Goal: Task Accomplishment & Management: Use online tool/utility

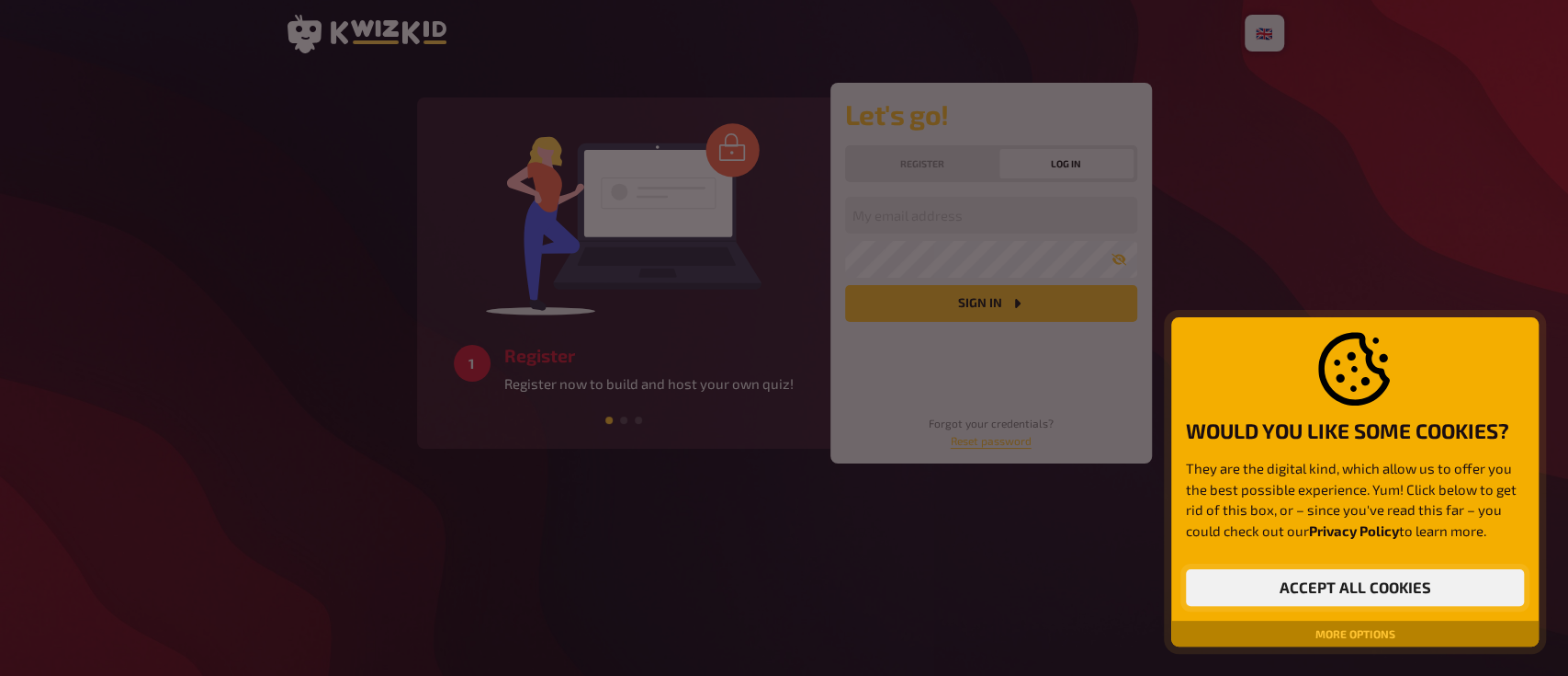
click at [1327, 566] on div "Would you like some cookies? They are the digital kind, which allow us to offer…" at bounding box center [1356, 468] width 338 height 274
click at [1329, 584] on button "Accept all cookies" at bounding box center [1356, 586] width 338 height 36
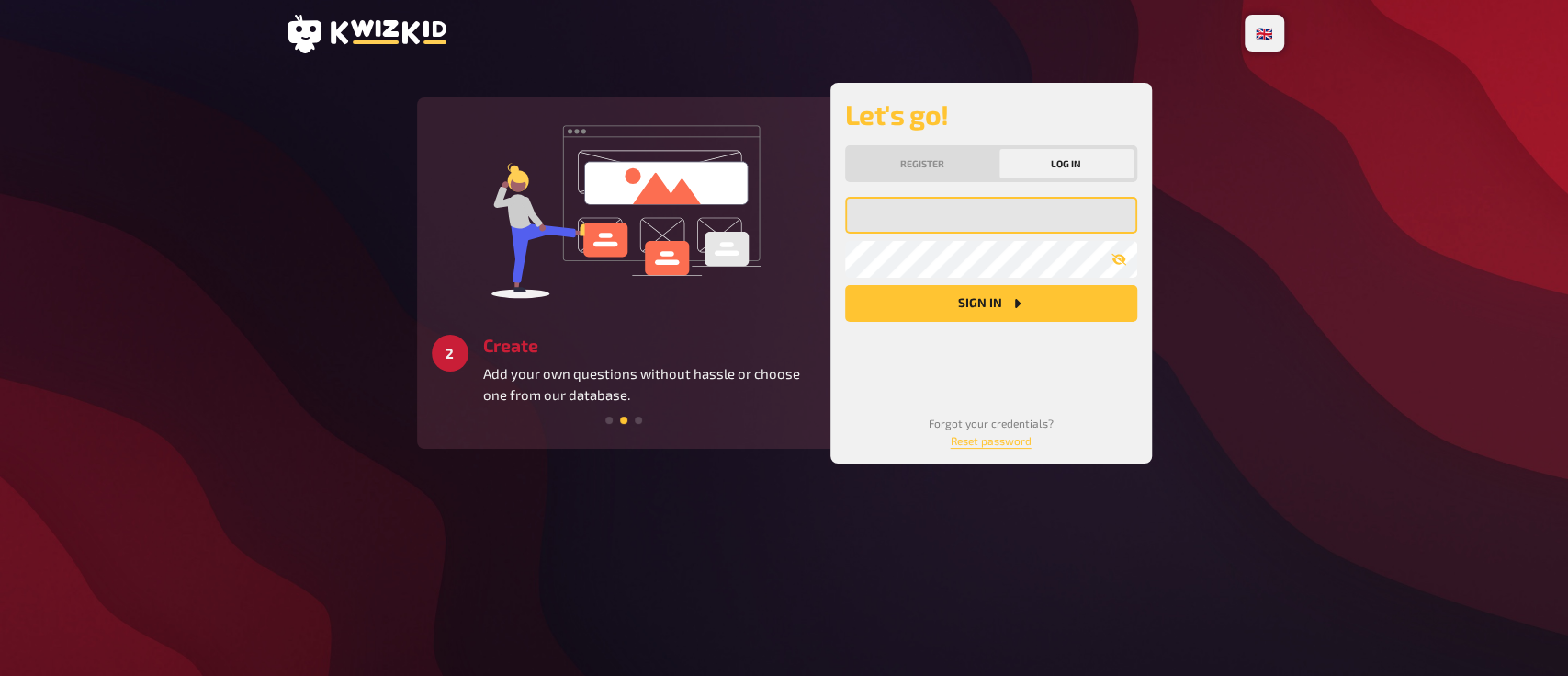
click at [927, 217] on input "email" at bounding box center [991, 215] width 292 height 36
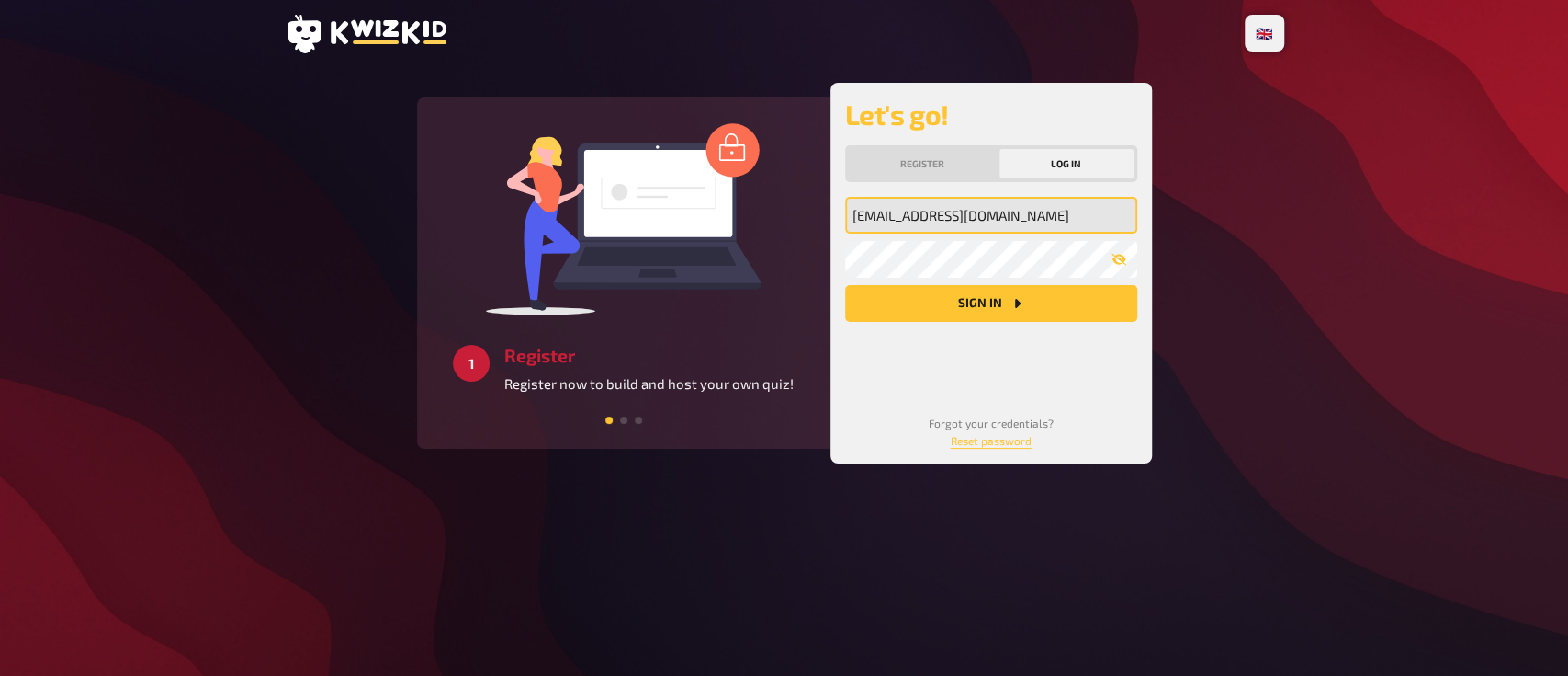
type input "shanebarca2011@gmail.com"
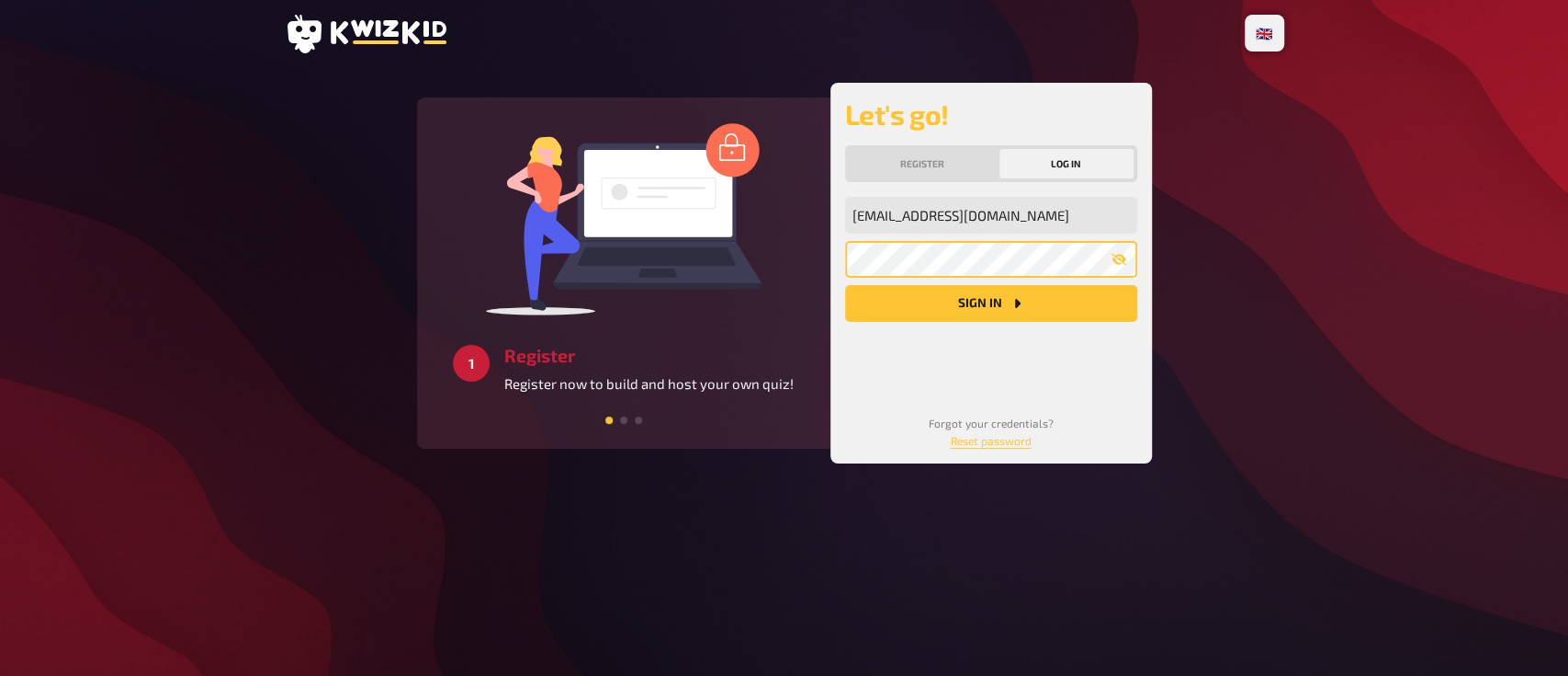
click at [845, 285] on button "Sign in" at bounding box center [991, 303] width 292 height 36
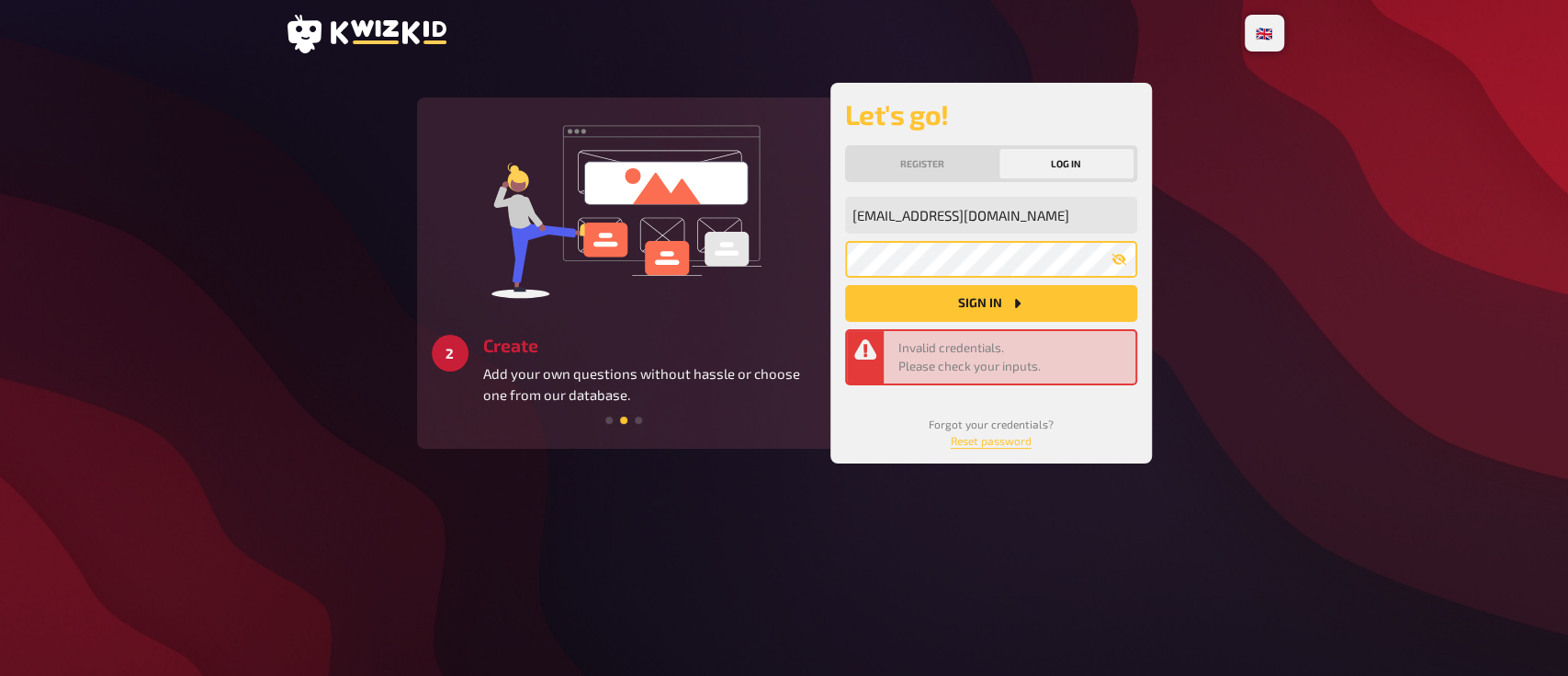
click at [845, 285] on button "Sign in" at bounding box center [991, 303] width 292 height 36
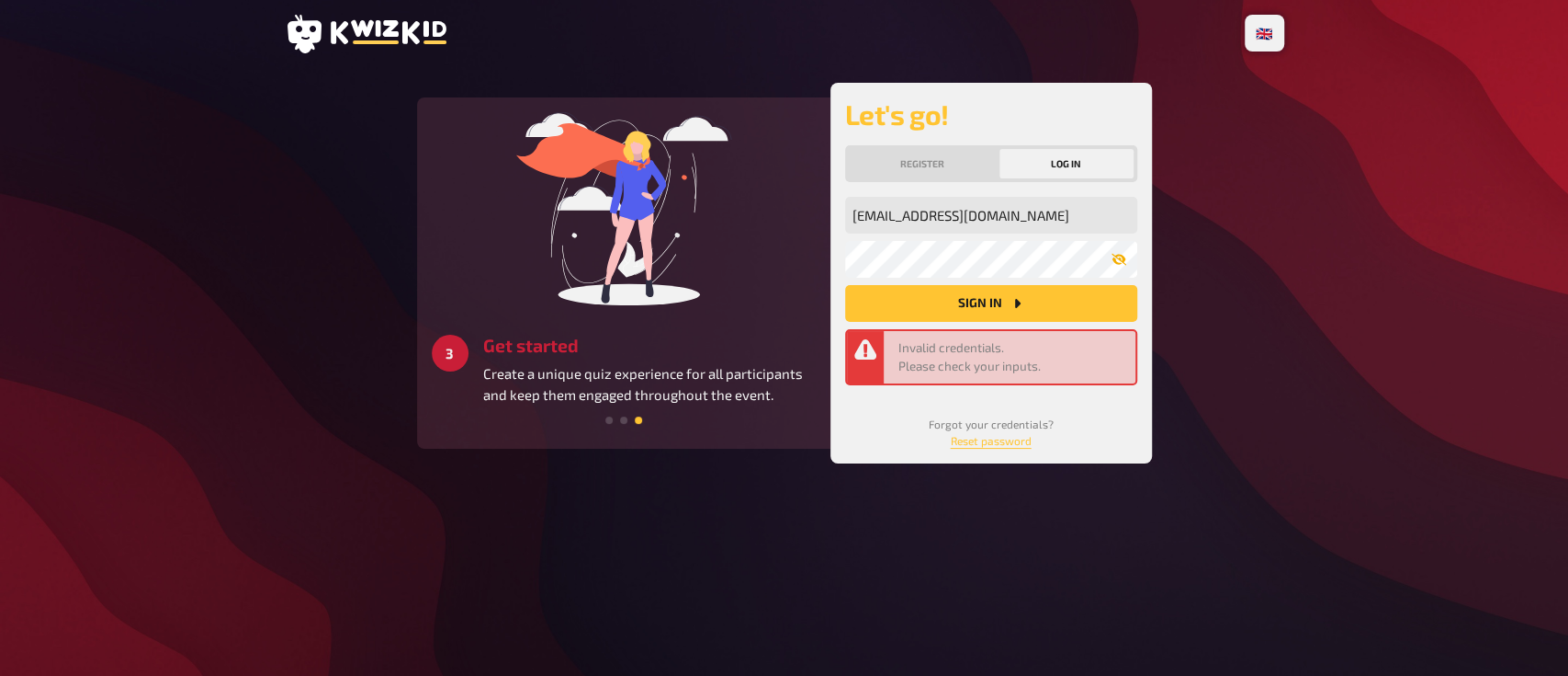
click at [1116, 255] on icon "button" at bounding box center [1117, 260] width 15 height 12
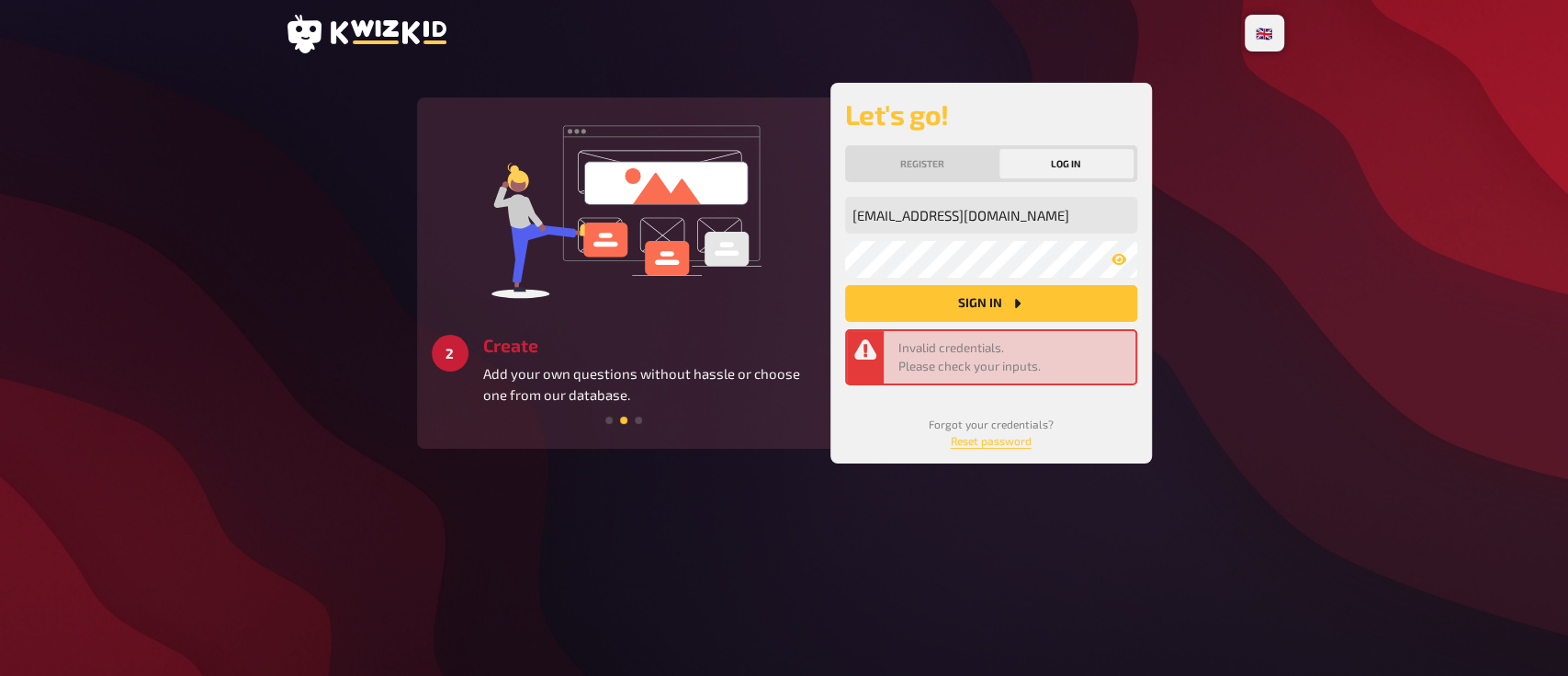
click at [978, 301] on button "Sign in" at bounding box center [991, 303] width 292 height 36
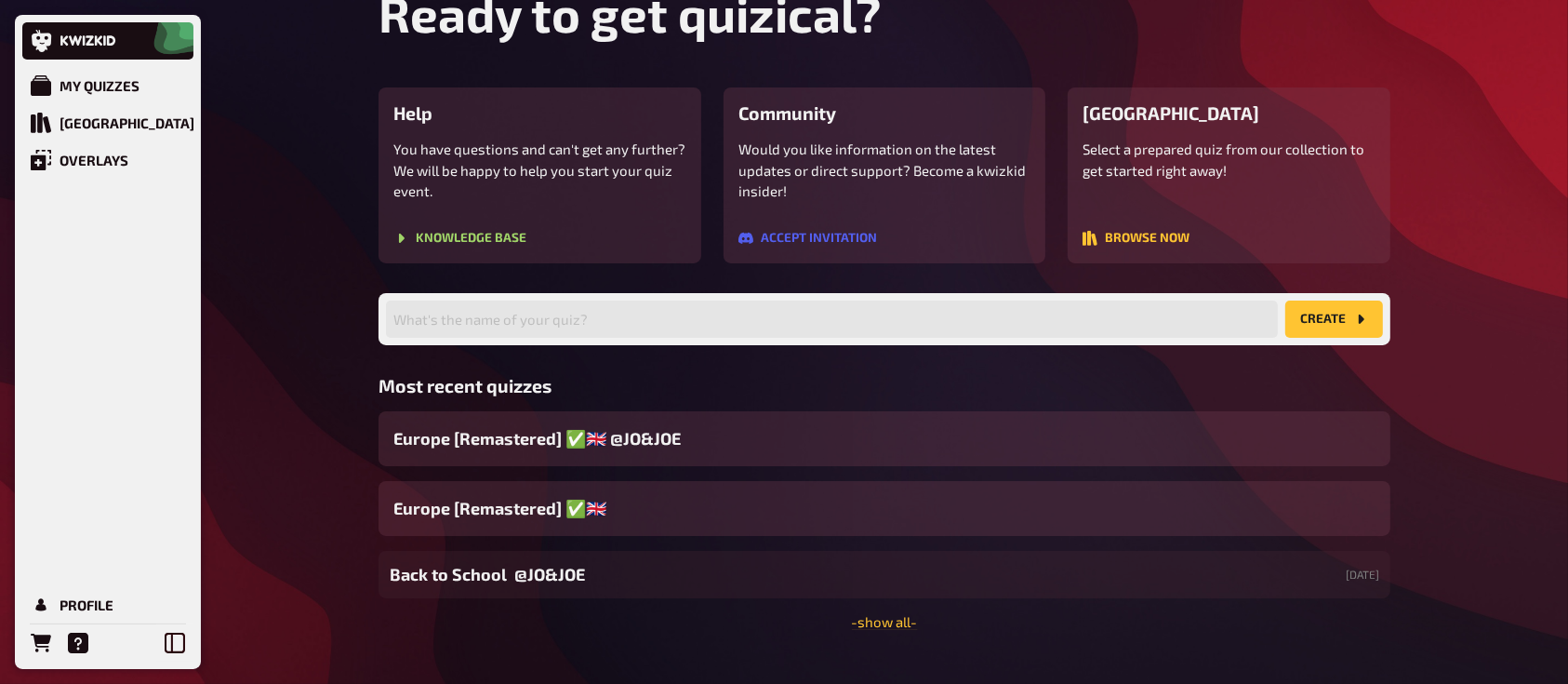
scroll to position [89, 0]
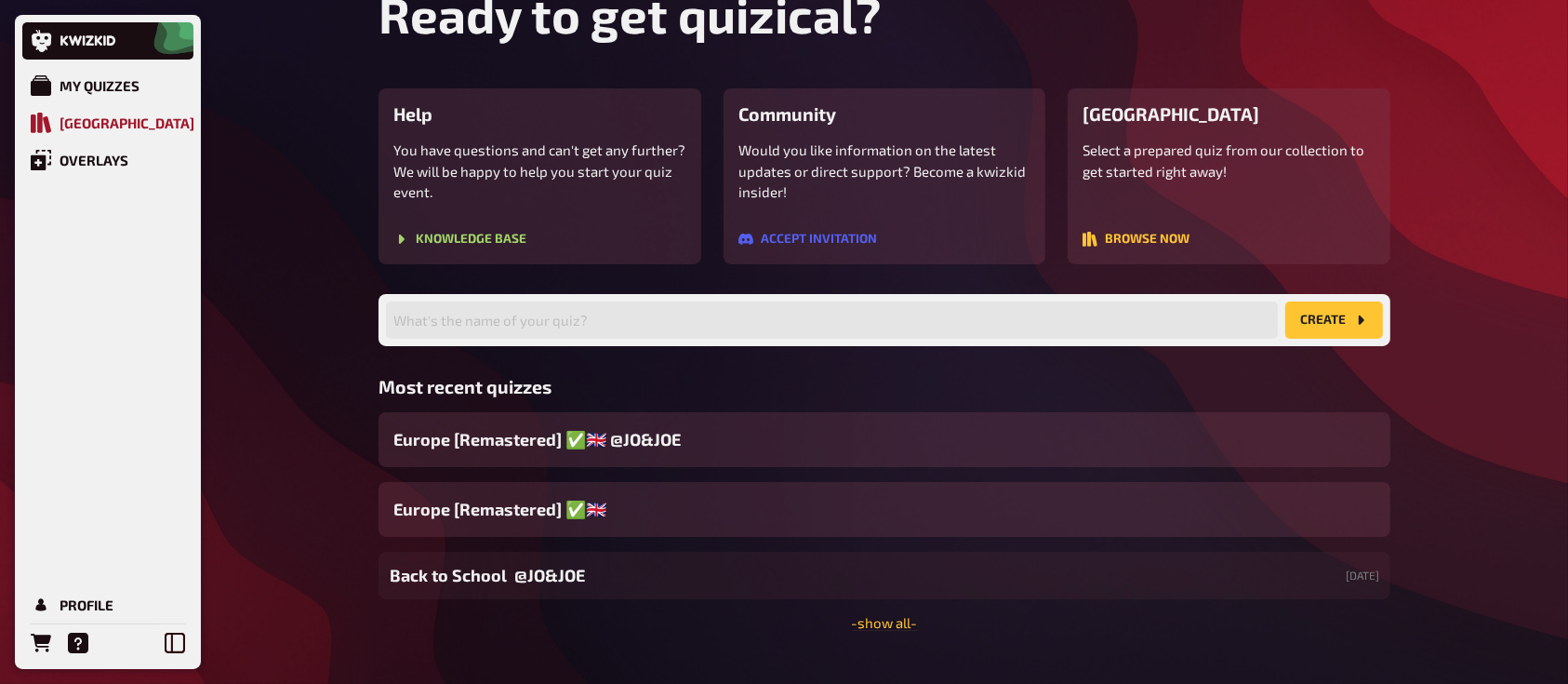
click at [116, 125] on div "Quiz Library" at bounding box center [126, 122] width 134 height 17
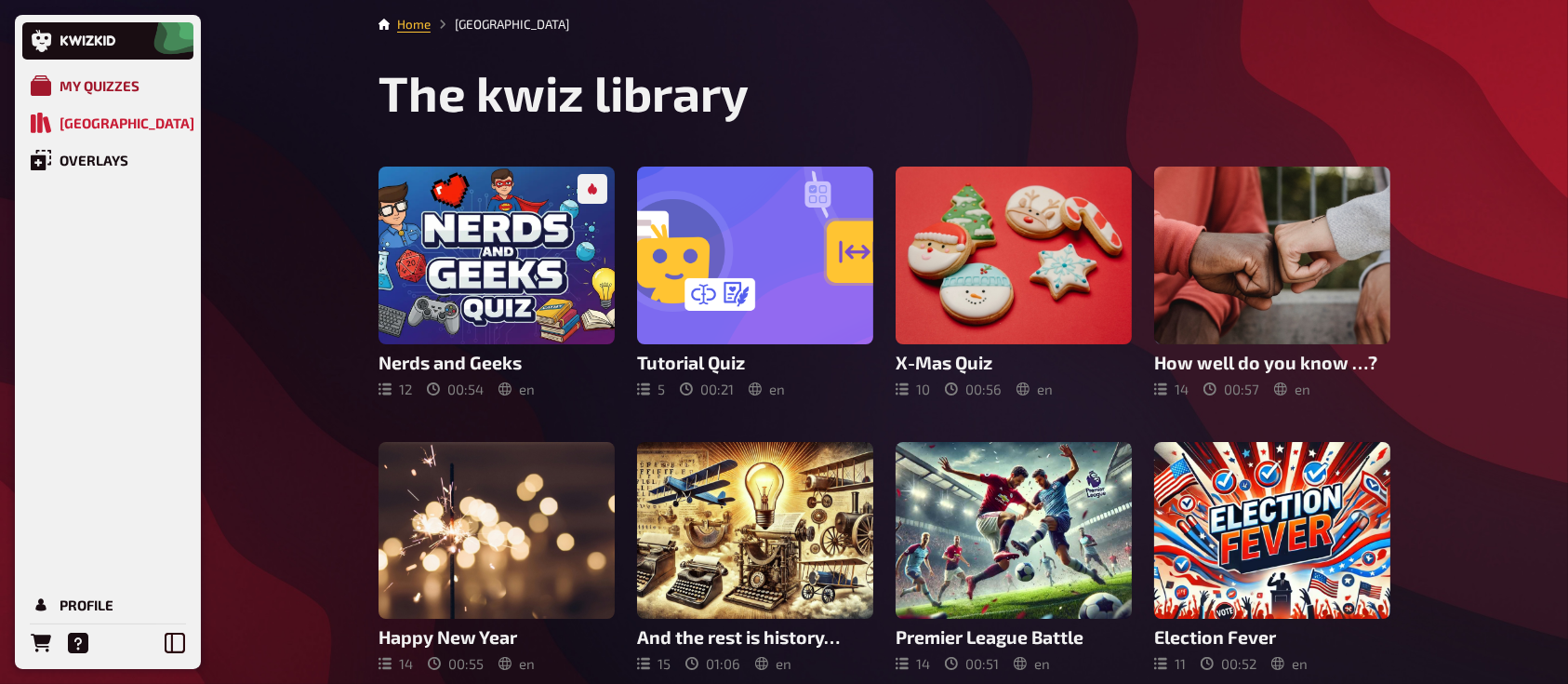
click at [97, 101] on link "My Quizzes" at bounding box center [108, 85] width 171 height 37
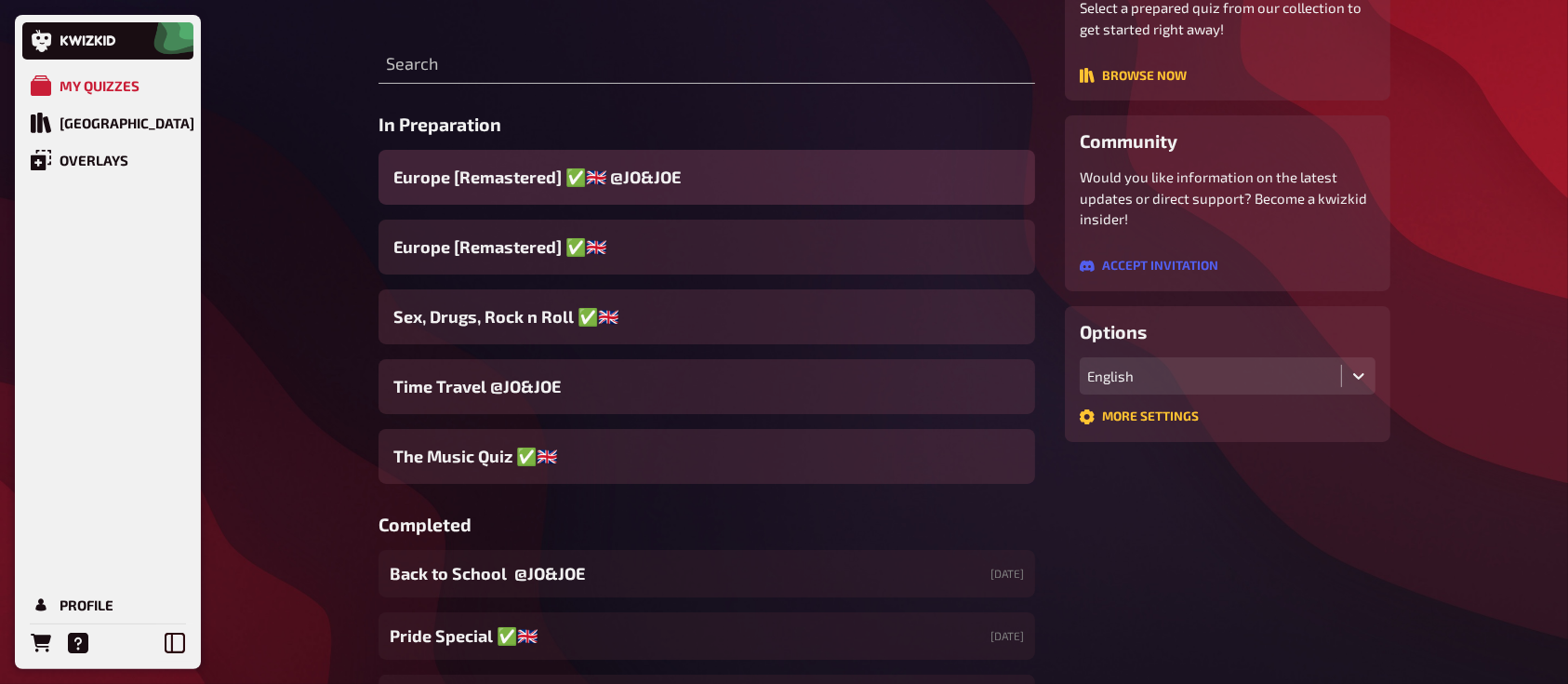
scroll to position [219, 0]
click at [722, 173] on div "Europe [Remastered] ✅​🇬🇧​ @JO&JOE" at bounding box center [706, 177] width 656 height 55
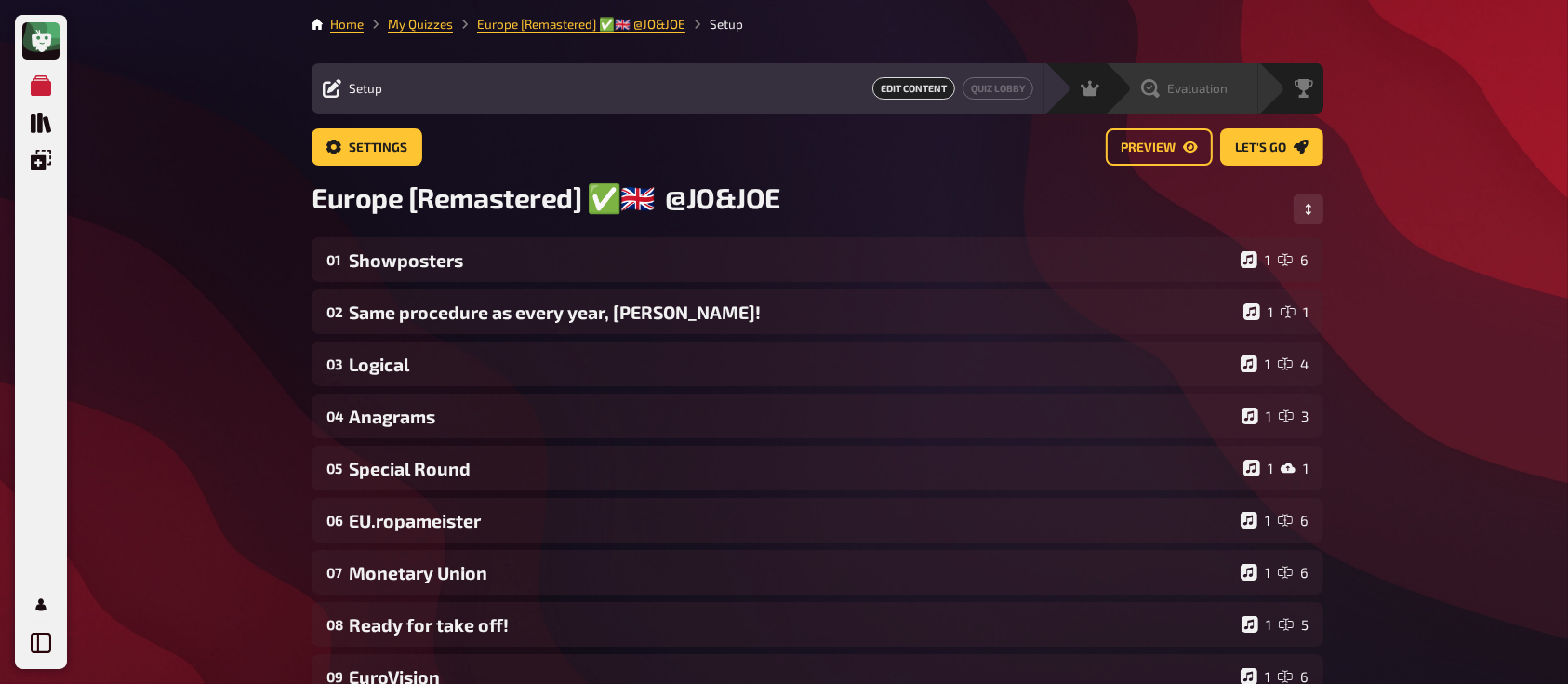
click at [1172, 88] on span "Evaluation" at bounding box center [1197, 88] width 61 height 15
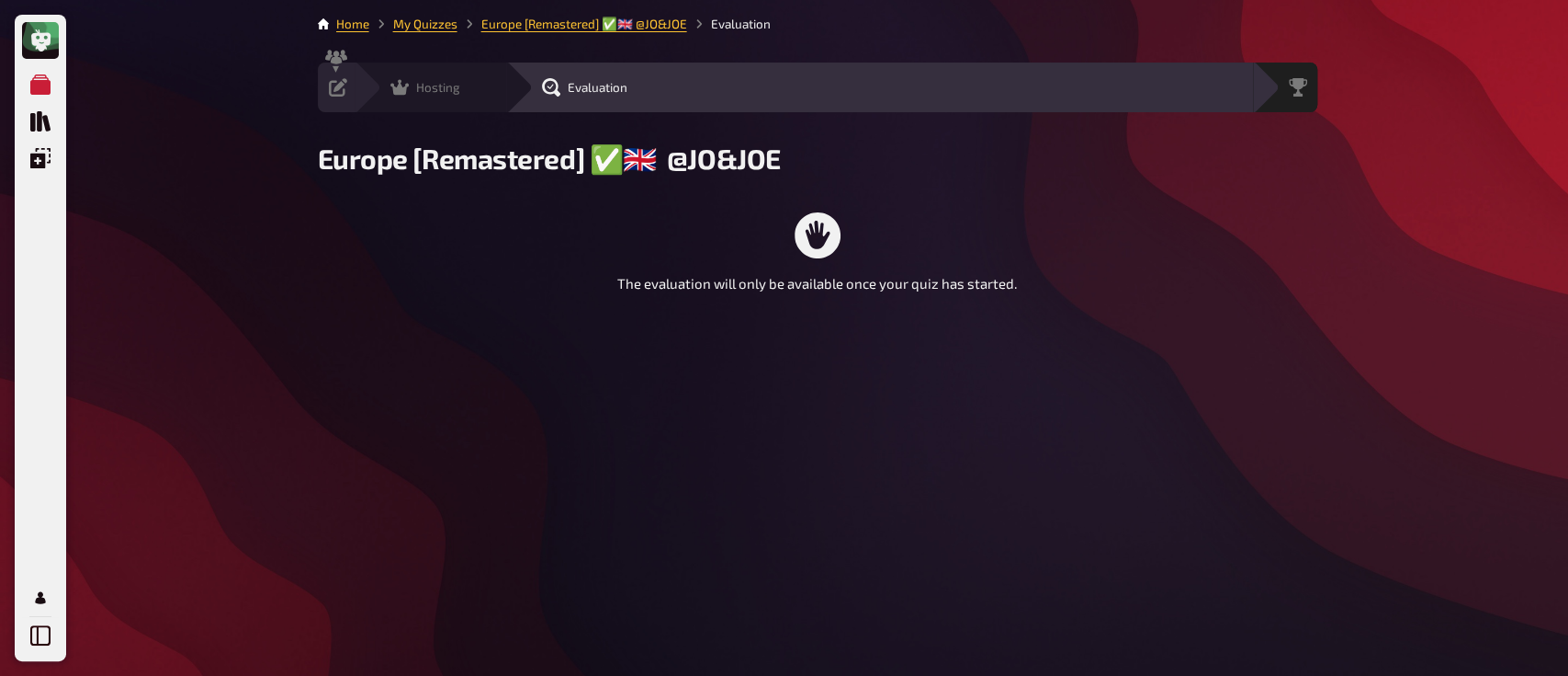
click at [399, 87] on icon at bounding box center [399, 88] width 19 height 16
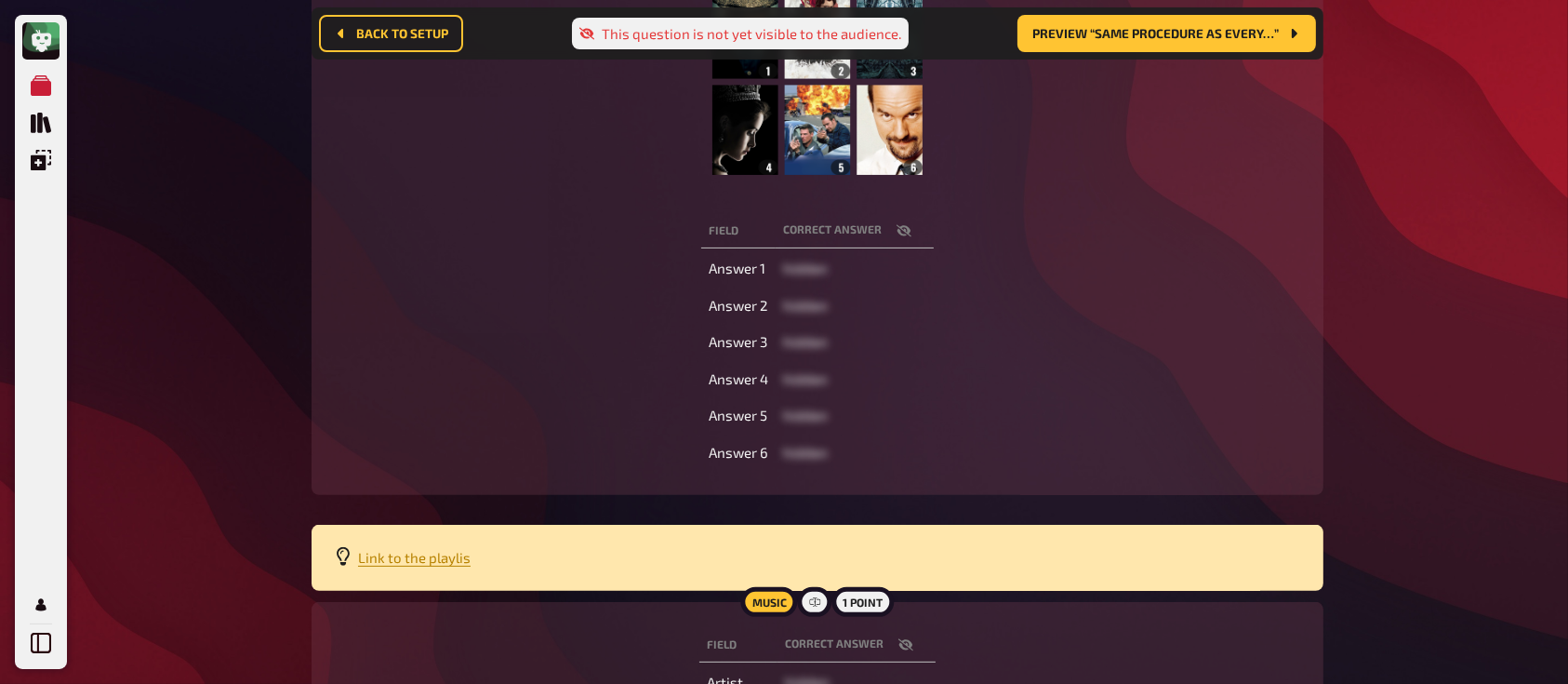
scroll to position [414, 0]
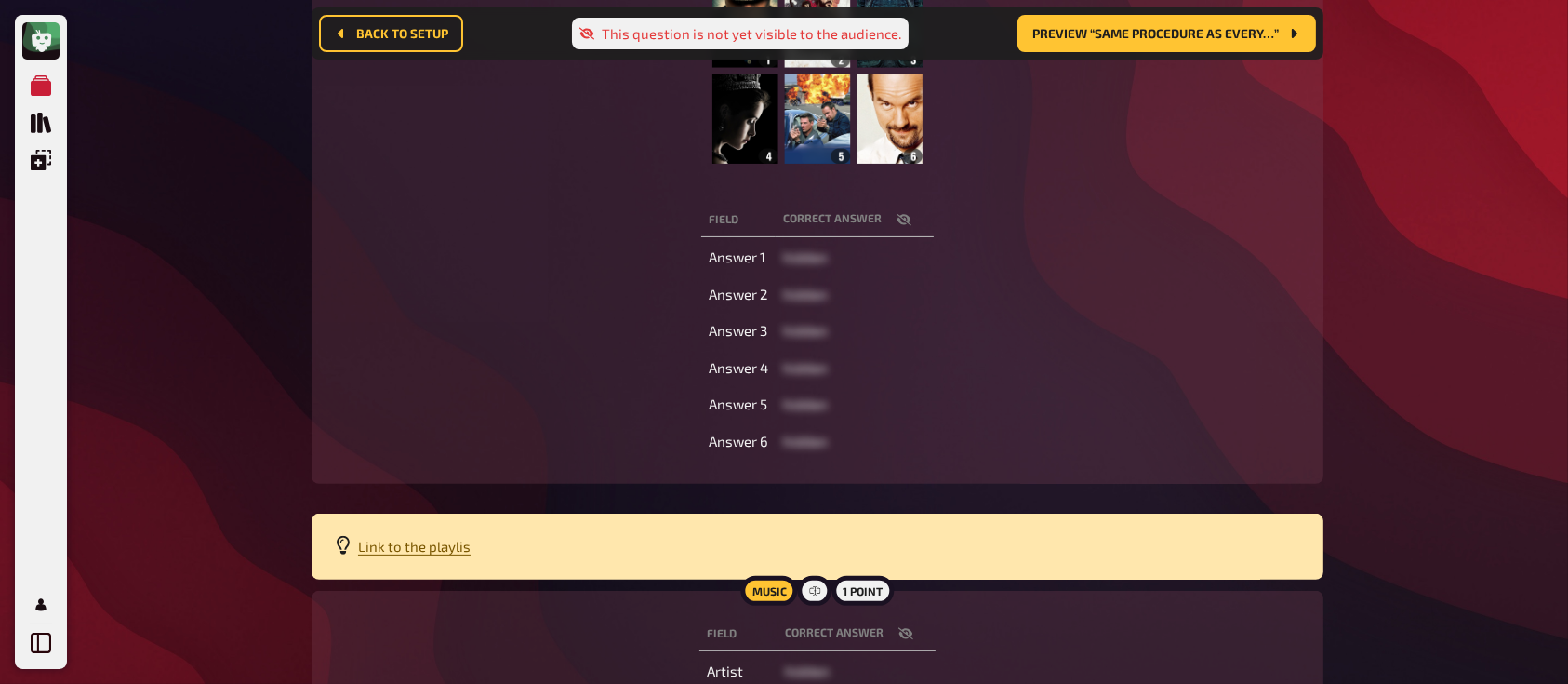
click at [400, 545] on span "Link to the playlis" at bounding box center [414, 546] width 112 height 17
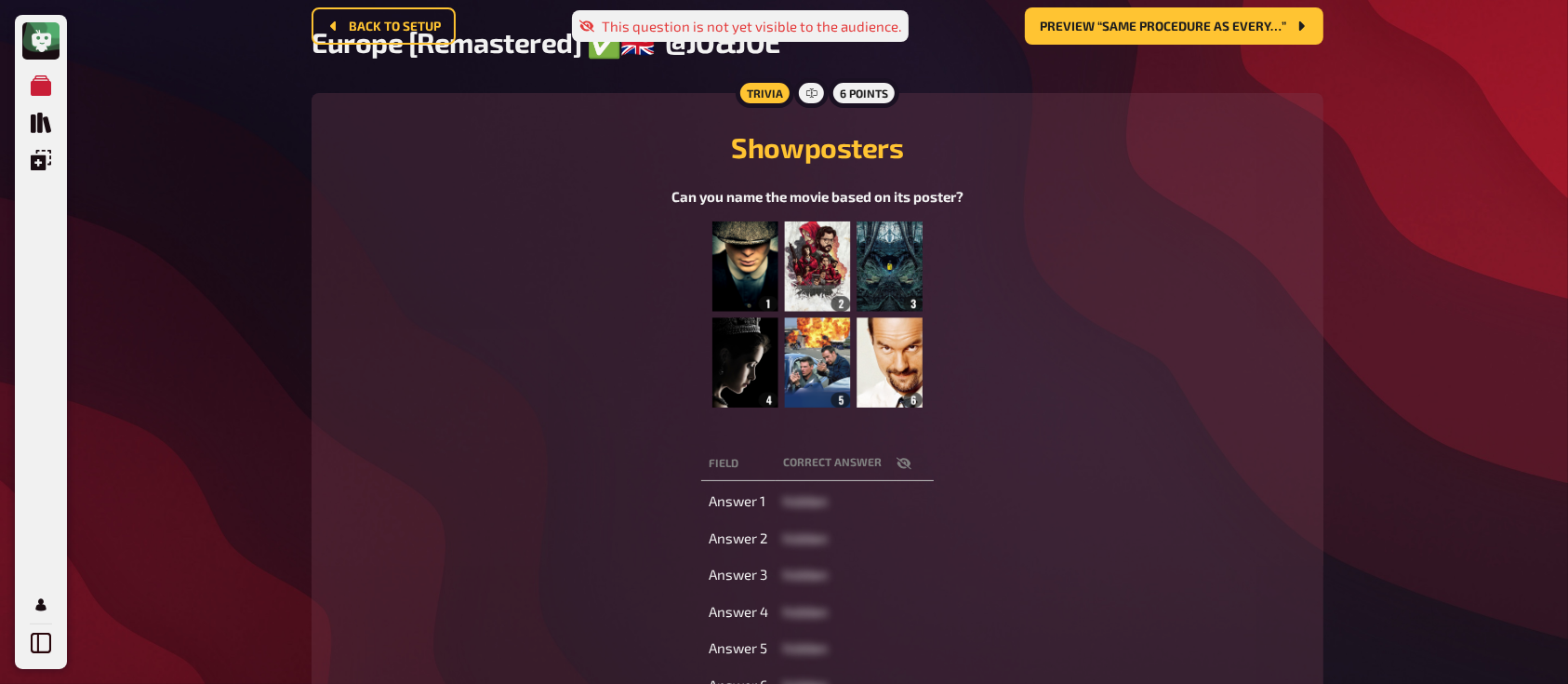
scroll to position [0, 0]
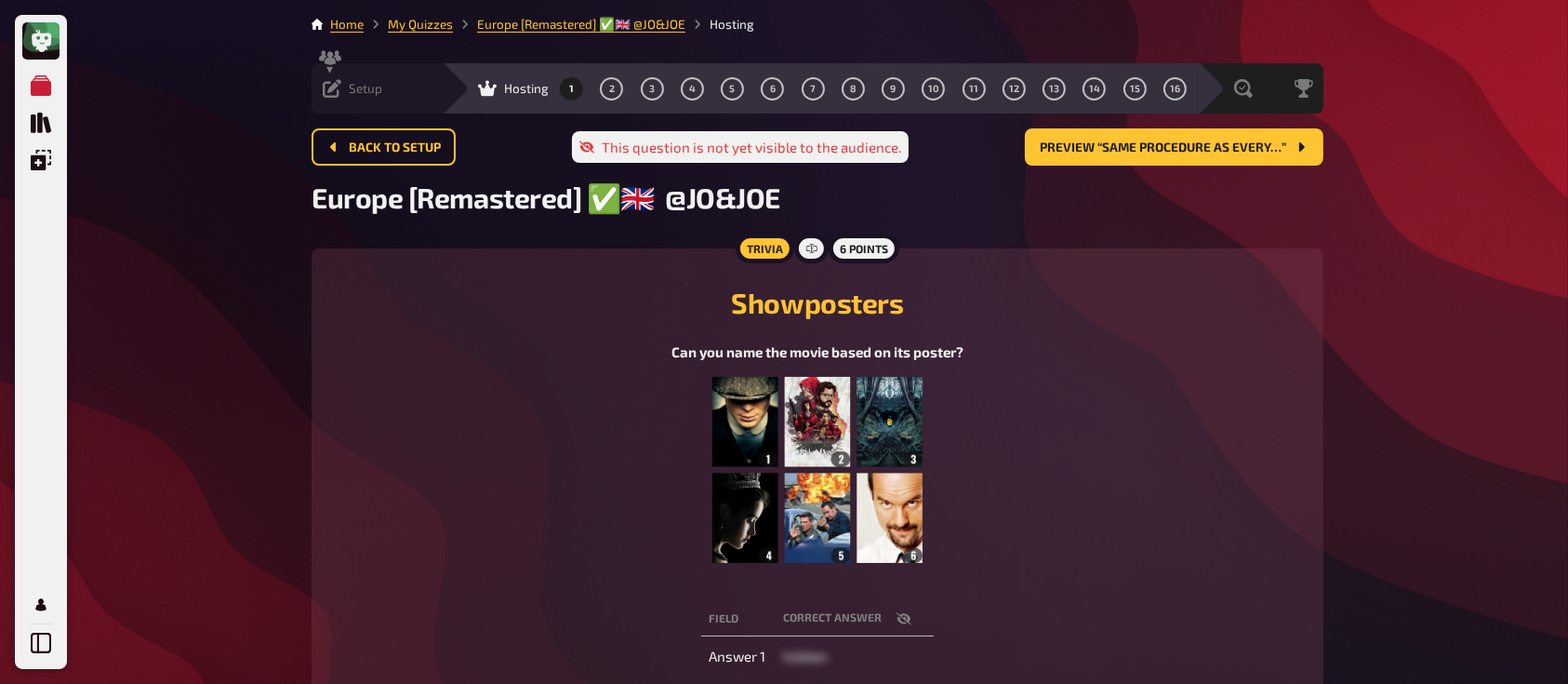
click at [416, 92] on div "Setup Edit Content Quiz Lobby" at bounding box center [376, 88] width 130 height 19
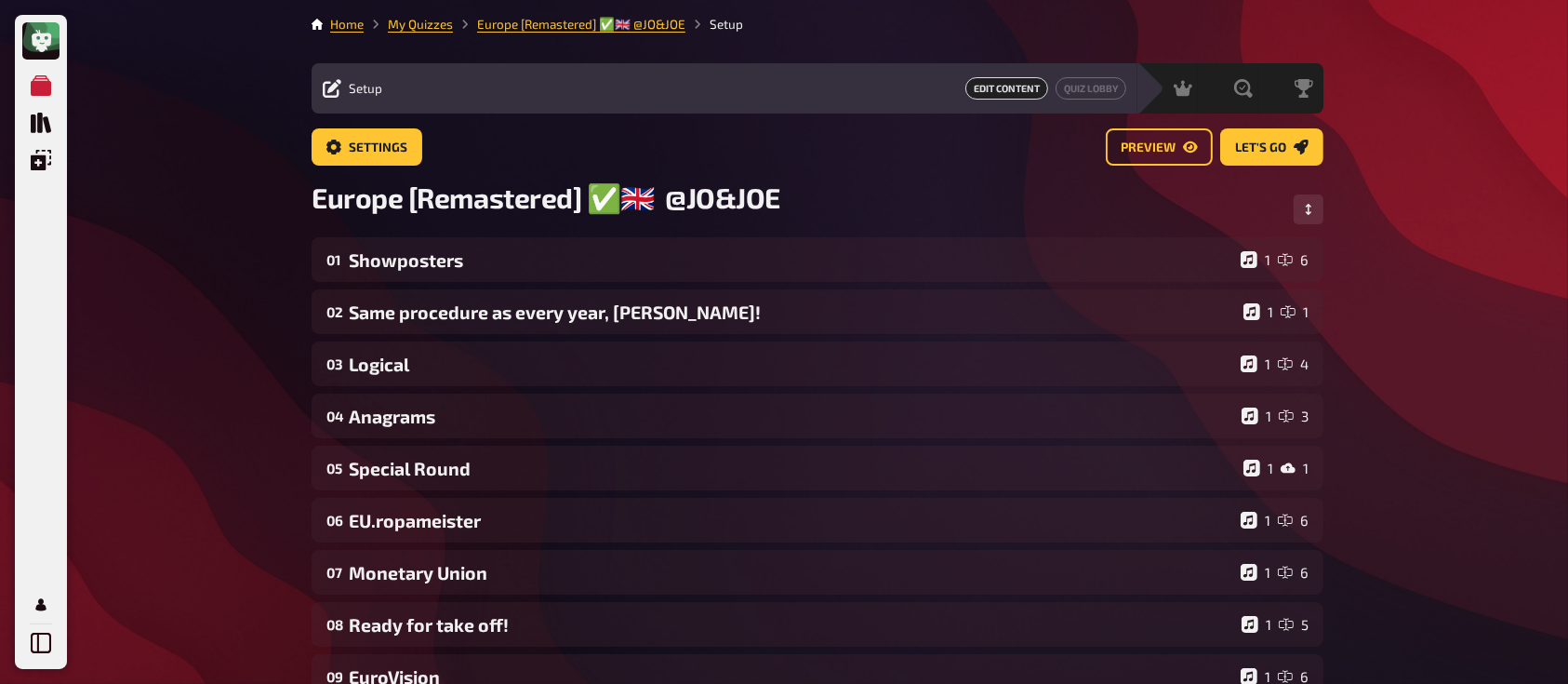
click at [1441, 128] on div "My Quizzes Quiz Library Overlays Profile Home My Quizzes Europe [Remastered] ✅​…" at bounding box center [784, 660] width 1568 height 1321
click at [1085, 83] on button "Quiz Lobby" at bounding box center [1090, 89] width 71 height 22
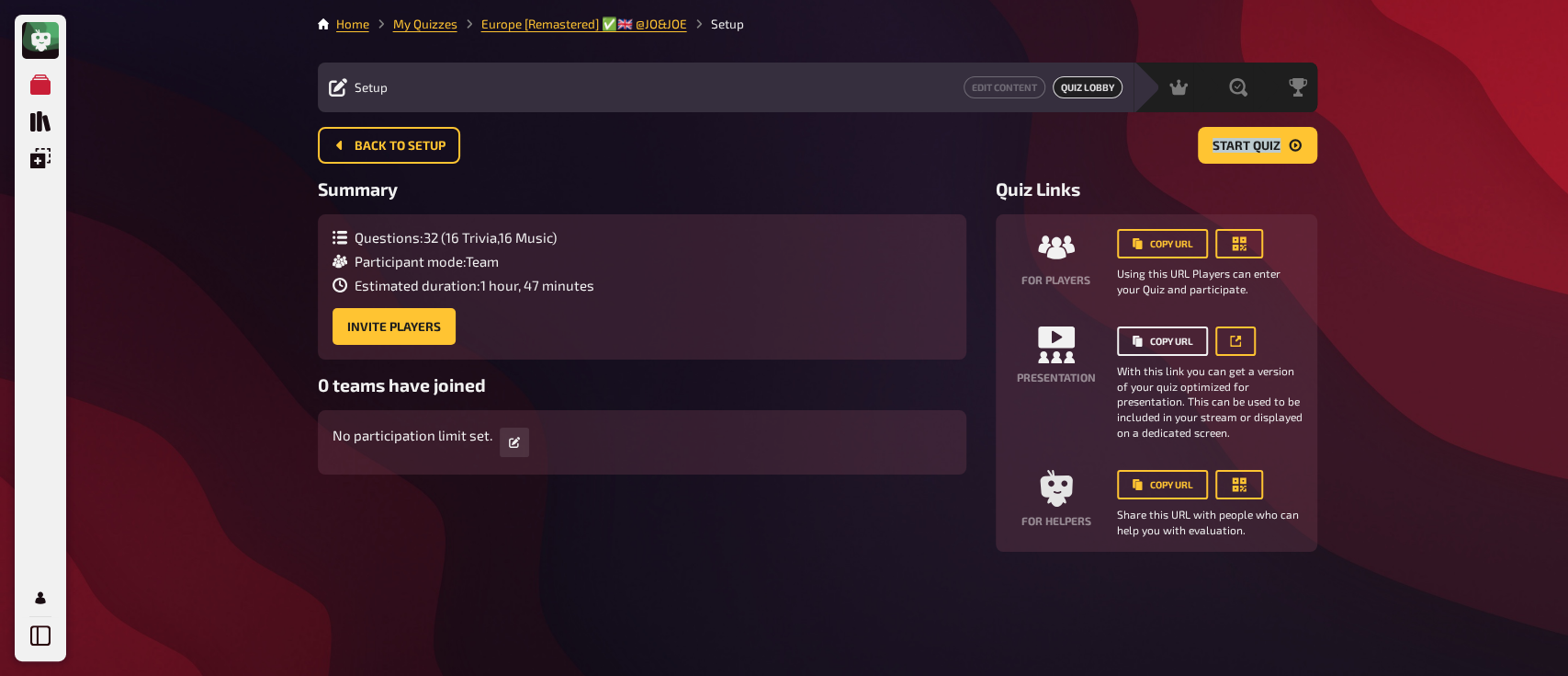
click at [1163, 338] on button "Copy URL" at bounding box center [1163, 341] width 90 height 30
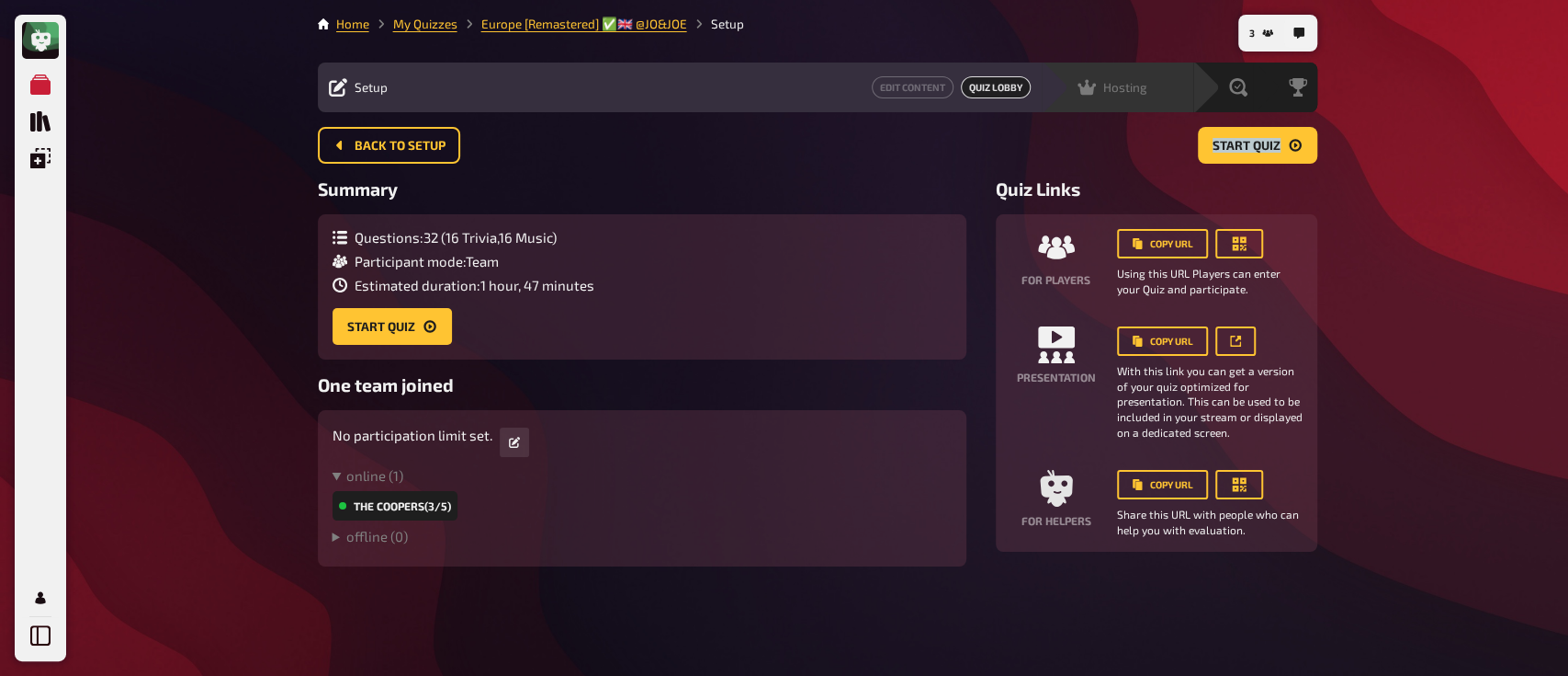
click at [1104, 81] on span "Hosting" at bounding box center [1125, 87] width 44 height 15
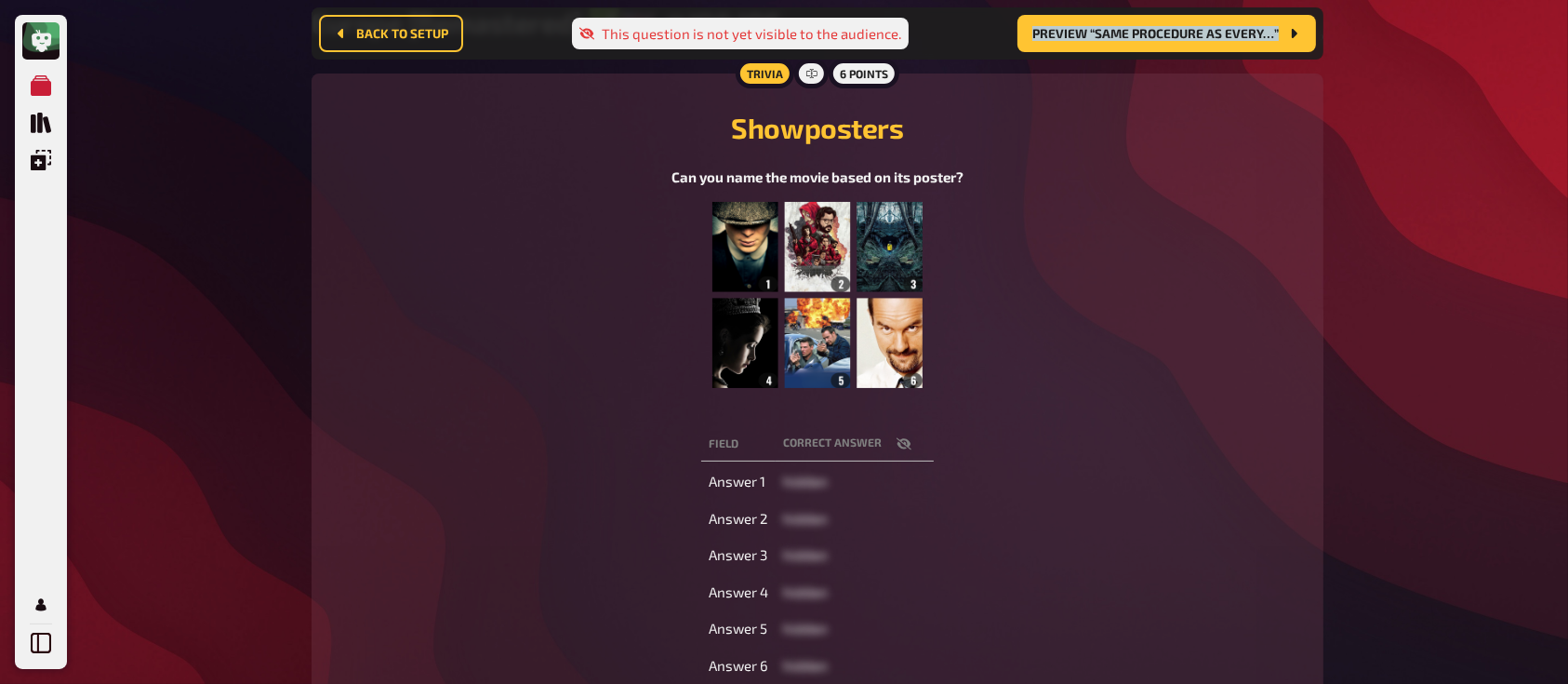
scroll to position [208, 0]
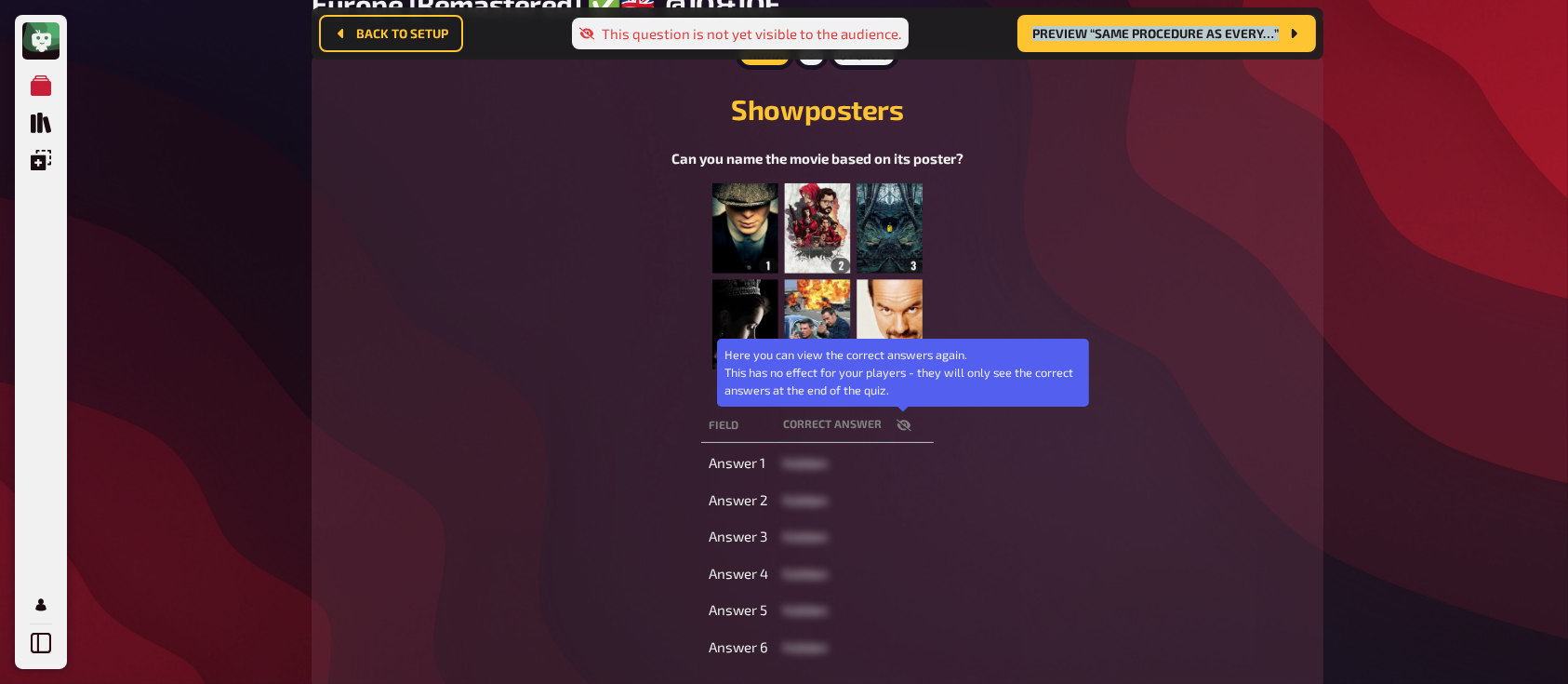
click at [911, 430] on button "button" at bounding box center [904, 425] width 45 height 19
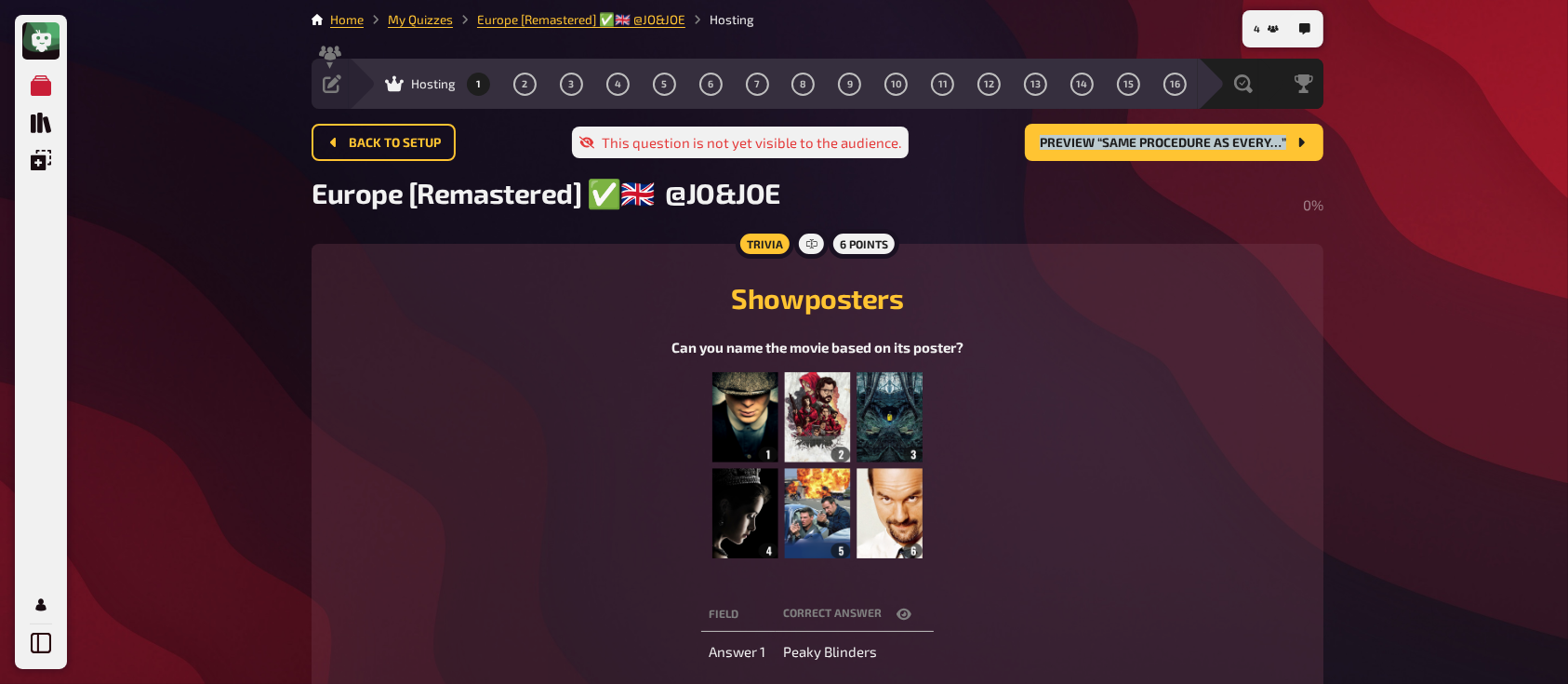
scroll to position [3, 0]
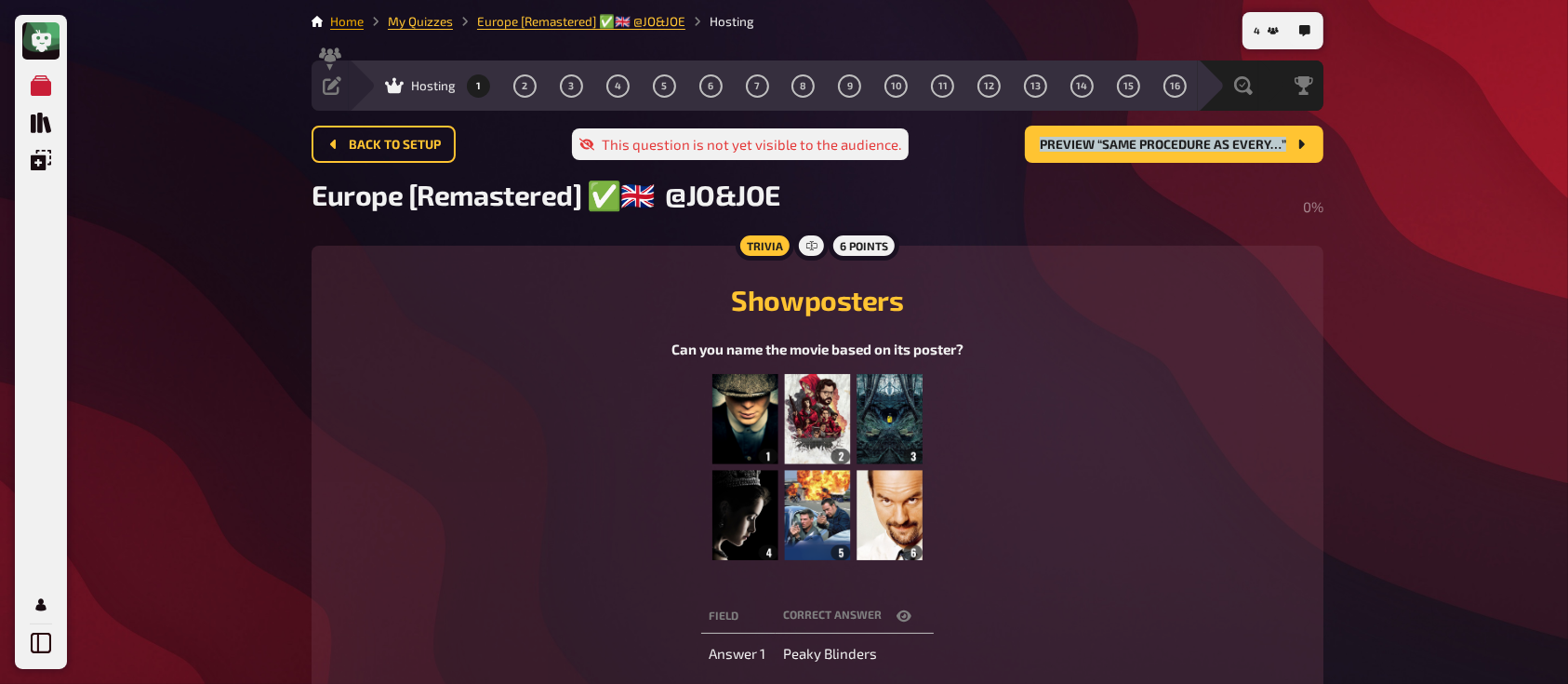
click at [347, 17] on link "Home" at bounding box center [347, 21] width 34 height 15
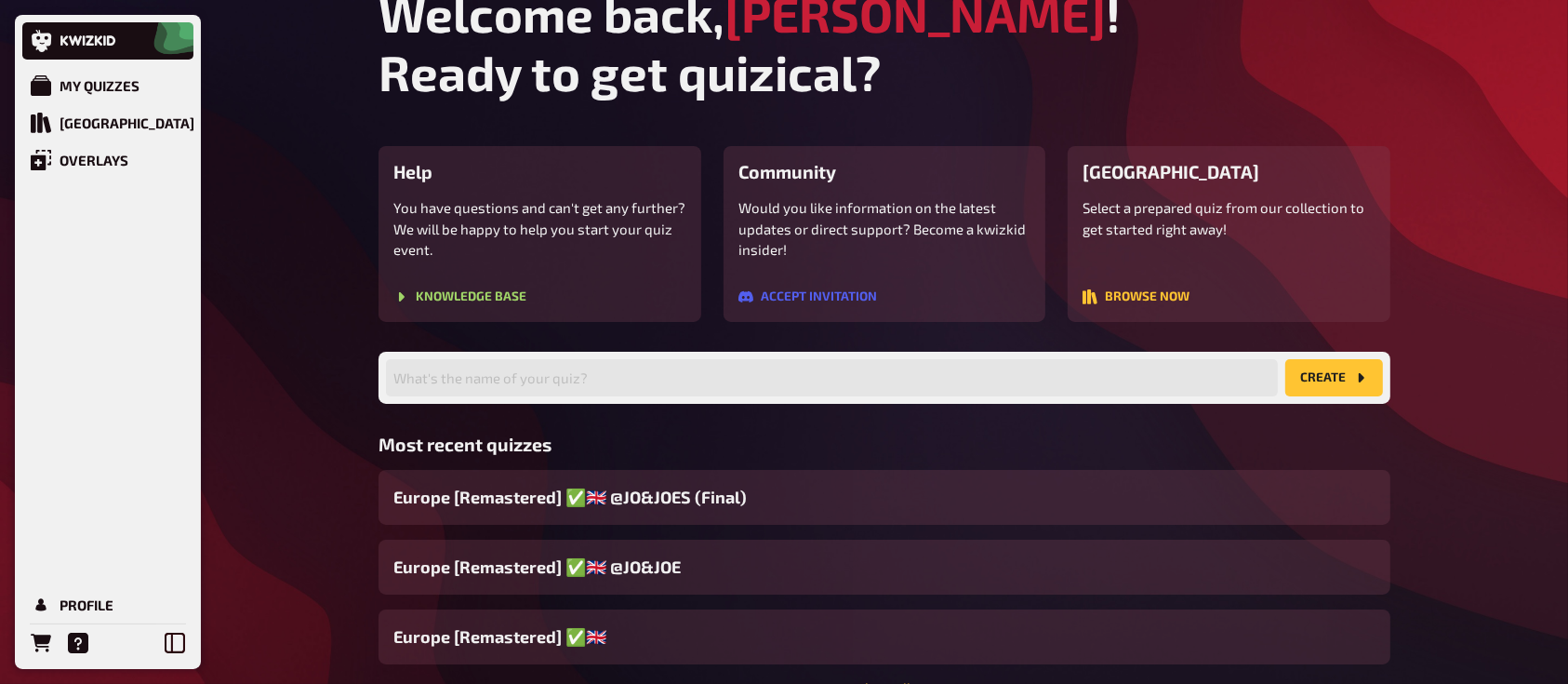
scroll to position [34, 0]
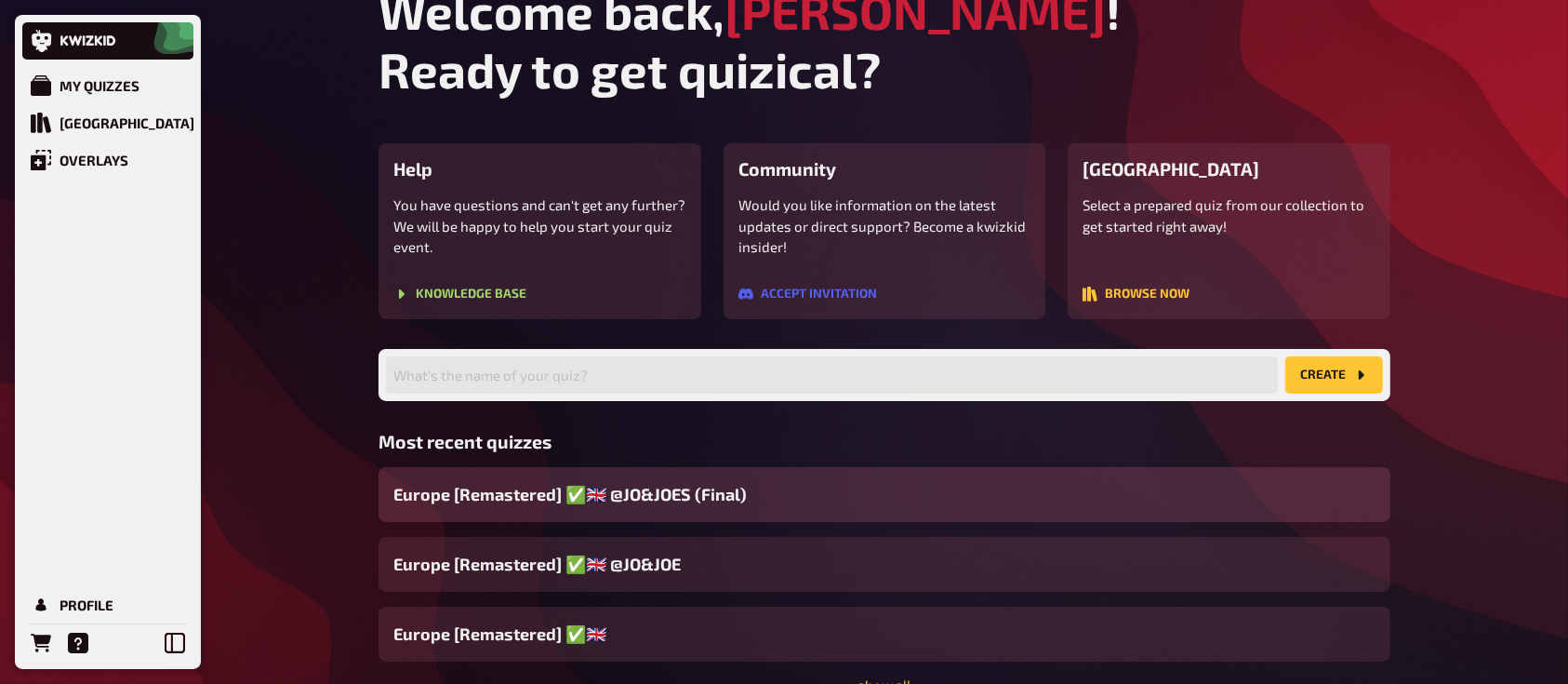
click at [873, 471] on div "Europe [Remastered] ✅​🇬🇧​ @JO&JOES (Final)" at bounding box center [884, 494] width 1011 height 55
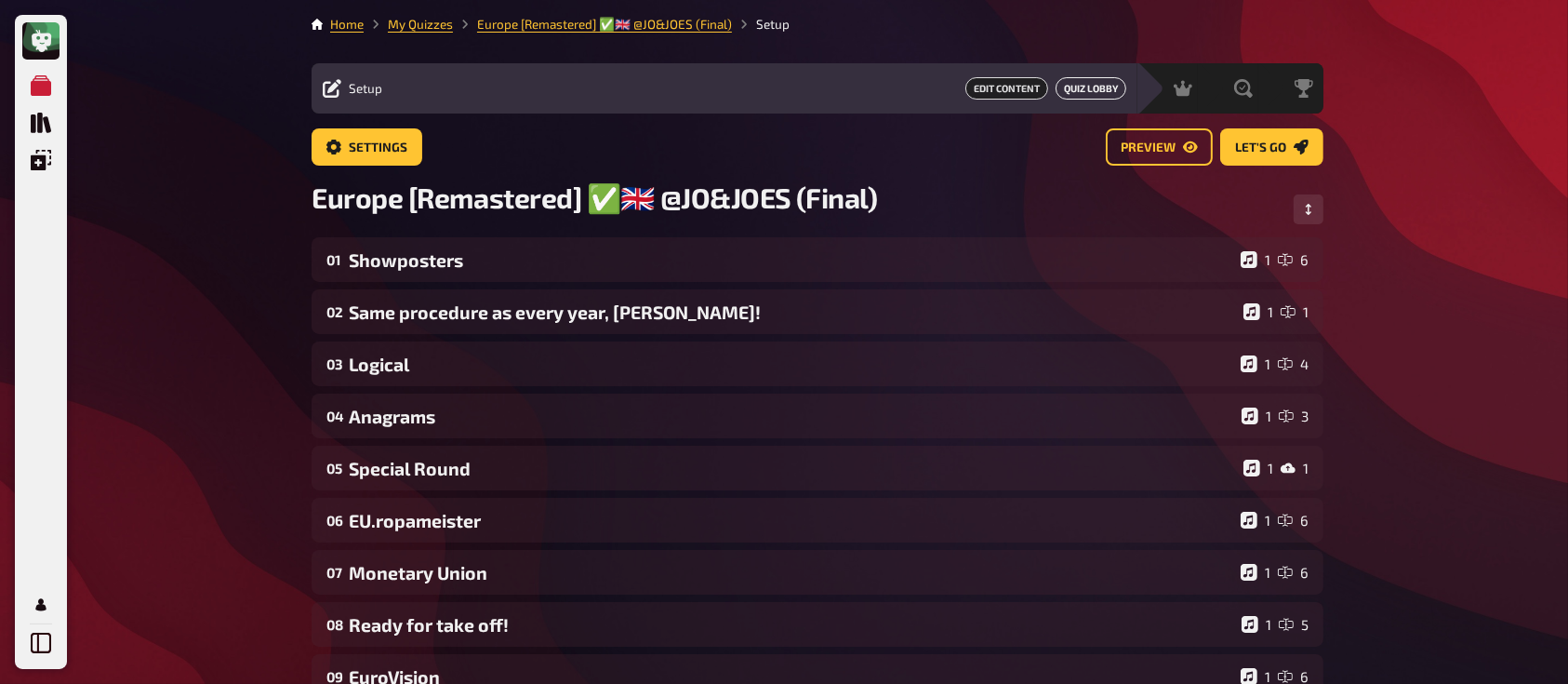
click at [1079, 92] on button "Quiz Lobby" at bounding box center [1090, 89] width 71 height 22
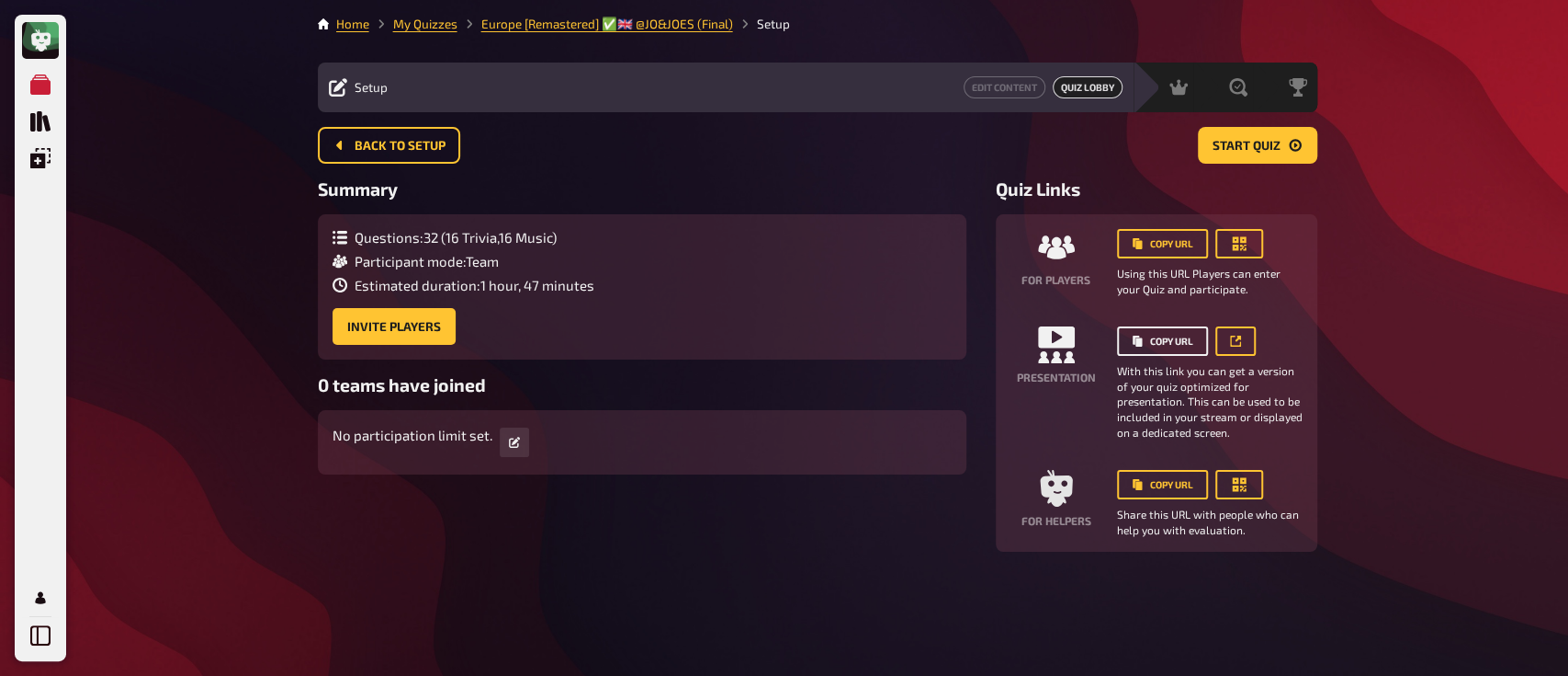
click at [1147, 341] on button "Copy URL" at bounding box center [1163, 341] width 90 height 30
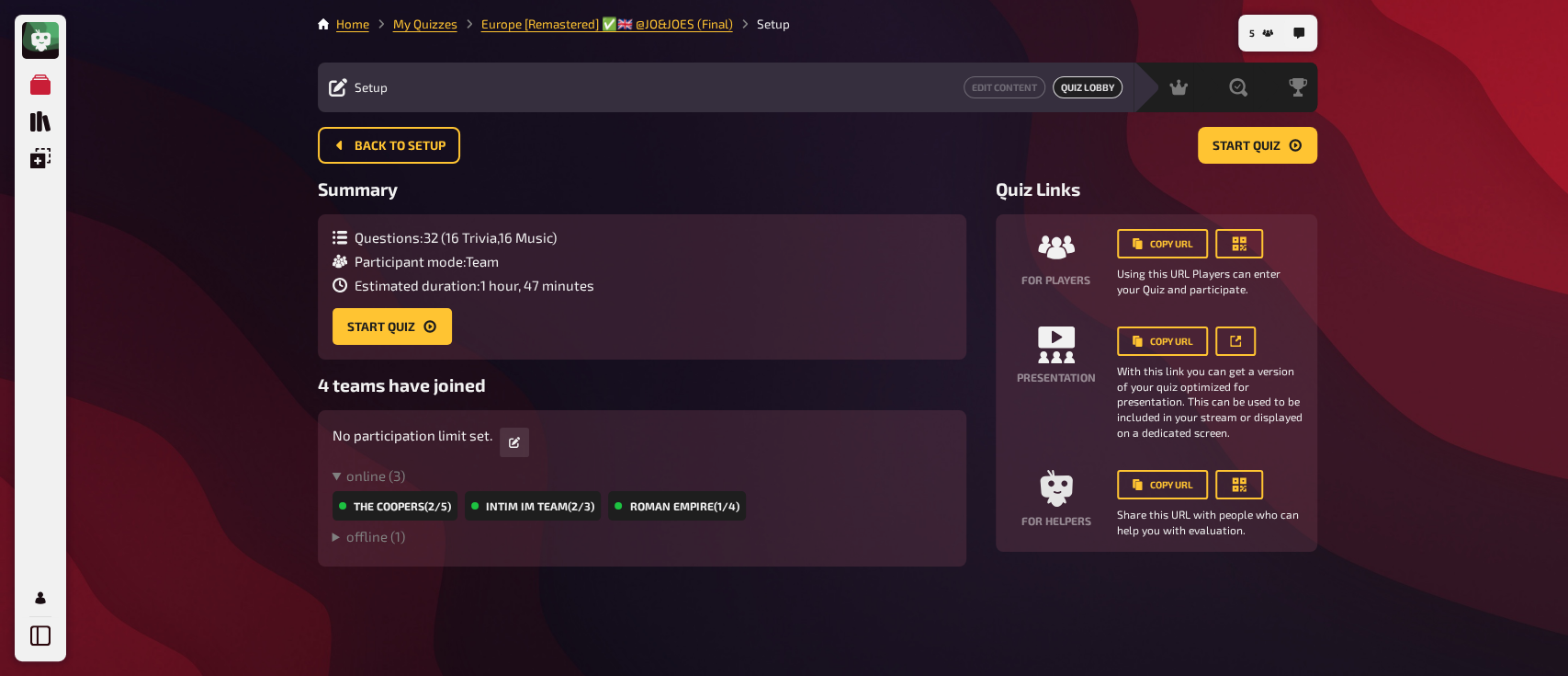
click at [1508, 250] on div "My Quizzes Quiz Library Overlays Profile 5 Home My Quizzes Europe [Remastered] …" at bounding box center [784, 338] width 1568 height 676
drag, startPoint x: 1413, startPoint y: 154, endPoint x: 713, endPoint y: 379, distance: 735.3
click at [784, 292] on div "Questions : 32 ( 16 Trivia , 16 Music ) Participant mode : Team Estimated durat…" at bounding box center [642, 287] width 620 height 116
click at [368, 538] on summary "offline ( 1 )" at bounding box center [642, 535] width 620 height 17
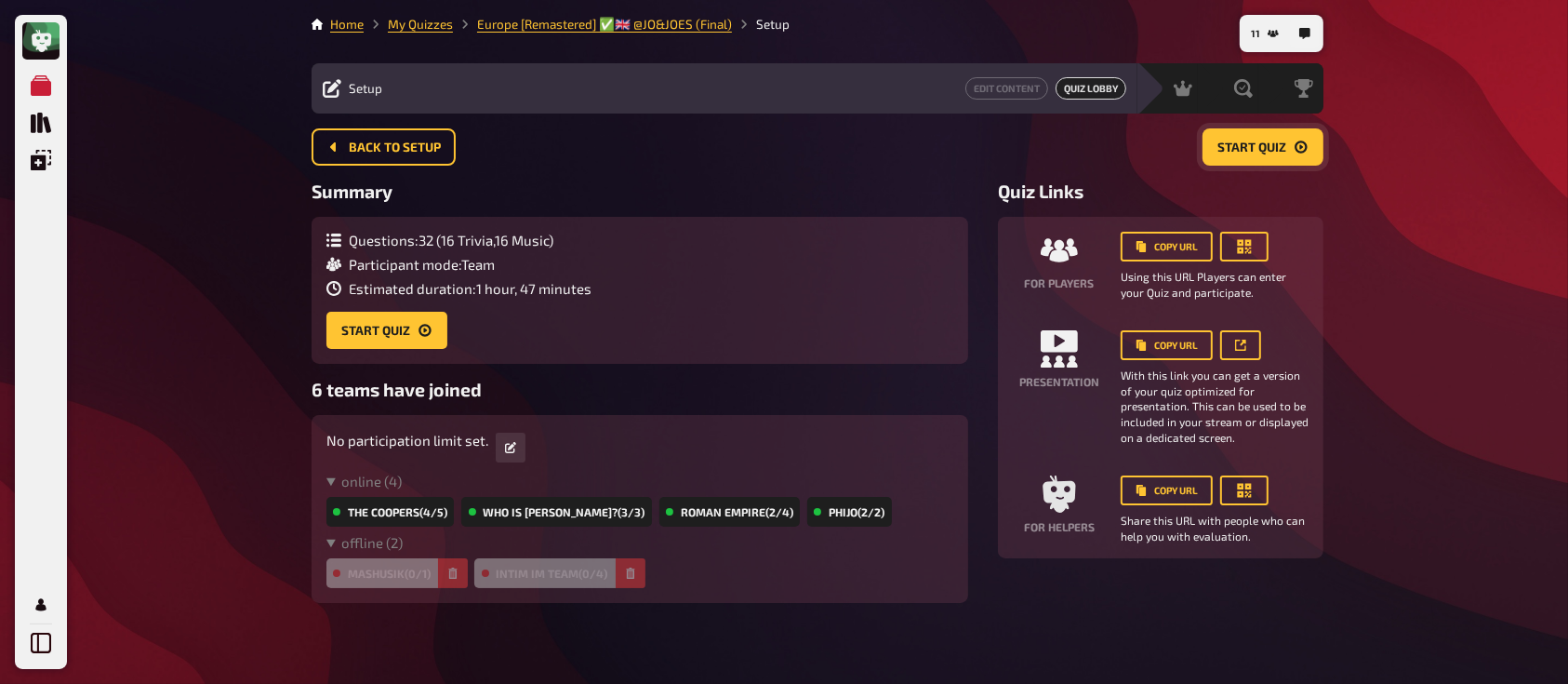
click at [1238, 148] on span "Start Quiz" at bounding box center [1251, 147] width 69 height 13
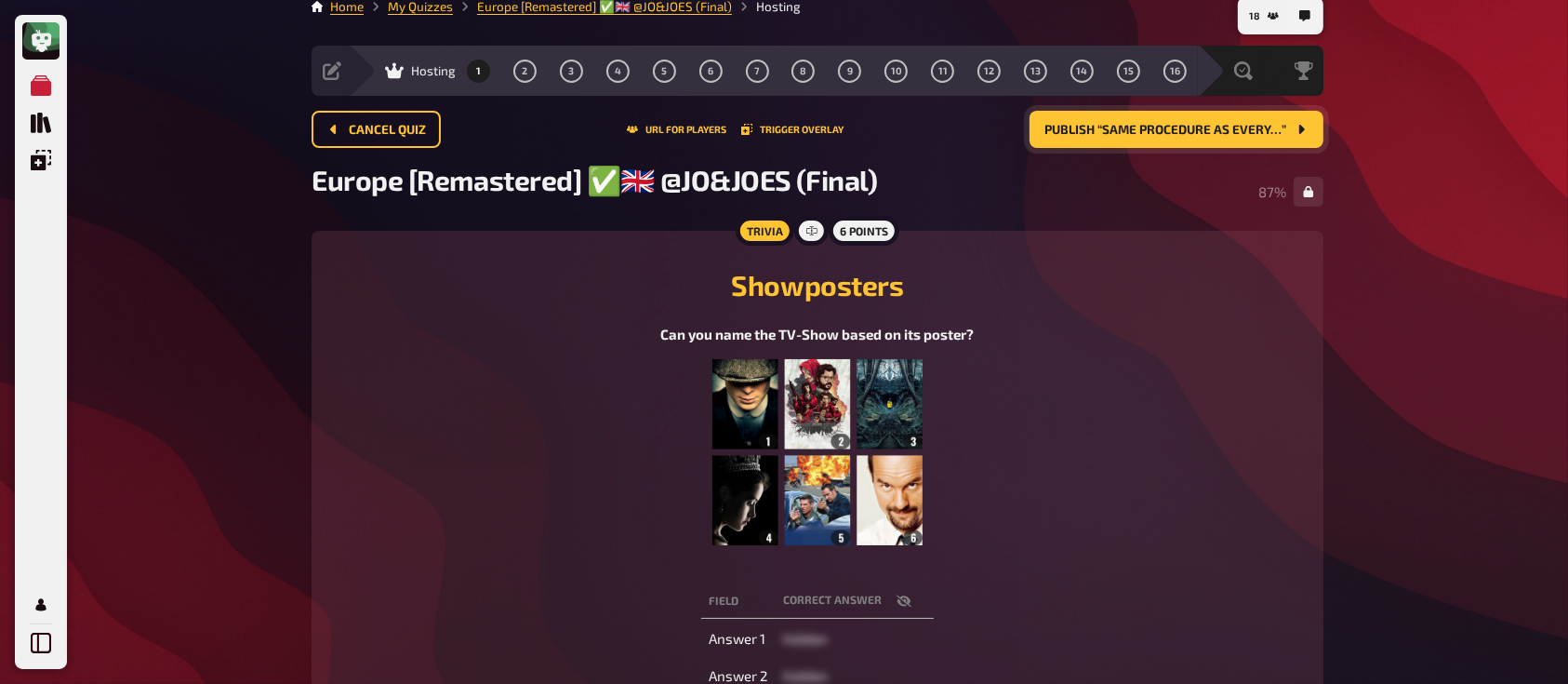
scroll to position [16, 0]
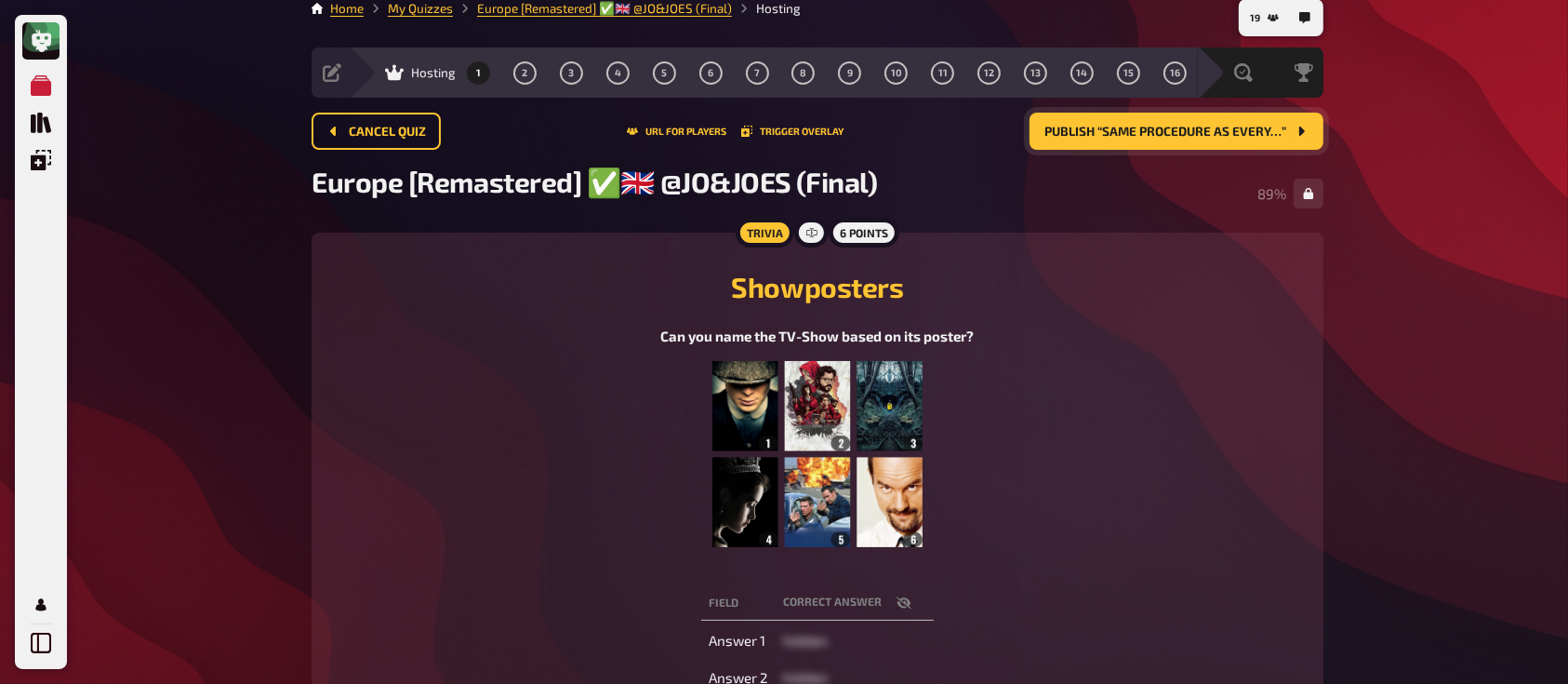
click at [1119, 131] on span "Publish “Same procedure as every…”" at bounding box center [1165, 131] width 242 height 13
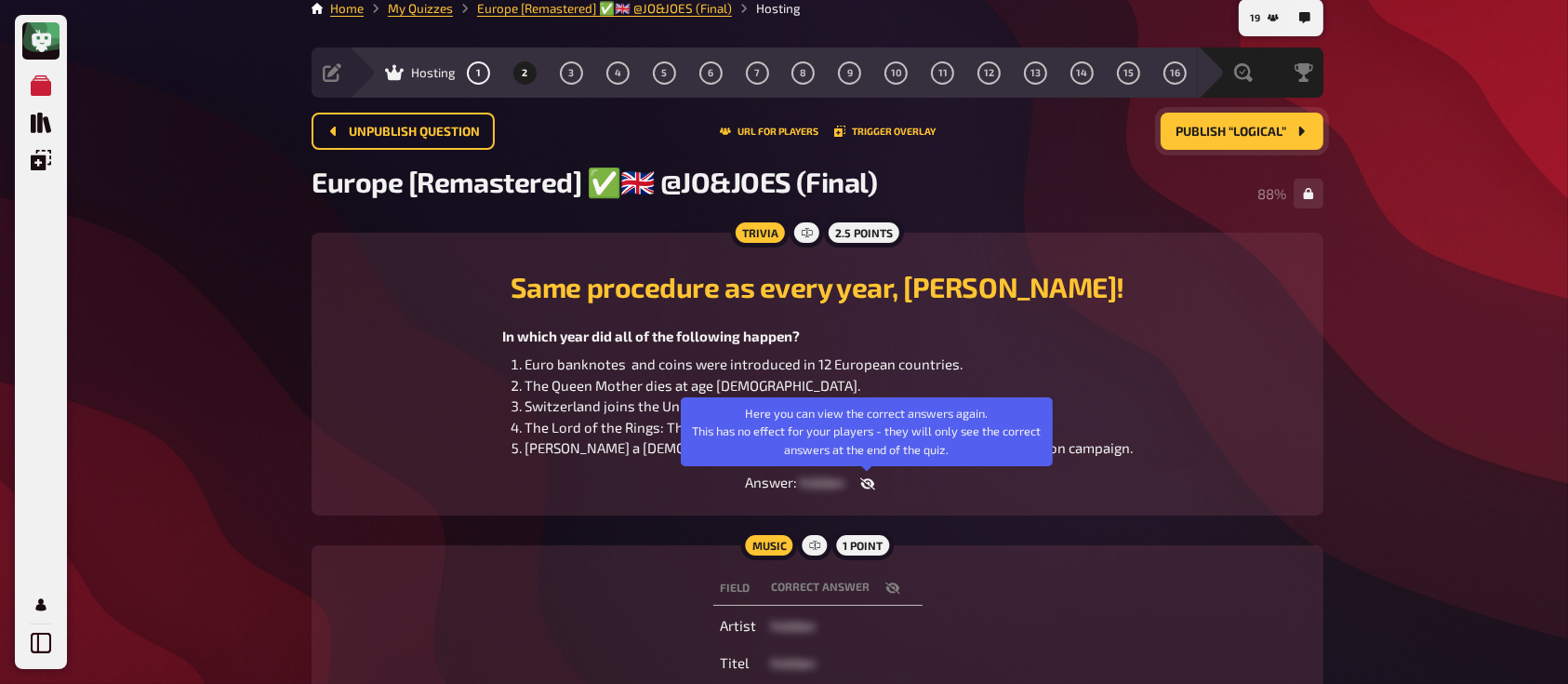
click at [867, 480] on icon "button" at bounding box center [866, 484] width 15 height 12
click at [860, 480] on icon "button" at bounding box center [860, 483] width 15 height 11
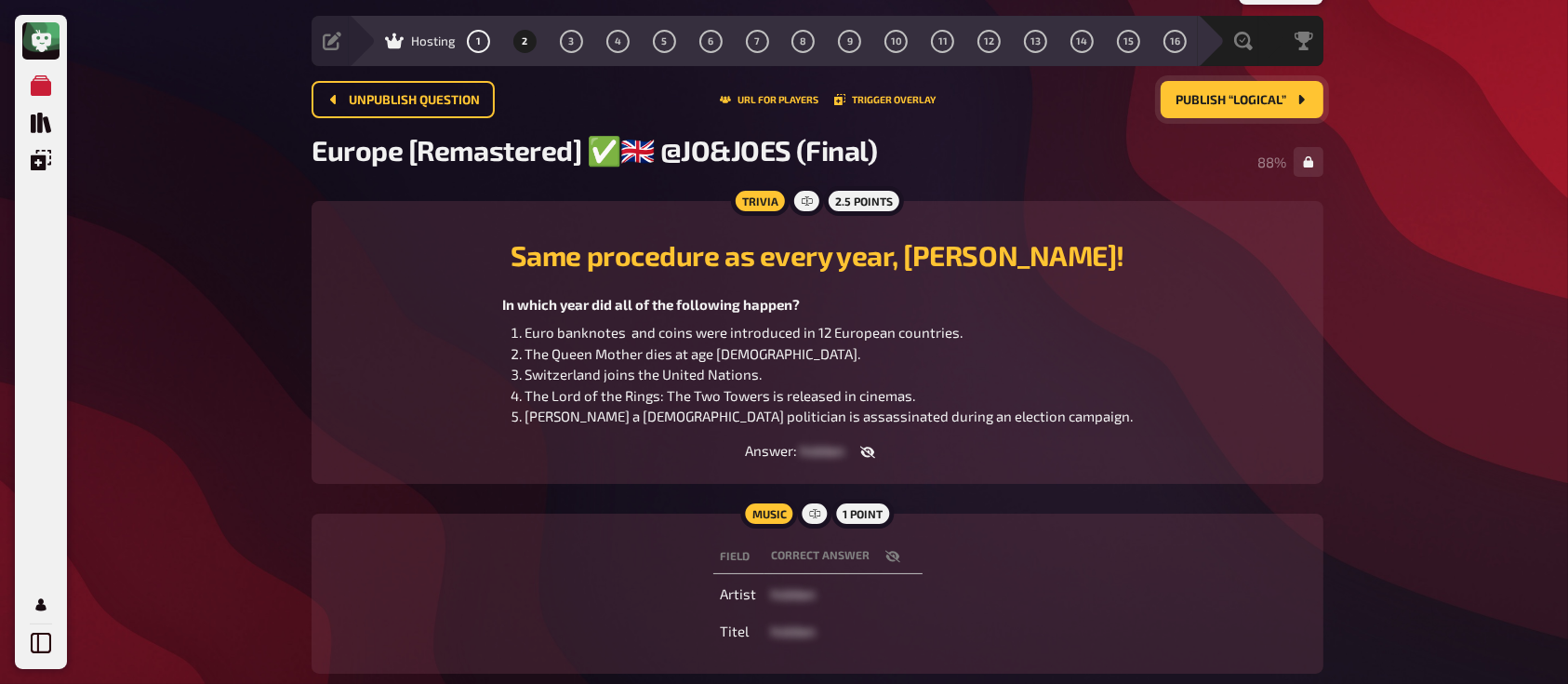
scroll to position [49, 0]
click at [1188, 106] on button "Publish “Logical”" at bounding box center [1241, 98] width 162 height 37
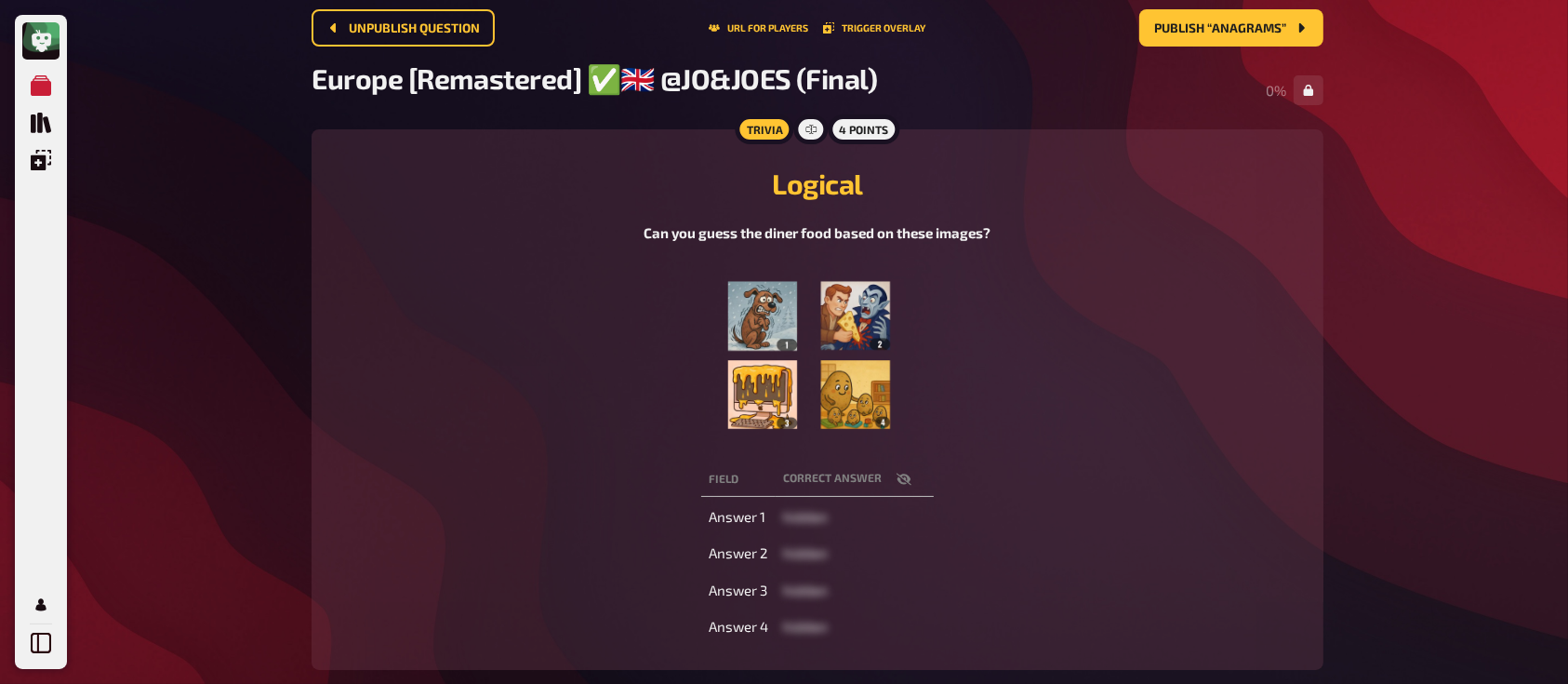
scroll to position [119, 0]
click at [910, 476] on button "button" at bounding box center [904, 478] width 45 height 19
click at [1218, 24] on span "Publish “Anagrams”" at bounding box center [1220, 27] width 132 height 13
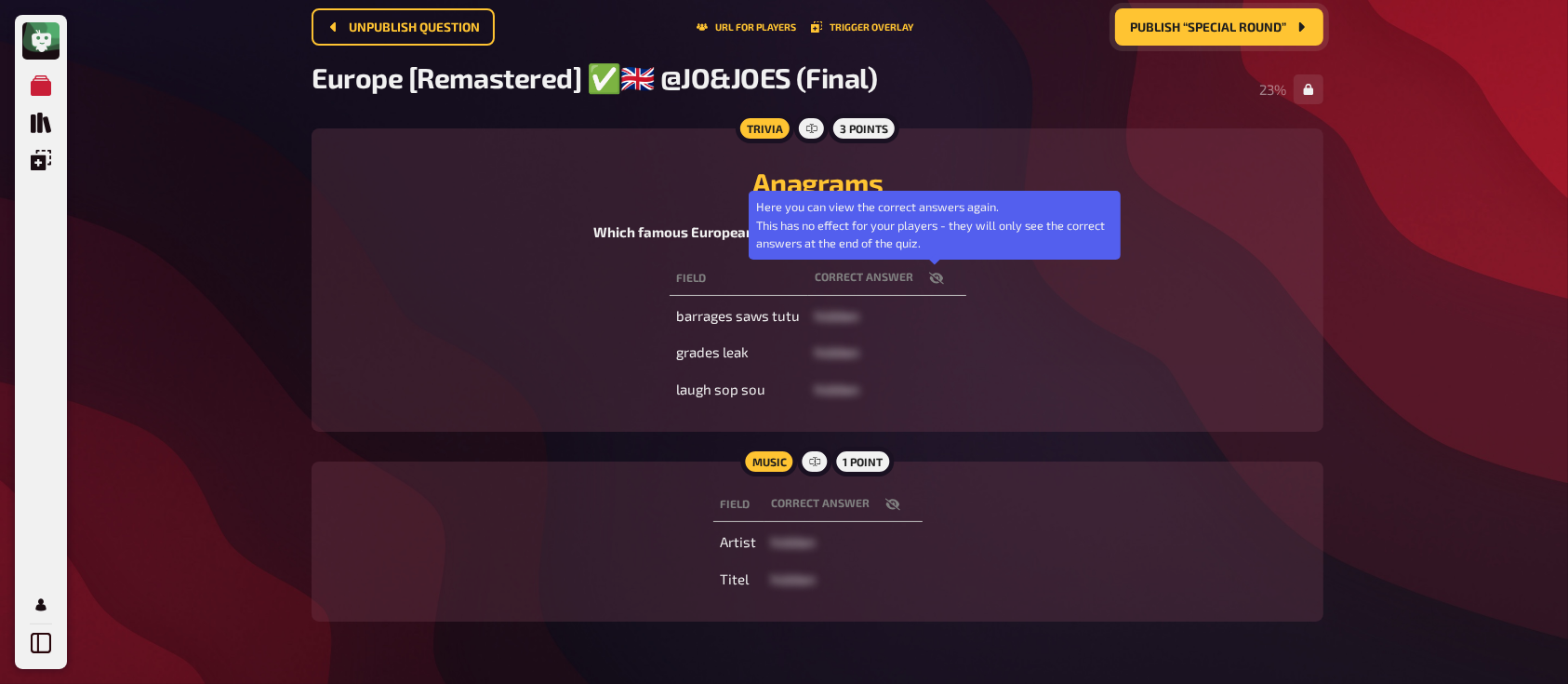
click at [931, 283] on icon "button" at bounding box center [935, 278] width 15 height 12
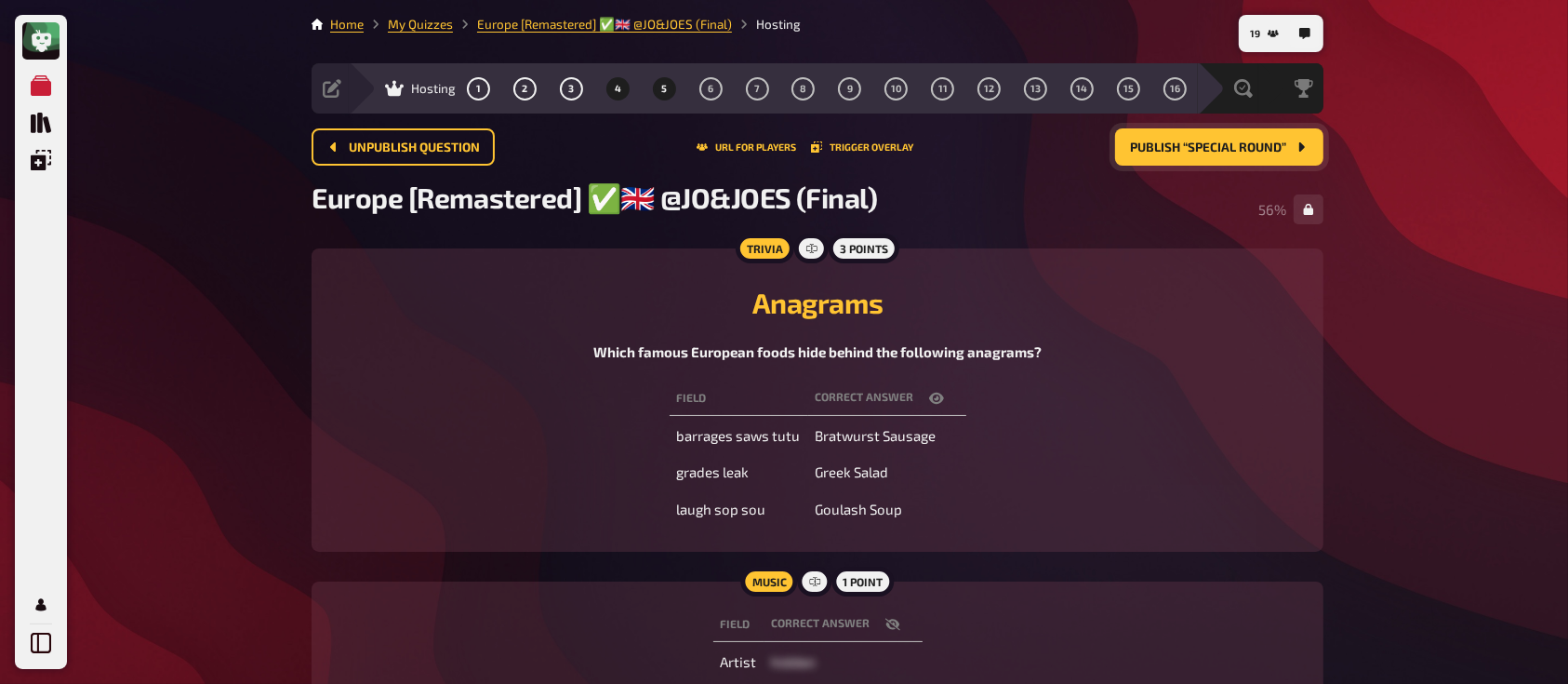
click at [661, 86] on span "5" at bounding box center [664, 89] width 6 height 10
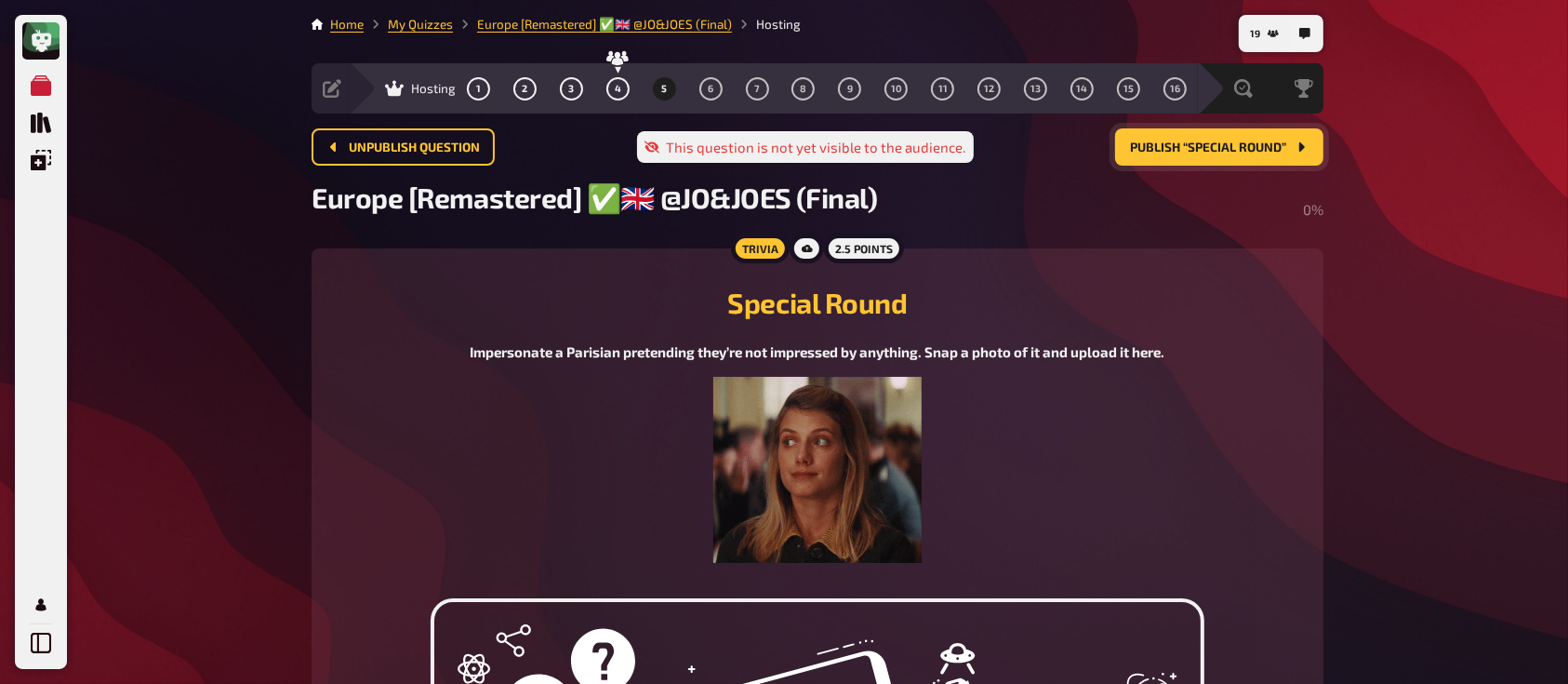
click at [1163, 142] on span "Publish “Special Round”" at bounding box center [1208, 147] width 156 height 13
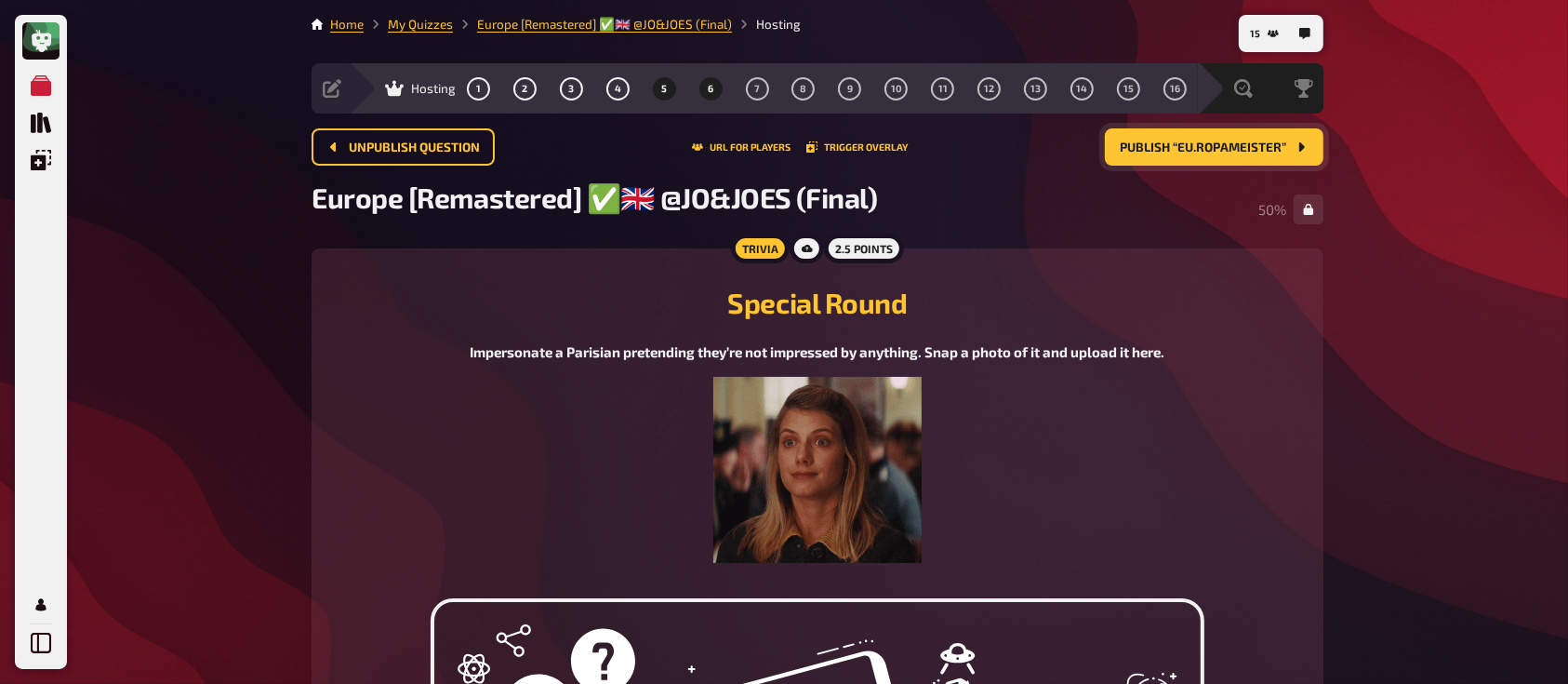
click at [705, 81] on button "6" at bounding box center [711, 89] width 30 height 30
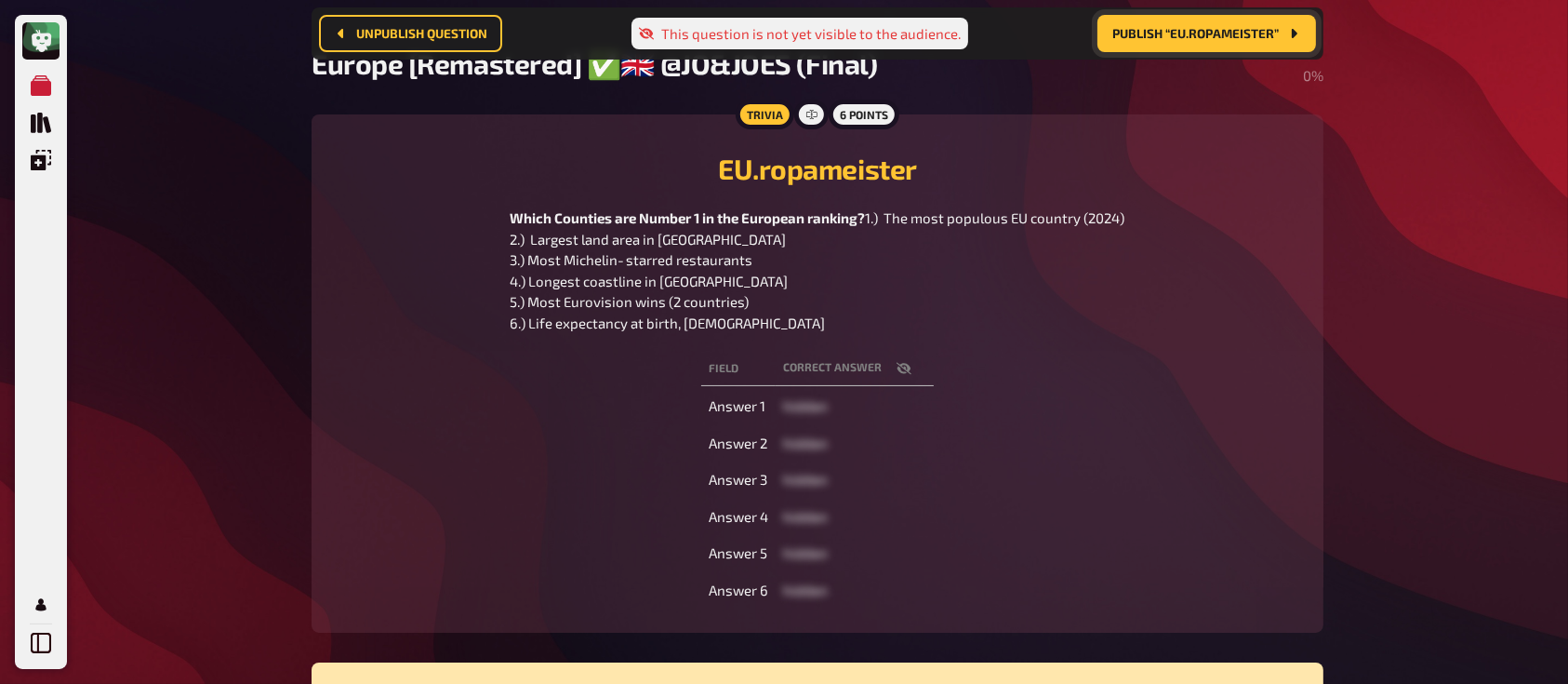
scroll to position [155, 0]
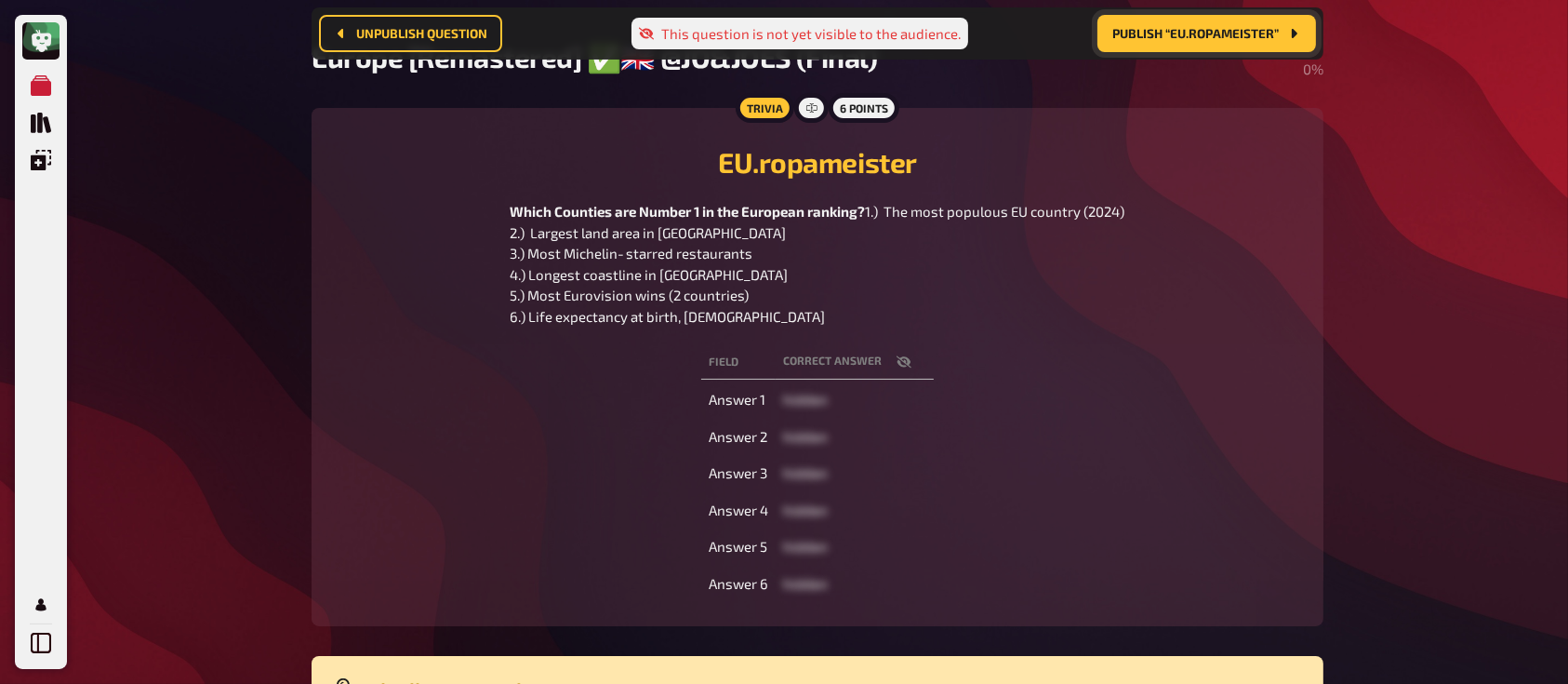
click at [899, 368] on icon "button" at bounding box center [903, 362] width 15 height 12
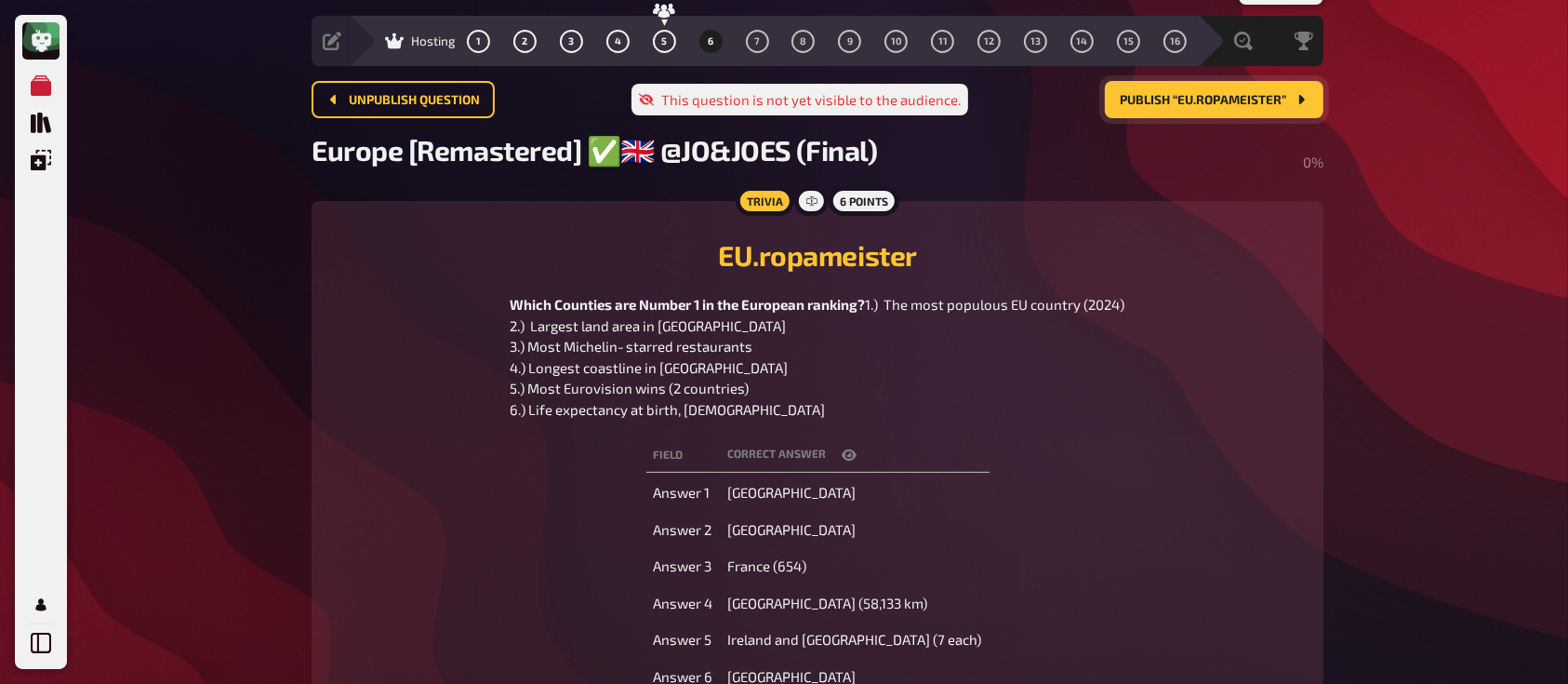
scroll to position [0, 0]
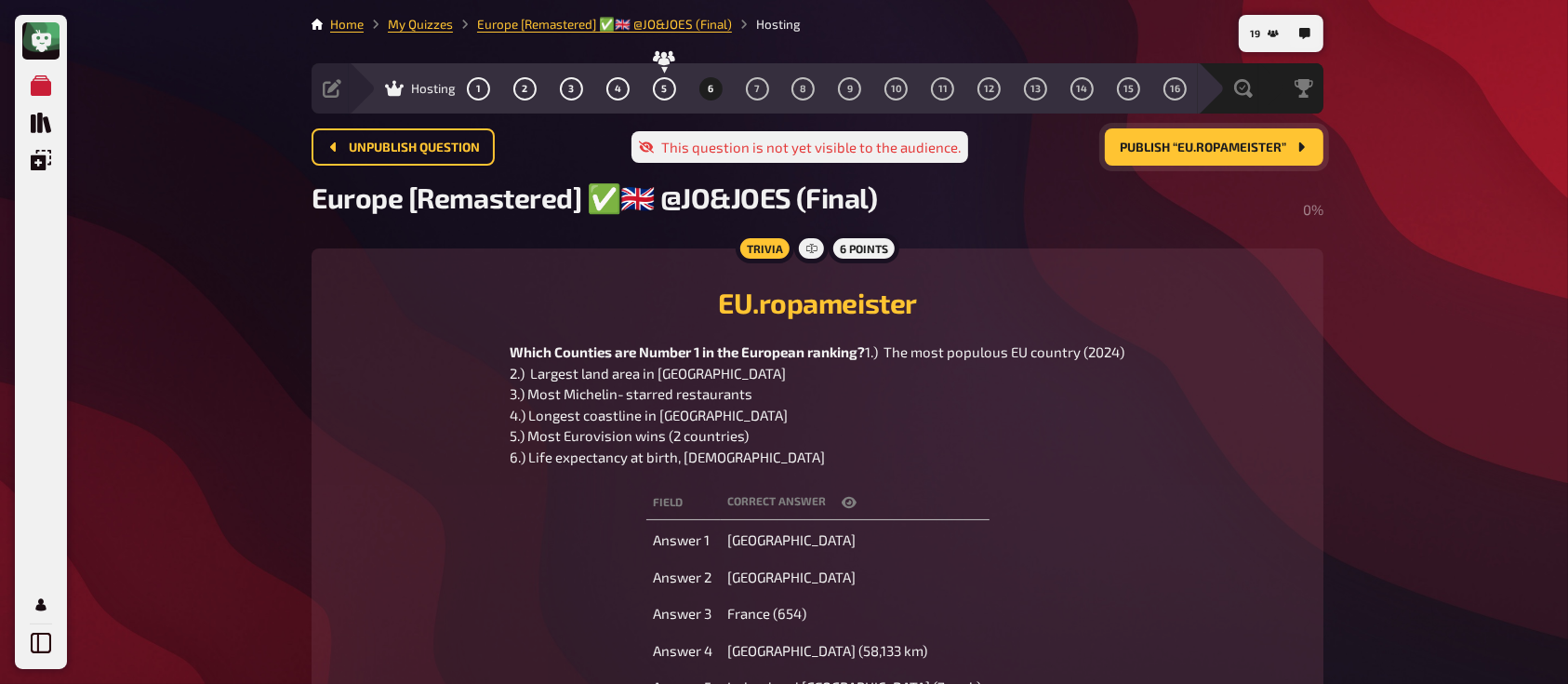
click at [1172, 147] on span "Publish “EU.ropameister”" at bounding box center [1203, 147] width 166 height 13
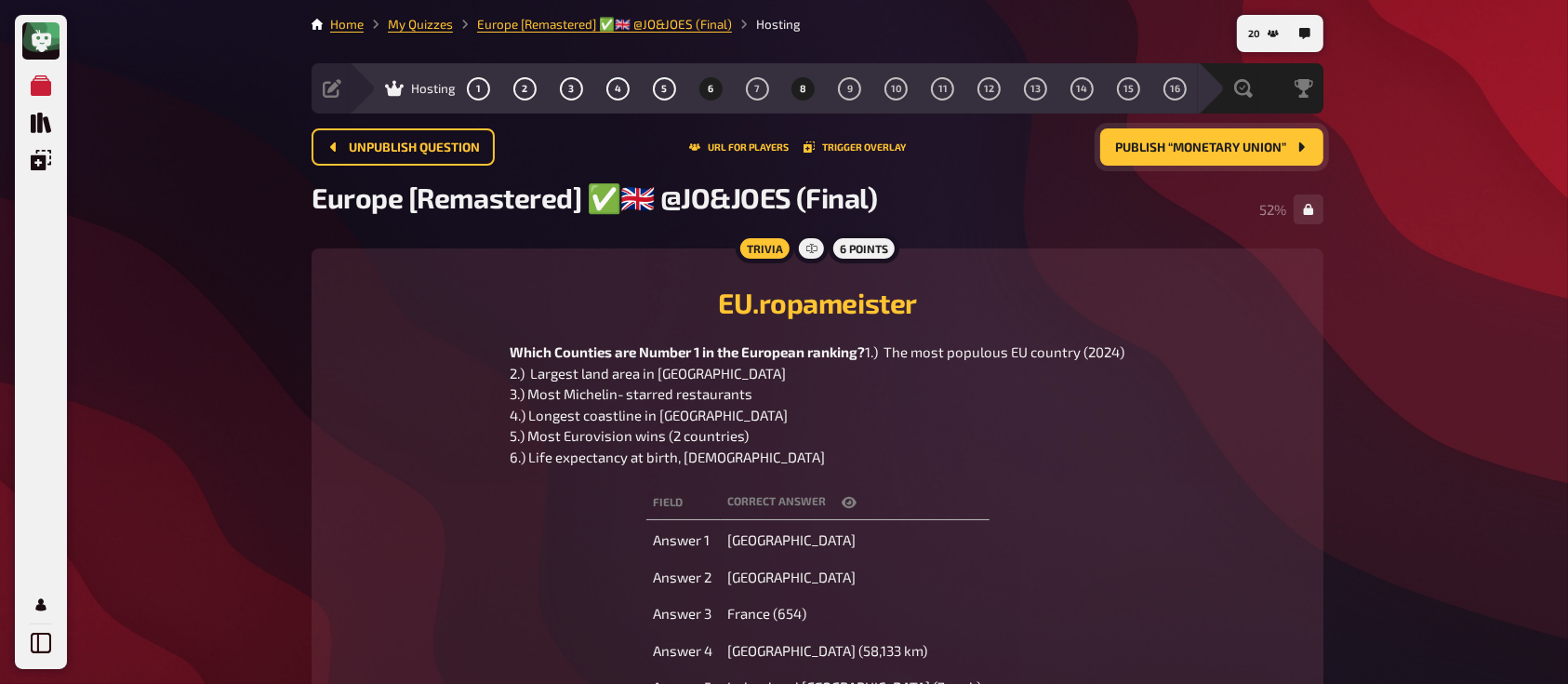
click at [801, 86] on span "8" at bounding box center [802, 89] width 7 height 10
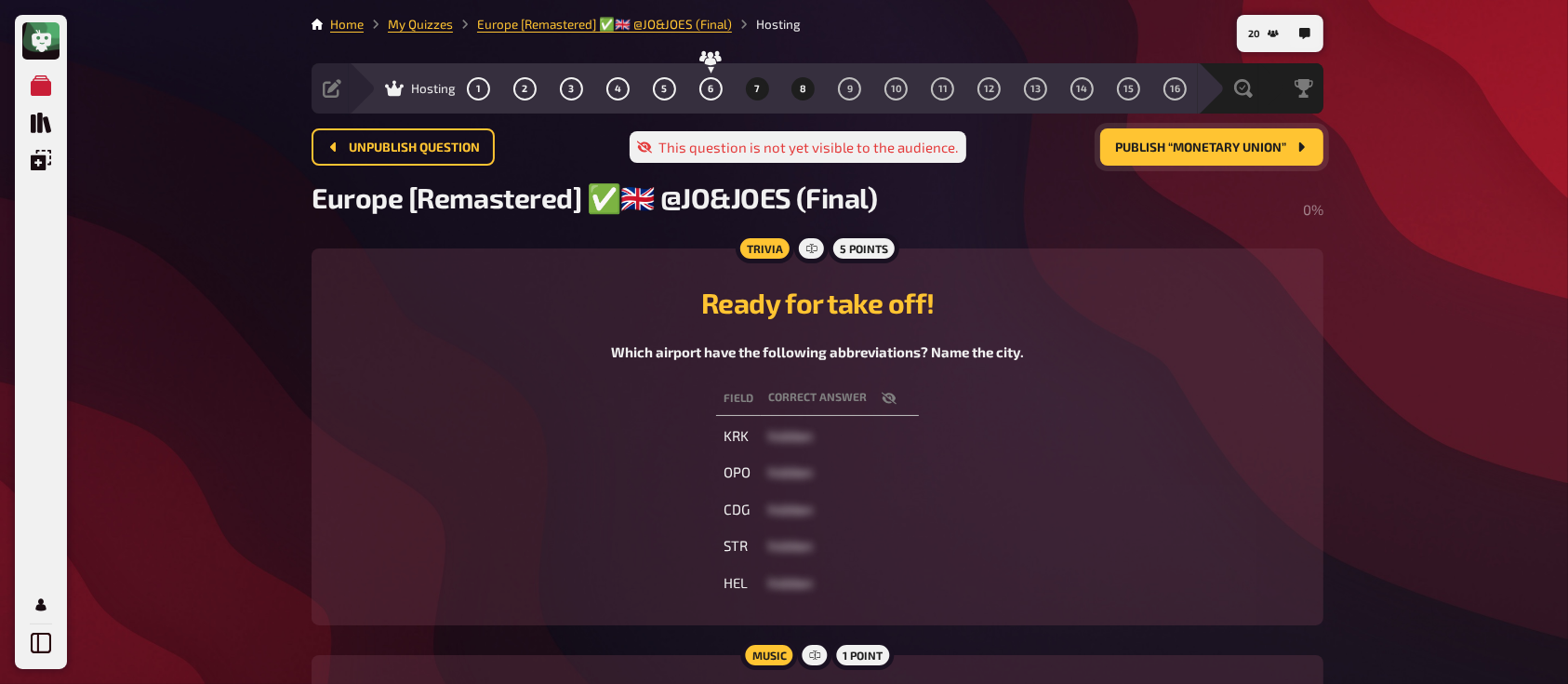
click at [752, 89] on button "7" at bounding box center [757, 89] width 30 height 30
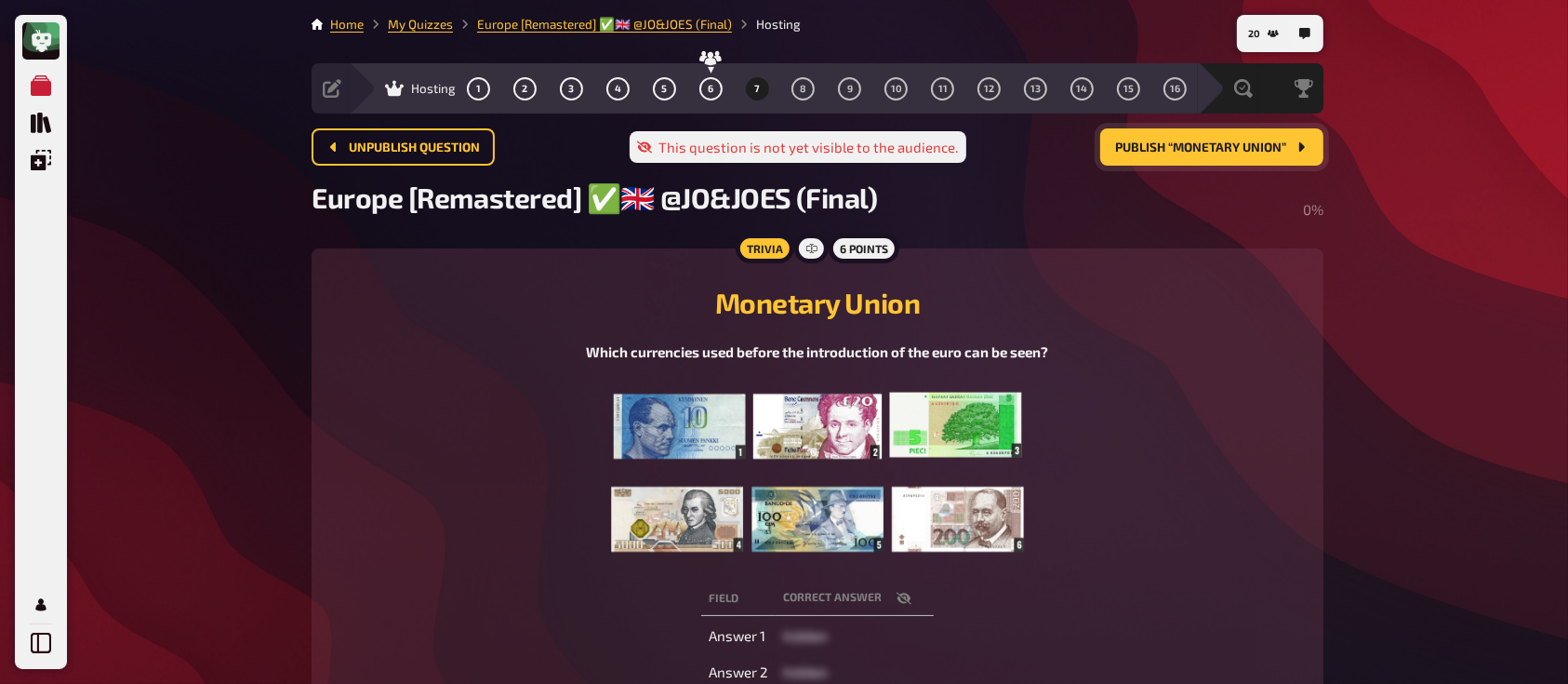
click at [1150, 148] on span "Publish “Monetary Union”" at bounding box center [1201, 147] width 171 height 13
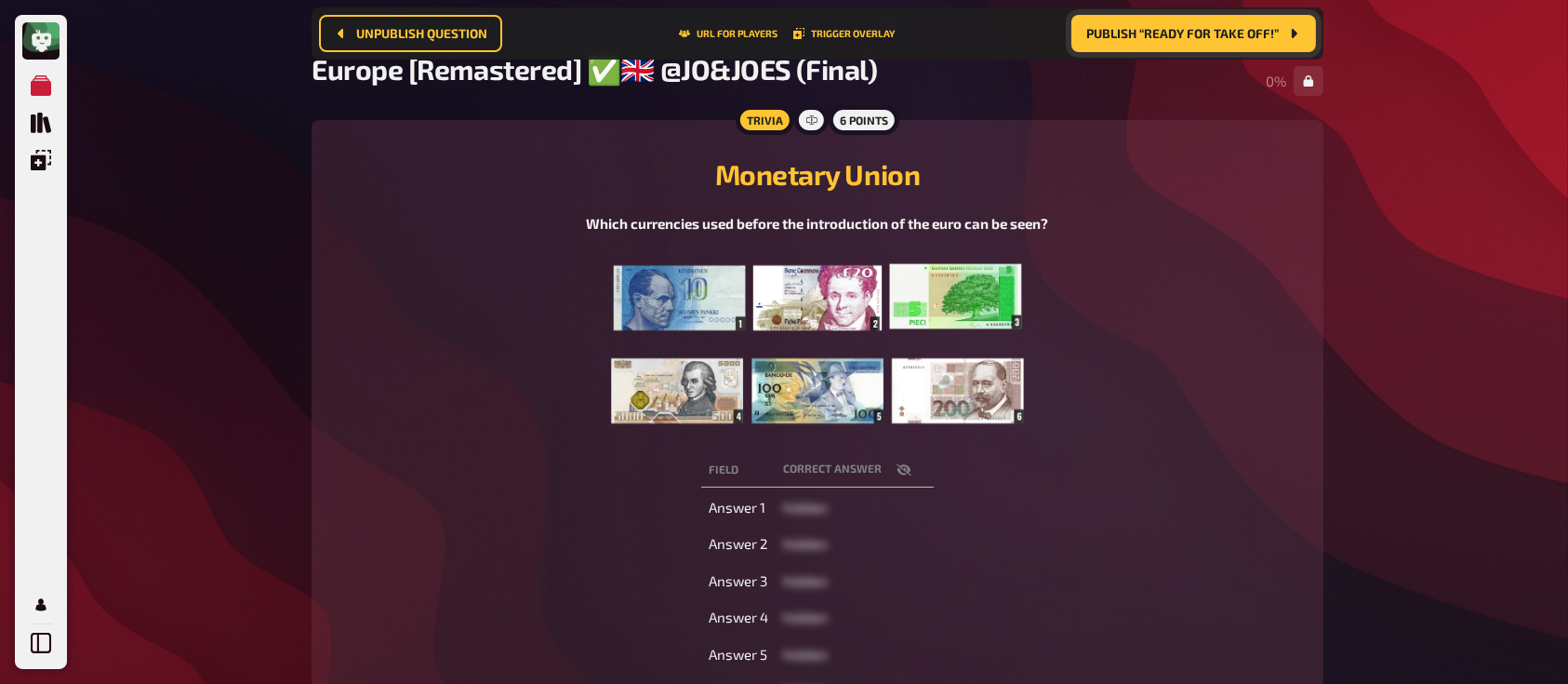
scroll to position [148, 0]
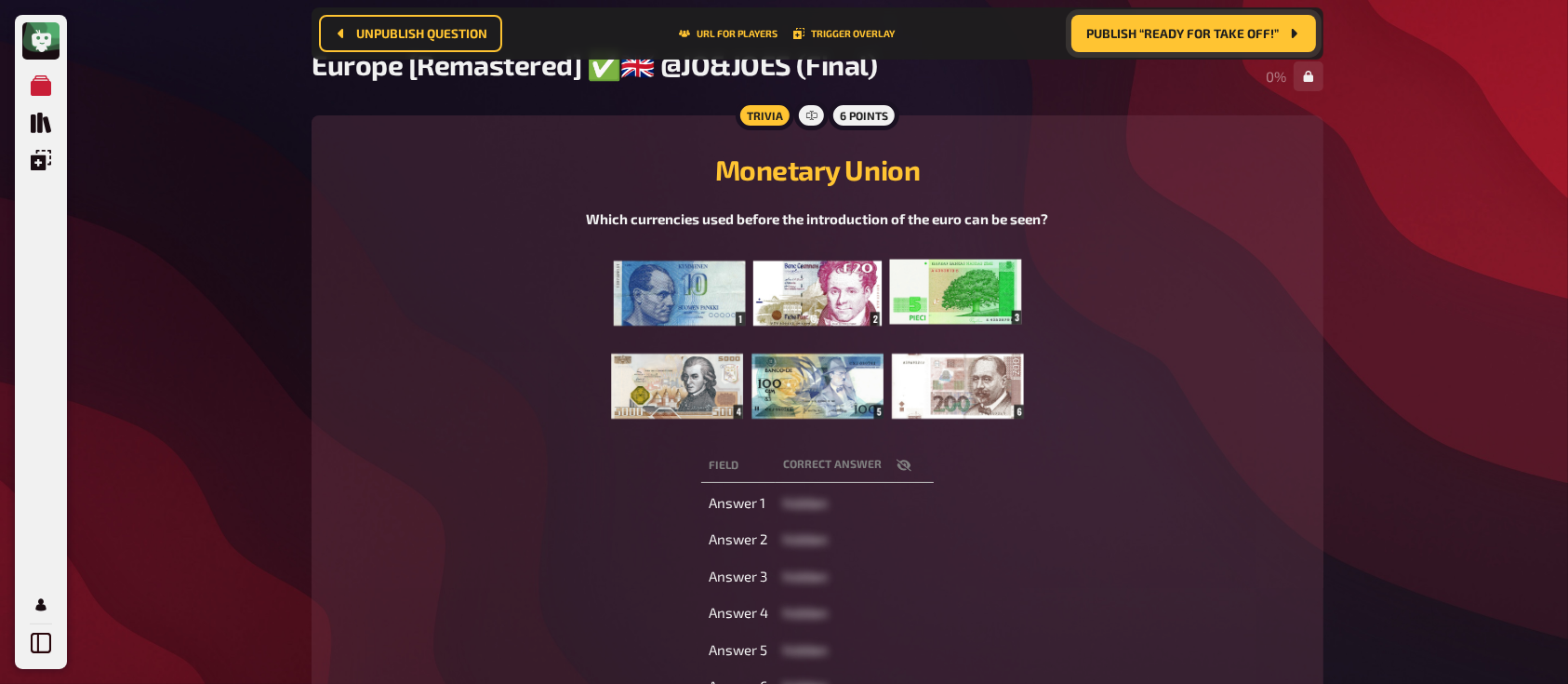
click at [893, 471] on button "button" at bounding box center [904, 465] width 45 height 19
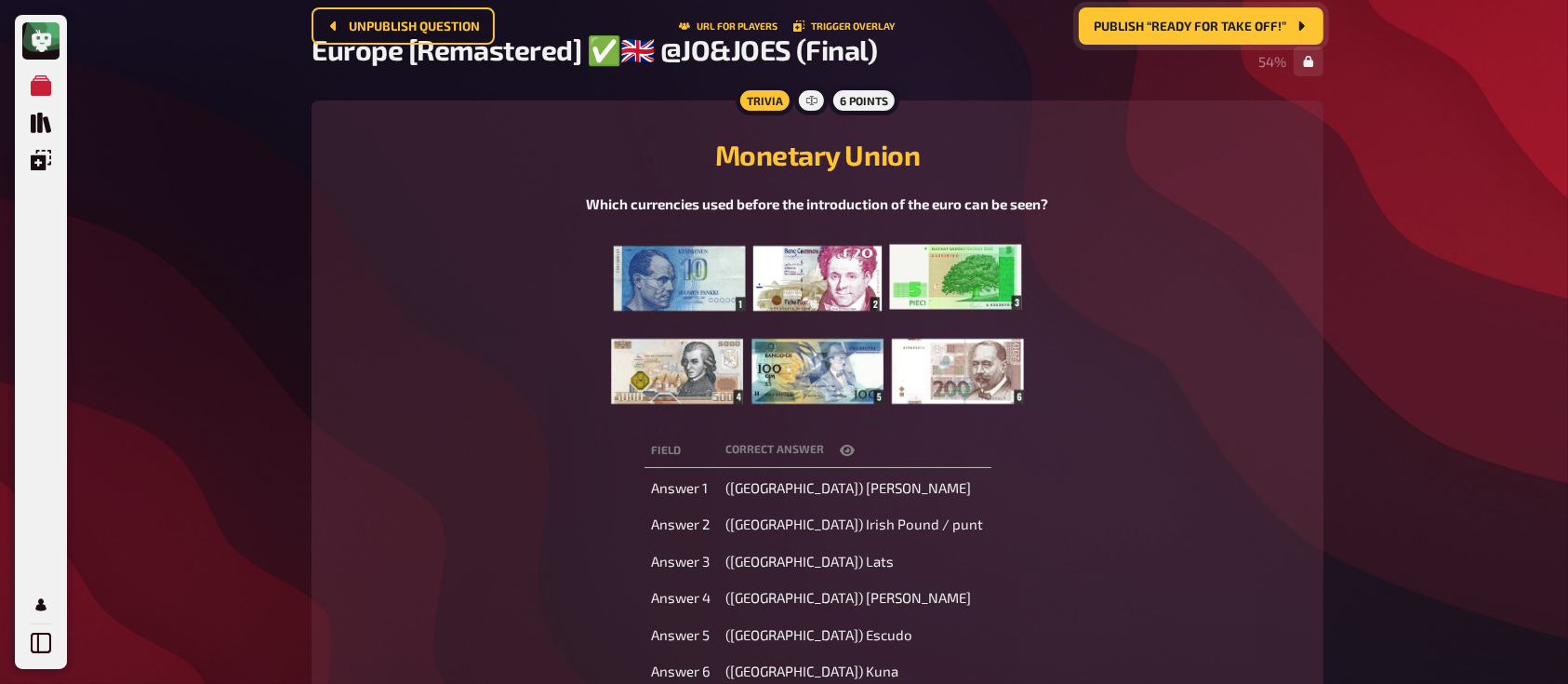
scroll to position [0, 0]
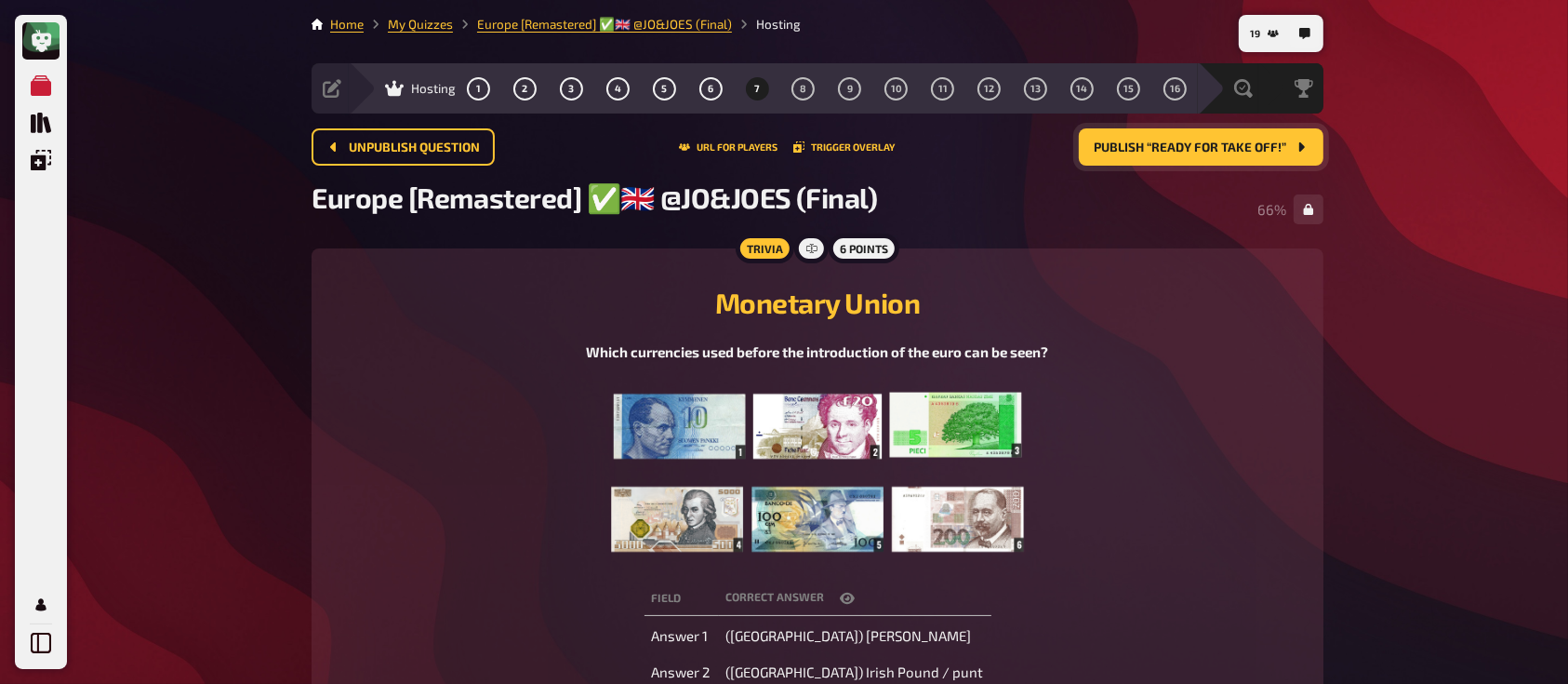
click at [1178, 150] on span "Publish “Ready for take off!”" at bounding box center [1189, 147] width 192 height 13
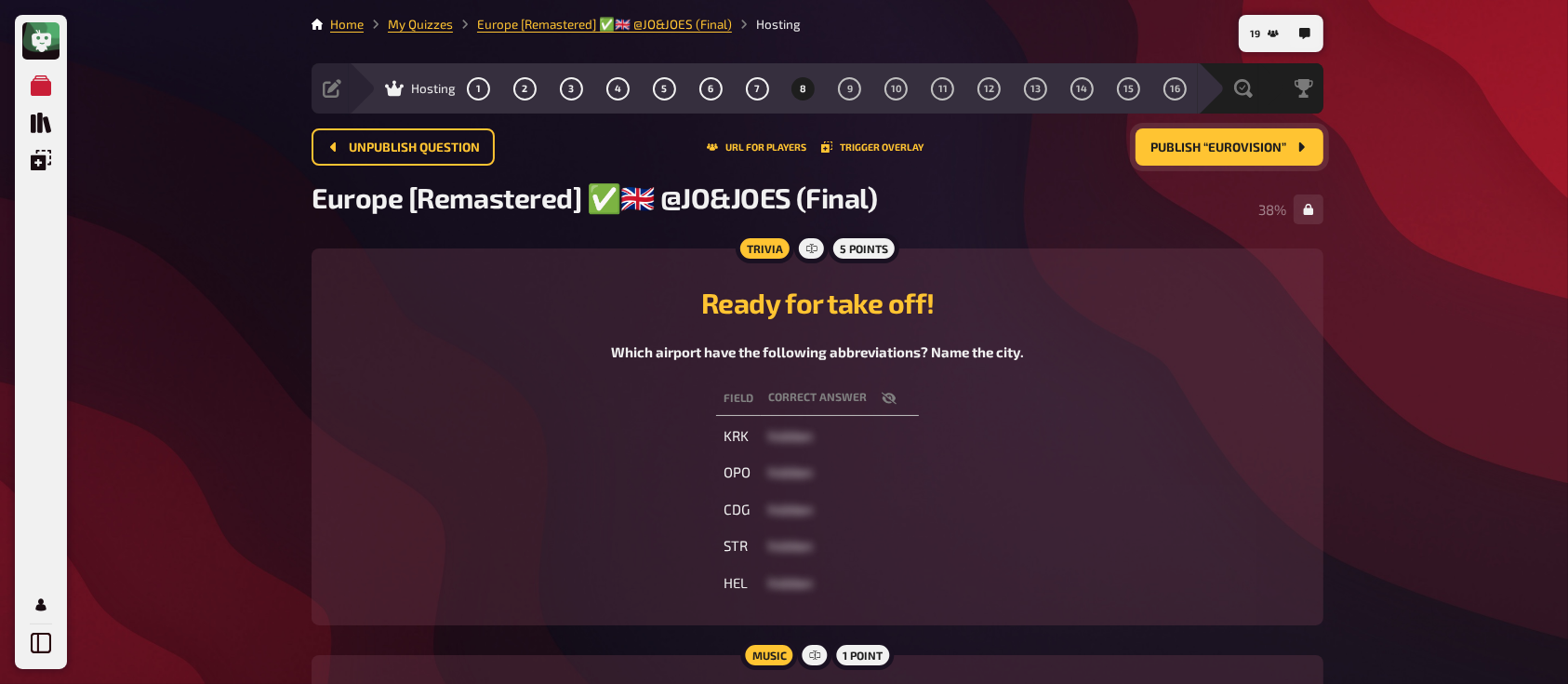
click at [894, 398] on icon "button" at bounding box center [889, 397] width 15 height 15
click at [844, 87] on button "9" at bounding box center [850, 89] width 30 height 30
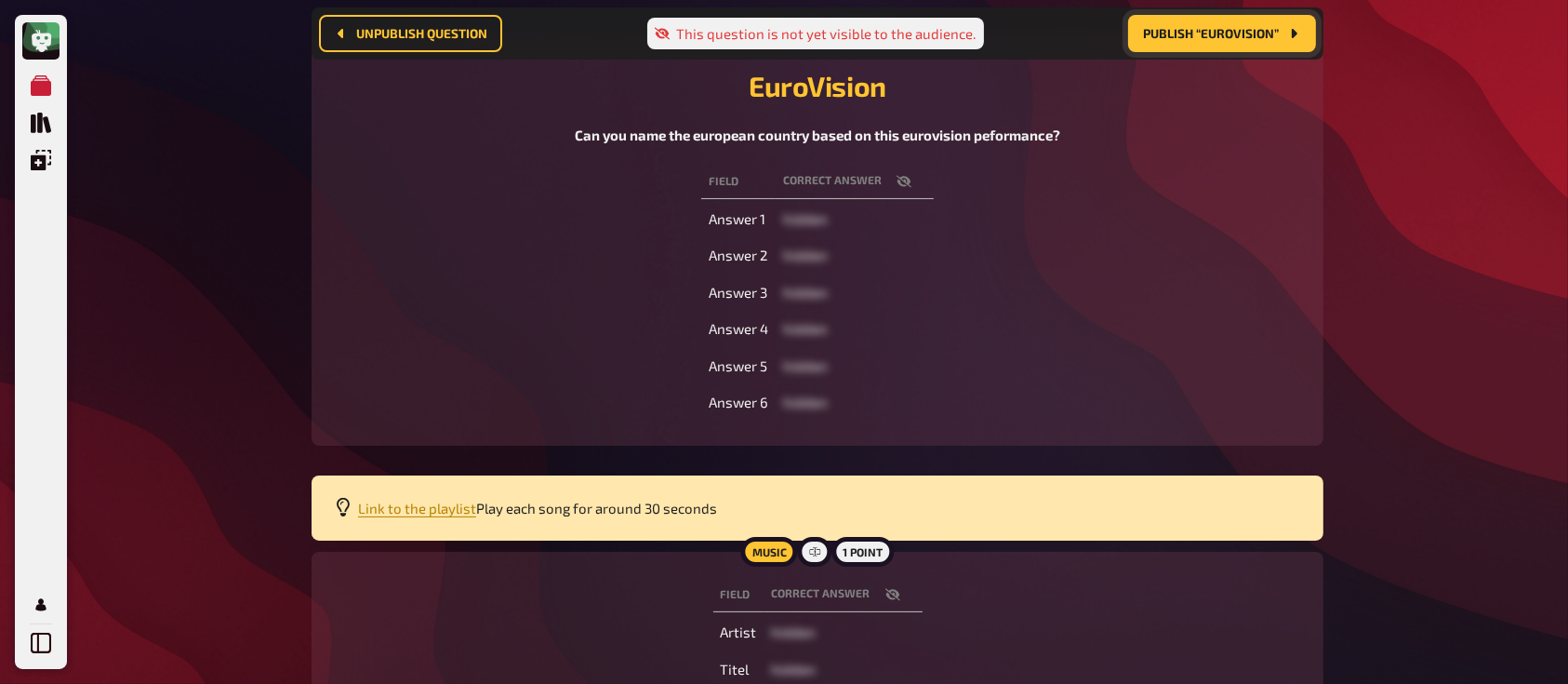
scroll to position [231, 0]
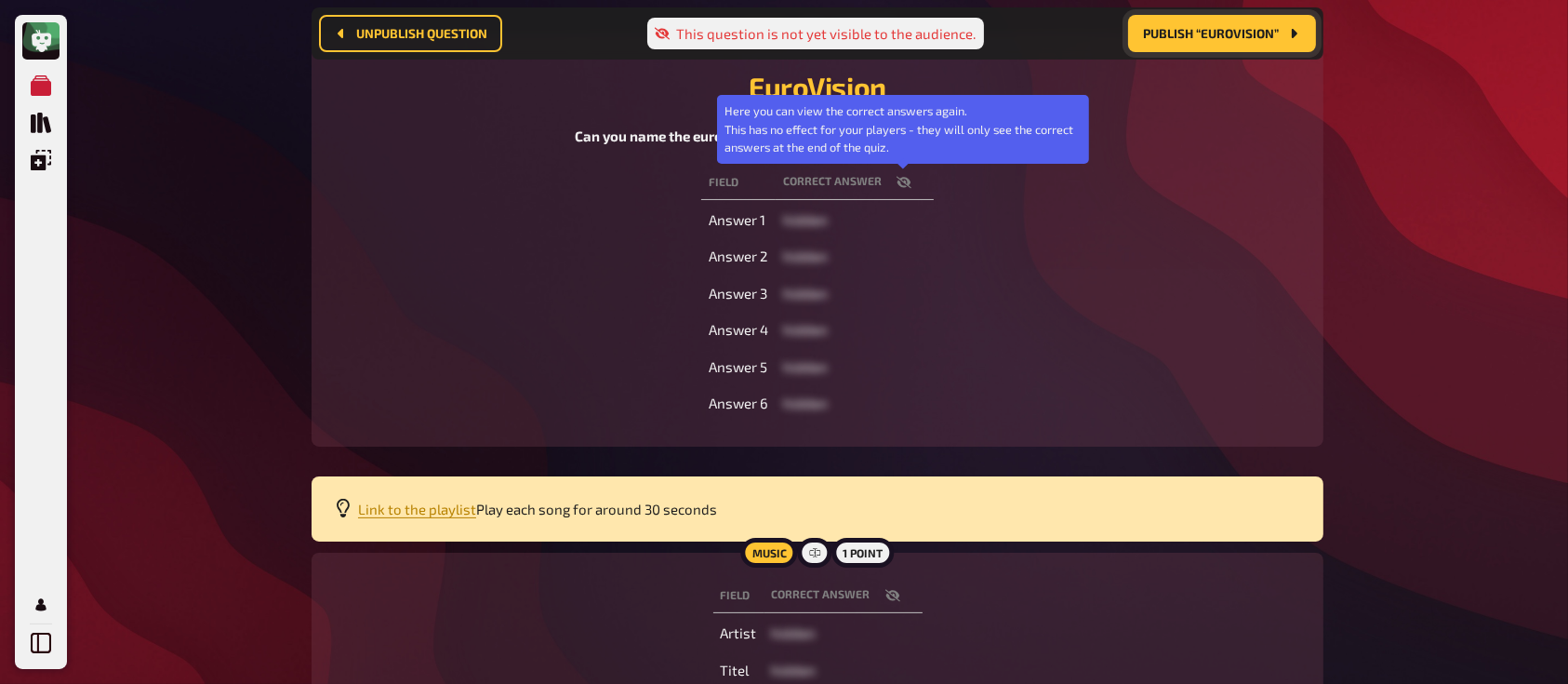
click at [903, 184] on icon "button" at bounding box center [903, 182] width 15 height 12
click at [903, 184] on icon "button" at bounding box center [903, 181] width 15 height 11
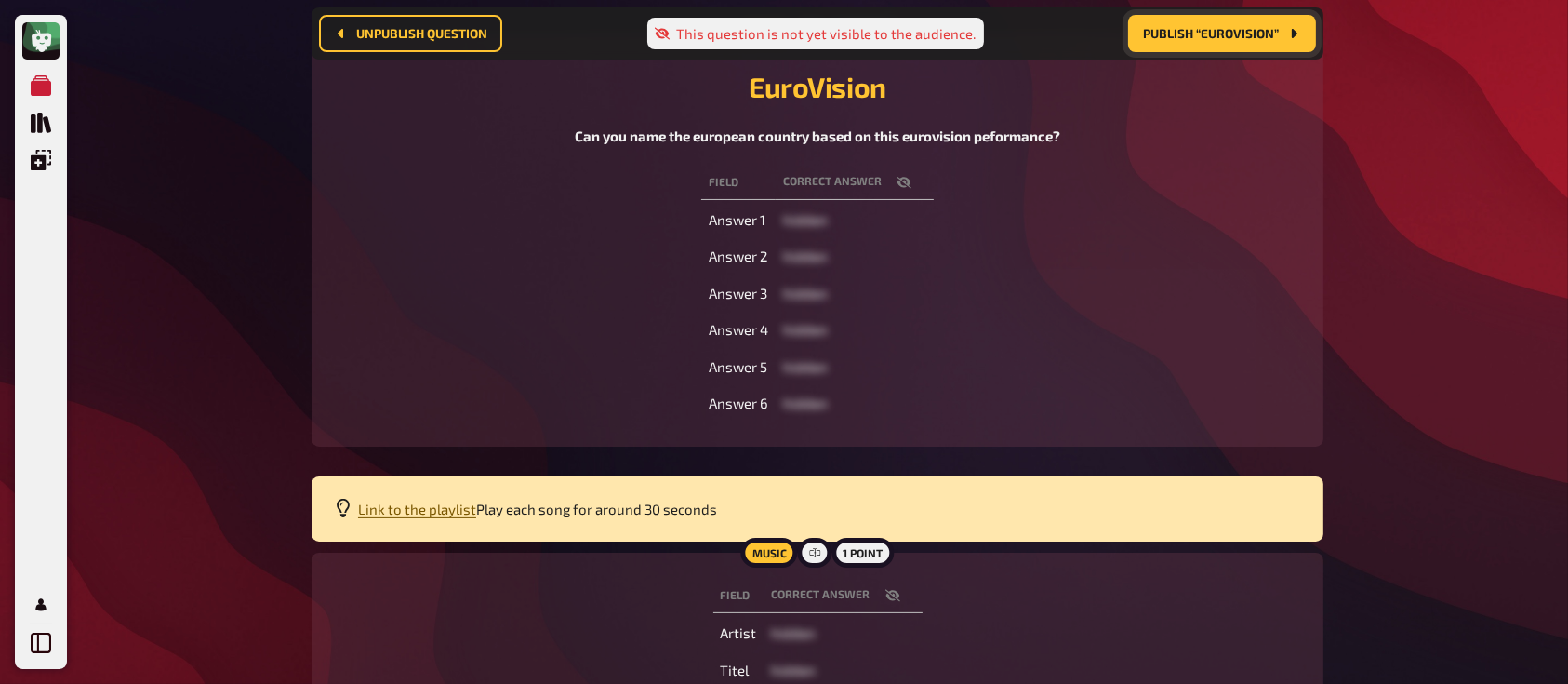
click at [427, 509] on span "Link to the playlist" at bounding box center [417, 509] width 118 height 17
click at [1197, 18] on button "Publish “EuroVision”" at bounding box center [1222, 33] width 188 height 37
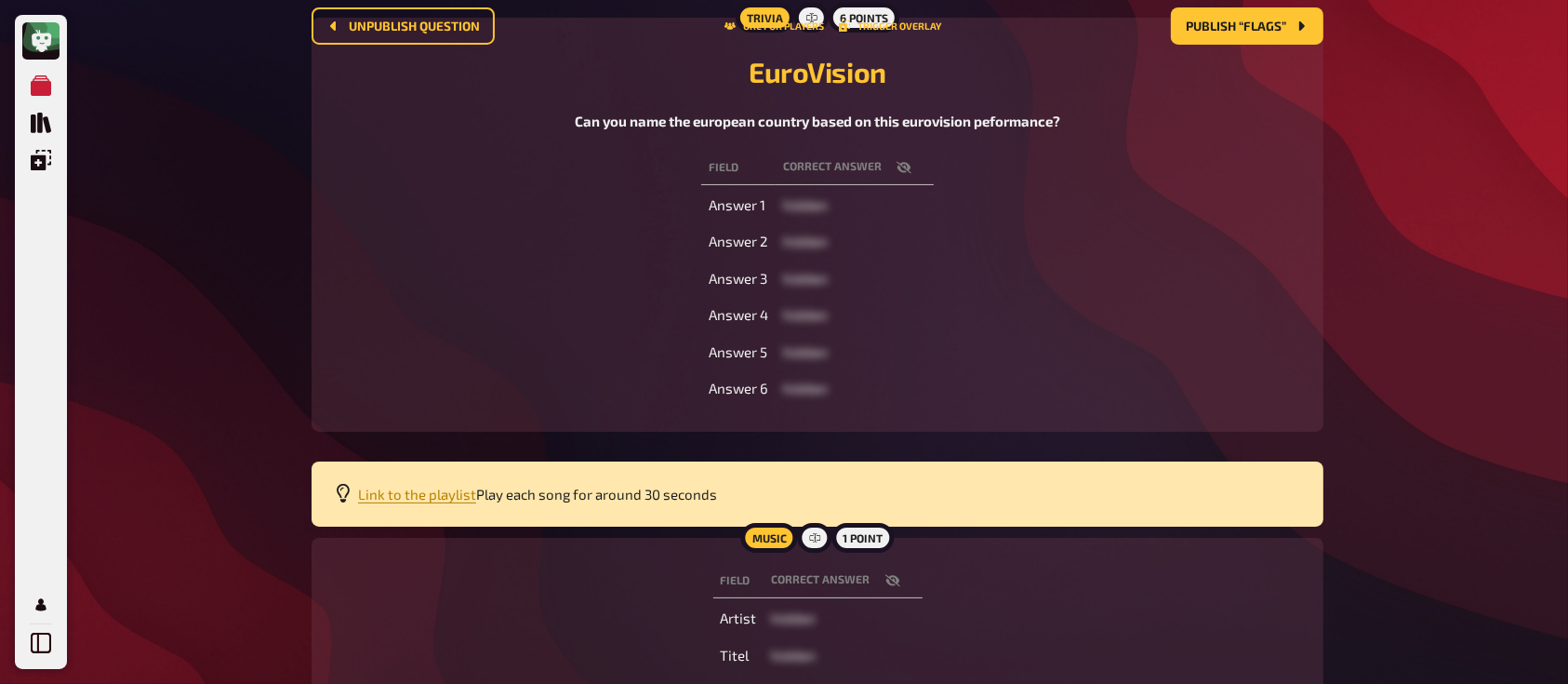
scroll to position [0, 0]
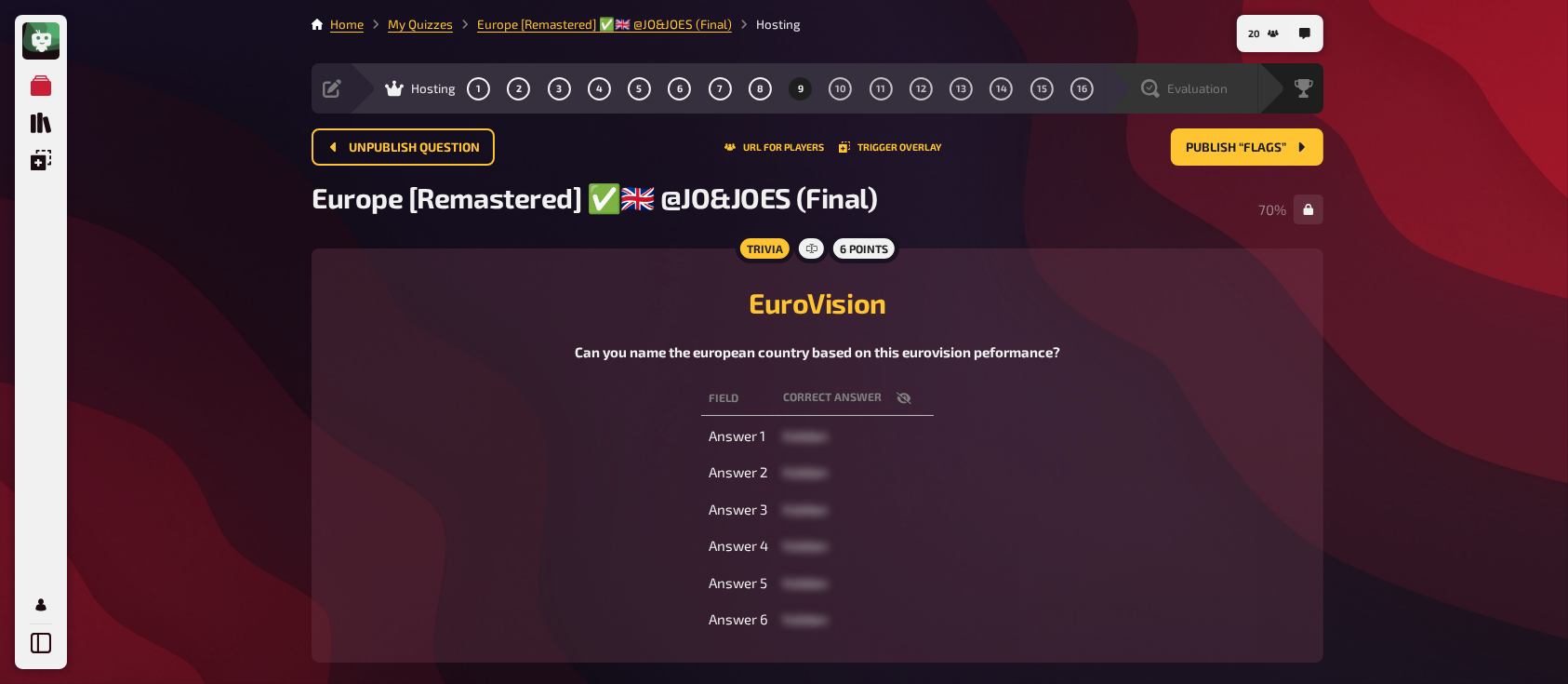
click at [1192, 86] on span "Evaluation" at bounding box center [1197, 88] width 61 height 15
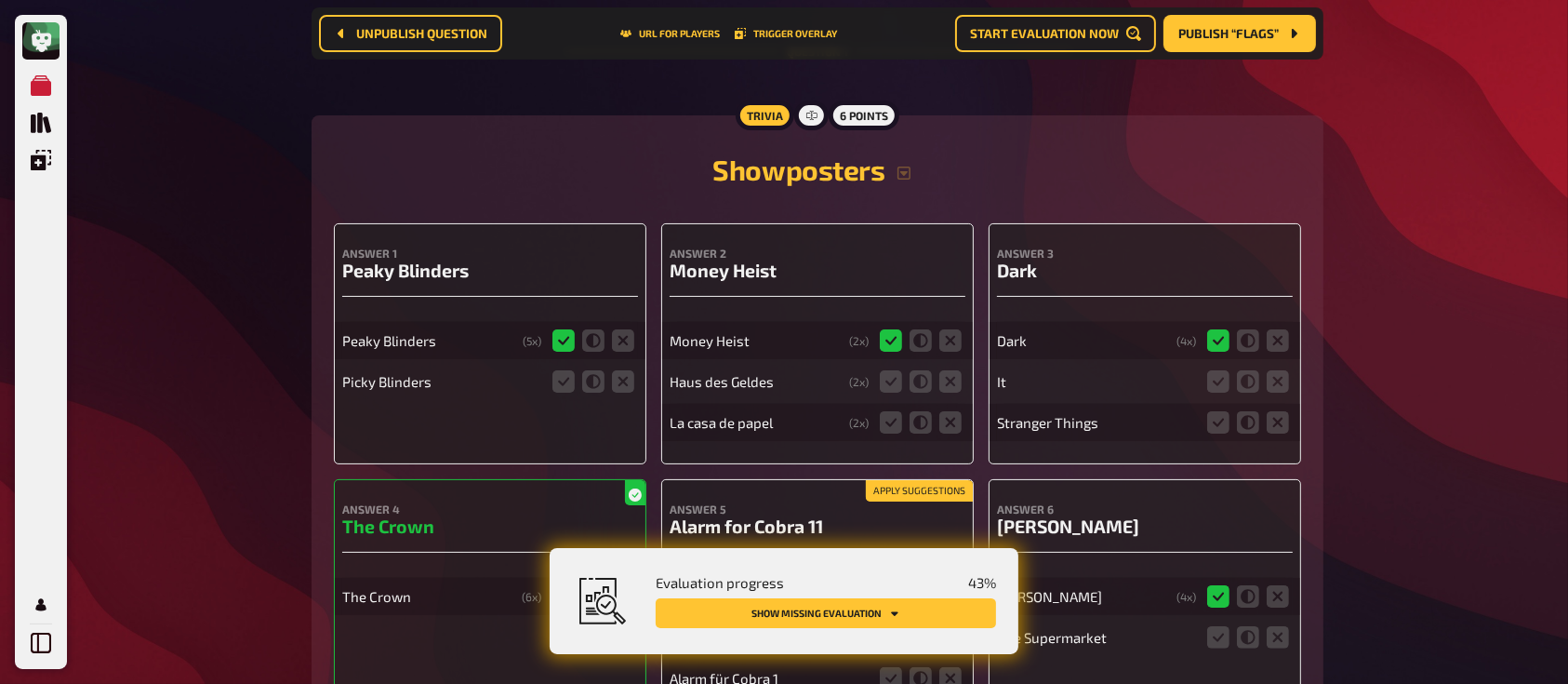
scroll to position [275, 0]
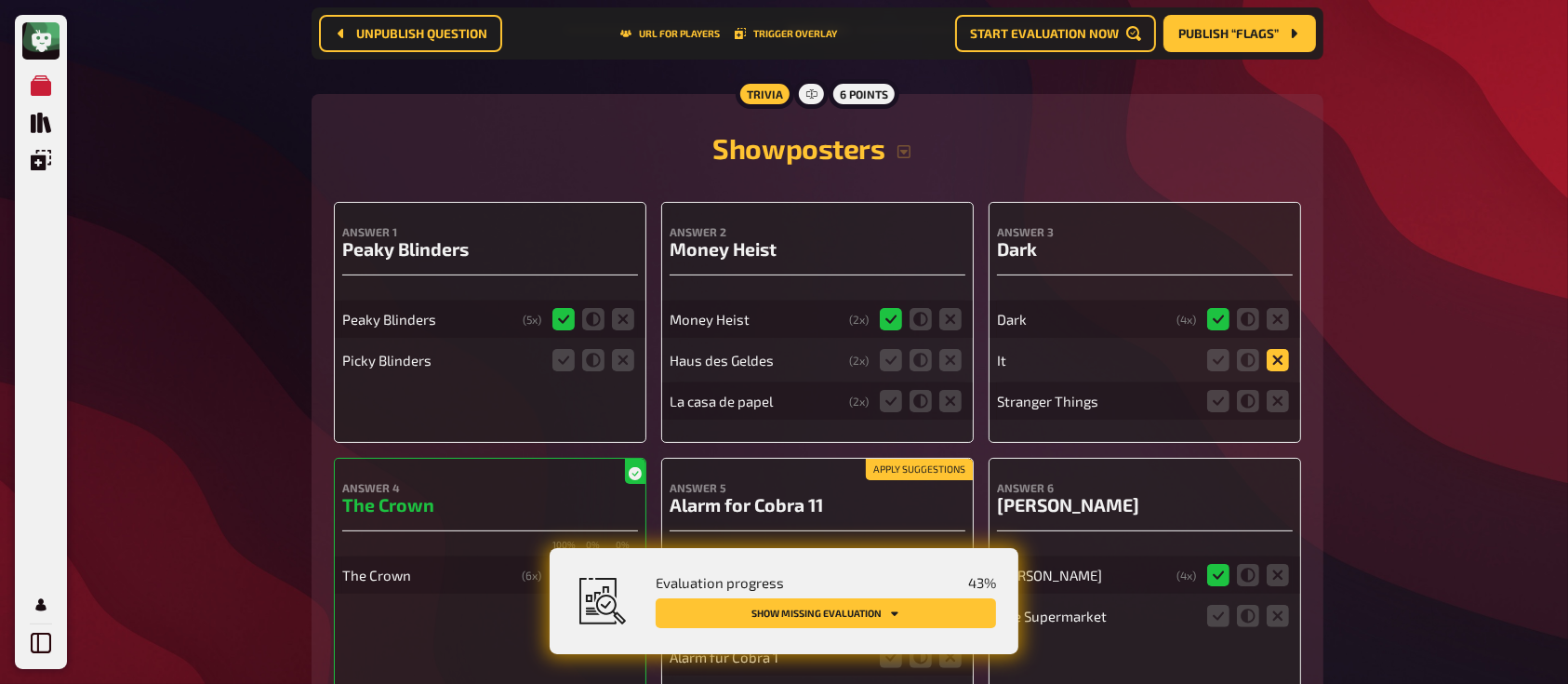
click at [1276, 366] on icon at bounding box center [1277, 359] width 22 height 22
click at [0, 0] on input "radio" at bounding box center [0, 0] width 0 height 0
click at [1276, 366] on icon at bounding box center [1277, 359] width 22 height 22
click at [0, 0] on input "radio" at bounding box center [0, 0] width 0 height 0
click at [1276, 397] on icon at bounding box center [1277, 400] width 22 height 22
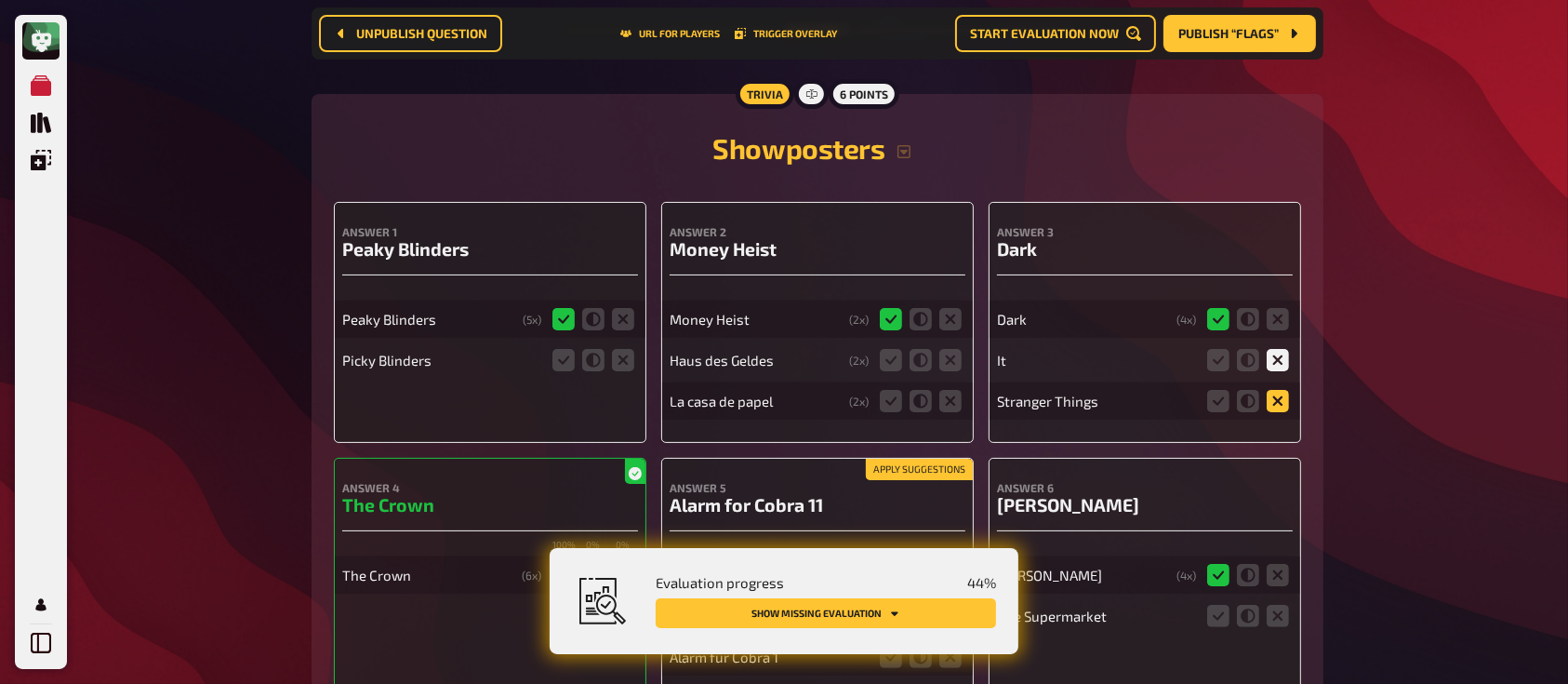
click at [0, 0] on input "radio" at bounding box center [0, 0] width 0 height 0
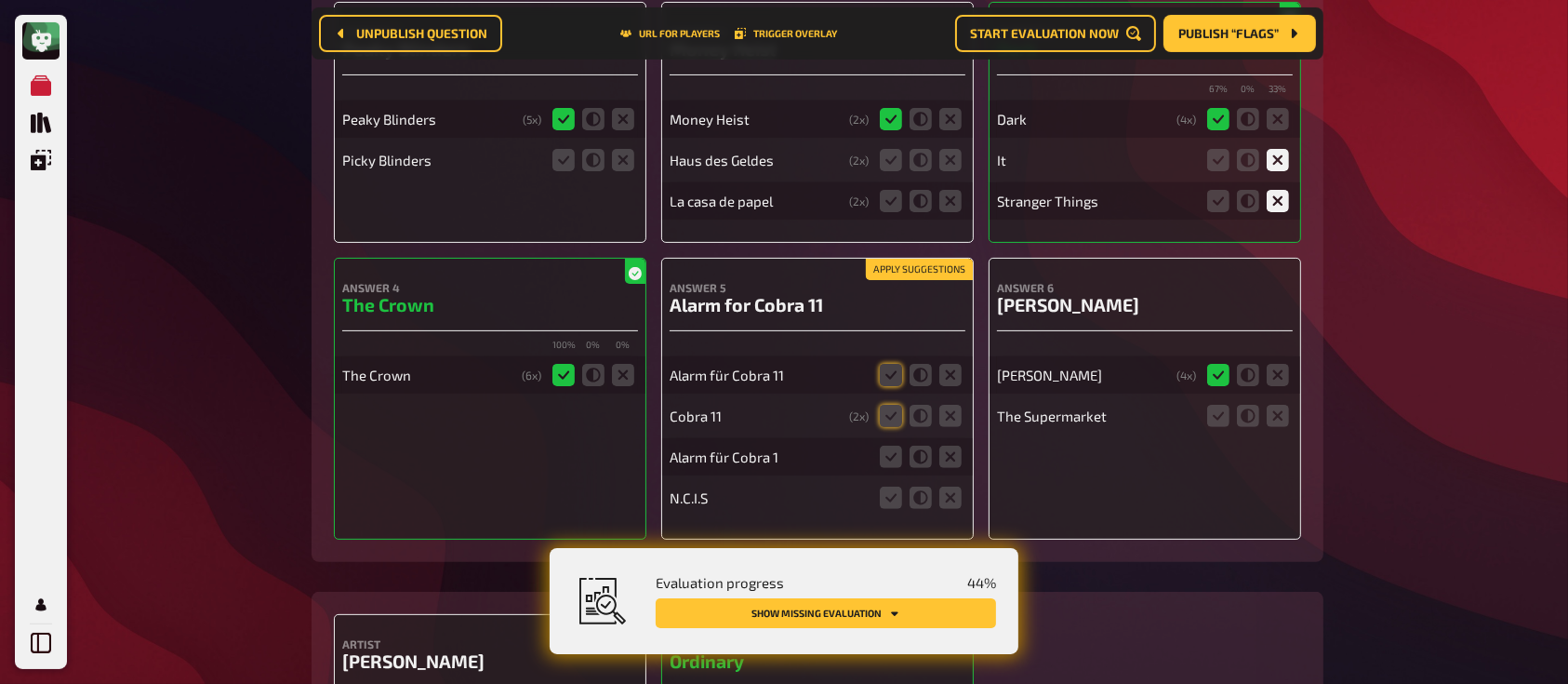
scroll to position [476, 0]
click at [1281, 415] on icon at bounding box center [1277, 414] width 22 height 22
click at [0, 0] on input "radio" at bounding box center [0, 0] width 0 height 0
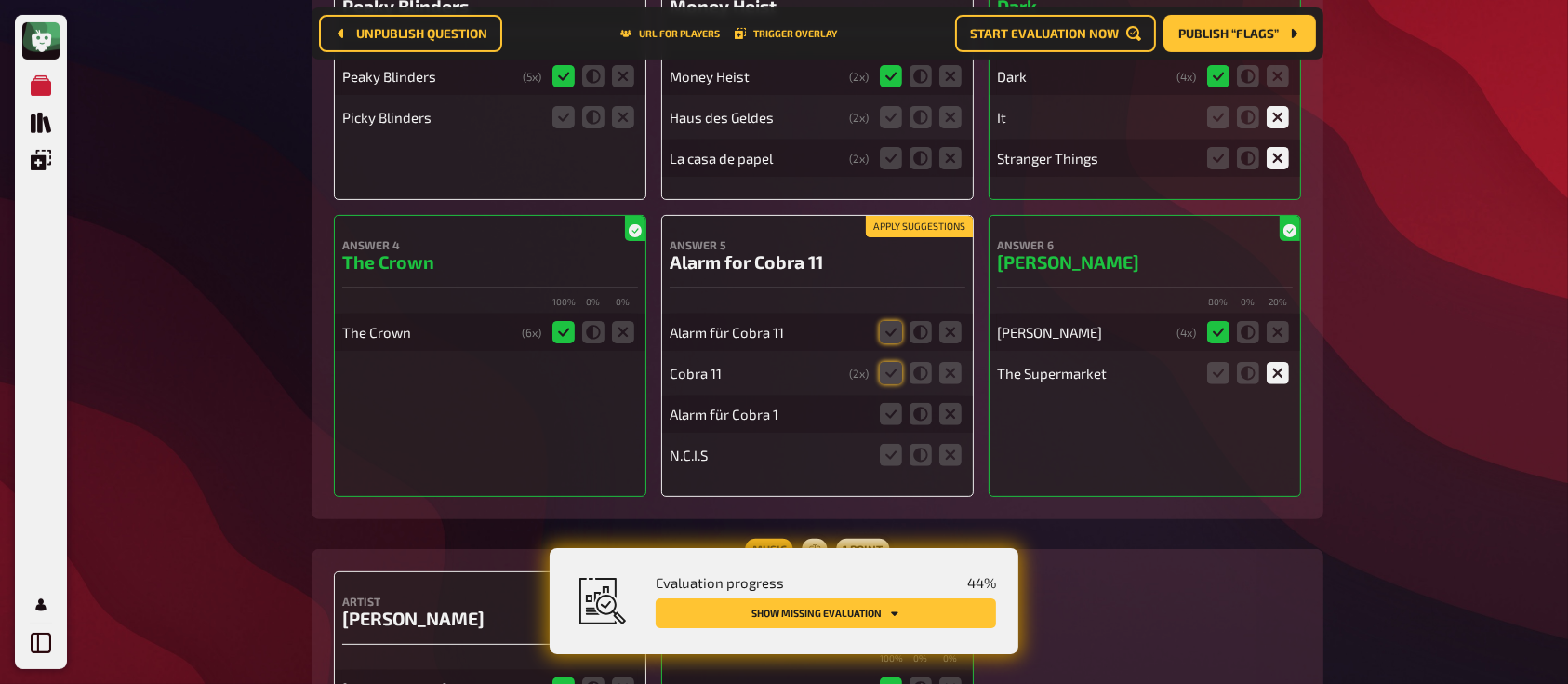
scroll to position [526, 0]
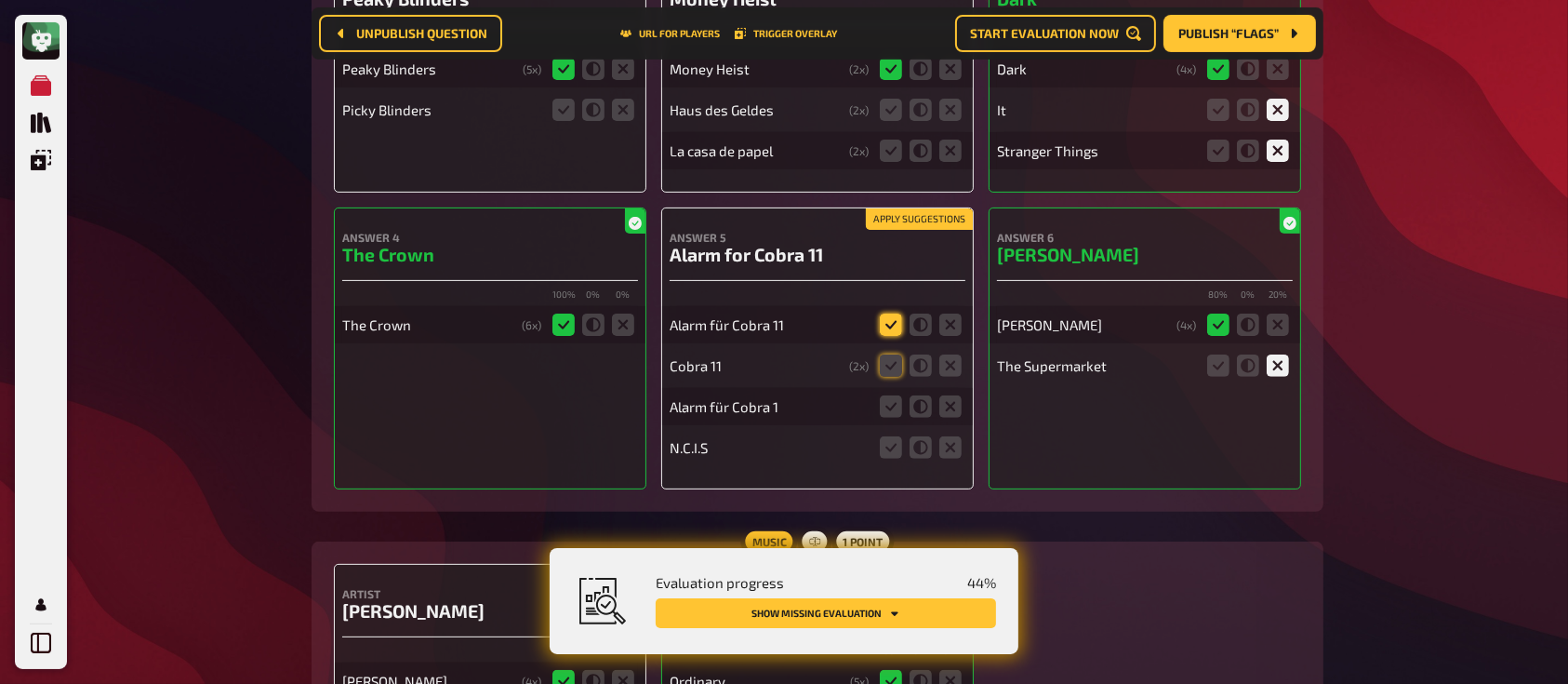
click at [892, 329] on icon at bounding box center [891, 325] width 22 height 22
click at [0, 0] on input "radio" at bounding box center [0, 0] width 0 height 0
click at [888, 361] on icon at bounding box center [891, 365] width 22 height 22
click at [0, 0] on input "radio" at bounding box center [0, 0] width 0 height 0
click at [895, 397] on icon at bounding box center [891, 406] width 22 height 22
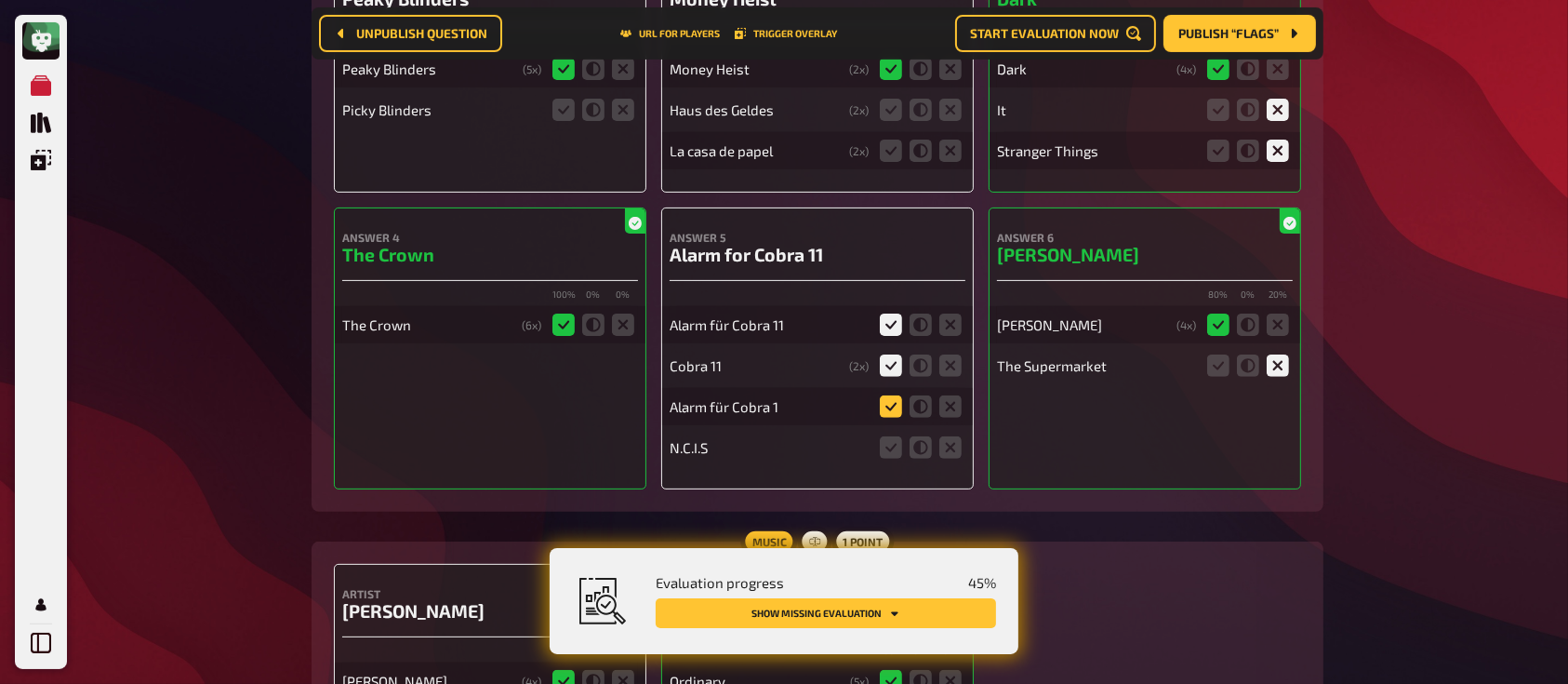
click at [0, 0] on input "radio" at bounding box center [0, 0] width 0 height 0
click at [952, 454] on icon at bounding box center [950, 447] width 22 height 22
click at [0, 0] on input "radio" at bounding box center [0, 0] width 0 height 0
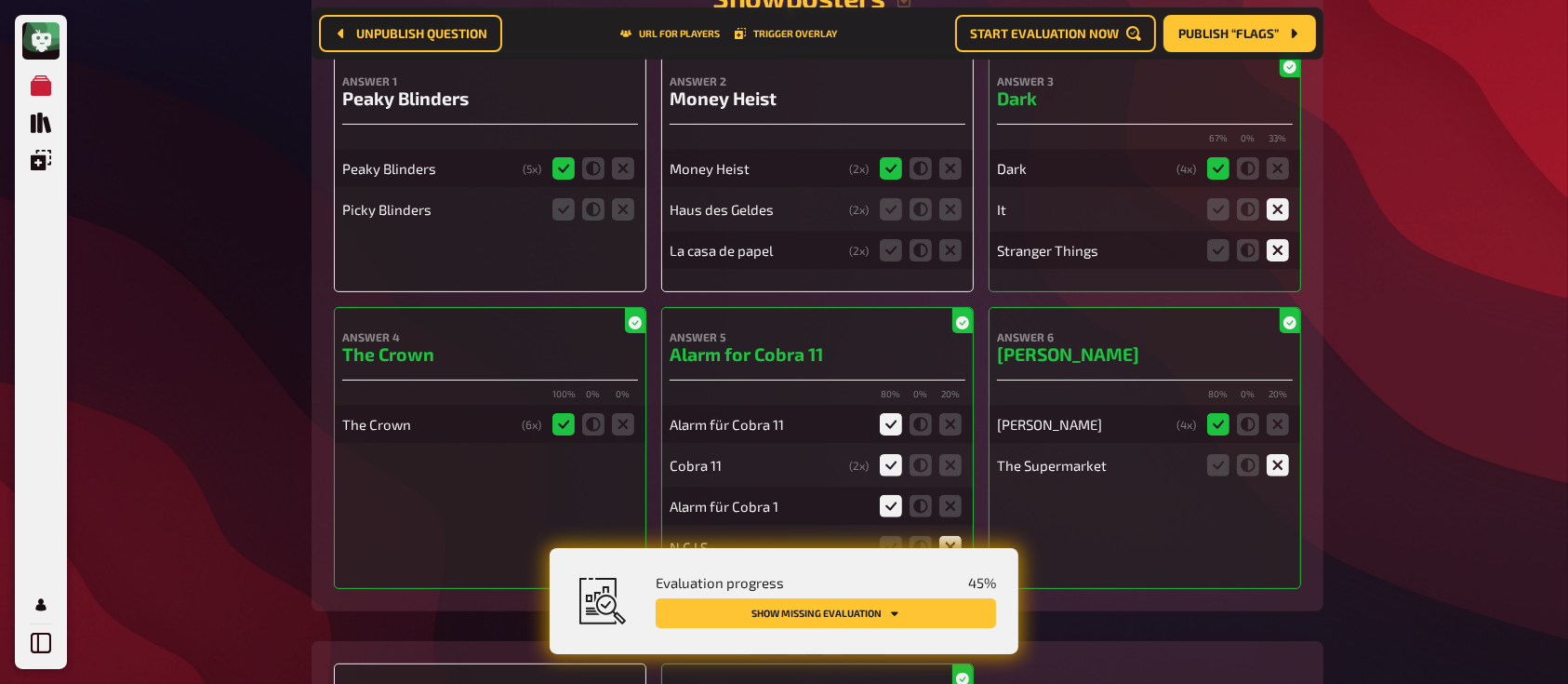
scroll to position [416, 0]
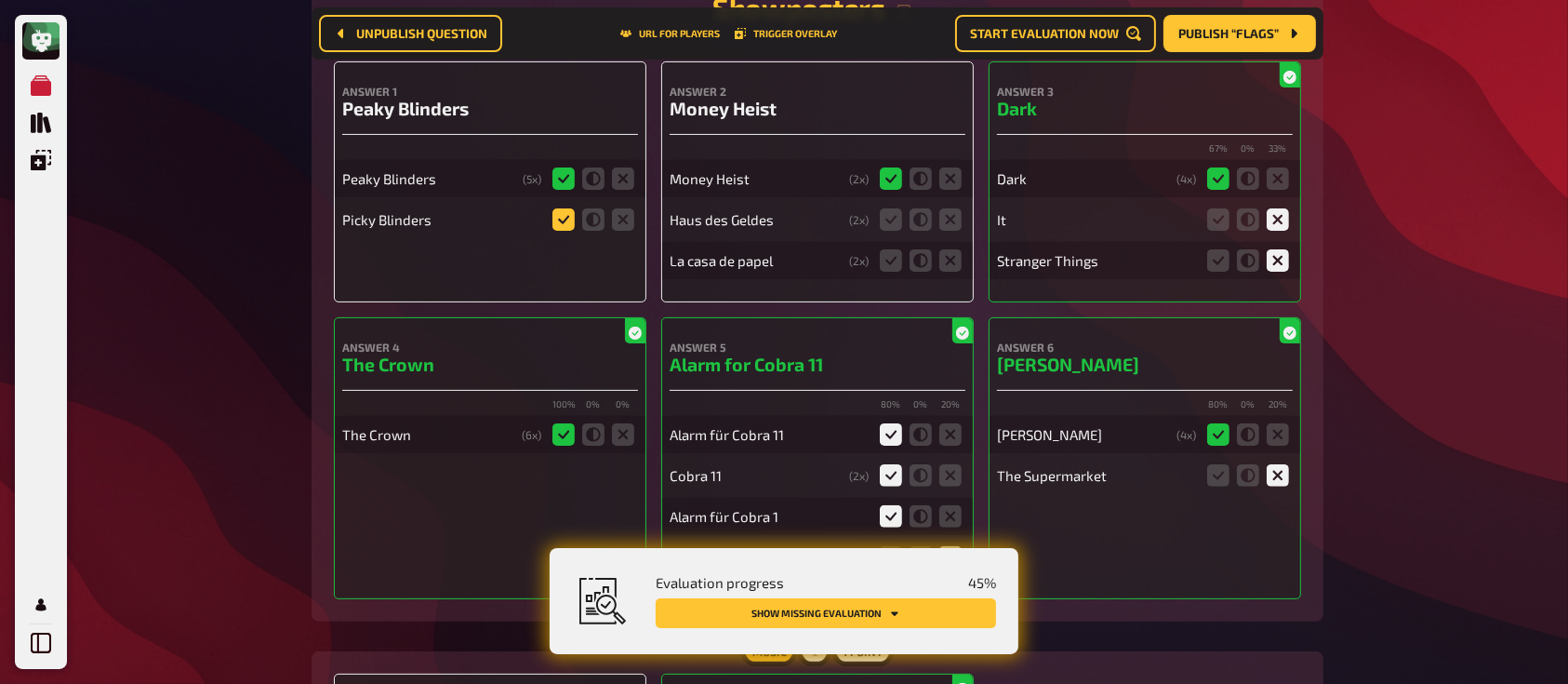
click at [560, 220] on icon at bounding box center [563, 219] width 22 height 22
click at [0, 0] on input "radio" at bounding box center [0, 0] width 0 height 0
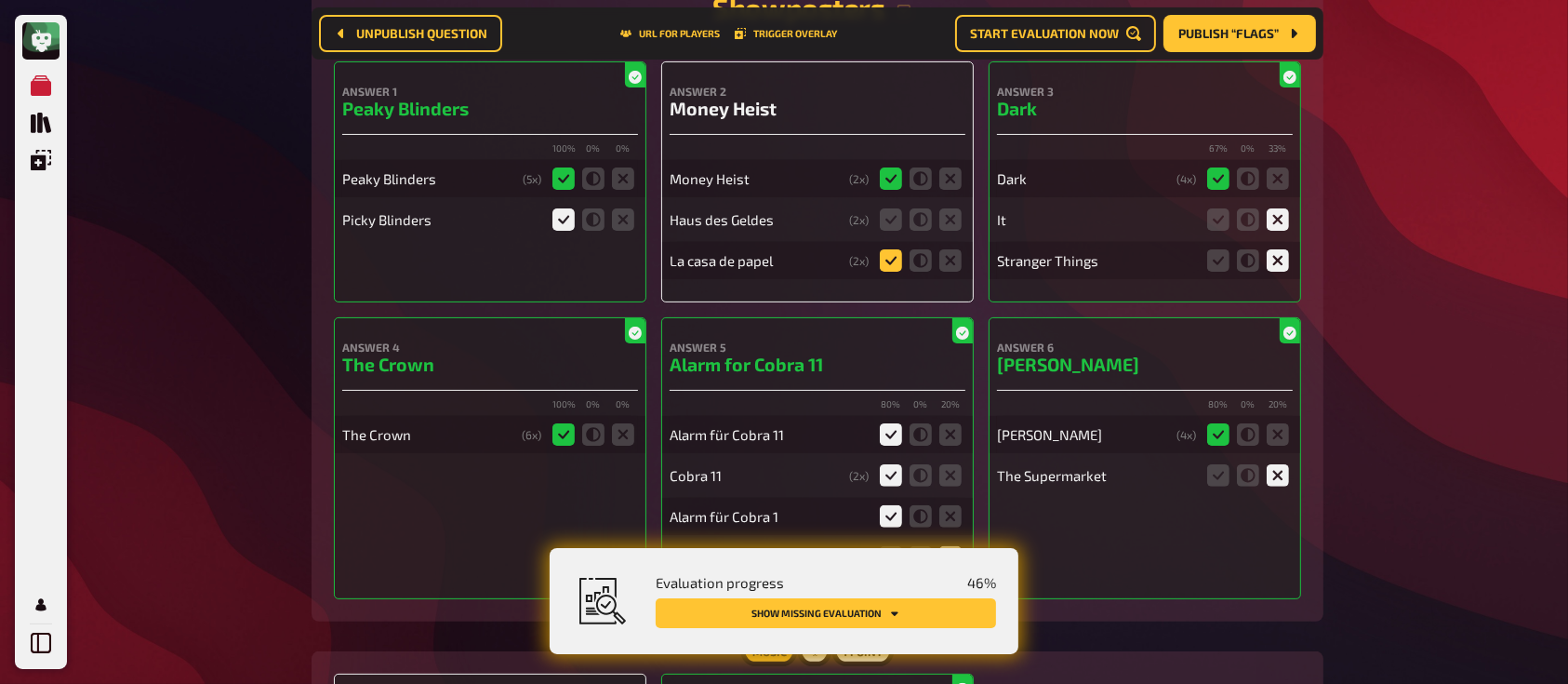
click at [893, 264] on icon at bounding box center [891, 260] width 22 height 22
click at [0, 0] on input "radio" at bounding box center [0, 0] width 0 height 0
click at [895, 227] on icon at bounding box center [891, 219] width 22 height 22
click at [0, 0] on input "radio" at bounding box center [0, 0] width 0 height 0
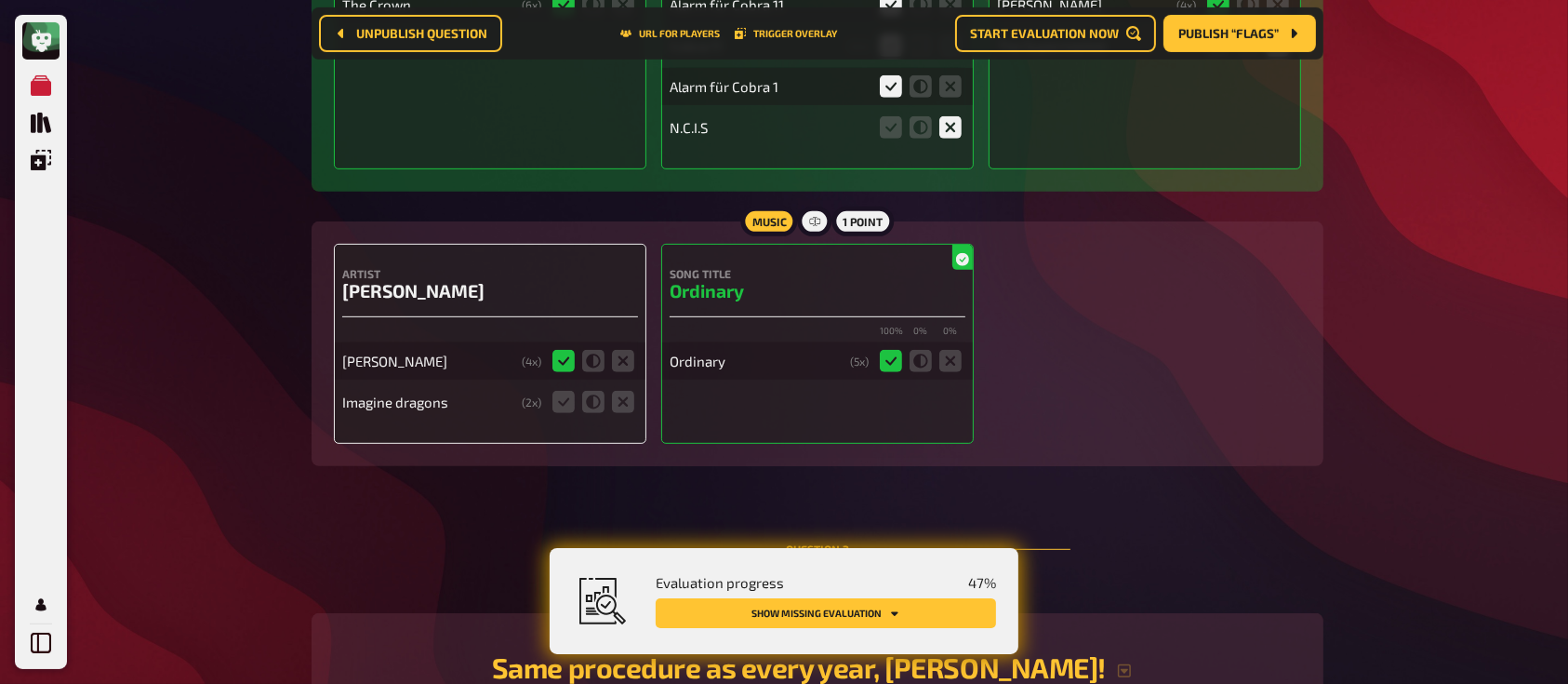
scroll to position [887, 0]
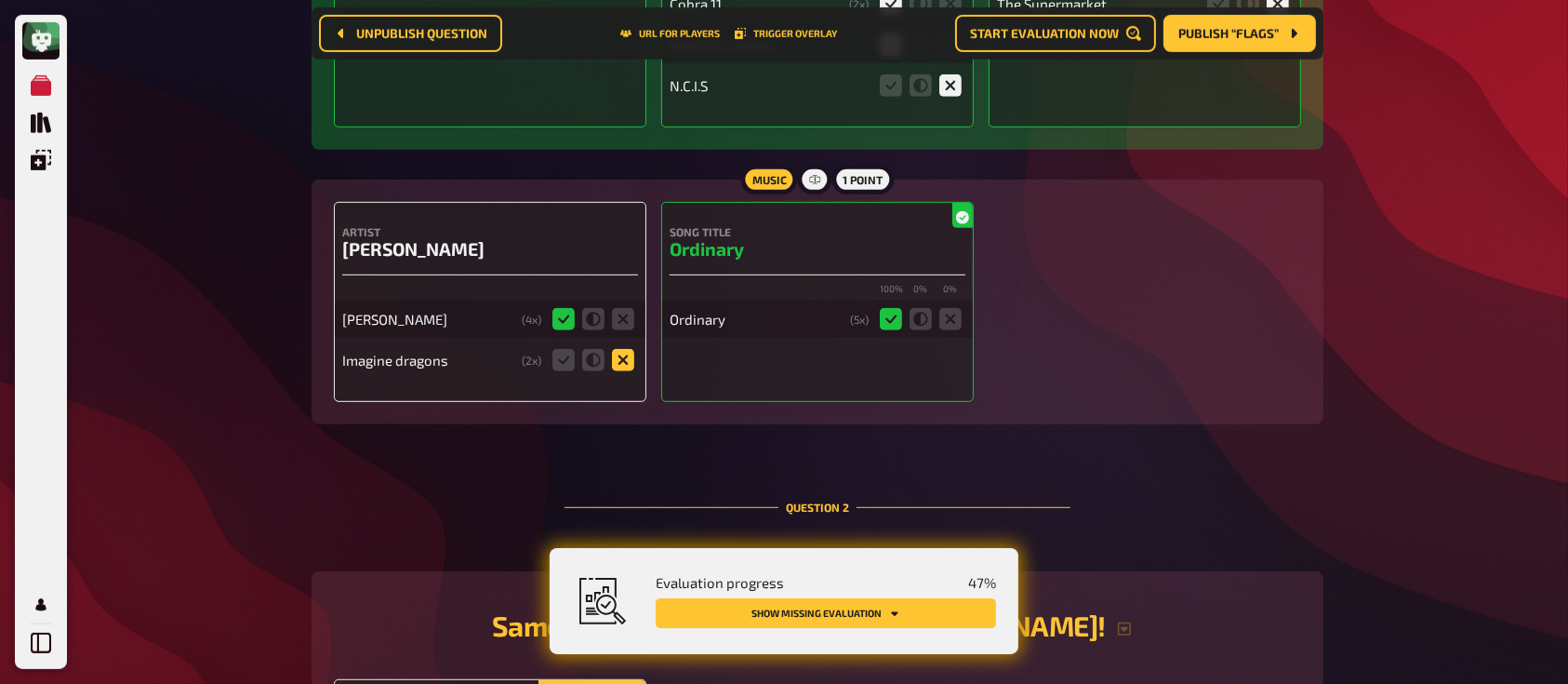
click at [623, 363] on icon at bounding box center [623, 359] width 22 height 22
click at [0, 0] on input "radio" at bounding box center [0, 0] width 0 height 0
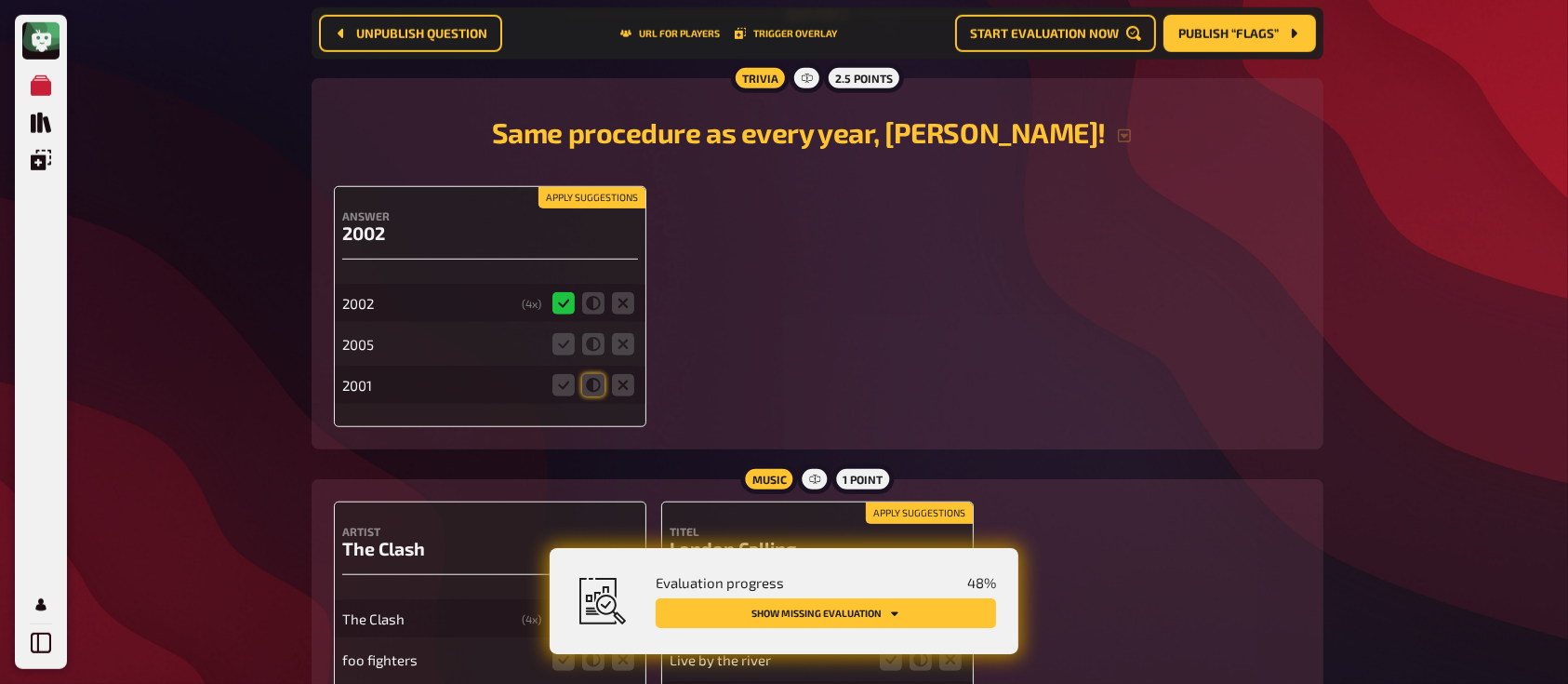
scroll to position [1381, 0]
click at [625, 341] on icon at bounding box center [623, 342] width 22 height 22
click at [0, 0] on input "radio" at bounding box center [0, 0] width 0 height 0
click at [625, 374] on fieldset at bounding box center [593, 384] width 90 height 30
click at [621, 387] on icon at bounding box center [623, 384] width 22 height 22
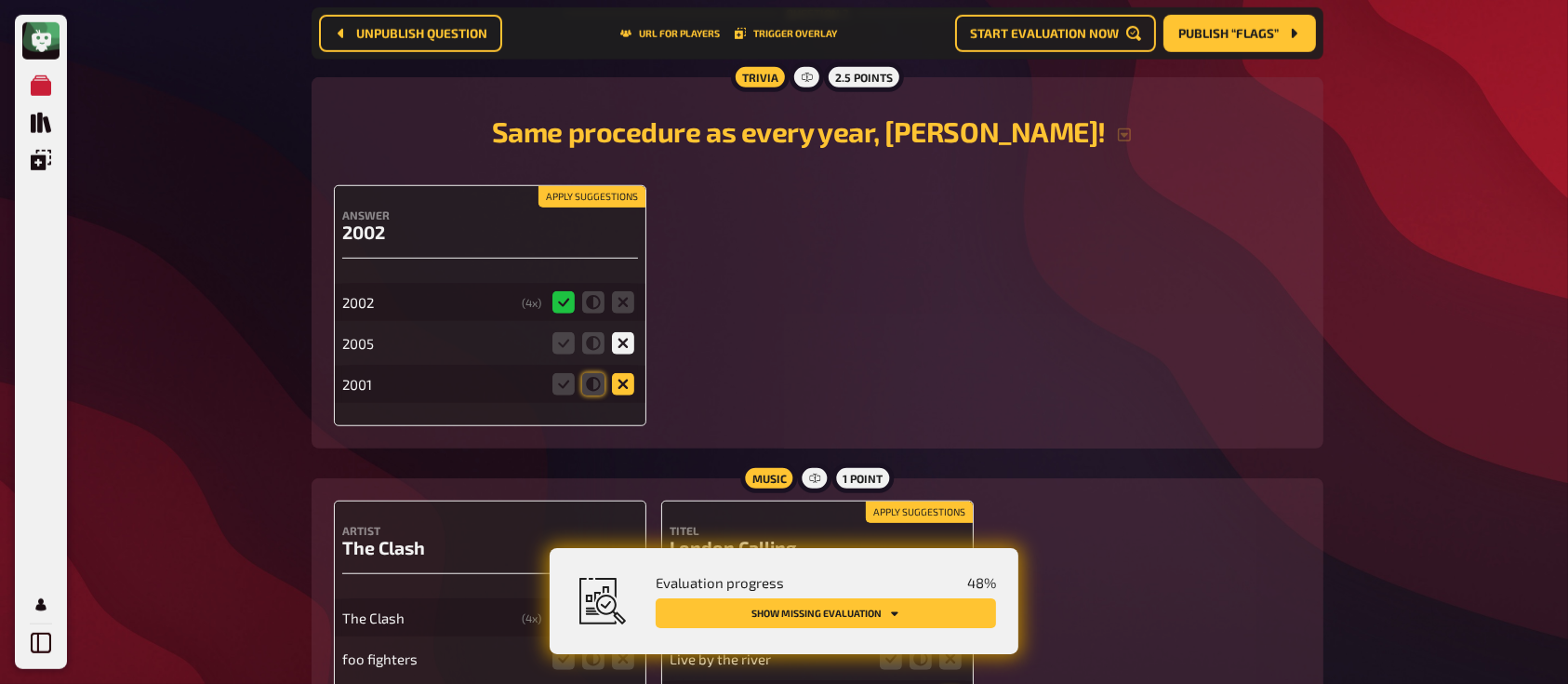
click at [0, 0] on input "radio" at bounding box center [0, 0] width 0 height 0
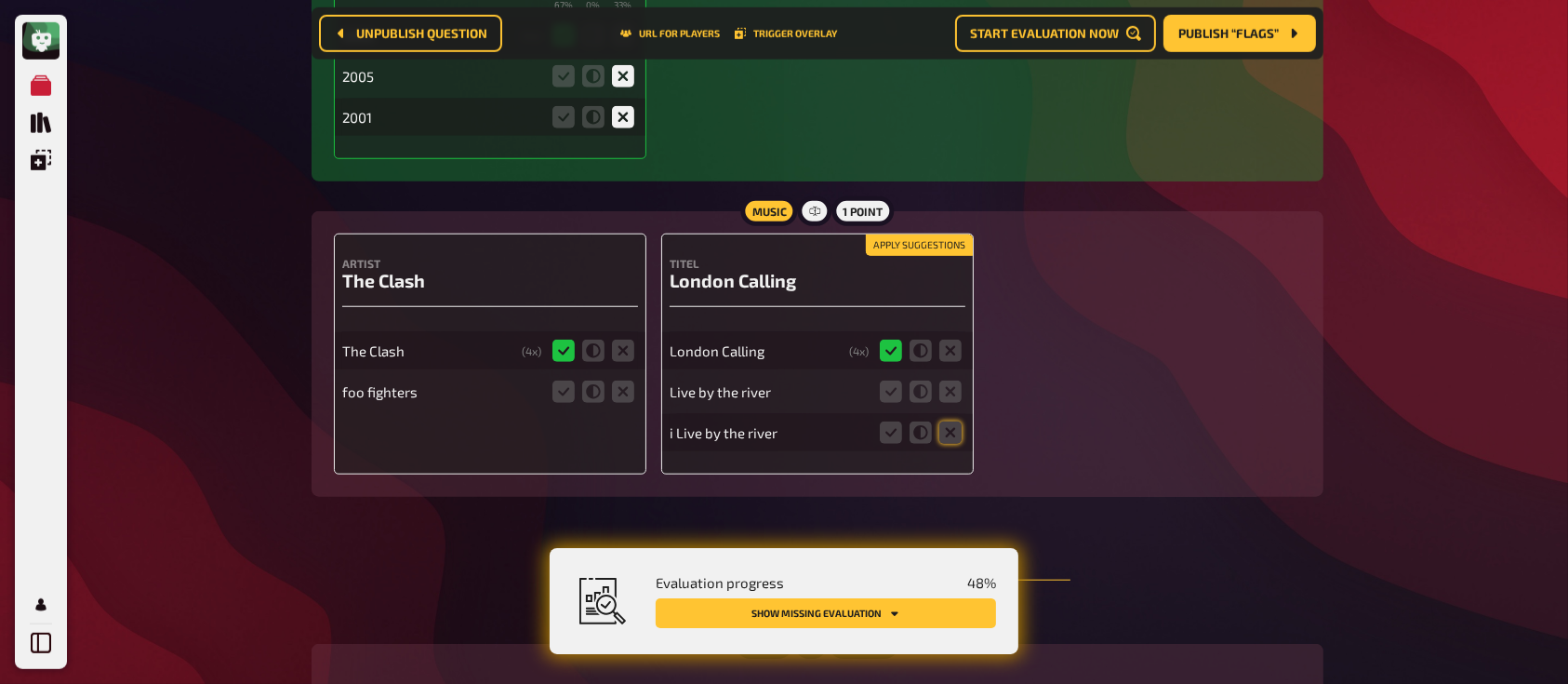
scroll to position [1664, 0]
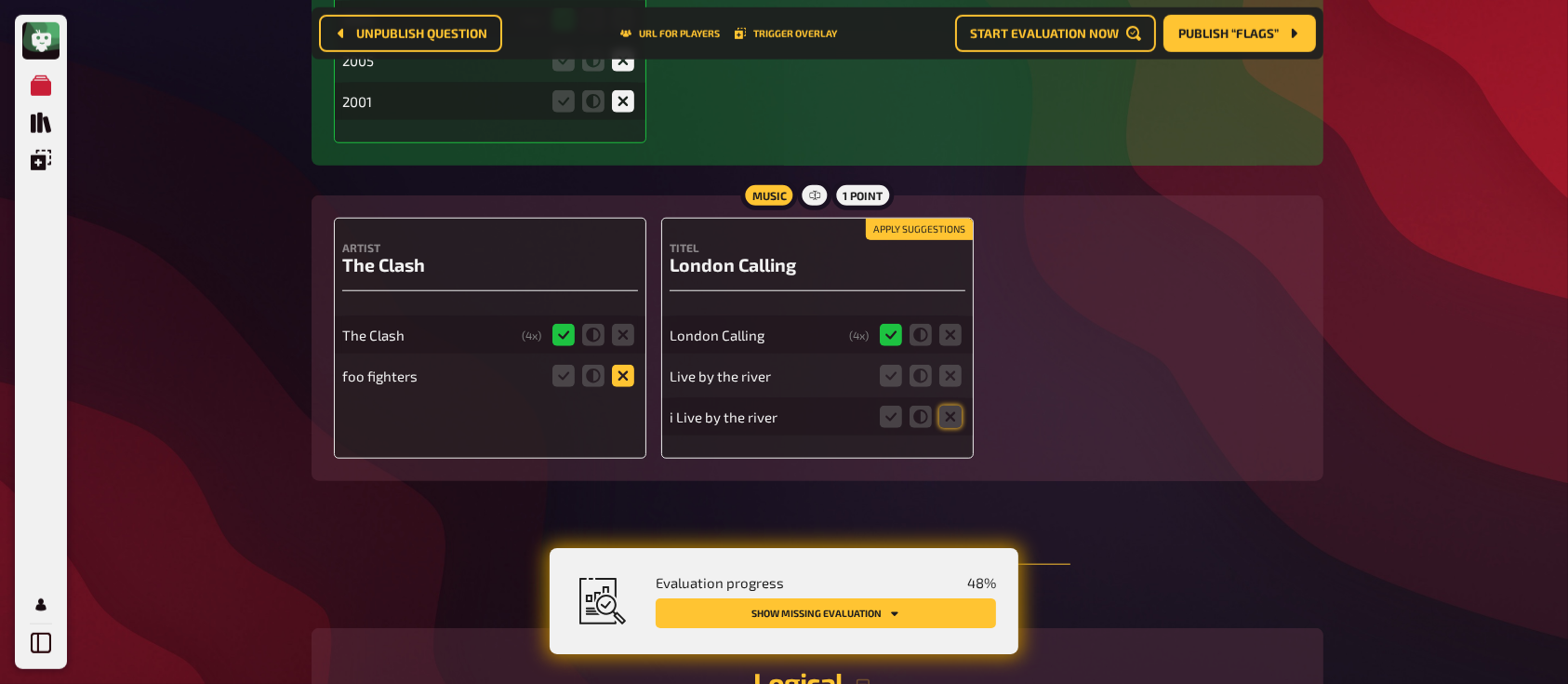
click at [622, 380] on icon at bounding box center [623, 375] width 22 height 22
click at [0, 0] on input "radio" at bounding box center [0, 0] width 0 height 0
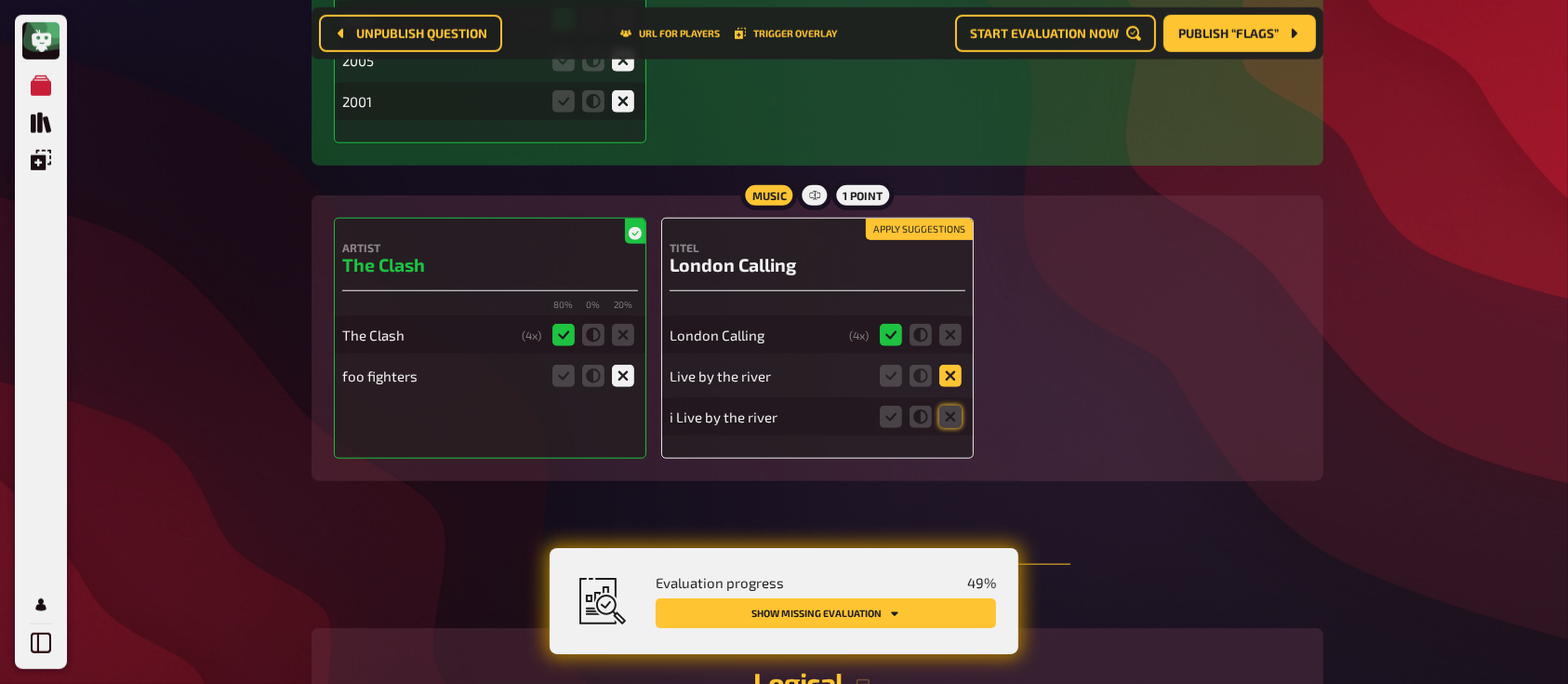
click at [948, 376] on icon at bounding box center [950, 375] width 22 height 22
click at [0, 0] on input "radio" at bounding box center [0, 0] width 0 height 0
click at [952, 421] on icon at bounding box center [950, 416] width 22 height 22
click at [0, 0] on input "radio" at bounding box center [0, 0] width 0 height 0
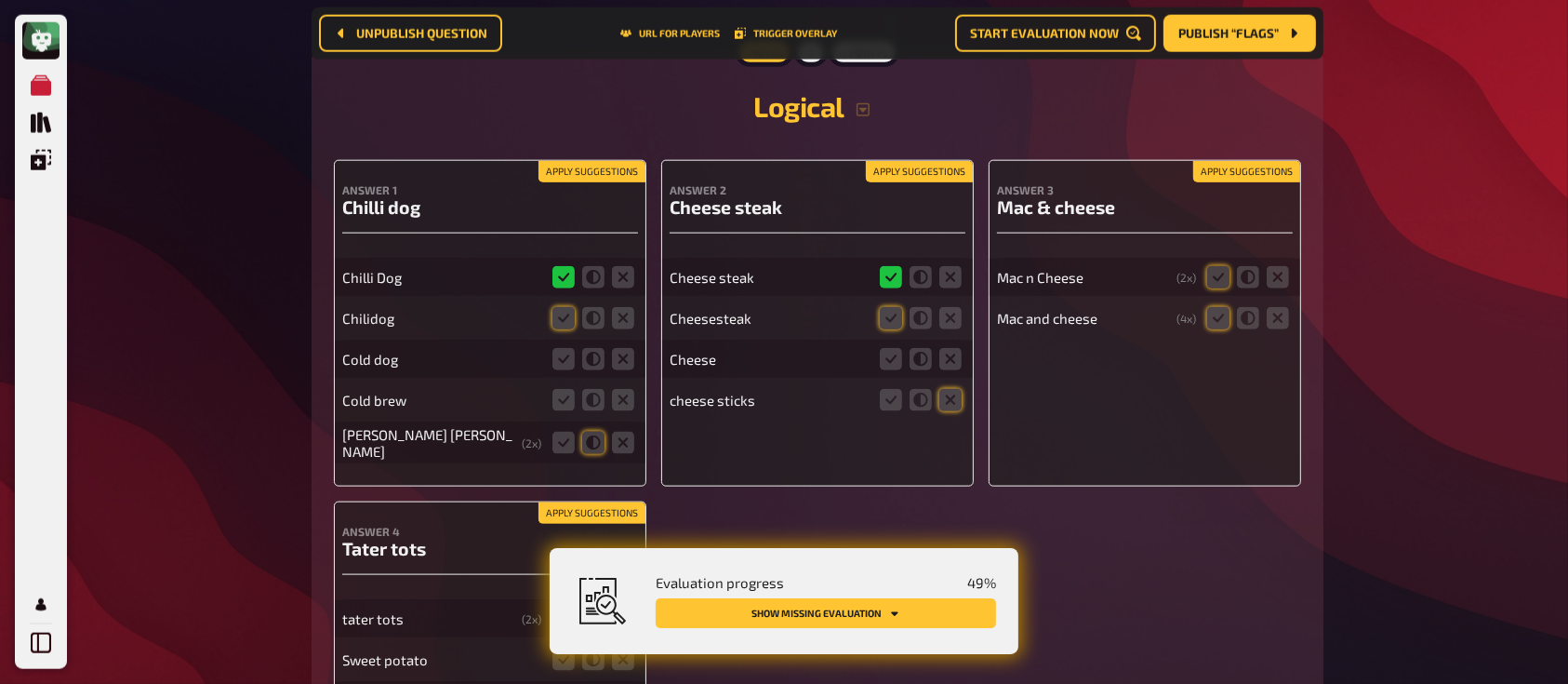
scroll to position [2335, 0]
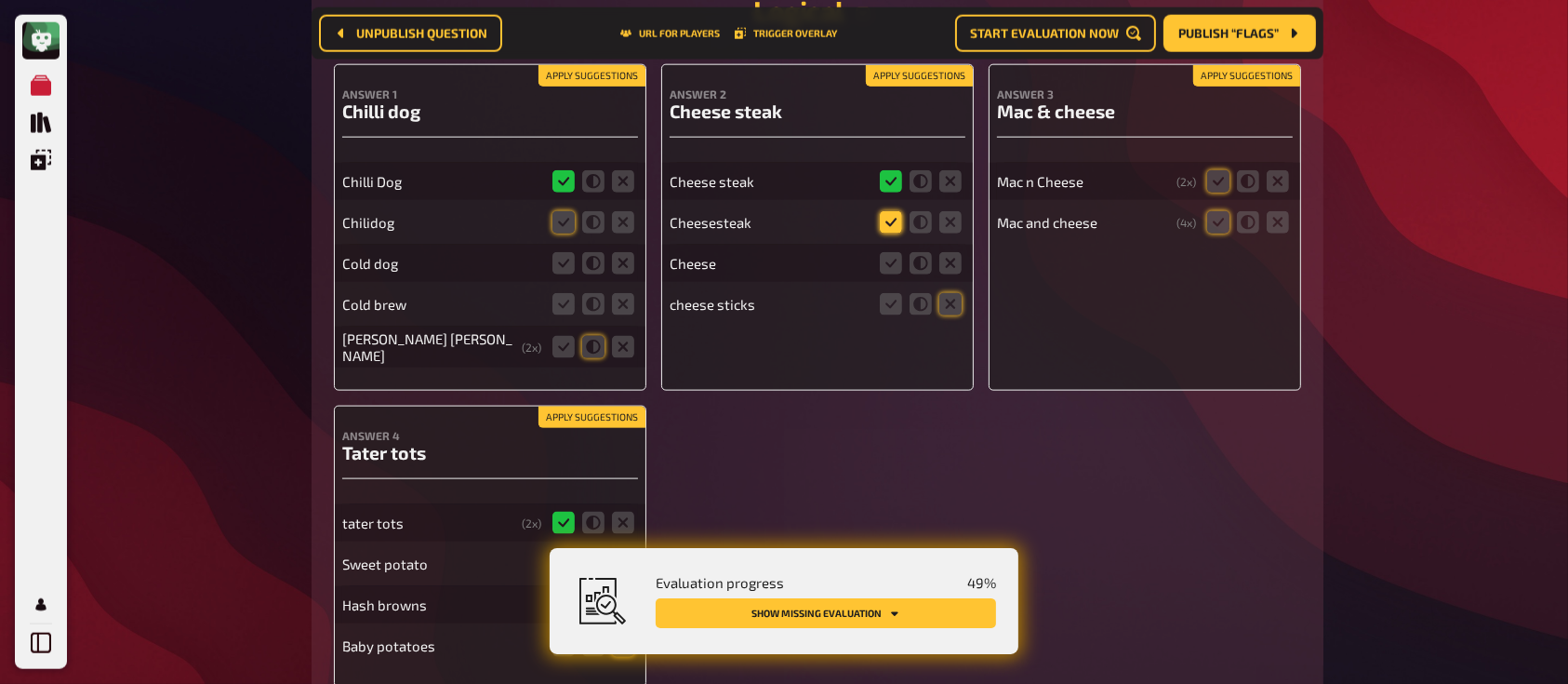
click at [882, 230] on icon at bounding box center [891, 222] width 22 height 22
click at [0, 0] on input "radio" at bounding box center [0, 0] width 0 height 0
click at [886, 265] on icon at bounding box center [891, 263] width 22 height 22
click at [0, 0] on input "radio" at bounding box center [0, 0] width 0 height 0
click at [561, 227] on icon at bounding box center [563, 222] width 22 height 22
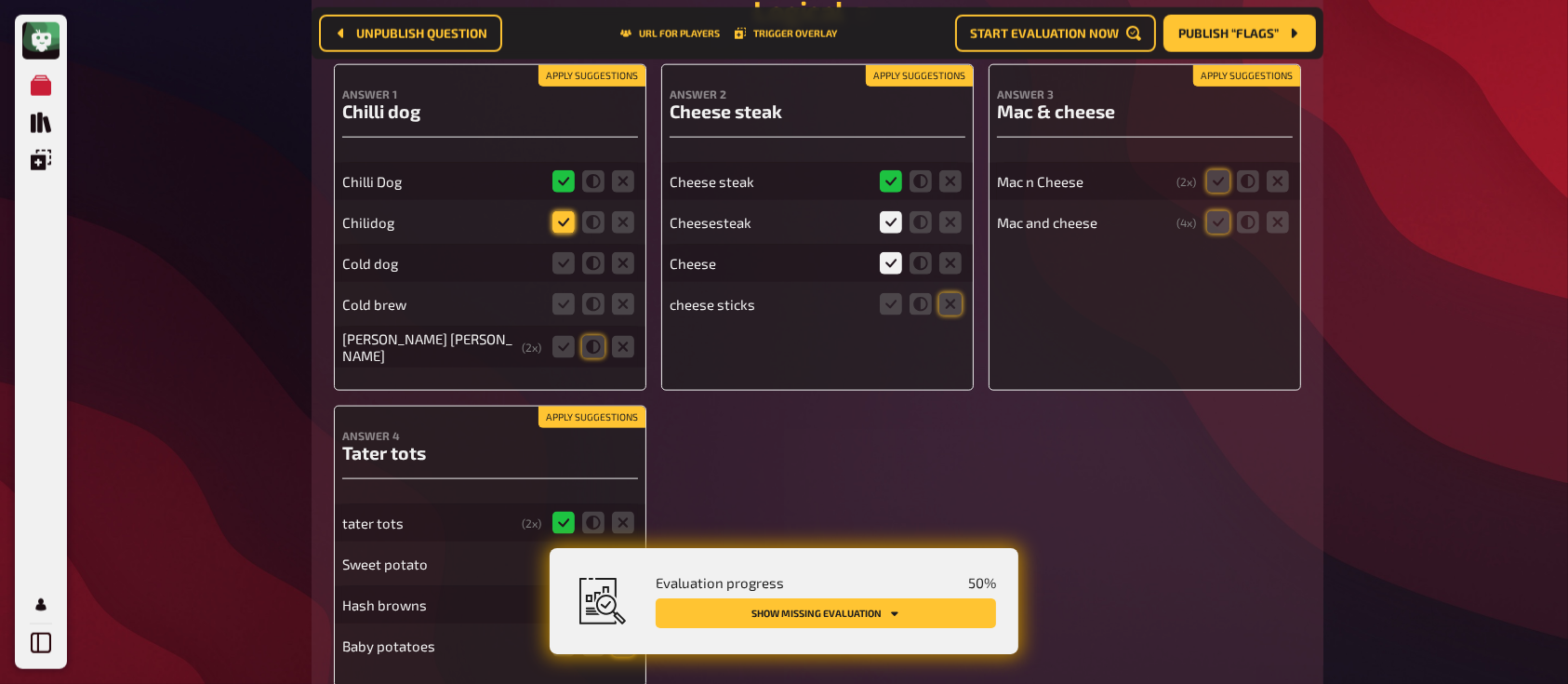
click at [0, 0] on input "radio" at bounding box center [0, 0] width 0 height 0
click at [621, 274] on icon at bounding box center [623, 263] width 22 height 22
click at [0, 0] on input "radio" at bounding box center [0, 0] width 0 height 0
click at [619, 299] on icon at bounding box center [623, 304] width 22 height 22
click at [0, 0] on input "radio" at bounding box center [0, 0] width 0 height 0
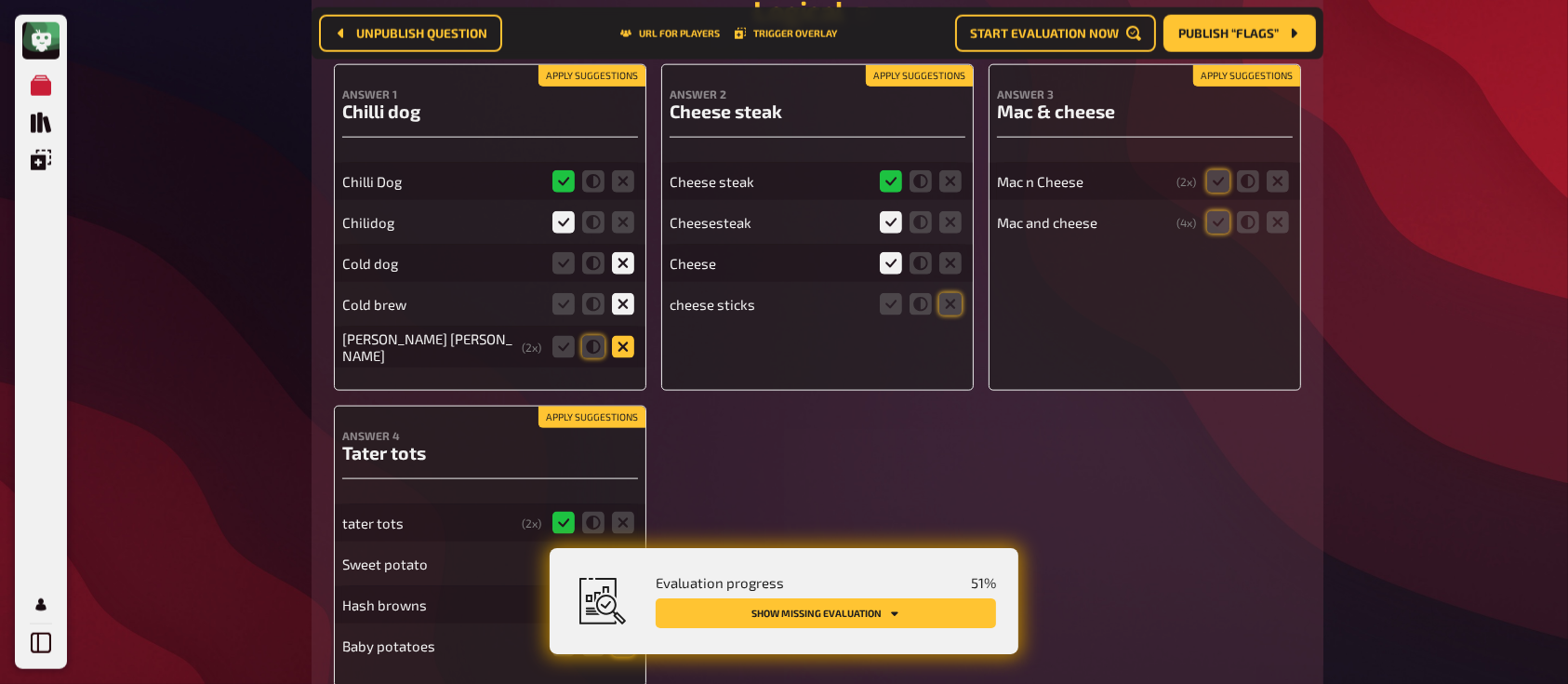
click at [618, 351] on icon at bounding box center [623, 346] width 22 height 22
click at [0, 0] on input "radio" at bounding box center [0, 0] width 0 height 0
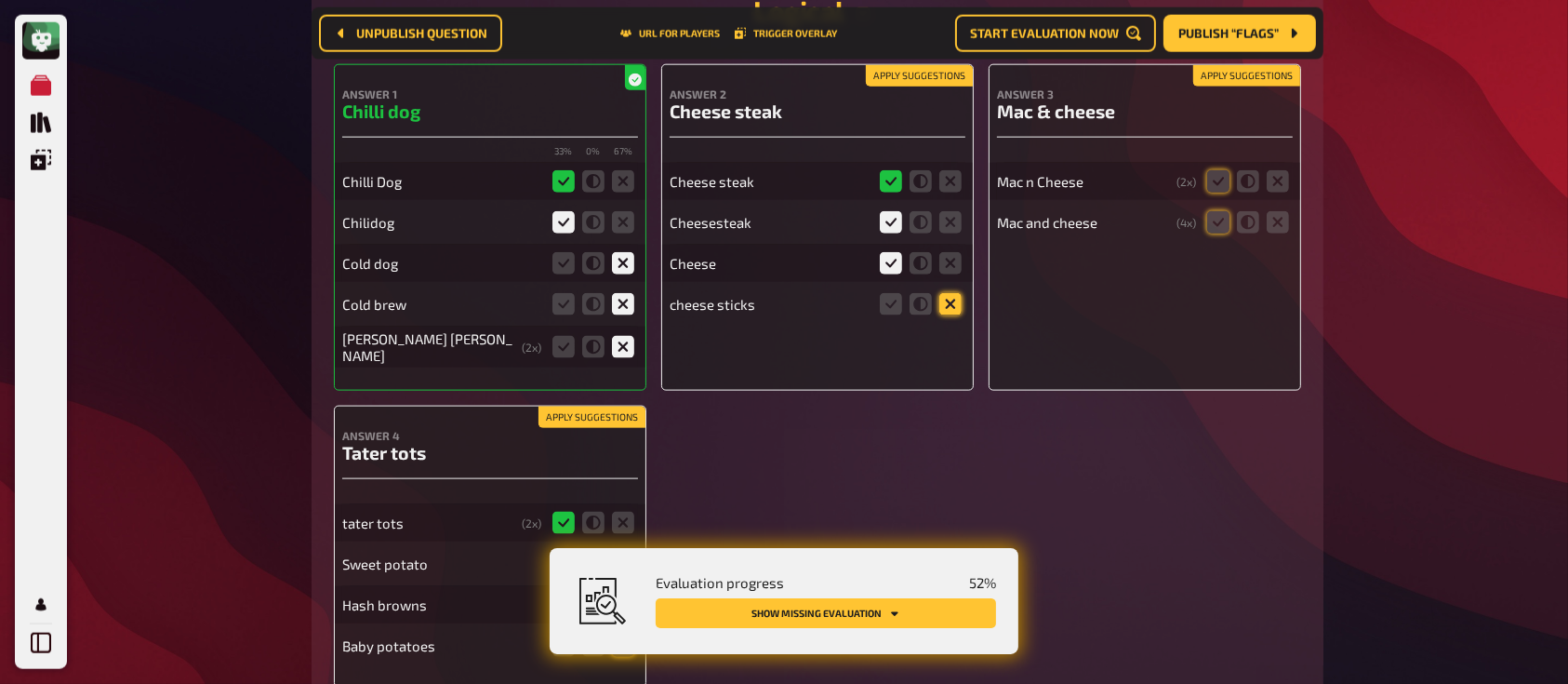
click at [952, 309] on icon at bounding box center [950, 304] width 22 height 22
click at [0, 0] on input "radio" at bounding box center [0, 0] width 0 height 0
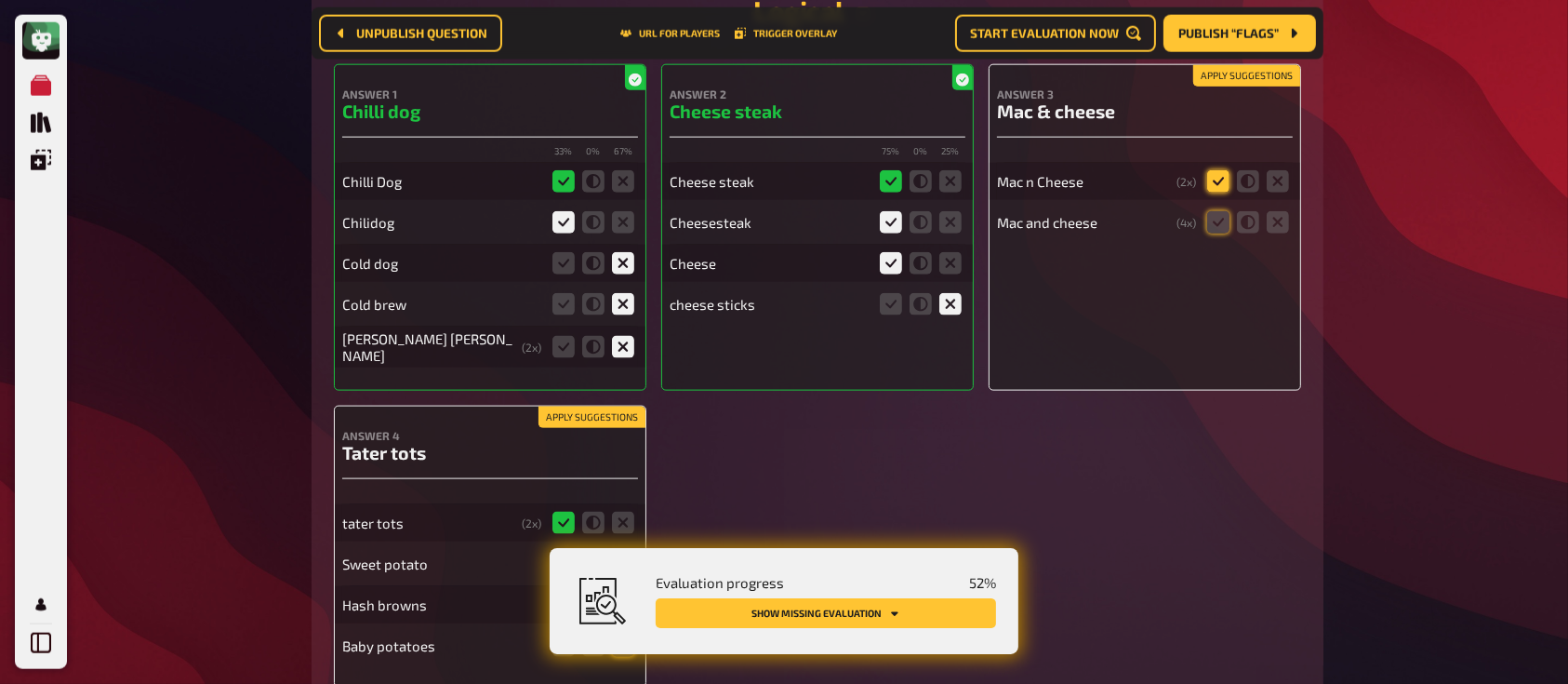
click at [1219, 178] on icon at bounding box center [1218, 181] width 22 height 22
click at [0, 0] on input "radio" at bounding box center [0, 0] width 0 height 0
click at [1221, 206] on div "Mac and cheese ( 4 x)" at bounding box center [1144, 222] width 296 height 37
click at [1222, 222] on icon at bounding box center [1218, 222] width 22 height 22
click at [0, 0] on input "radio" at bounding box center [0, 0] width 0 height 0
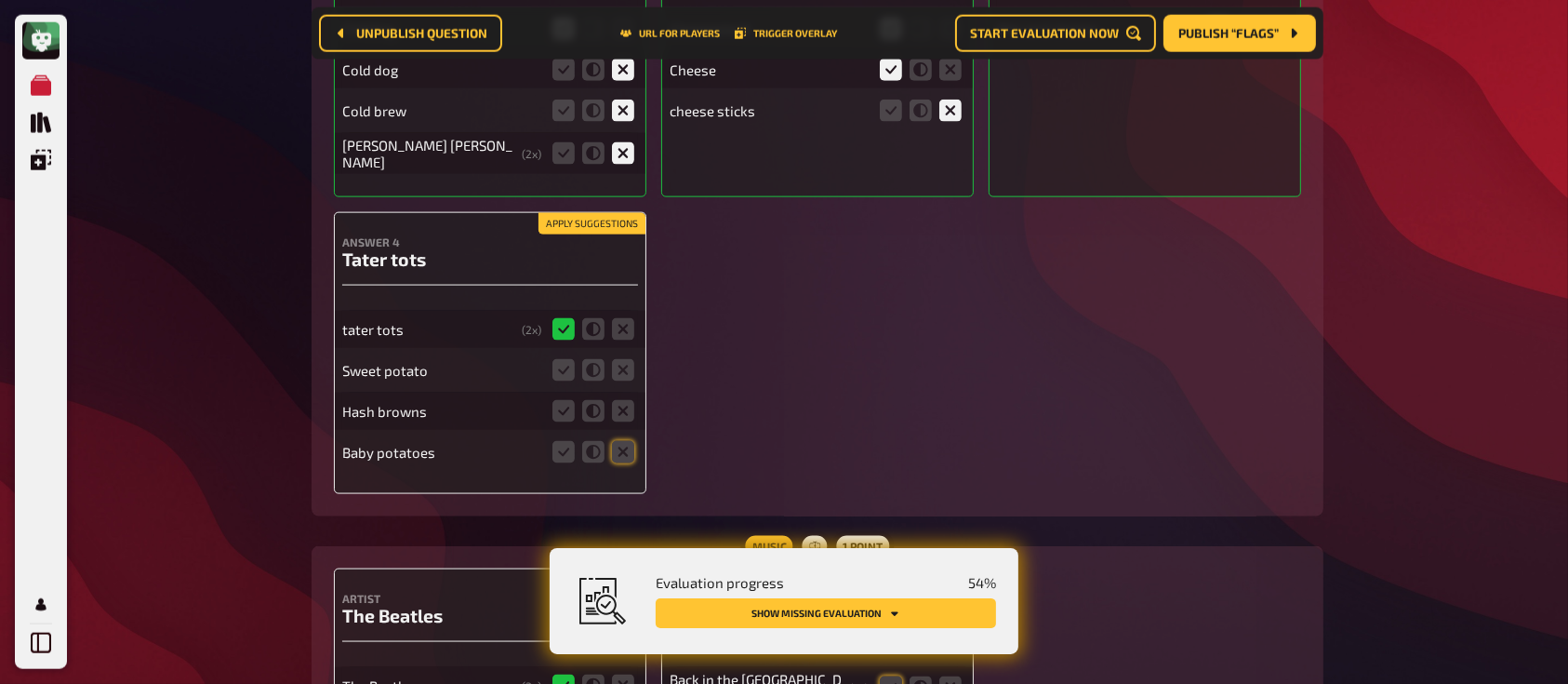
scroll to position [2568, 0]
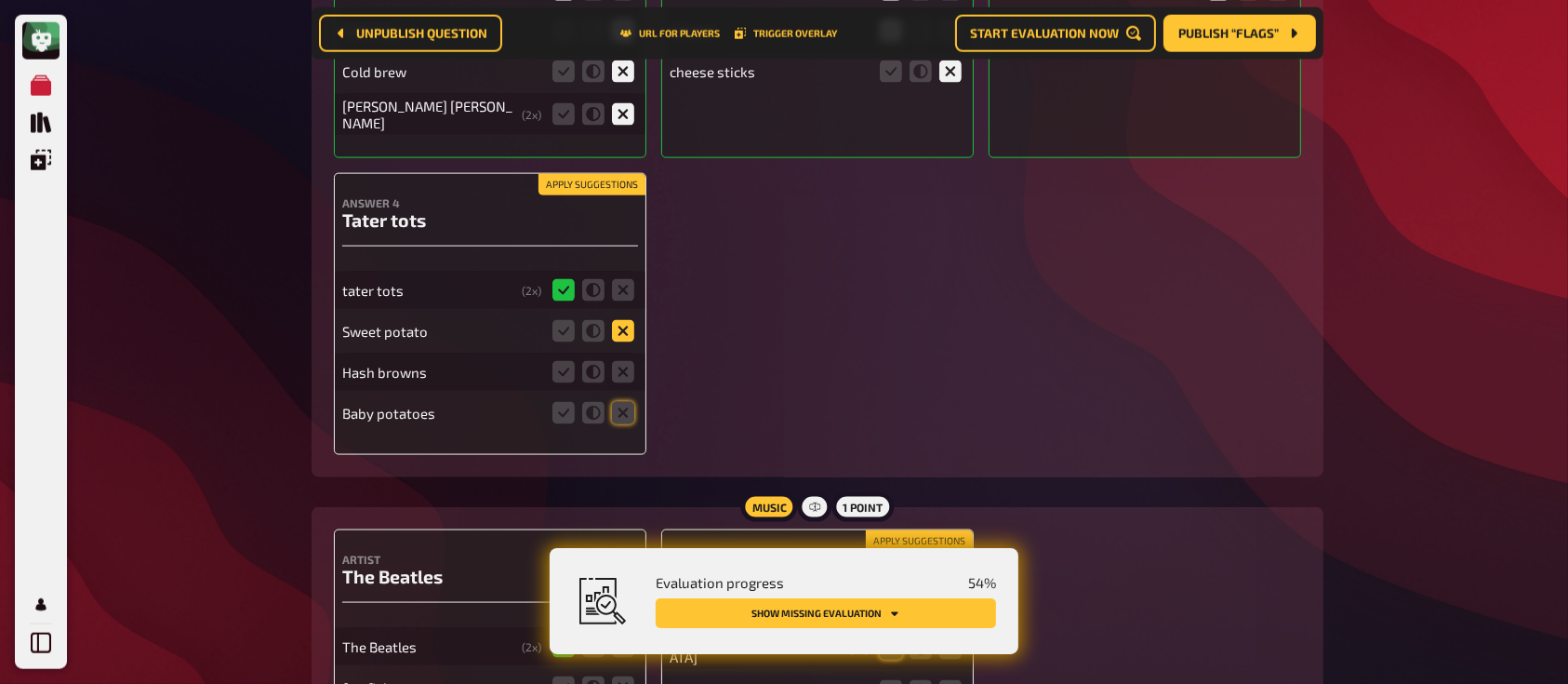
click at [618, 326] on icon at bounding box center [623, 331] width 22 height 22
click at [0, 0] on input "radio" at bounding box center [0, 0] width 0 height 0
click at [613, 389] on div "Hash browns" at bounding box center [490, 371] width 296 height 37
click at [624, 375] on icon at bounding box center [623, 371] width 22 height 22
click at [0, 0] on input "radio" at bounding box center [0, 0] width 0 height 0
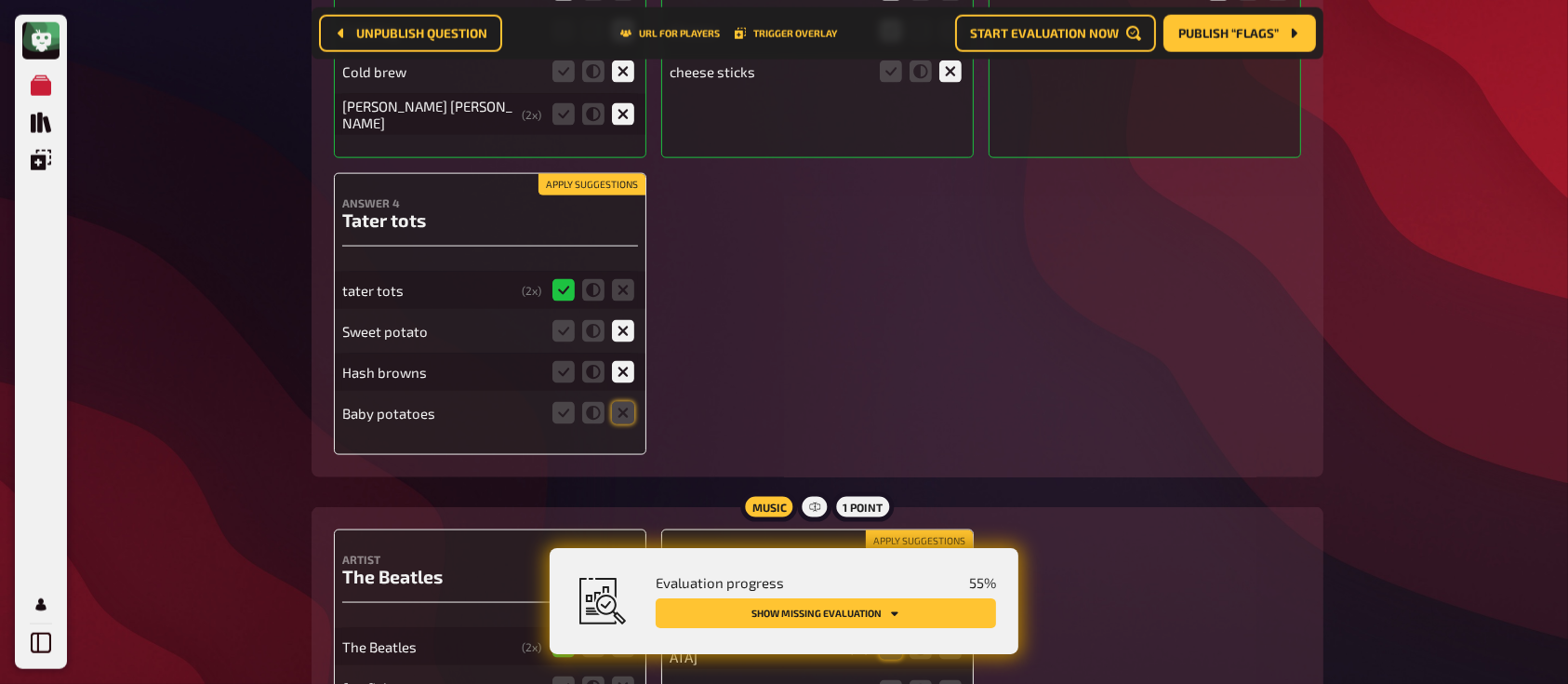
click at [638, 413] on div "Apply suggestions Answer 4 Tater tots tater tots ( 2 x) Sweet potato Hash brown…" at bounding box center [490, 314] width 313 height 282
click at [631, 413] on icon at bounding box center [623, 413] width 22 height 22
click at [0, 0] on input "radio" at bounding box center [0, 0] width 0 height 0
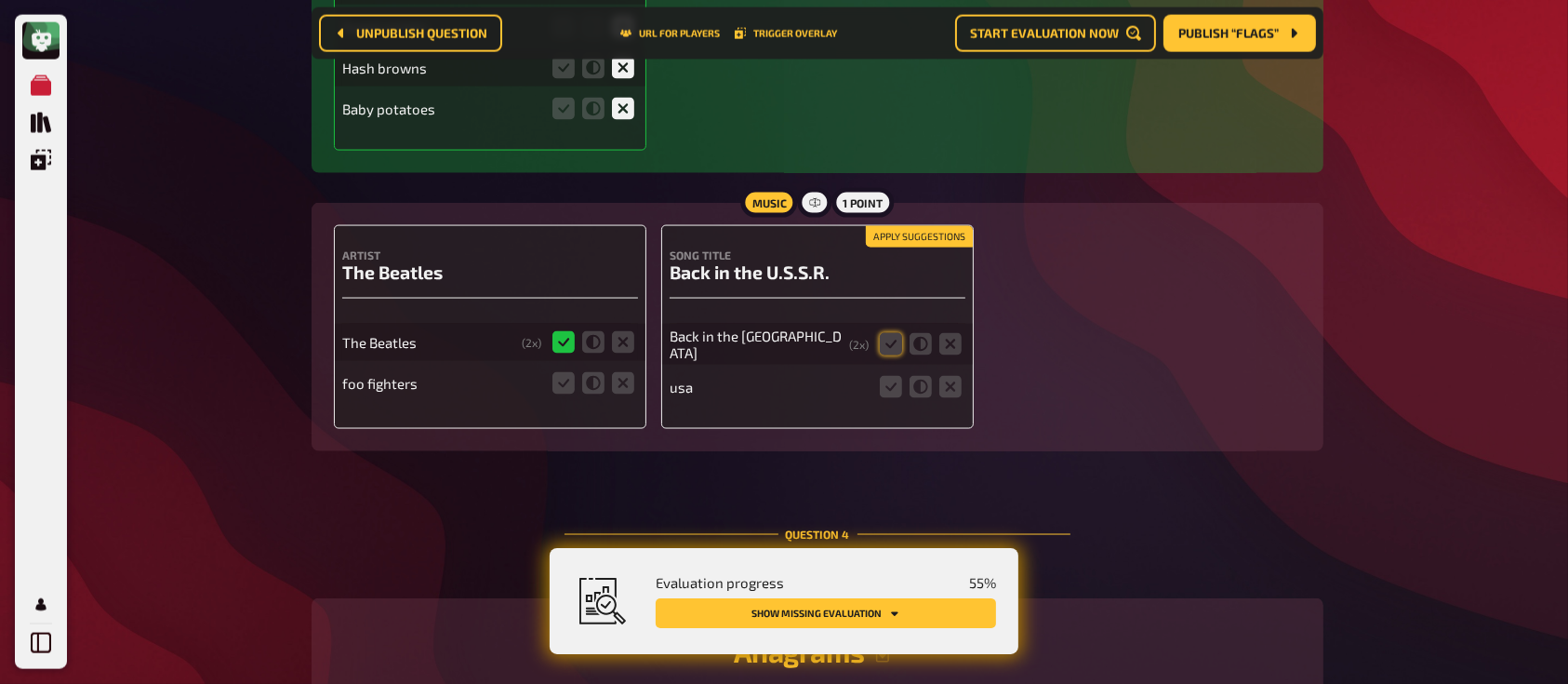
scroll to position [2873, 0]
click at [617, 381] on icon at bounding box center [623, 381] width 22 height 22
click at [0, 0] on input "radio" at bounding box center [0, 0] width 0 height 0
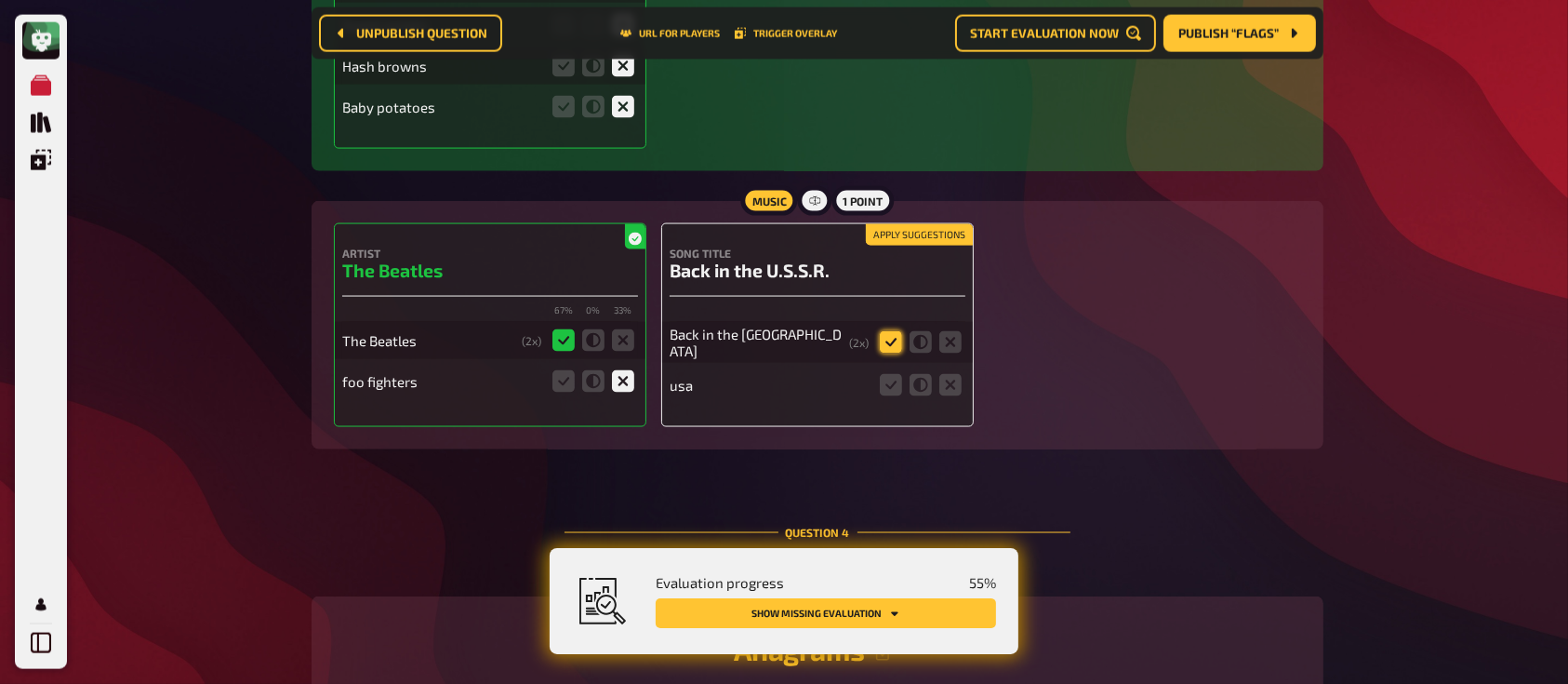
click at [893, 342] on icon at bounding box center [891, 342] width 22 height 22
click at [0, 0] on input "radio" at bounding box center [0, 0] width 0 height 0
click at [952, 377] on icon at bounding box center [950, 384] width 22 height 22
click at [0, 0] on input "radio" at bounding box center [0, 0] width 0 height 0
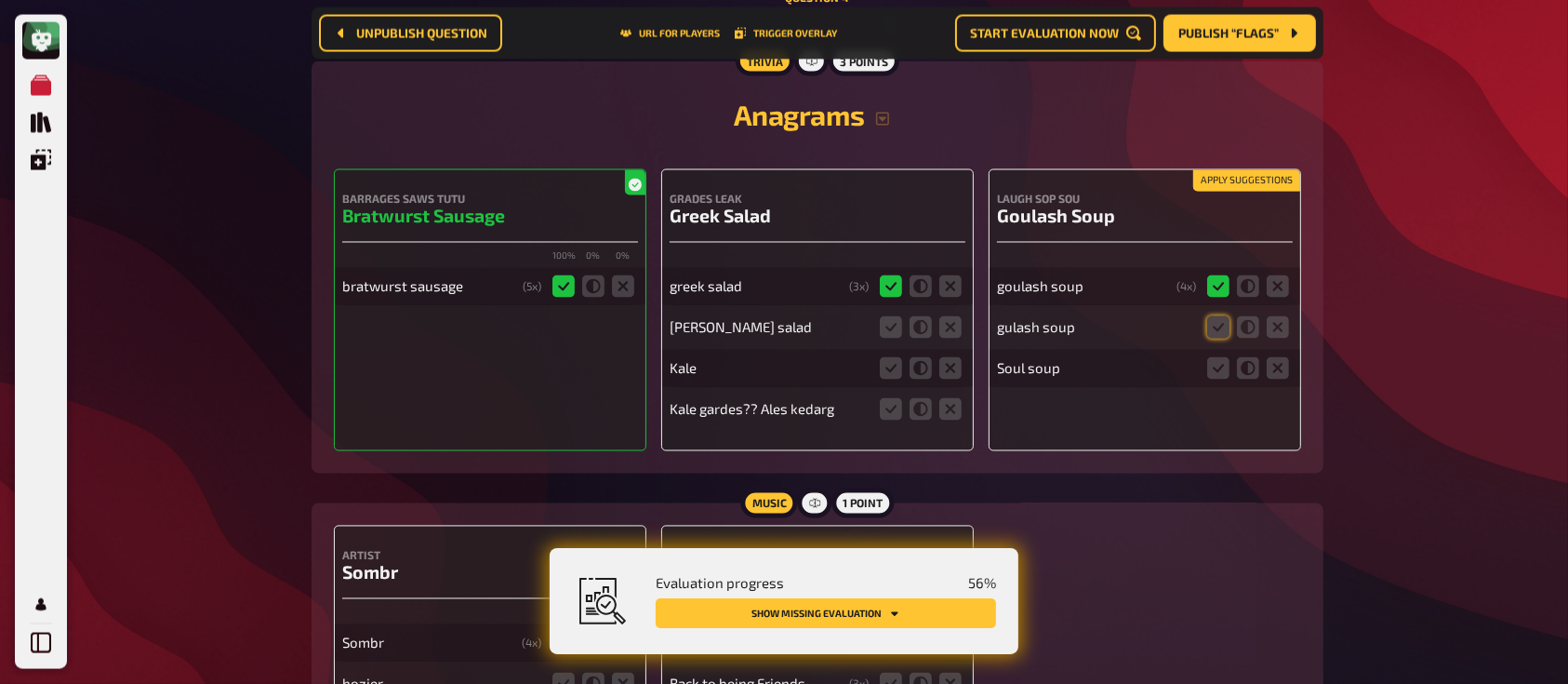
scroll to position [3423, 0]
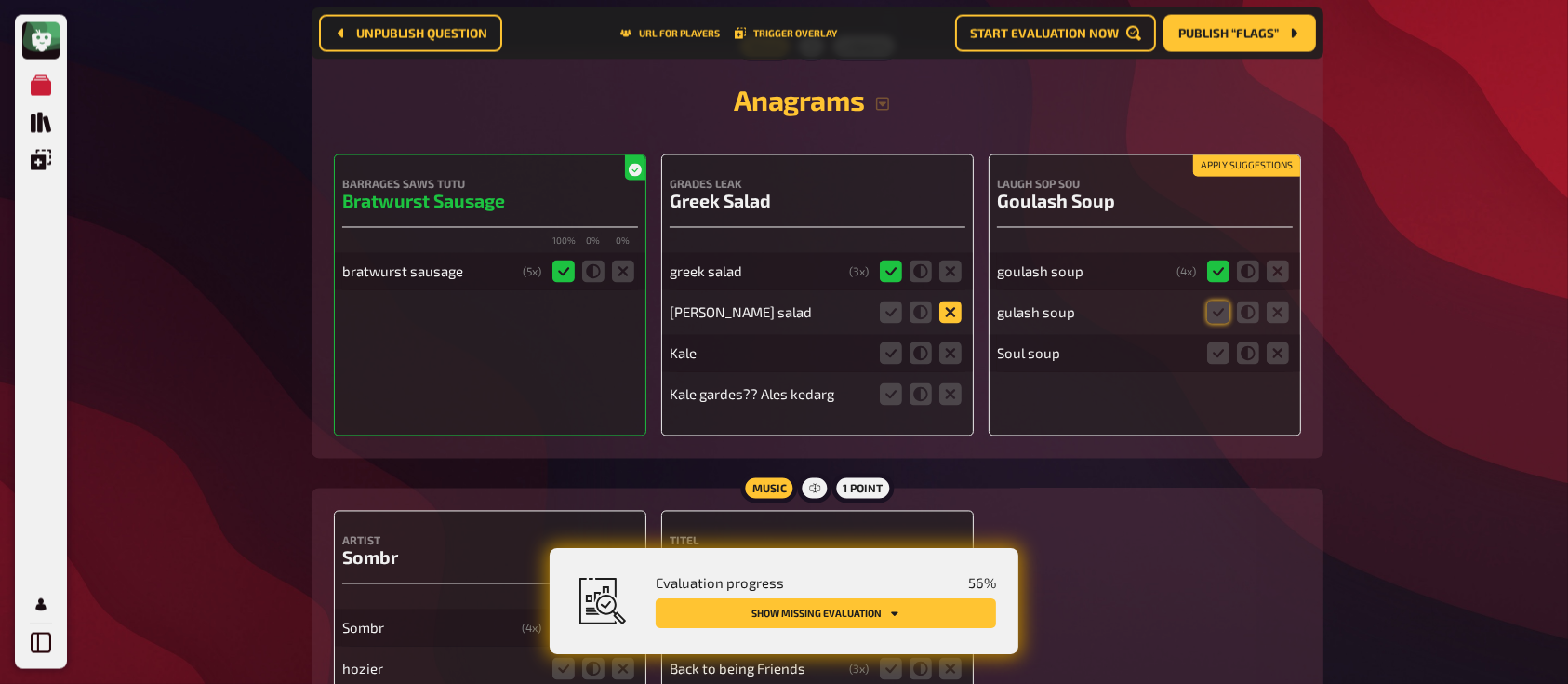
click at [951, 317] on icon at bounding box center [950, 313] width 22 height 22
click at [0, 0] on input "radio" at bounding box center [0, 0] width 0 height 0
click at [951, 346] on icon at bounding box center [950, 353] width 22 height 22
click at [0, 0] on input "radio" at bounding box center [0, 0] width 0 height 0
click at [938, 387] on fieldset at bounding box center [921, 394] width 90 height 30
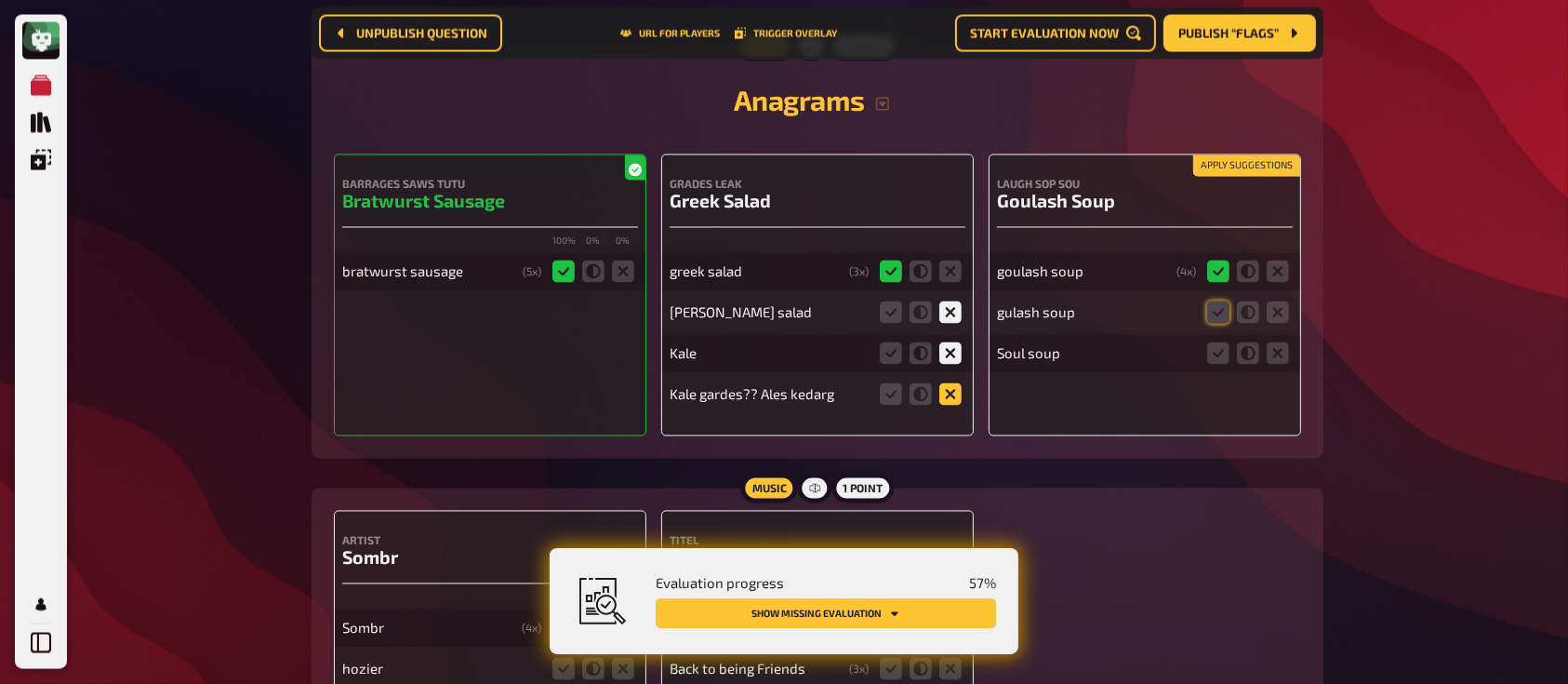
click at [941, 400] on icon at bounding box center [950, 394] width 22 height 22
click at [0, 0] on input "radio" at bounding box center [0, 0] width 0 height 0
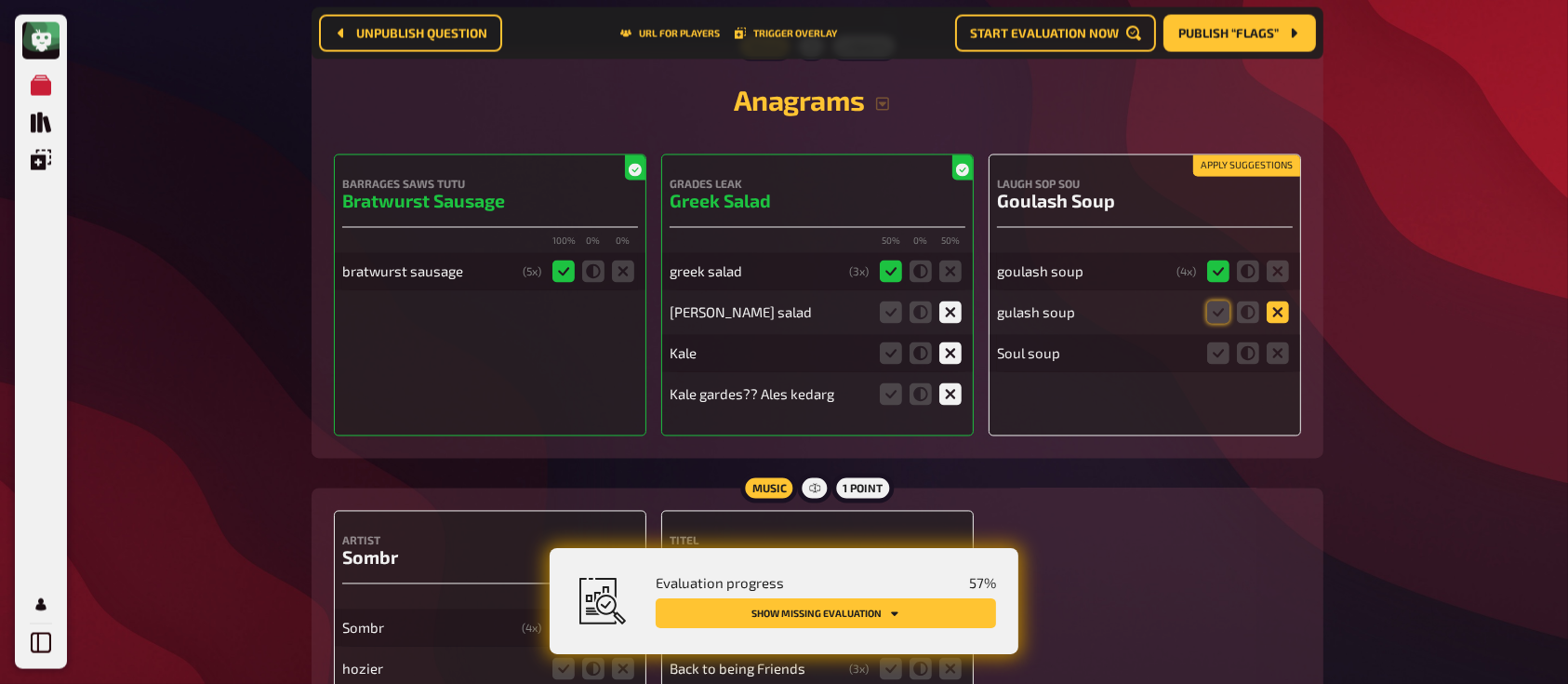
click at [1276, 308] on icon at bounding box center [1277, 313] width 22 height 22
click at [0, 0] on input "radio" at bounding box center [0, 0] width 0 height 0
click at [1276, 343] on icon at bounding box center [1277, 353] width 22 height 22
click at [0, 0] on input "radio" at bounding box center [0, 0] width 0 height 0
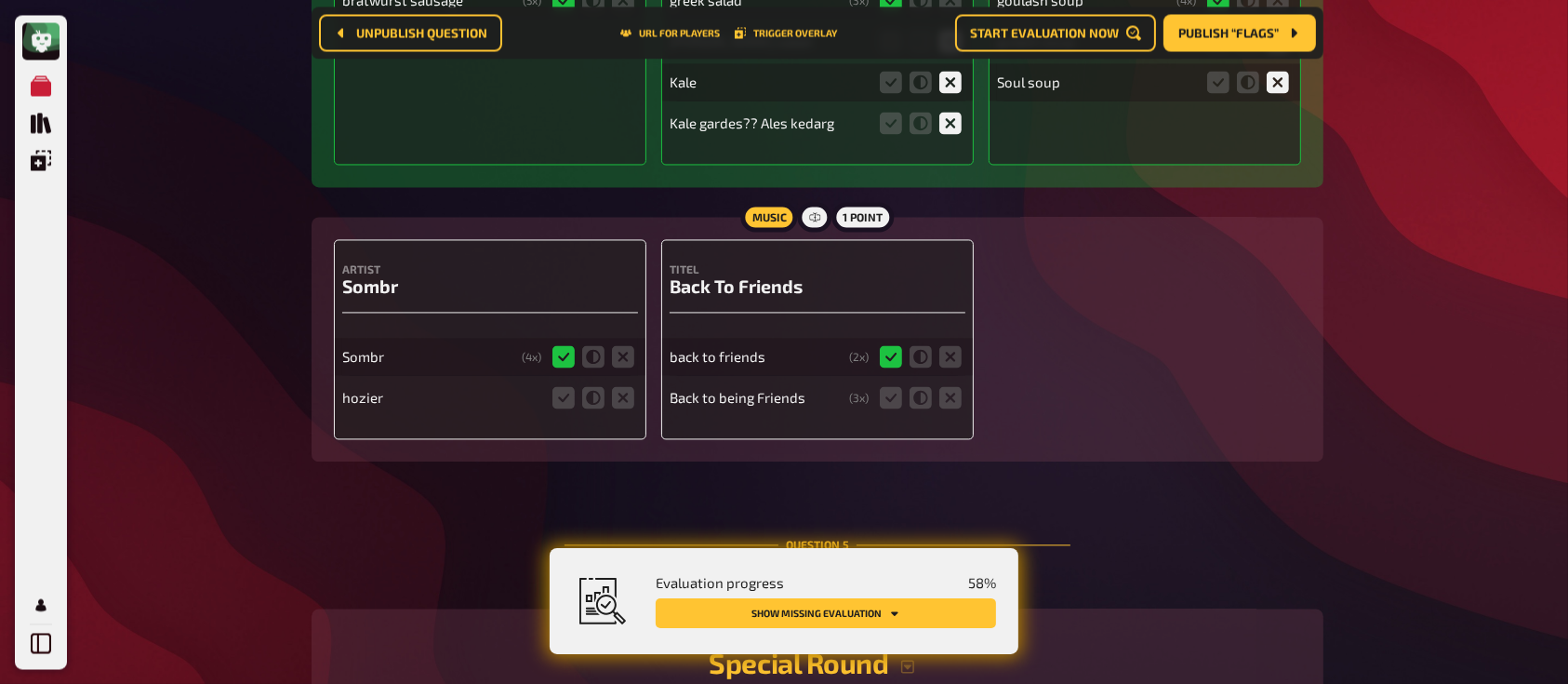
scroll to position [3740, 0]
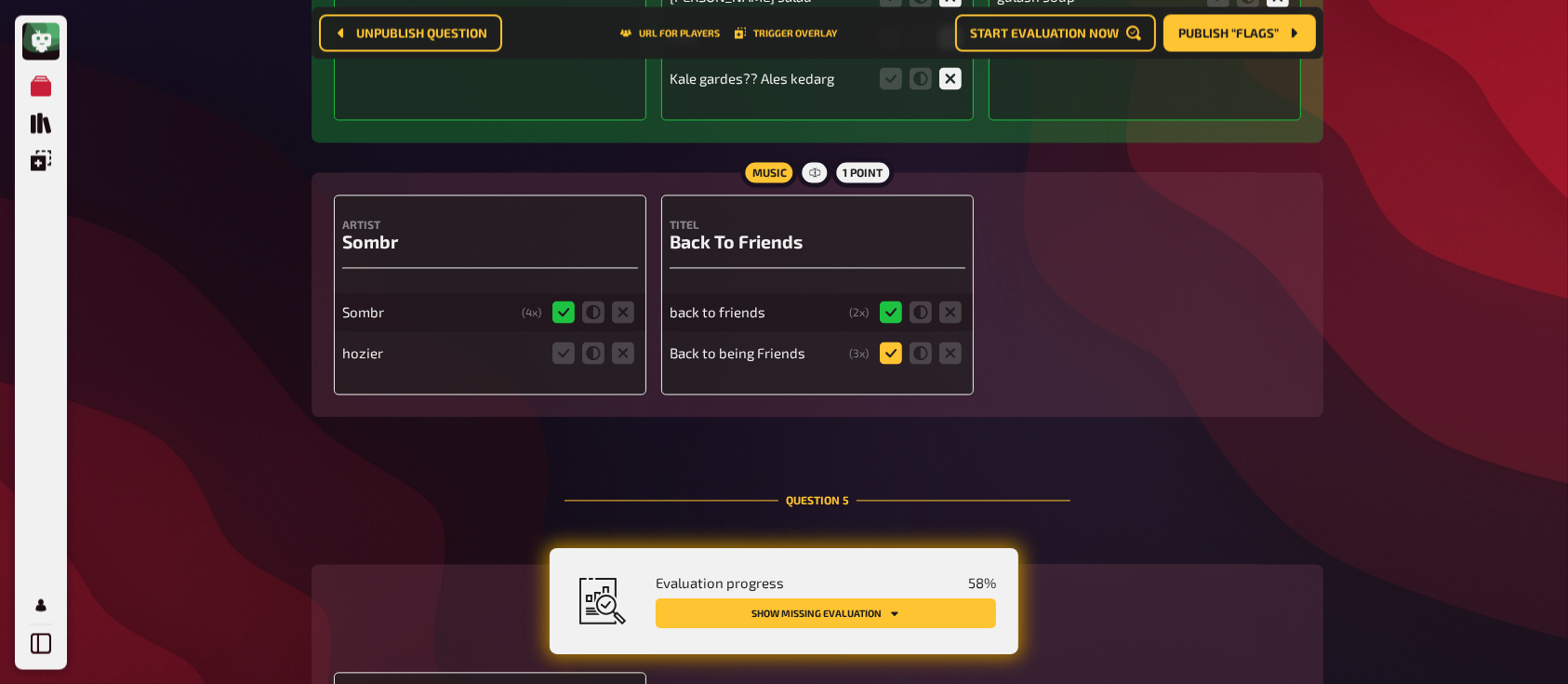
click at [884, 345] on icon at bounding box center [891, 352] width 22 height 22
click at [0, 0] on input "radio" at bounding box center [0, 0] width 0 height 0
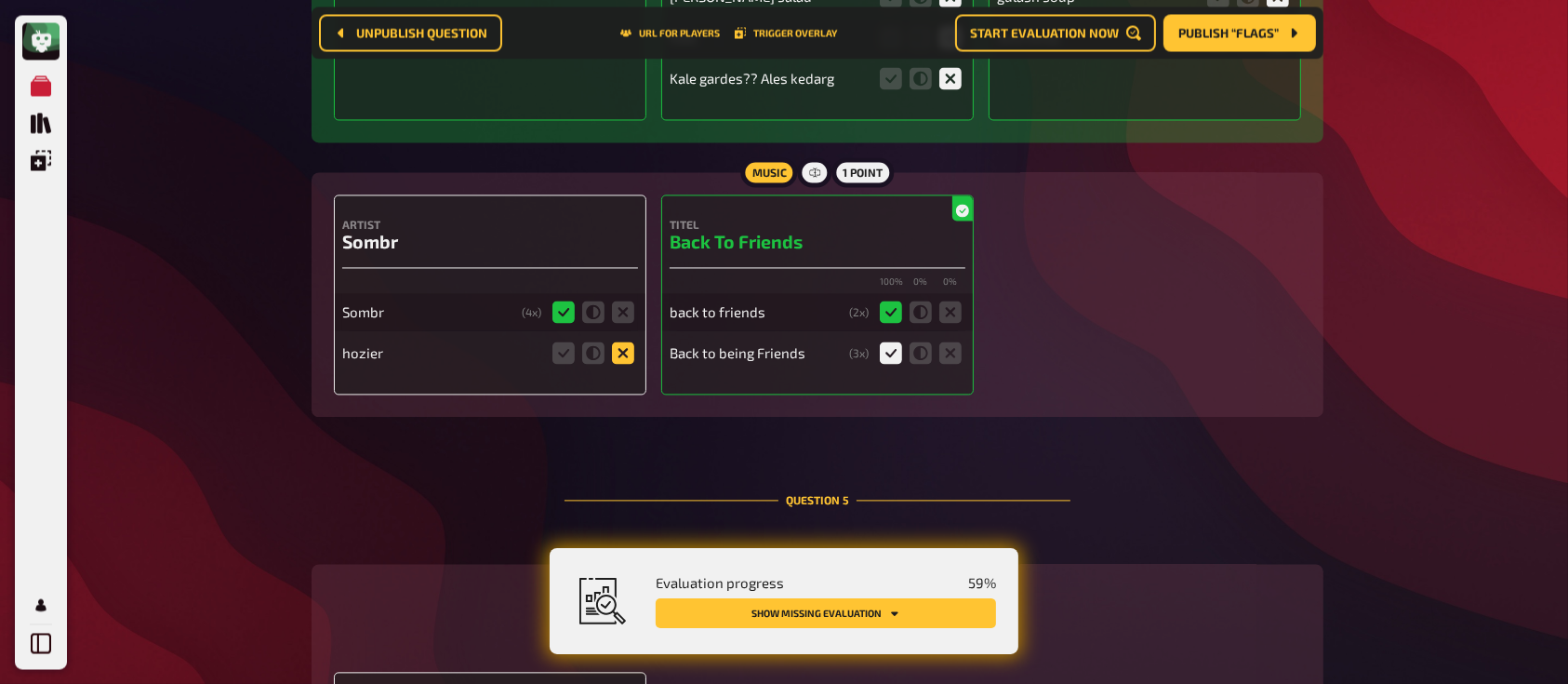
click at [629, 345] on icon at bounding box center [623, 352] width 22 height 22
click at [0, 0] on input "radio" at bounding box center [0, 0] width 0 height 0
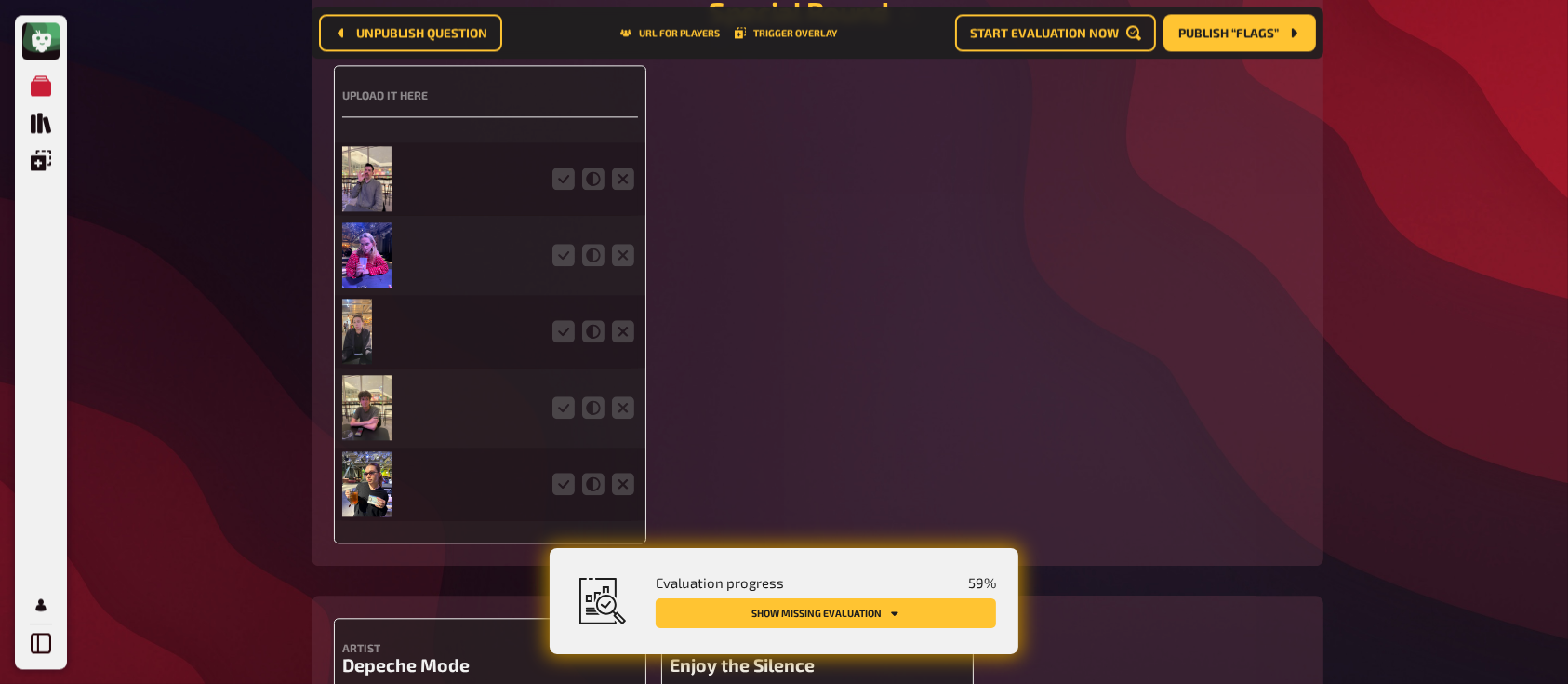
scroll to position [4327, 0]
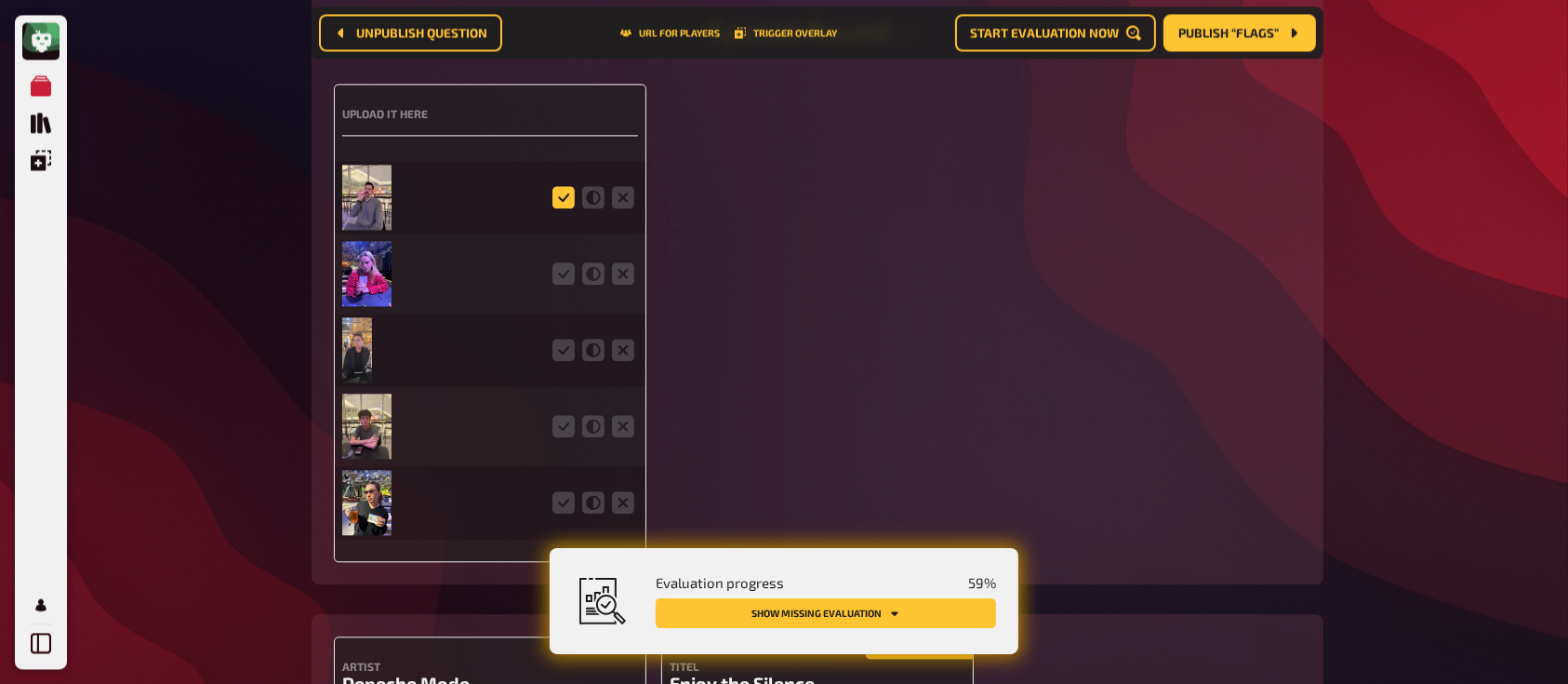
click at [553, 187] on icon at bounding box center [563, 197] width 22 height 22
click at [0, 0] on input "radio" at bounding box center [0, 0] width 0 height 0
click at [558, 266] on icon at bounding box center [563, 273] width 22 height 22
click at [0, 0] on input "radio" at bounding box center [0, 0] width 0 height 0
click at [557, 367] on div at bounding box center [490, 349] width 296 height 73
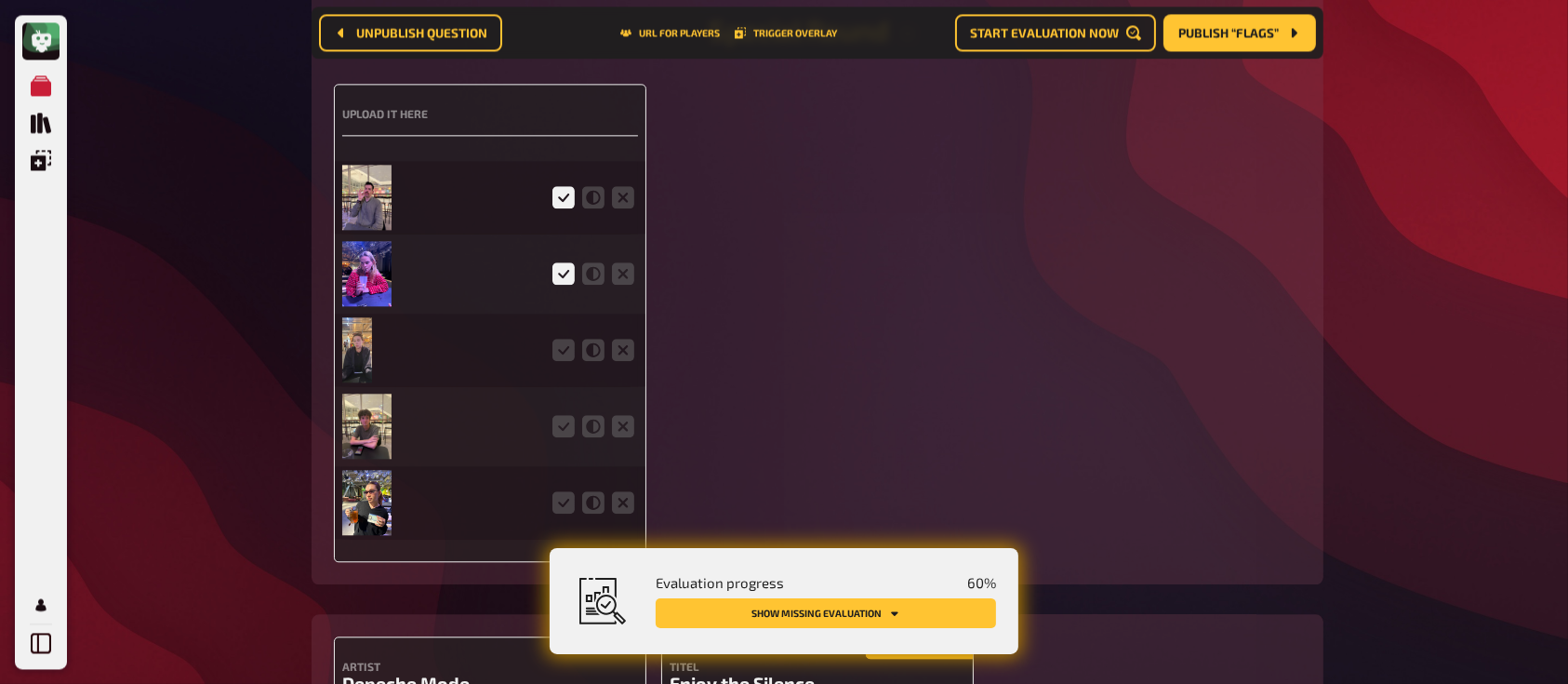
click at [558, 359] on fieldset at bounding box center [593, 349] width 90 height 30
click at [565, 344] on icon at bounding box center [563, 349] width 22 height 22
click at [0, 0] on input "radio" at bounding box center [0, 0] width 0 height 0
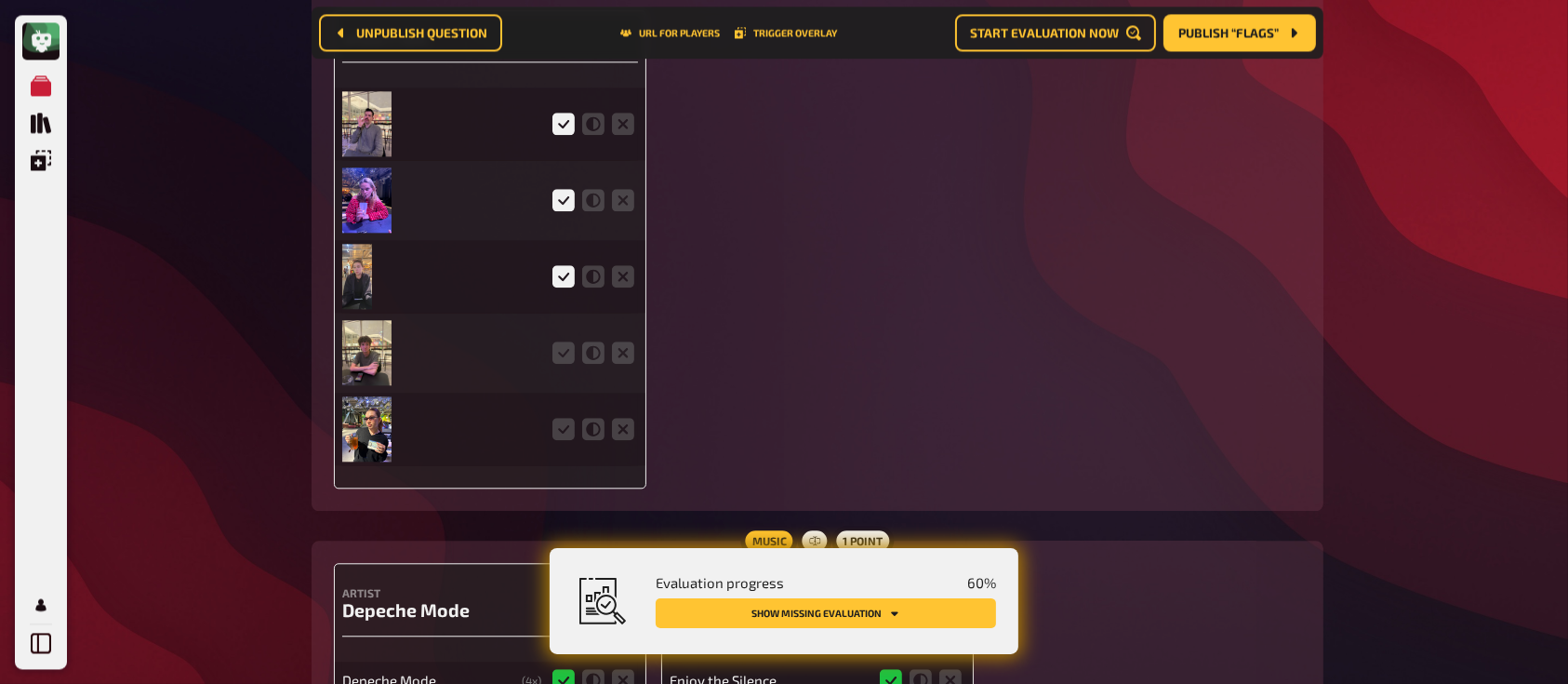
scroll to position [4412, 0]
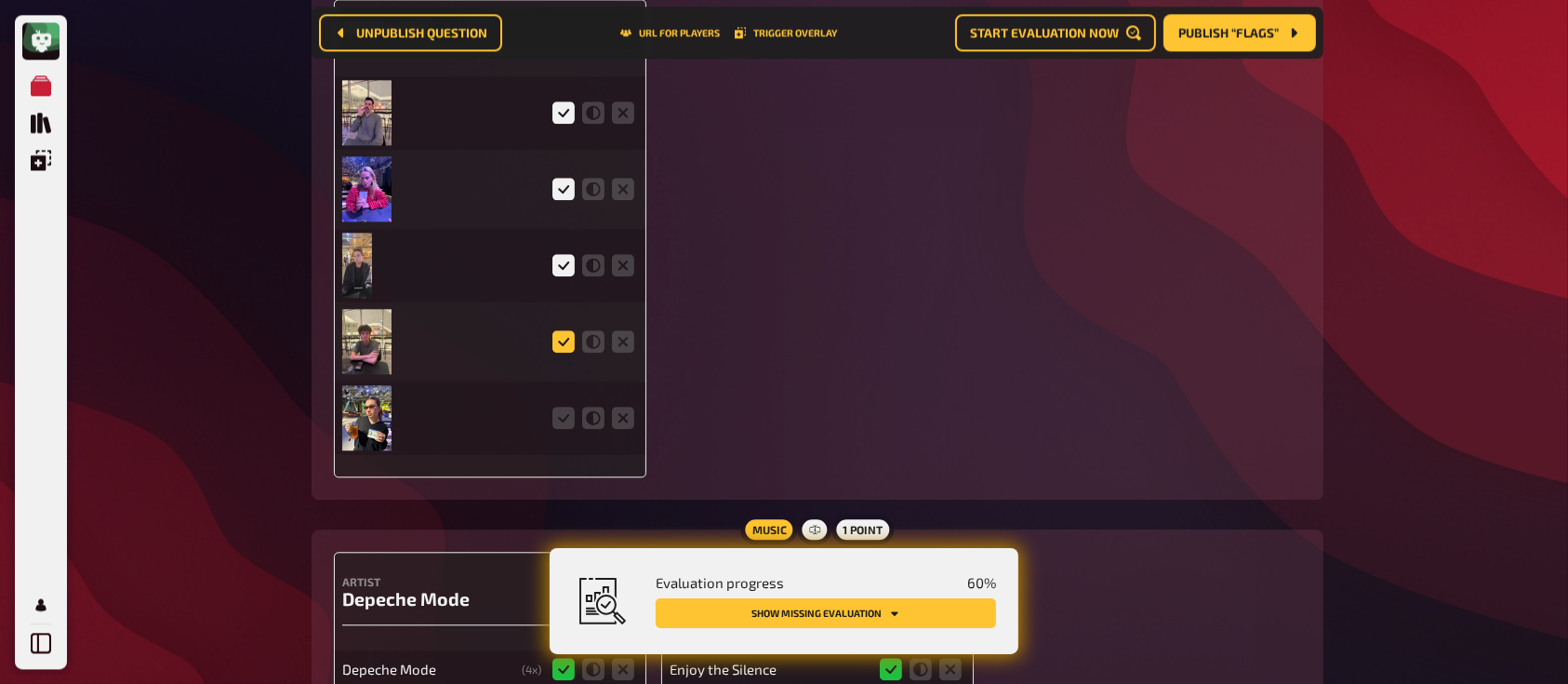
click at [558, 344] on icon at bounding box center [563, 342] width 22 height 22
click at [0, 0] on input "radio" at bounding box center [0, 0] width 0 height 0
click at [560, 413] on icon at bounding box center [563, 417] width 22 height 22
click at [0, 0] on input "radio" at bounding box center [0, 0] width 0 height 0
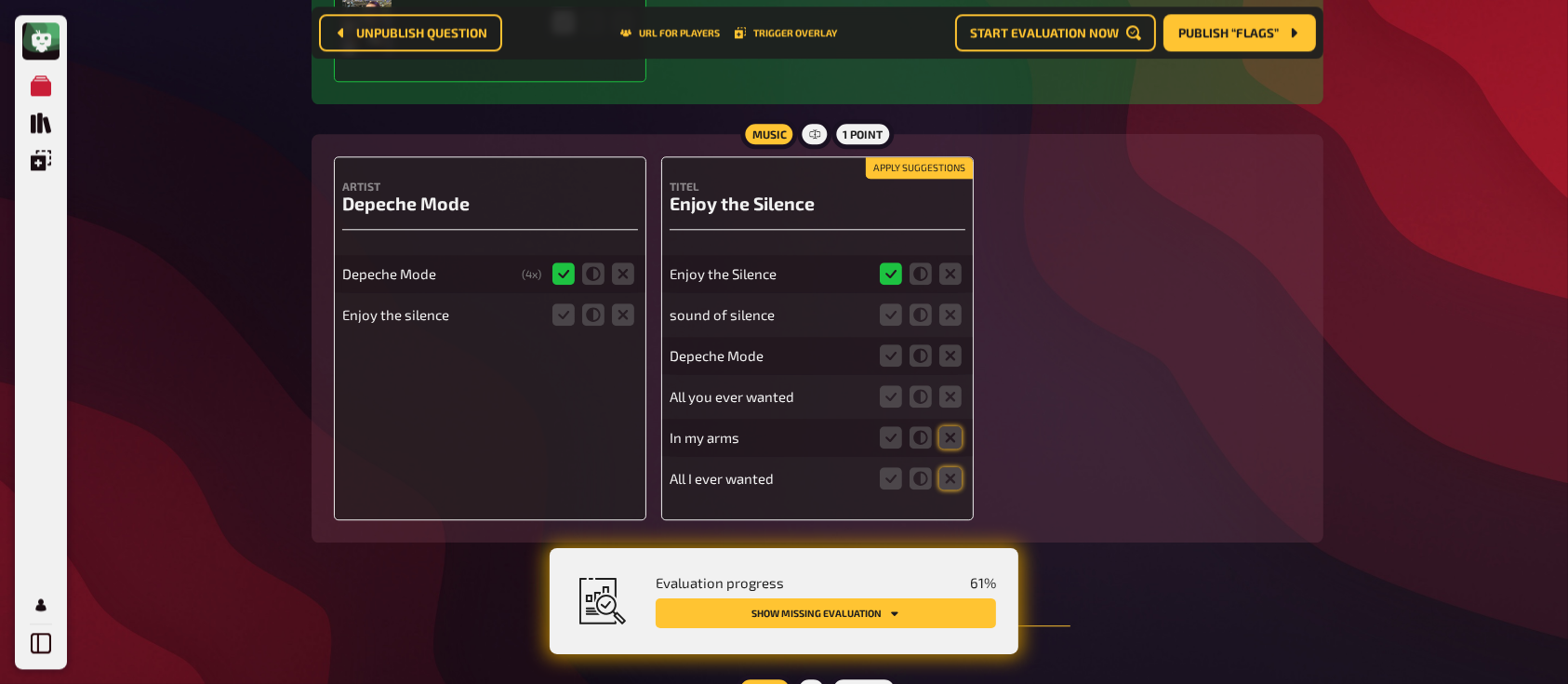
scroll to position [4837, 0]
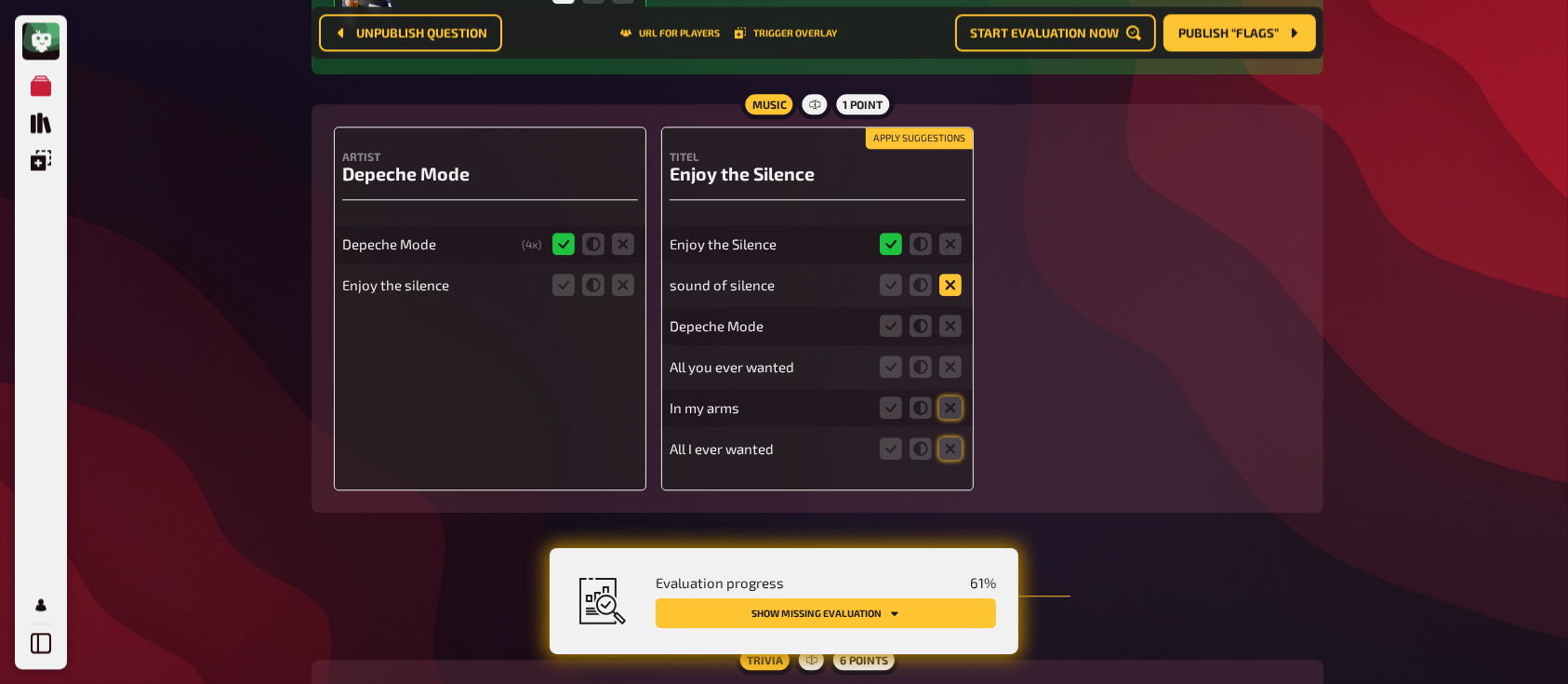
click at [949, 287] on icon at bounding box center [950, 285] width 22 height 22
click at [0, 0] on input "radio" at bounding box center [0, 0] width 0 height 0
click at [949, 287] on icon at bounding box center [950, 285] width 22 height 22
click at [0, 0] on input "radio" at bounding box center [0, 0] width 0 height 0
click at [957, 328] on icon at bounding box center [950, 326] width 22 height 22
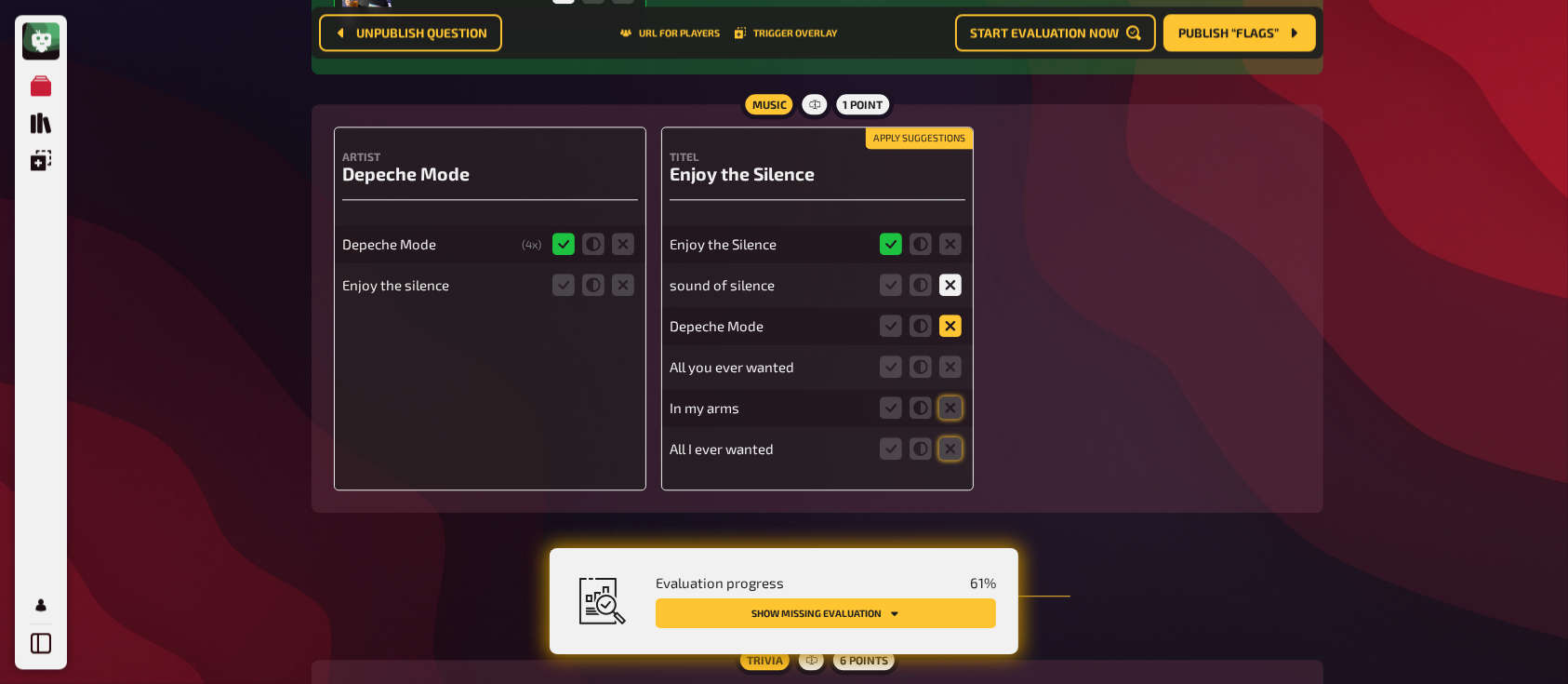
click at [0, 0] on input "radio" at bounding box center [0, 0] width 0 height 0
click at [957, 328] on icon at bounding box center [950, 326] width 22 height 22
click at [0, 0] on input "radio" at bounding box center [0, 0] width 0 height 0
click at [951, 367] on icon at bounding box center [950, 366] width 22 height 22
click at [0, 0] on input "radio" at bounding box center [0, 0] width 0 height 0
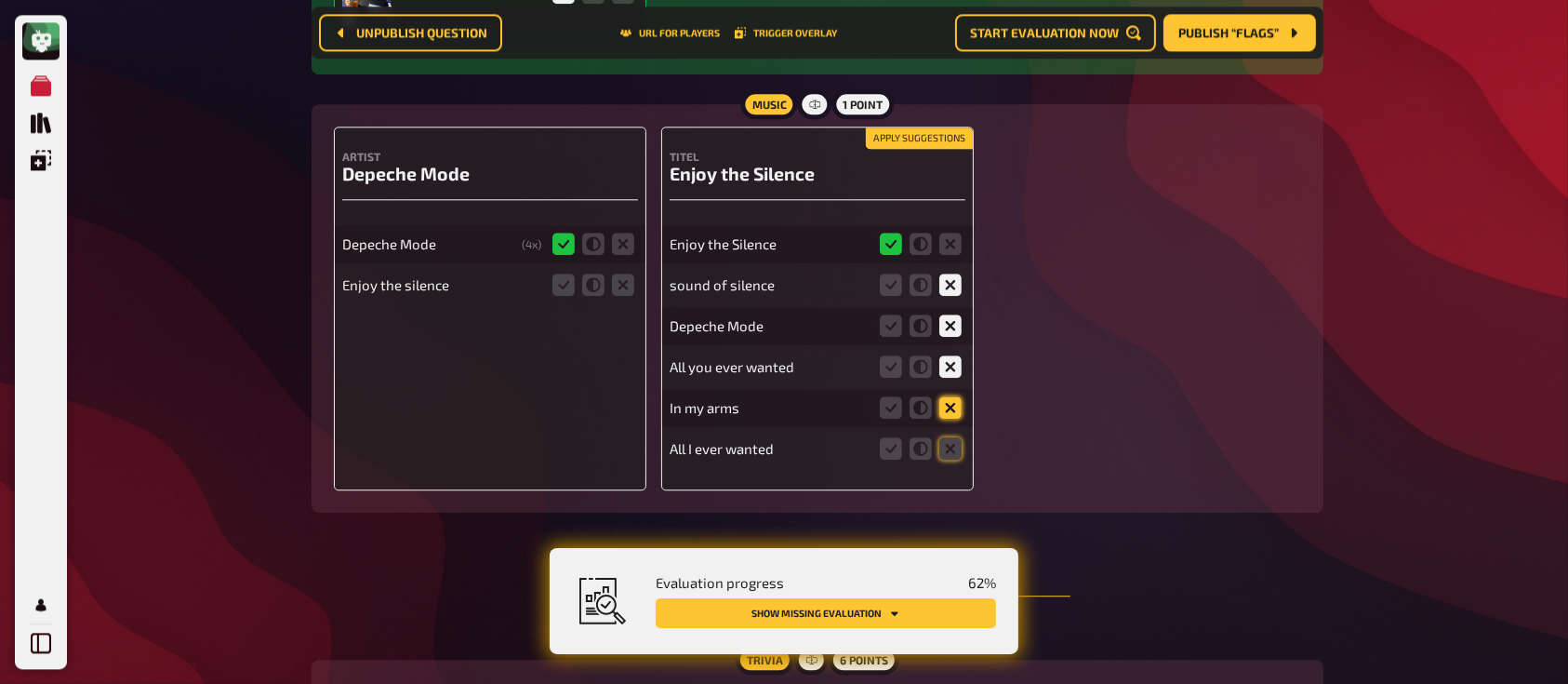
click at [953, 406] on icon at bounding box center [950, 407] width 22 height 22
click at [0, 0] on input "radio" at bounding box center [0, 0] width 0 height 0
click at [949, 439] on icon at bounding box center [950, 448] width 22 height 22
click at [0, 0] on input "radio" at bounding box center [0, 0] width 0 height 0
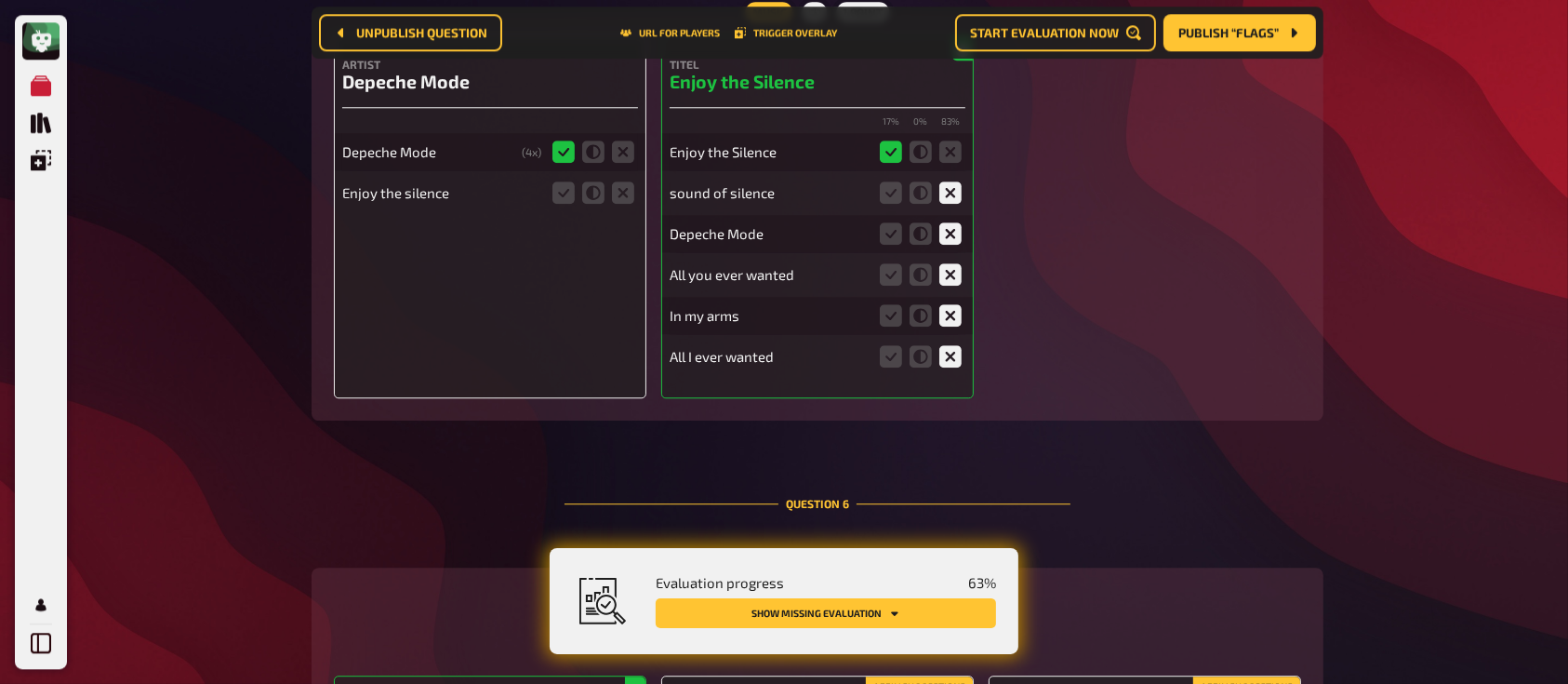
scroll to position [4931, 0]
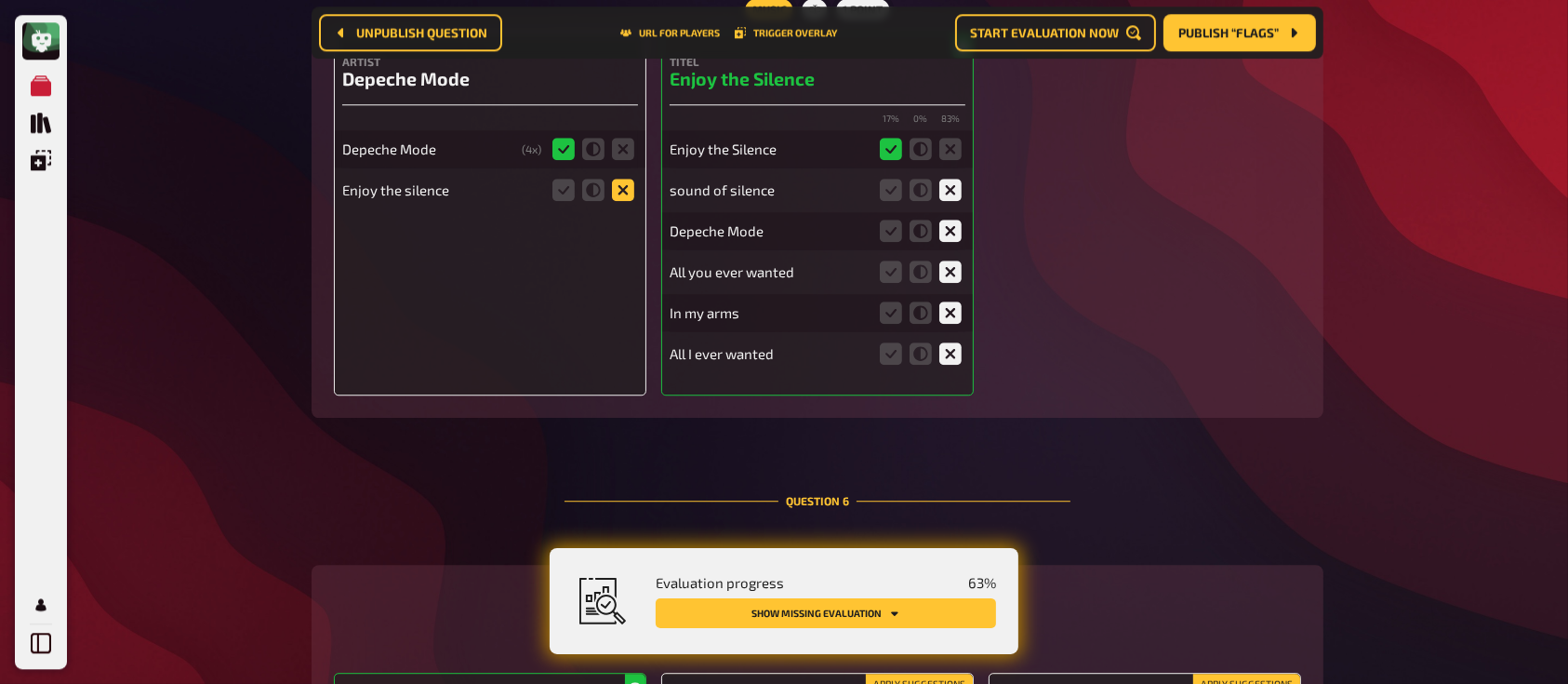
click at [620, 183] on icon at bounding box center [623, 189] width 22 height 22
click at [0, 0] on input "radio" at bounding box center [0, 0] width 0 height 0
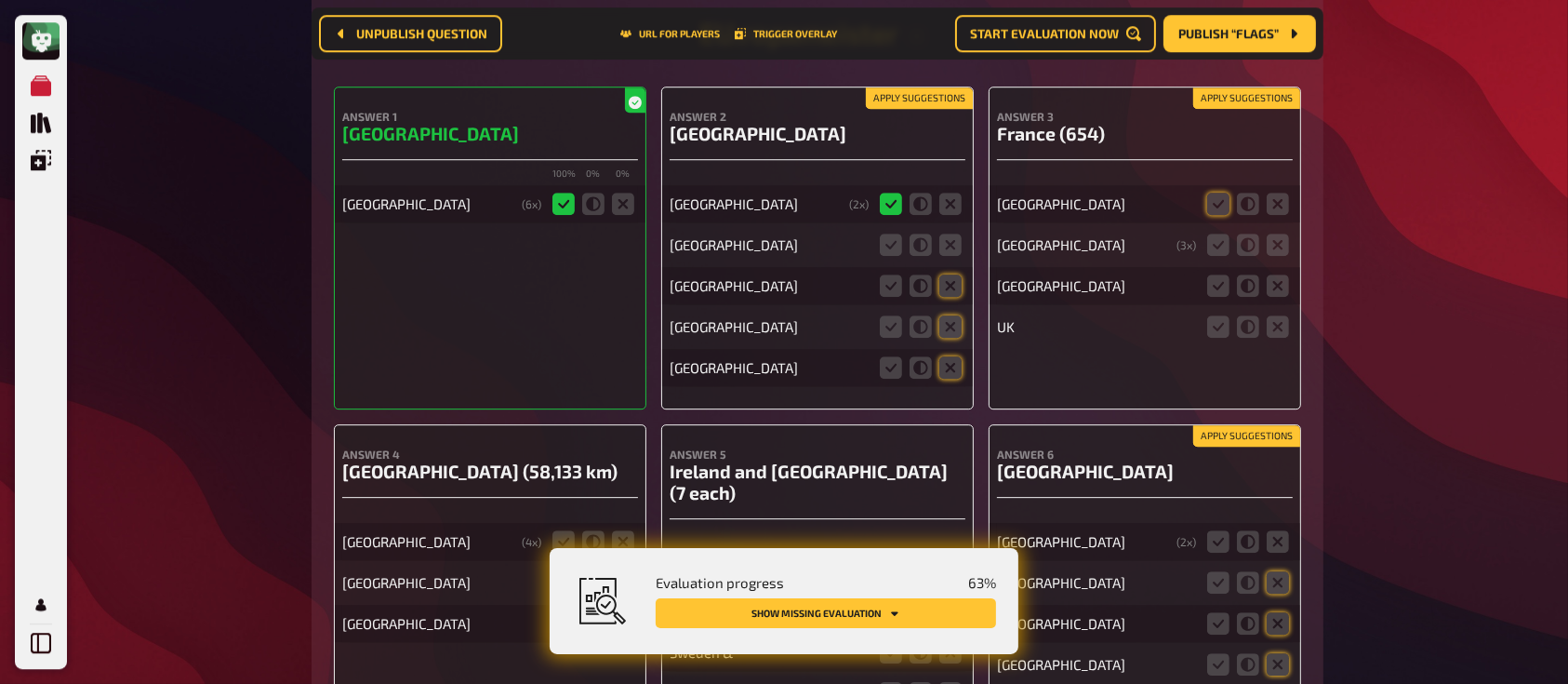
scroll to position [5520, 0]
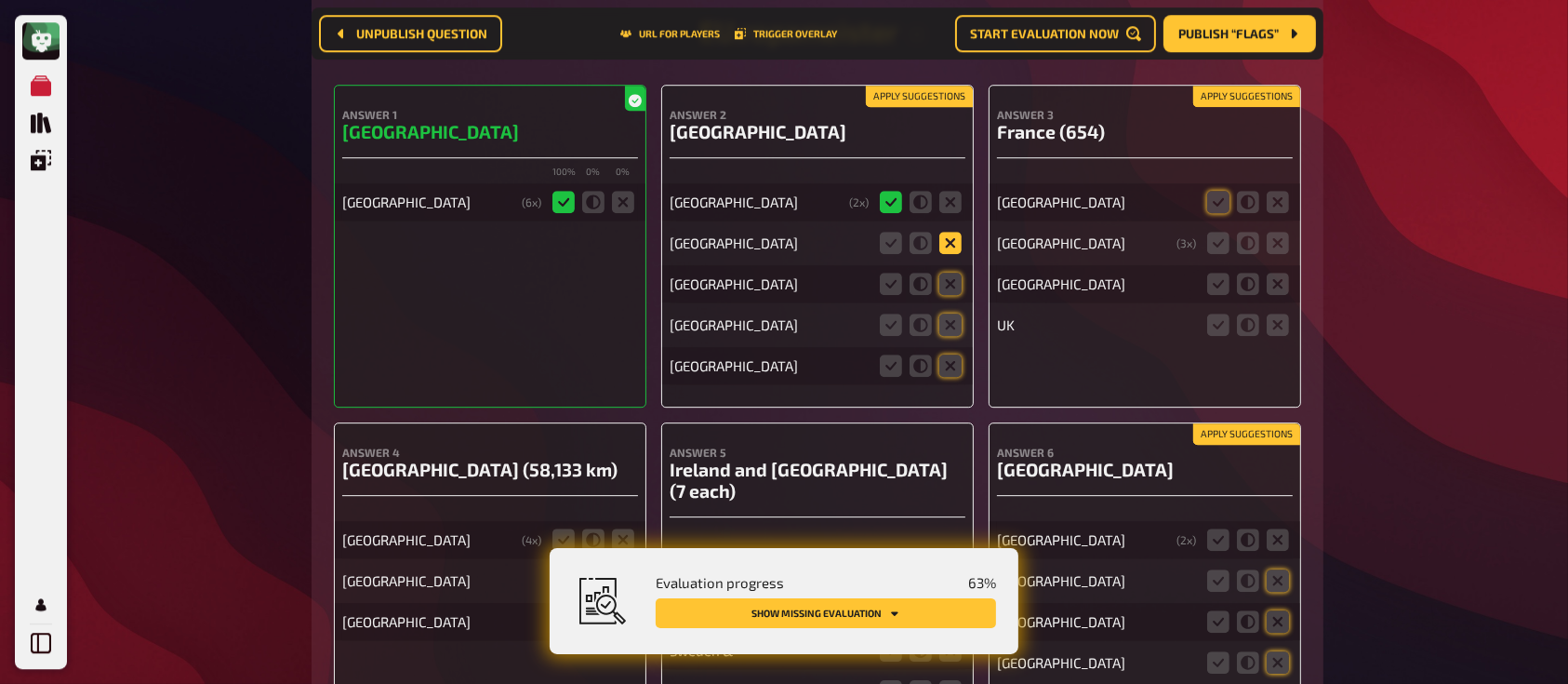
click at [947, 249] on icon at bounding box center [950, 243] width 22 height 22
click at [0, 0] on input "radio" at bounding box center [0, 0] width 0 height 0
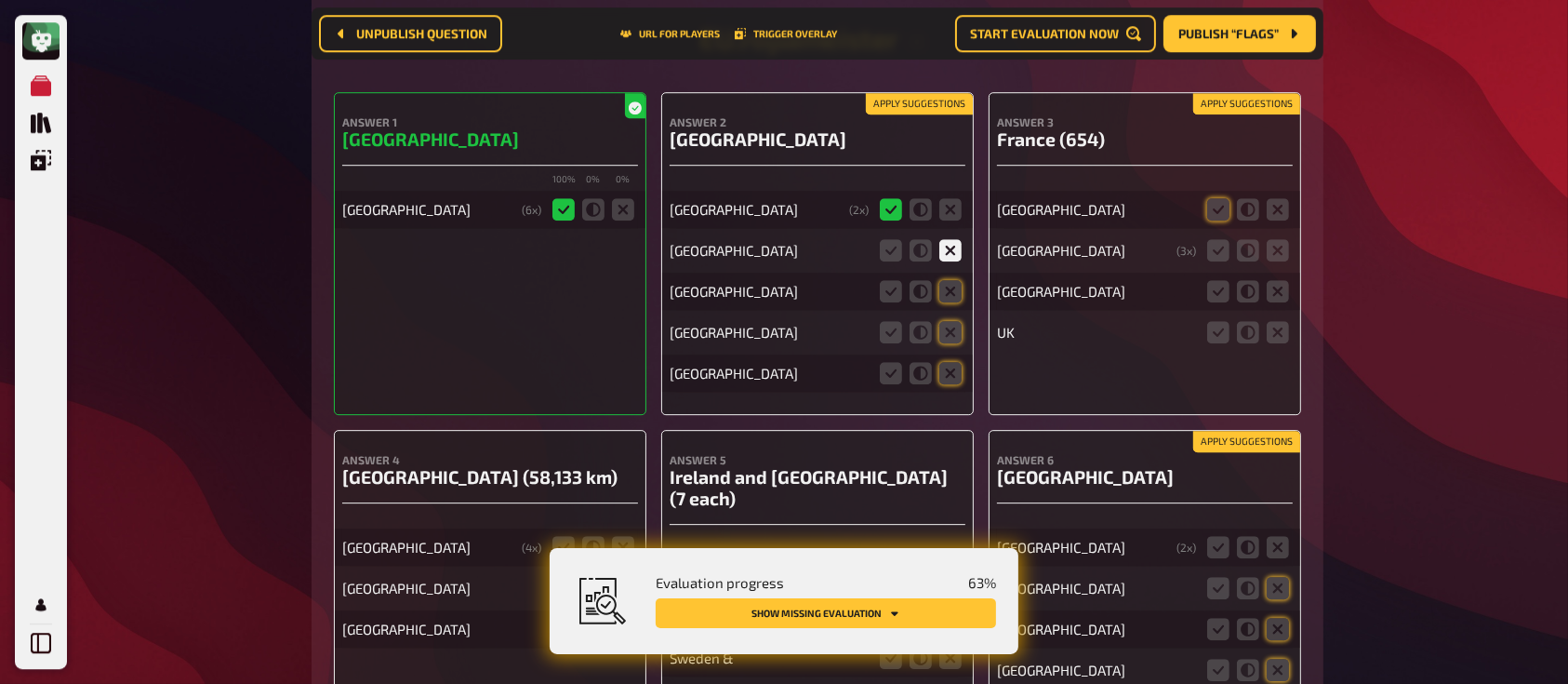
scroll to position [5515, 0]
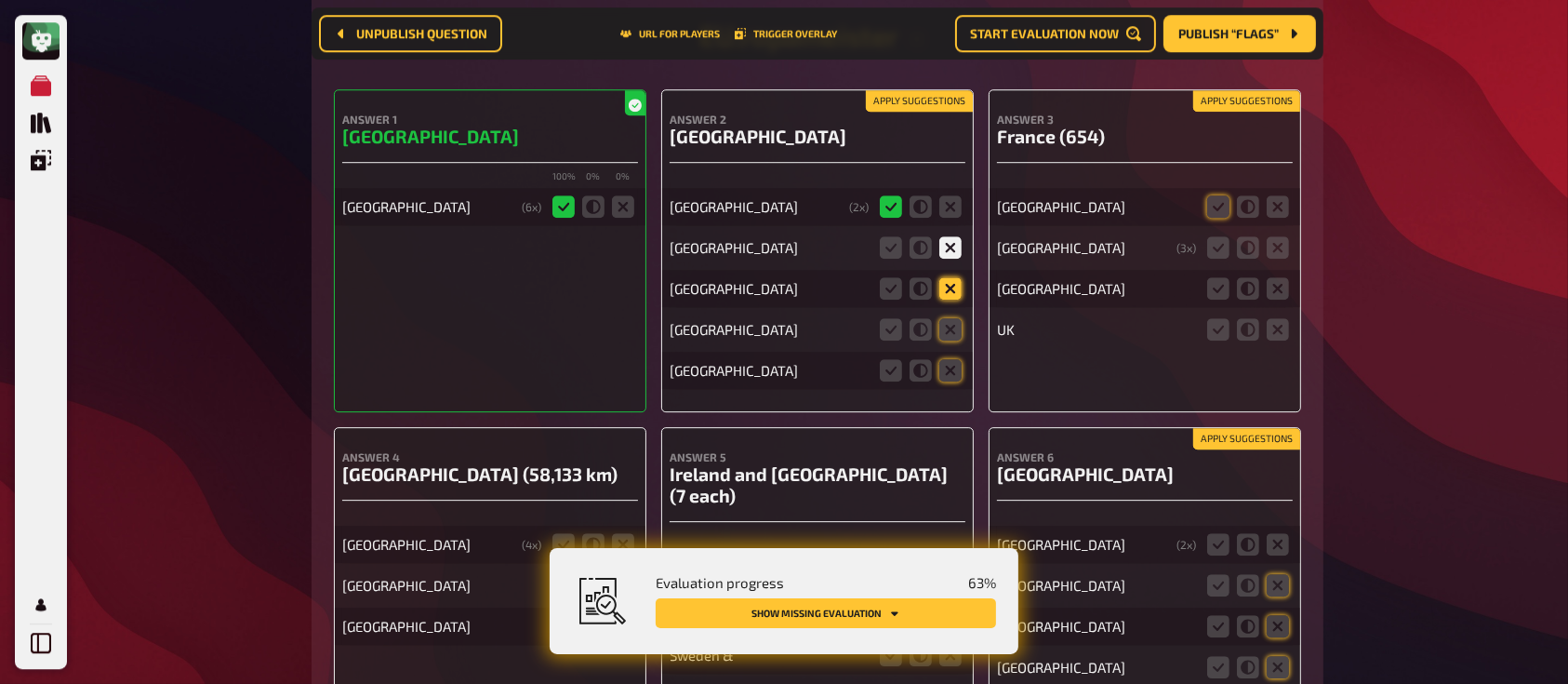
click at [951, 287] on icon at bounding box center [950, 288] width 22 height 22
click at [0, 0] on input "radio" at bounding box center [0, 0] width 0 height 0
click at [952, 333] on icon at bounding box center [950, 329] width 22 height 22
click at [0, 0] on input "radio" at bounding box center [0, 0] width 0 height 0
click at [952, 390] on div "Apply suggestions Answer 2 Russia russia ( 2 x) Denmark Spain Ukraine France" at bounding box center [817, 251] width 313 height 323
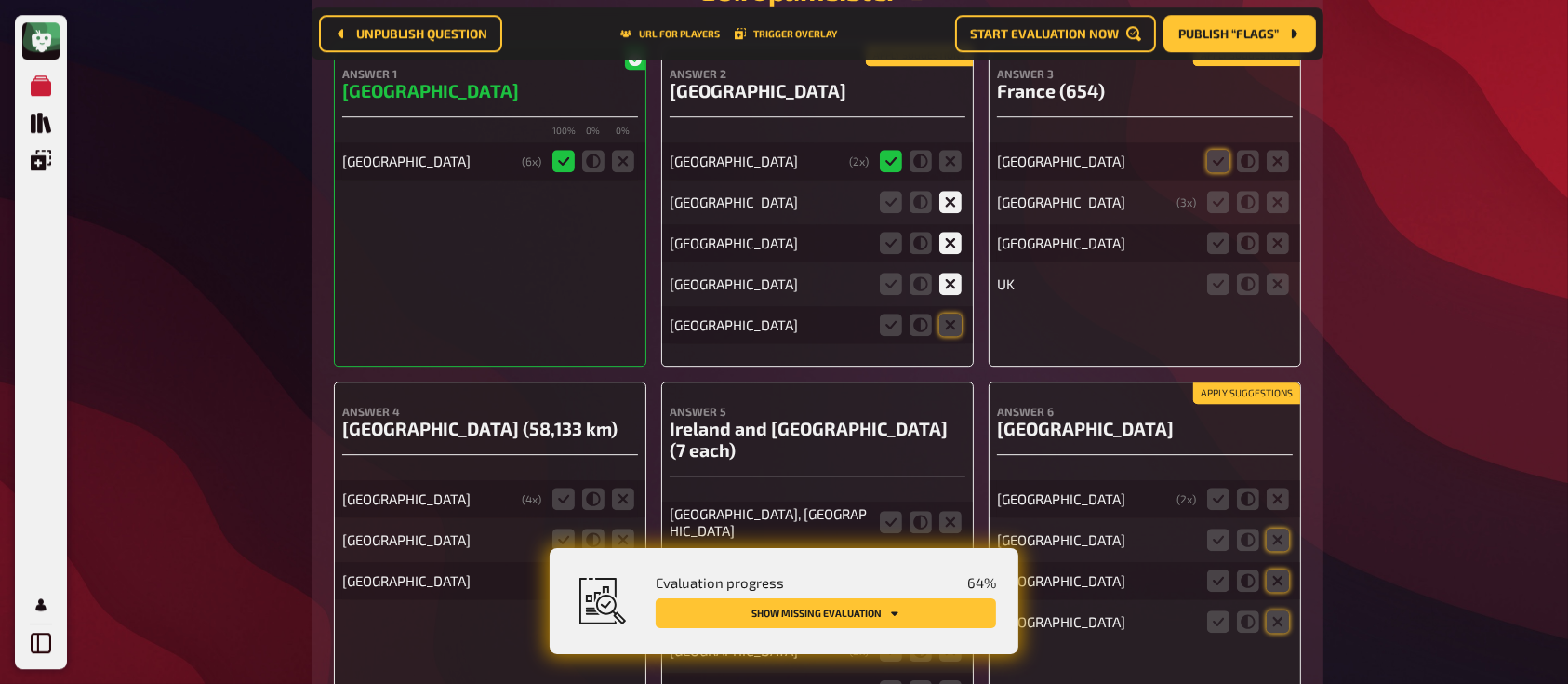
scroll to position [5521, 0]
click at [1221, 160] on icon at bounding box center [1218, 159] width 22 height 22
click at [0, 0] on input "radio" at bounding box center [0, 0] width 0 height 0
click at [1225, 204] on icon at bounding box center [1218, 201] width 22 height 22
click at [0, 0] on input "radio" at bounding box center [0, 0] width 0 height 0
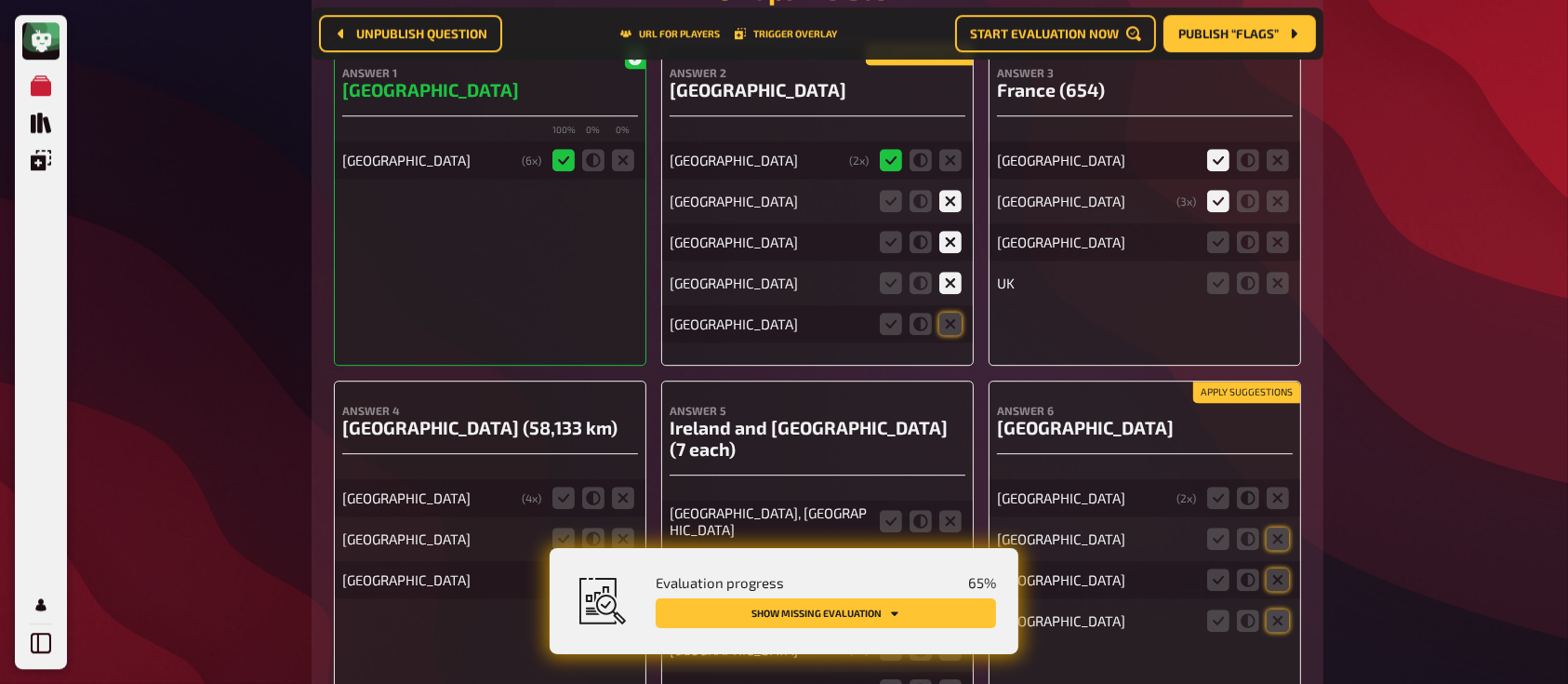
click at [1279, 268] on fieldset at bounding box center [1248, 283] width 90 height 30
click at [1279, 278] on icon at bounding box center [1277, 283] width 22 height 22
click at [0, 0] on input "radio" at bounding box center [0, 0] width 0 height 0
click at [1285, 242] on icon at bounding box center [1277, 242] width 22 height 22
click at [0, 0] on input "radio" at bounding box center [0, 0] width 0 height 0
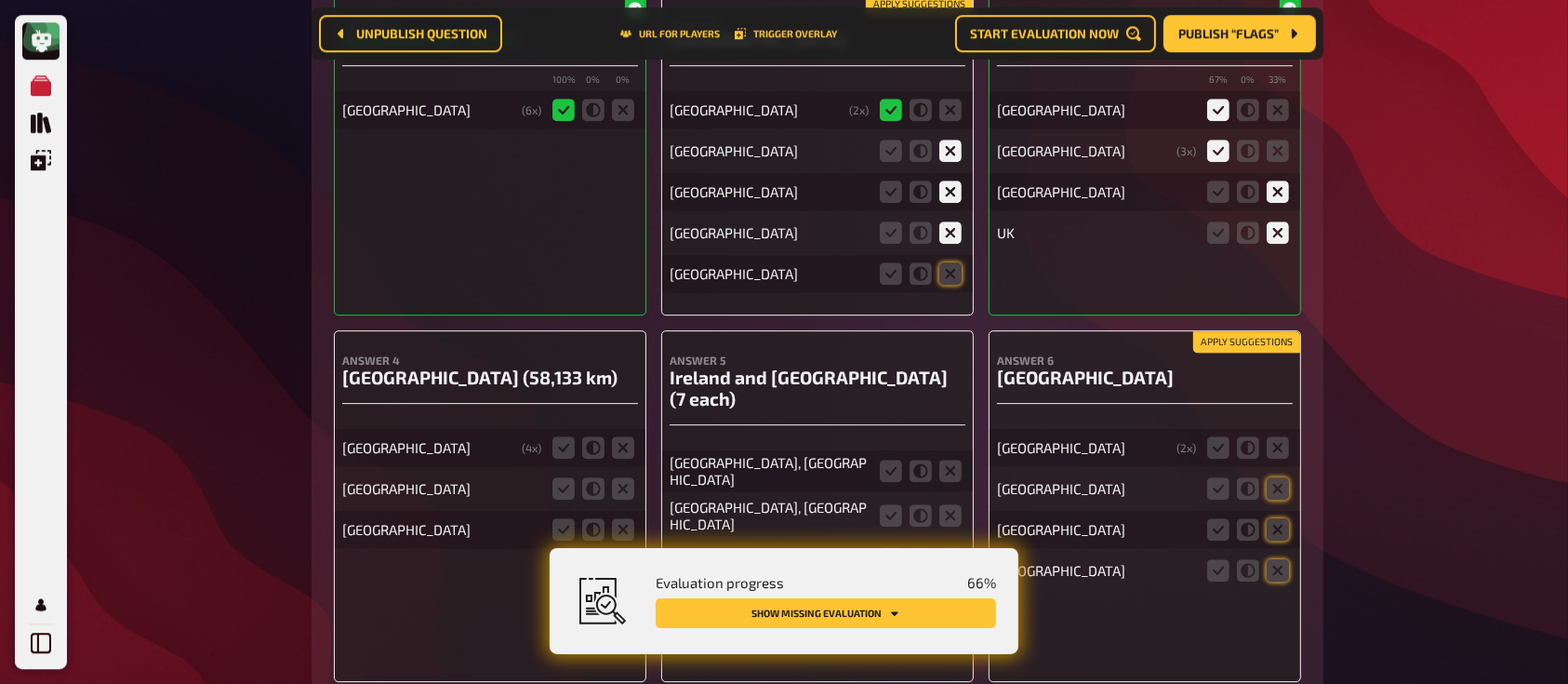
scroll to position [5572, 0]
click at [950, 269] on icon at bounding box center [950, 272] width 22 height 22
click at [0, 0] on input "radio" at bounding box center [0, 0] width 0 height 0
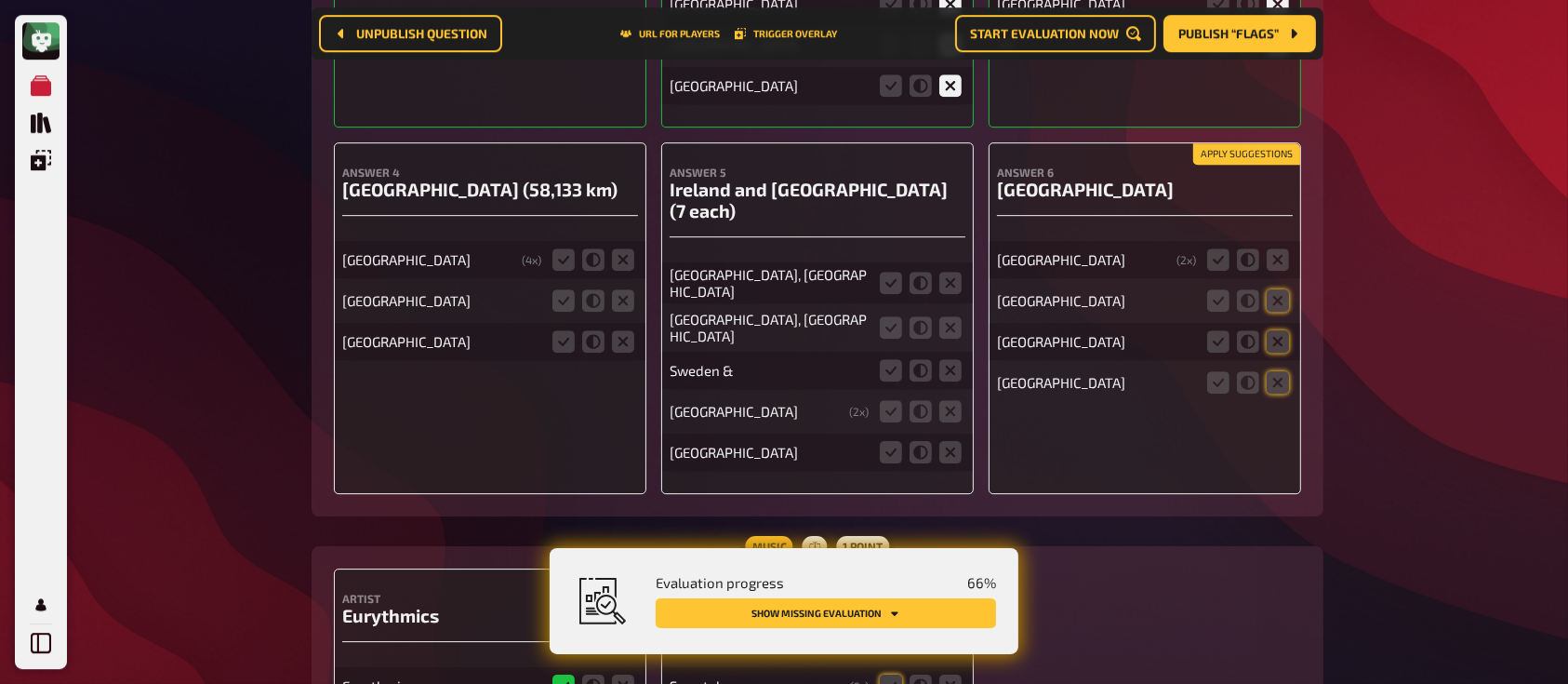
scroll to position [5760, 0]
click at [886, 271] on icon at bounding box center [891, 282] width 22 height 22
click at [0, 0] on input "radio" at bounding box center [0, 0] width 0 height 0
click at [943, 271] on icon at bounding box center [950, 282] width 22 height 22
click at [0, 0] on input "radio" at bounding box center [0, 0] width 0 height 0
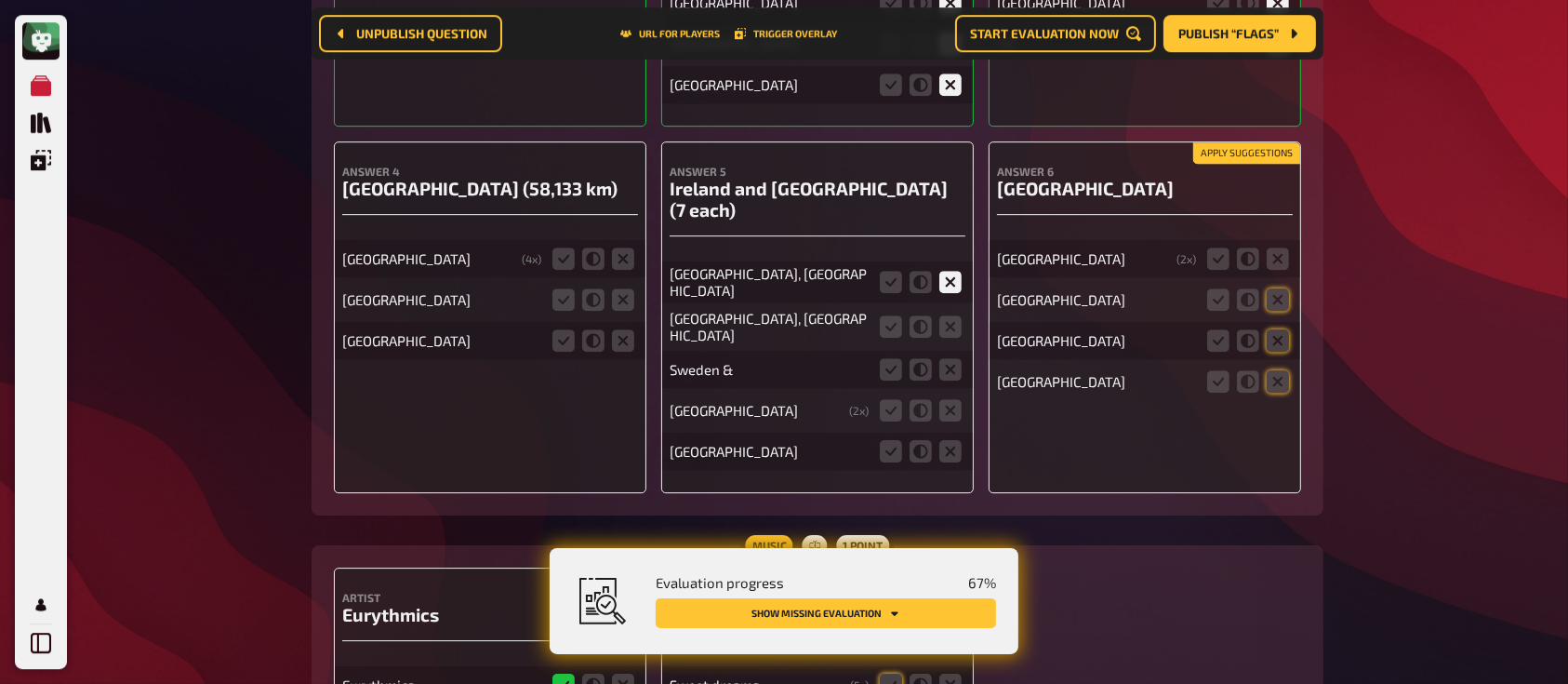
click at [878, 312] on fieldset at bounding box center [921, 327] width 90 height 30
click at [898, 316] on icon at bounding box center [891, 327] width 22 height 22
click at [0, 0] on input "radio" at bounding box center [0, 0] width 0 height 0
click at [925, 358] on icon at bounding box center [921, 369] width 22 height 22
click at [0, 0] on input "radio" at bounding box center [0, 0] width 0 height 0
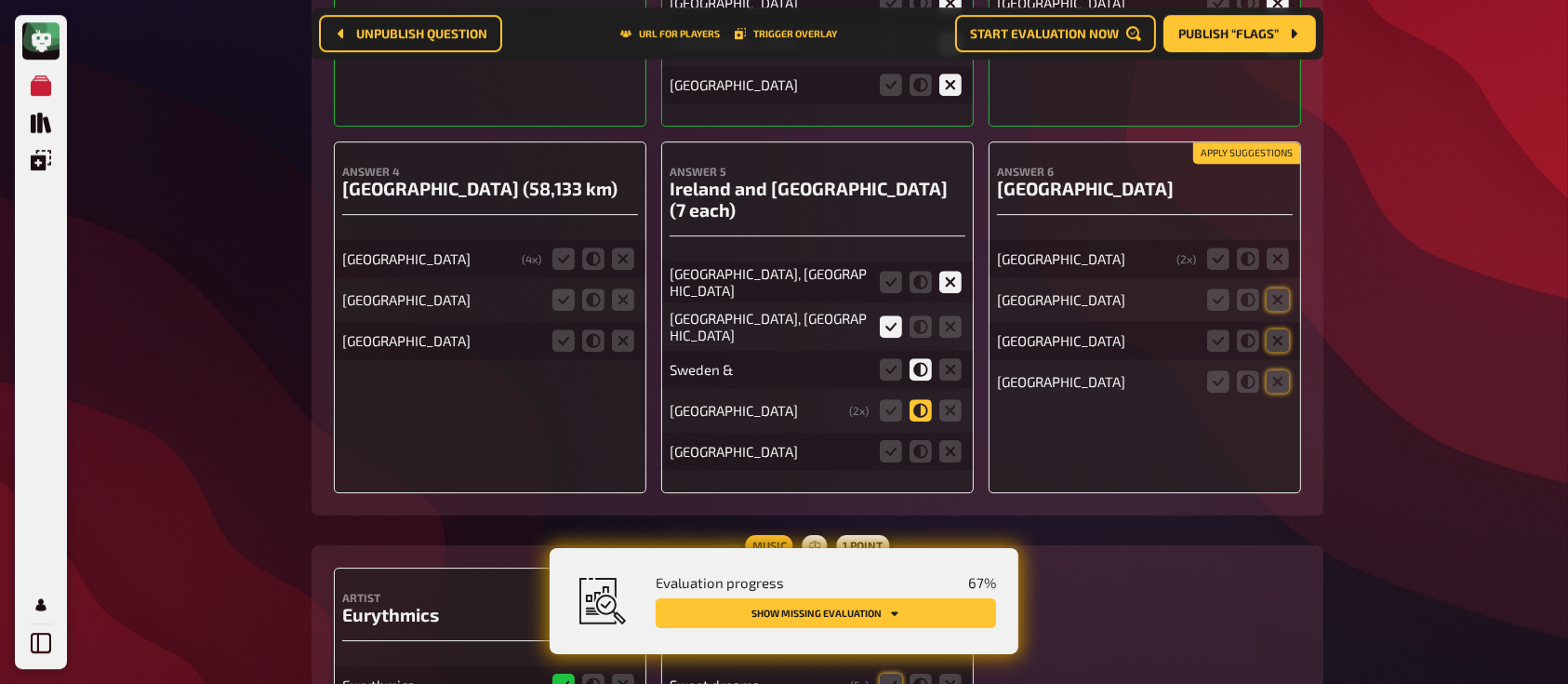
click at [922, 399] on icon at bounding box center [921, 410] width 22 height 22
click at [0, 0] on input "radio" at bounding box center [0, 0] width 0 height 0
click at [951, 440] on icon at bounding box center [950, 451] width 22 height 22
click at [0, 0] on input "radio" at bounding box center [0, 0] width 0 height 0
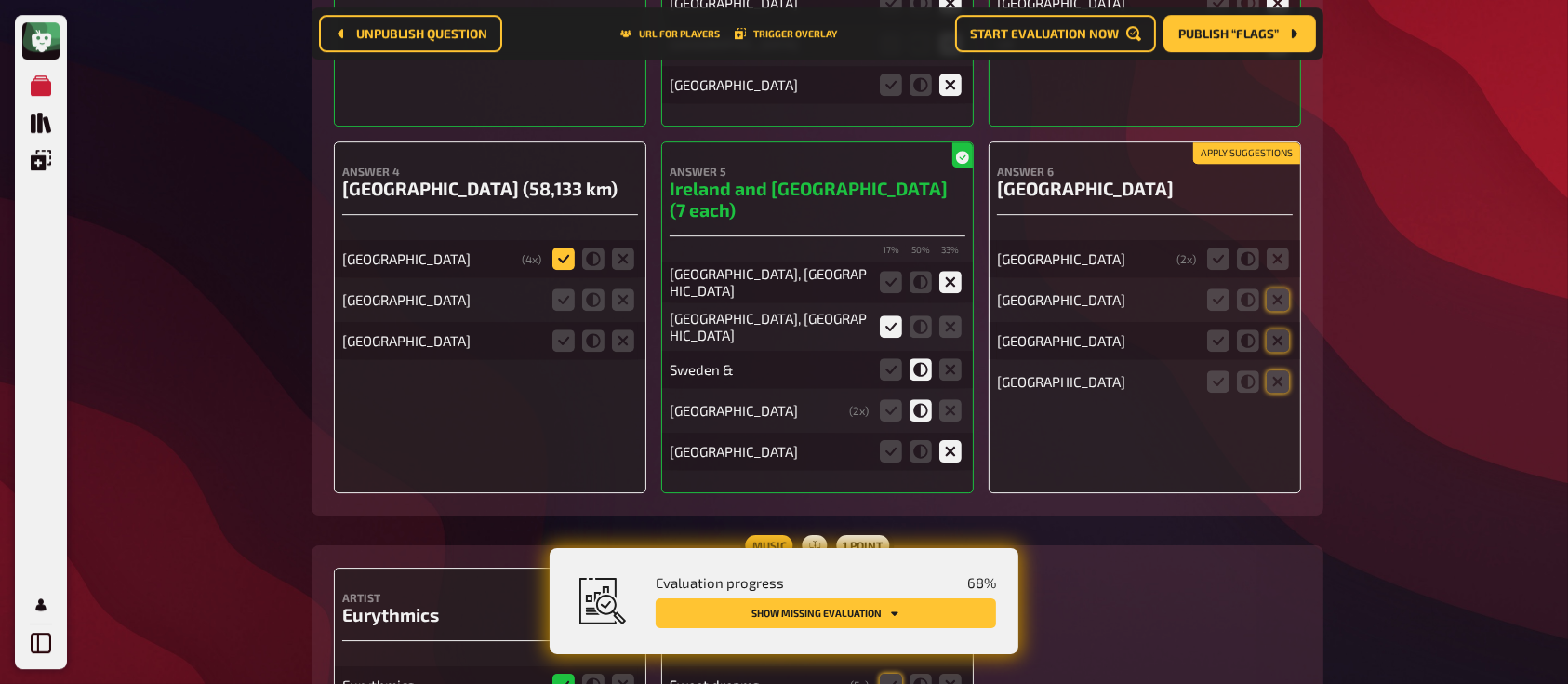
click at [561, 257] on icon at bounding box center [563, 258] width 22 height 22
click at [0, 0] on input "radio" at bounding box center [0, 0] width 0 height 0
click at [613, 294] on icon at bounding box center [623, 300] width 22 height 22
click at [0, 0] on input "radio" at bounding box center [0, 0] width 0 height 0
click at [621, 332] on icon at bounding box center [623, 341] width 22 height 22
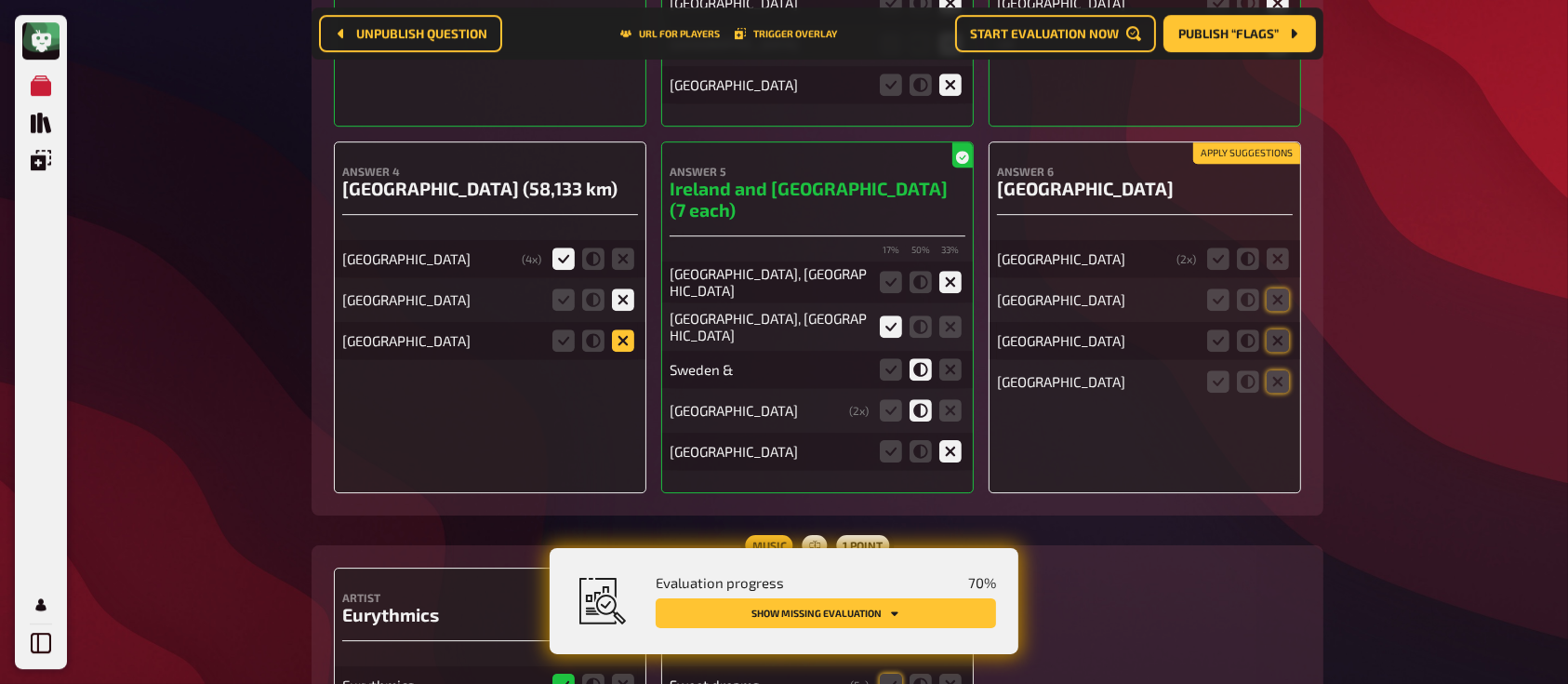
click at [0, 0] on input "radio" at bounding box center [0, 0] width 0 height 0
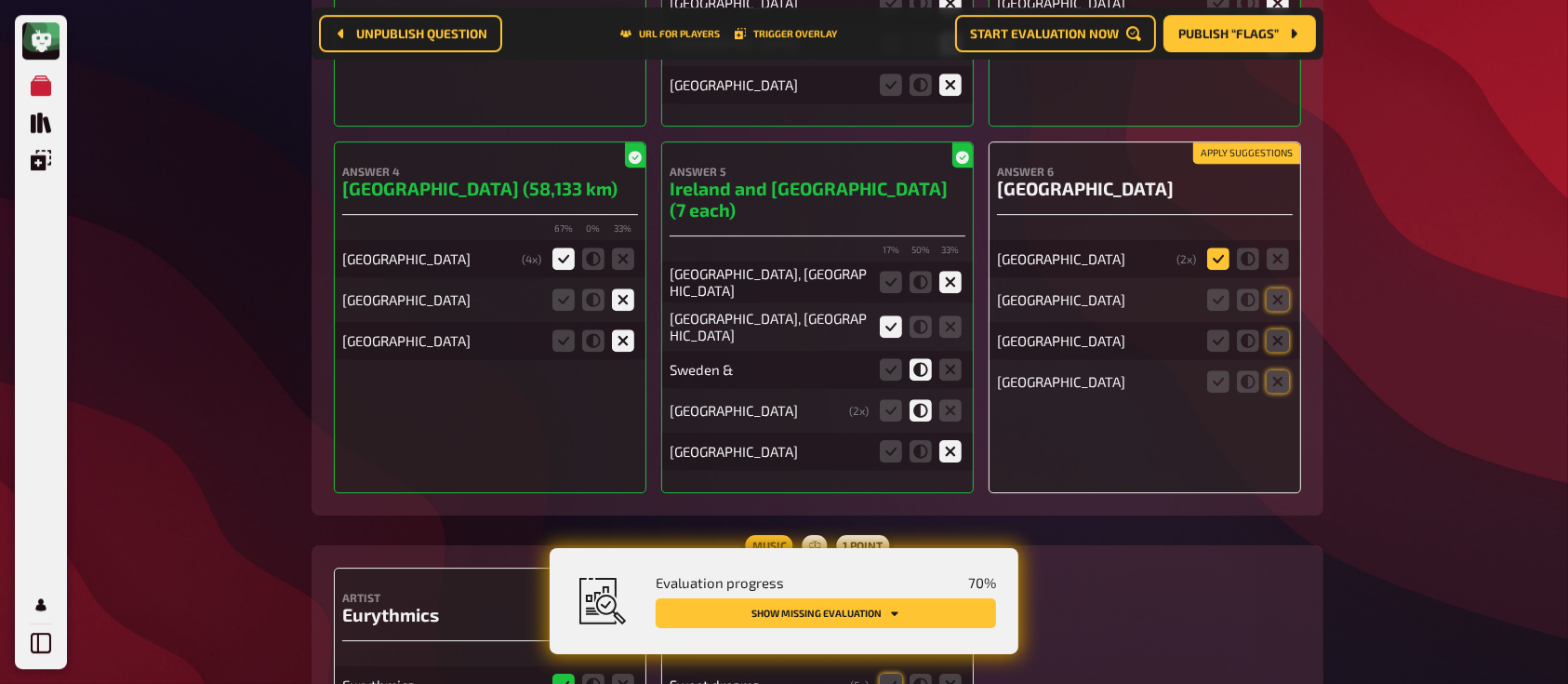
click at [1221, 250] on icon at bounding box center [1218, 258] width 22 height 22
click at [0, 0] on input "radio" at bounding box center [0, 0] width 0 height 0
click at [1279, 253] on icon at bounding box center [1277, 258] width 22 height 22
click at [0, 0] on input "radio" at bounding box center [0, 0] width 0 height 0
click at [1276, 295] on icon at bounding box center [1277, 300] width 22 height 22
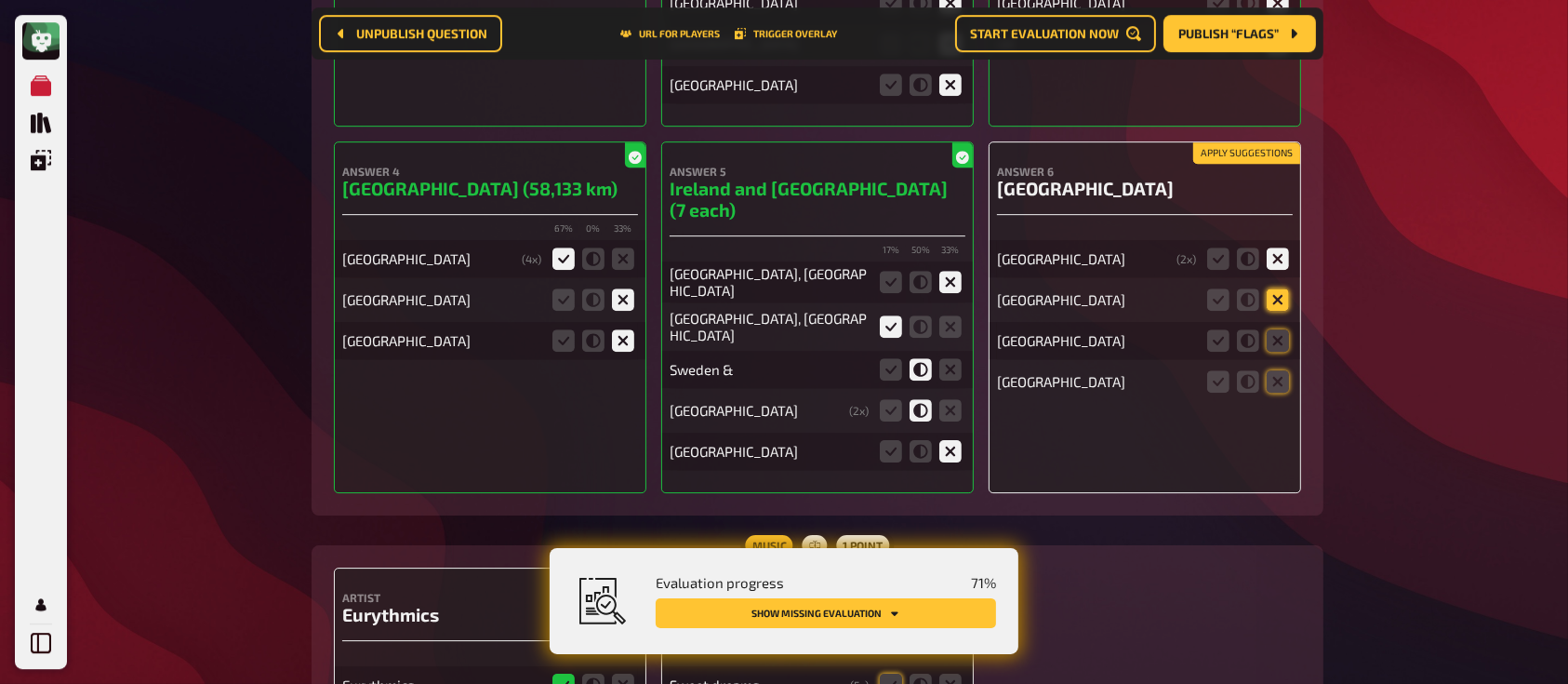
click at [0, 0] on input "radio" at bounding box center [0, 0] width 0 height 0
click at [1275, 339] on icon at bounding box center [1277, 341] width 22 height 22
click at [0, 0] on input "radio" at bounding box center [0, 0] width 0 height 0
click at [1279, 388] on icon at bounding box center [1277, 381] width 22 height 22
click at [0, 0] on input "radio" at bounding box center [0, 0] width 0 height 0
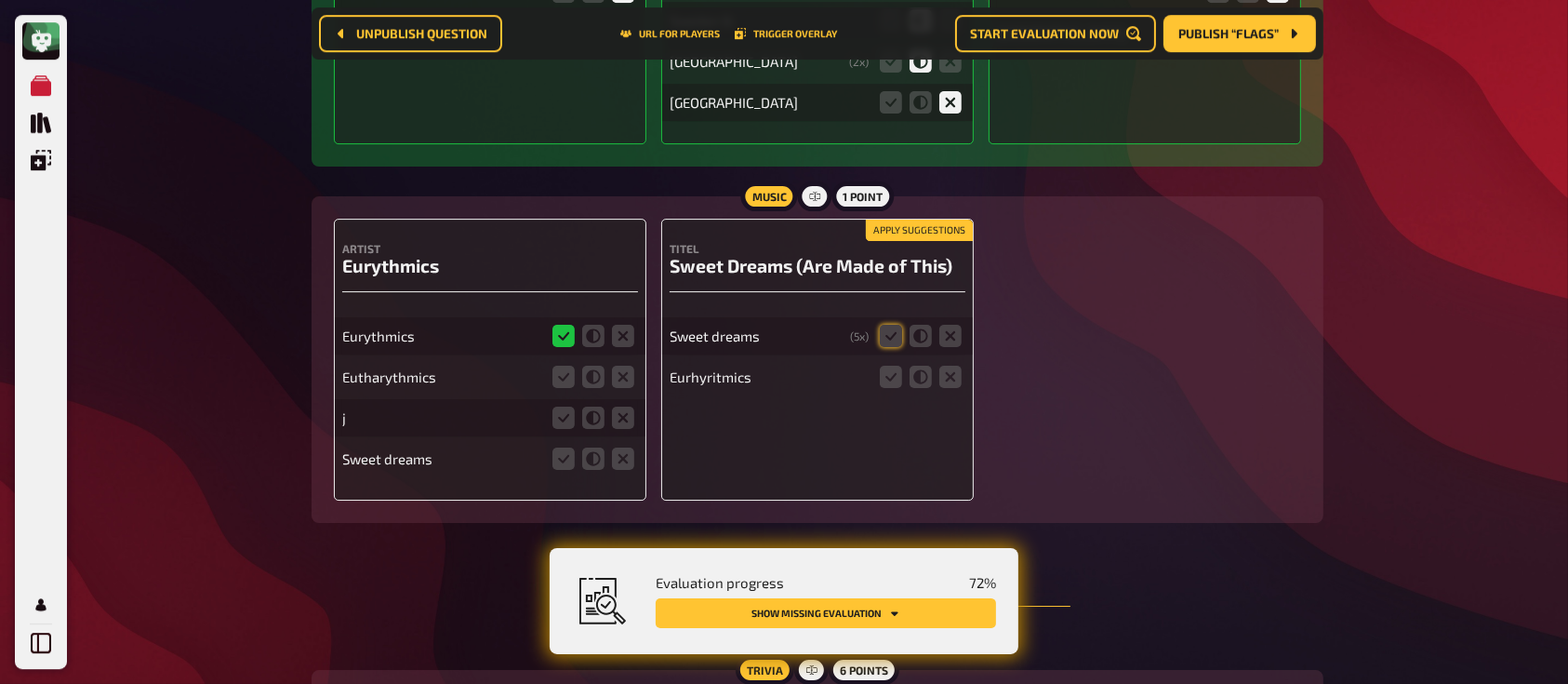
scroll to position [6153, 0]
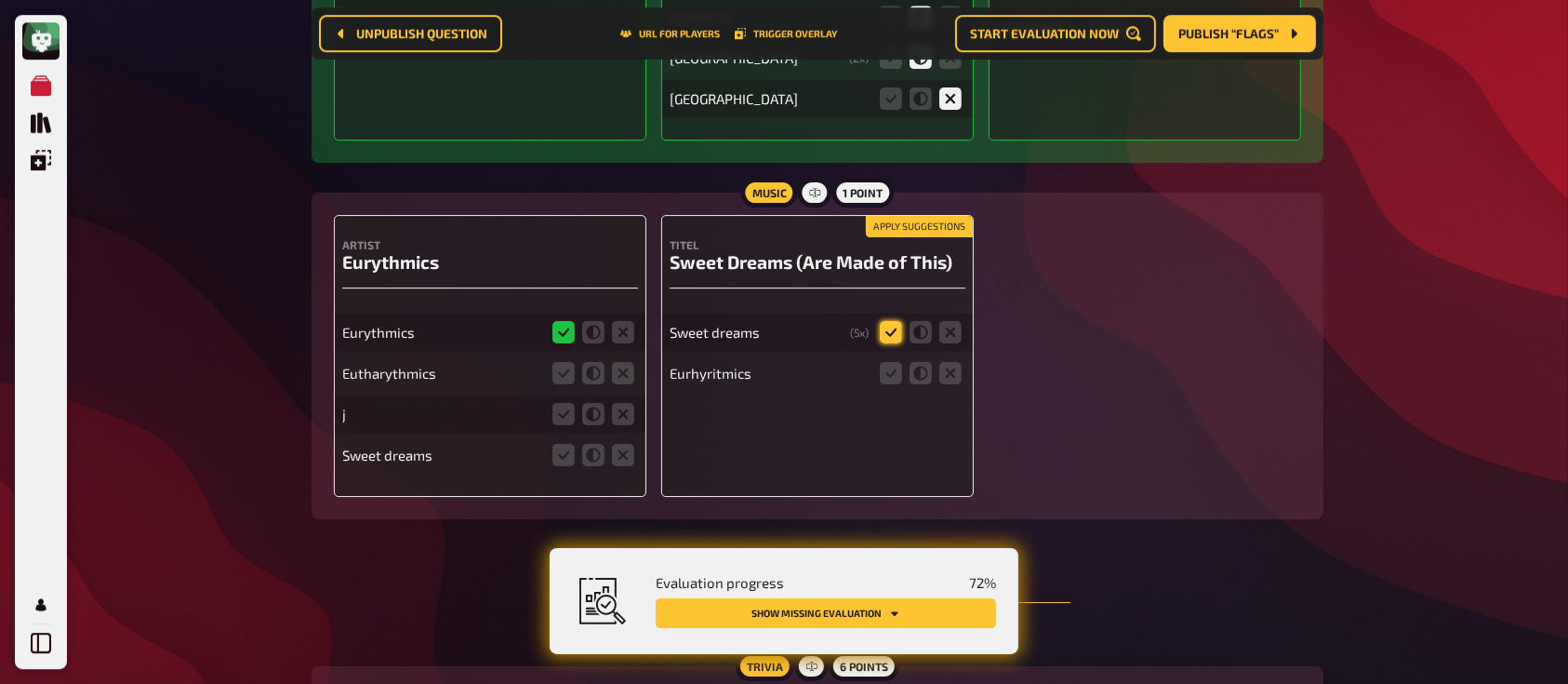
click at [886, 321] on icon at bounding box center [891, 332] width 22 height 22
click at [0, 0] on input "radio" at bounding box center [0, 0] width 0 height 0
click at [886, 361] on icon at bounding box center [891, 372] width 22 height 22
click at [0, 0] on input "radio" at bounding box center [0, 0] width 0 height 0
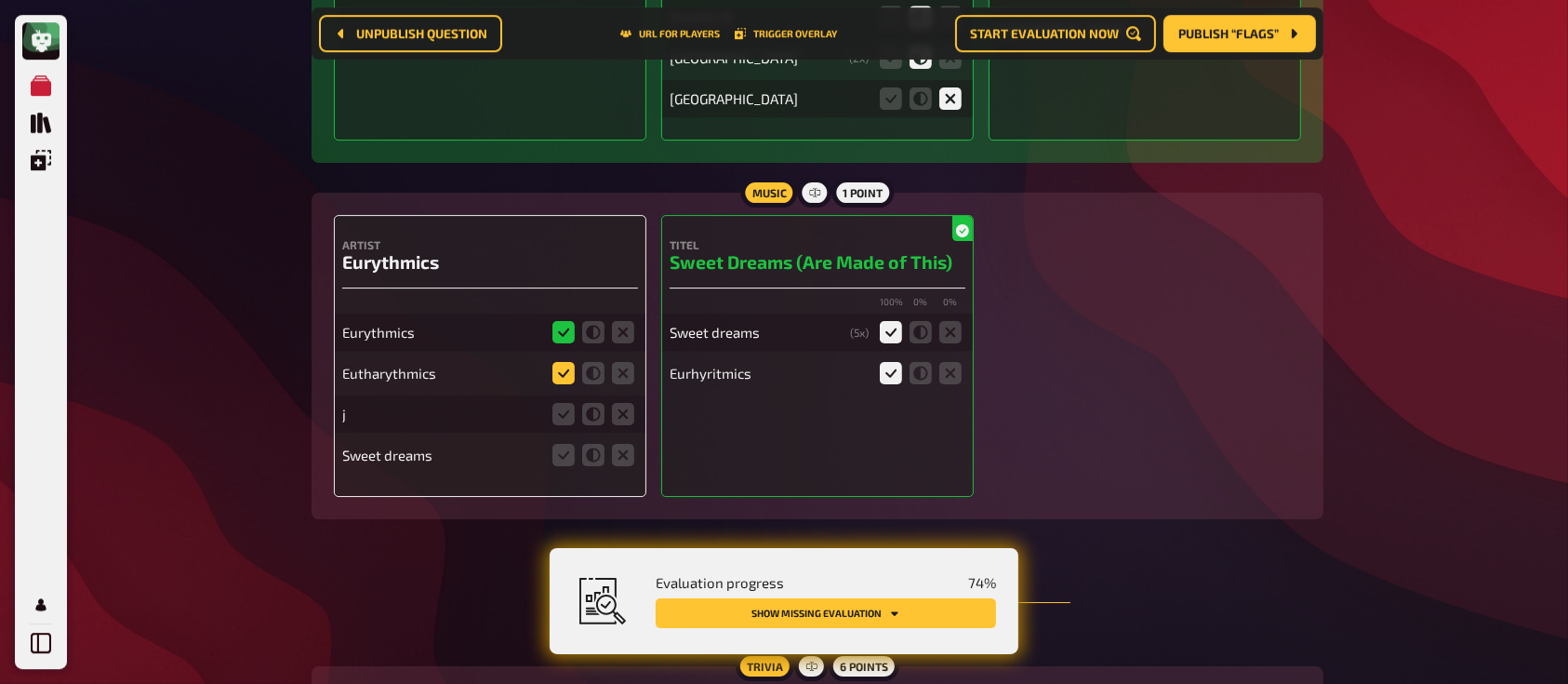
click at [566, 361] on icon at bounding box center [563, 372] width 22 height 22
click at [0, 0] on input "radio" at bounding box center [0, 0] width 0 height 0
click at [623, 402] on icon at bounding box center [623, 413] width 22 height 22
click at [0, 0] on input "radio" at bounding box center [0, 0] width 0 height 0
click at [626, 444] on icon at bounding box center [623, 455] width 22 height 22
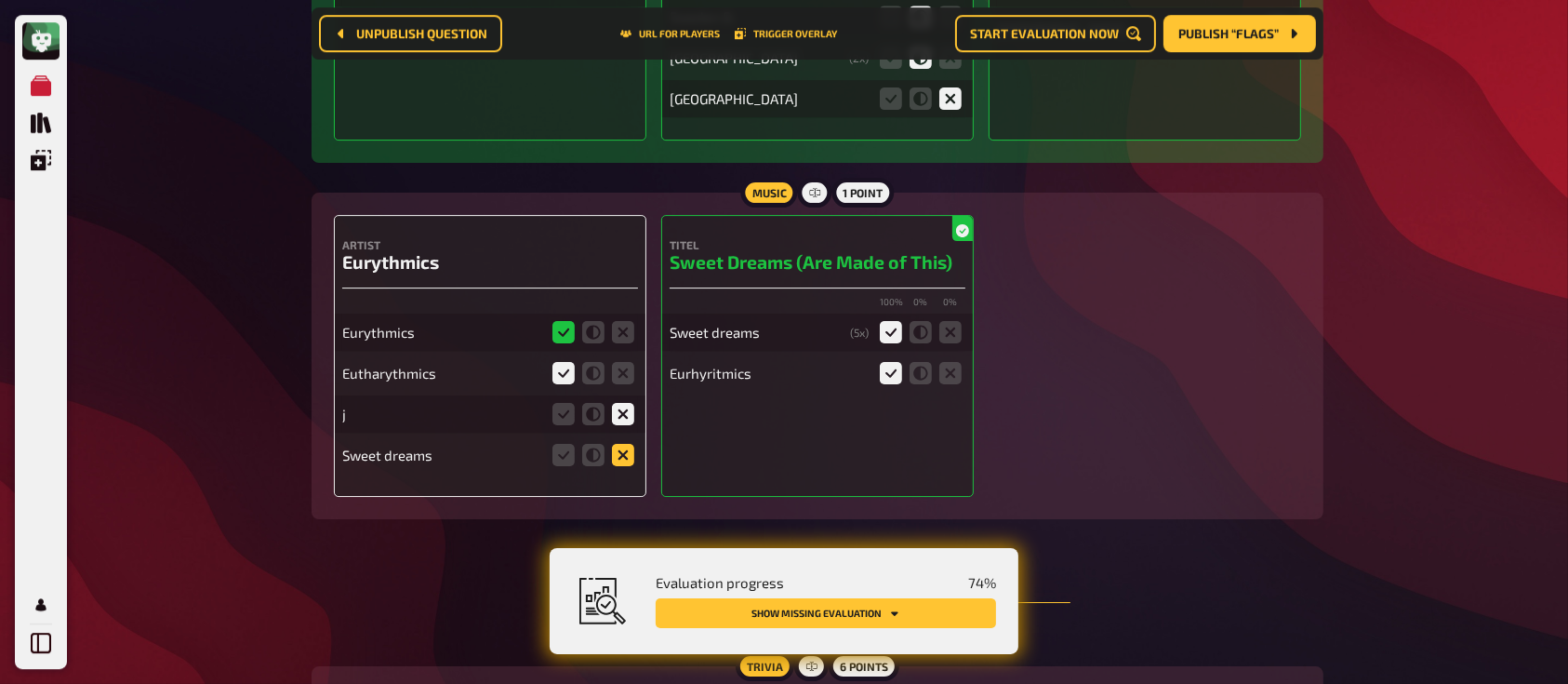
click at [0, 0] on input "radio" at bounding box center [0, 0] width 0 height 0
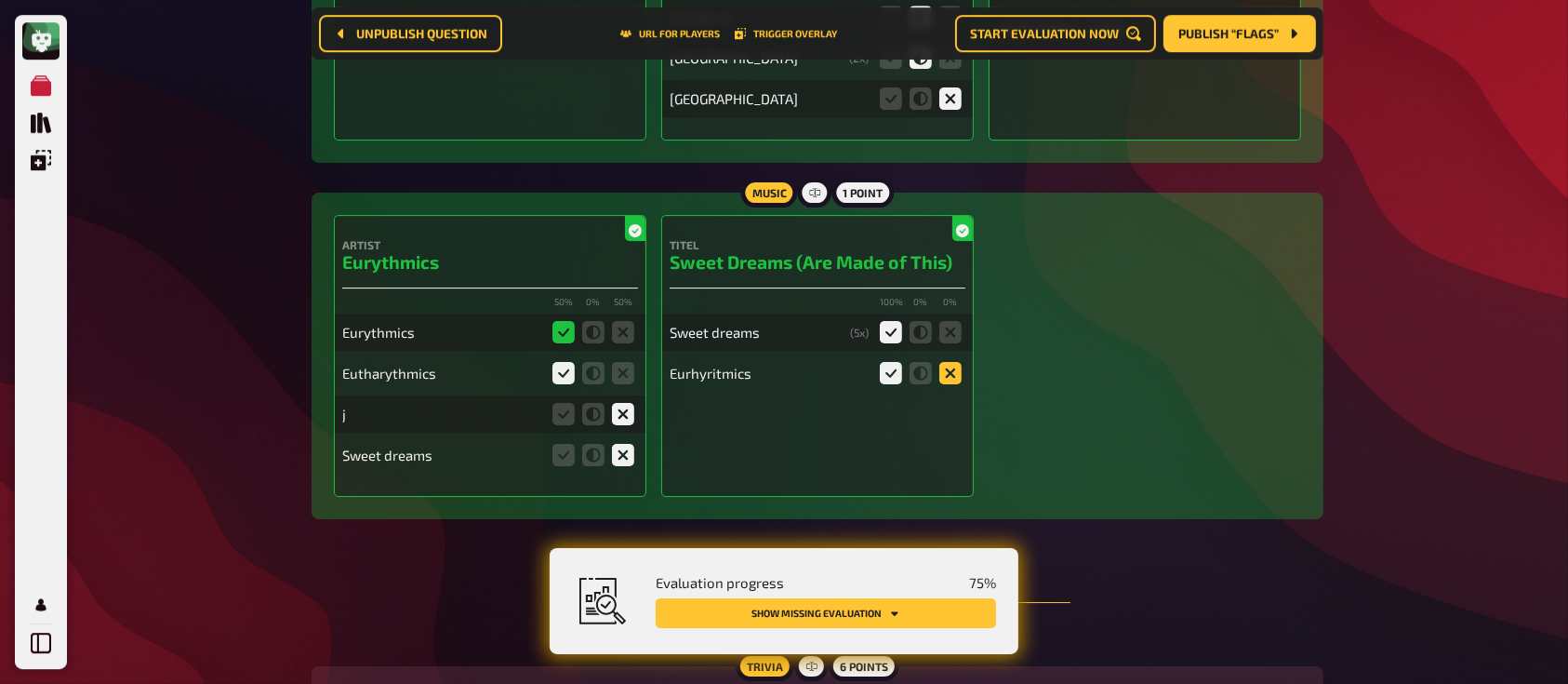
click at [953, 361] on icon at bounding box center [950, 372] width 22 height 22
click at [0, 0] on input "radio" at bounding box center [0, 0] width 0 height 0
click at [1107, 373] on div "Artist Eurythmics 50 % 0 % 50 % Eurythmics Eutharythmics j Sweet dreams Titel S…" at bounding box center [816, 355] width 967 height 282
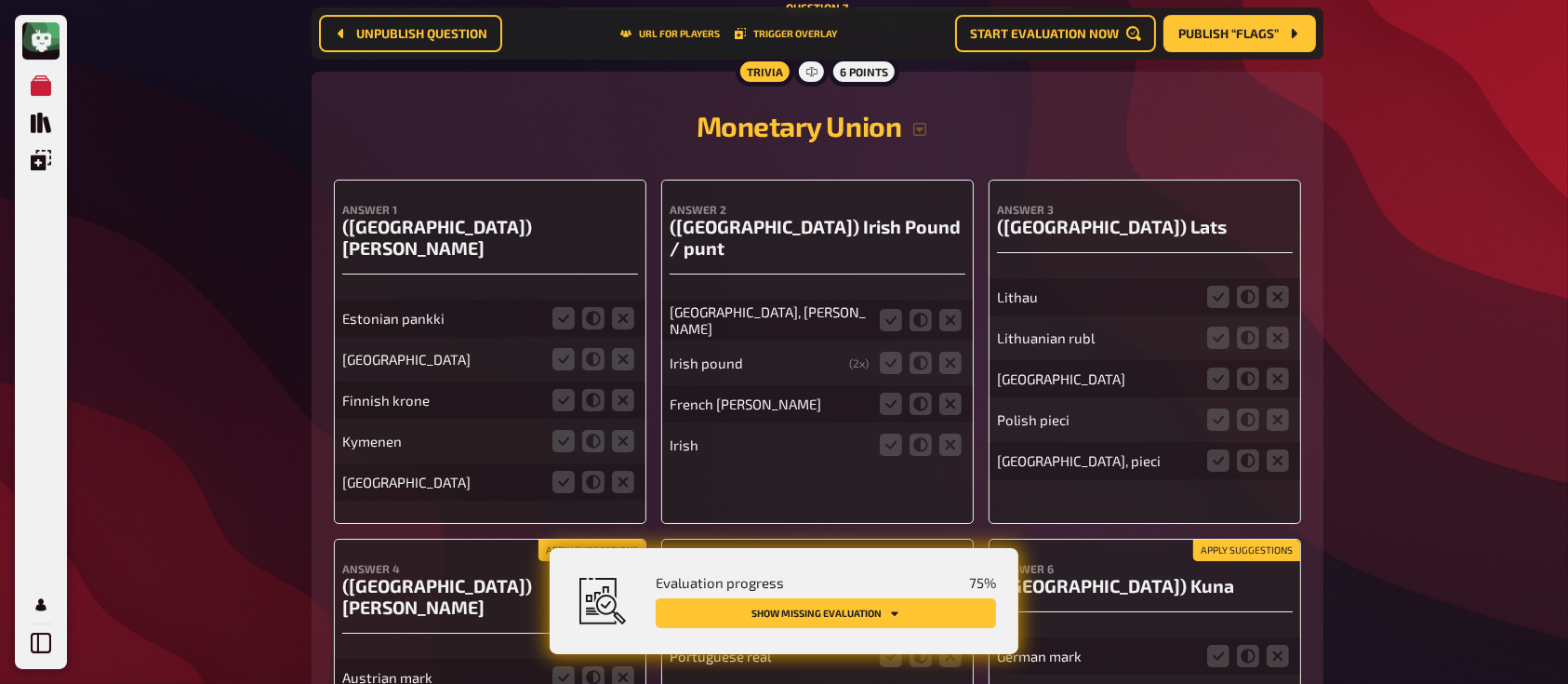
scroll to position [6785, 0]
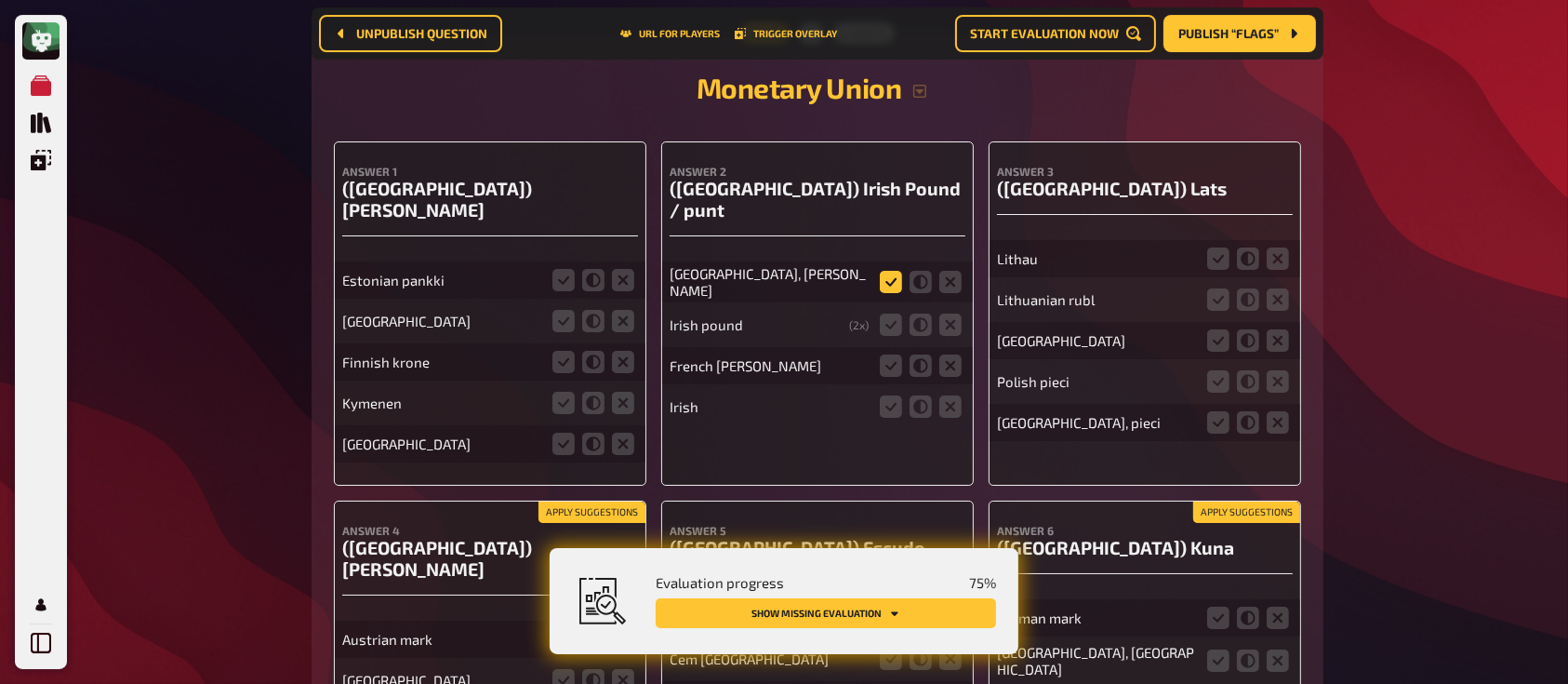
click at [891, 271] on icon at bounding box center [891, 282] width 22 height 22
click at [0, 0] on input "radio" at bounding box center [0, 0] width 0 height 0
click at [889, 314] on icon at bounding box center [891, 325] width 22 height 22
click at [0, 0] on input "radio" at bounding box center [0, 0] width 0 height 0
click at [919, 395] on icon at bounding box center [921, 406] width 22 height 22
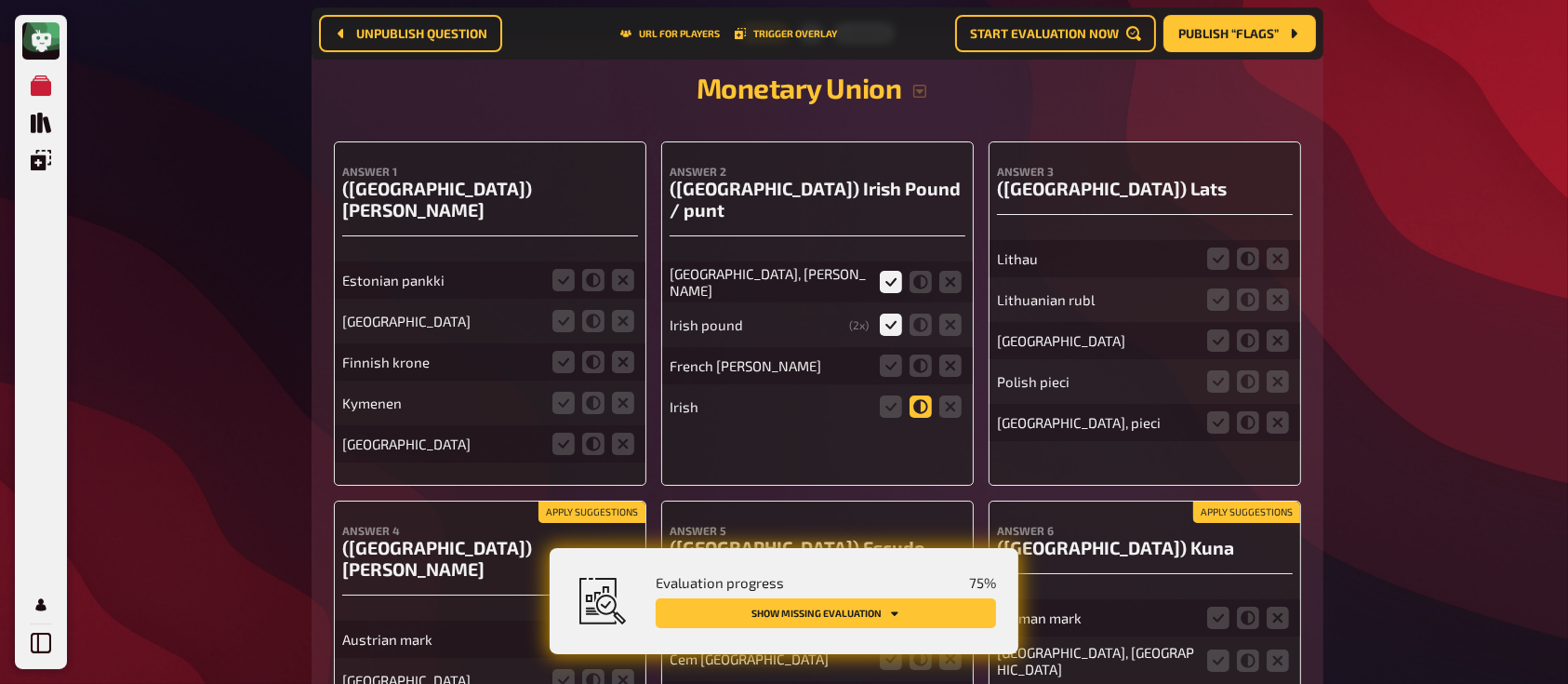
click at [0, 0] on input "radio" at bounding box center [0, 0] width 0 height 0
click at [949, 354] on icon at bounding box center [950, 365] width 22 height 22
click at [0, 0] on input "radio" at bounding box center [0, 0] width 0 height 0
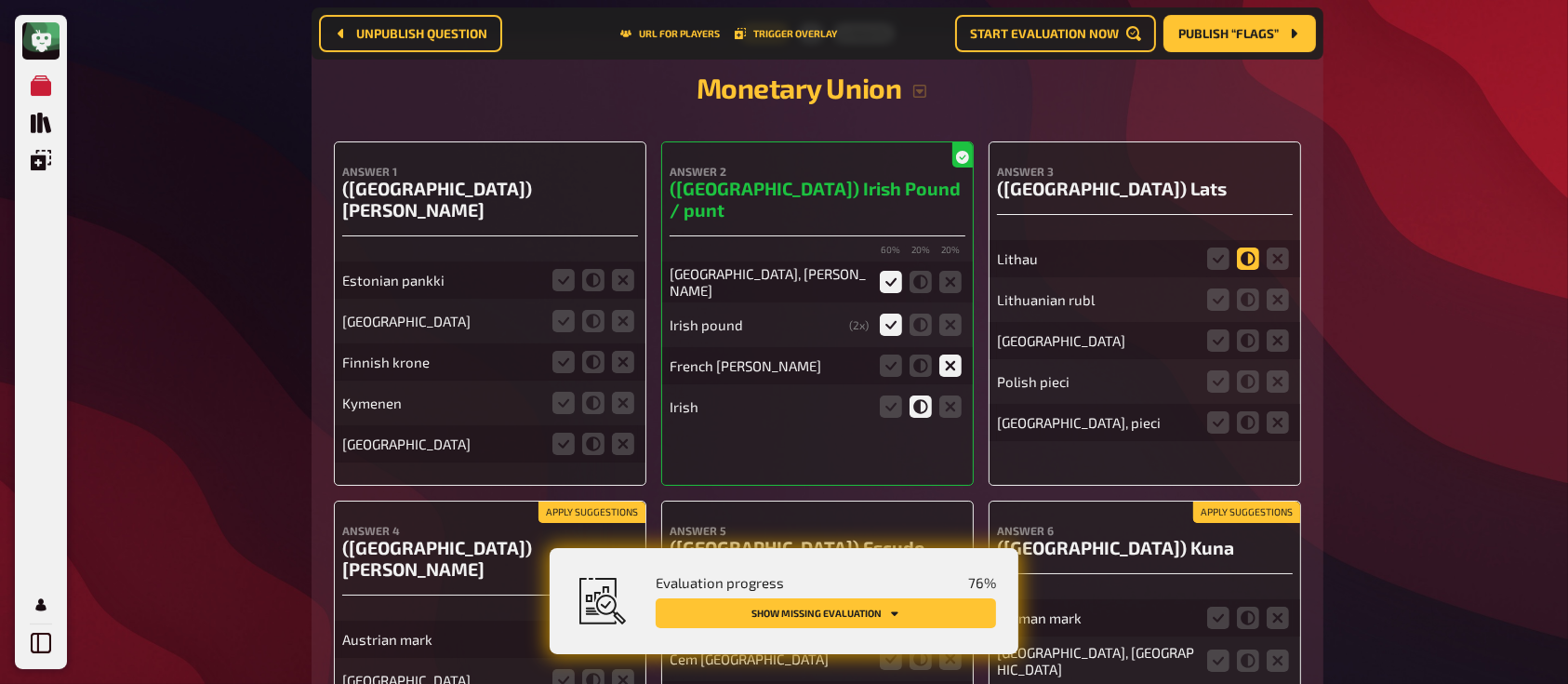
click at [1237, 247] on icon at bounding box center [1247, 258] width 22 height 22
click at [0, 0] on input "radio" at bounding box center [0, 0] width 0 height 0
click at [1262, 244] on fieldset at bounding box center [1248, 259] width 90 height 30
click at [1291, 244] on fieldset at bounding box center [1248, 259] width 90 height 30
click at [1280, 247] on icon at bounding box center [1277, 258] width 22 height 22
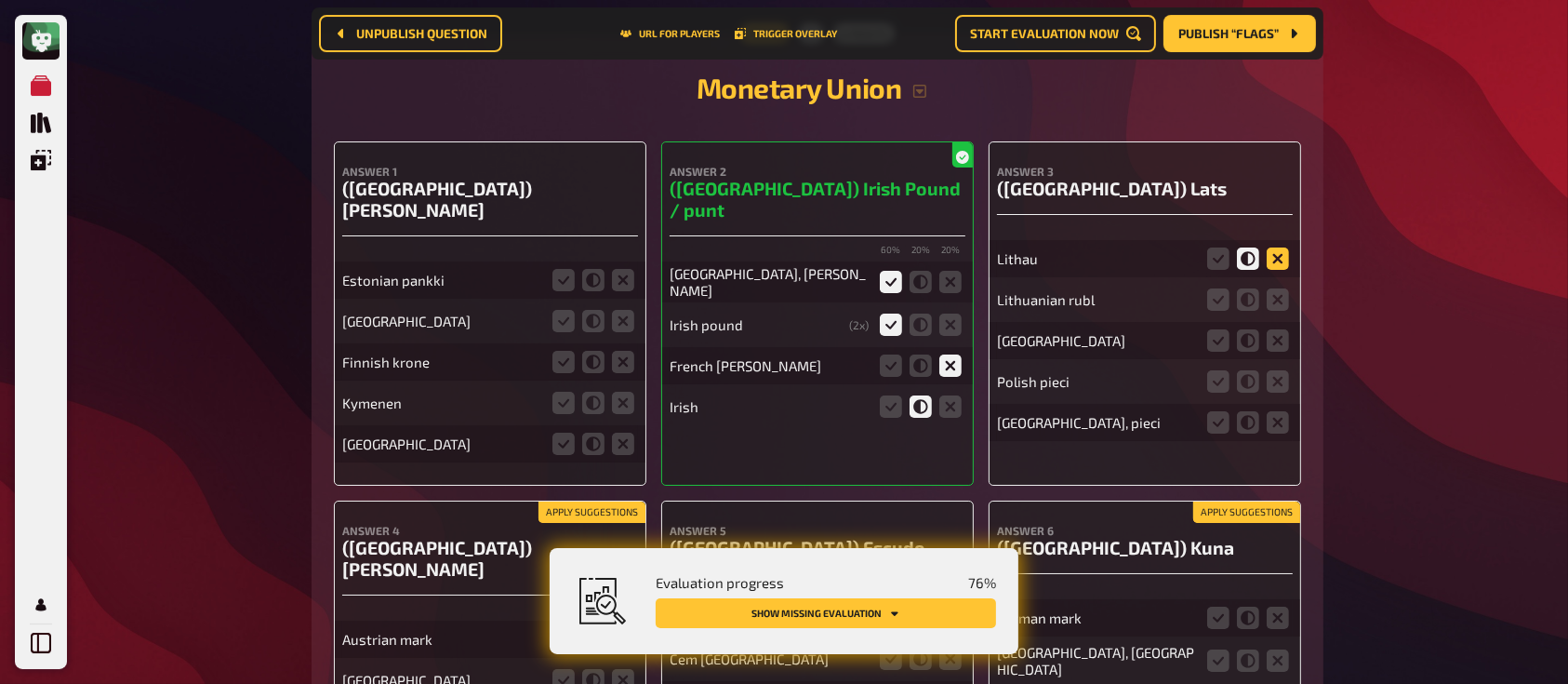
click at [0, 0] on input "radio" at bounding box center [0, 0] width 0 height 0
click at [1279, 289] on icon at bounding box center [1277, 300] width 22 height 22
click at [0, 0] on input "radio" at bounding box center [0, 0] width 0 height 0
click at [1276, 412] on icon at bounding box center [1277, 423] width 22 height 22
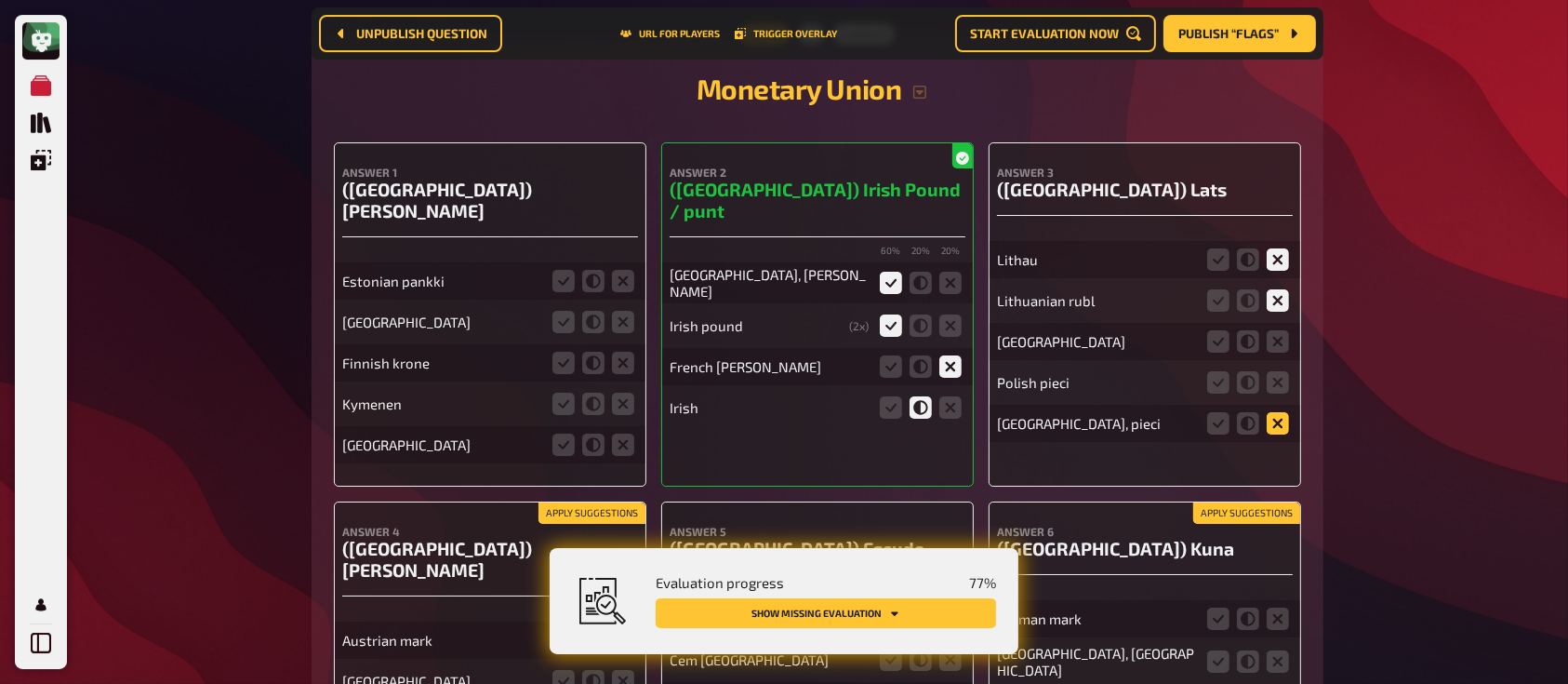
click at [0, 0] on input "radio" at bounding box center [0, 0] width 0 height 0
click at [1280, 327] on fieldset at bounding box center [1248, 342] width 90 height 30
click at [1280, 331] on icon at bounding box center [1277, 342] width 22 height 22
click at [0, 0] on input "radio" at bounding box center [0, 0] width 0 height 0
click at [1282, 371] on icon at bounding box center [1277, 382] width 22 height 22
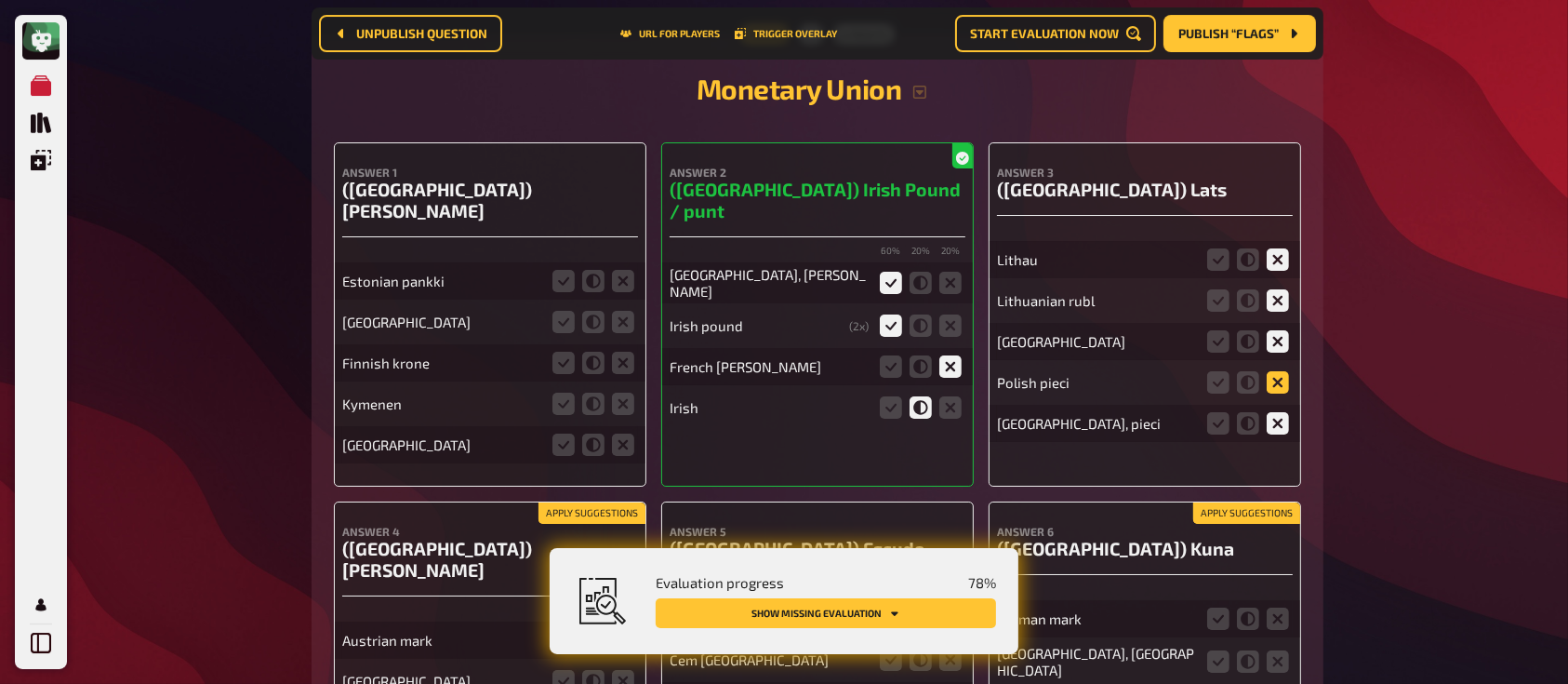
click at [0, 0] on input "radio" at bounding box center [0, 0] width 0 height 0
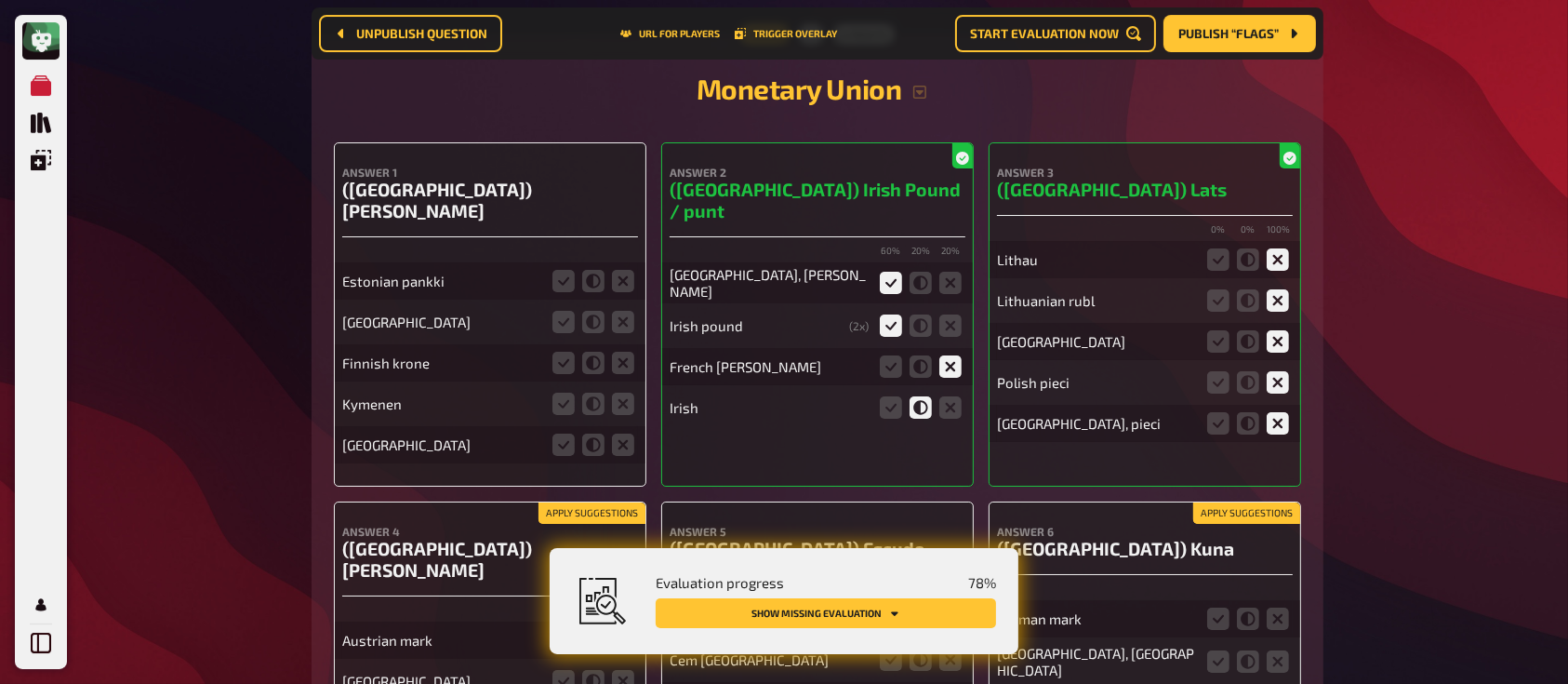
click at [608, 266] on fieldset at bounding box center [593, 281] width 90 height 30
click at [626, 270] on icon at bounding box center [623, 281] width 22 height 22
click at [0, 0] on input "radio" at bounding box center [0, 0] width 0 height 0
click at [585, 311] on icon at bounding box center [593, 322] width 22 height 22
click at [0, 0] on input "radio" at bounding box center [0, 0] width 0 height 0
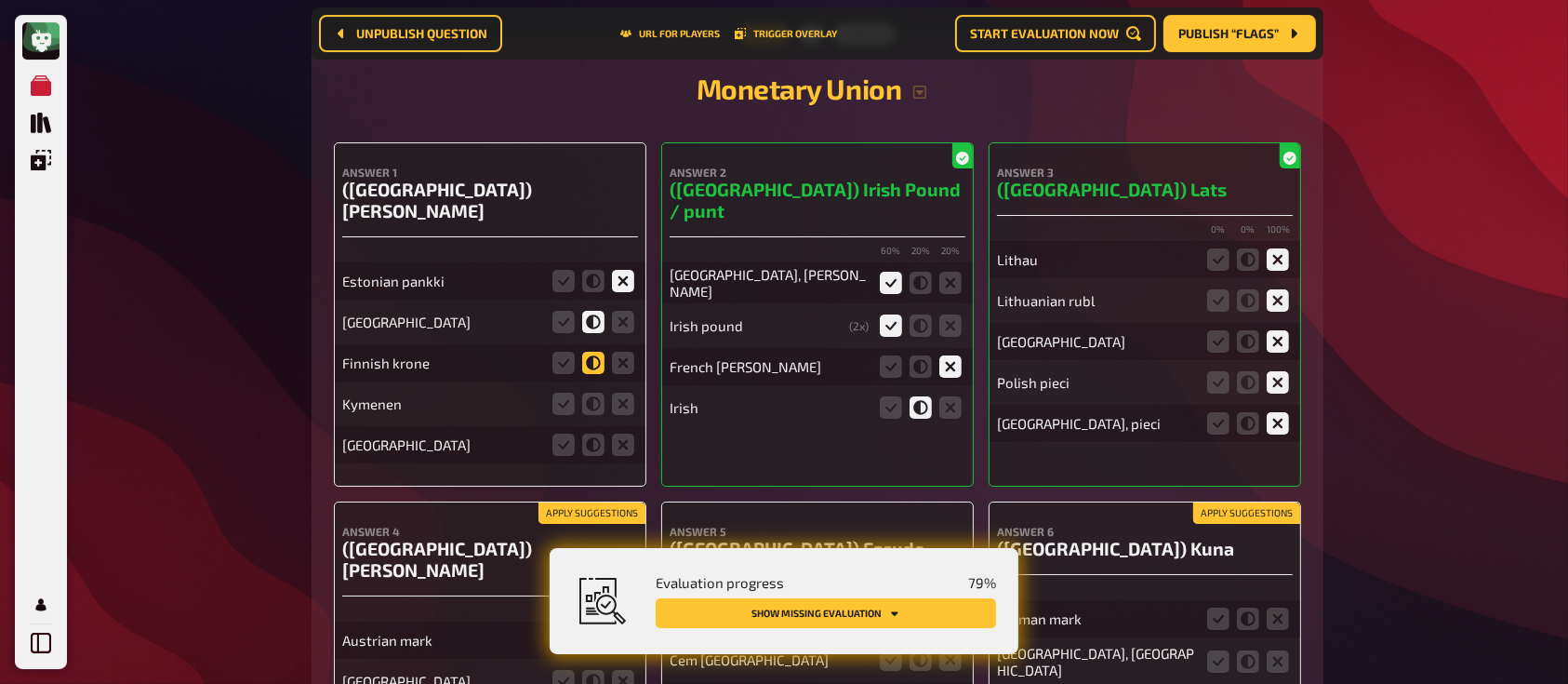
click at [585, 351] on icon at bounding box center [593, 362] width 22 height 22
click at [0, 0] on input "radio" at bounding box center [0, 0] width 0 height 0
click at [620, 392] on icon at bounding box center [623, 403] width 22 height 22
click at [0, 0] on input "radio" at bounding box center [0, 0] width 0 height 0
click at [619, 433] on icon at bounding box center [623, 444] width 22 height 22
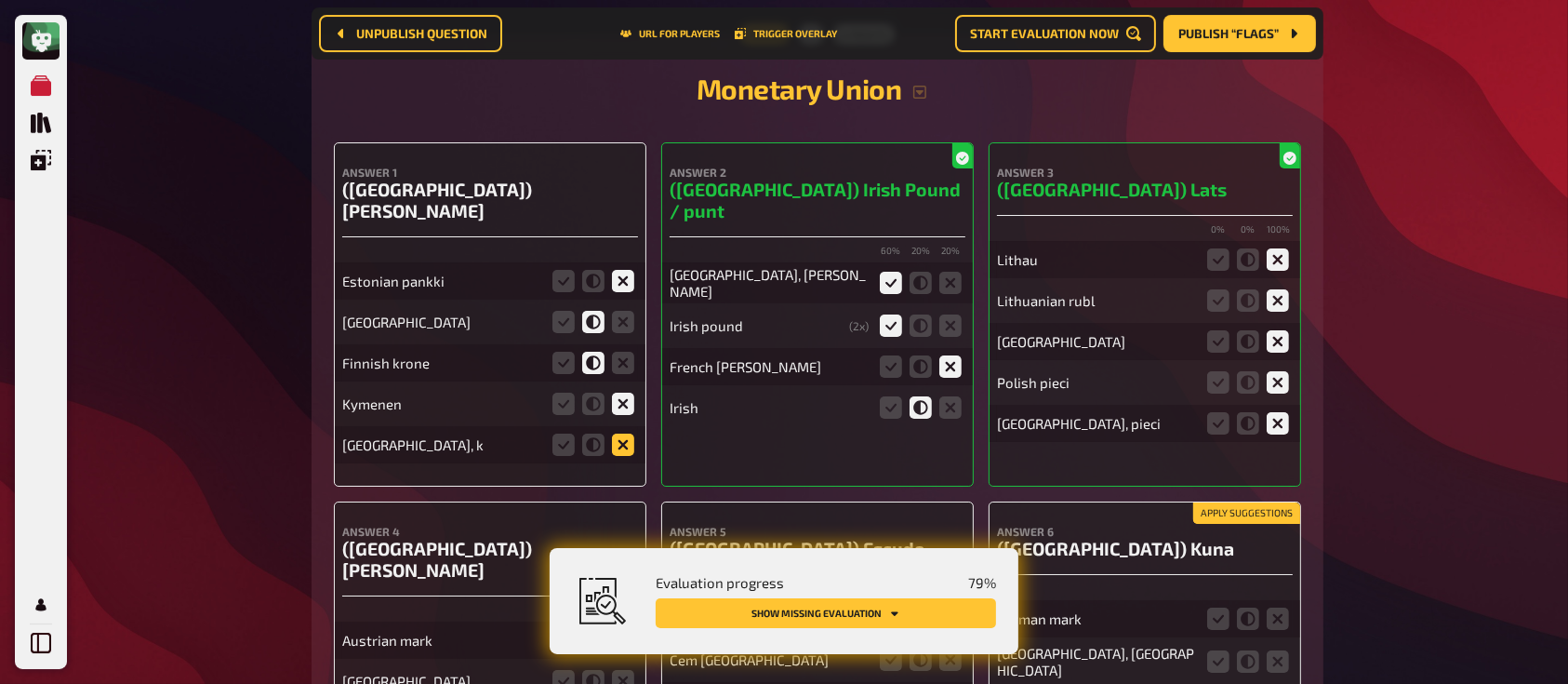
click at [0, 0] on input "radio" at bounding box center [0, 0] width 0 height 0
click at [625, 433] on icon at bounding box center [623, 444] width 22 height 22
click at [0, 0] on input "radio" at bounding box center [0, 0] width 0 height 0
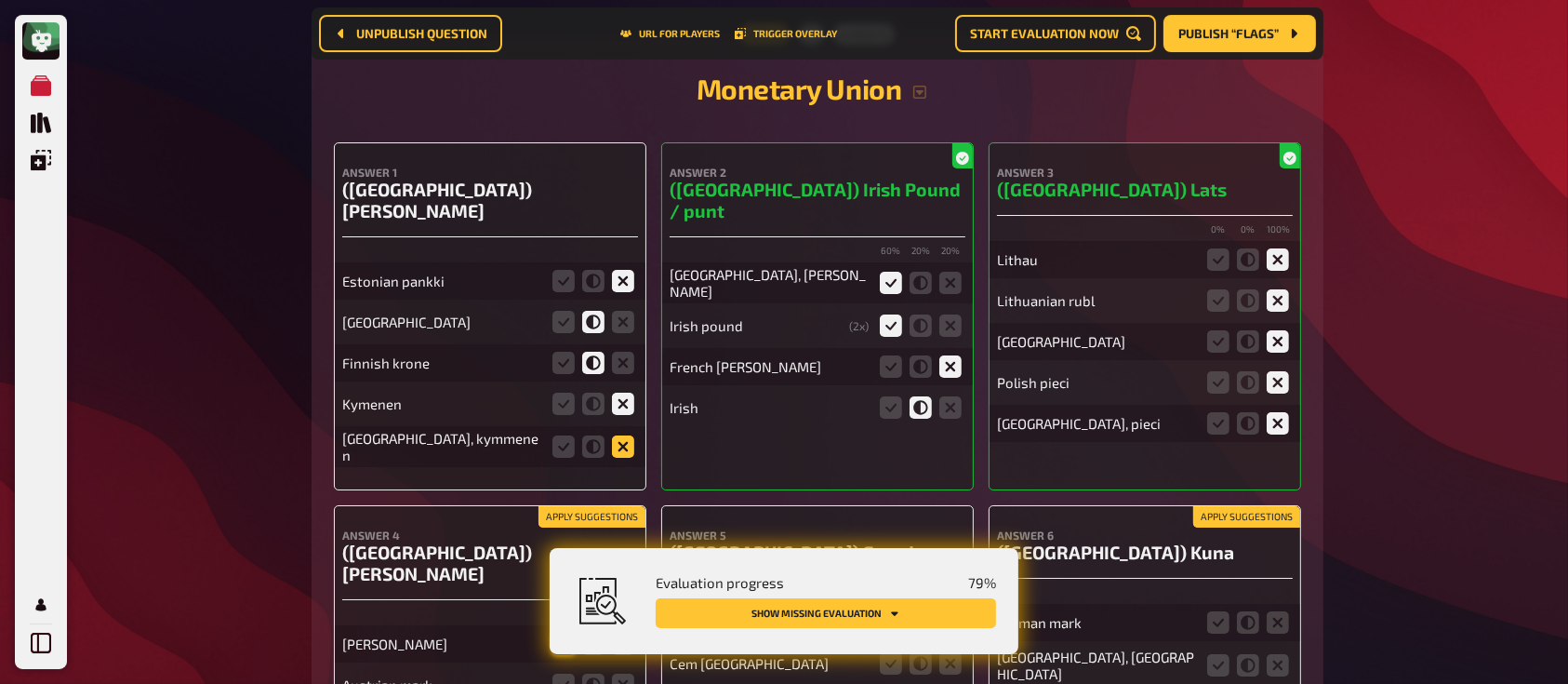
click at [619, 435] on icon at bounding box center [623, 446] width 22 height 22
click at [0, 0] on input "radio" at bounding box center [0, 0] width 0 height 0
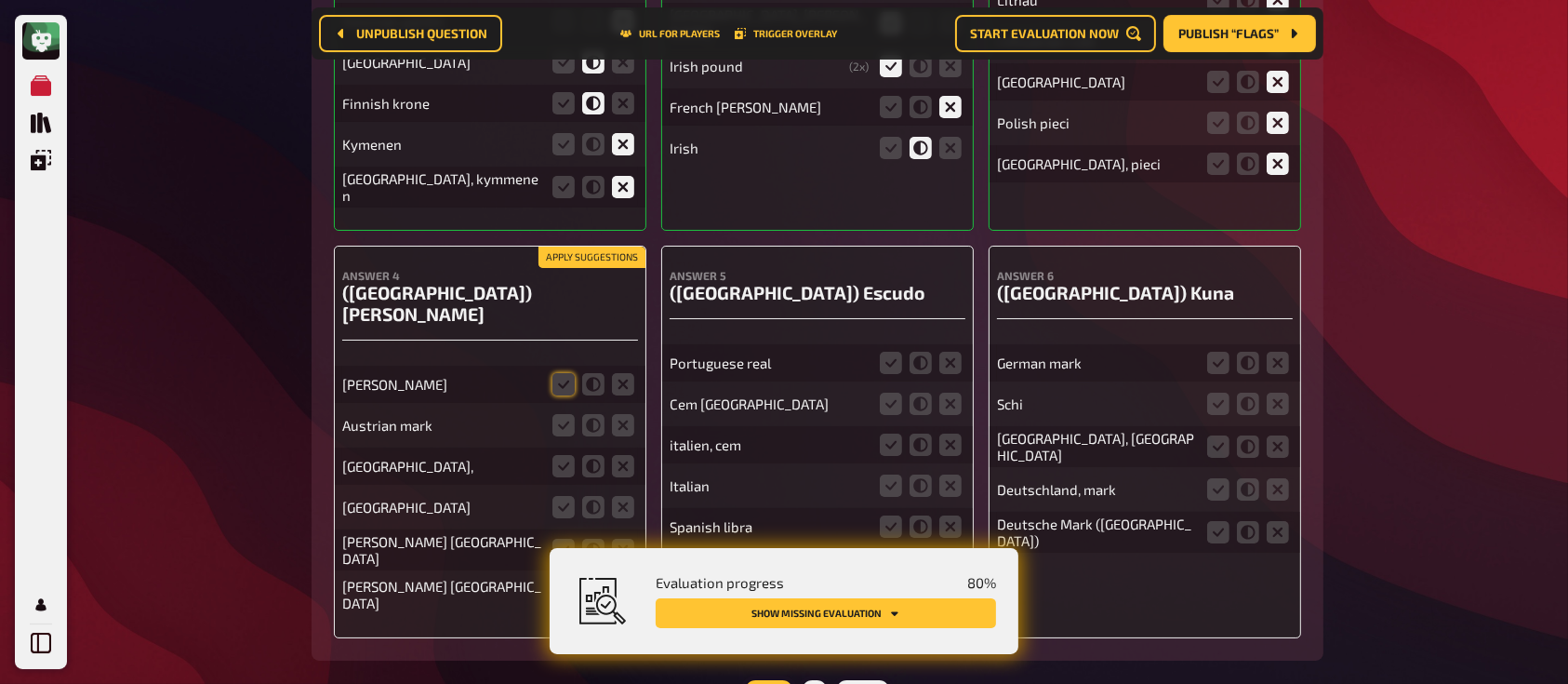
scroll to position [7008, 0]
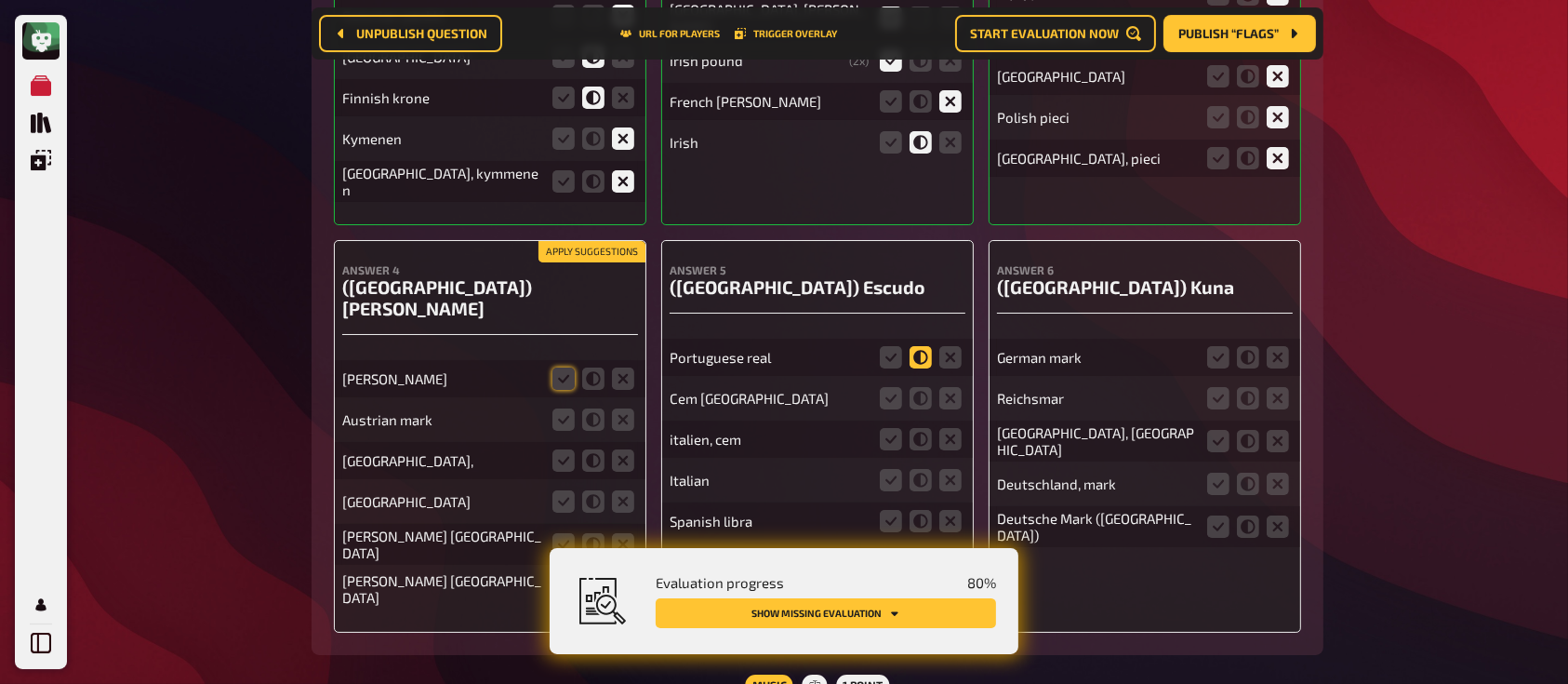
click at [924, 345] on icon at bounding box center [921, 356] width 22 height 22
click at [0, 0] on input "radio" at bounding box center [0, 0] width 0 height 0
click at [923, 387] on icon at bounding box center [921, 398] width 22 height 22
click at [0, 0] on input "radio" at bounding box center [0, 0] width 0 height 0
click at [958, 428] on icon at bounding box center [950, 439] width 22 height 22
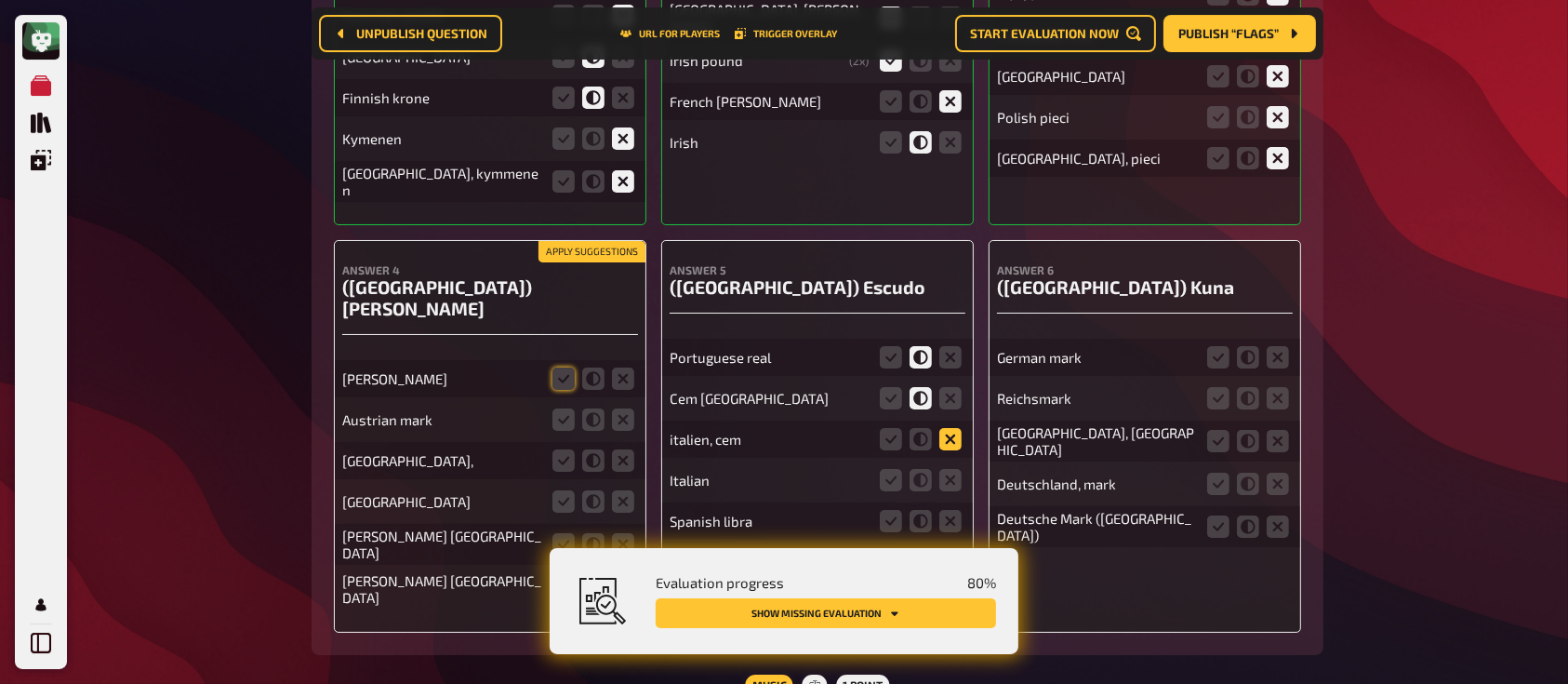
click at [0, 0] on input "radio" at bounding box center [0, 0] width 0 height 0
click at [954, 469] on icon at bounding box center [950, 480] width 22 height 22
click at [0, 0] on input "radio" at bounding box center [0, 0] width 0 height 0
click at [953, 510] on icon at bounding box center [950, 521] width 22 height 22
click at [0, 0] on input "radio" at bounding box center [0, 0] width 0 height 0
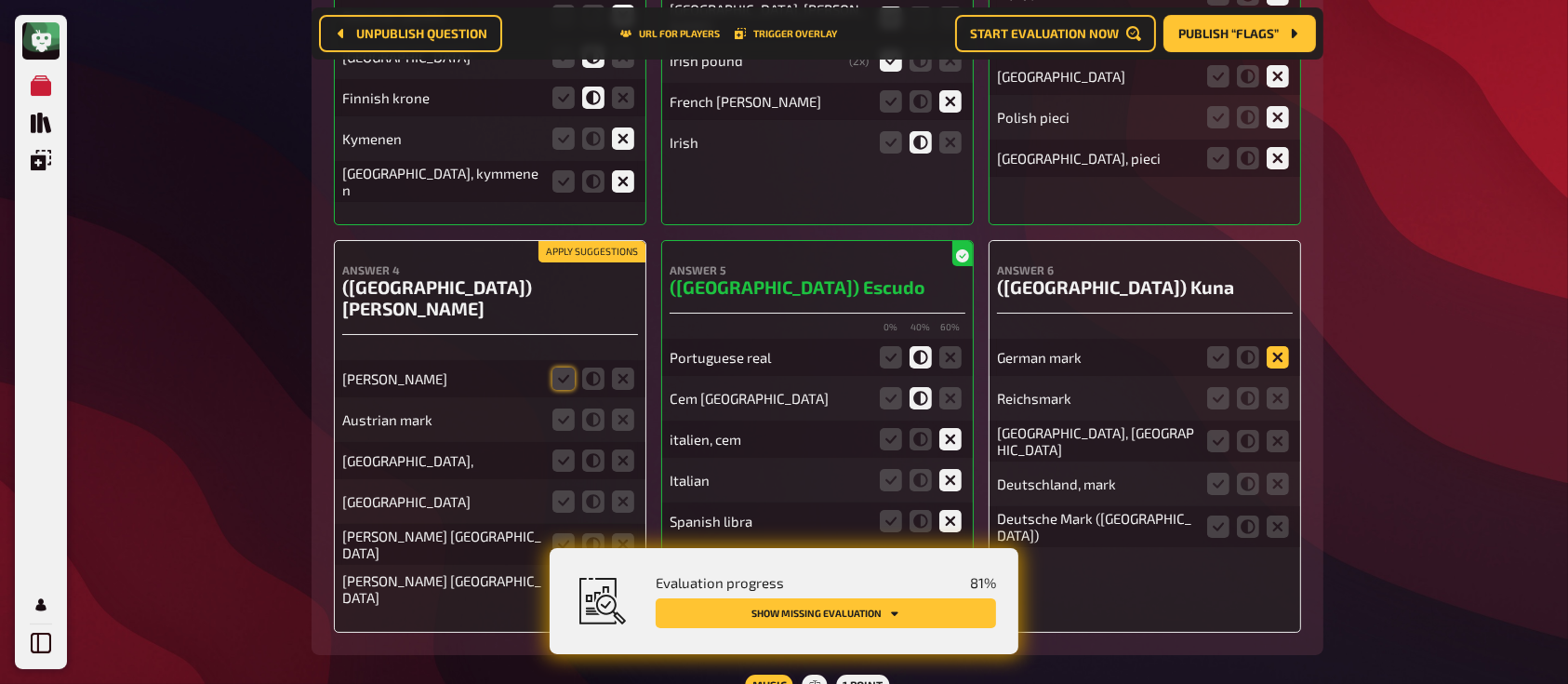
click at [1278, 345] on icon at bounding box center [1277, 356] width 22 height 22
click at [0, 0] on input "radio" at bounding box center [0, 0] width 0 height 0
click at [1273, 387] on icon at bounding box center [1277, 398] width 22 height 22
click at [0, 0] on input "radio" at bounding box center [0, 0] width 0 height 0
click at [1272, 430] on icon at bounding box center [1277, 441] width 22 height 22
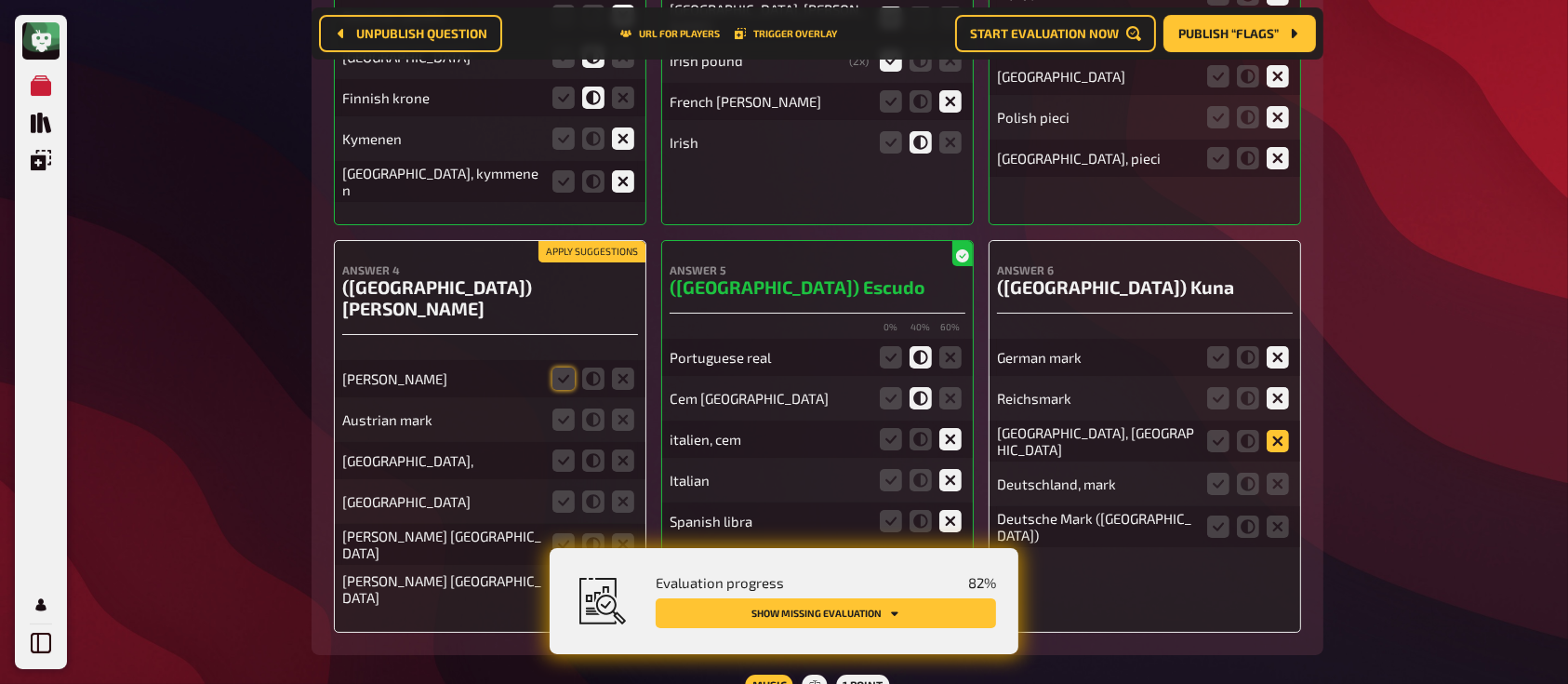
click at [0, 0] on input "radio" at bounding box center [0, 0] width 0 height 0
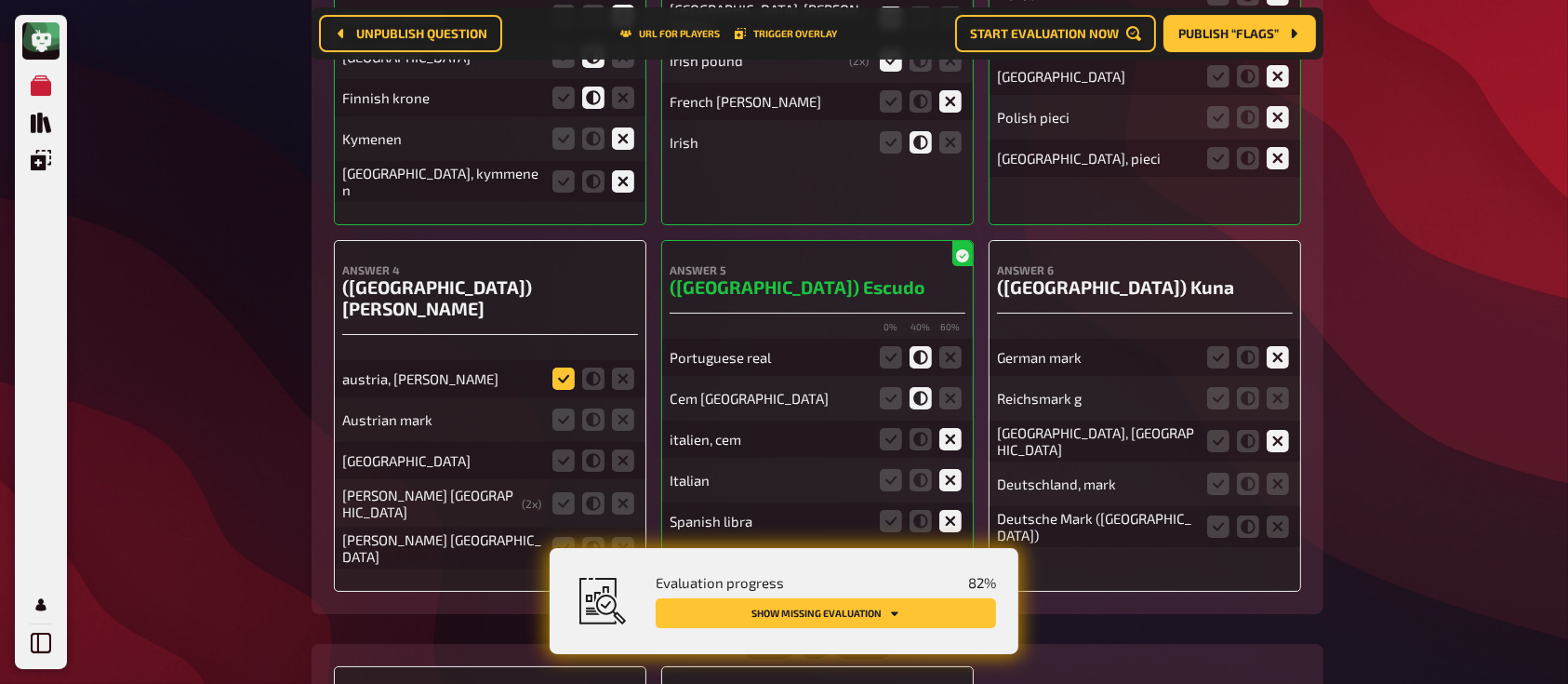
click at [560, 367] on icon at bounding box center [563, 378] width 22 height 22
click at [0, 0] on input "radio" at bounding box center [0, 0] width 0 height 0
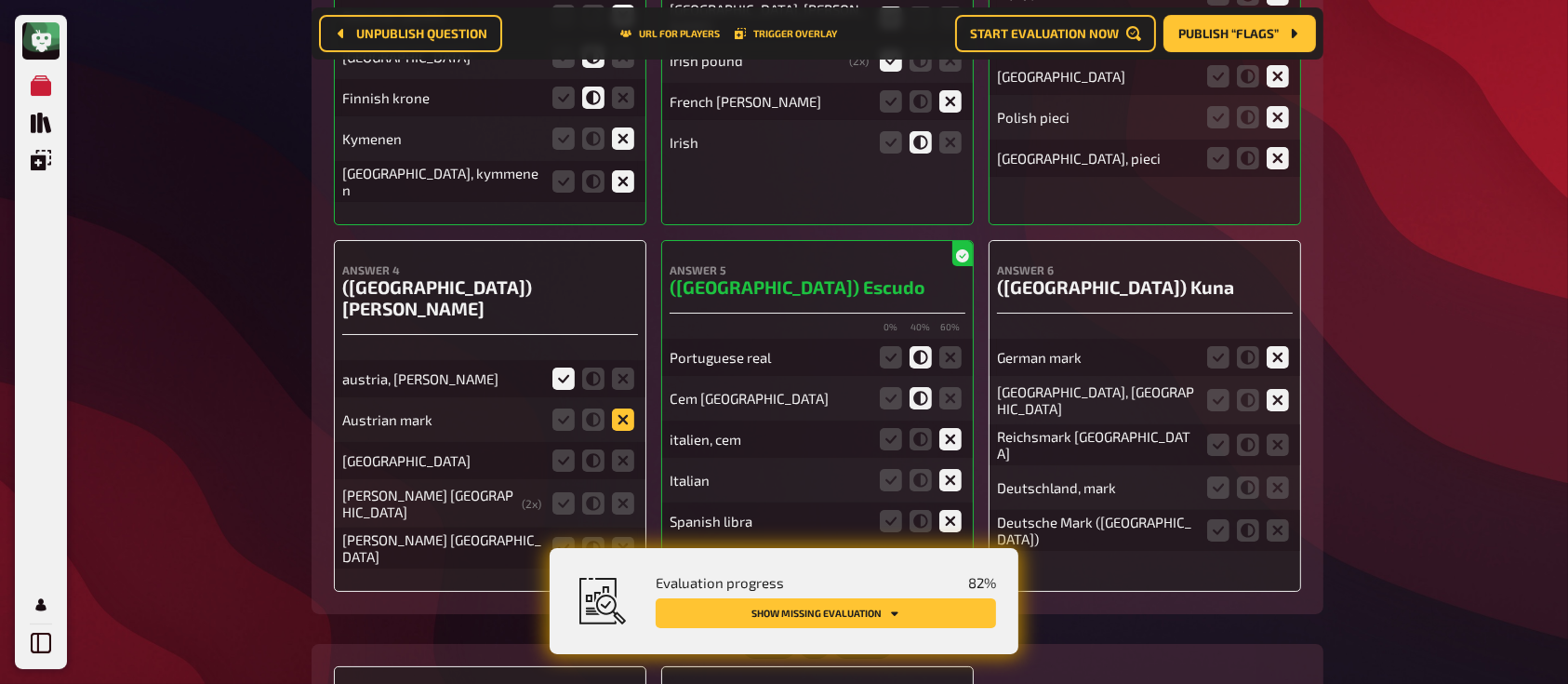
click at [621, 408] on icon at bounding box center [623, 419] width 22 height 22
click at [0, 0] on input "radio" at bounding box center [0, 0] width 0 height 0
click at [585, 449] on icon at bounding box center [593, 460] width 22 height 22
click at [0, 0] on input "radio" at bounding box center [0, 0] width 0 height 0
click at [559, 492] on icon at bounding box center [563, 503] width 22 height 22
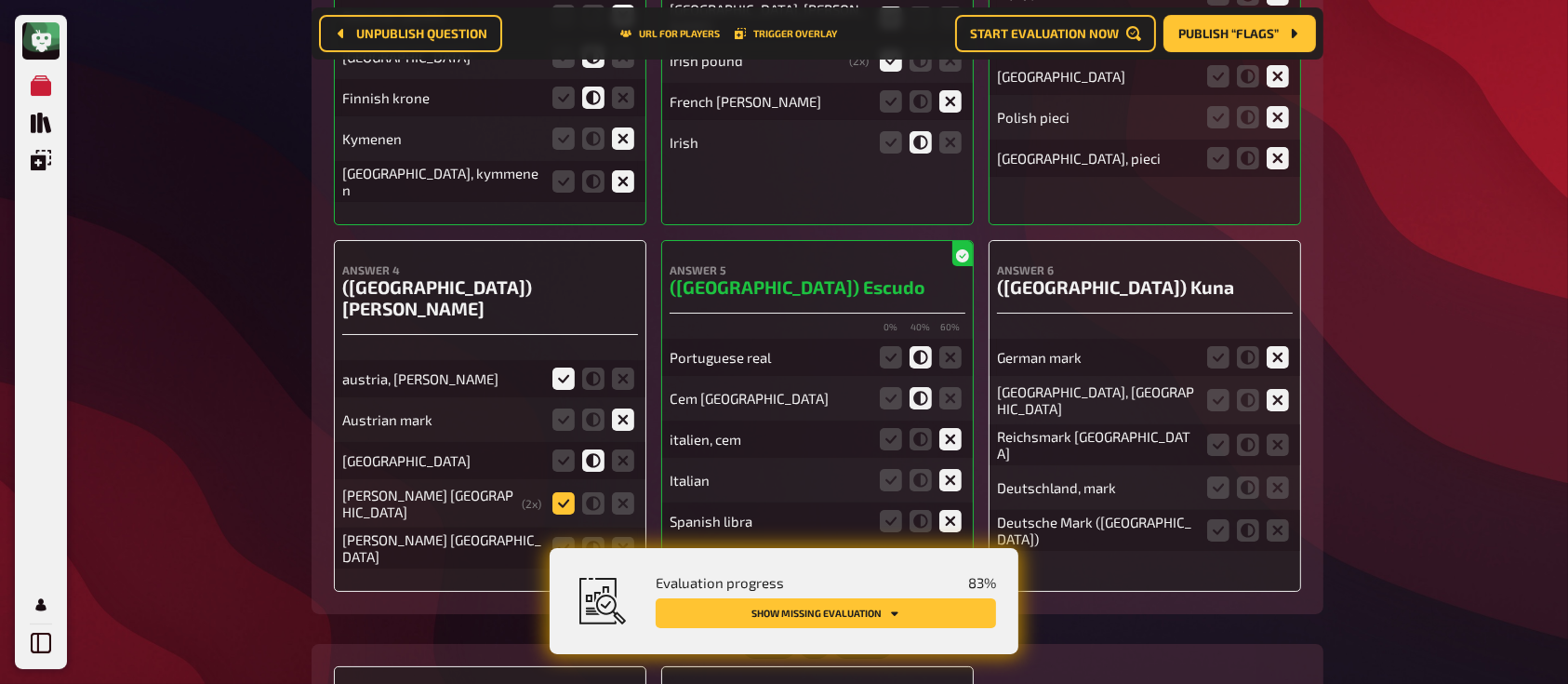
click at [0, 0] on input "radio" at bounding box center [0, 0] width 0 height 0
click at [567, 537] on icon at bounding box center [563, 548] width 22 height 22
click at [0, 0] on input "radio" at bounding box center [0, 0] width 0 height 0
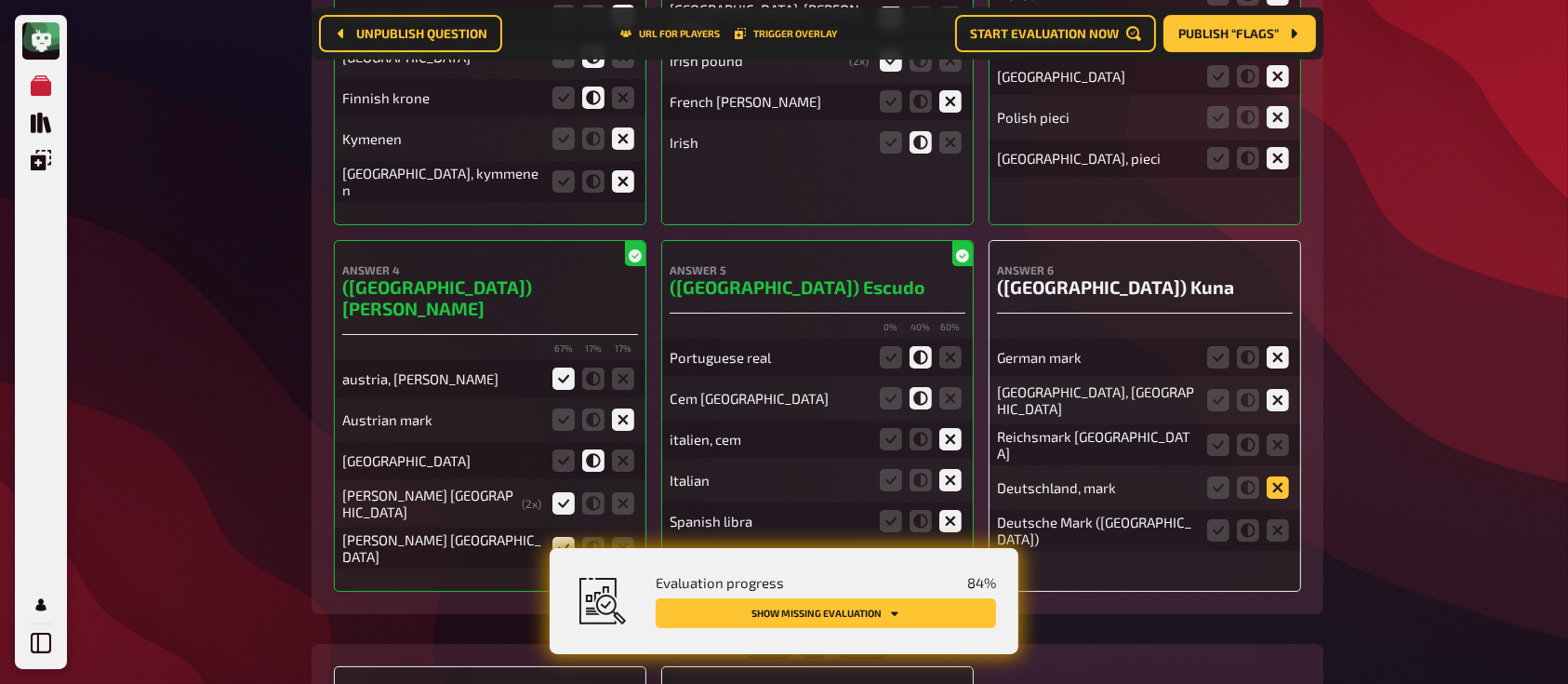
click at [1274, 476] on icon at bounding box center [1277, 487] width 22 height 22
click at [0, 0] on input "radio" at bounding box center [0, 0] width 0 height 0
click at [1276, 519] on icon at bounding box center [1277, 530] width 22 height 22
click at [0, 0] on input "radio" at bounding box center [0, 0] width 0 height 0
click at [1279, 430] on fieldset at bounding box center [1248, 445] width 90 height 30
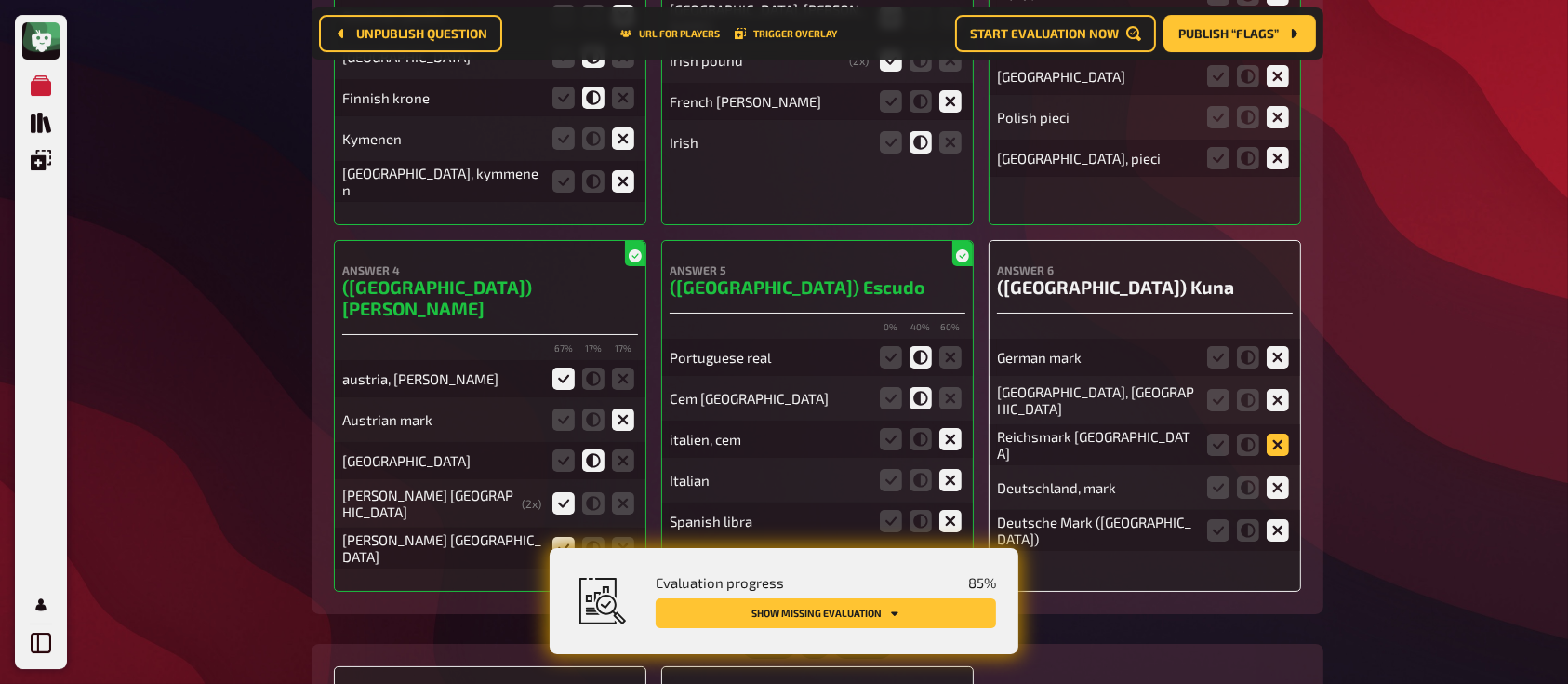
click at [1279, 433] on icon at bounding box center [1277, 444] width 22 height 22
click at [0, 0] on input "radio" at bounding box center [0, 0] width 0 height 0
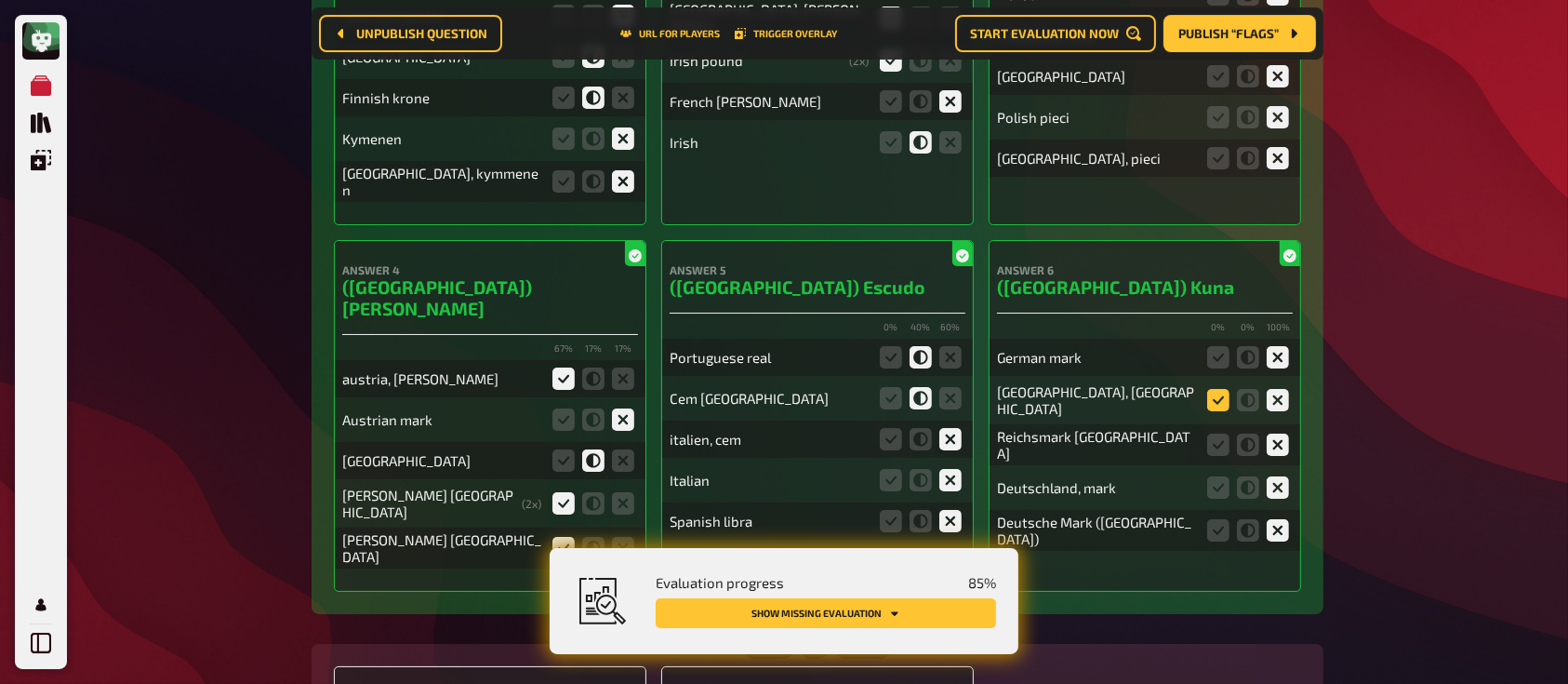
click at [1221, 388] on icon at bounding box center [1218, 399] width 22 height 22
click at [0, 0] on input "radio" at bounding box center [0, 0] width 0 height 0
click at [1221, 388] on icon at bounding box center [1218, 399] width 22 height 22
click at [0, 0] on input "radio" at bounding box center [0, 0] width 0 height 0
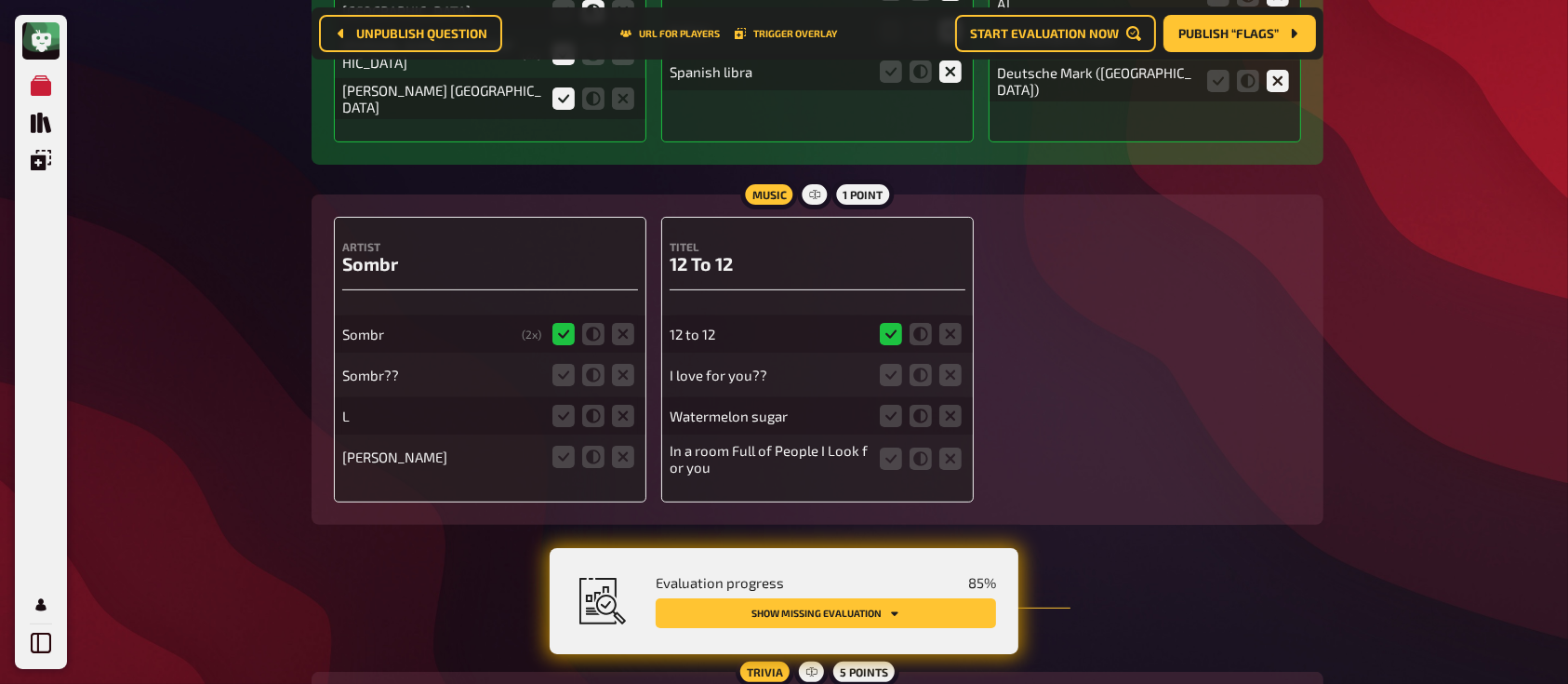
scroll to position [7469, 0]
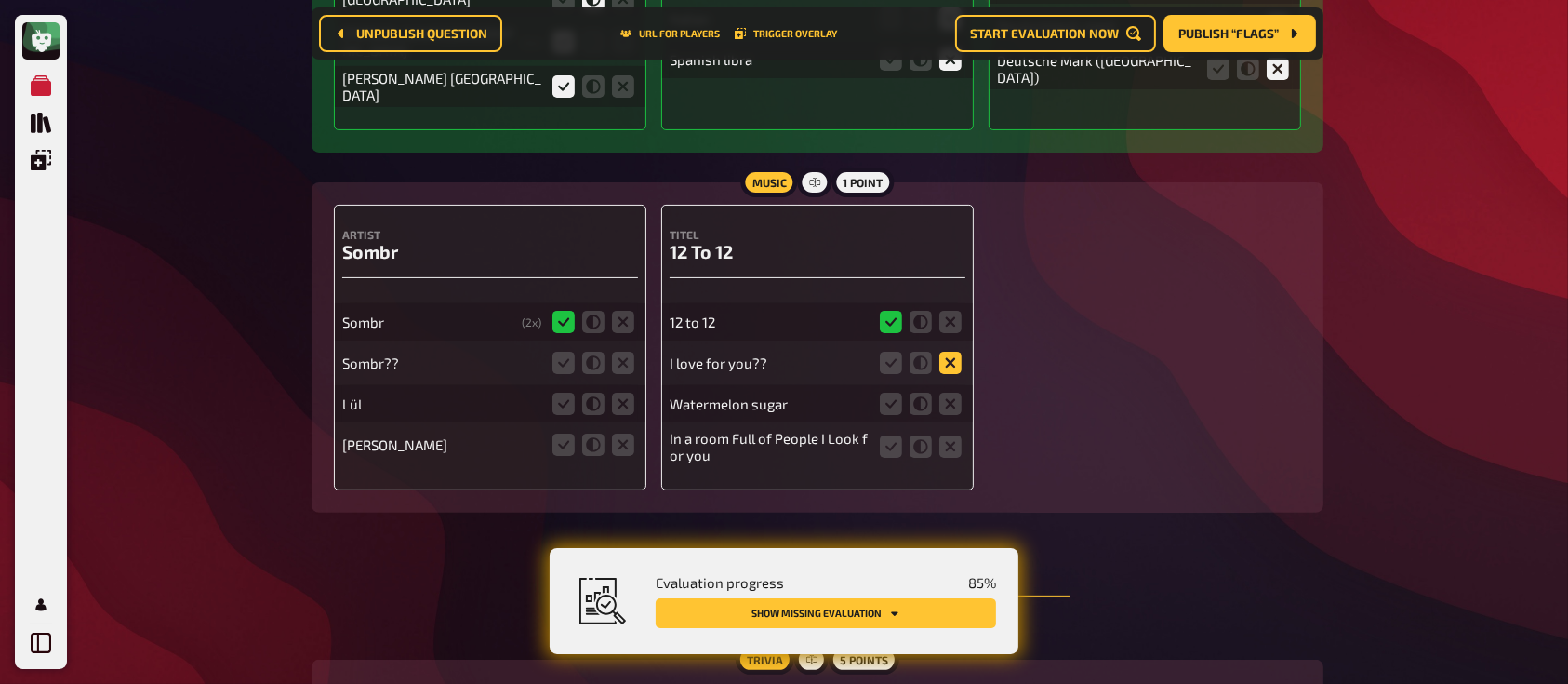
click at [952, 351] on icon at bounding box center [950, 362] width 22 height 22
click at [0, 0] on input "radio" at bounding box center [0, 0] width 0 height 0
click at [951, 392] on icon at bounding box center [950, 403] width 22 height 22
click at [0, 0] on input "radio" at bounding box center [0, 0] width 0 height 0
click at [947, 435] on icon at bounding box center [950, 446] width 22 height 22
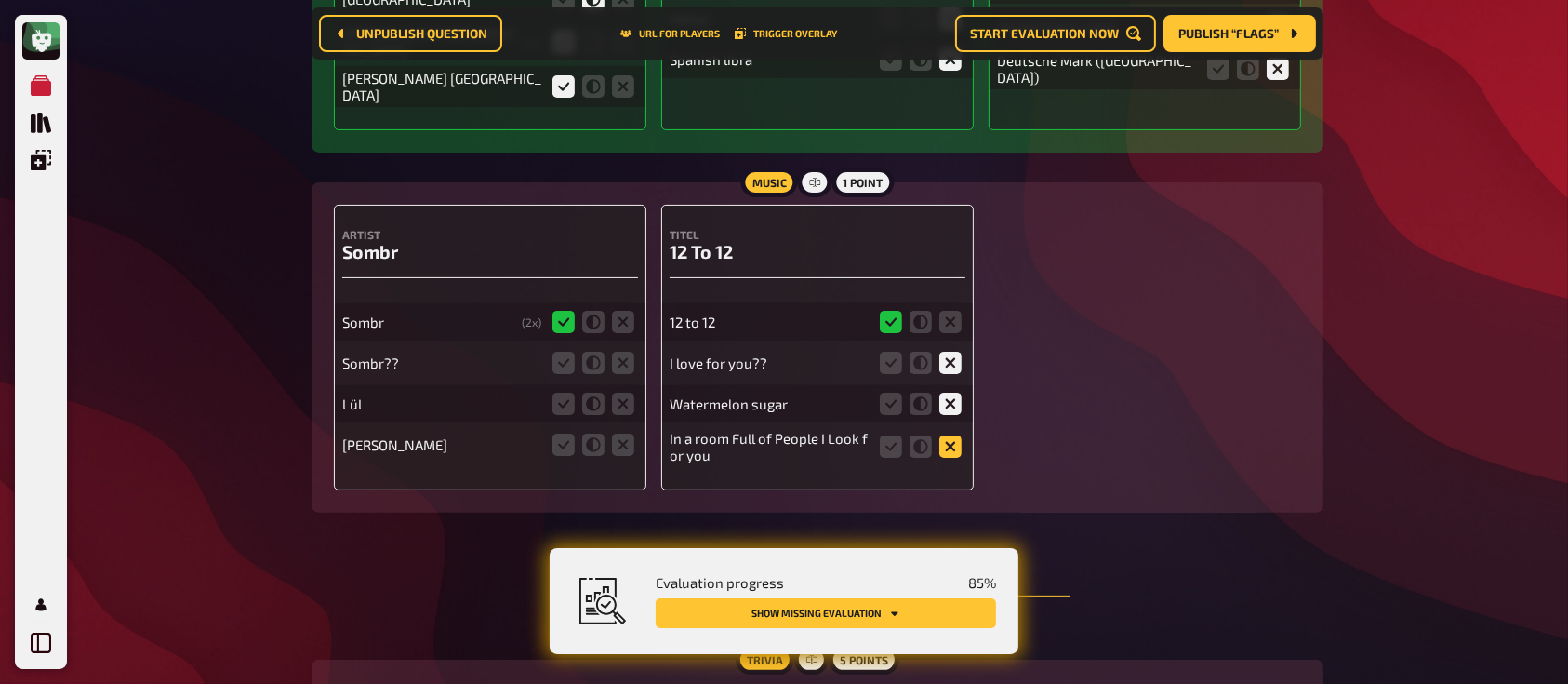
click at [0, 0] on input "radio" at bounding box center [0, 0] width 0 height 0
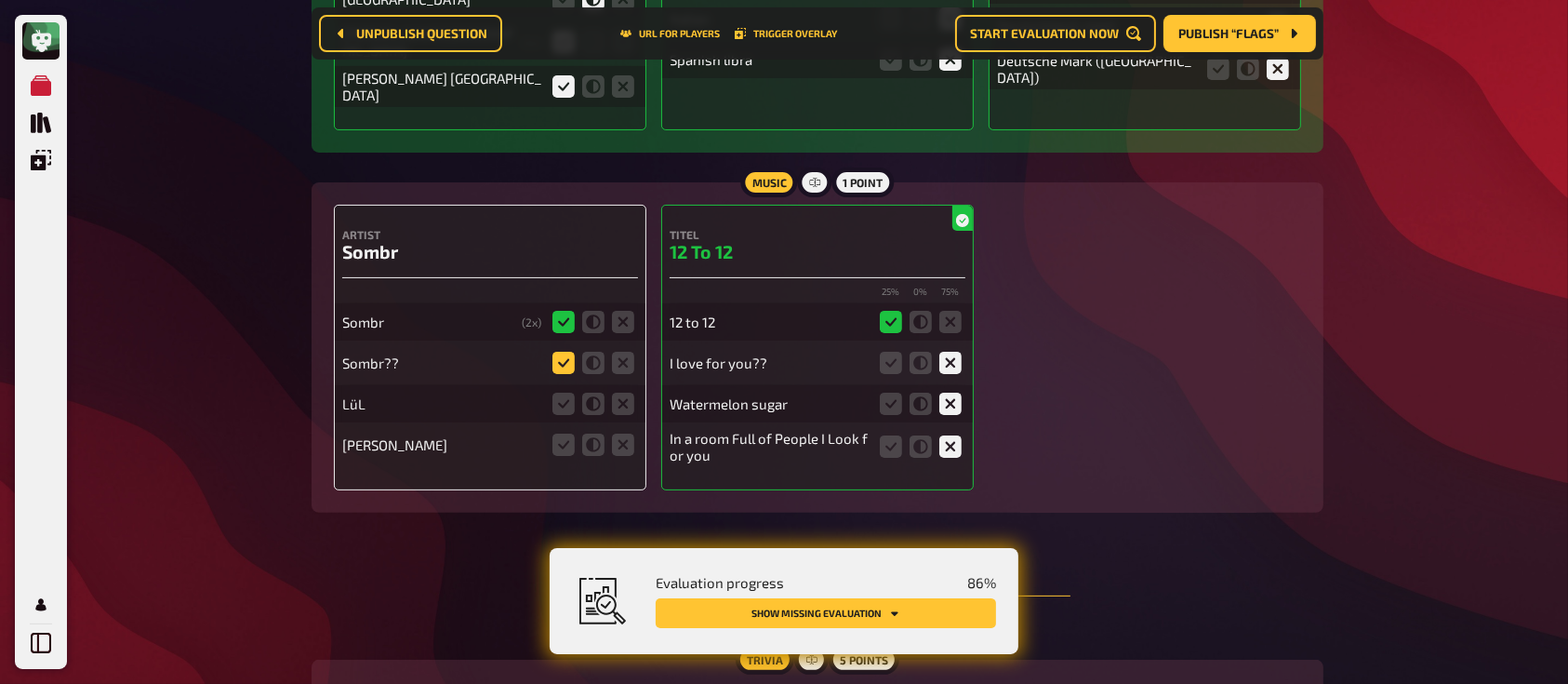
click at [564, 351] on icon at bounding box center [563, 362] width 22 height 22
click at [0, 0] on input "radio" at bounding box center [0, 0] width 0 height 0
click at [629, 392] on icon at bounding box center [623, 403] width 22 height 22
click at [0, 0] on input "radio" at bounding box center [0, 0] width 0 height 0
click at [624, 433] on icon at bounding box center [623, 444] width 22 height 22
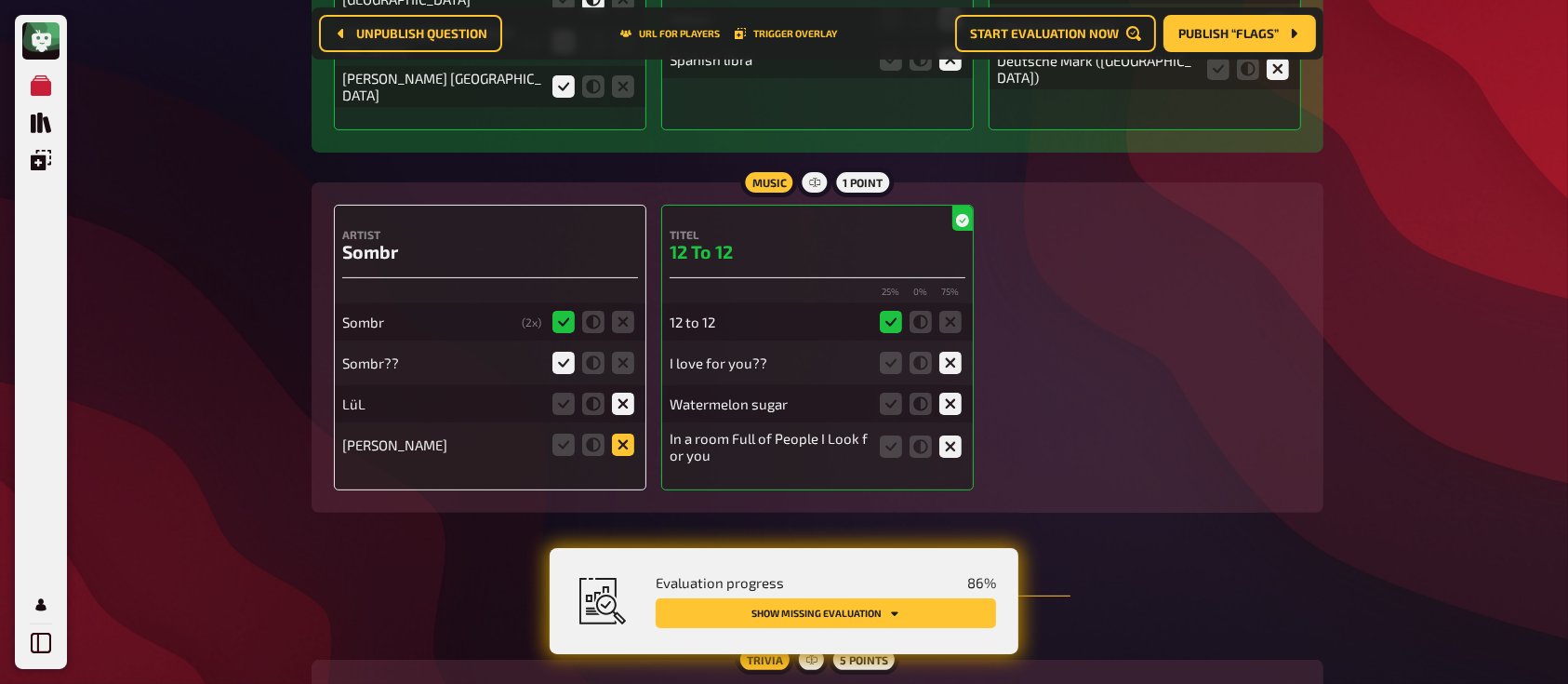
click at [0, 0] on input "radio" at bounding box center [0, 0] width 0 height 0
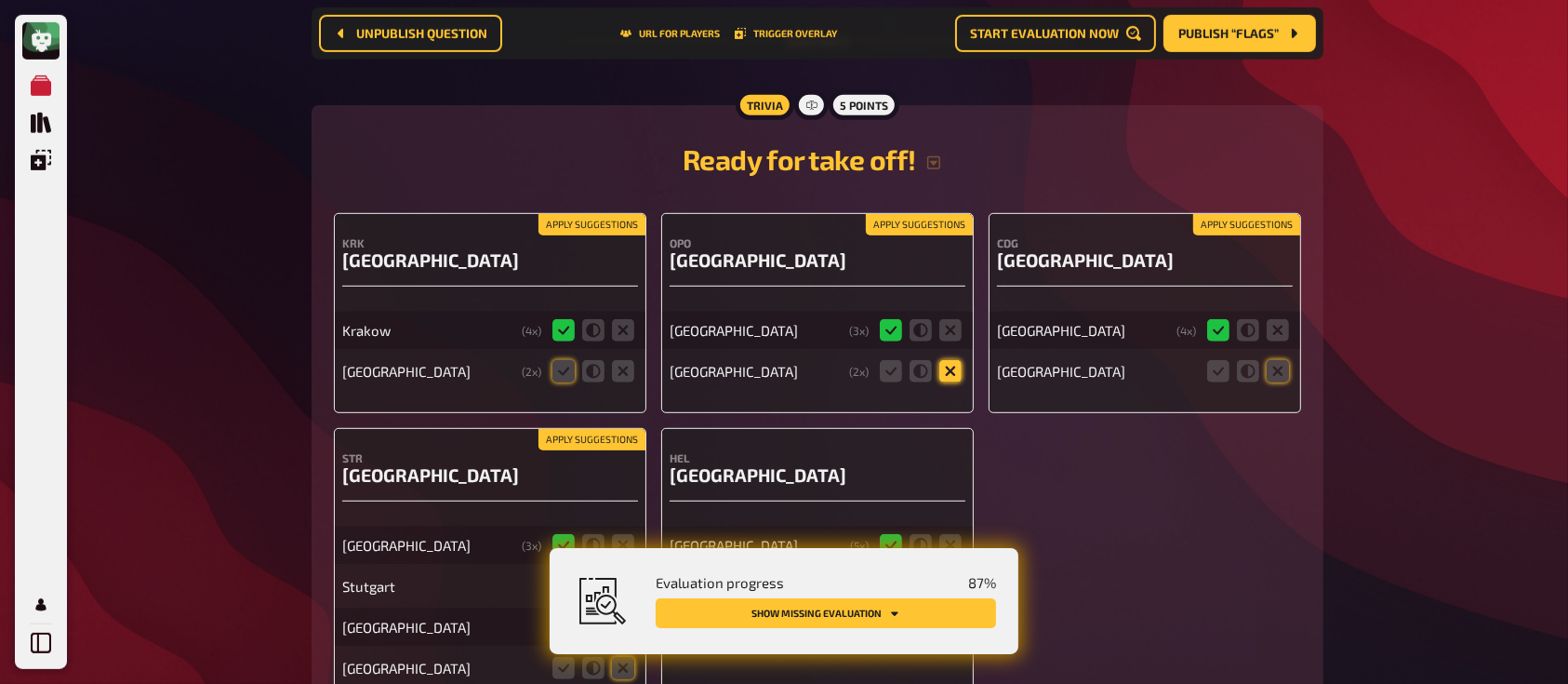
scroll to position [8106, 0]
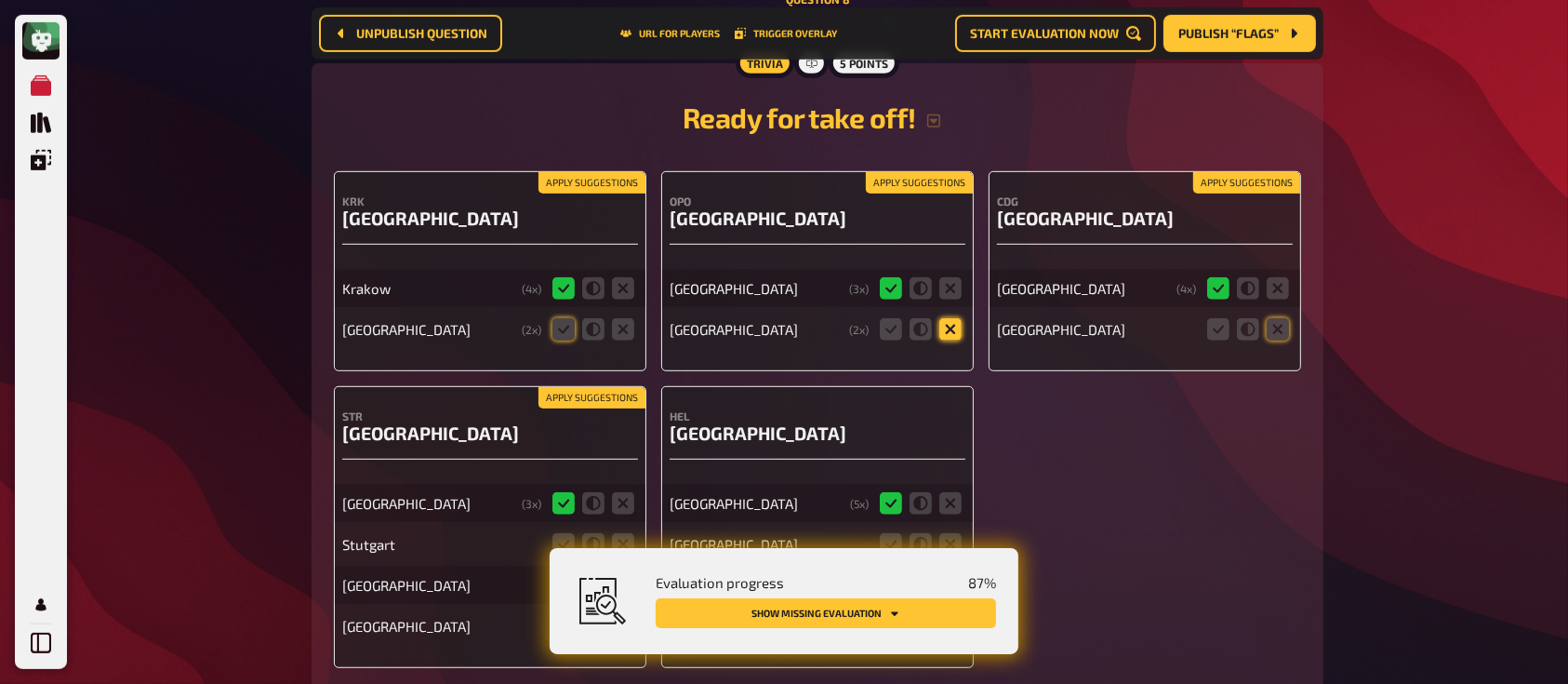
click at [939, 318] on icon at bounding box center [950, 329] width 22 height 22
click at [0, 0] on input "radio" at bounding box center [0, 0] width 0 height 0
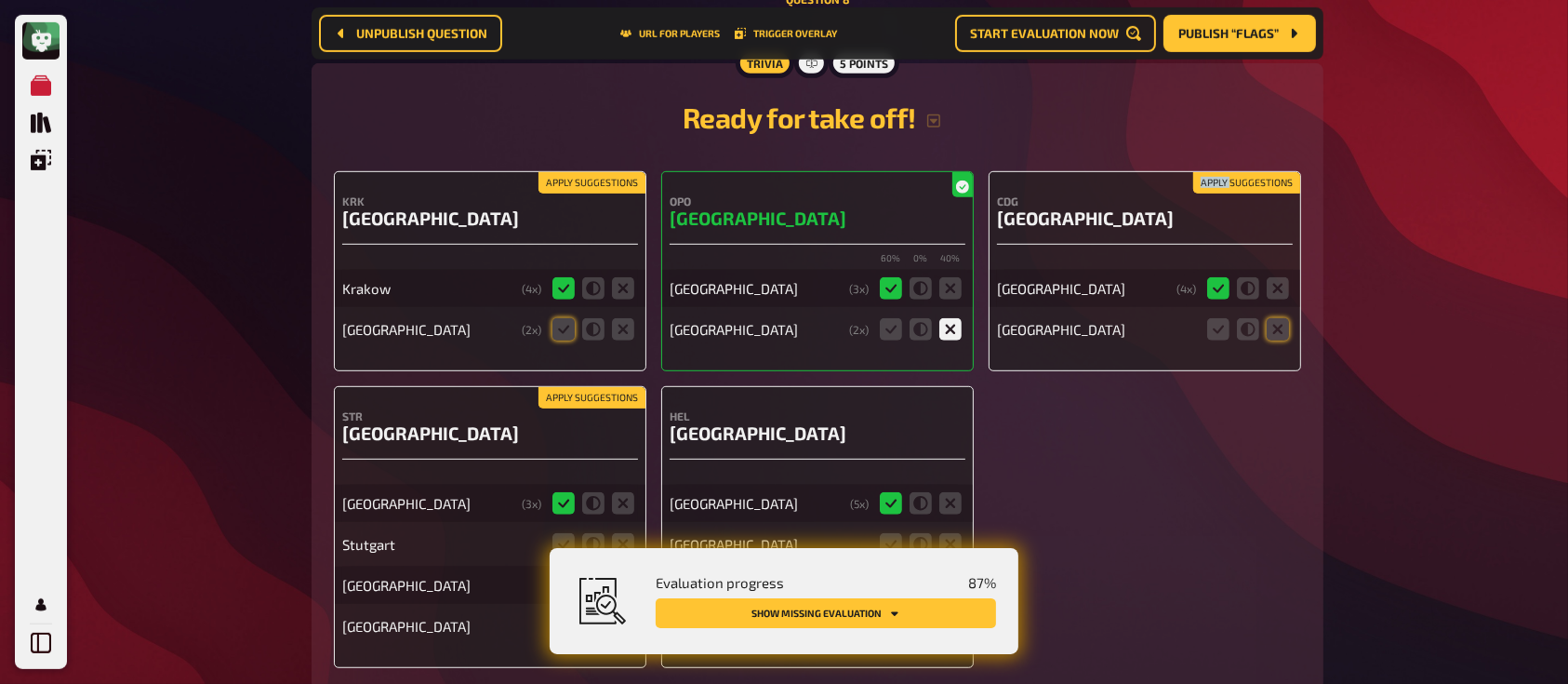
click at [939, 318] on icon at bounding box center [950, 329] width 22 height 22
click at [0, 0] on input "radio" at bounding box center [0, 0] width 0 height 0
click at [939, 318] on icon at bounding box center [950, 329] width 22 height 22
click at [0, 0] on input "radio" at bounding box center [0, 0] width 0 height 0
click at [1276, 318] on icon at bounding box center [1277, 329] width 22 height 22
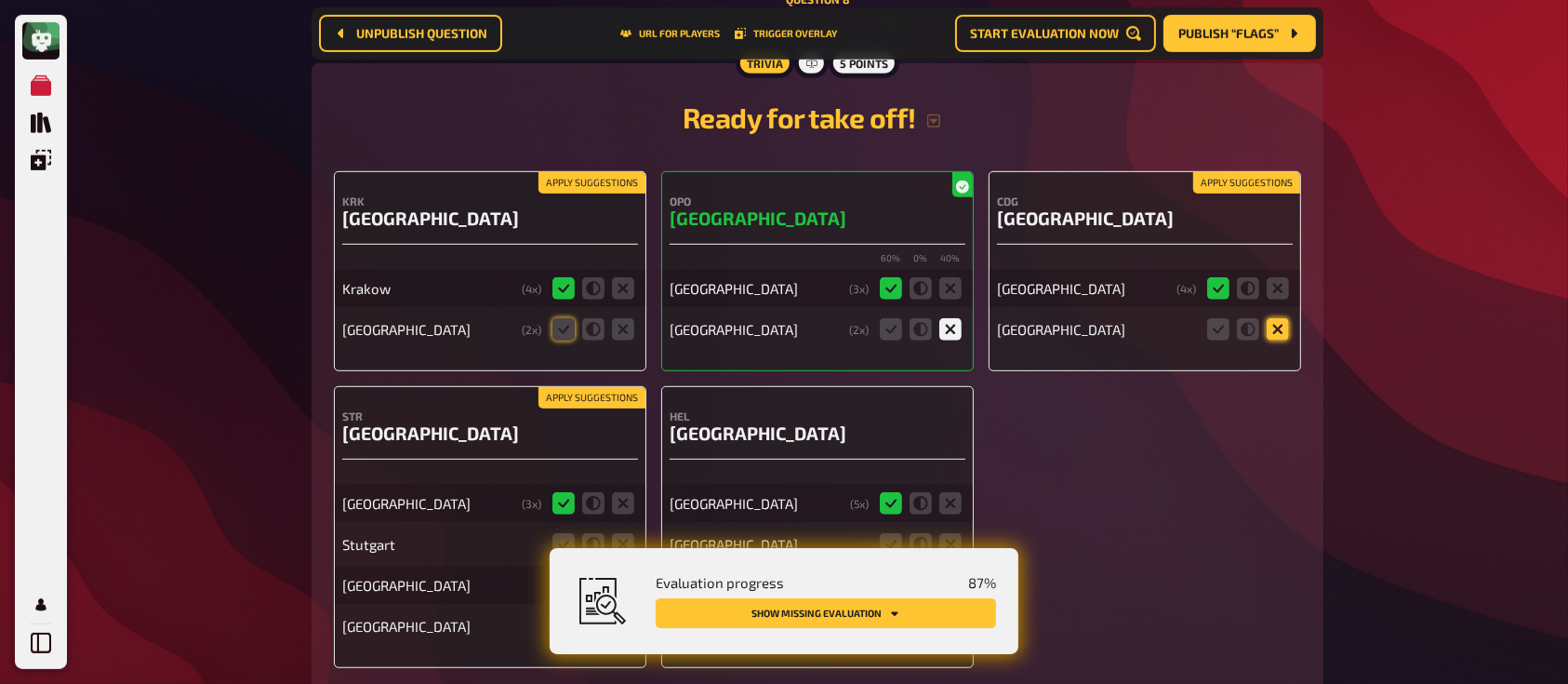
click at [0, 0] on input "radio" at bounding box center [0, 0] width 0 height 0
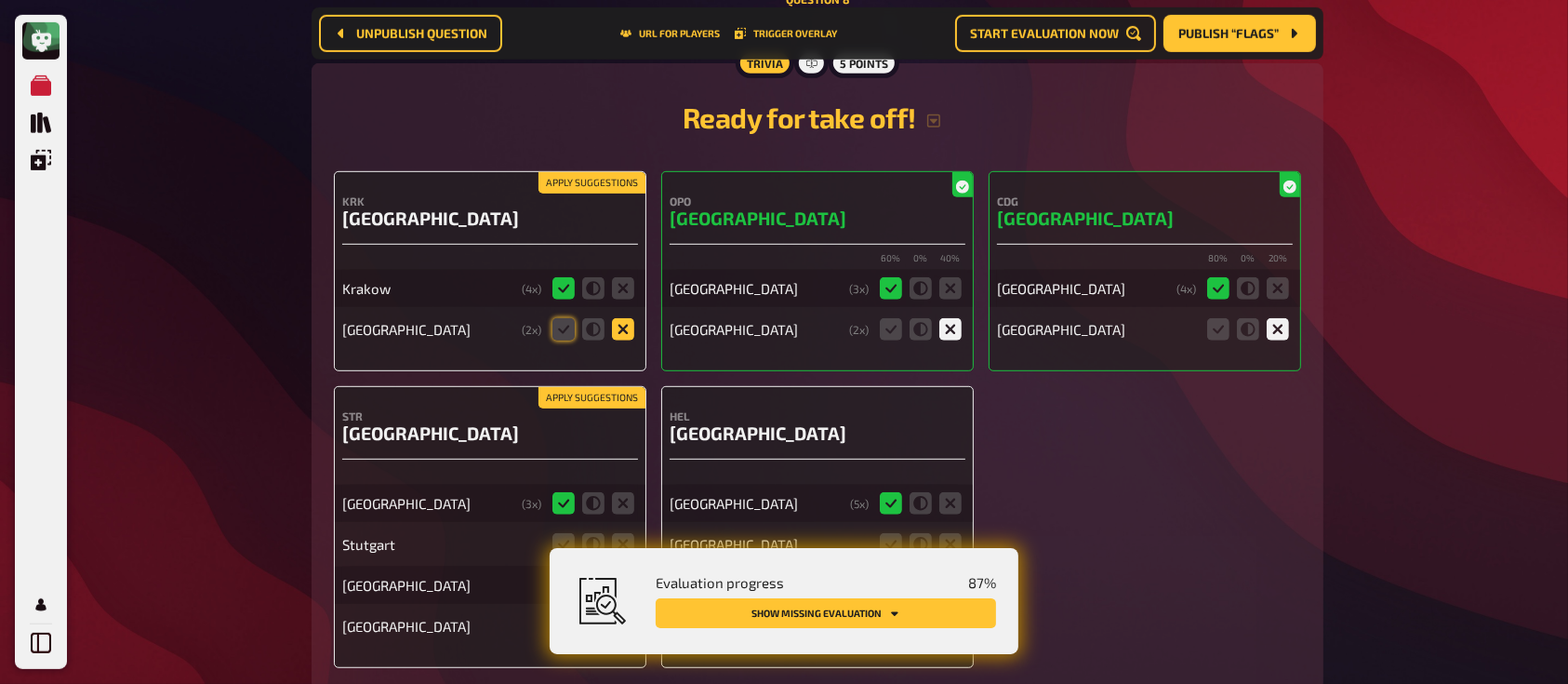
click at [628, 318] on icon at bounding box center [623, 329] width 22 height 22
click at [0, 0] on input "radio" at bounding box center [0, 0] width 0 height 0
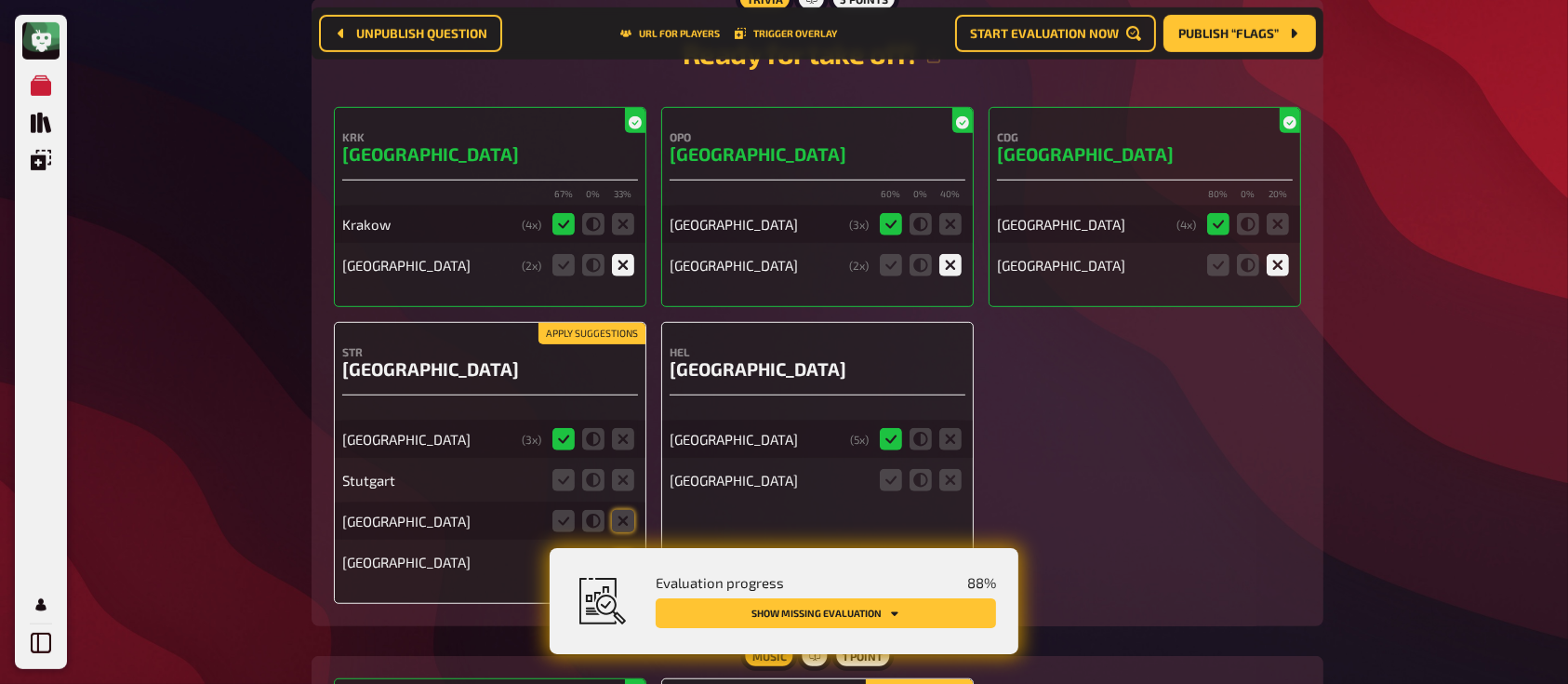
scroll to position [8206, 0]
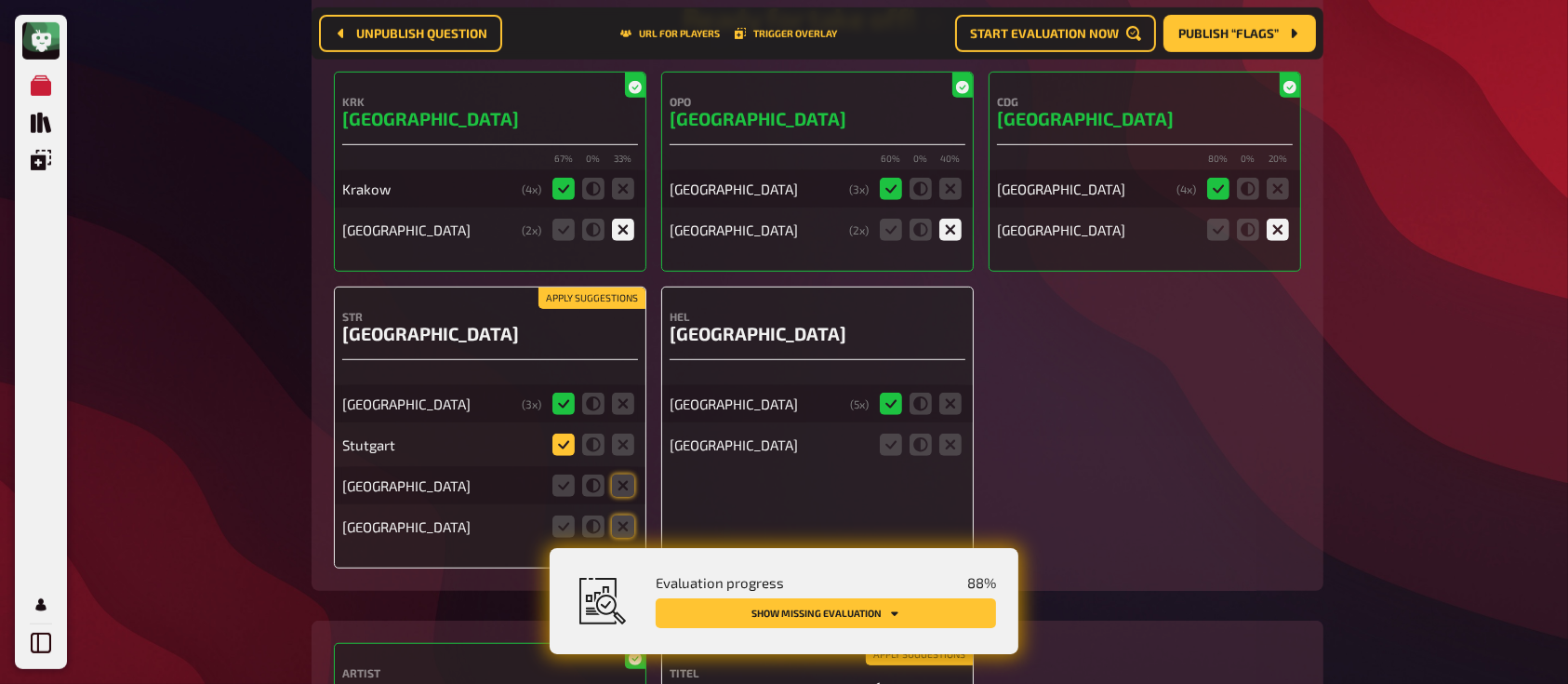
click at [562, 433] on icon at bounding box center [563, 444] width 22 height 22
click at [0, 0] on input "radio" at bounding box center [0, 0] width 0 height 0
click at [622, 474] on icon at bounding box center [623, 485] width 22 height 22
click at [0, 0] on input "radio" at bounding box center [0, 0] width 0 height 0
click at [622, 515] on icon at bounding box center [623, 526] width 22 height 22
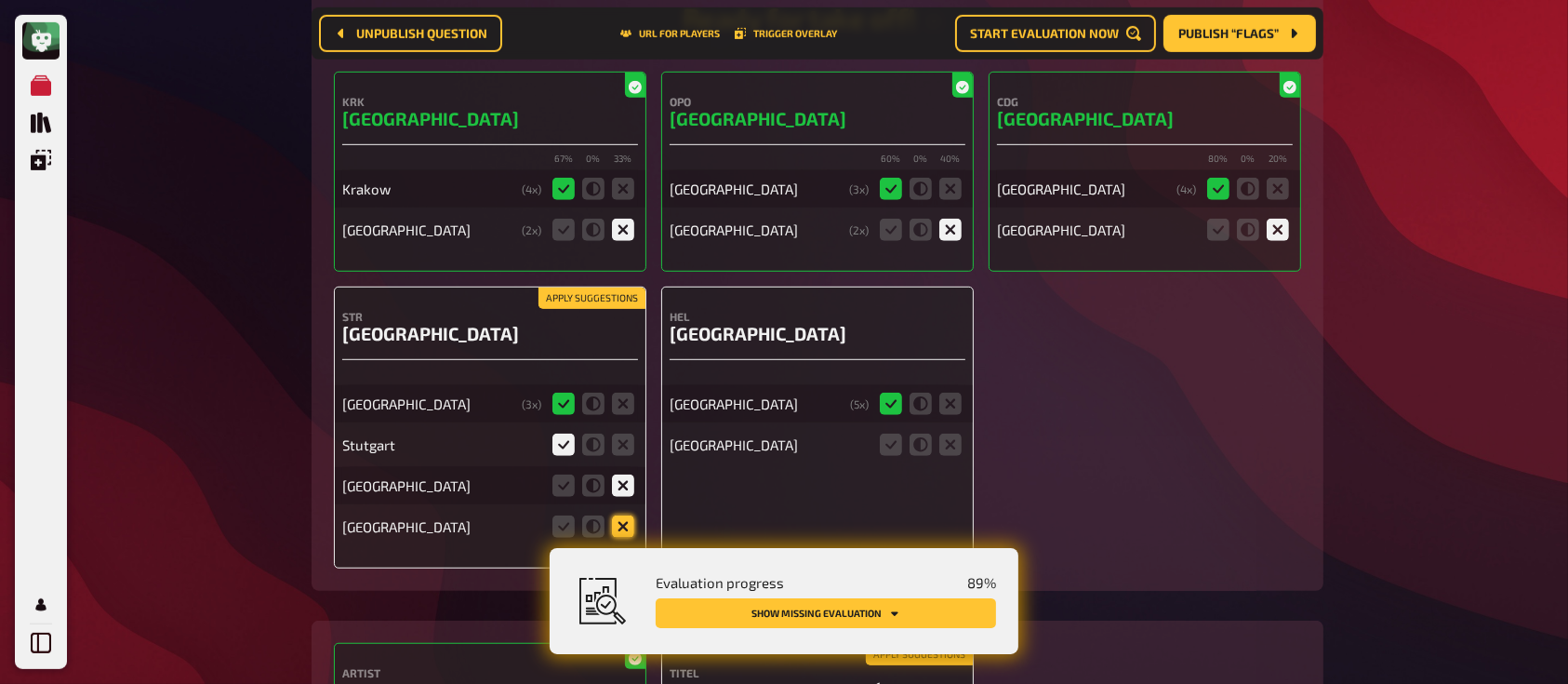
click at [0, 0] on input "radio" at bounding box center [0, 0] width 0 height 0
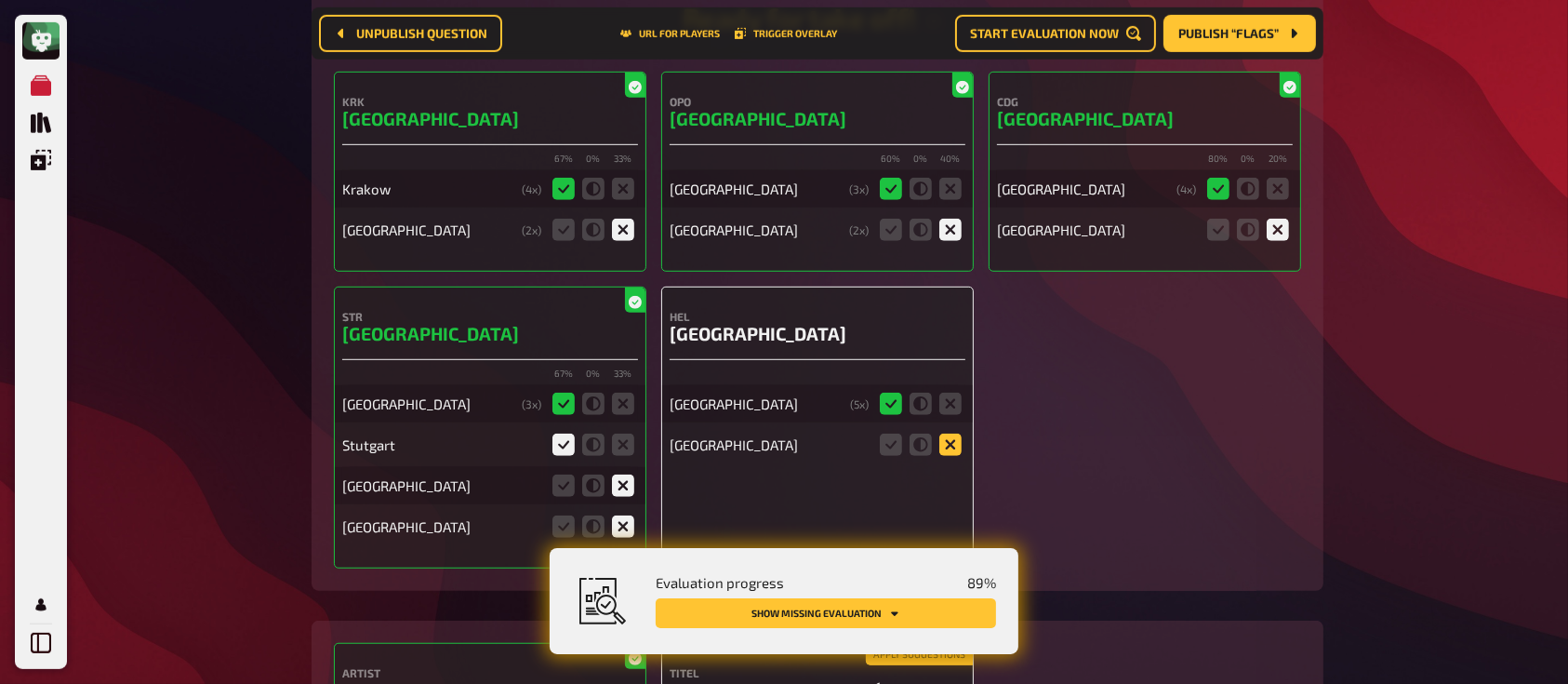
click at [954, 433] on icon at bounding box center [950, 444] width 22 height 22
click at [0, 0] on input "radio" at bounding box center [0, 0] width 0 height 0
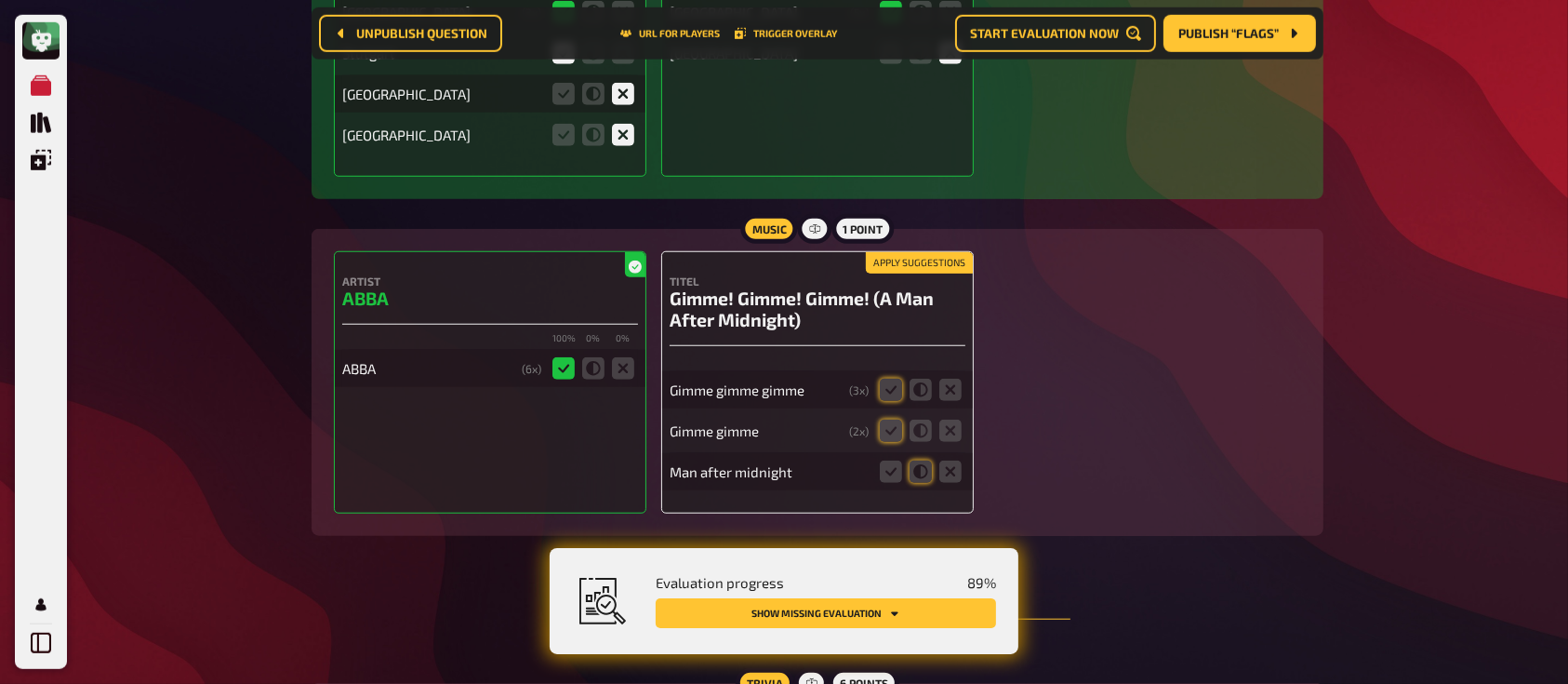
scroll to position [8599, 0]
click at [882, 376] on icon at bounding box center [891, 387] width 22 height 22
click at [0, 0] on input "radio" at bounding box center [0, 0] width 0 height 0
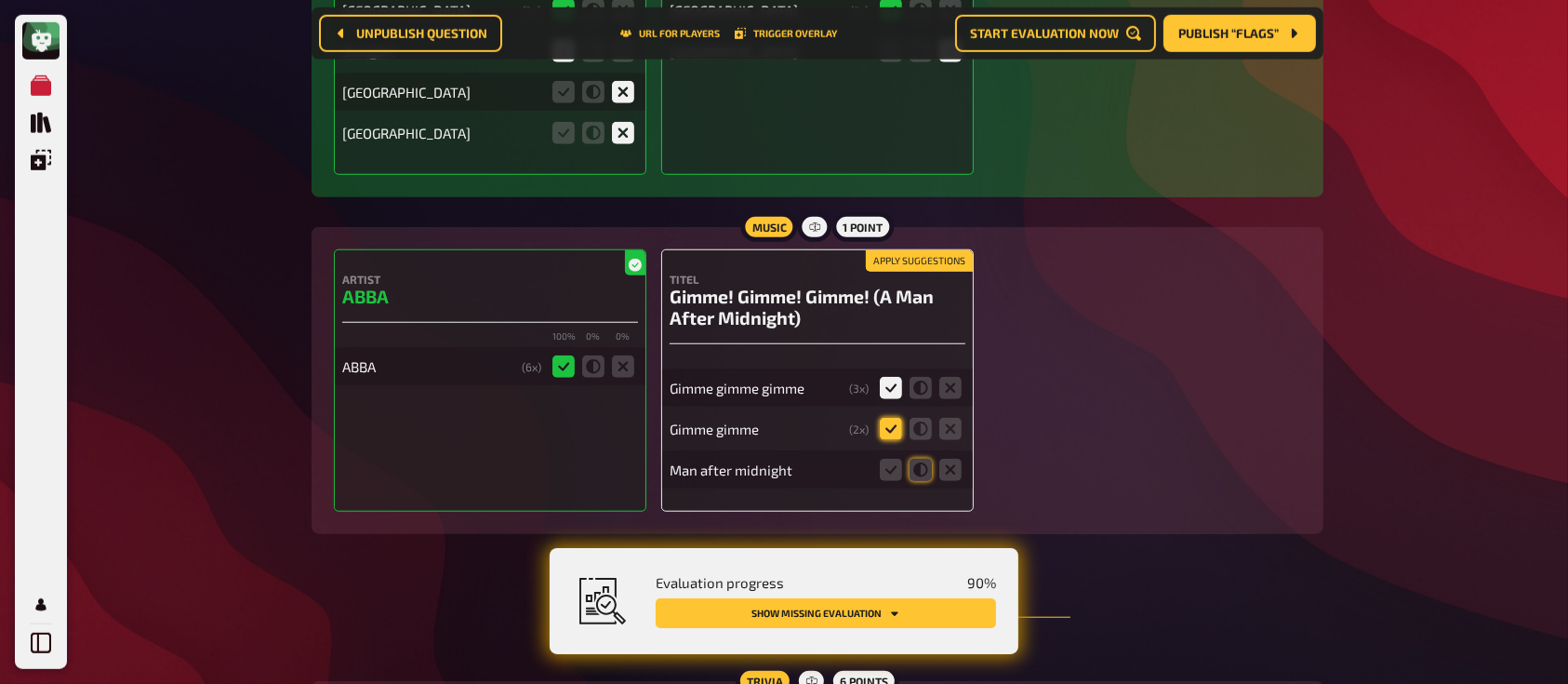
click at [887, 417] on icon at bounding box center [891, 428] width 22 height 22
click at [0, 0] on input "radio" at bounding box center [0, 0] width 0 height 0
click at [940, 458] on icon at bounding box center [950, 469] width 22 height 22
click at [0, 0] on input "radio" at bounding box center [0, 0] width 0 height 0
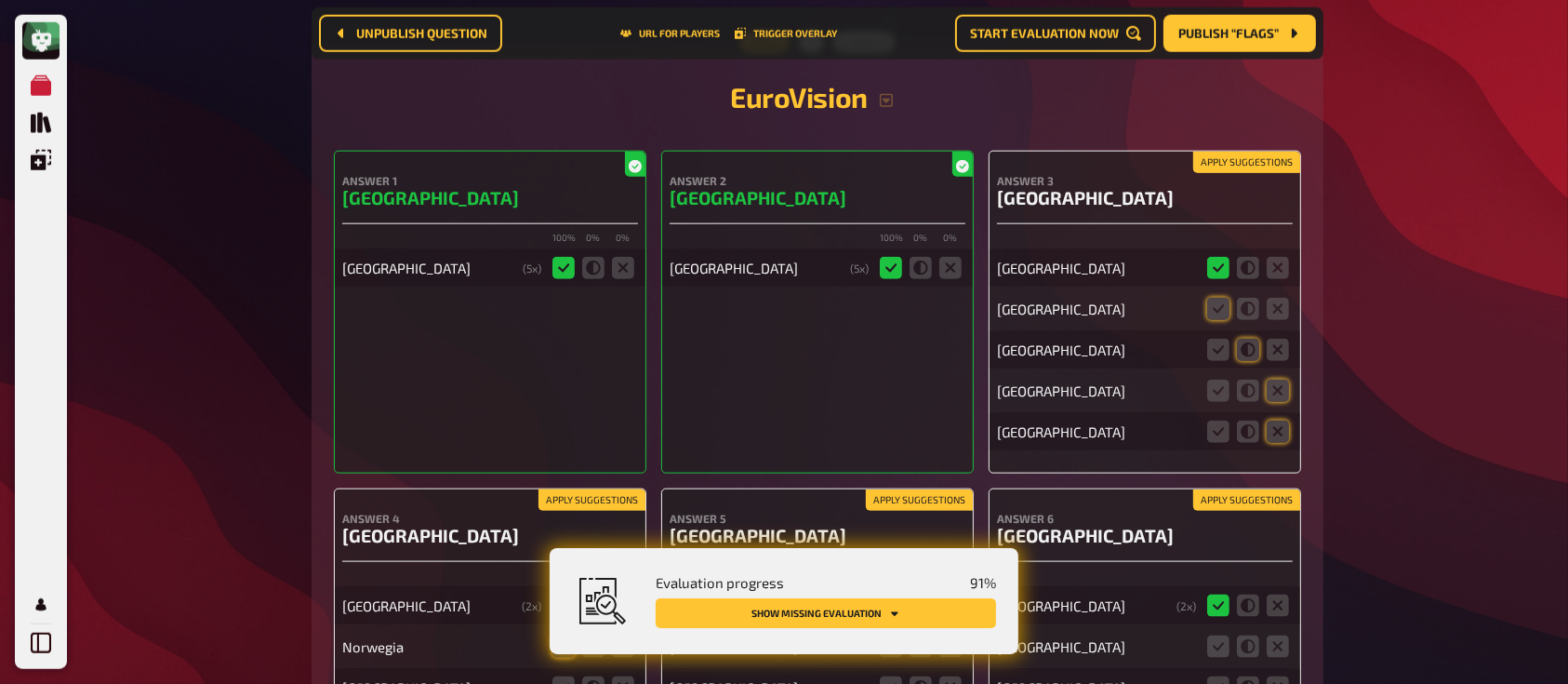
scroll to position [9236, 0]
click at [1222, 299] on icon at bounding box center [1218, 310] width 22 height 22
click at [0, 0] on input "radio" at bounding box center [0, 0] width 0 height 0
click at [1288, 421] on icon at bounding box center [1277, 432] width 22 height 22
click at [0, 0] on input "radio" at bounding box center [0, 0] width 0 height 0
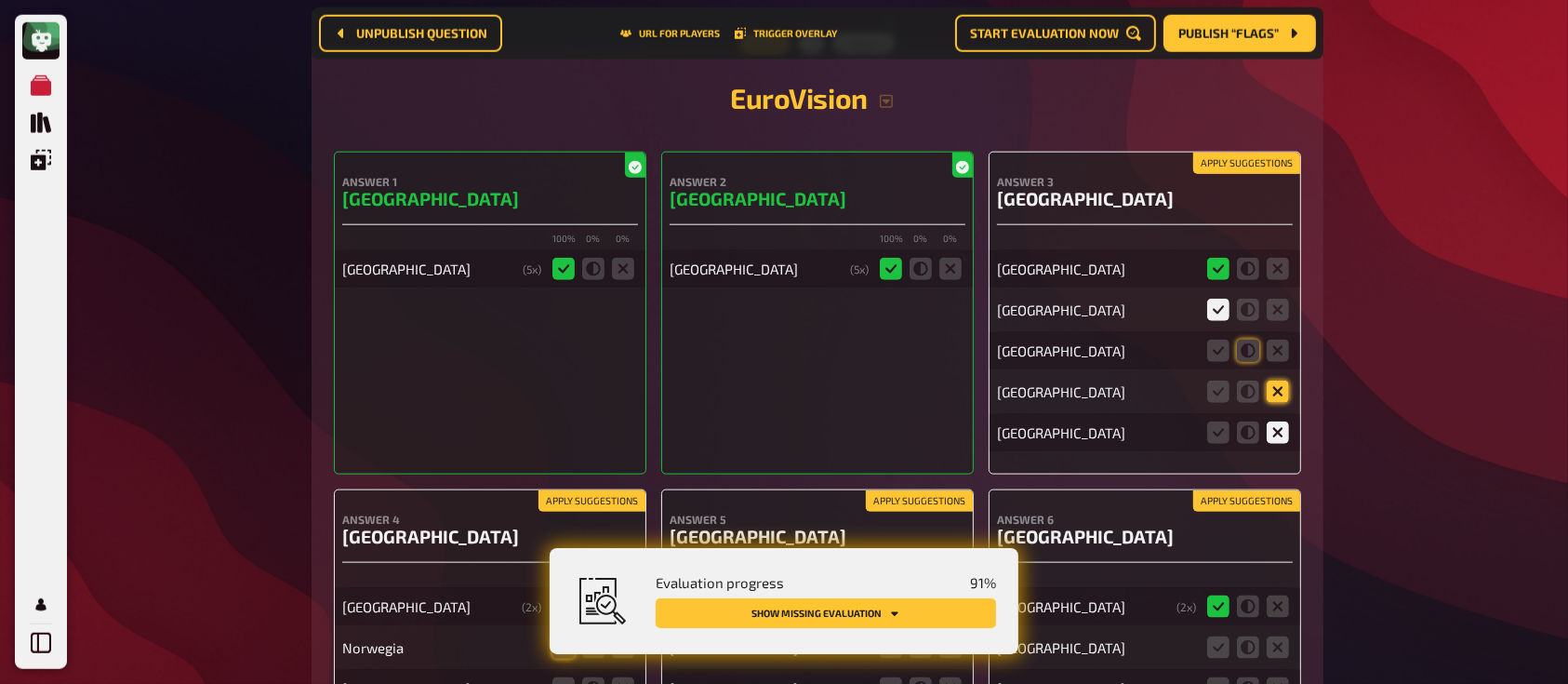
click at [1286, 380] on icon at bounding box center [1277, 391] width 22 height 22
click at [0, 0] on input "radio" at bounding box center [0, 0] width 0 height 0
click at [1277, 340] on icon at bounding box center [1277, 350] width 22 height 22
click at [0, 0] on input "radio" at bounding box center [0, 0] width 0 height 0
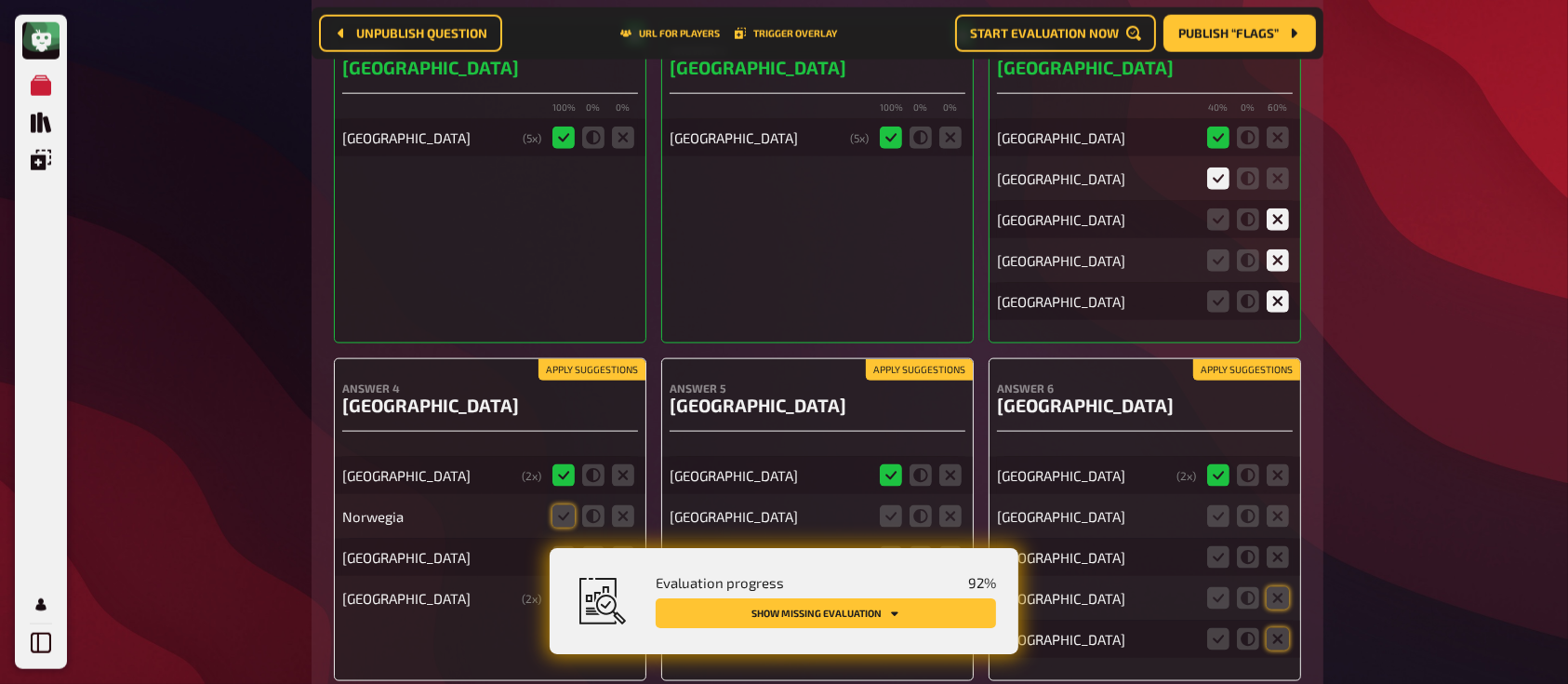
scroll to position [9537, 0]
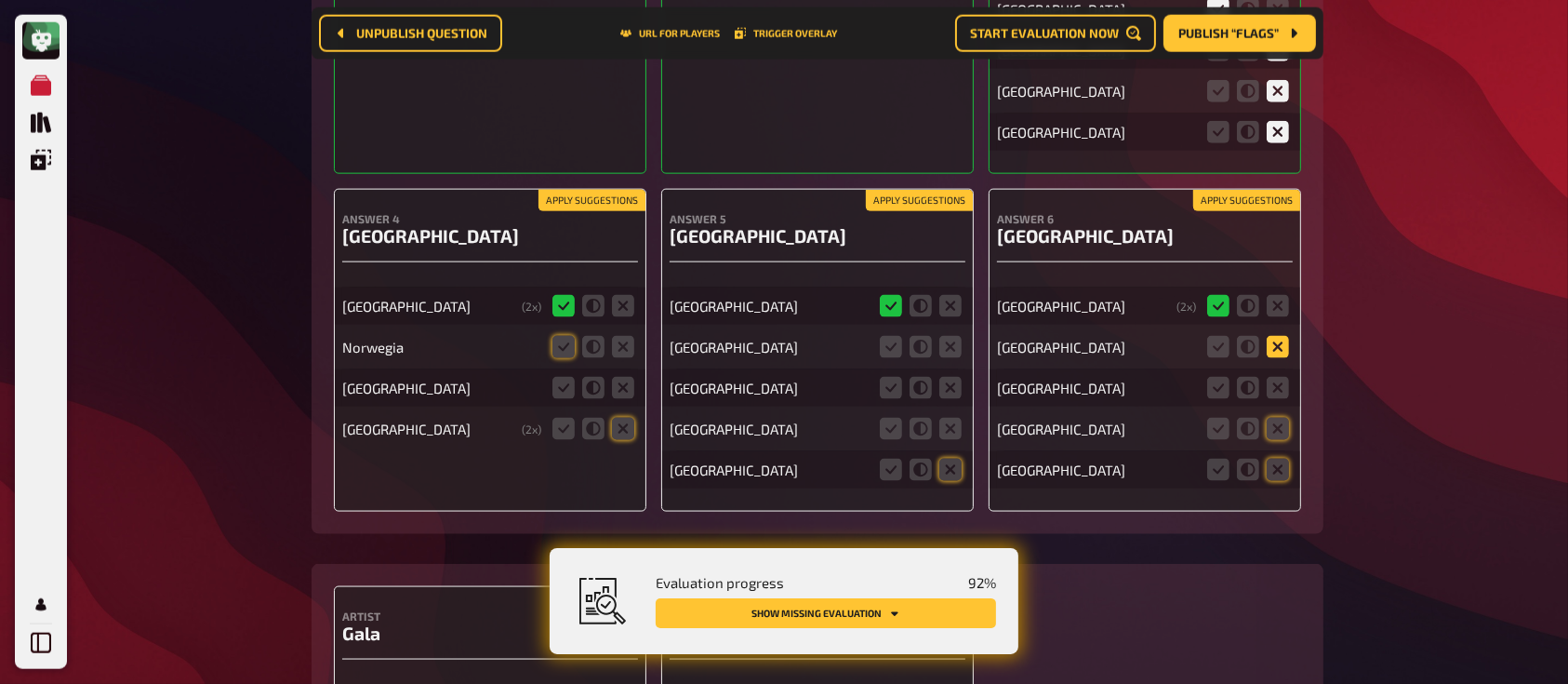
click at [1274, 336] on icon at bounding box center [1277, 346] width 22 height 22
click at [0, 0] on input "radio" at bounding box center [0, 0] width 0 height 0
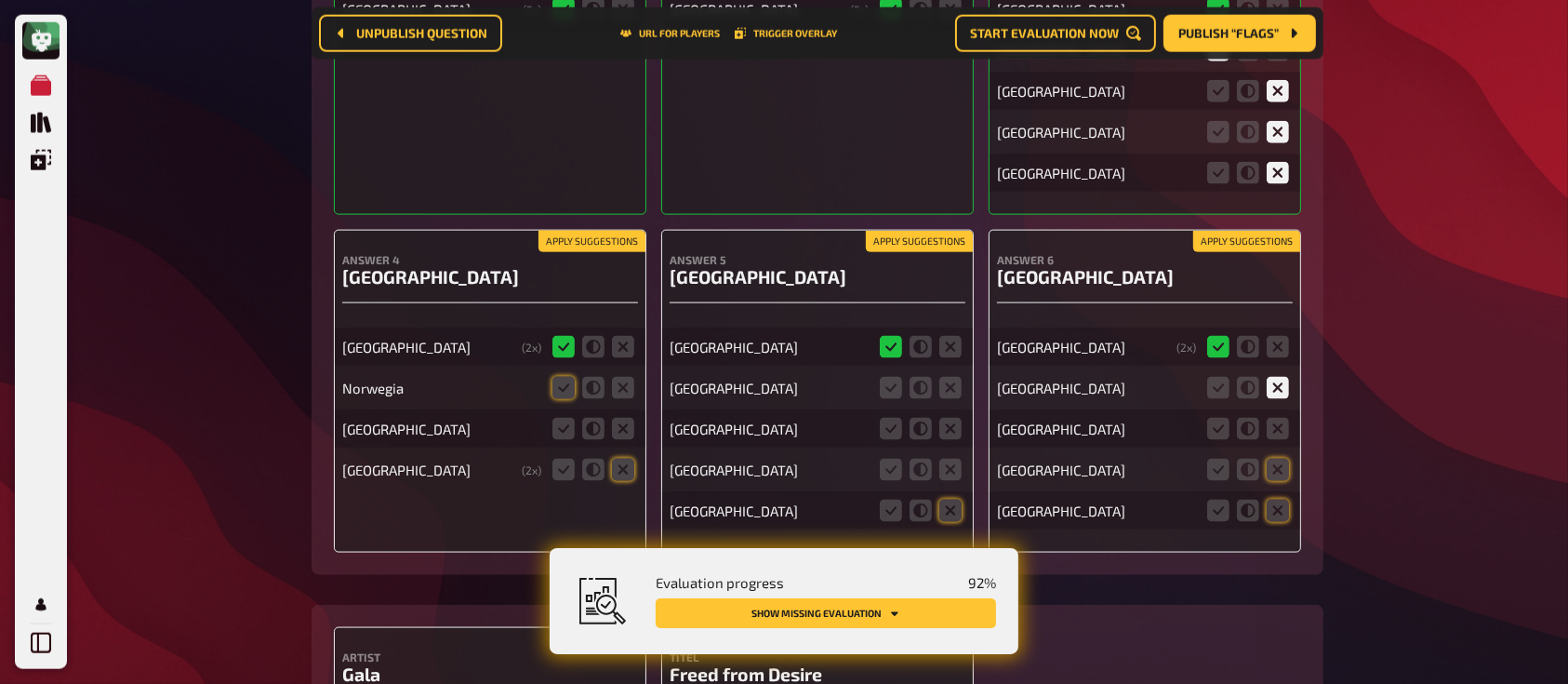
scroll to position [9577, 0]
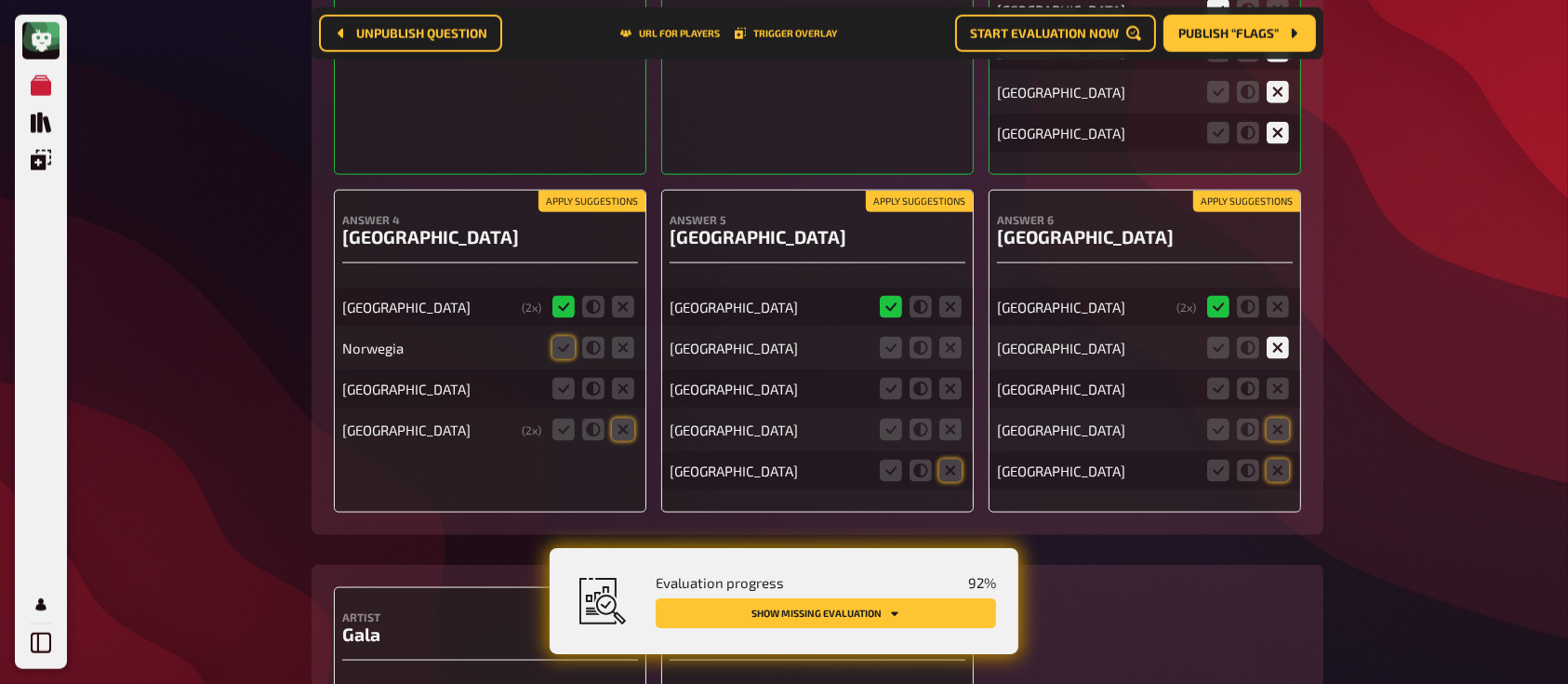
click at [1277, 286] on div "Ukraine ( 2 x) Greece Lithuania Poland russia" at bounding box center [1144, 380] width 296 height 219
click at [1279, 411] on div "Poland" at bounding box center [1144, 429] width 296 height 37
click at [1279, 376] on icon at bounding box center [1277, 387] width 22 height 22
click at [0, 0] on input "radio" at bounding box center [0, 0] width 0 height 0
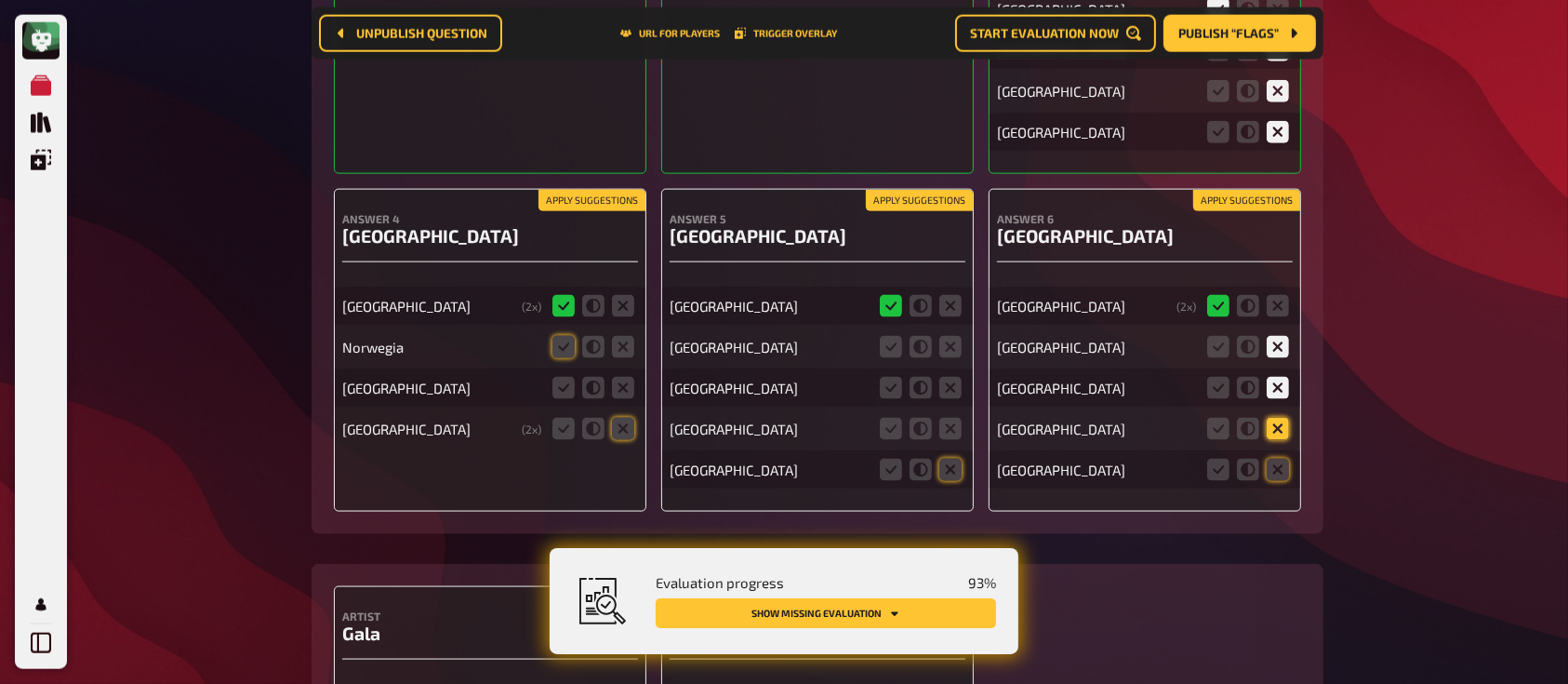
click at [1281, 417] on icon at bounding box center [1277, 428] width 22 height 22
click at [0, 0] on input "radio" at bounding box center [0, 0] width 0 height 0
click at [1272, 458] on icon at bounding box center [1277, 469] width 22 height 22
click at [0, 0] on input "radio" at bounding box center [0, 0] width 0 height 0
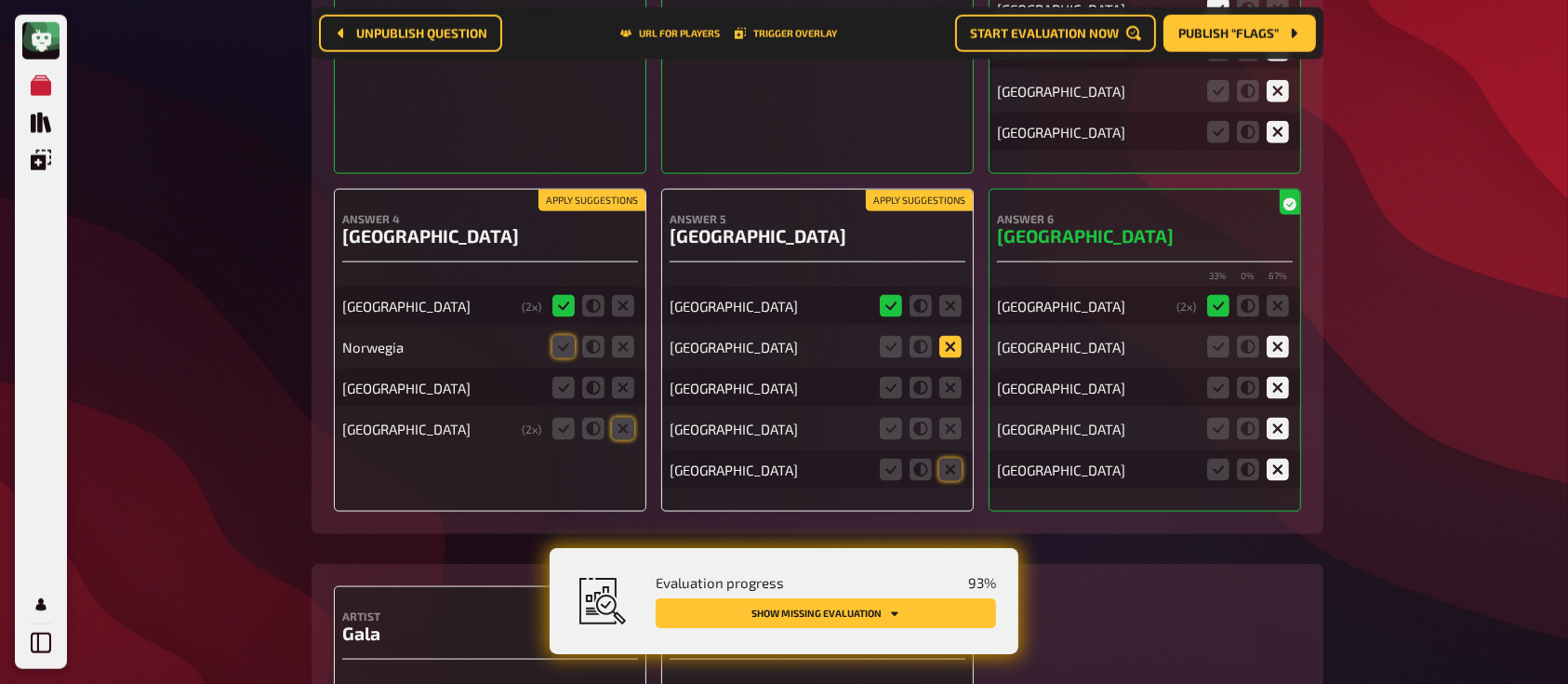
click at [954, 336] on icon at bounding box center [950, 346] width 22 height 22
click at [0, 0] on input "radio" at bounding box center [0, 0] width 0 height 0
click at [952, 376] on icon at bounding box center [950, 387] width 22 height 22
click at [0, 0] on input "radio" at bounding box center [0, 0] width 0 height 0
click at [952, 417] on icon at bounding box center [950, 428] width 22 height 22
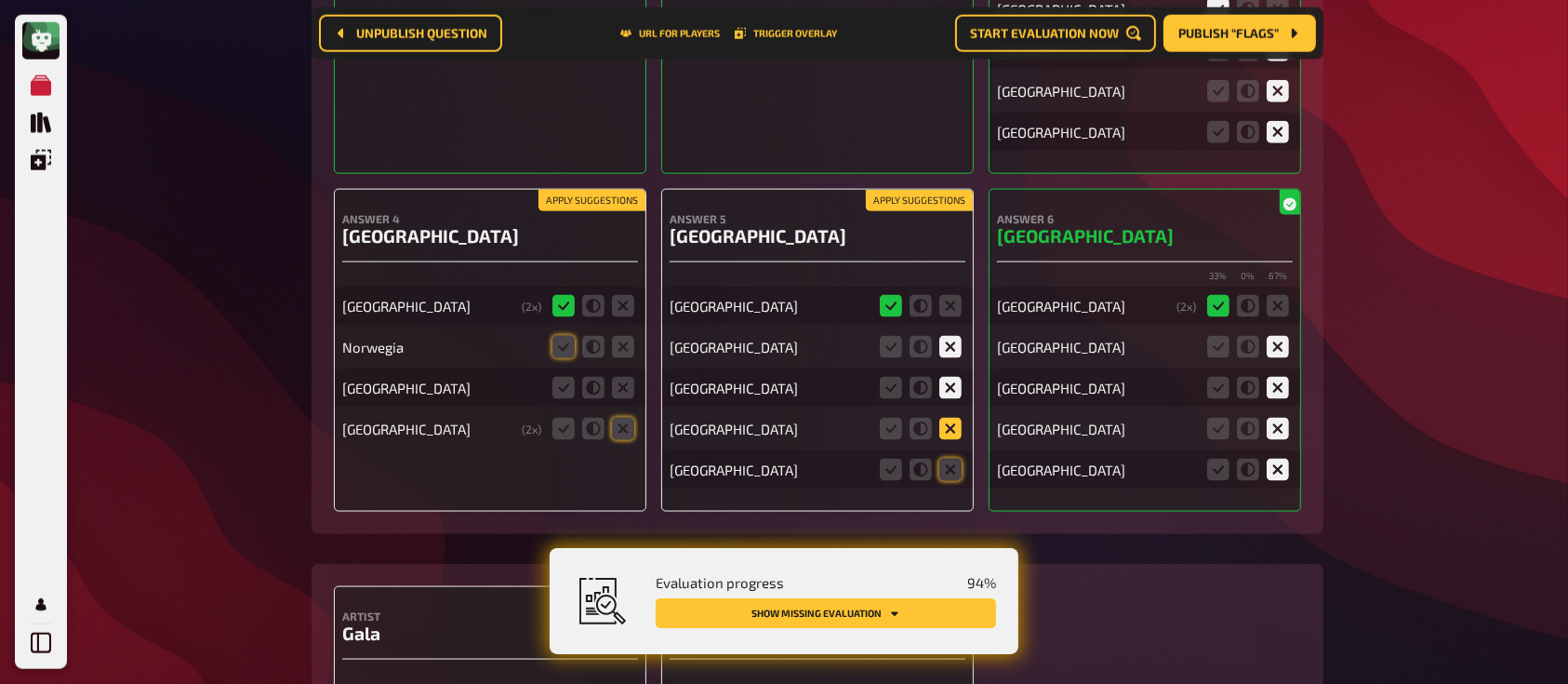
click at [0, 0] on input "radio" at bounding box center [0, 0] width 0 height 0
click at [951, 458] on icon at bounding box center [950, 469] width 22 height 22
click at [0, 0] on input "radio" at bounding box center [0, 0] width 0 height 0
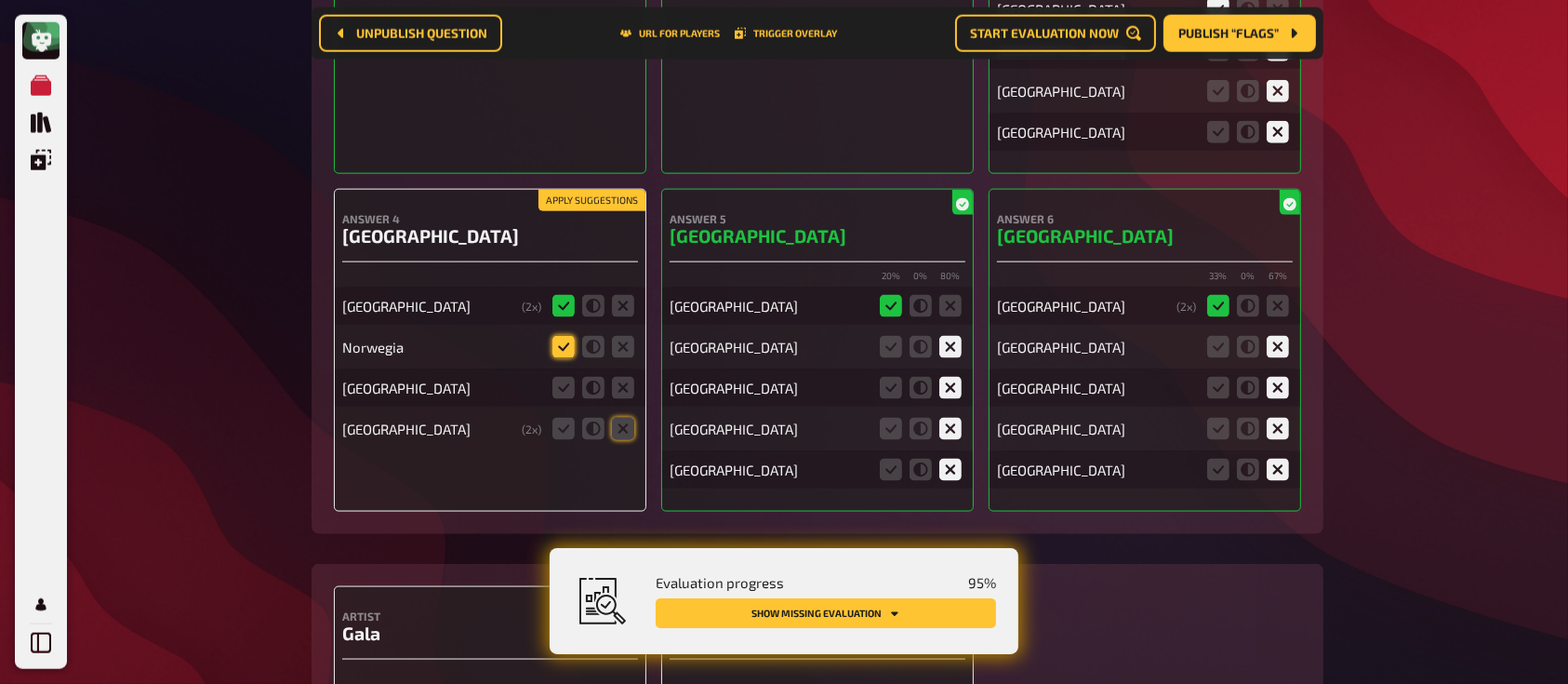
click at [560, 336] on icon at bounding box center [563, 346] width 22 height 22
click at [0, 0] on input "radio" at bounding box center [0, 0] width 0 height 0
click at [623, 376] on icon at bounding box center [623, 387] width 22 height 22
click at [0, 0] on input "radio" at bounding box center [0, 0] width 0 height 0
click at [627, 417] on icon at bounding box center [623, 428] width 22 height 22
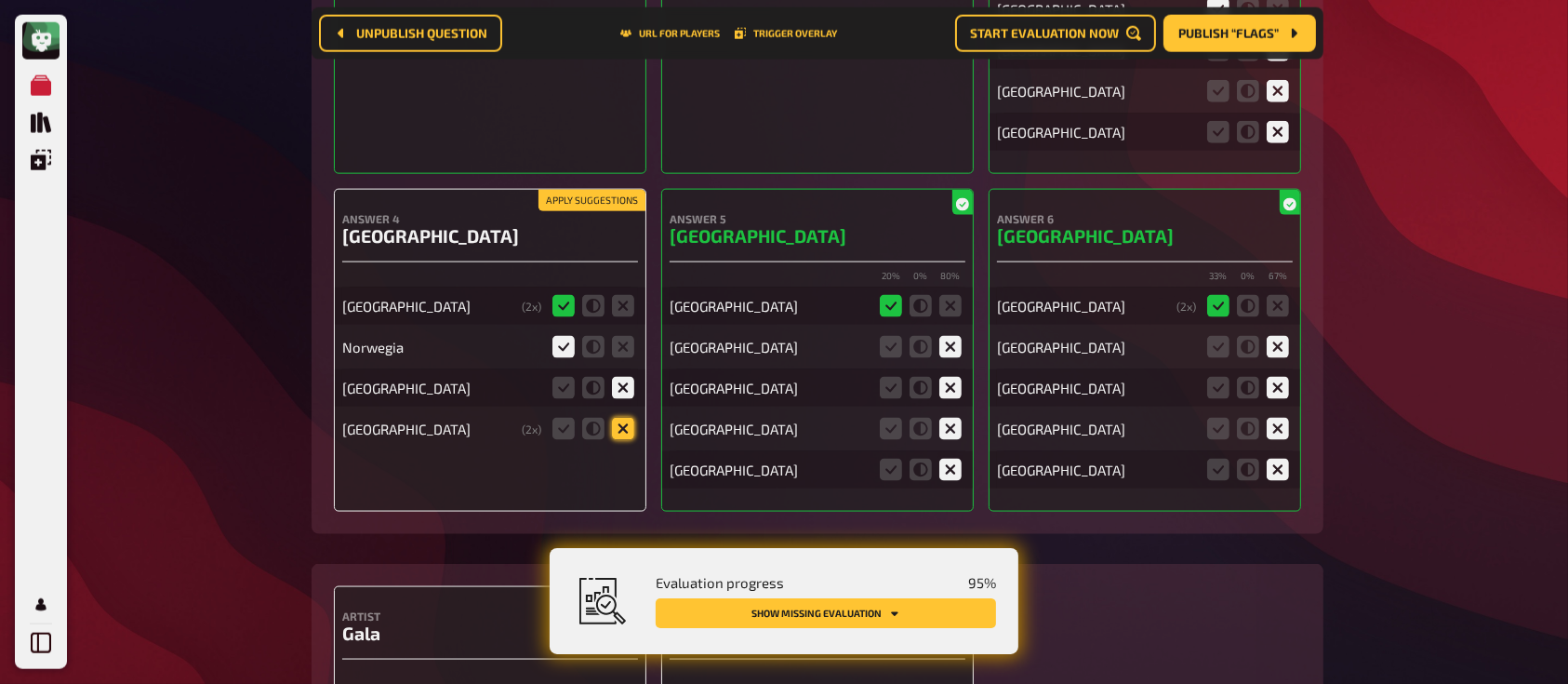
click at [0, 0] on input "radio" at bounding box center [0, 0] width 0 height 0
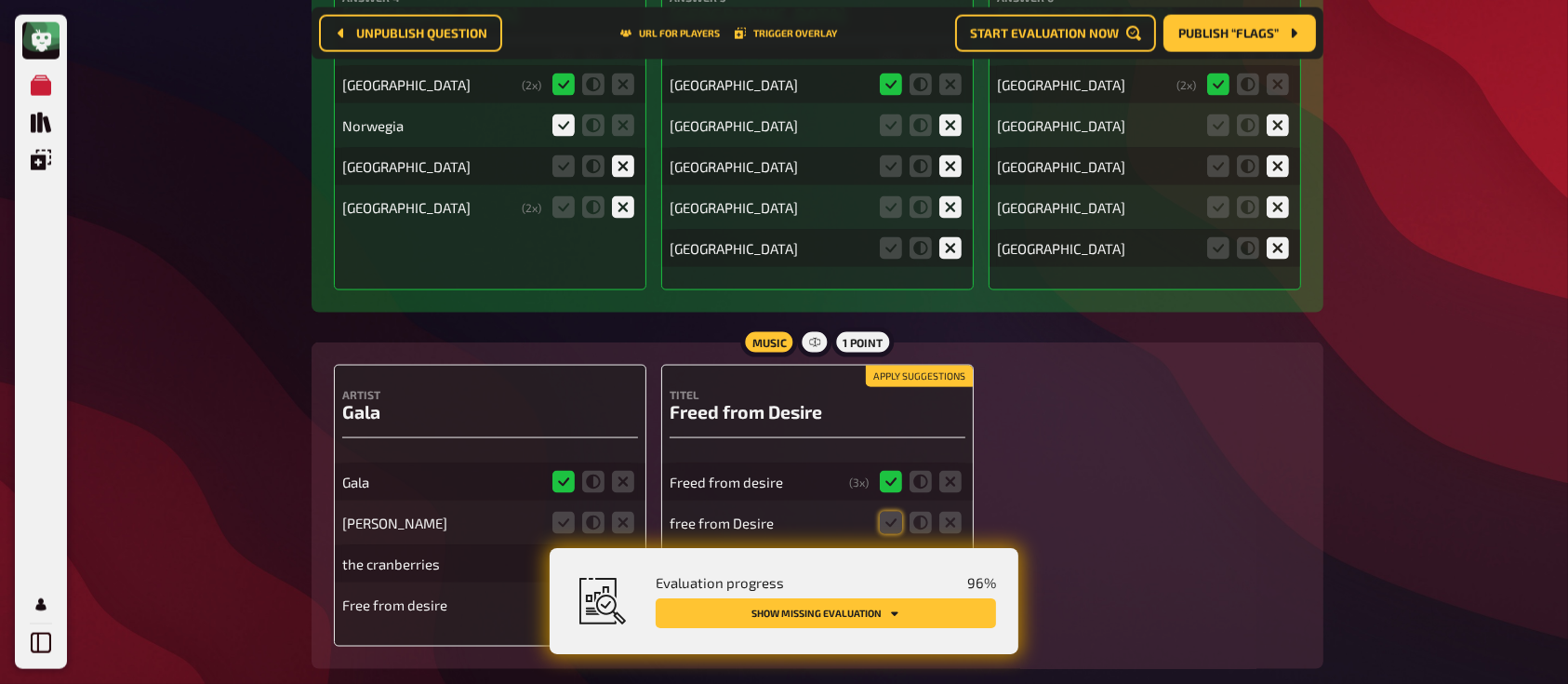
scroll to position [9779, 0]
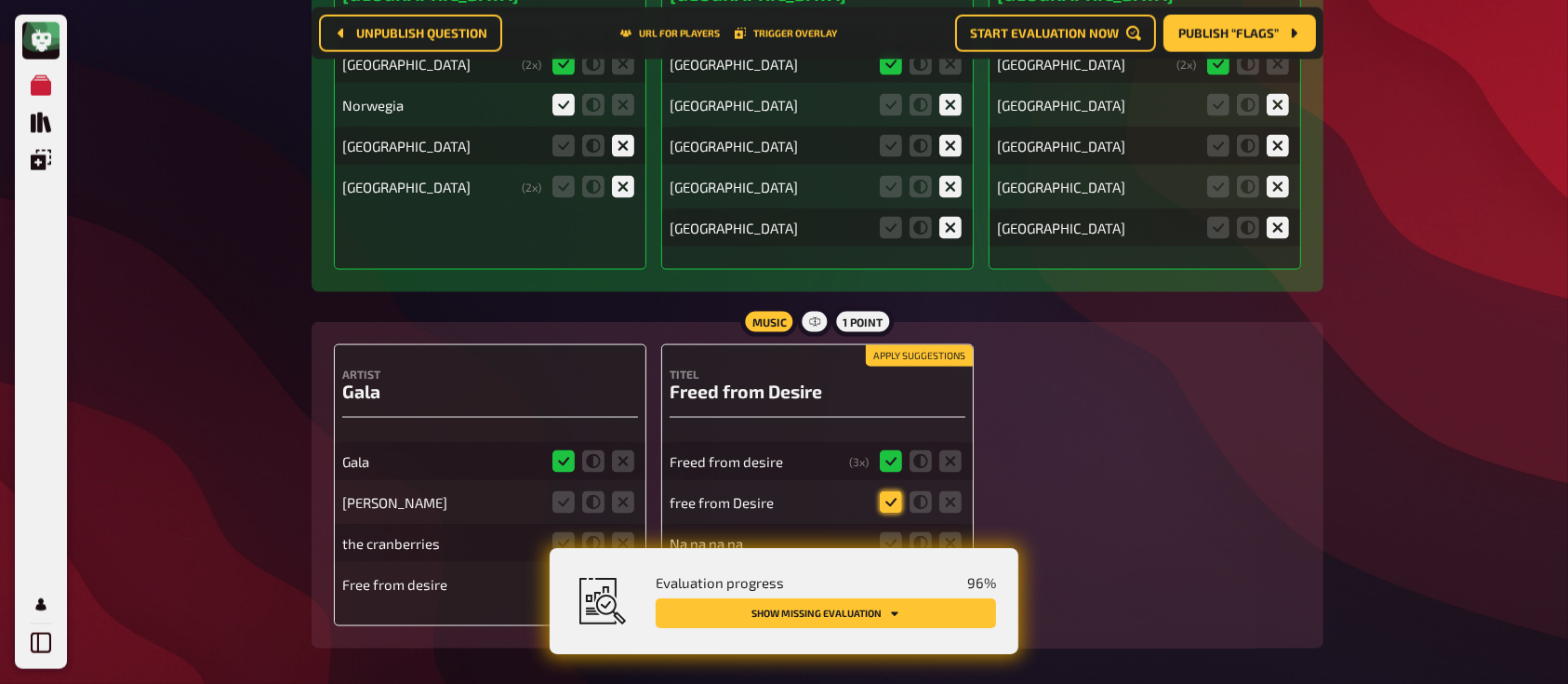
click at [887, 491] on icon at bounding box center [891, 502] width 22 height 22
click at [0, 0] on input "radio" at bounding box center [0, 0] width 0 height 0
click at [949, 532] on icon at bounding box center [950, 543] width 22 height 22
click at [0, 0] on input "radio" at bounding box center [0, 0] width 0 height 0
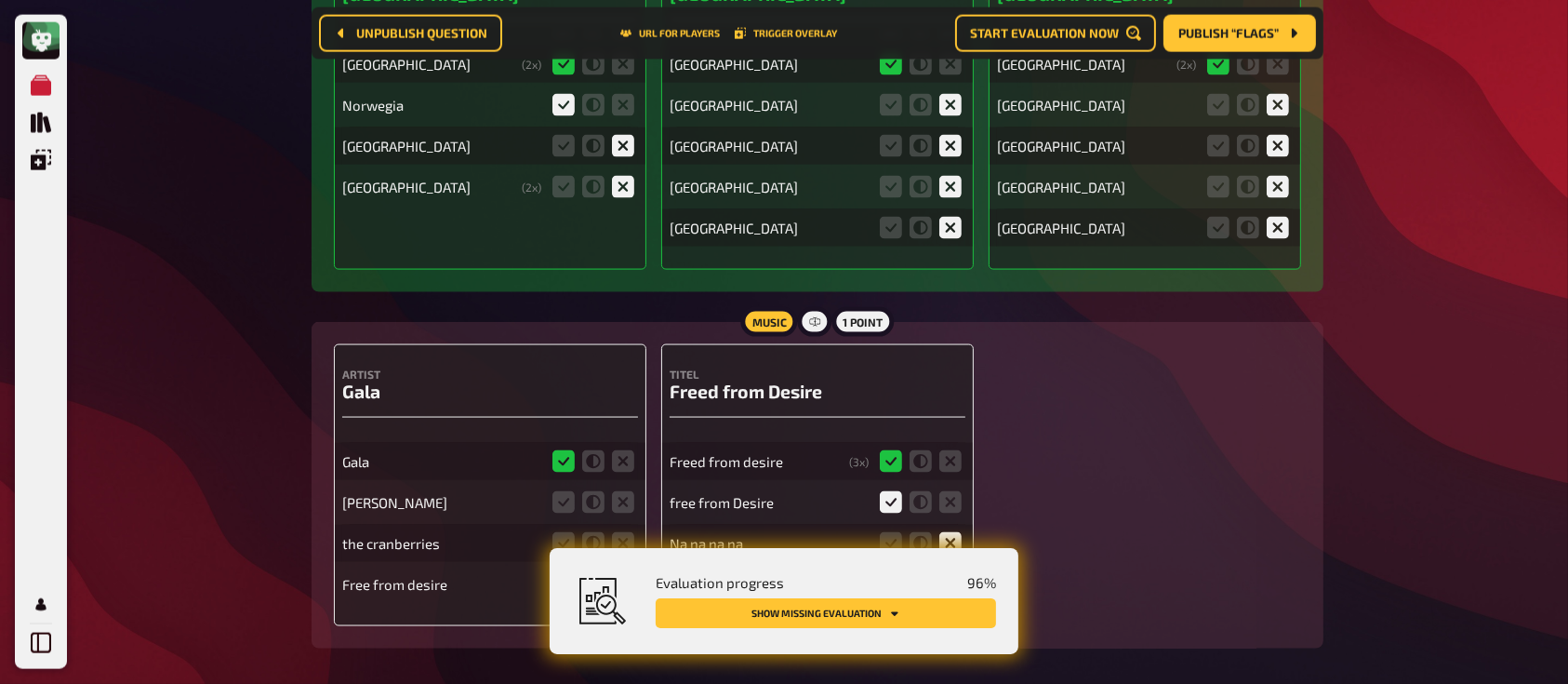
click at [948, 572] on icon at bounding box center [950, 583] width 22 height 22
click at [0, 0] on input "radio" at bounding box center [0, 0] width 0 height 0
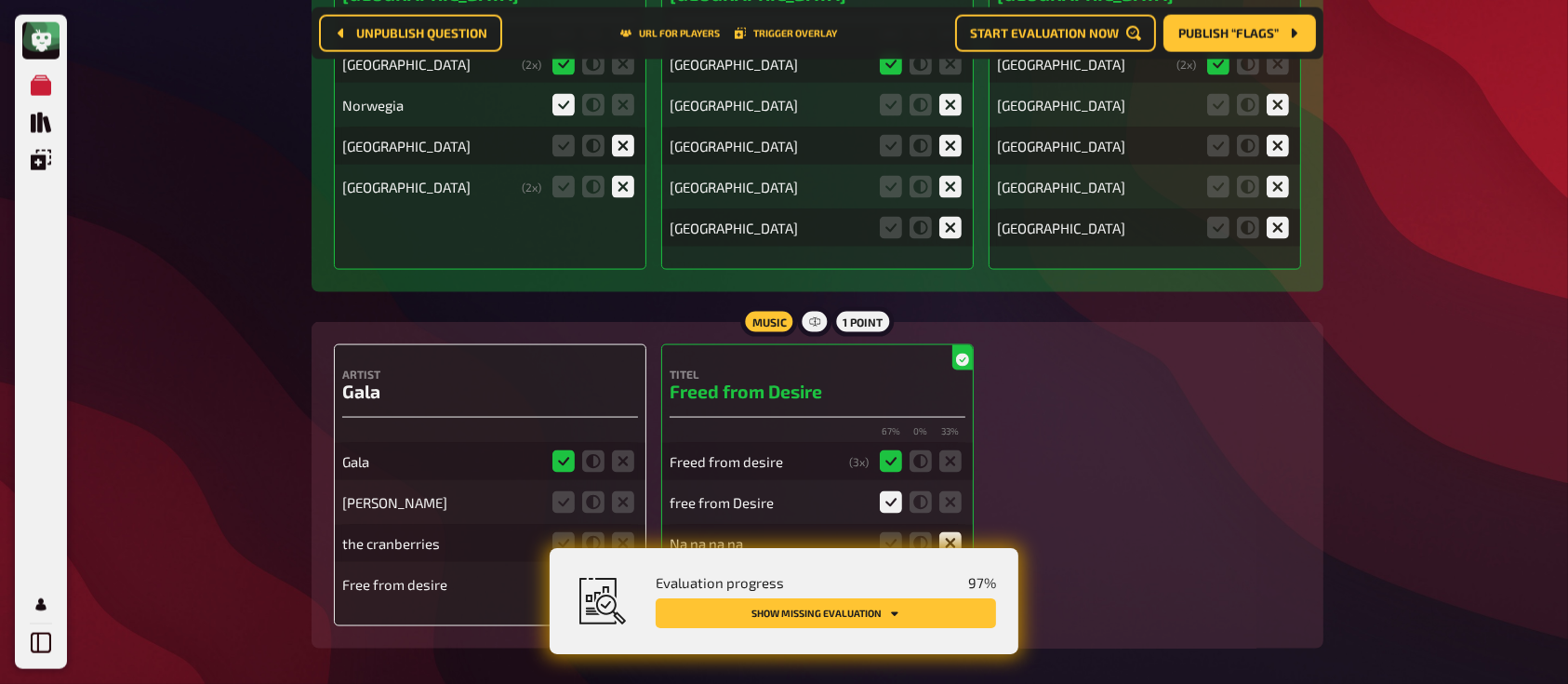
click at [635, 487] on fieldset at bounding box center [593, 502] width 90 height 30
click at [624, 491] on icon at bounding box center [623, 502] width 22 height 22
click at [0, 0] on input "radio" at bounding box center [0, 0] width 0 height 0
click at [627, 532] on icon at bounding box center [623, 543] width 22 height 22
click at [0, 0] on input "radio" at bounding box center [0, 0] width 0 height 0
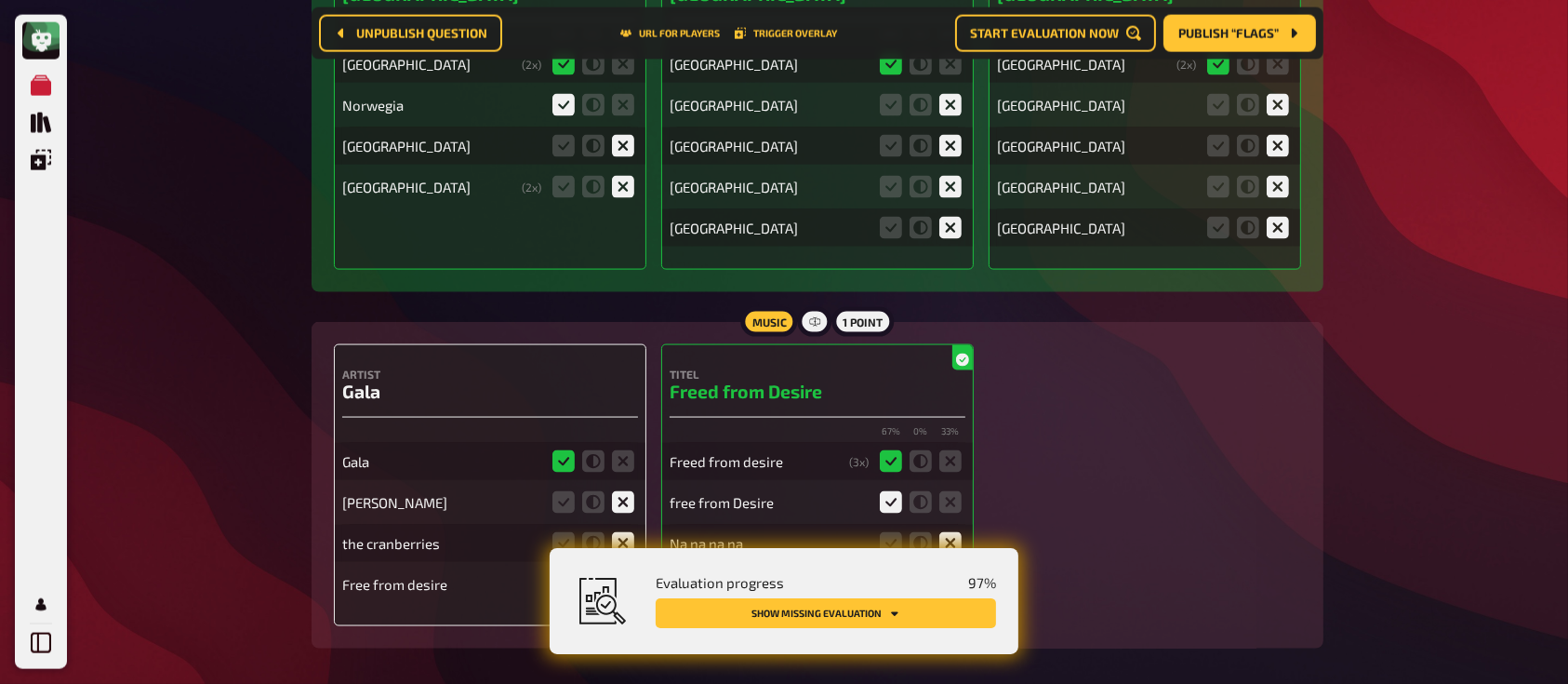
click at [631, 572] on icon at bounding box center [623, 583] width 22 height 22
click at [0, 0] on input "radio" at bounding box center [0, 0] width 0 height 0
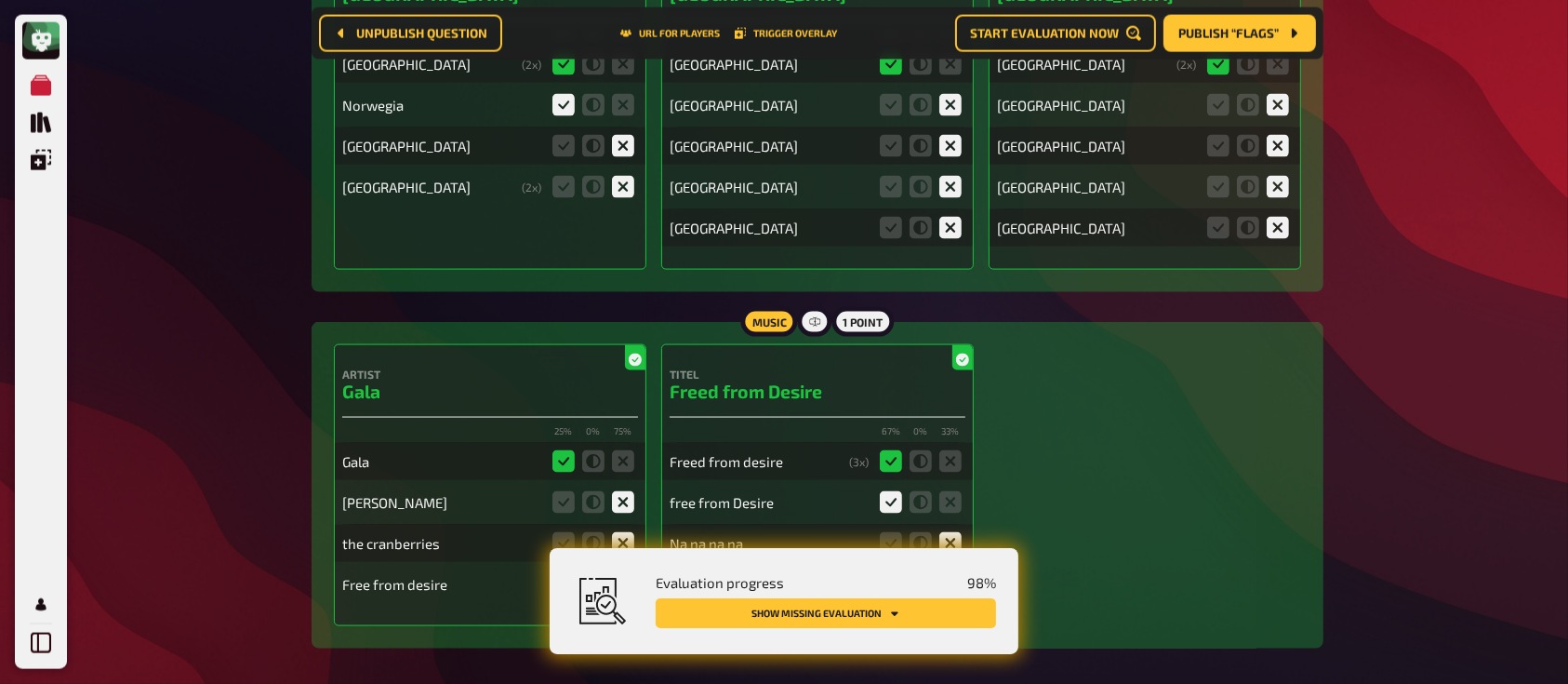
scroll to position [9739, 0]
click at [833, 605] on button "Show missing evaluation" at bounding box center [826, 613] width 340 height 30
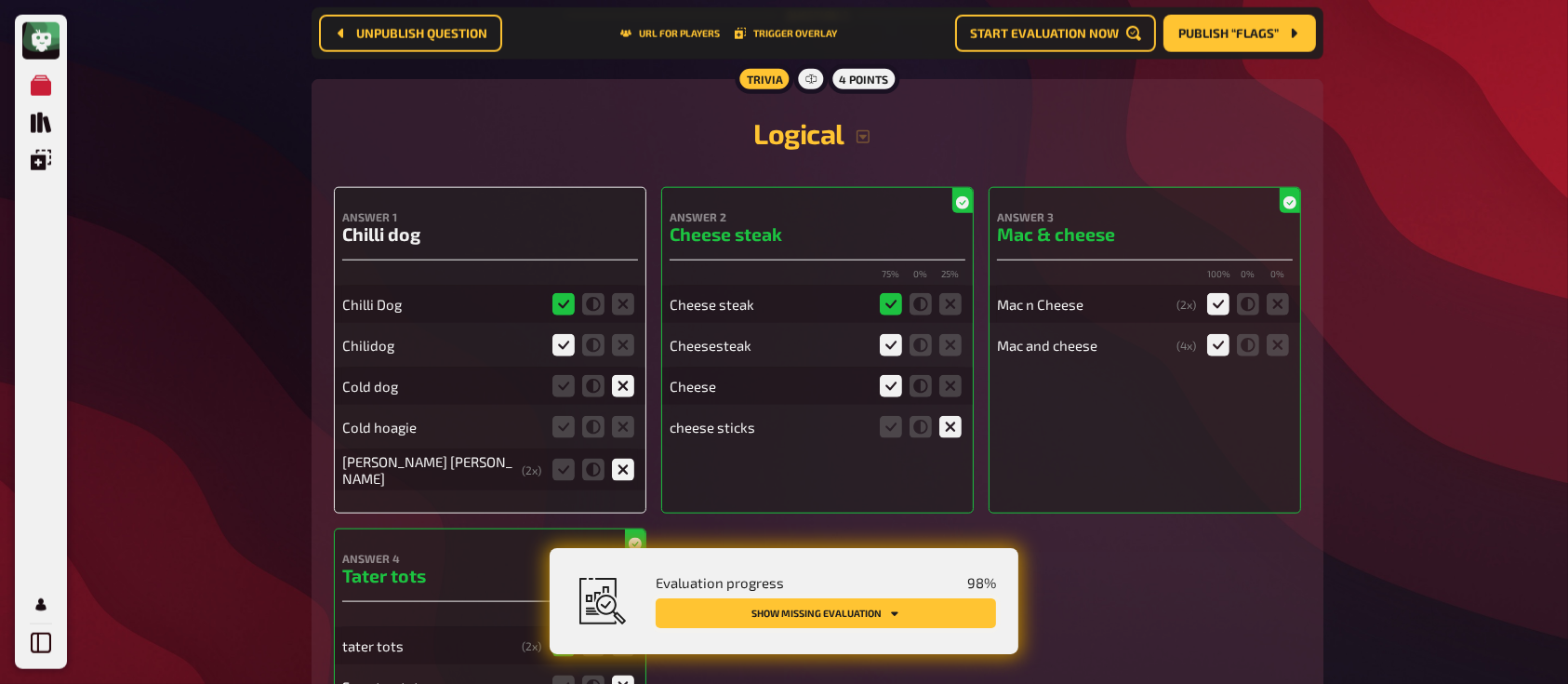
scroll to position [2210, 0]
click at [619, 430] on icon at bounding box center [623, 428] width 22 height 22
click at [0, 0] on input "radio" at bounding box center [0, 0] width 0 height 0
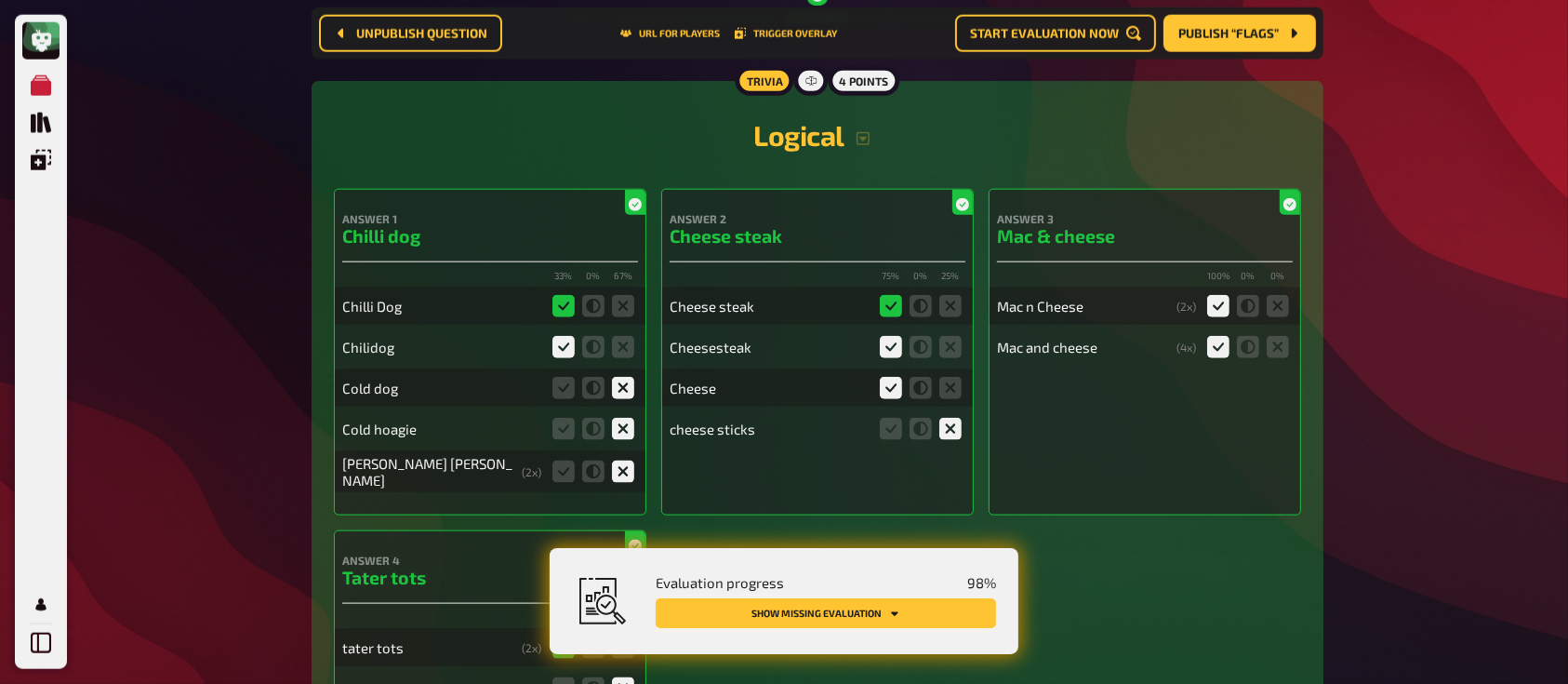
click at [821, 601] on button "Show missing evaluation" at bounding box center [826, 613] width 340 height 30
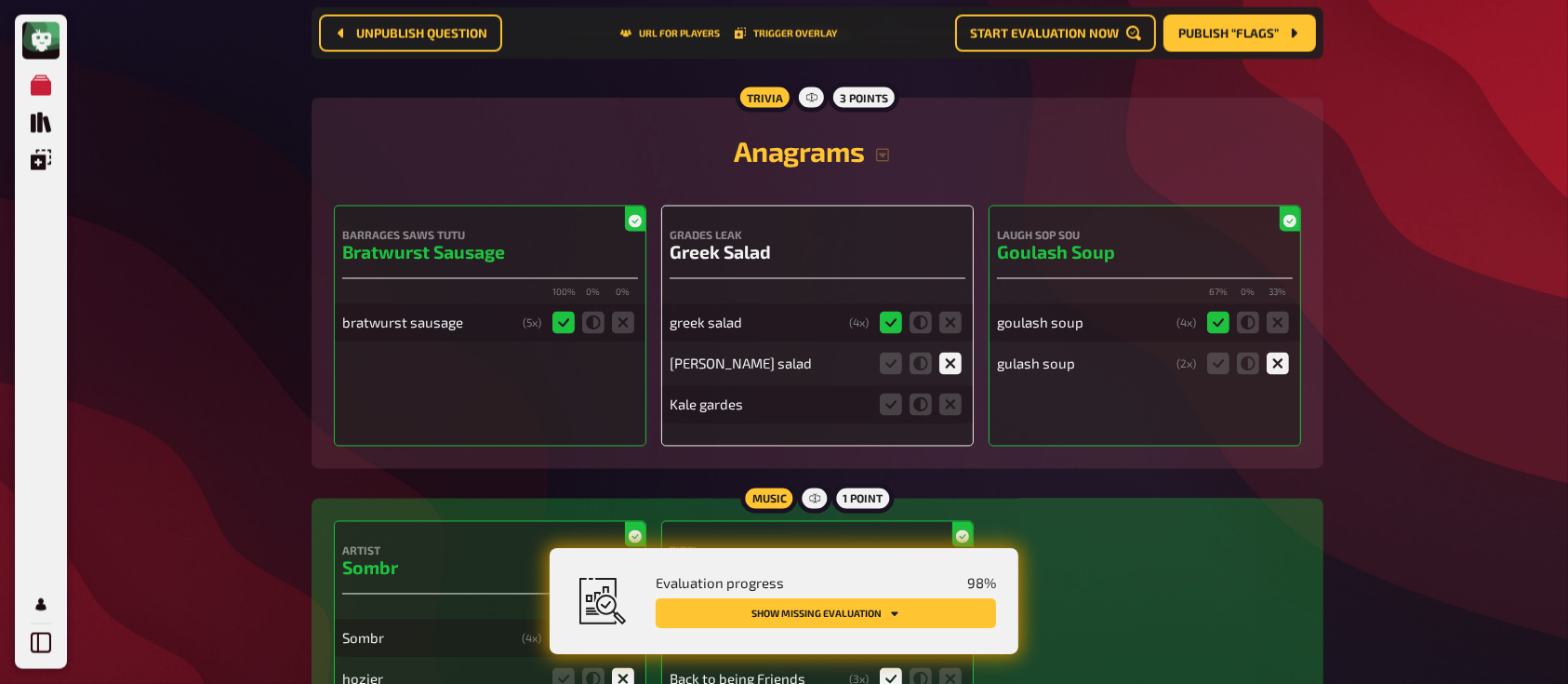
scroll to position [3382, 0]
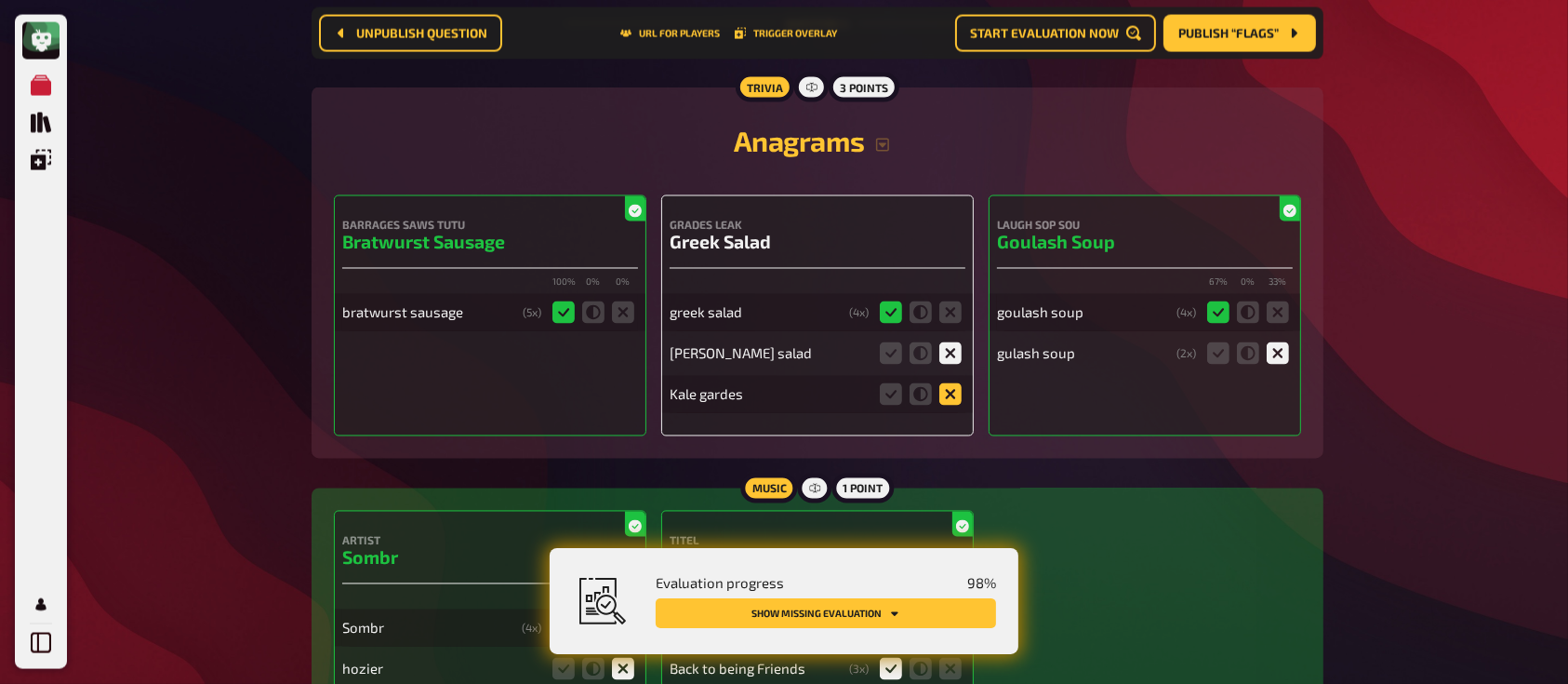
click at [950, 387] on icon at bounding box center [950, 394] width 22 height 22
click at [0, 0] on input "radio" at bounding box center [0, 0] width 0 height 0
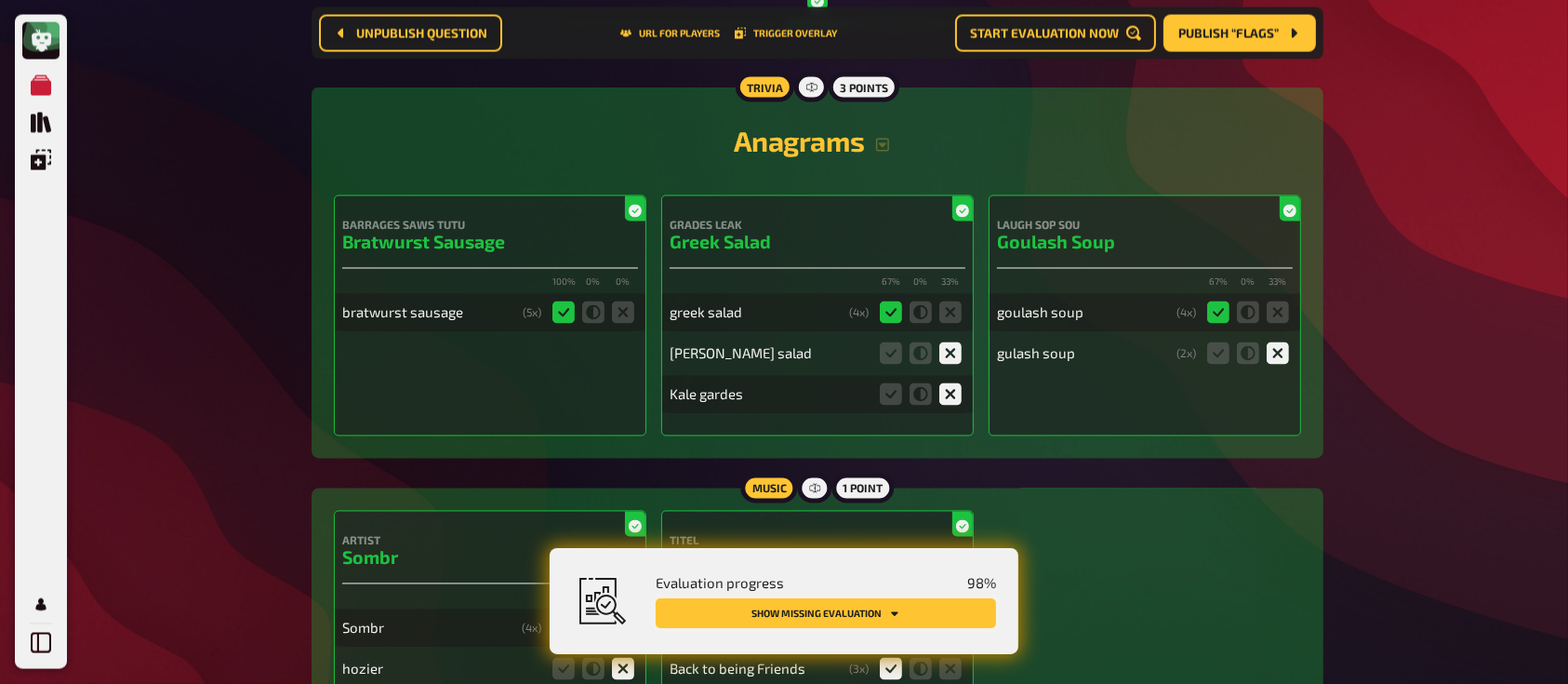
click at [784, 609] on button "Show missing evaluation" at bounding box center [826, 613] width 340 height 30
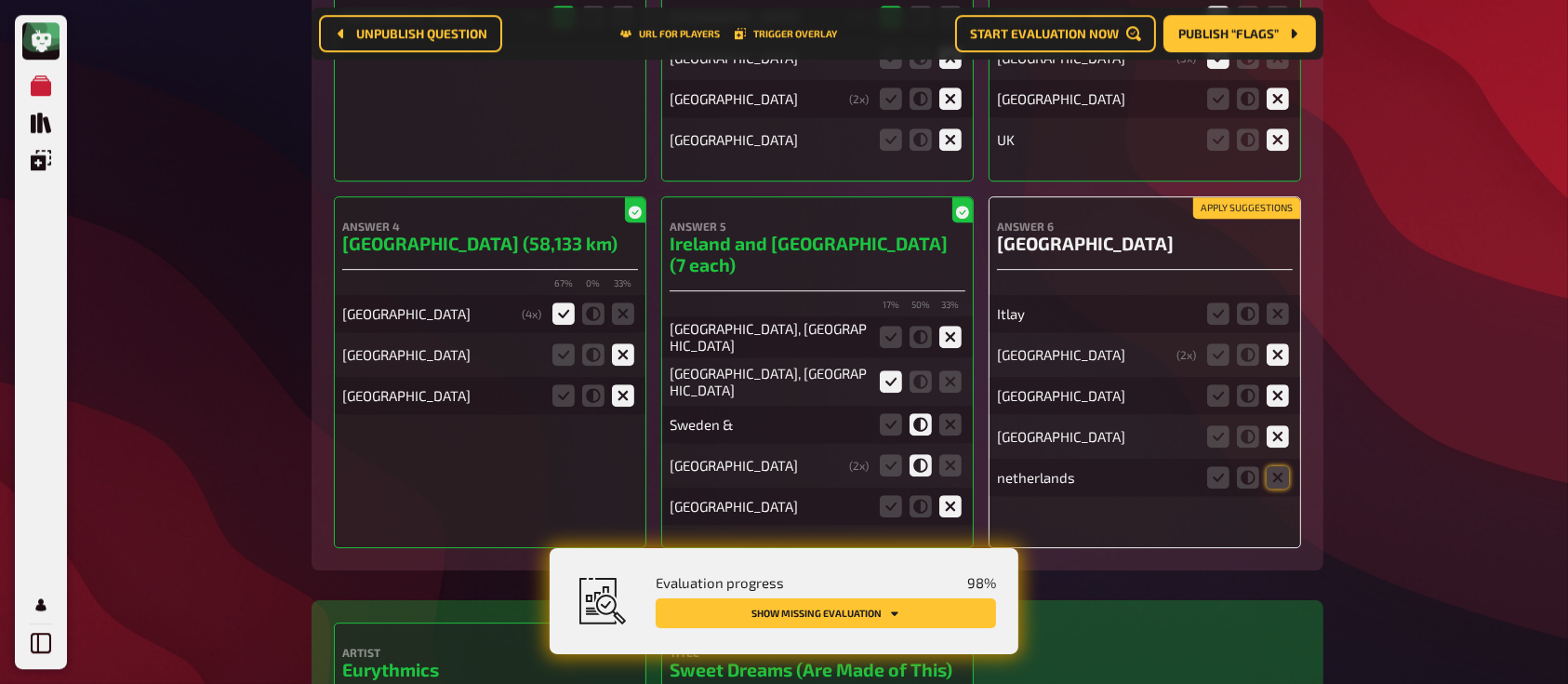
scroll to position [5666, 0]
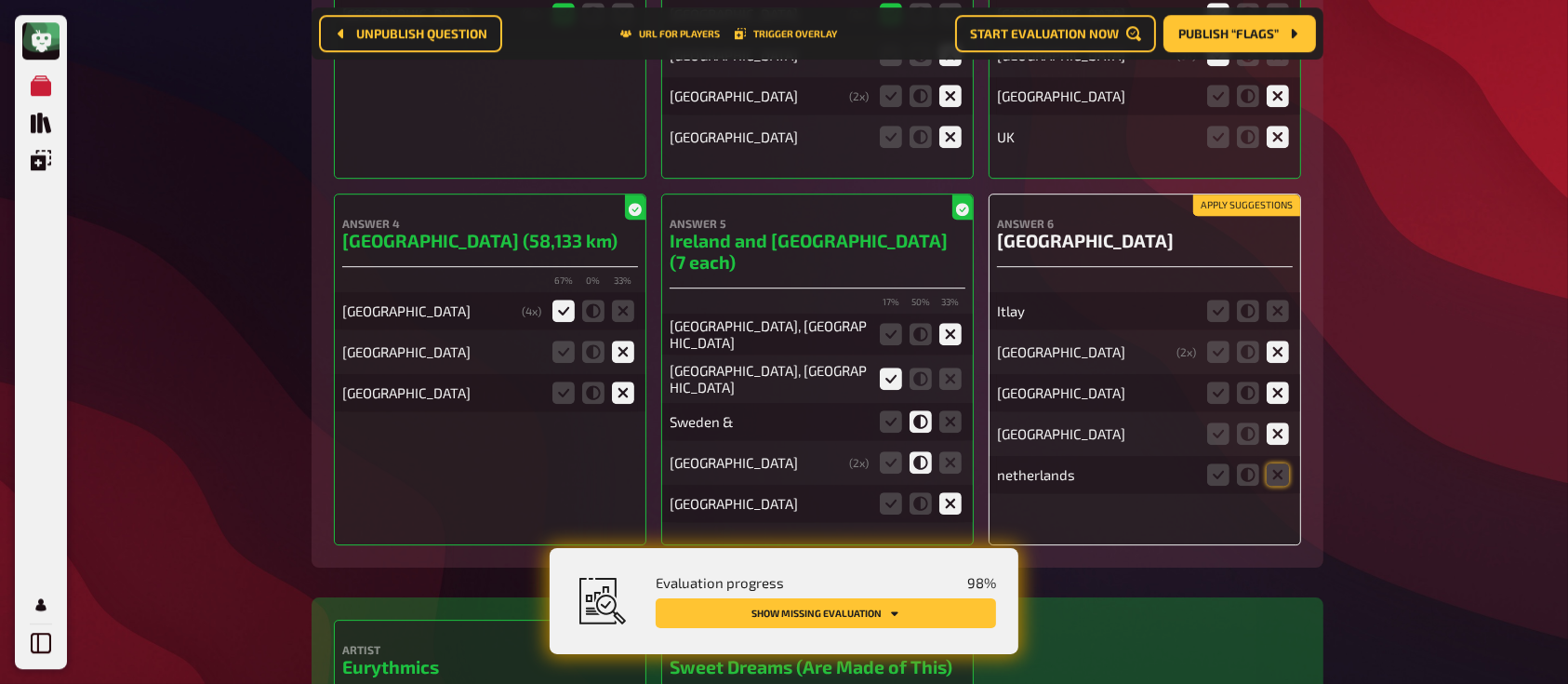
drag, startPoint x: 937, startPoint y: 446, endPoint x: 1392, endPoint y: 276, distance: 485.7
click at [1274, 314] on icon at bounding box center [1277, 311] width 22 height 22
click at [0, 0] on input "radio" at bounding box center [0, 0] width 0 height 0
click at [1276, 470] on icon at bounding box center [1277, 474] width 22 height 22
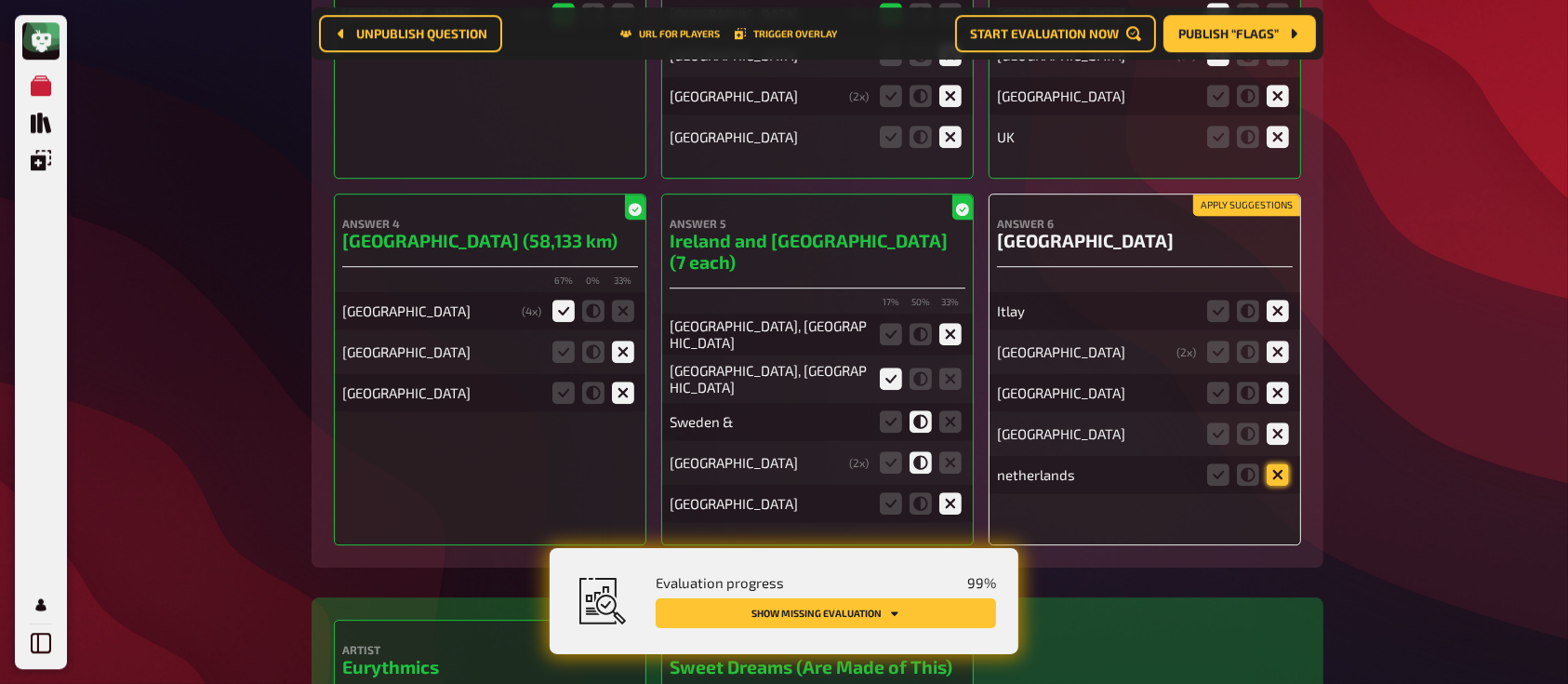
click at [0, 0] on input "radio" at bounding box center [0, 0] width 0 height 0
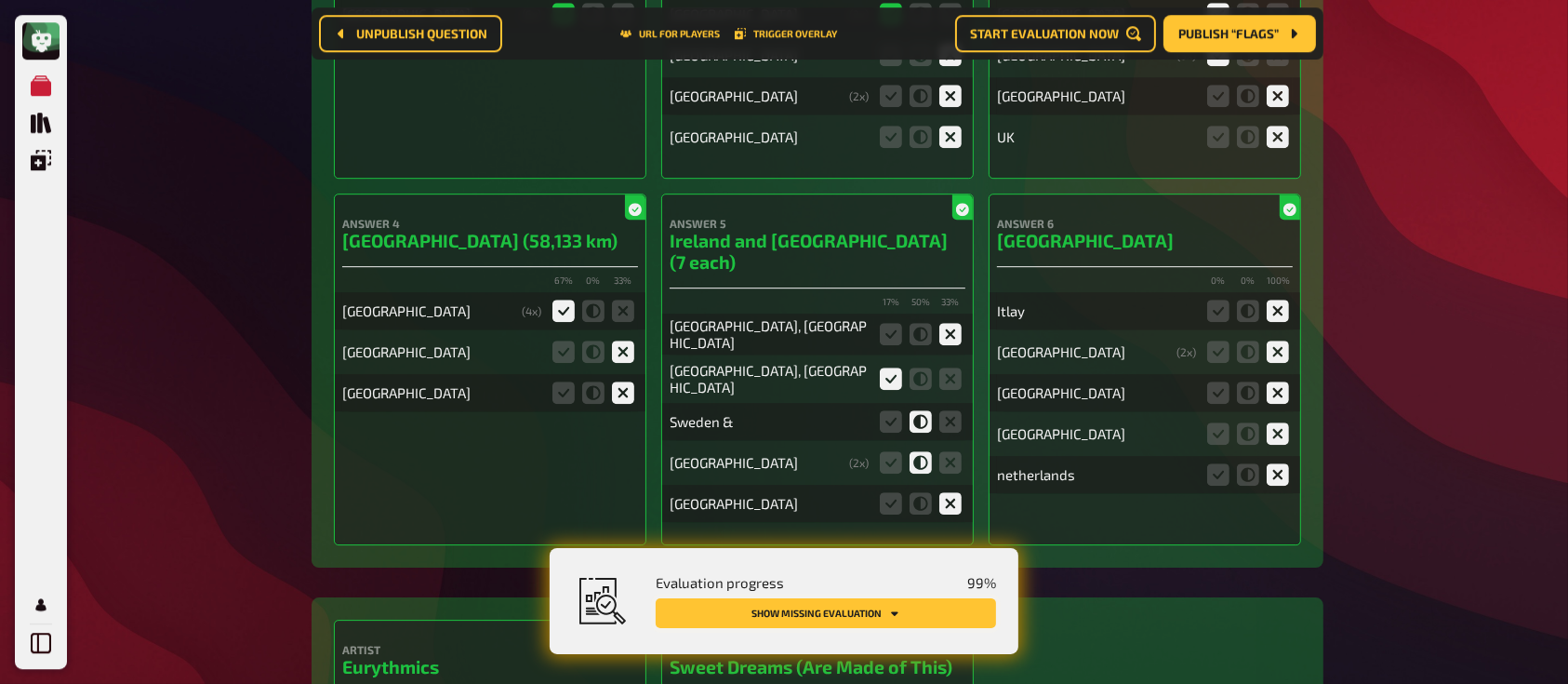
click at [837, 608] on button "Show missing evaluation" at bounding box center [826, 613] width 340 height 30
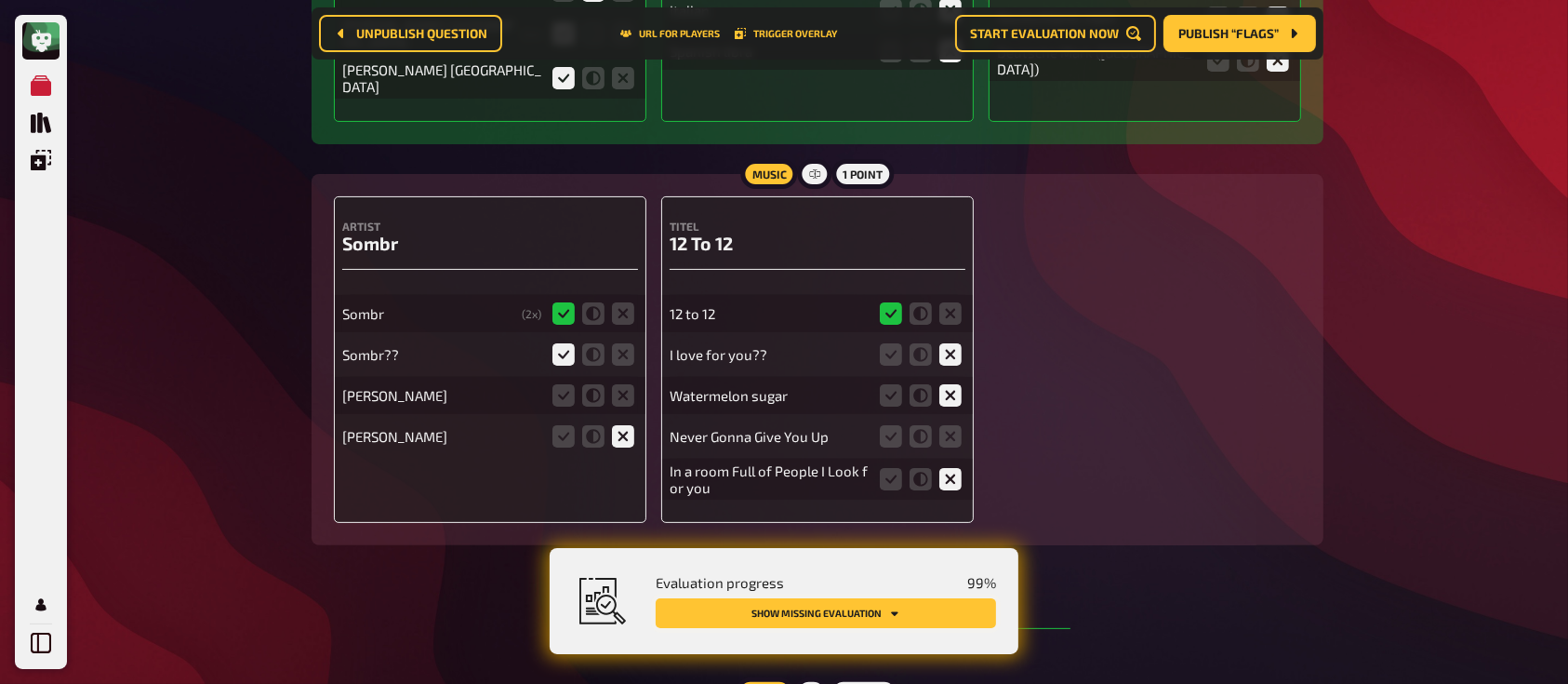
scroll to position [7442, 0]
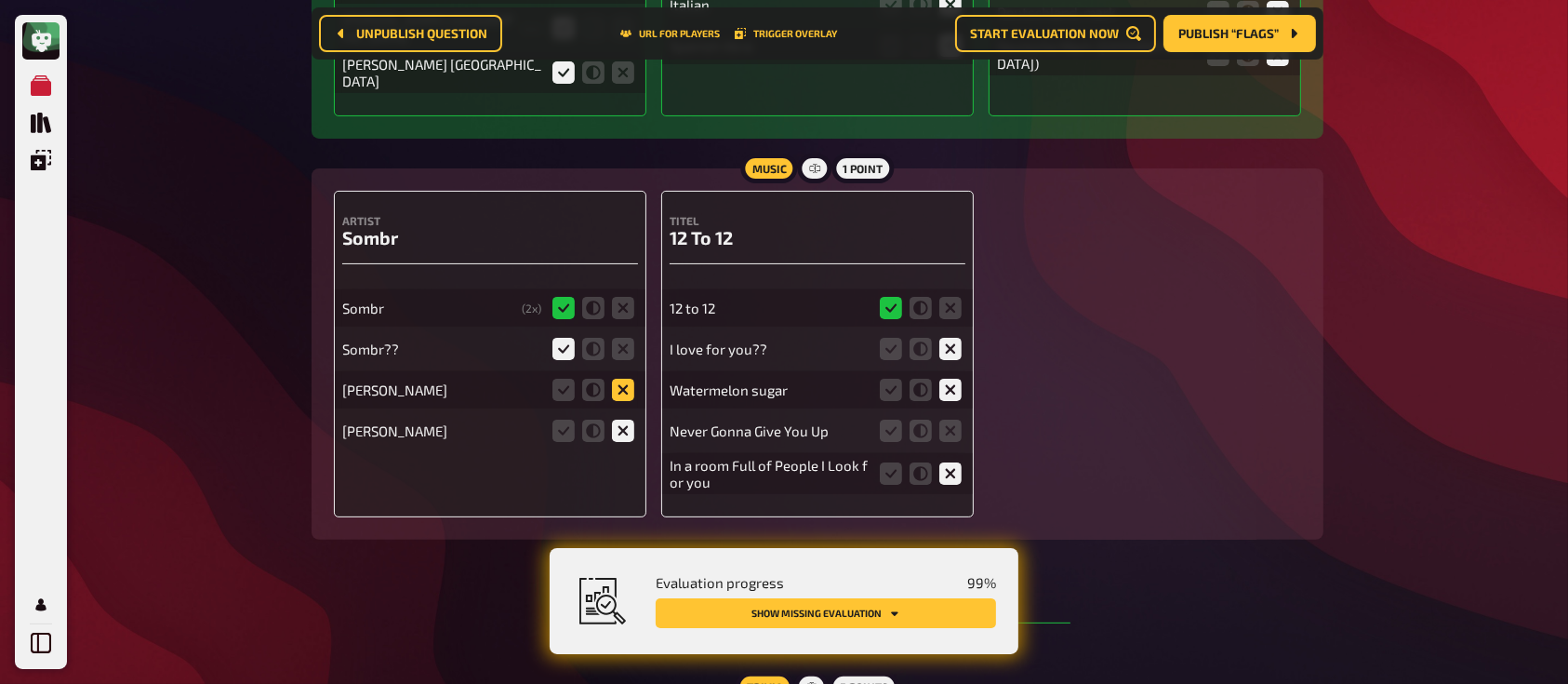
click at [625, 378] on icon at bounding box center [623, 389] width 22 height 22
click at [0, 0] on input "radio" at bounding box center [0, 0] width 0 height 0
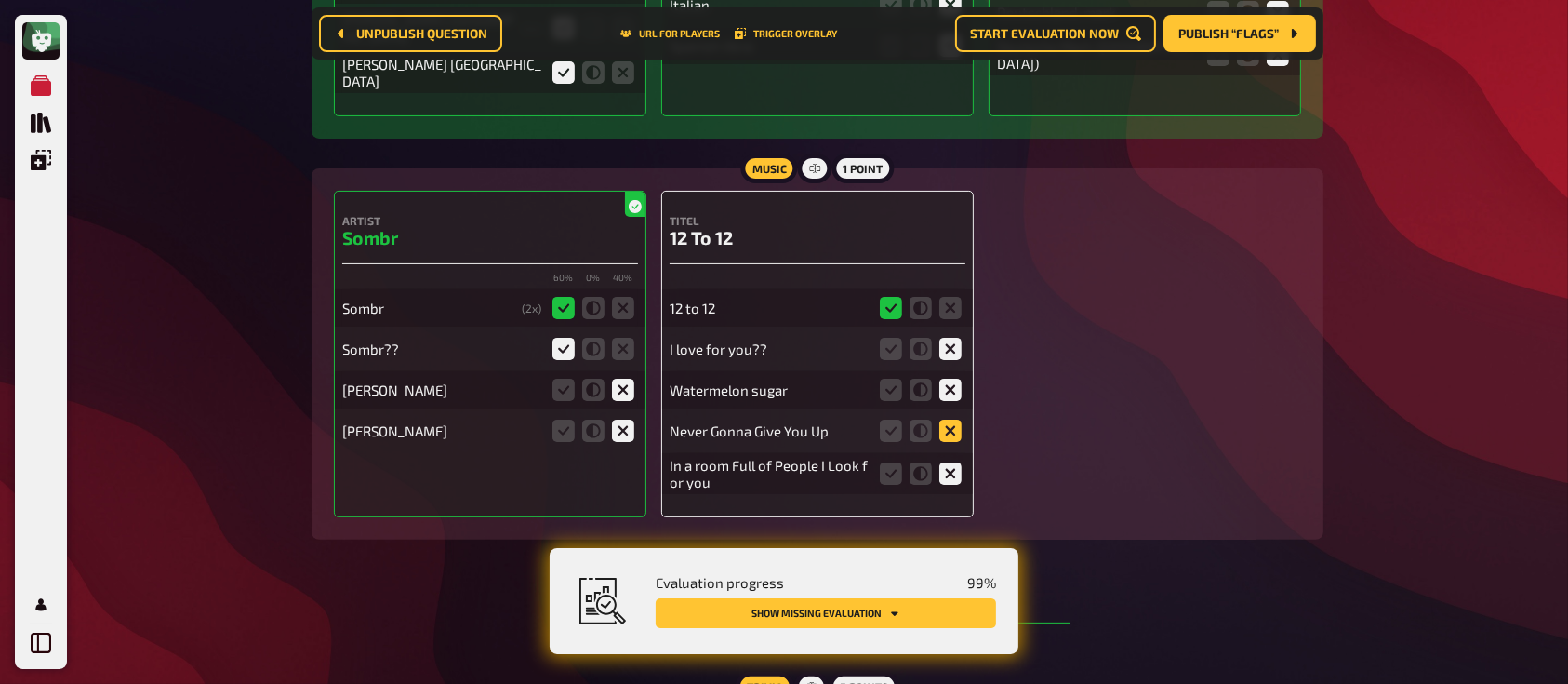
click at [954, 419] on icon at bounding box center [950, 430] width 22 height 22
click at [0, 0] on input "radio" at bounding box center [0, 0] width 0 height 0
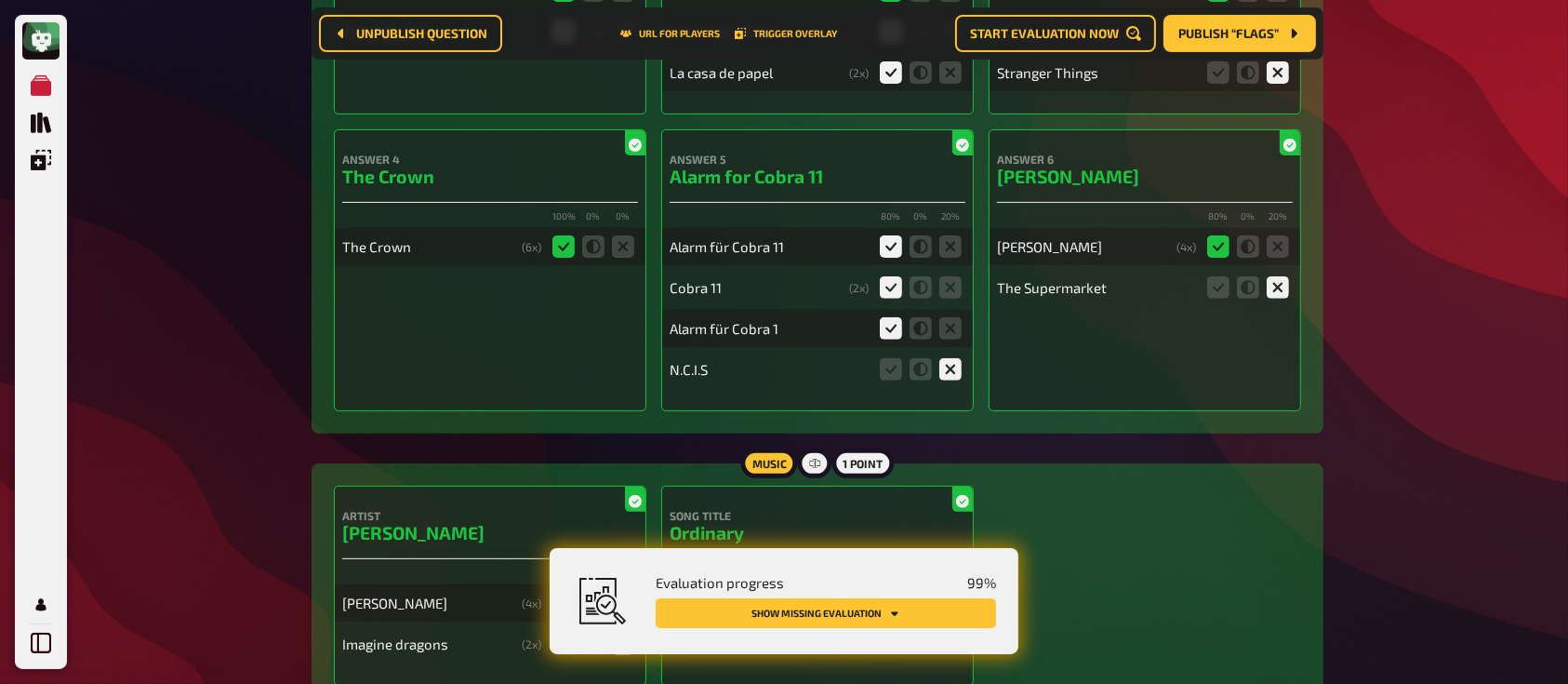
scroll to position [0, 0]
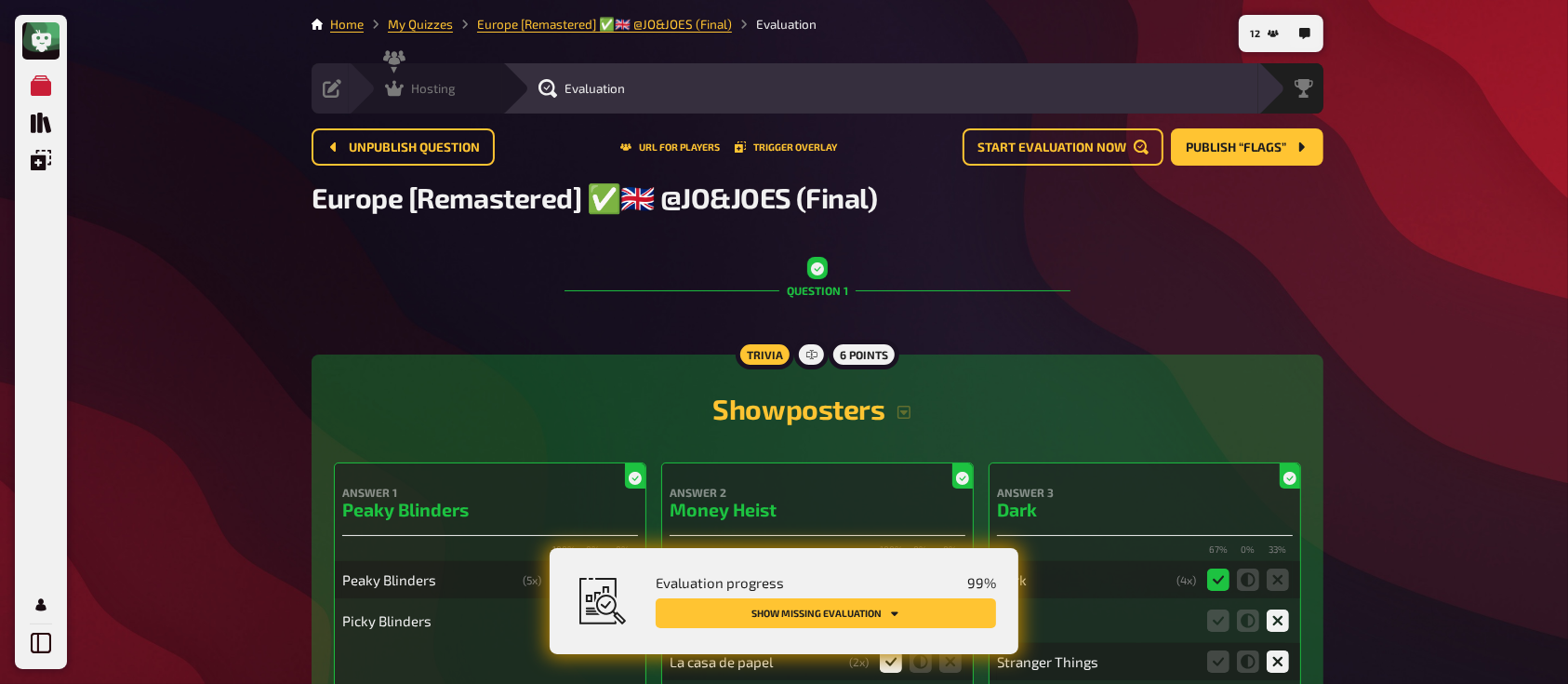
click at [453, 88] on span "Hosting" at bounding box center [433, 88] width 45 height 15
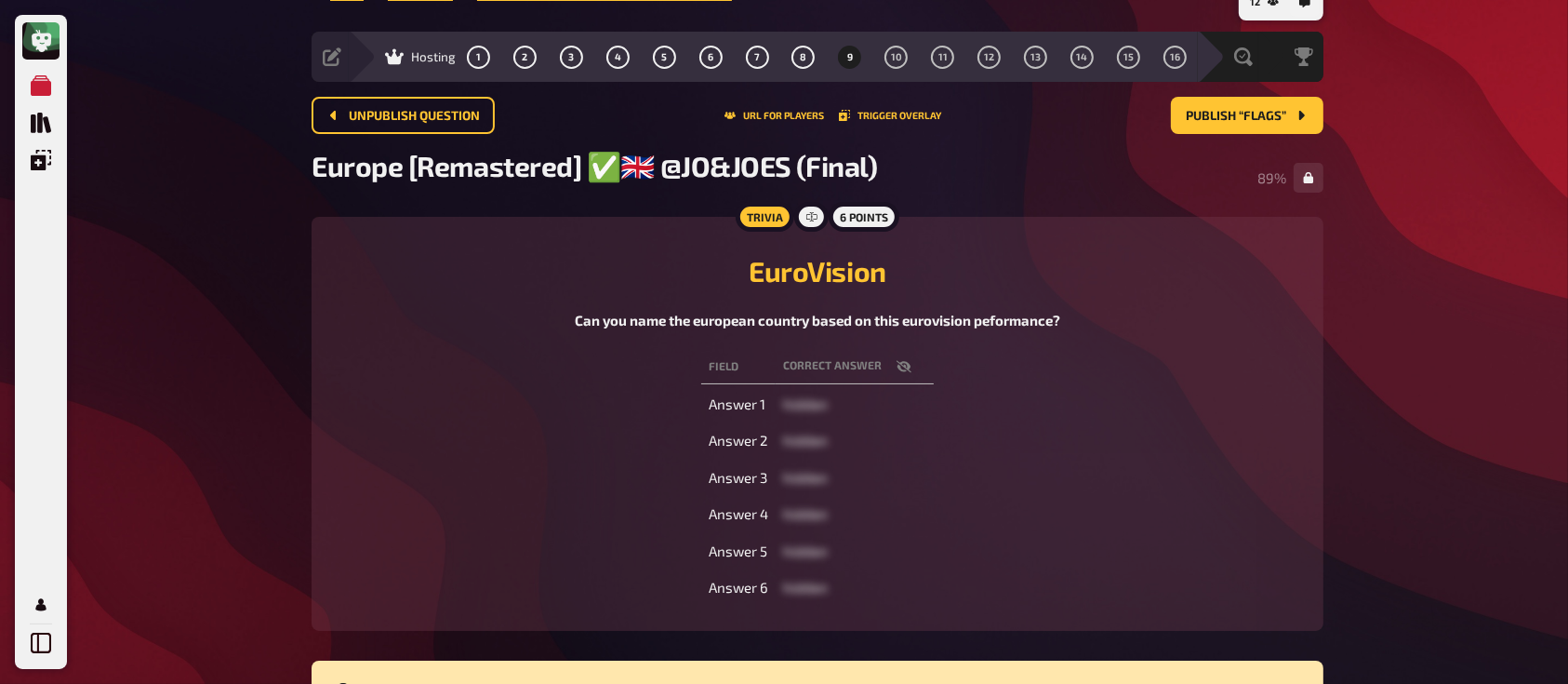
scroll to position [24, 0]
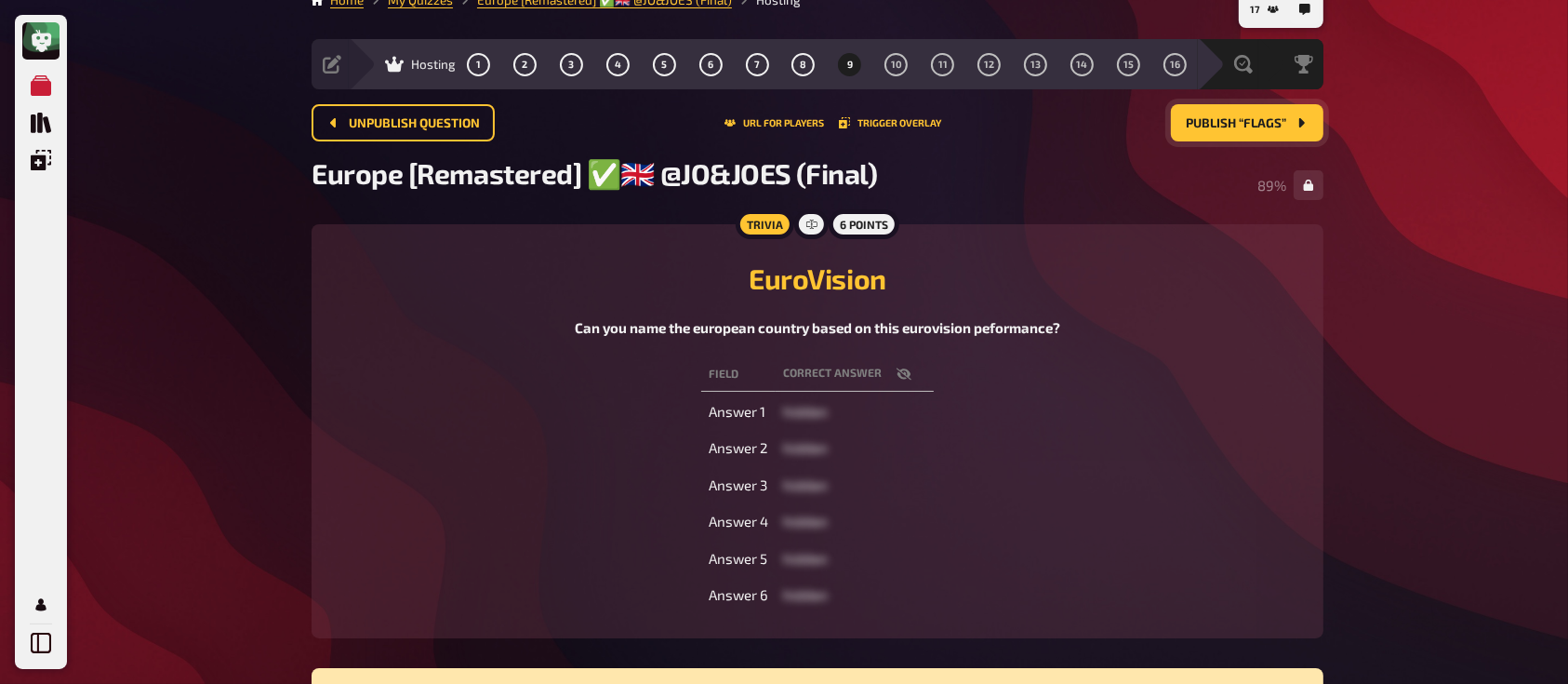
click at [1221, 128] on span "Publish “Flags”" at bounding box center [1235, 123] width 101 height 13
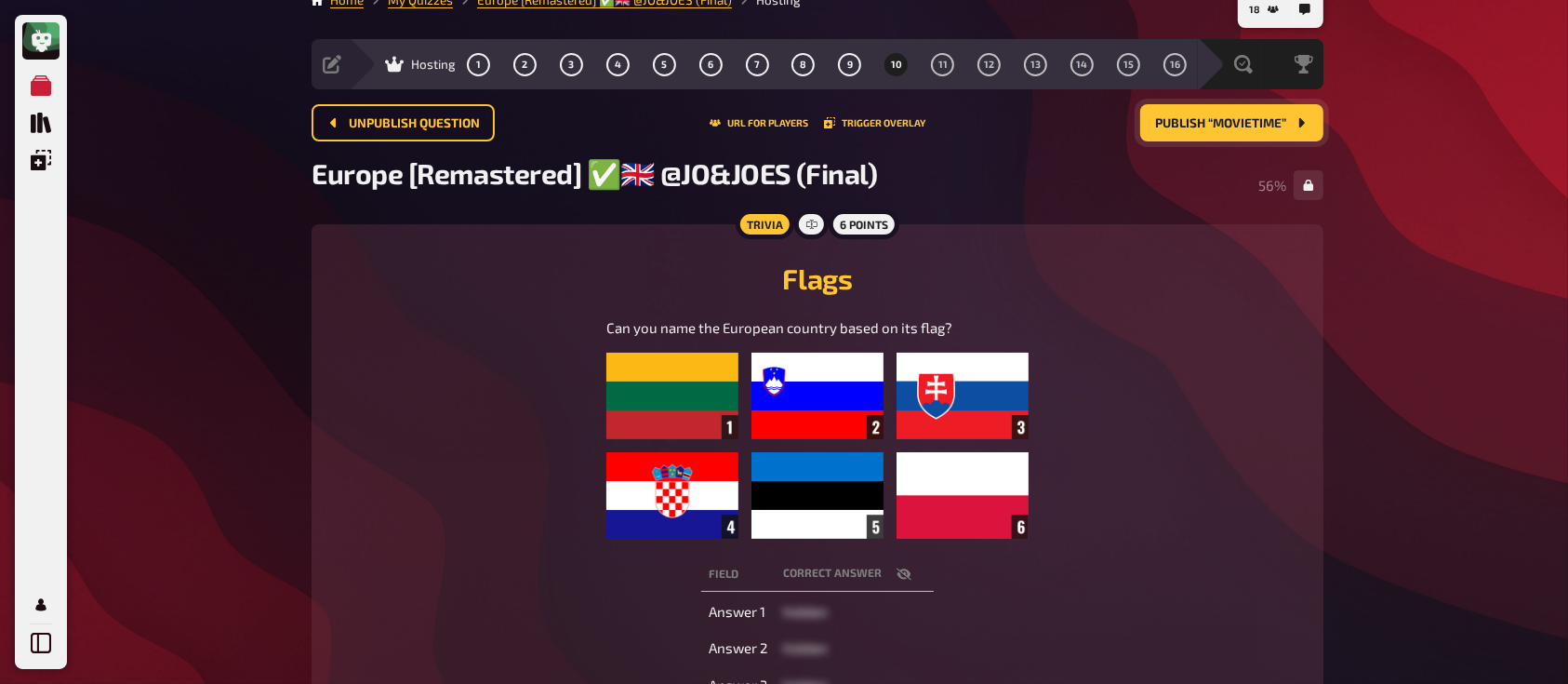
click at [1178, 123] on span "Publish “Movietime”" at bounding box center [1221, 123] width 131 height 13
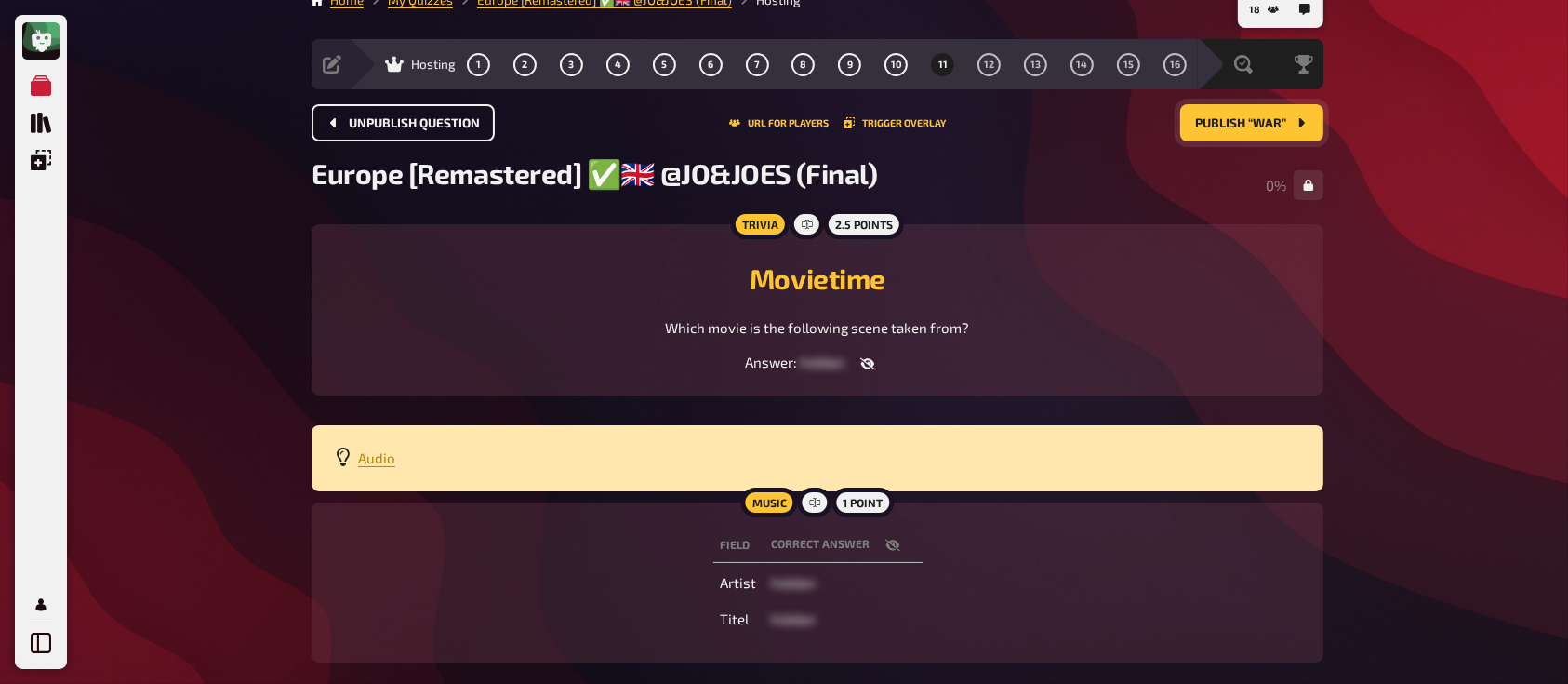
click at [430, 117] on span "Unpublish question" at bounding box center [414, 123] width 131 height 13
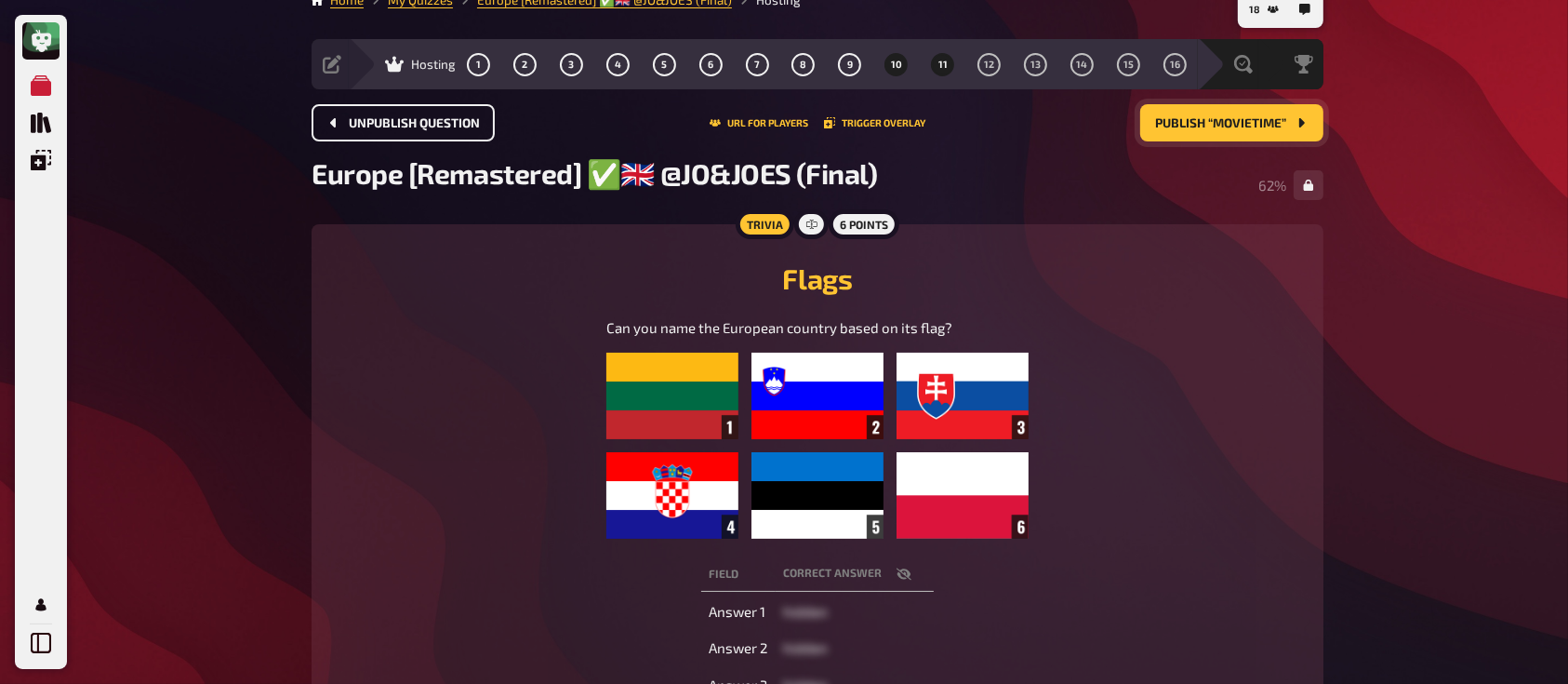
click at [944, 60] on span "11" at bounding box center [942, 65] width 9 height 10
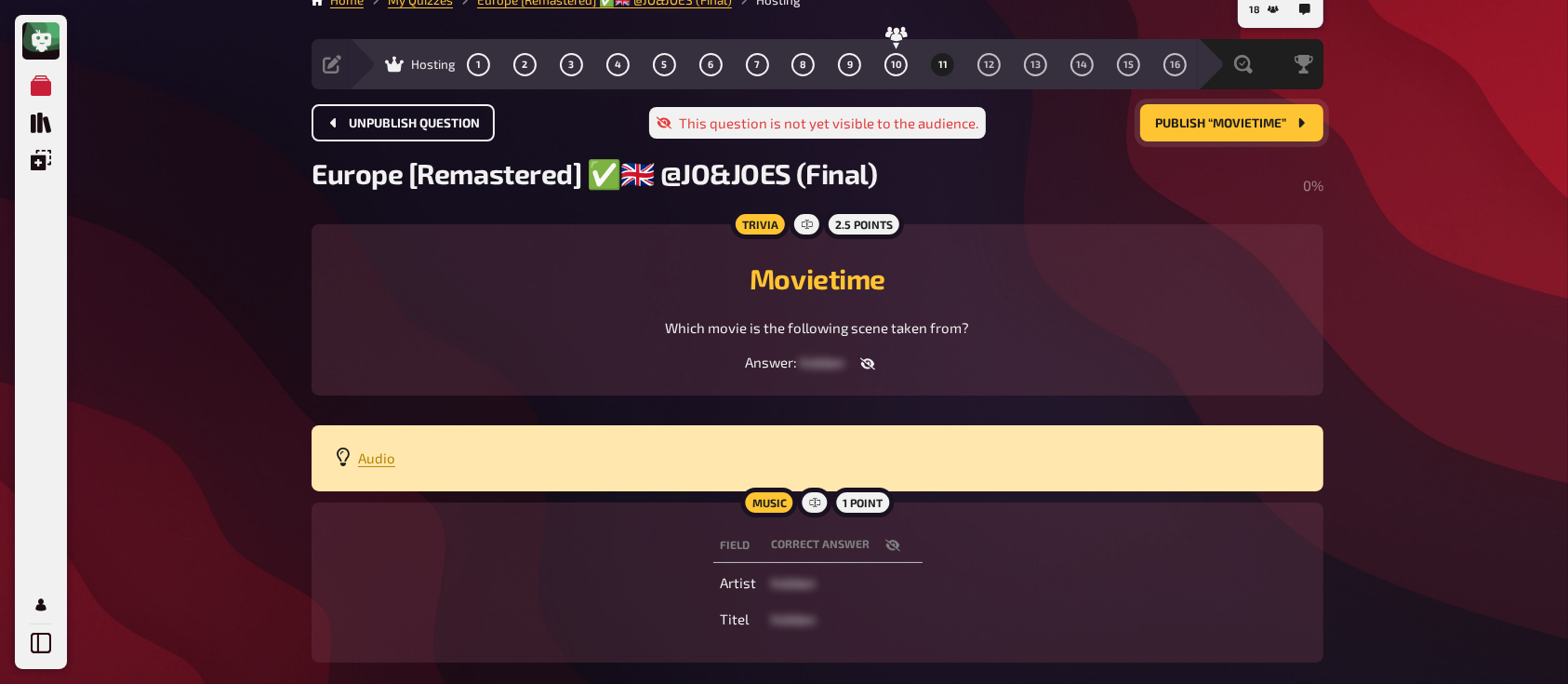
click at [870, 360] on icon "button" at bounding box center [867, 363] width 15 height 15
click at [443, 373] on div "Answer : Before Sunrise" at bounding box center [816, 363] width 967 height 20
click at [374, 454] on span "Audio" at bounding box center [376, 457] width 37 height 17
click at [1173, 121] on span "Publish “Movietime”" at bounding box center [1221, 123] width 131 height 13
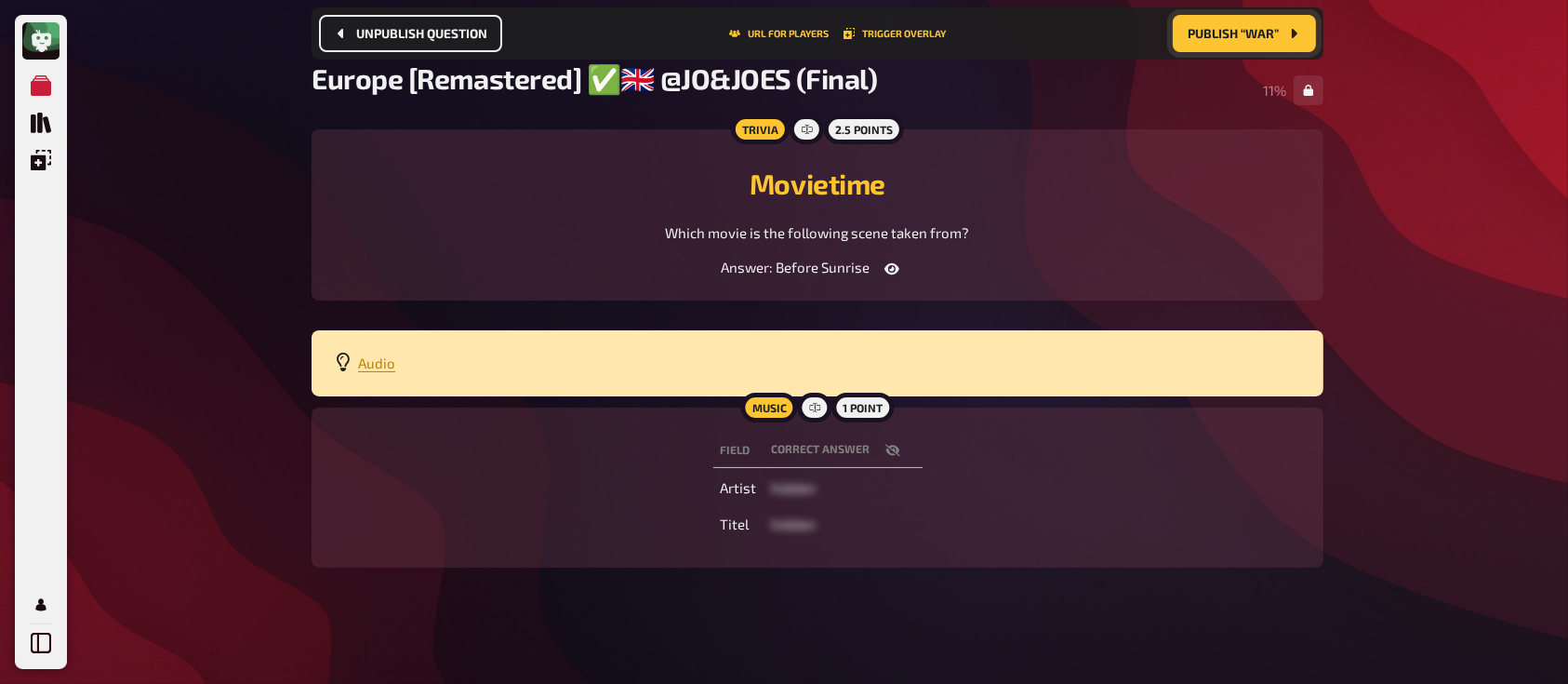
scroll to position [136, 0]
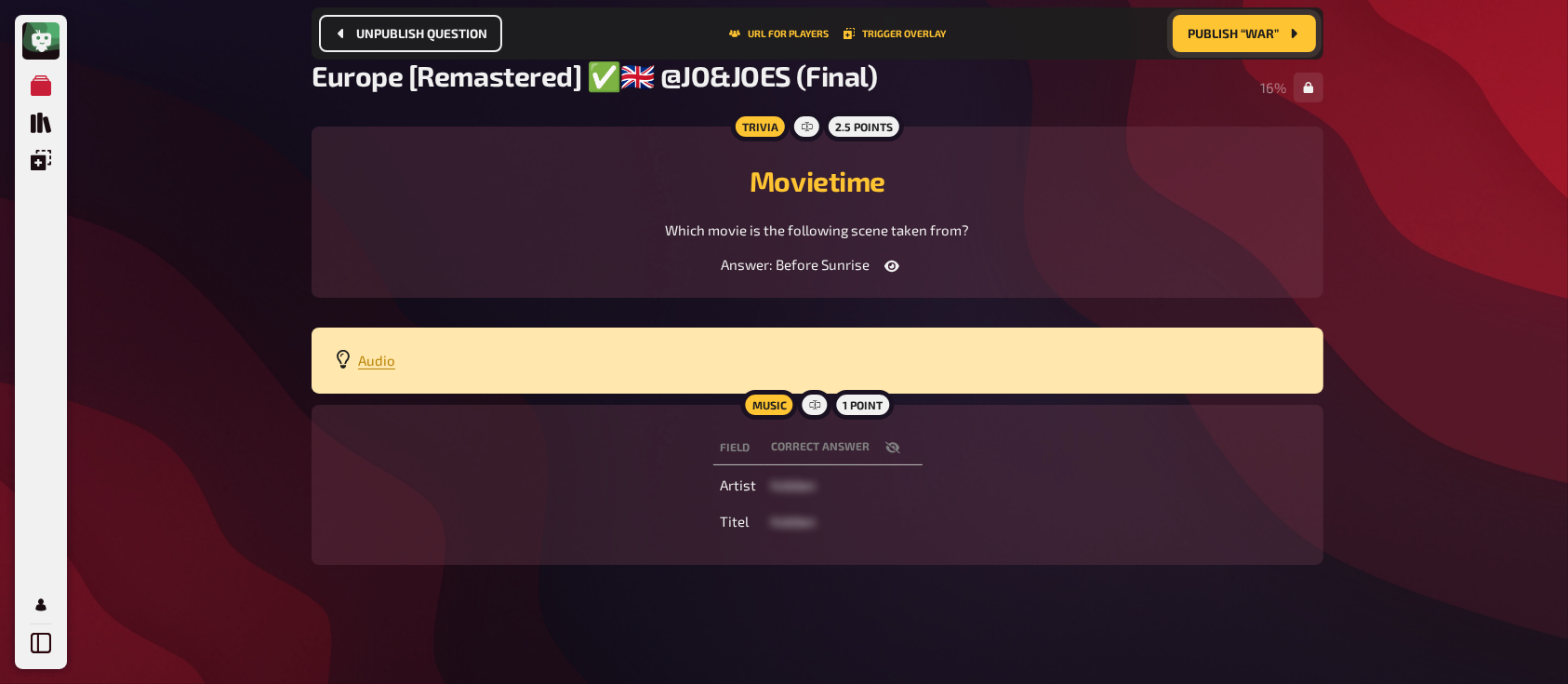
click at [893, 443] on icon "button" at bounding box center [892, 447] width 15 height 15
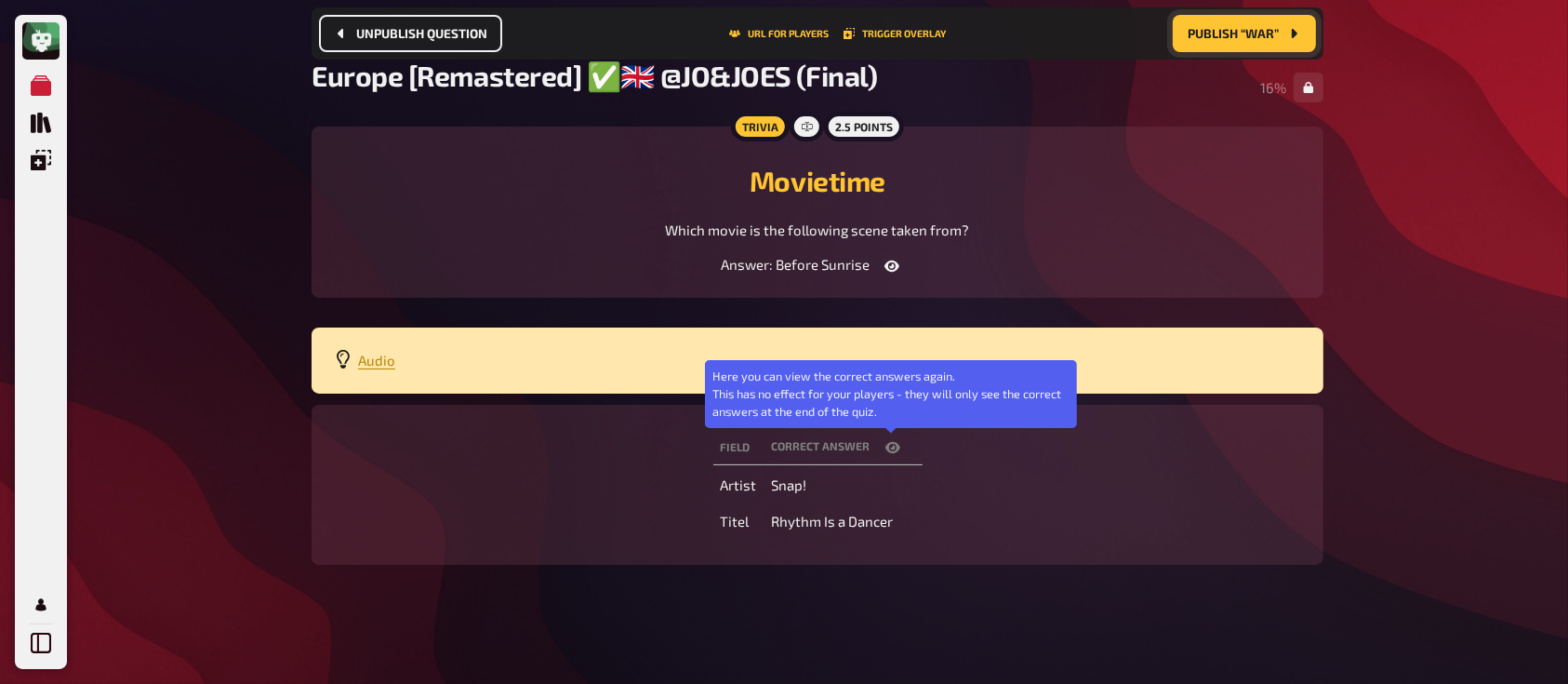
click at [893, 441] on icon "button" at bounding box center [892, 447] width 15 height 15
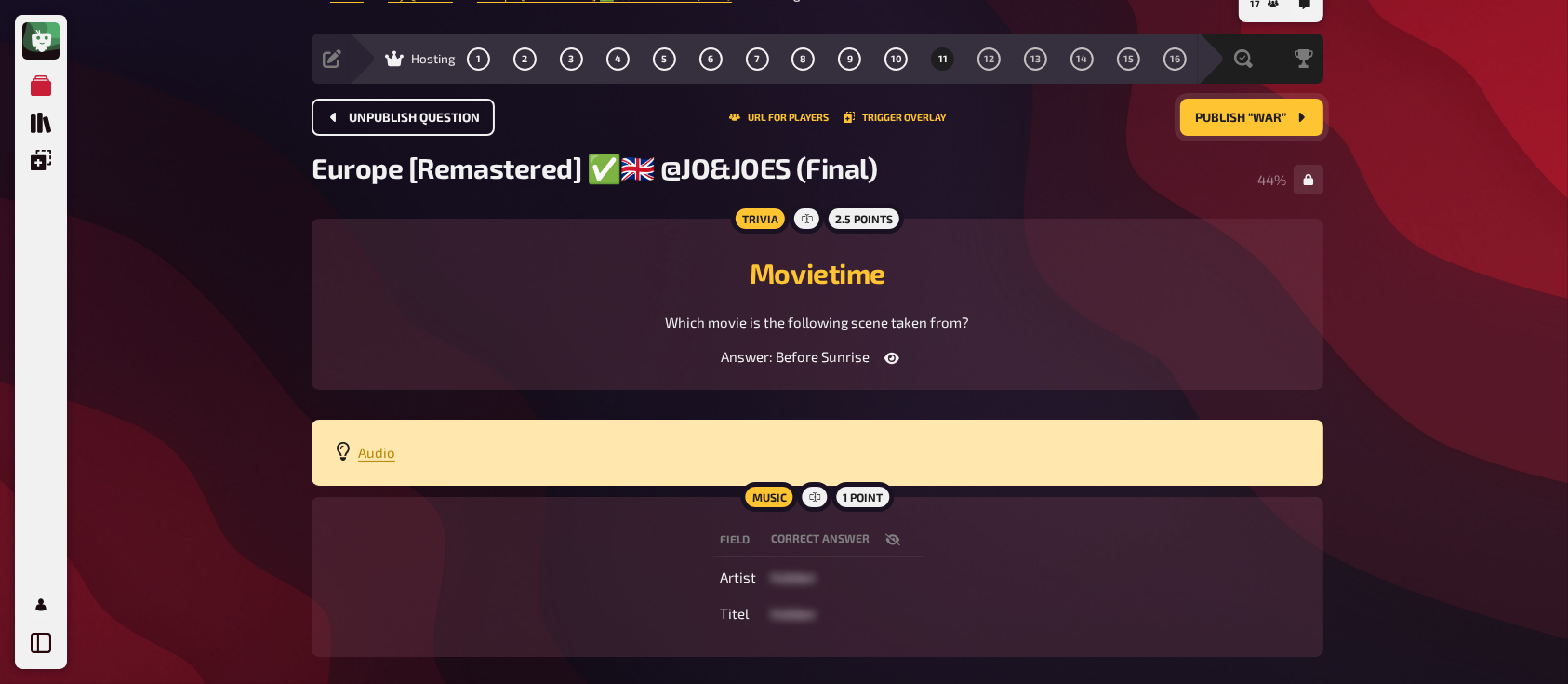
scroll to position [32, 0]
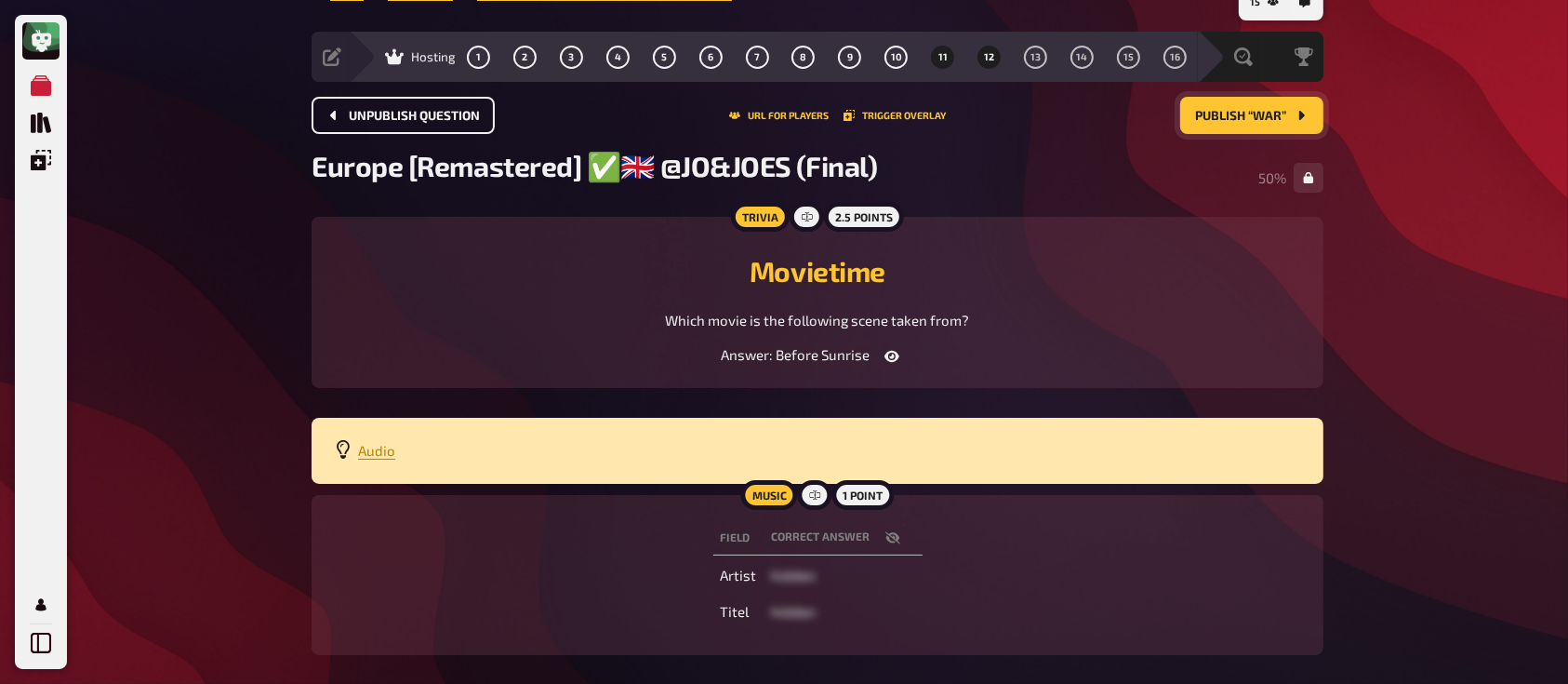
click at [990, 52] on span "12" at bounding box center [989, 57] width 10 height 10
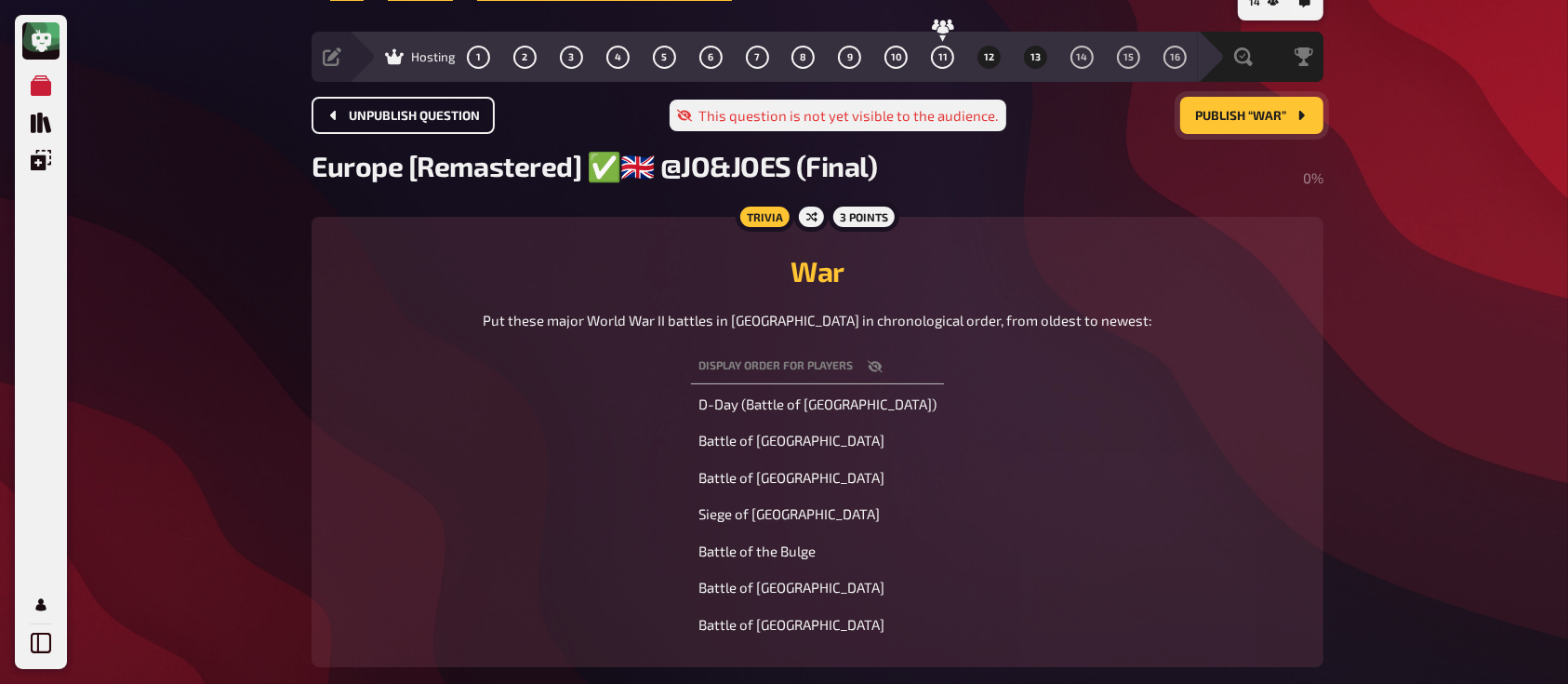
click at [1036, 52] on span "13" at bounding box center [1035, 57] width 10 height 10
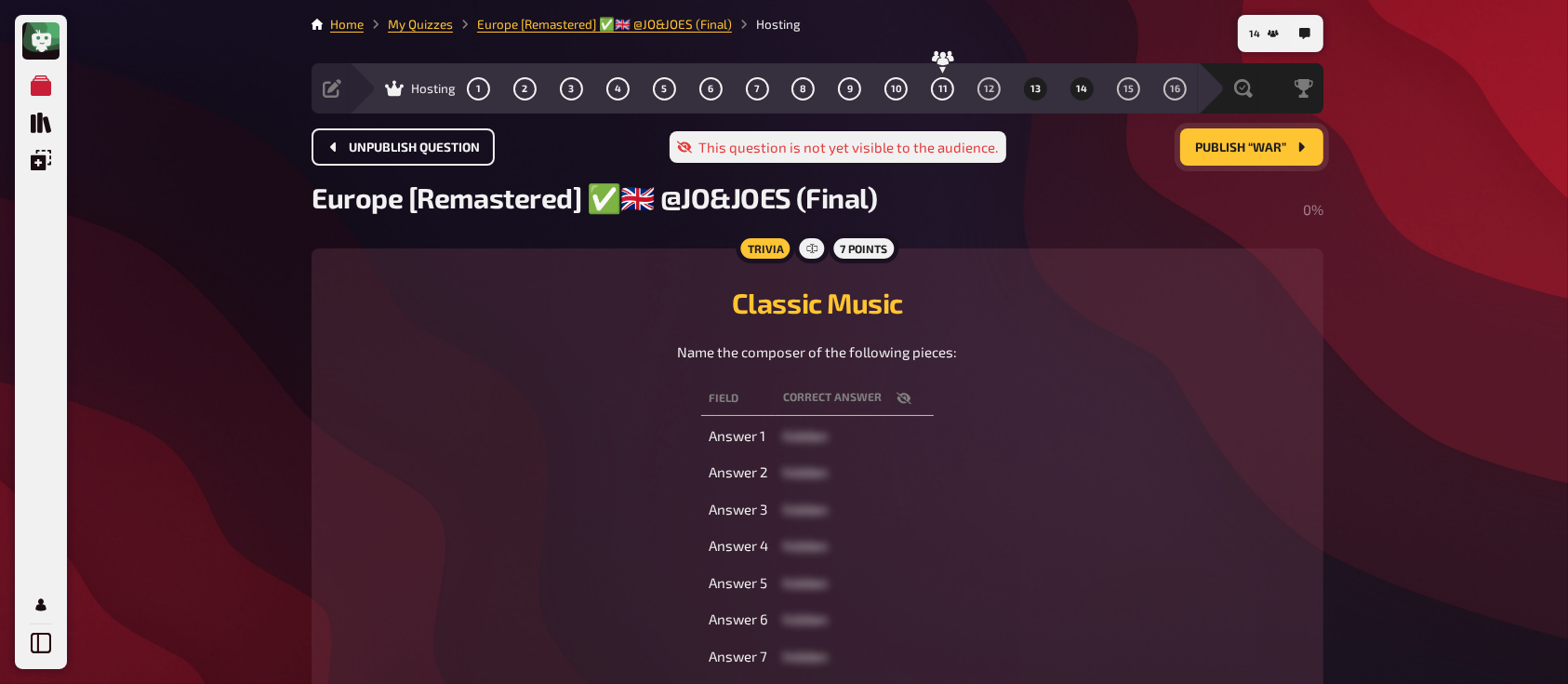
click at [1086, 90] on span "14" at bounding box center [1081, 89] width 11 height 10
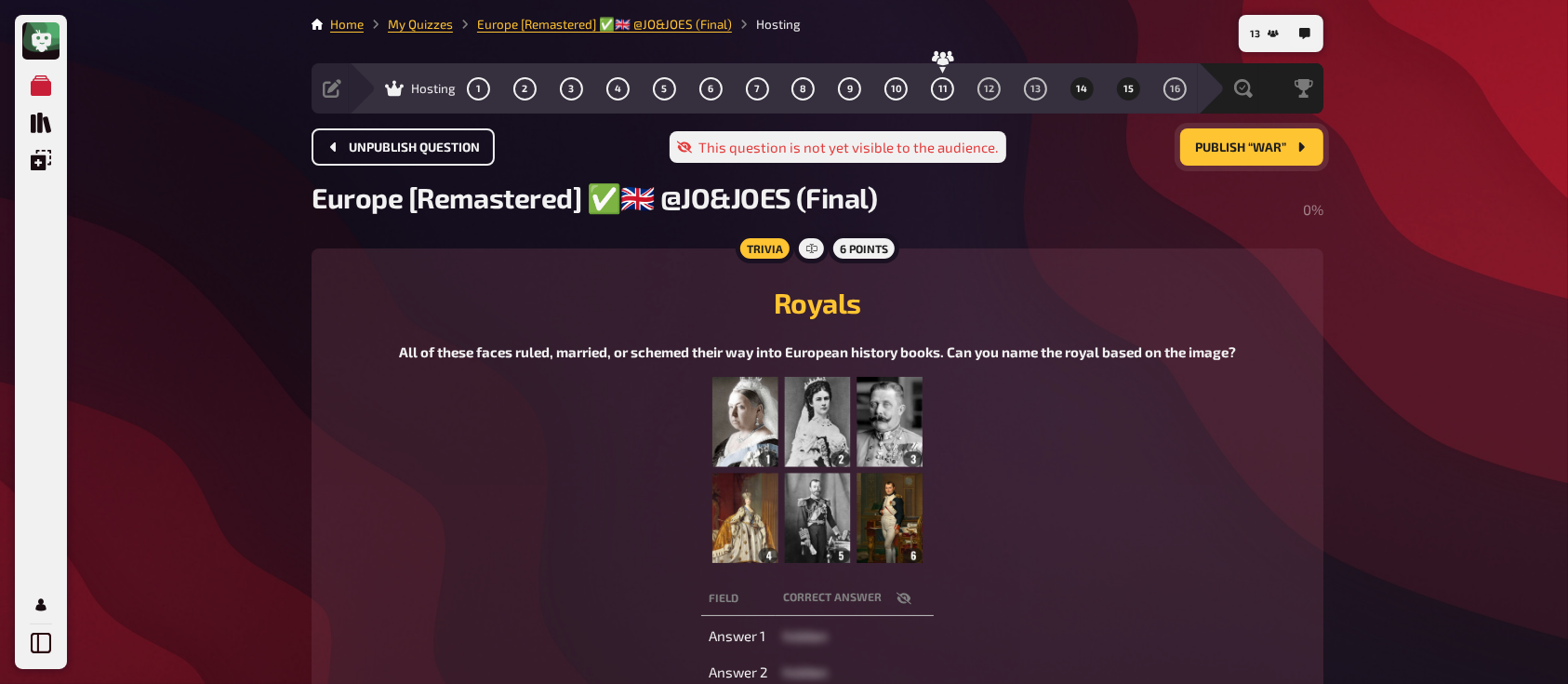
click at [1129, 84] on span "15" at bounding box center [1128, 89] width 10 height 10
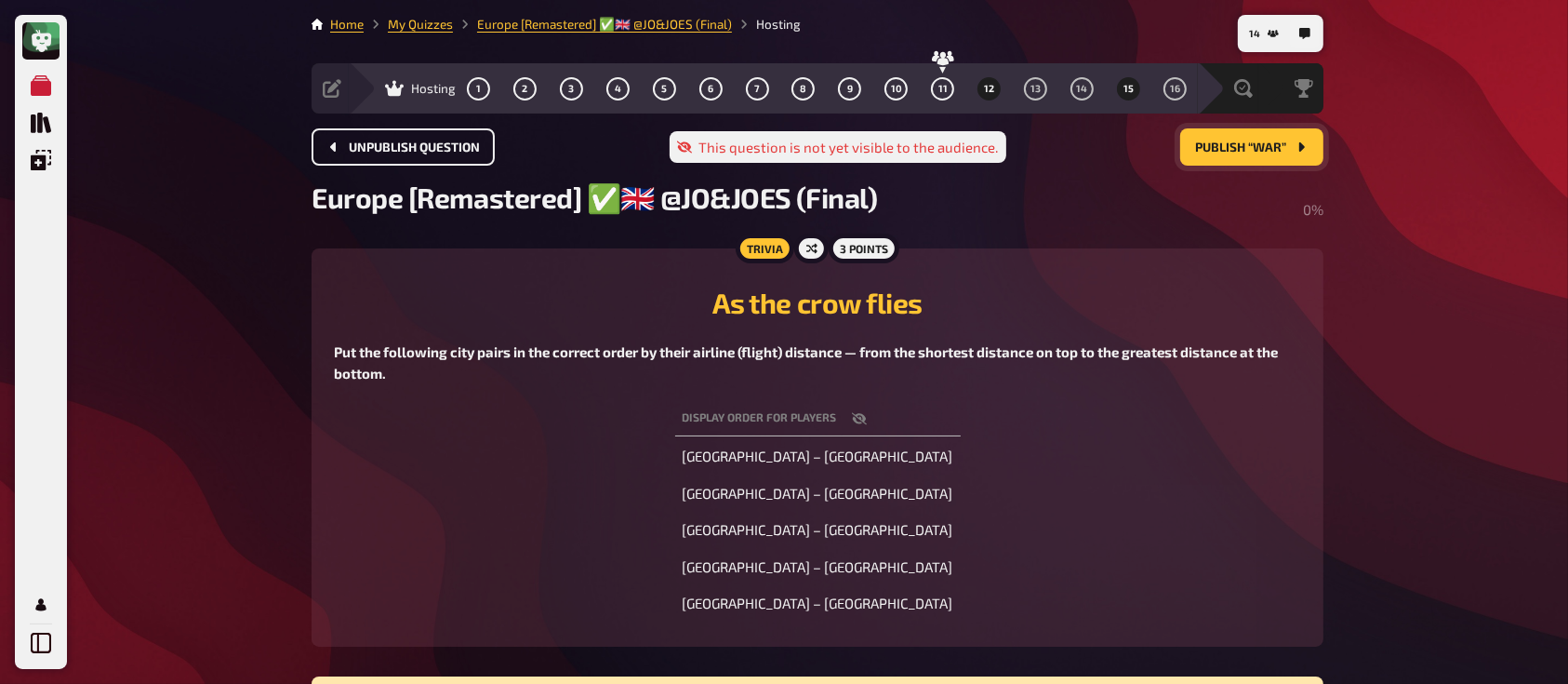
click at [990, 86] on span "12" at bounding box center [989, 89] width 10 height 10
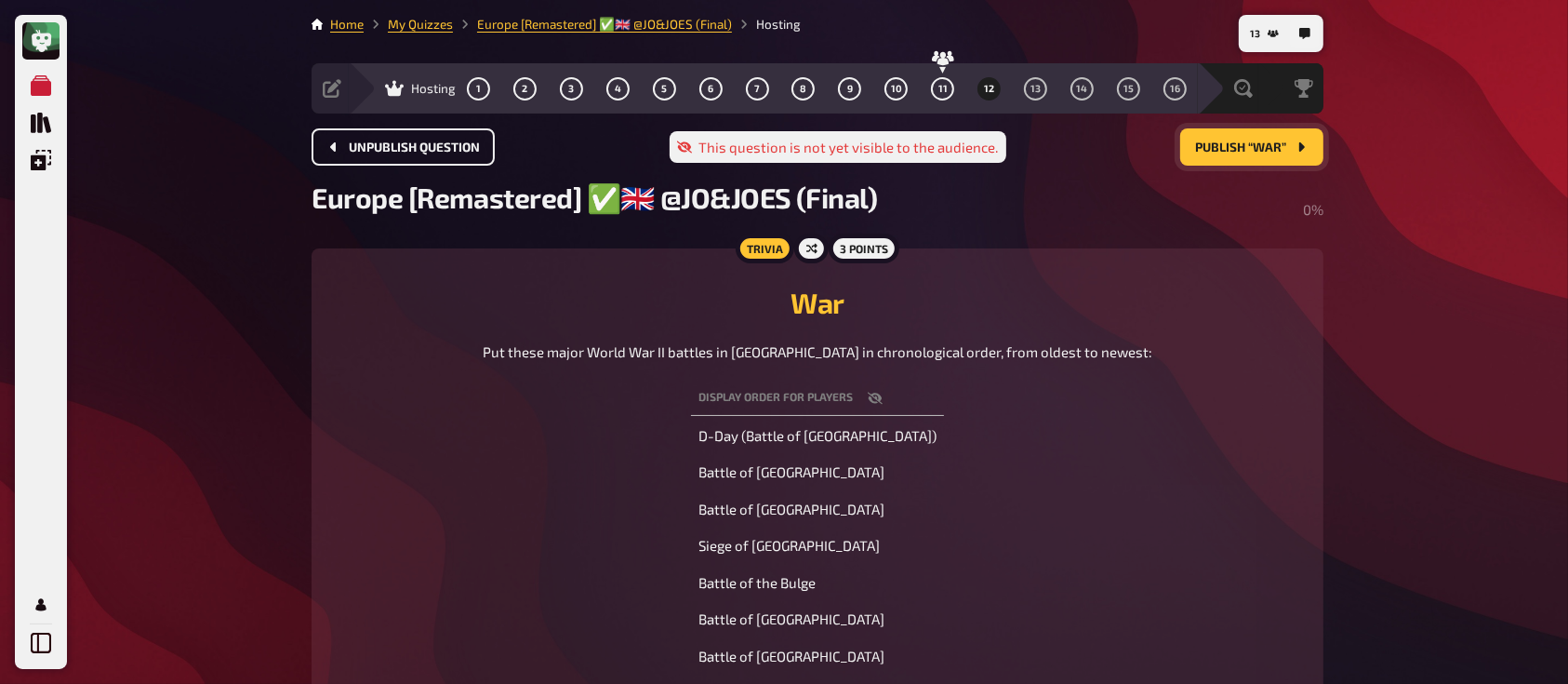
click at [1248, 149] on span "Publish “War”" at bounding box center [1240, 147] width 92 height 13
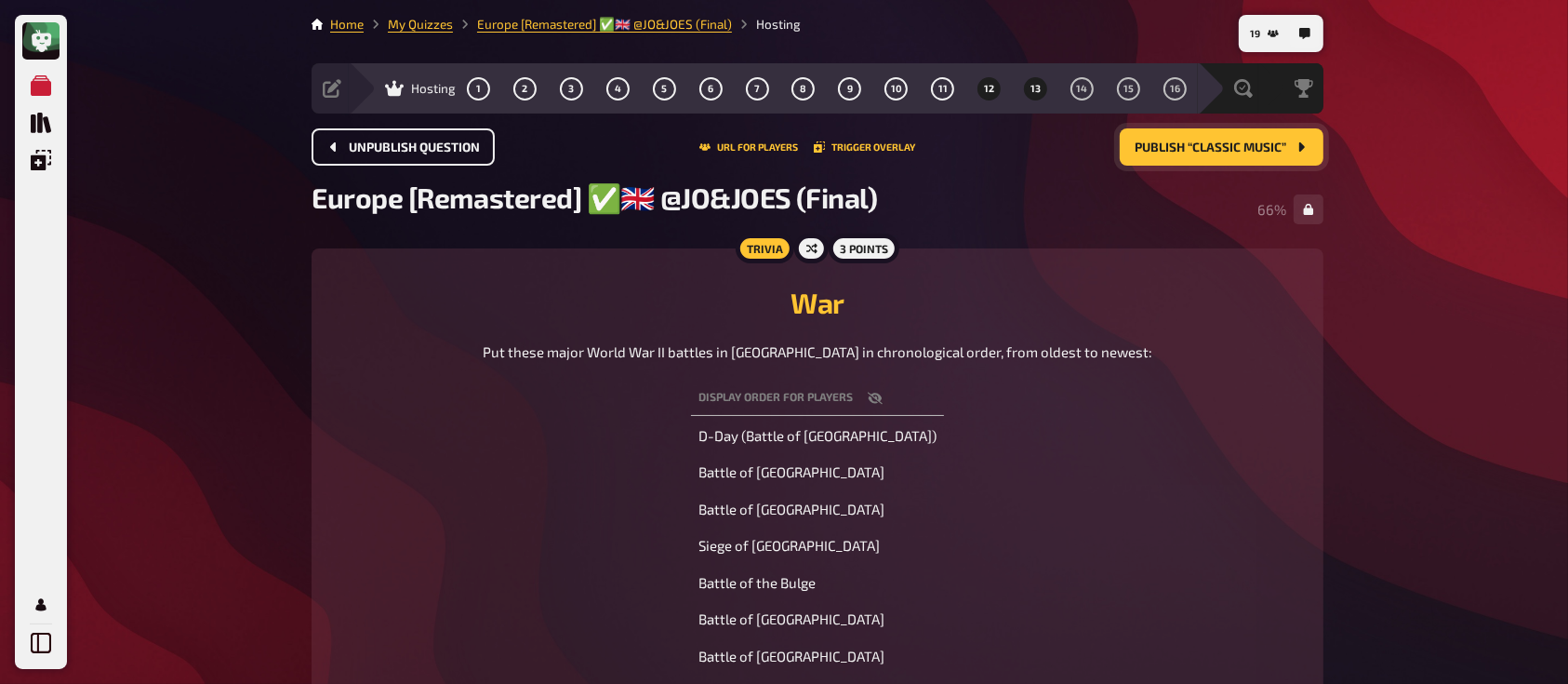
click at [1030, 91] on span "13" at bounding box center [1035, 89] width 10 height 10
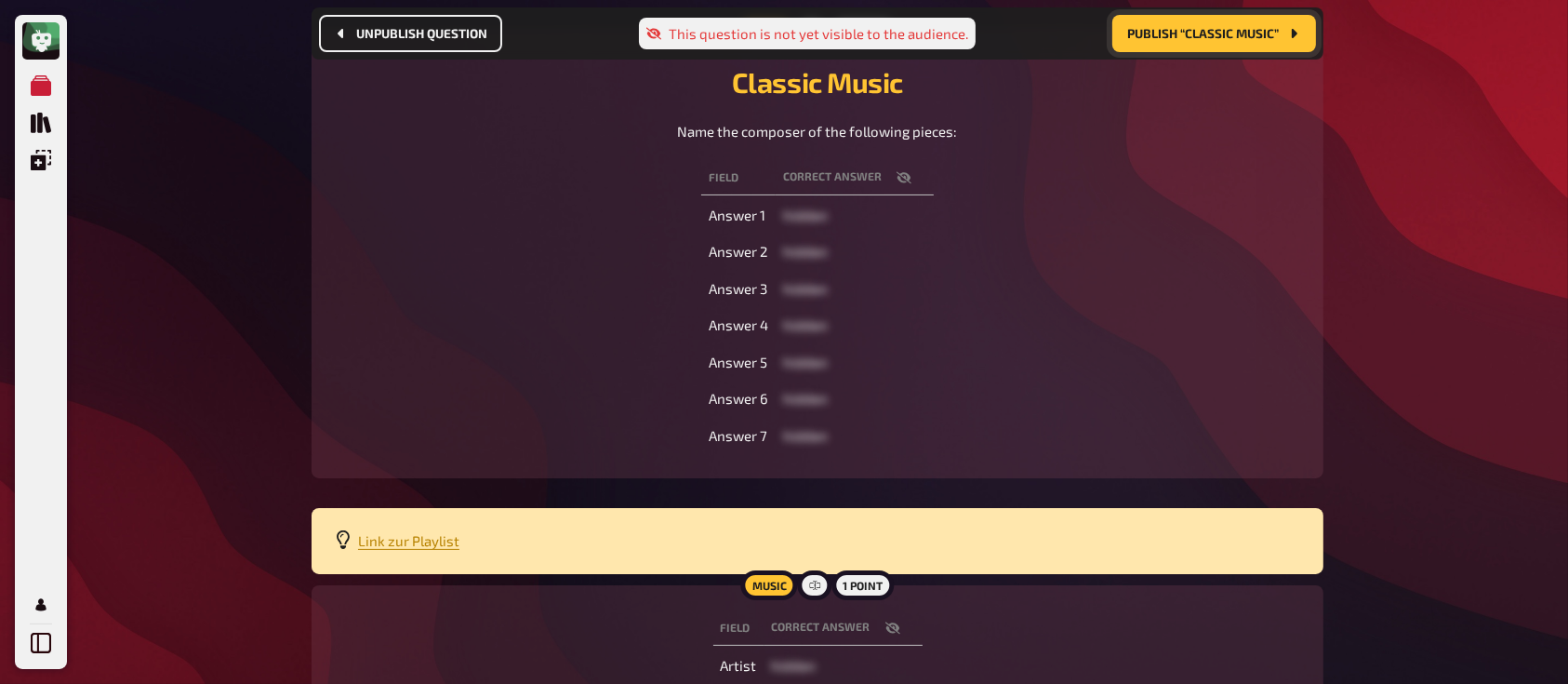
scroll to position [328, 0]
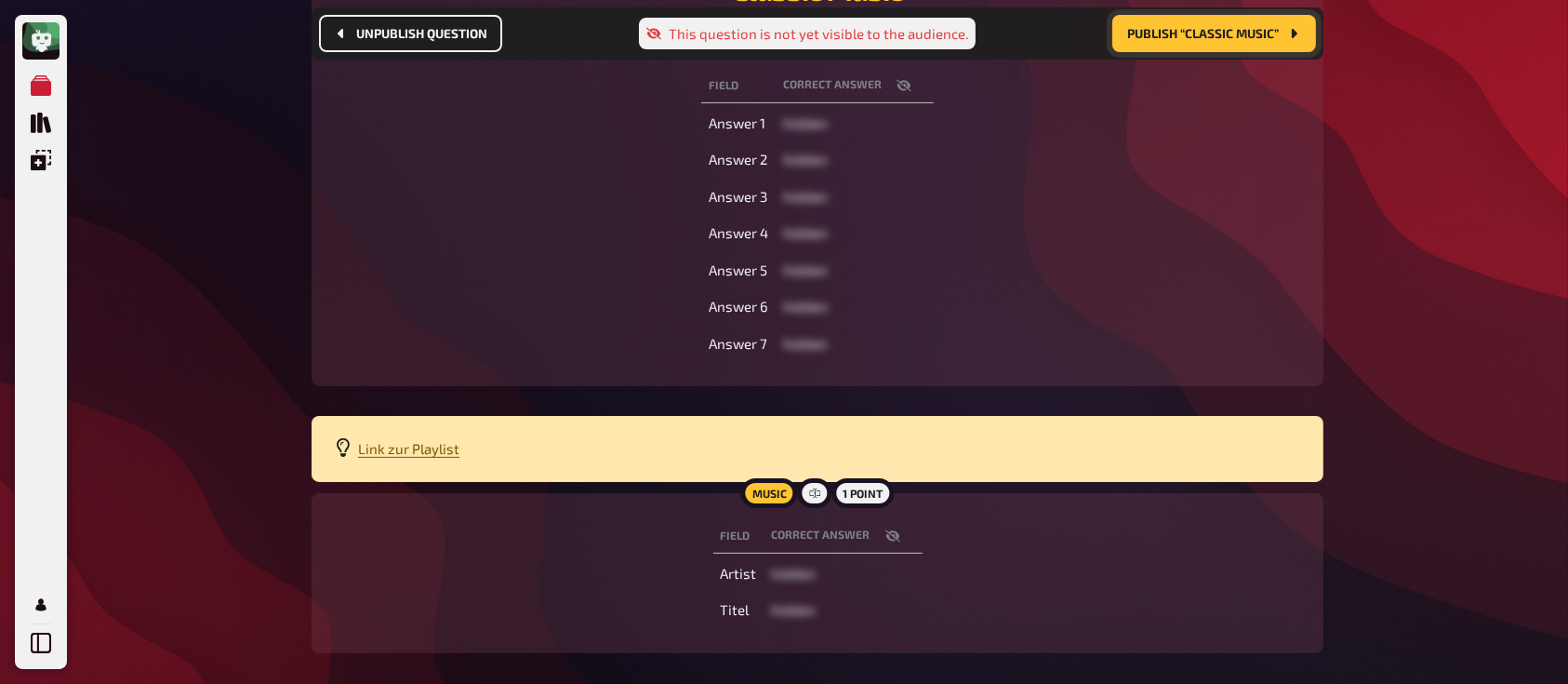
click at [410, 443] on span "Link zur Playlist" at bounding box center [409, 448] width 102 height 17
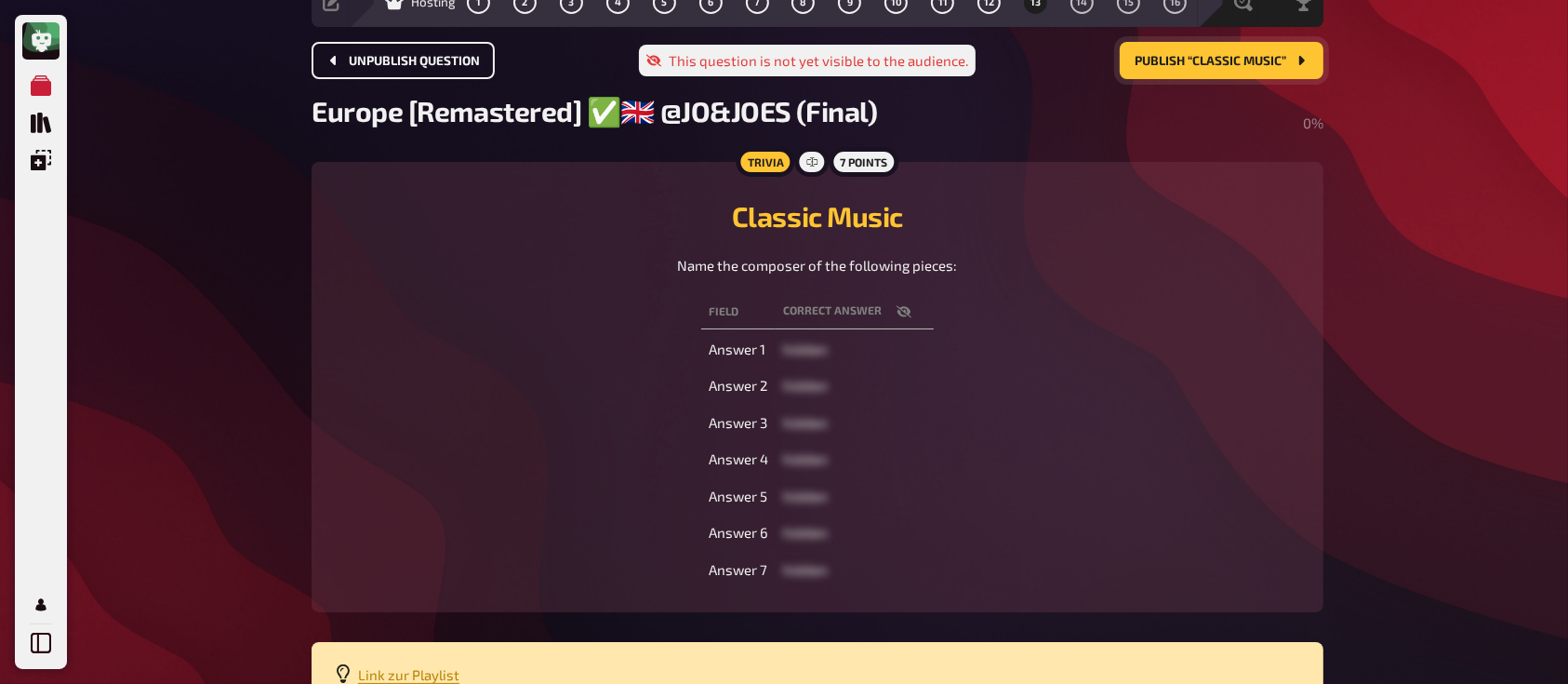
scroll to position [0, 0]
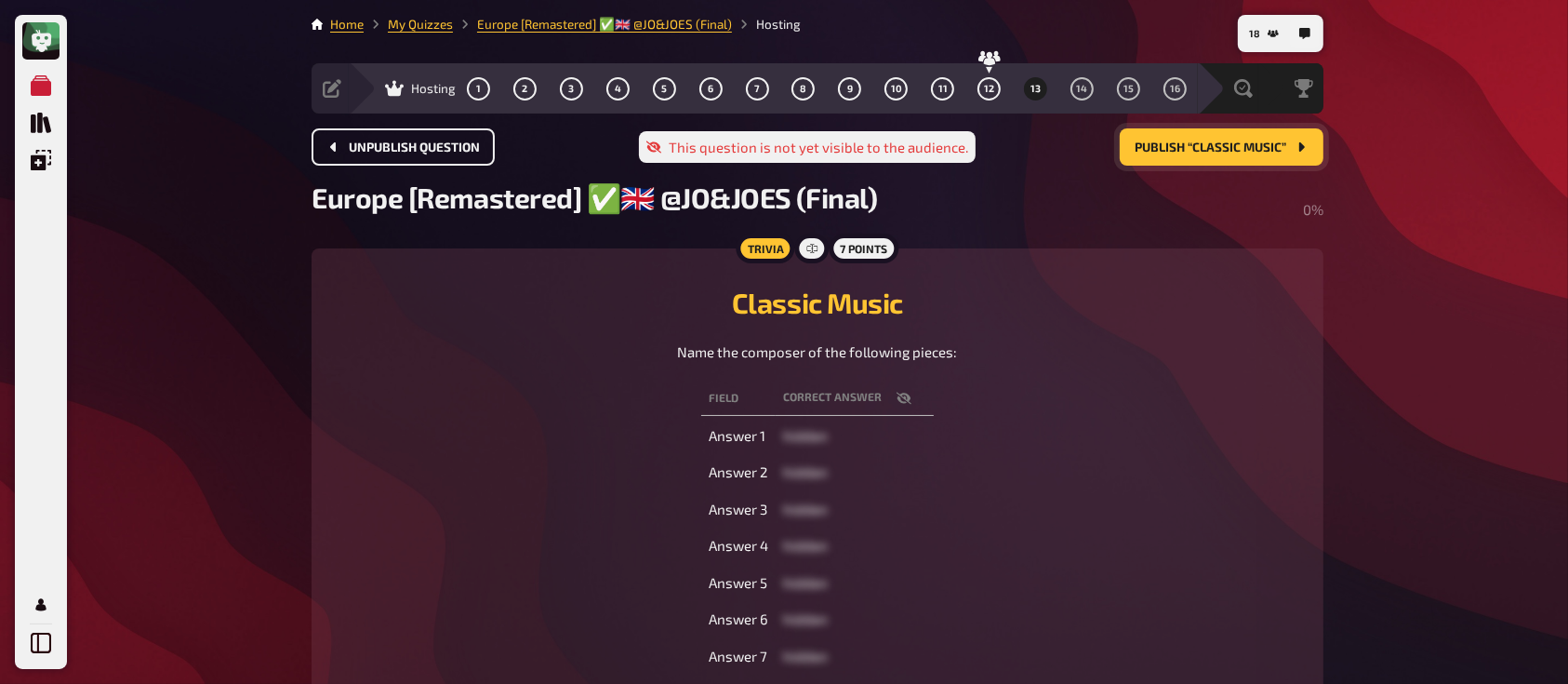
click at [1161, 153] on button "Publish “Classic Music”" at bounding box center [1222, 146] width 204 height 37
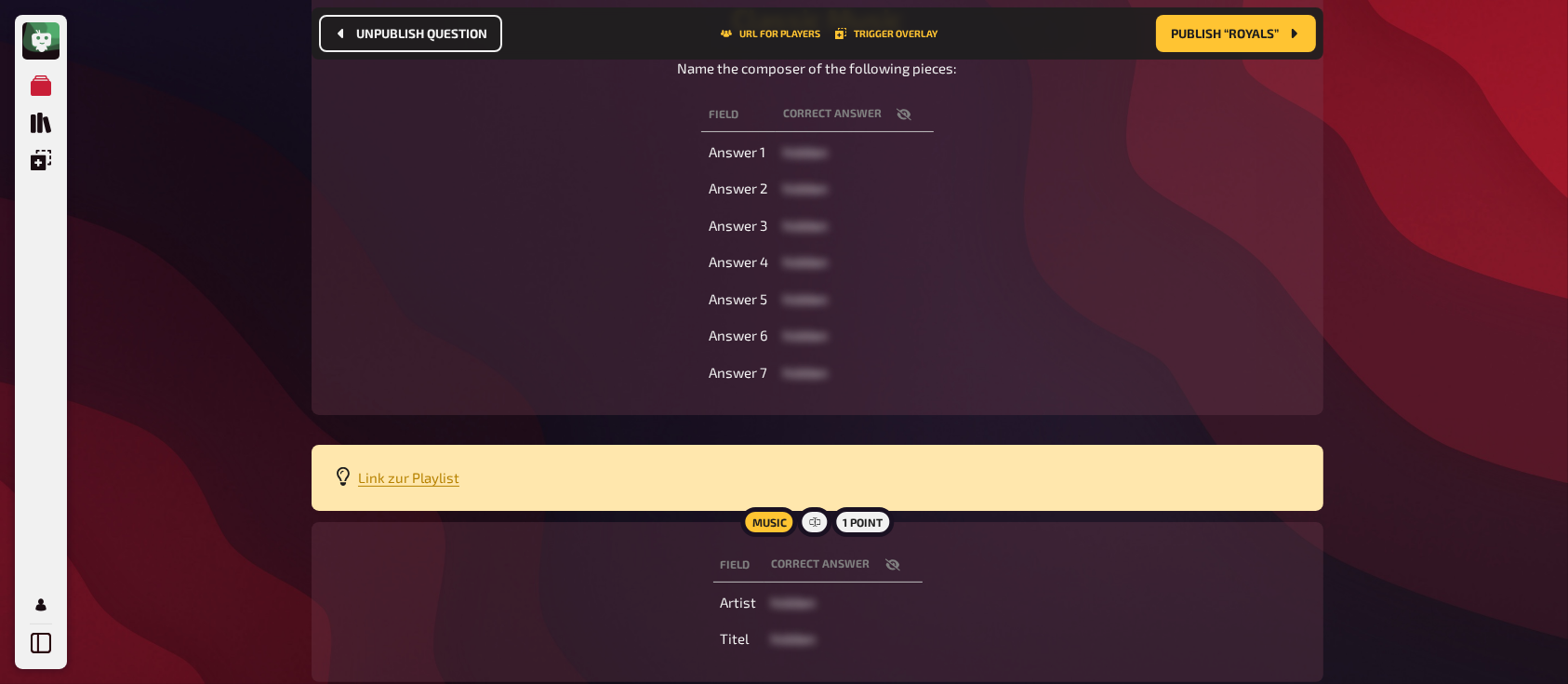
scroll to position [300, 0]
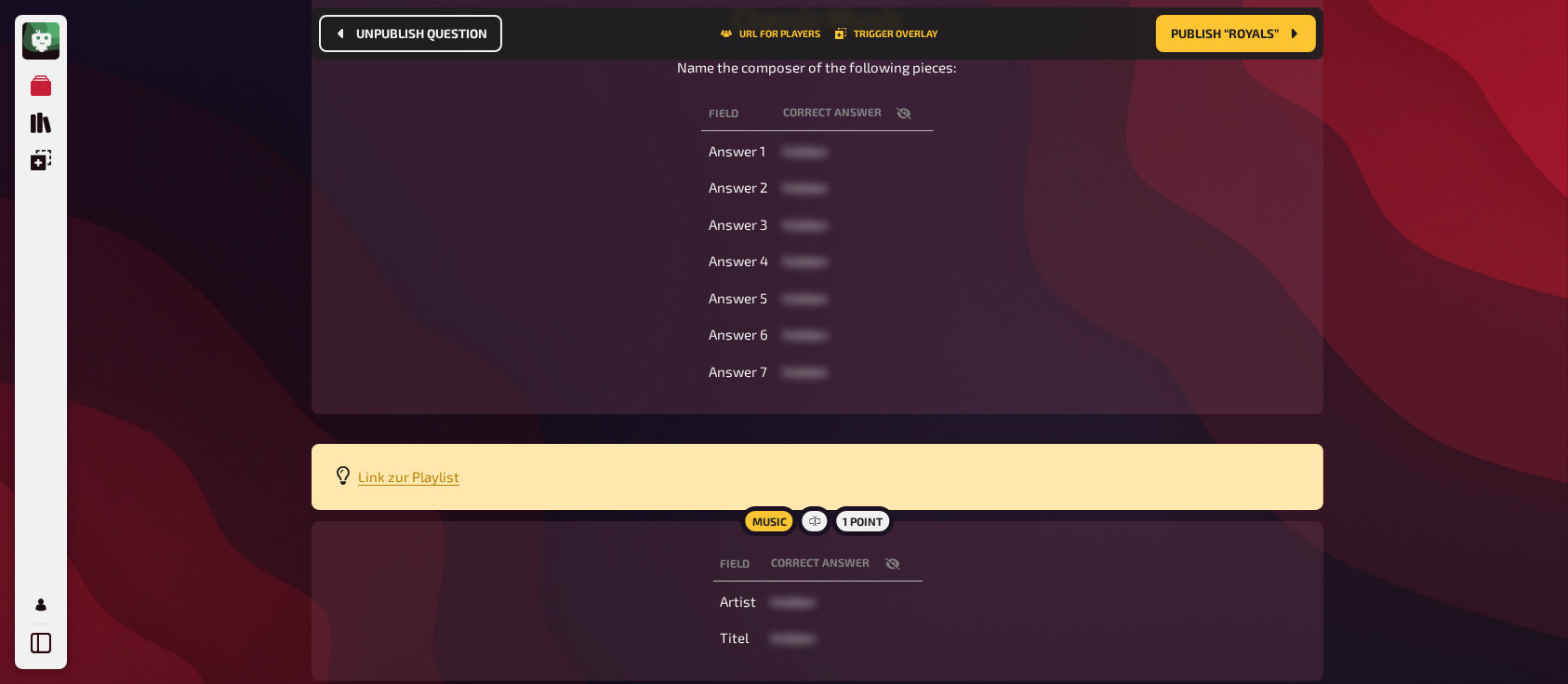
click at [890, 558] on icon "button" at bounding box center [892, 564] width 15 height 15
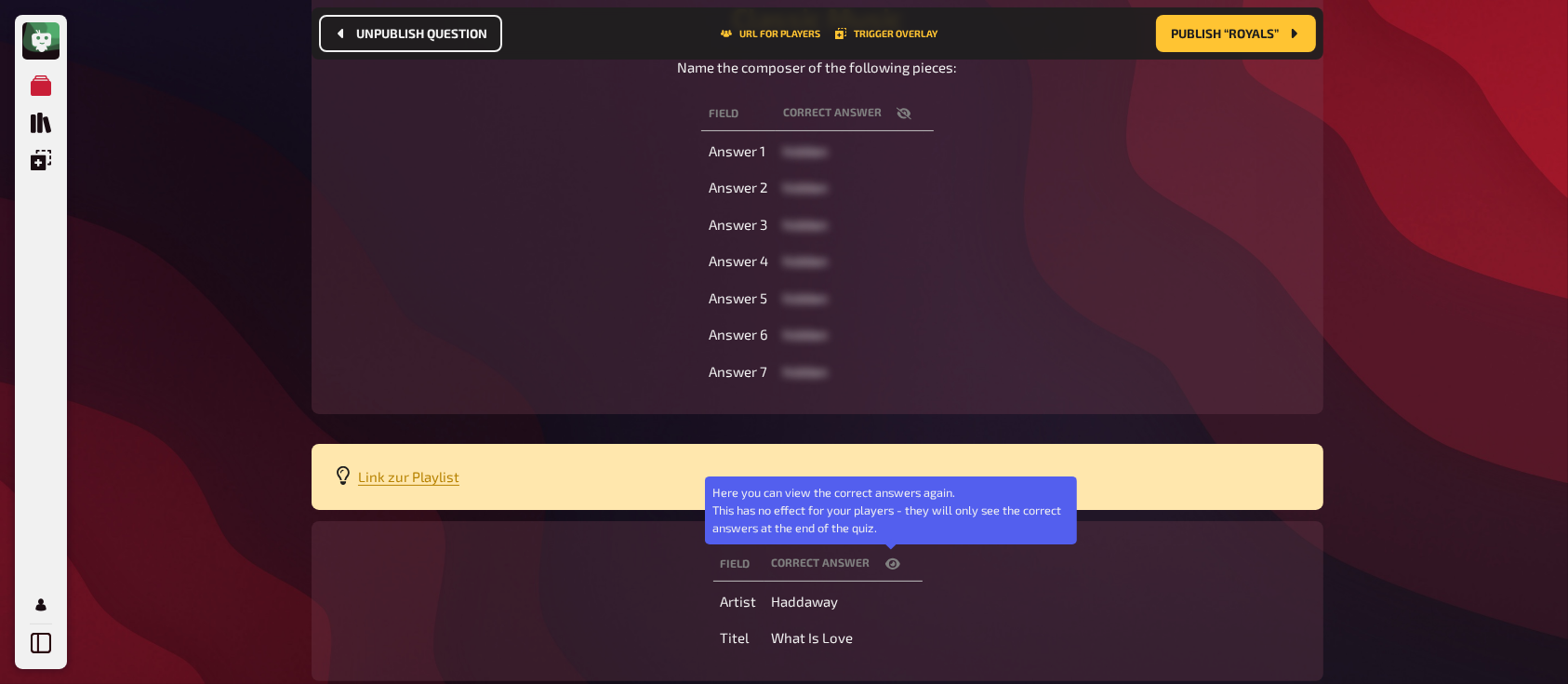
click at [890, 558] on icon "button" at bounding box center [892, 564] width 15 height 15
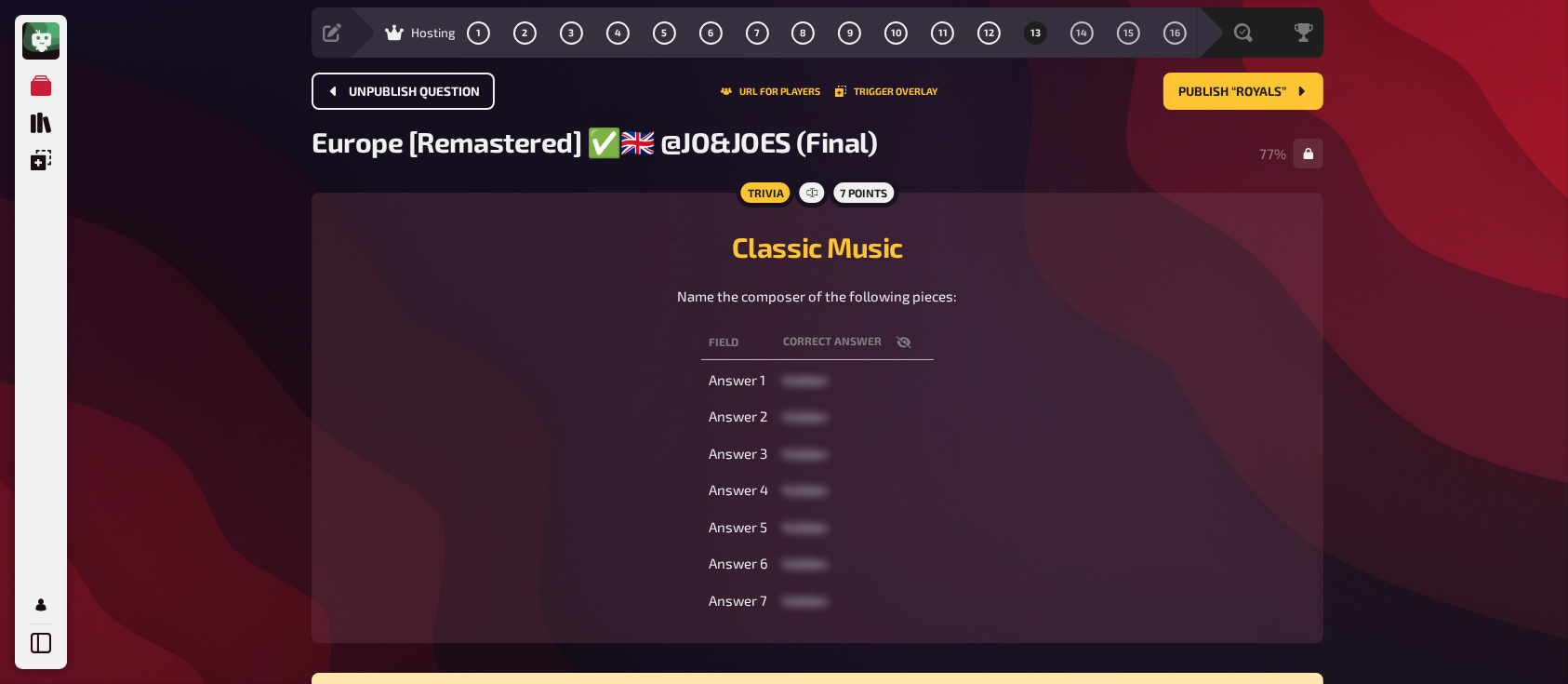
scroll to position [54, 0]
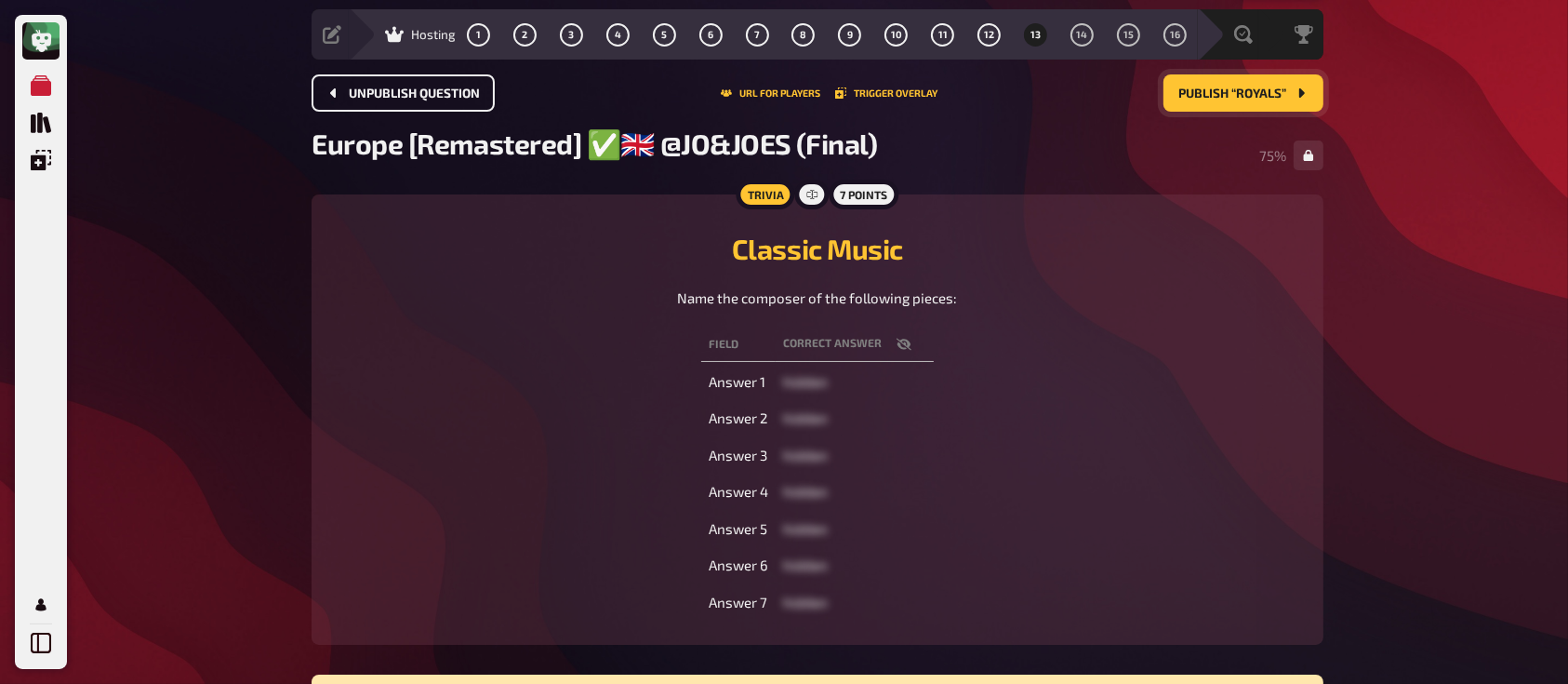
click at [1238, 96] on span "Publish “Royals”" at bounding box center [1232, 94] width 108 height 13
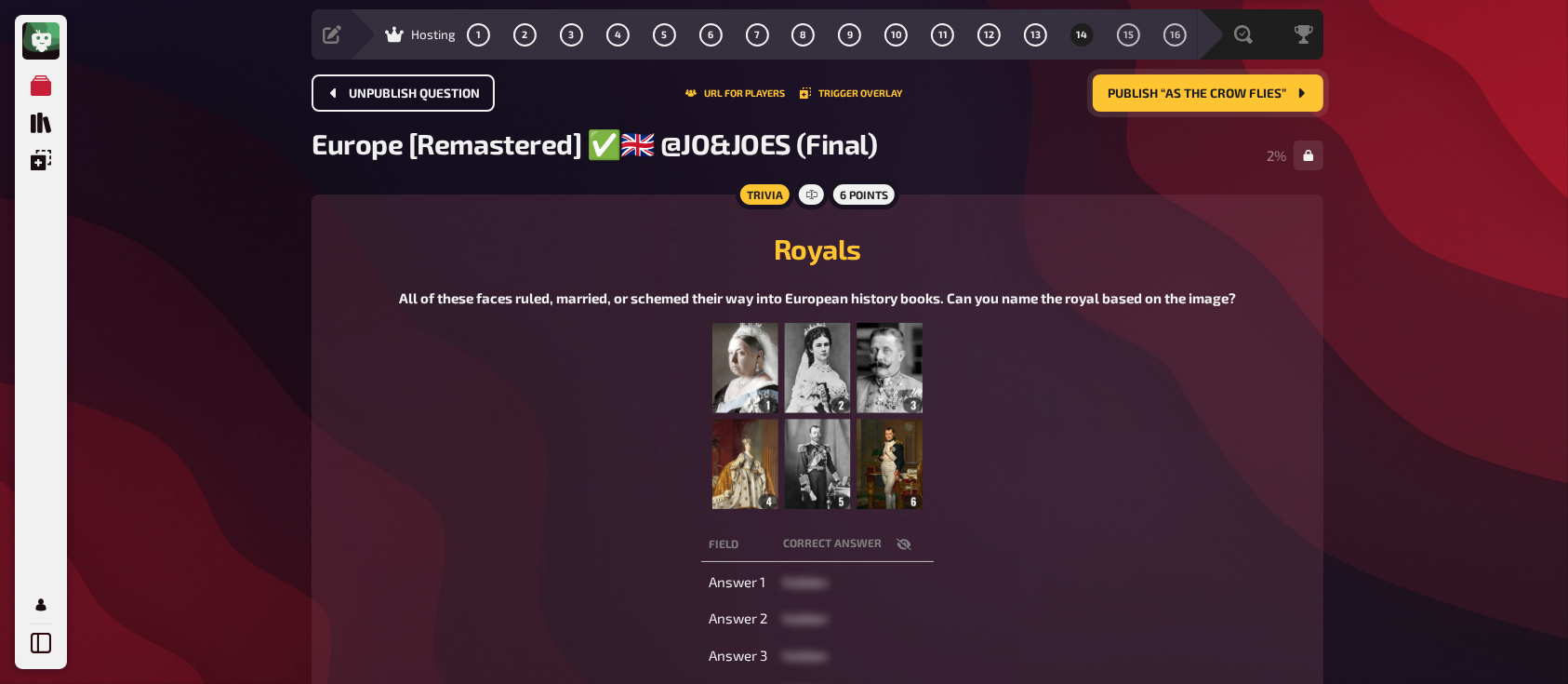
click at [893, 548] on button "button" at bounding box center [904, 544] width 45 height 19
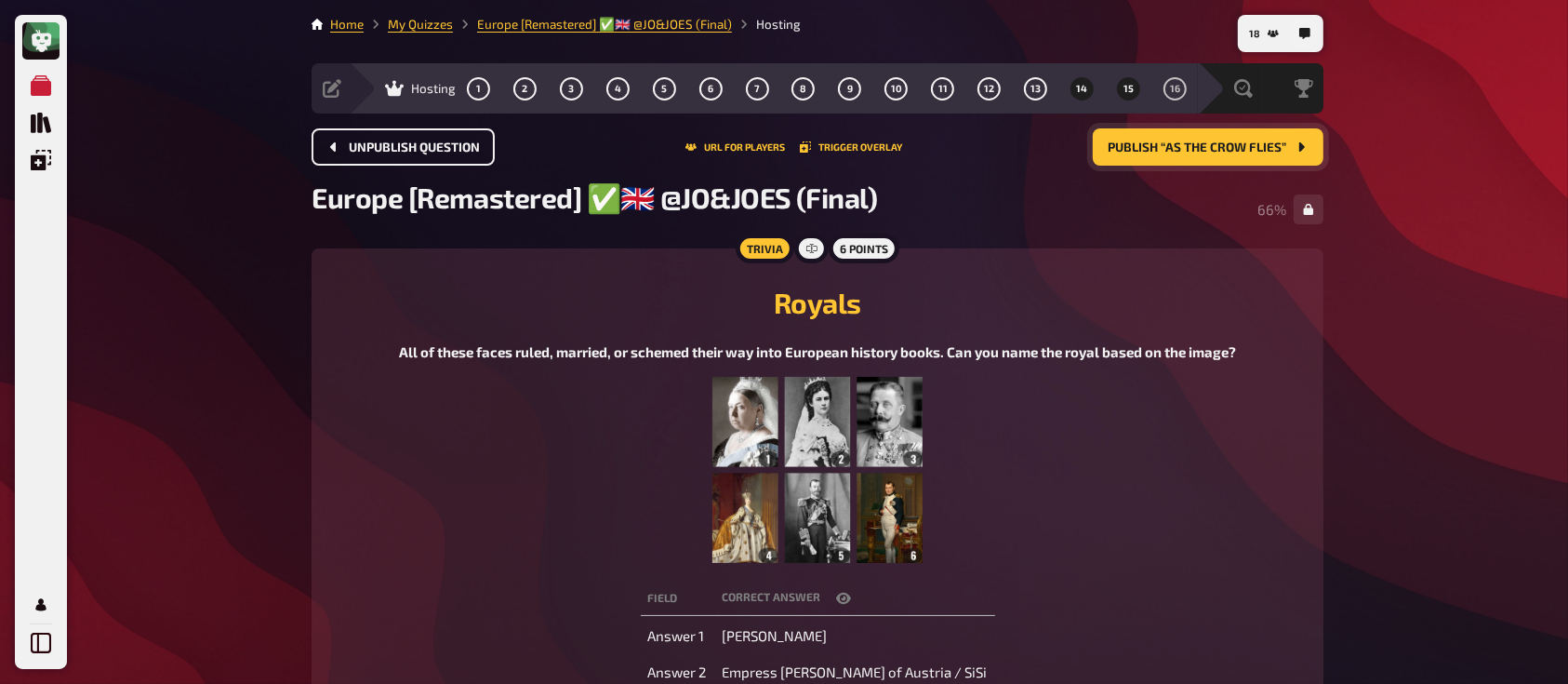
click at [1123, 85] on span "15" at bounding box center [1128, 89] width 10 height 10
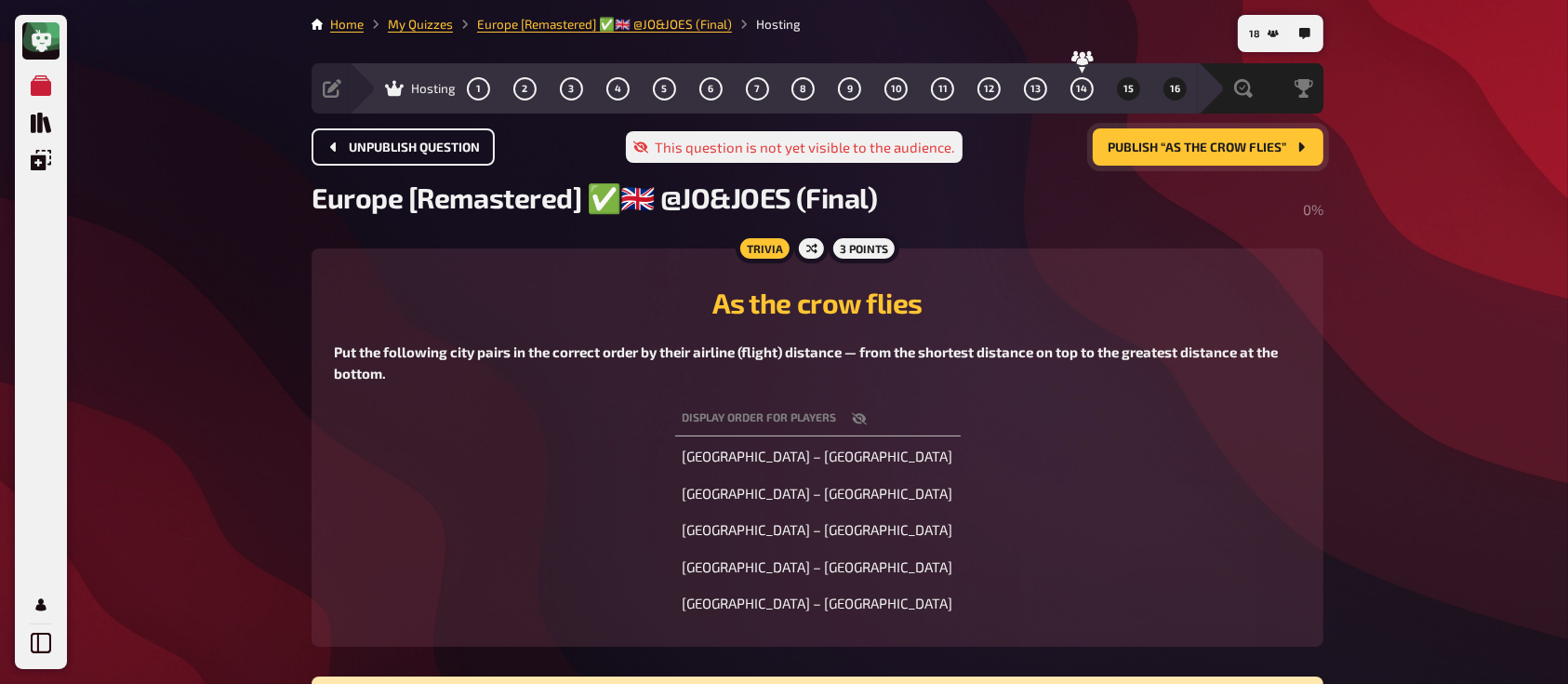
click at [1173, 88] on span "16" at bounding box center [1175, 89] width 10 height 10
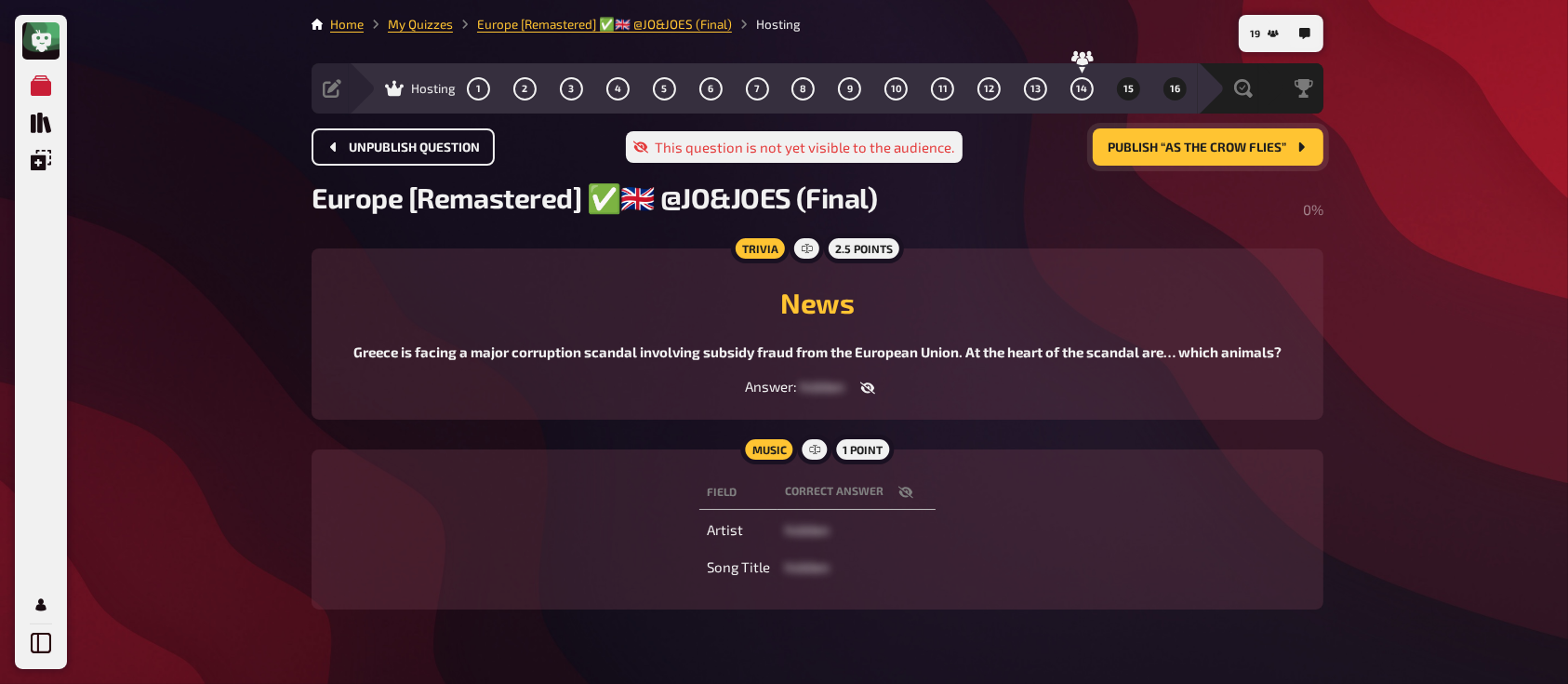
click at [1121, 84] on button "15" at bounding box center [1128, 89] width 30 height 30
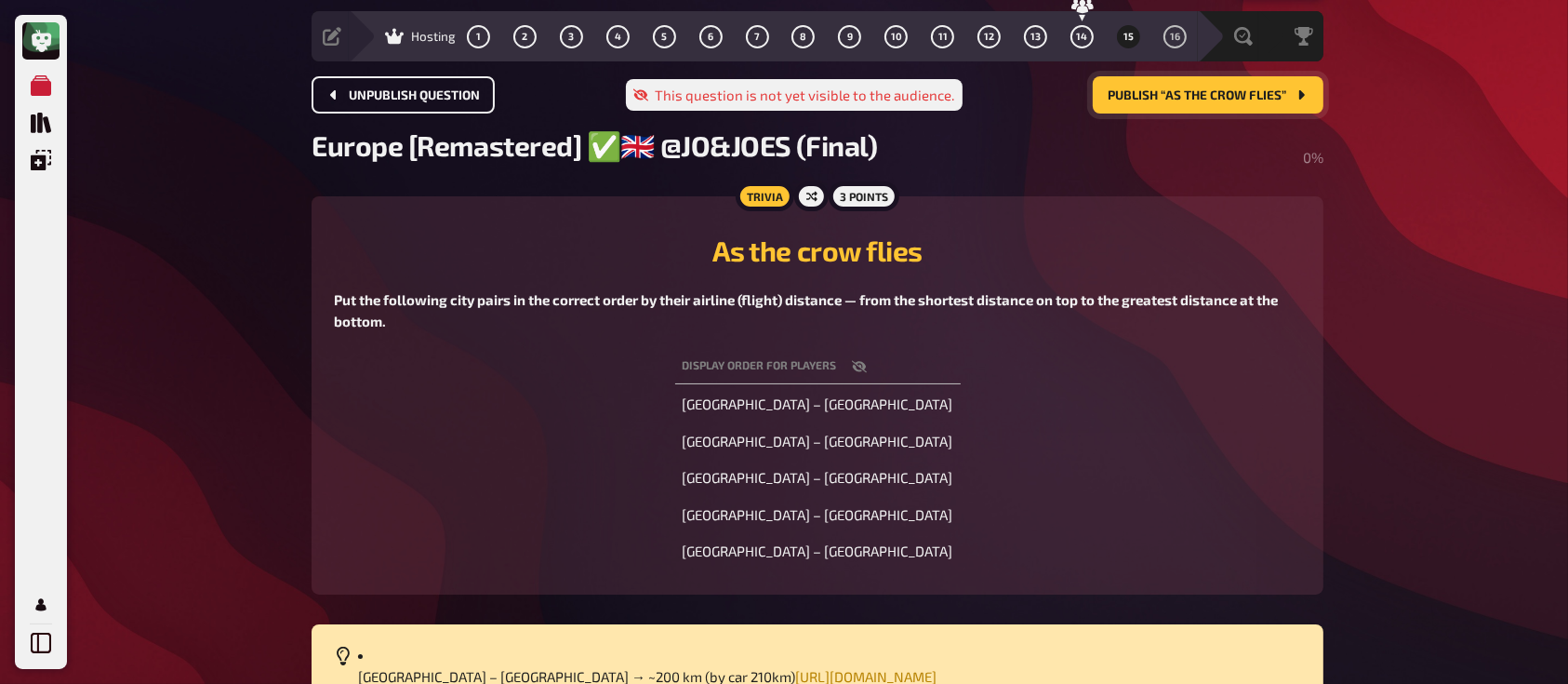
scroll to position [51, 0]
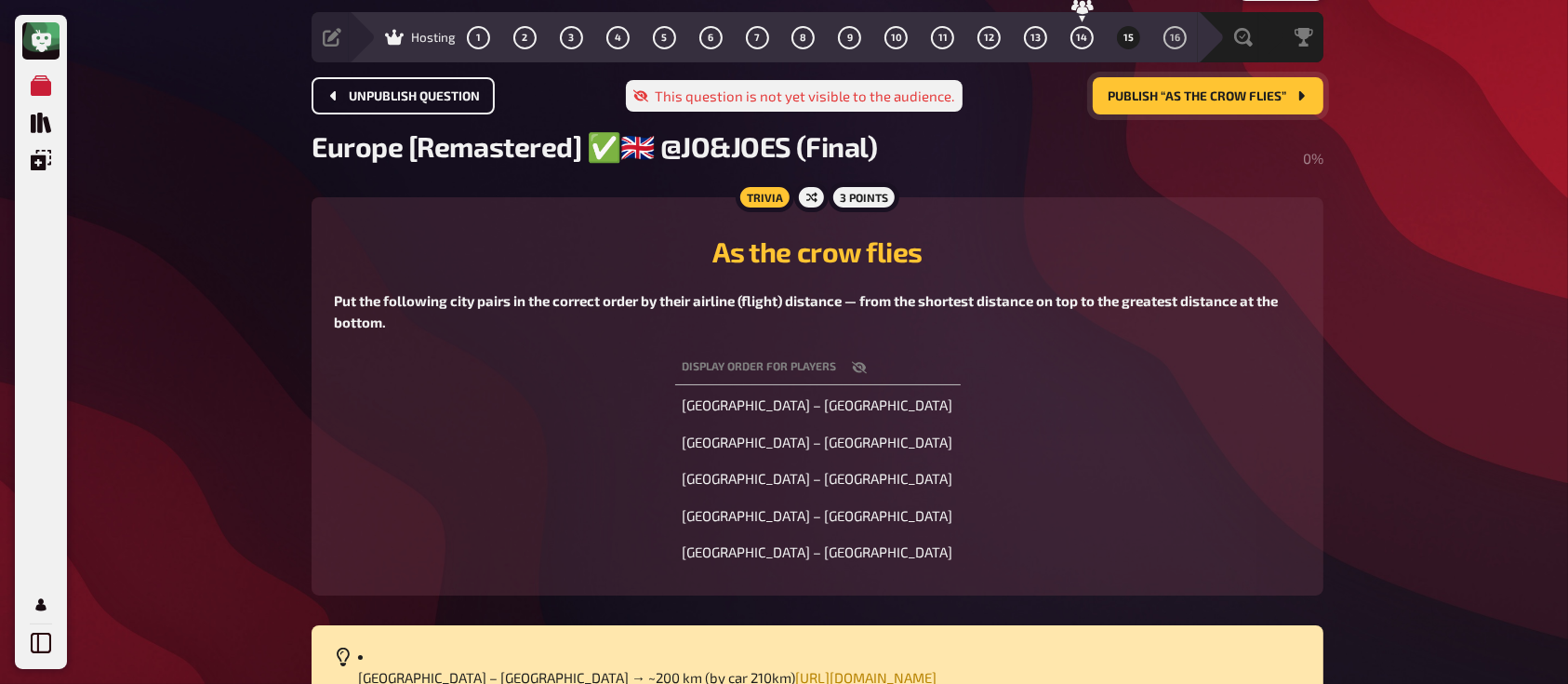
click at [1150, 99] on span "Publish “As the crow flies”" at bounding box center [1196, 97] width 178 height 13
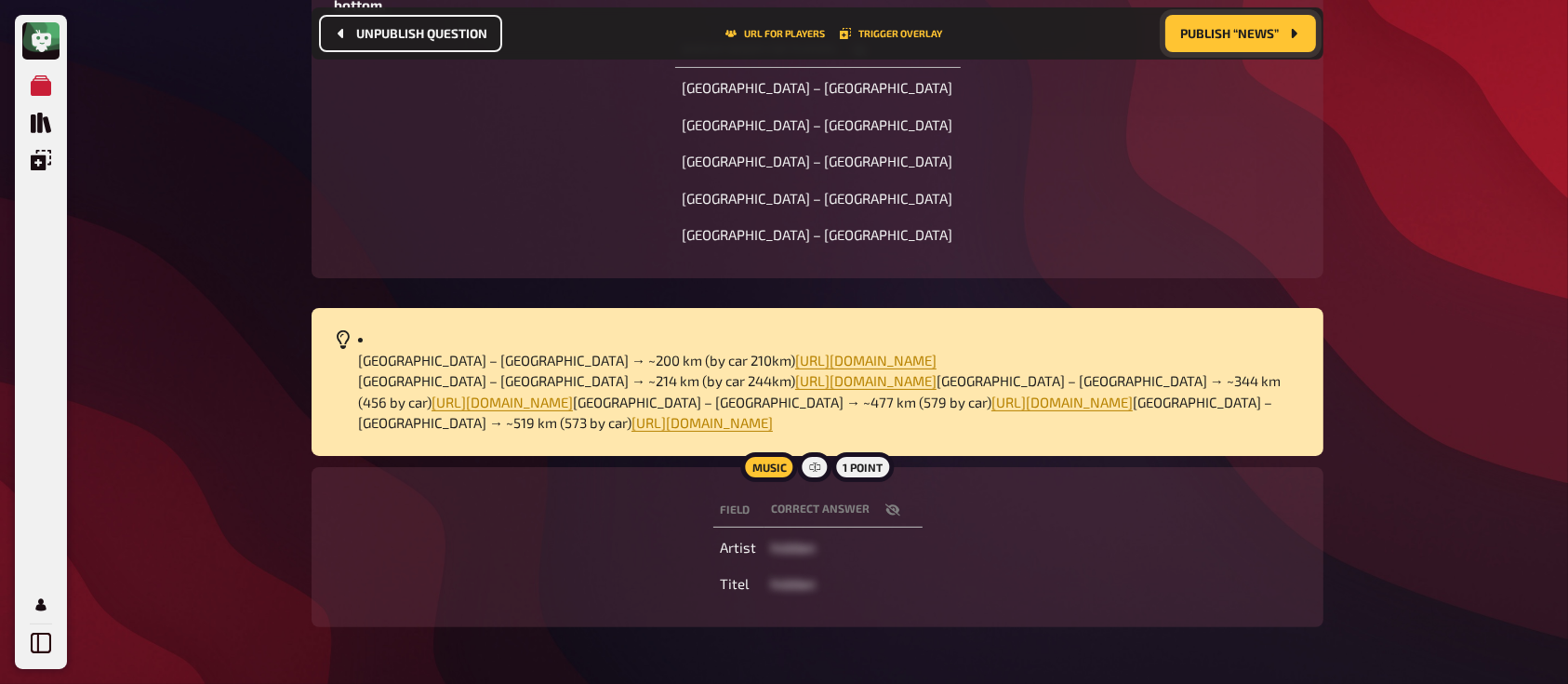
scroll to position [384, 0]
click at [898, 506] on button "button" at bounding box center [892, 509] width 45 height 19
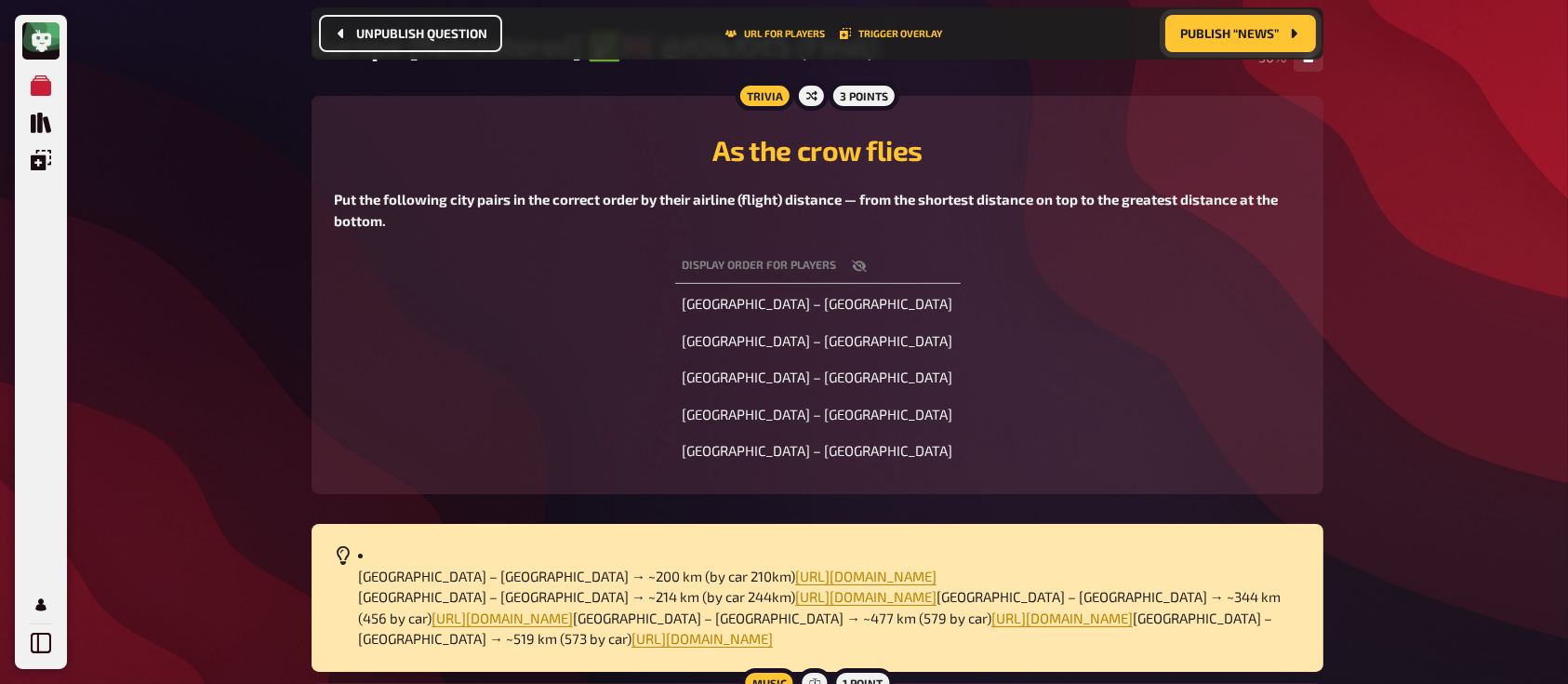
scroll to position [0, 0]
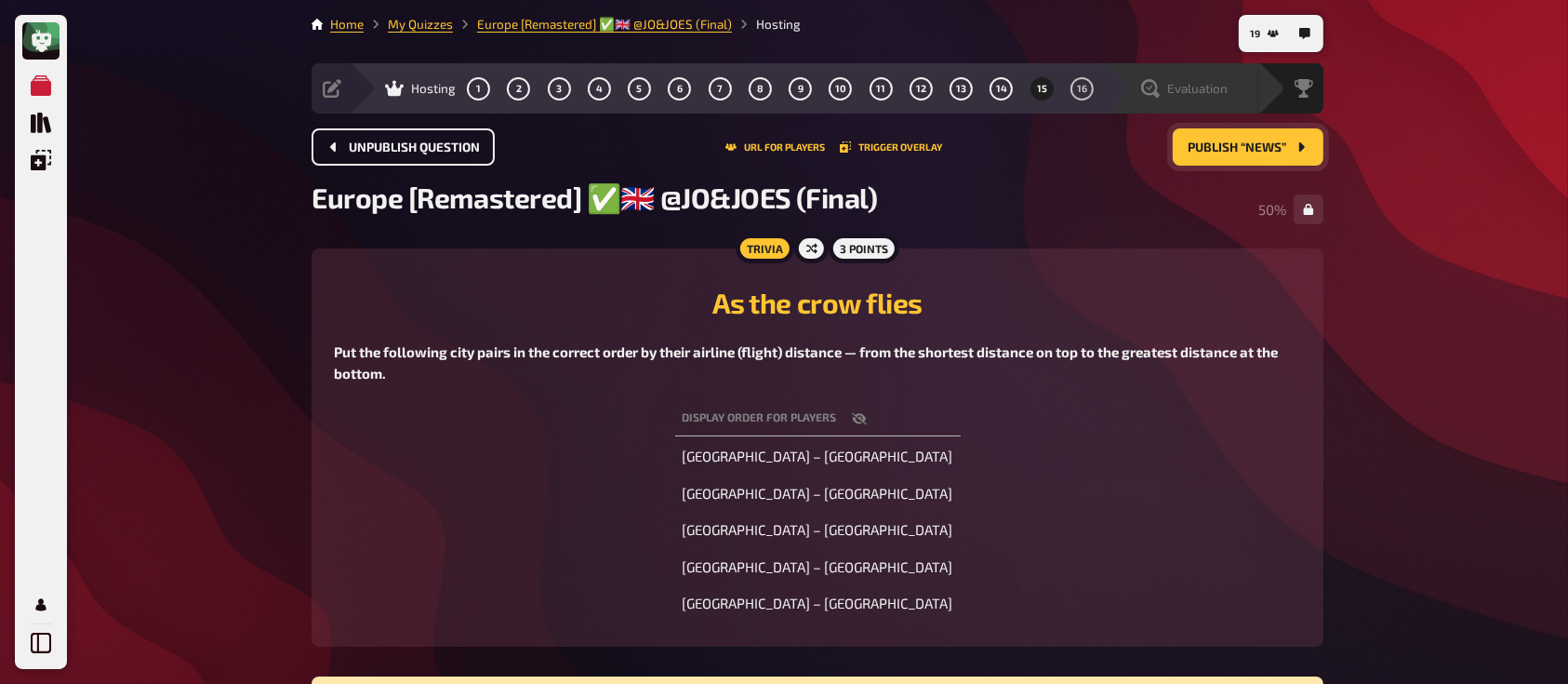
click at [1202, 79] on div "Evaluation" at bounding box center [1184, 88] width 87 height 19
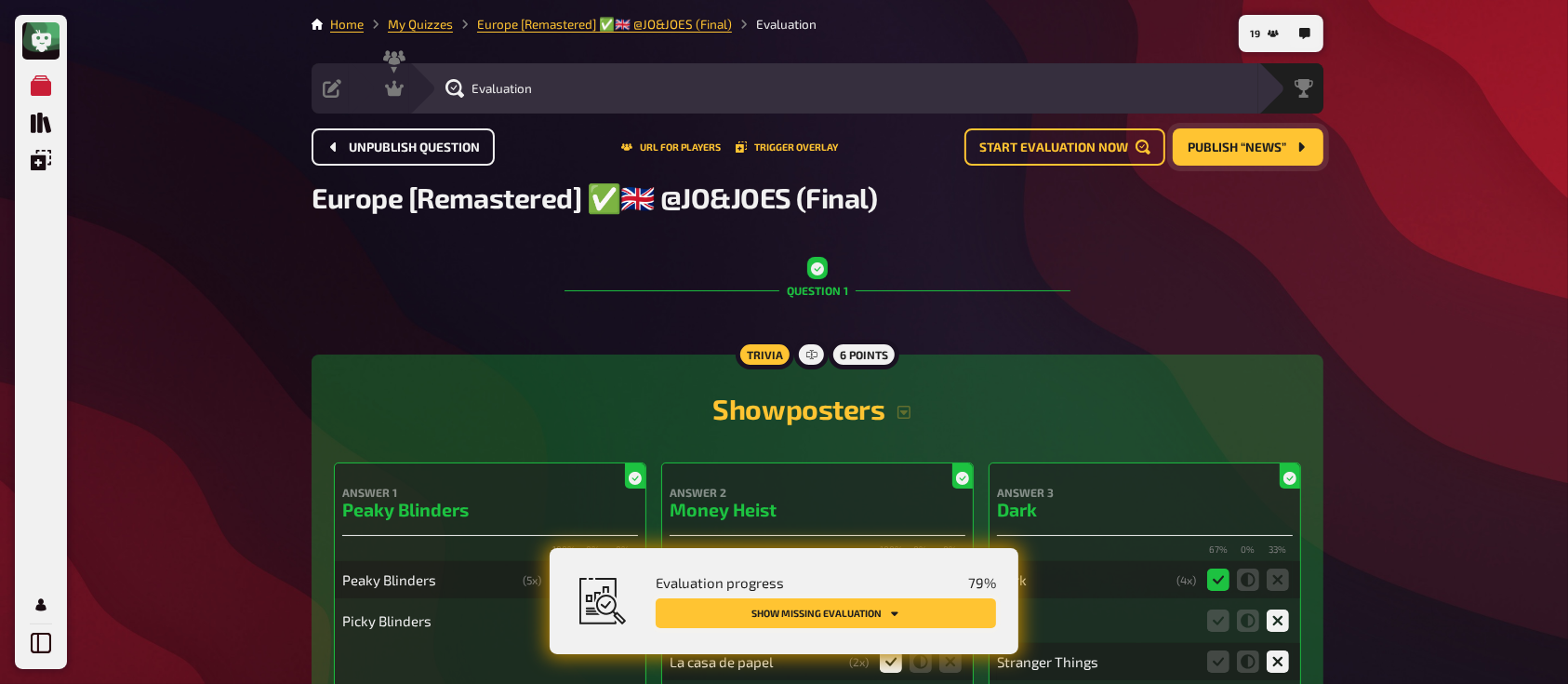
click at [865, 613] on button "Show missing evaluation" at bounding box center [826, 613] width 340 height 30
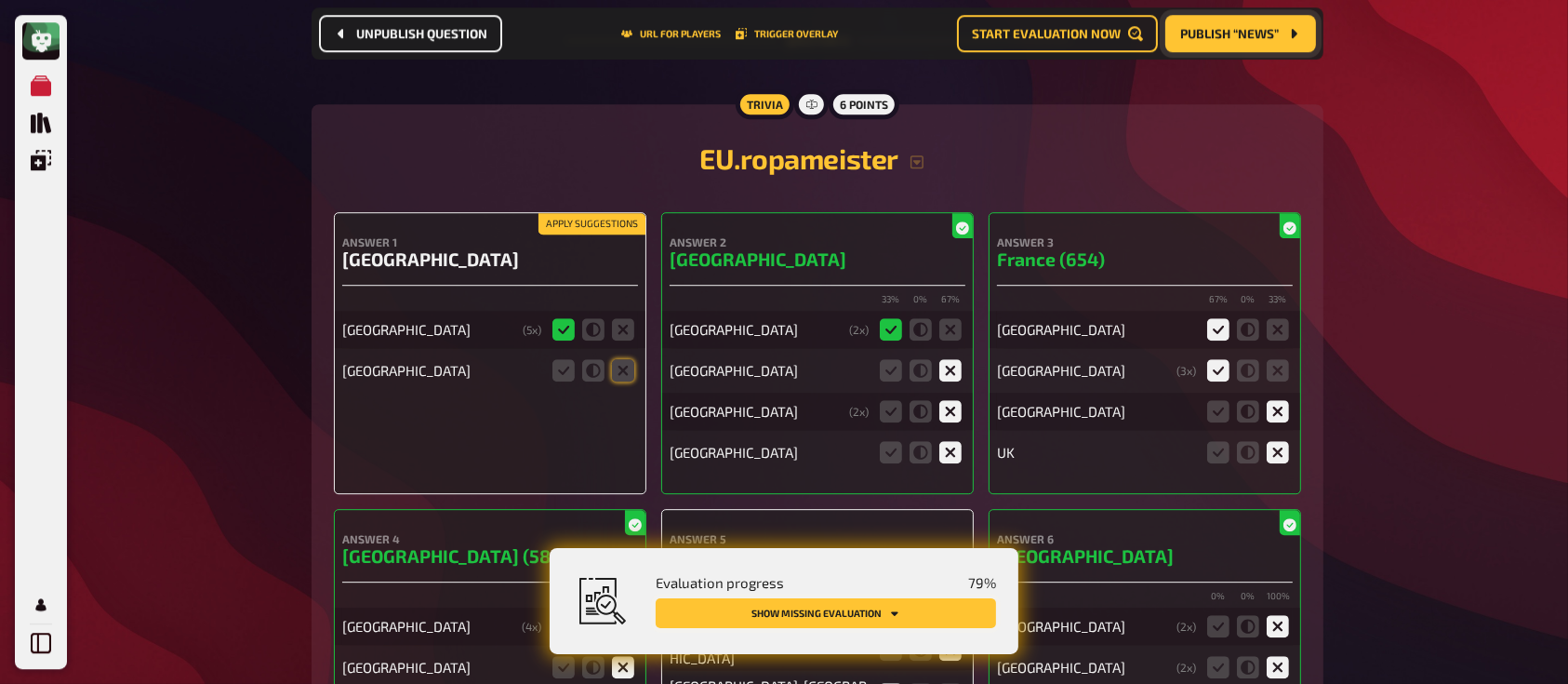
scroll to position [5355, 0]
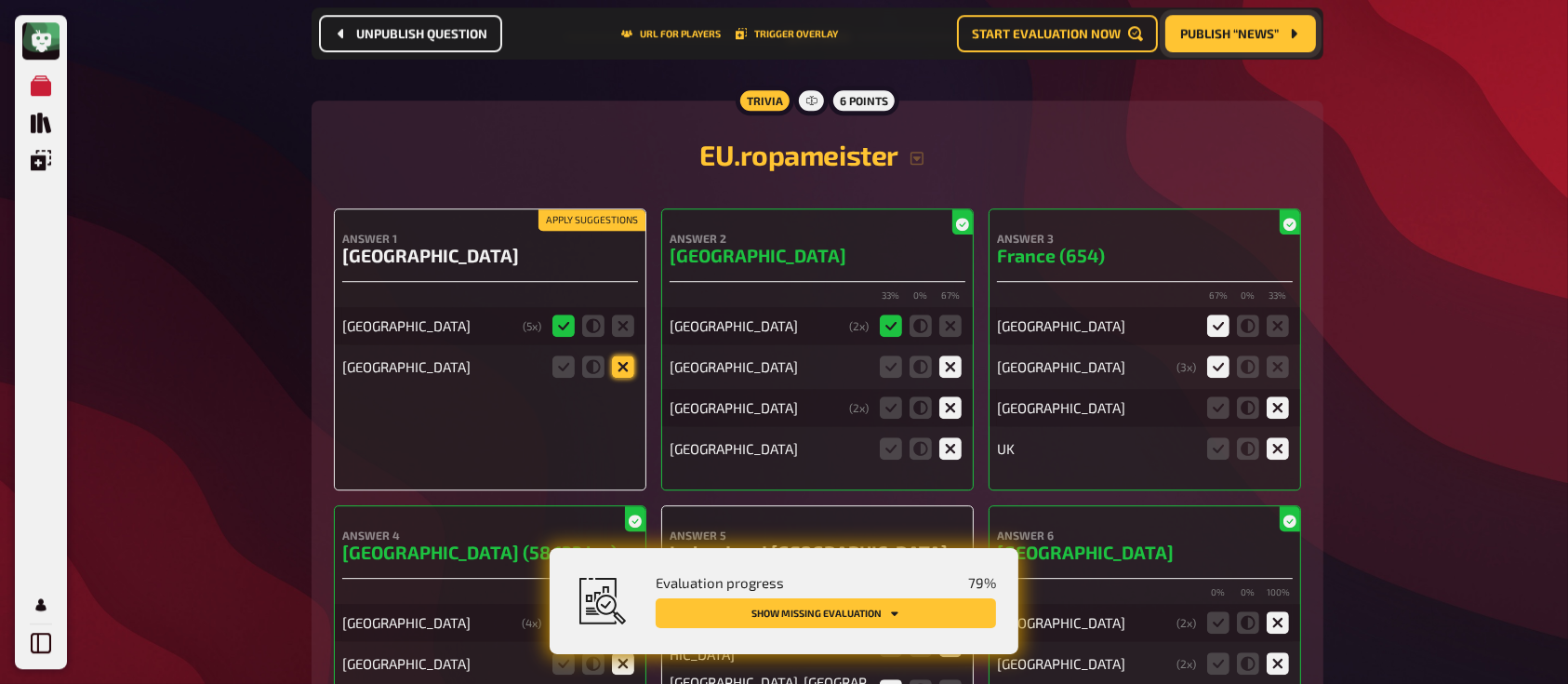
click at [625, 363] on icon at bounding box center [623, 366] width 22 height 22
click at [0, 0] on input "radio" at bounding box center [0, 0] width 0 height 0
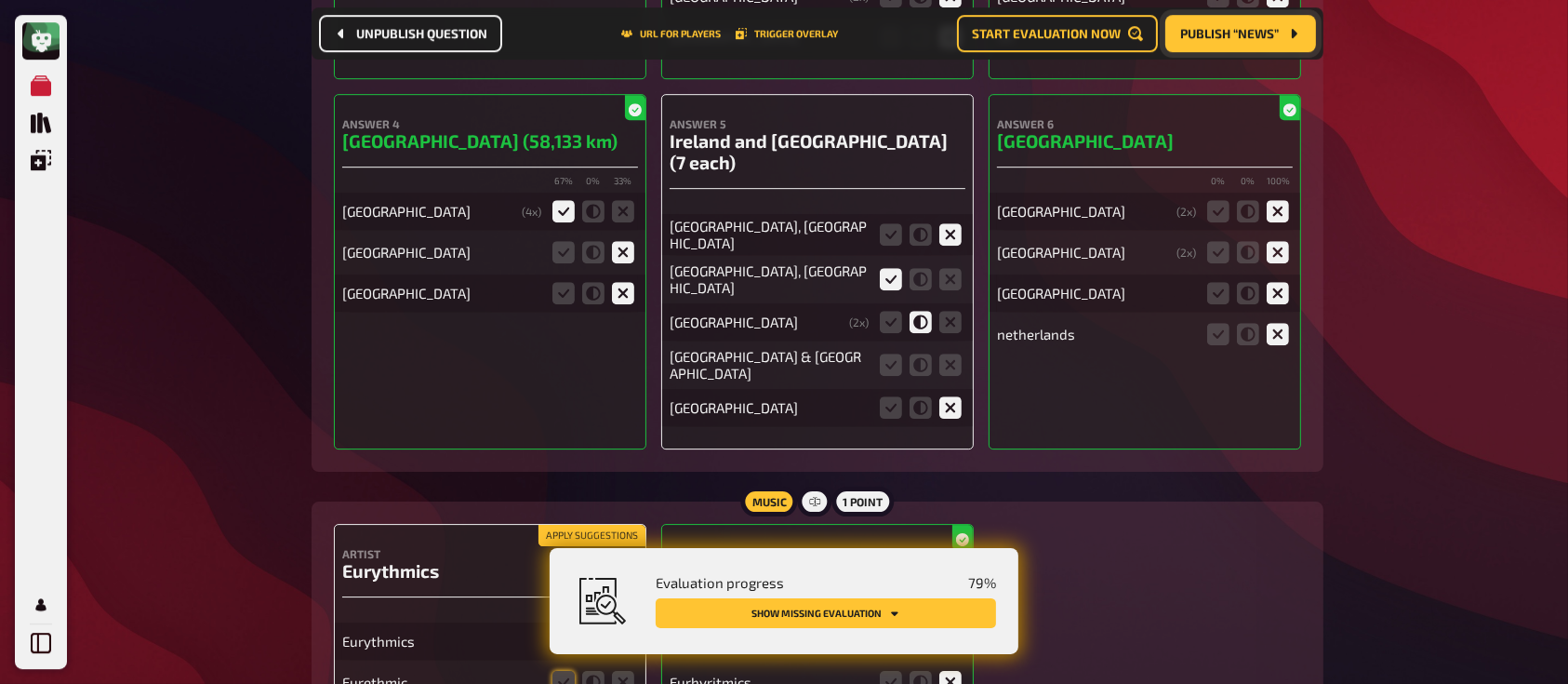
scroll to position [5769, 0]
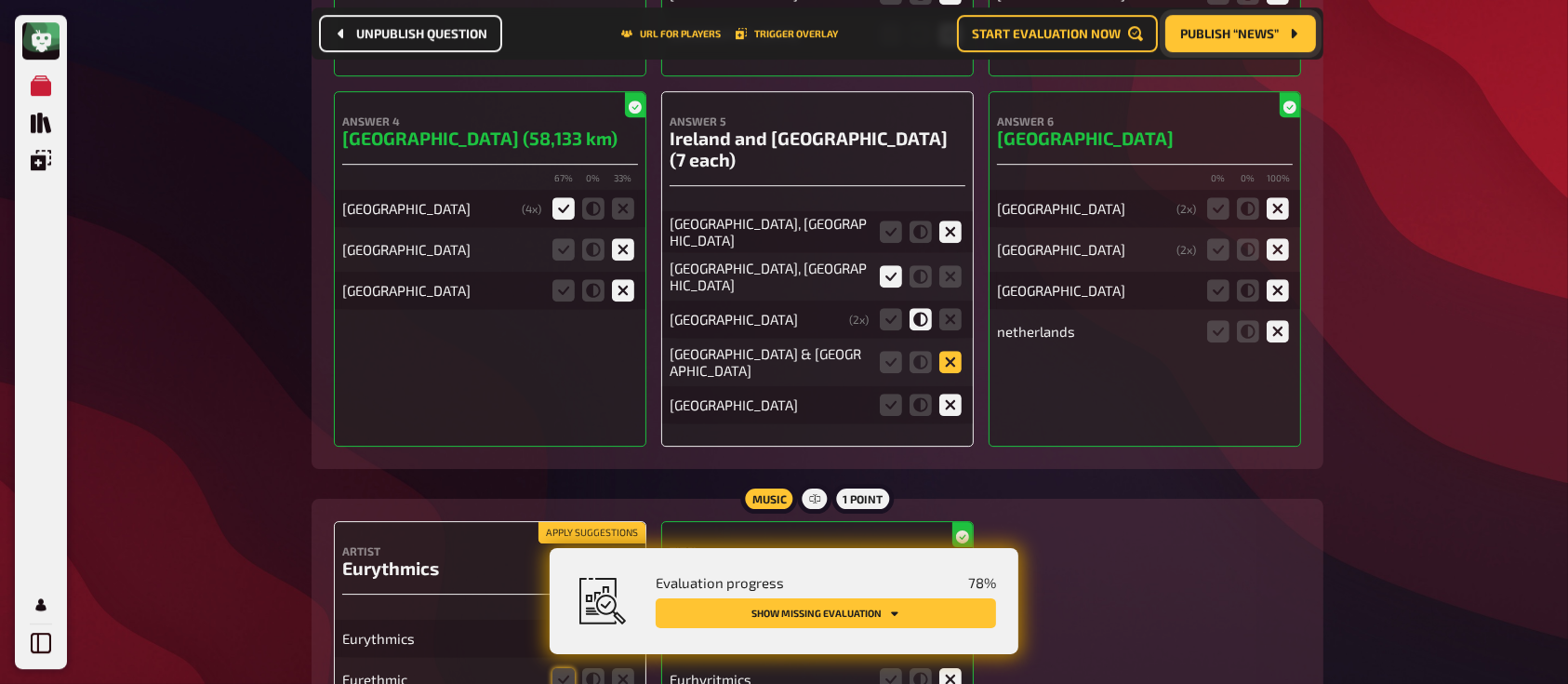
click at [952, 350] on icon at bounding box center [950, 361] width 22 height 22
click at [0, 0] on input "radio" at bounding box center [0, 0] width 0 height 0
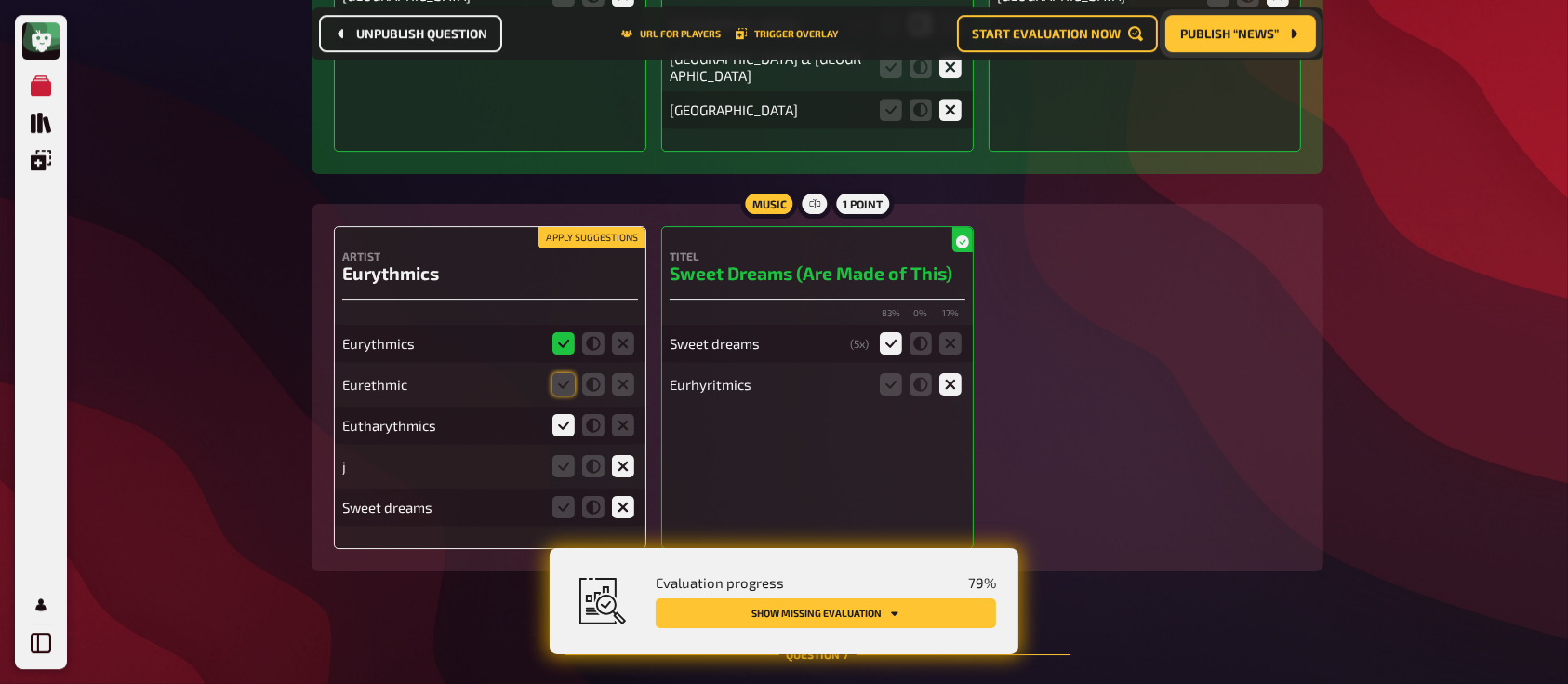
scroll to position [6065, 0]
click at [567, 371] on icon at bounding box center [563, 382] width 22 height 22
click at [0, 0] on input "radio" at bounding box center [0, 0] width 0 height 0
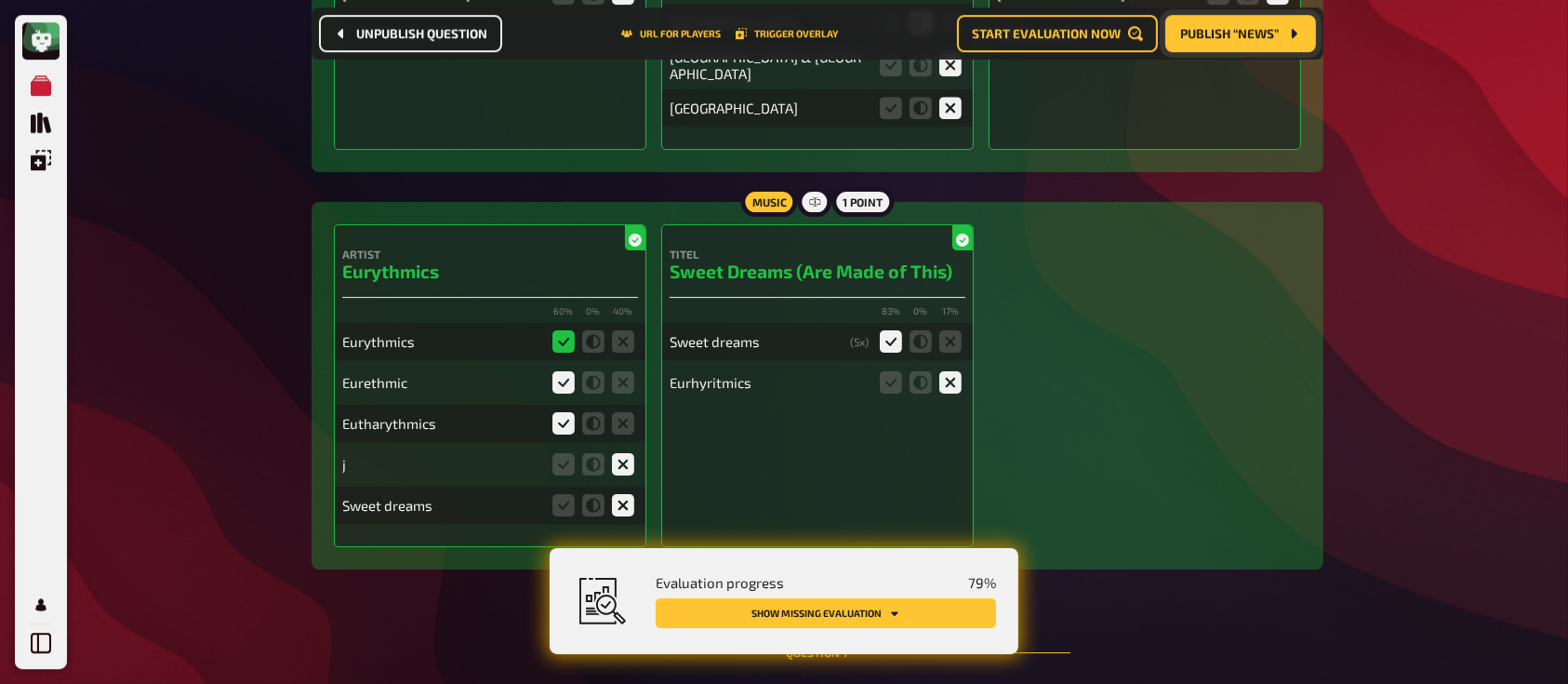
click at [835, 611] on button "Show missing evaluation" at bounding box center [826, 613] width 340 height 30
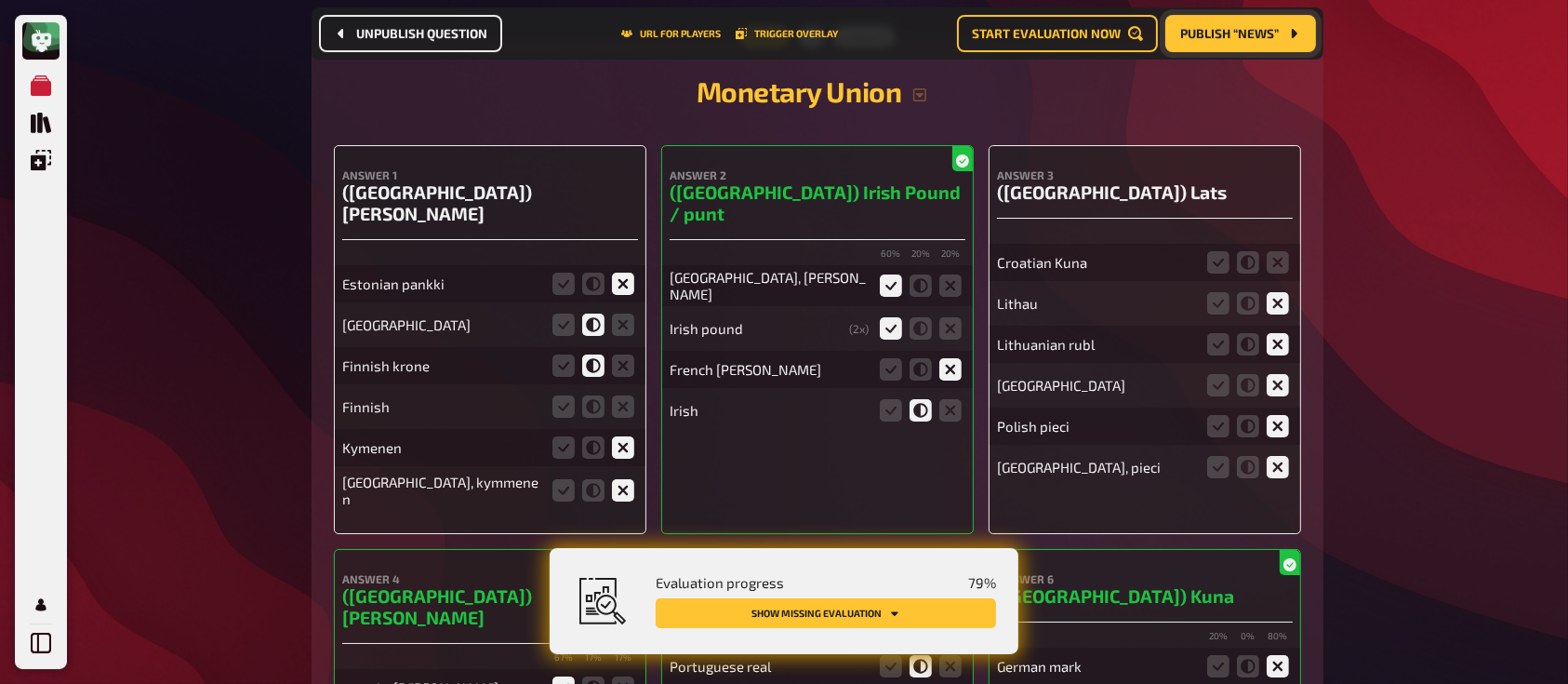
scroll to position [6764, 0]
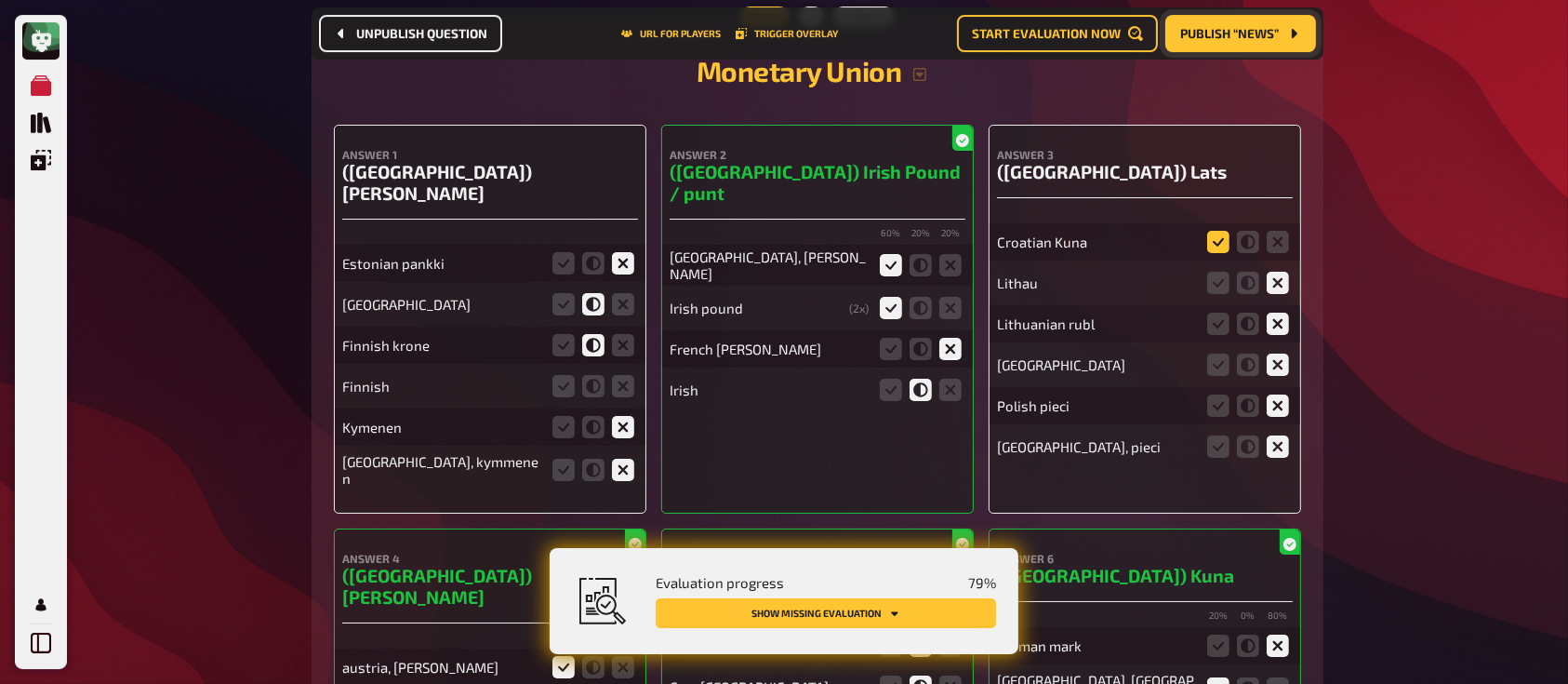
click at [1210, 231] on icon at bounding box center [1218, 242] width 22 height 22
click at [0, 0] on input "radio" at bounding box center [0, 0] width 0 height 0
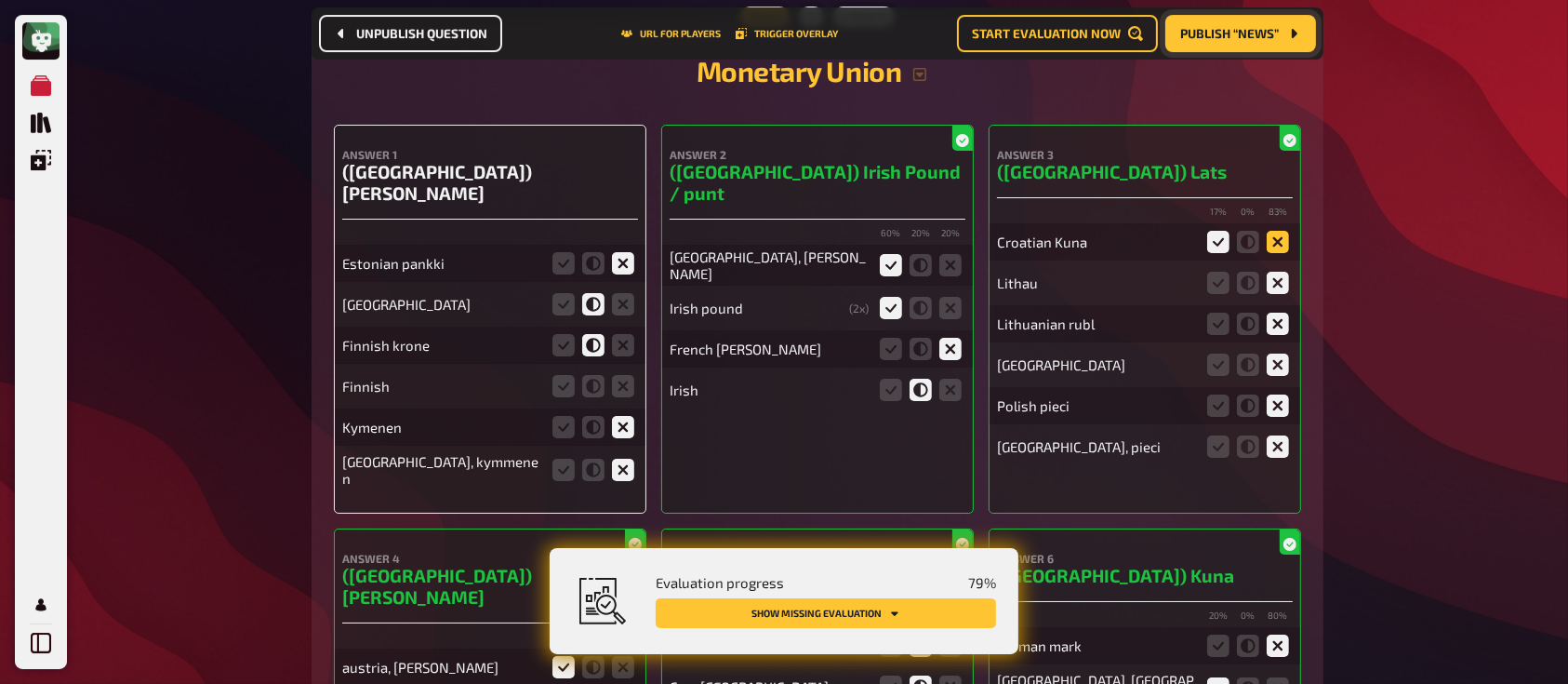
click at [1274, 231] on icon at bounding box center [1277, 242] width 22 height 22
click at [0, 0] on input "radio" at bounding box center [0, 0] width 0 height 0
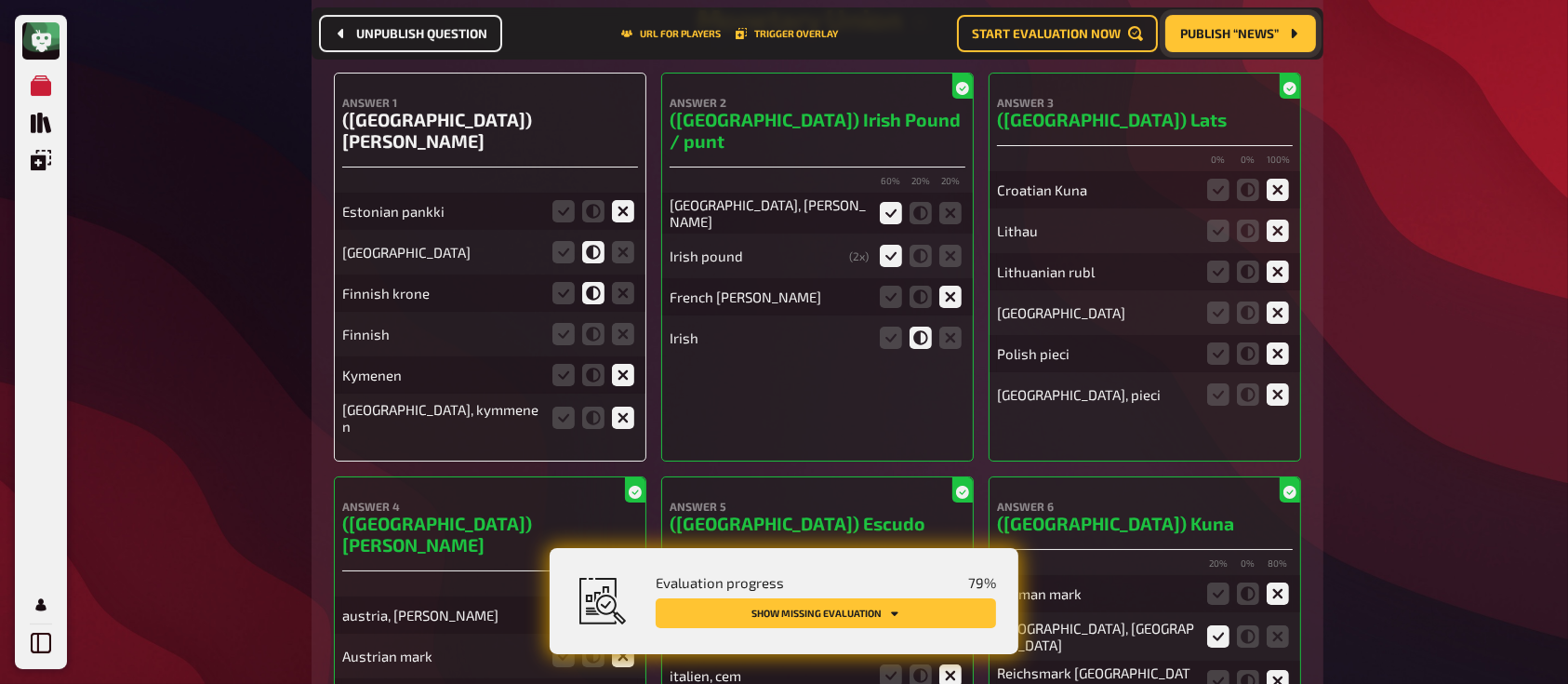
scroll to position [6816, 0]
click at [597, 324] on icon at bounding box center [593, 335] width 22 height 22
click at [0, 0] on input "radio" at bounding box center [0, 0] width 0 height 0
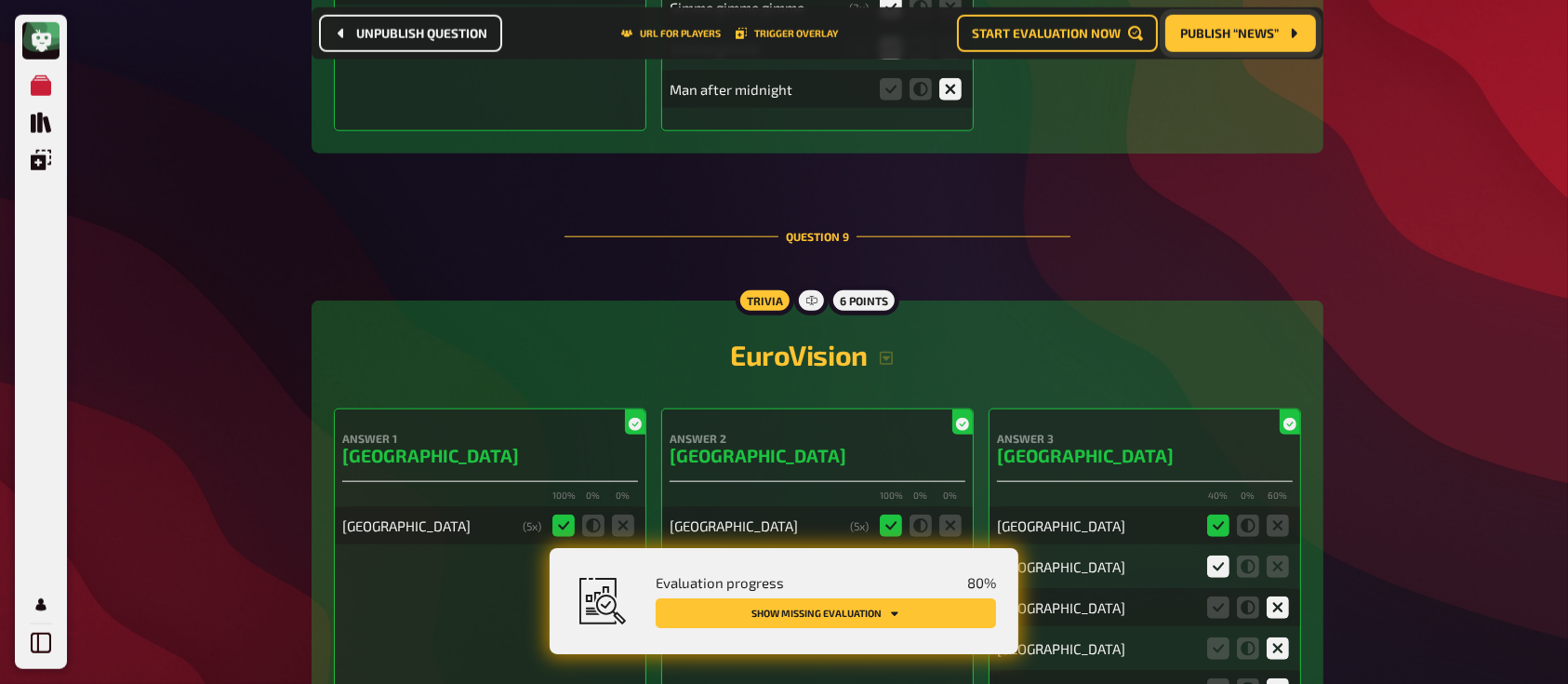
scroll to position [9026, 0]
click at [811, 611] on button "Show missing evaluation" at bounding box center [826, 613] width 340 height 30
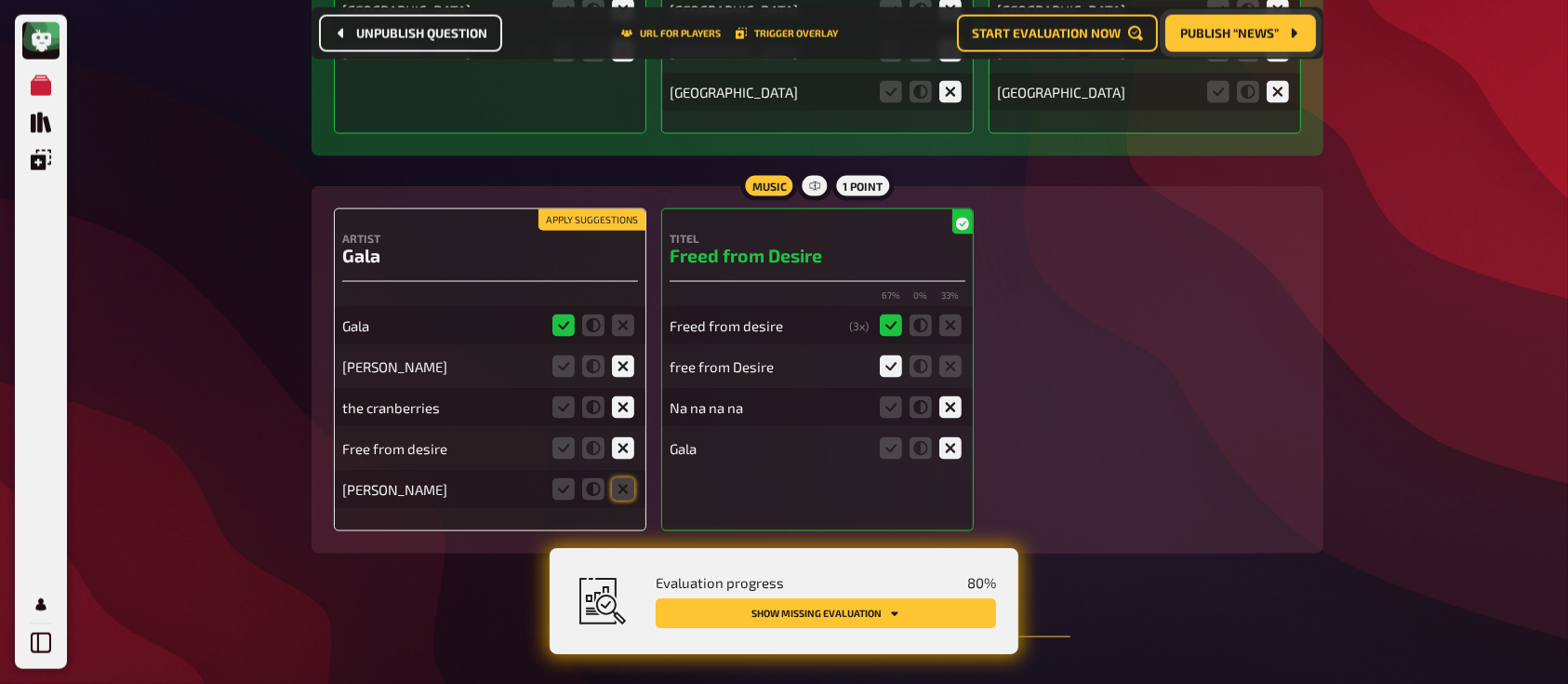
scroll to position [9975, 0]
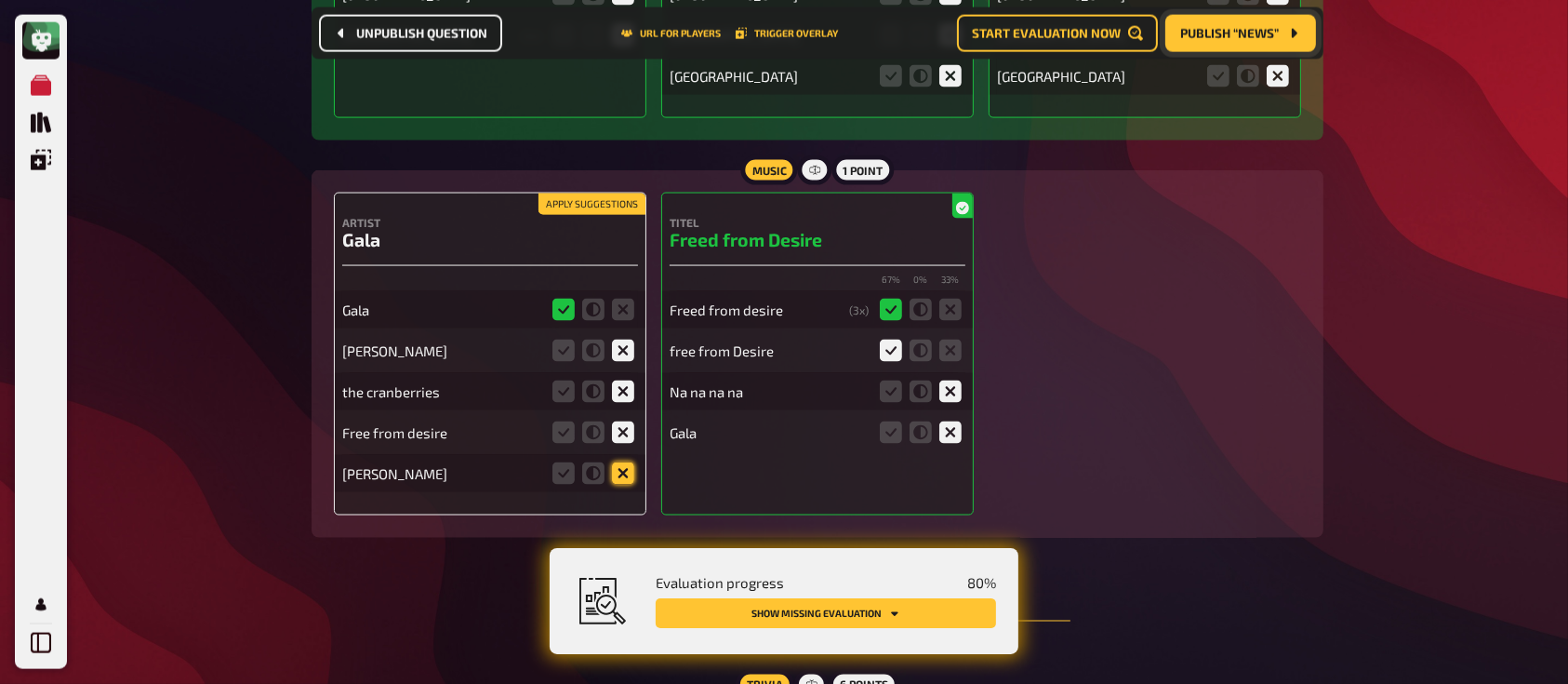
click at [626, 462] on icon at bounding box center [623, 473] width 22 height 22
click at [0, 0] on input "radio" at bounding box center [0, 0] width 0 height 0
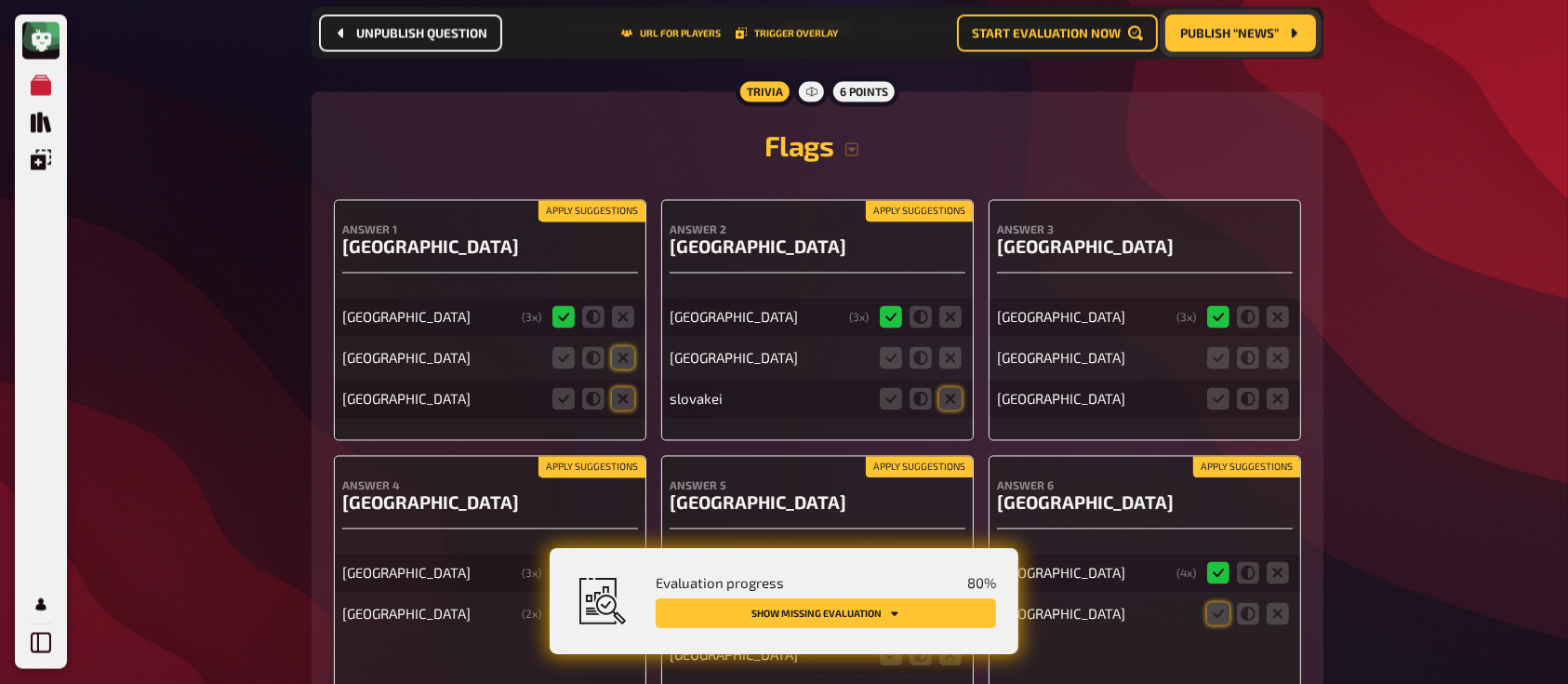
scroll to position [10583, 0]
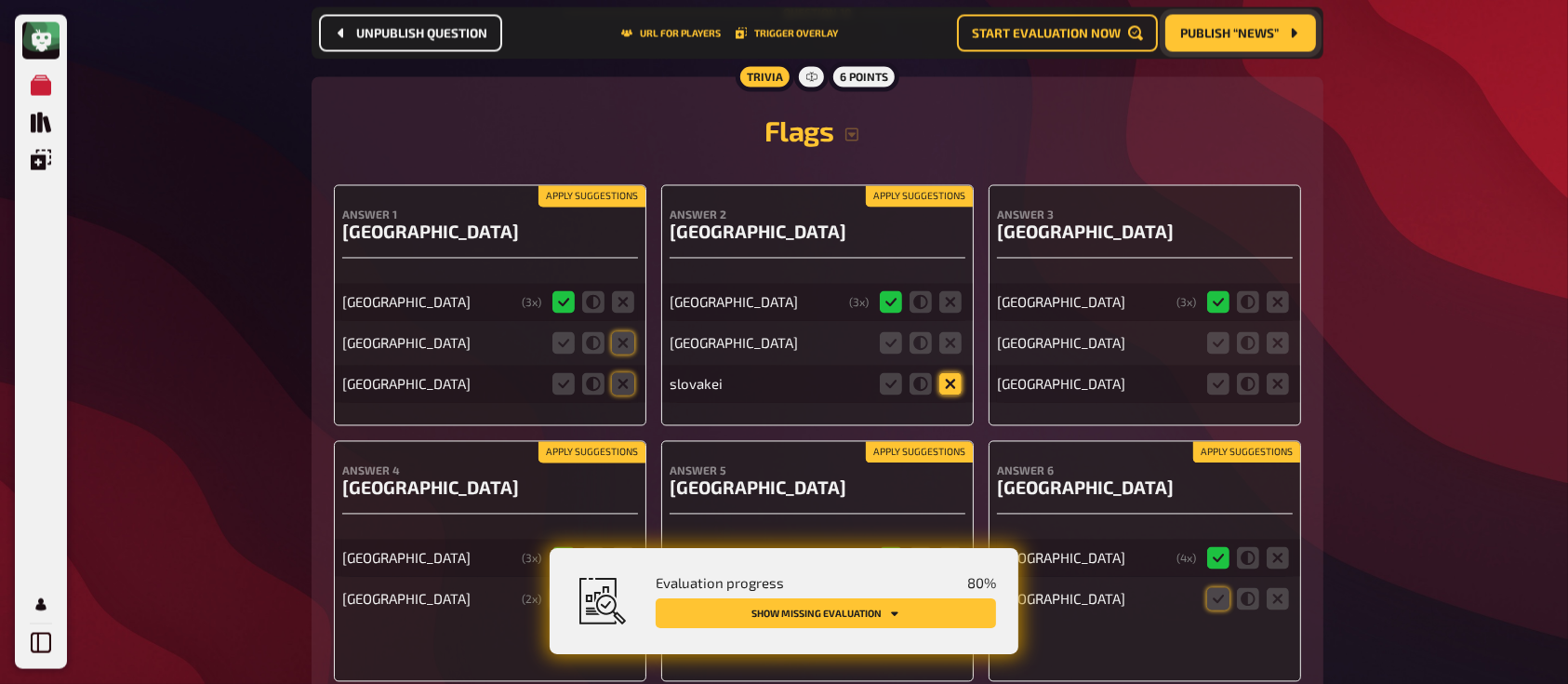
click at [952, 373] on icon at bounding box center [950, 384] width 22 height 22
click at [0, 0] on input "radio" at bounding box center [0, 0] width 0 height 0
click at [952, 332] on icon at bounding box center [950, 342] width 22 height 22
click at [0, 0] on input "radio" at bounding box center [0, 0] width 0 height 0
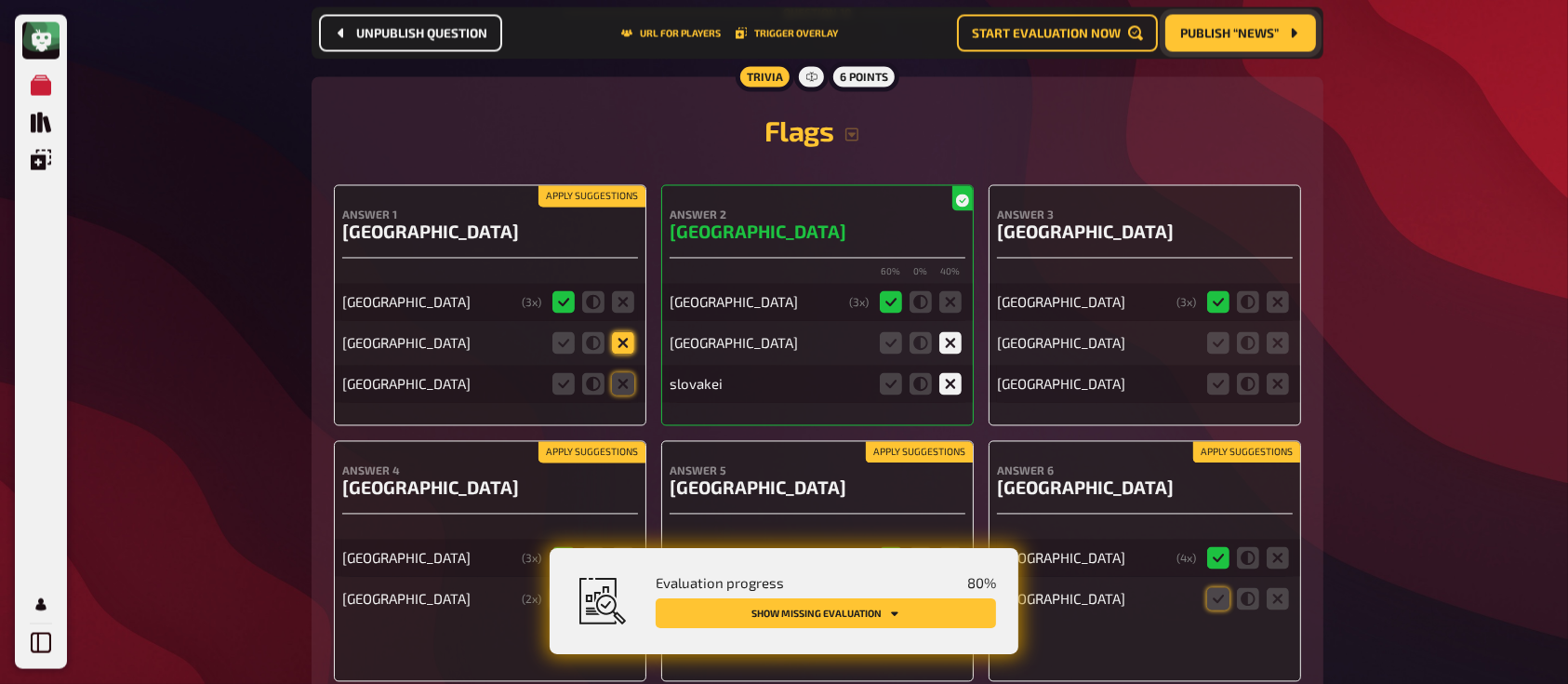
click at [620, 332] on icon at bounding box center [623, 342] width 22 height 22
click at [0, 0] on input "radio" at bounding box center [0, 0] width 0 height 0
click at [629, 373] on icon at bounding box center [623, 384] width 22 height 22
click at [0, 0] on input "radio" at bounding box center [0, 0] width 0 height 0
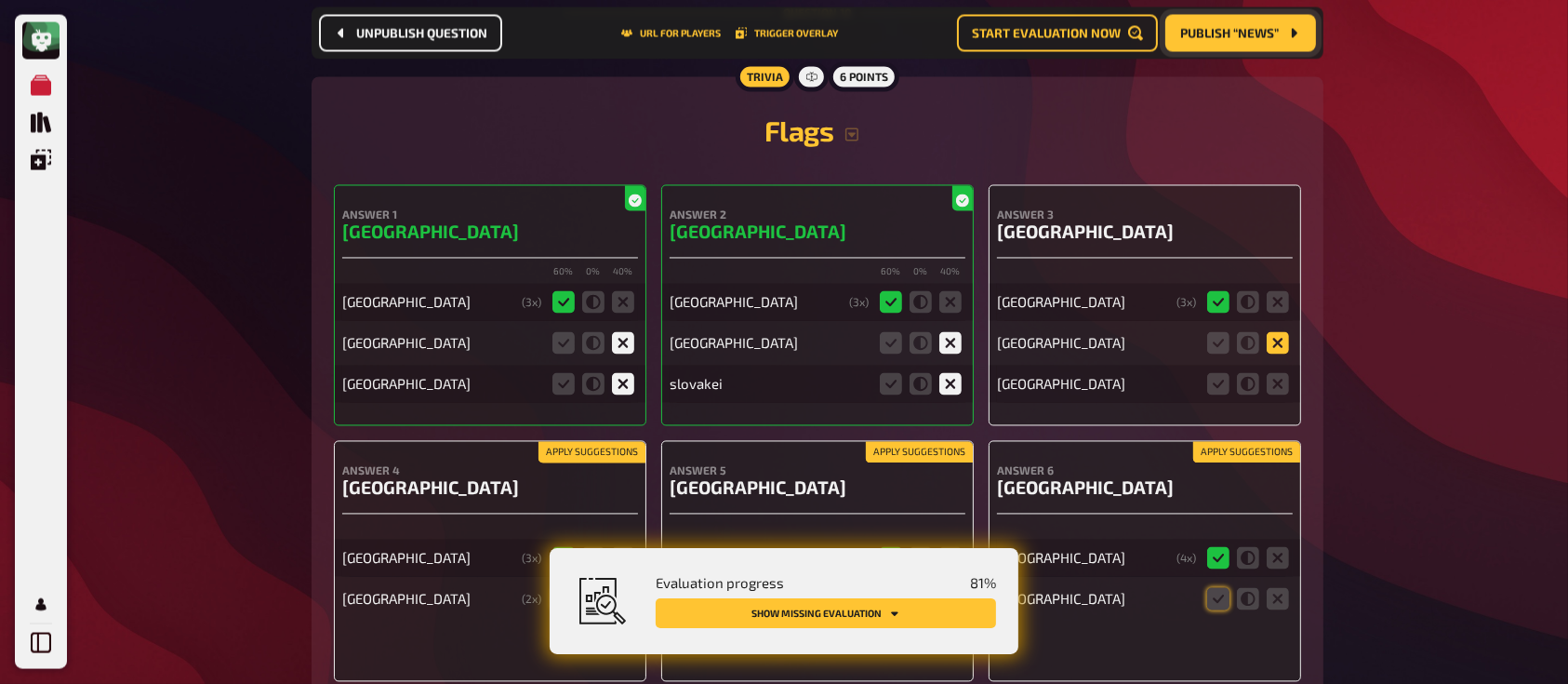
click at [1287, 332] on icon at bounding box center [1277, 342] width 22 height 22
click at [0, 0] on input "radio" at bounding box center [0, 0] width 0 height 0
click at [1281, 373] on icon at bounding box center [1277, 384] width 22 height 22
click at [0, 0] on input "radio" at bounding box center [0, 0] width 0 height 0
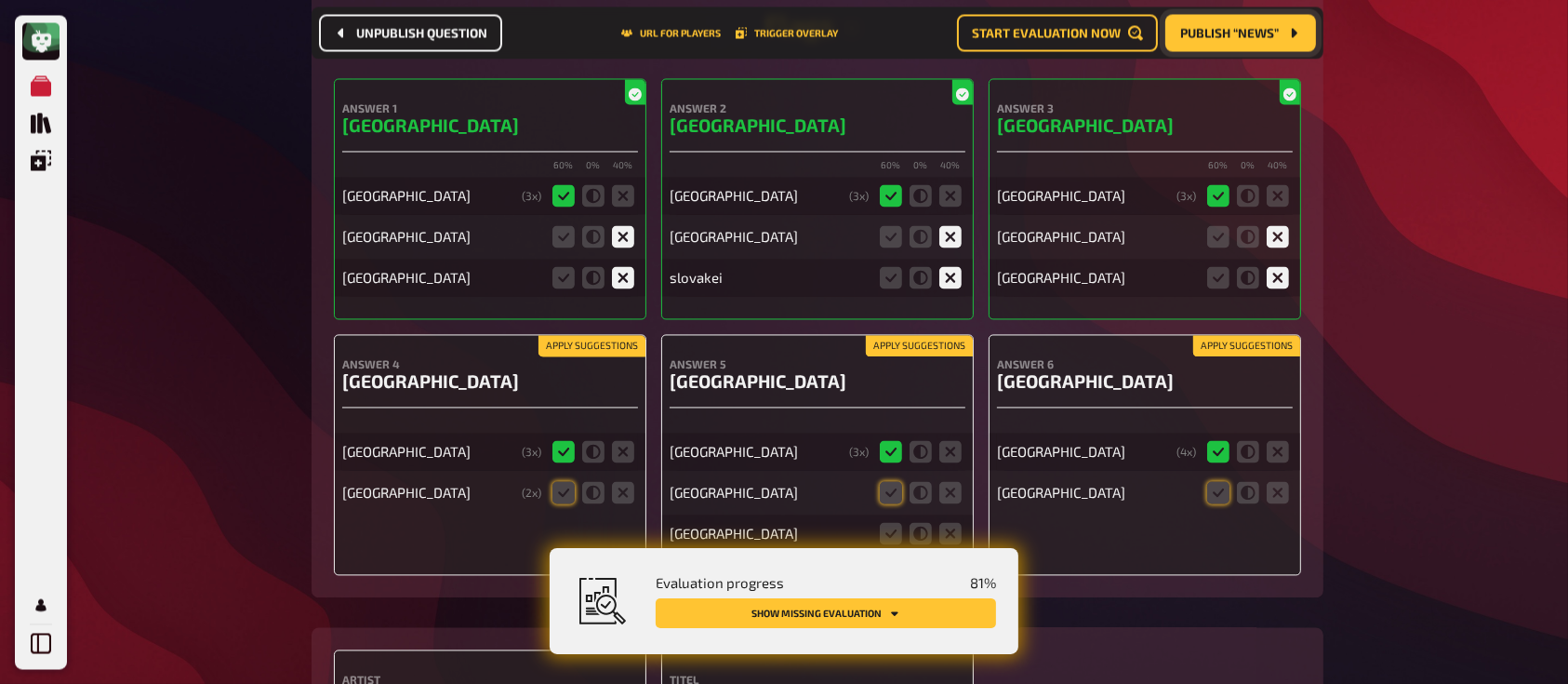
scroll to position [10693, 0]
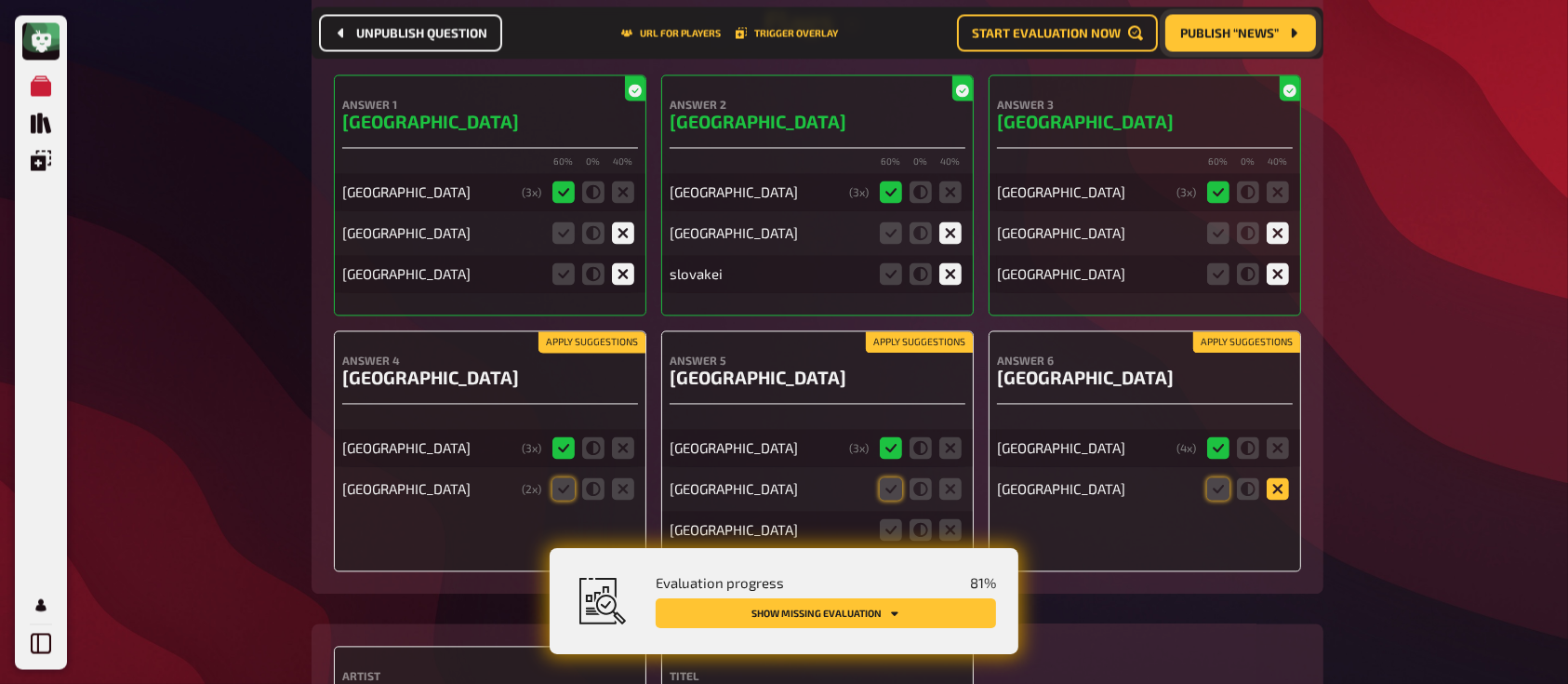
click at [1270, 477] on icon at bounding box center [1277, 488] width 22 height 22
click at [0, 0] on input "radio" at bounding box center [0, 0] width 0 height 0
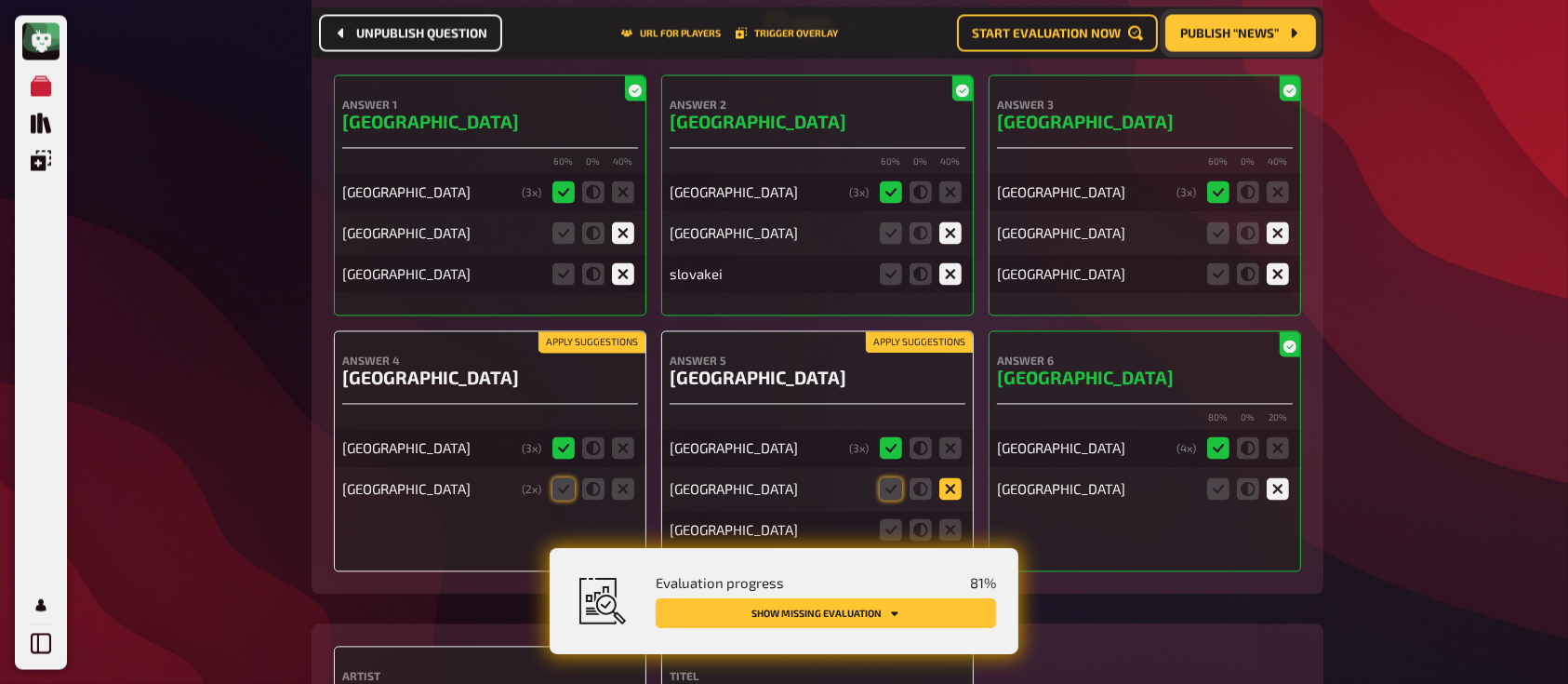
click at [952, 477] on icon at bounding box center [950, 488] width 22 height 22
click at [0, 0] on input "radio" at bounding box center [0, 0] width 0 height 0
click at [949, 515] on fieldset at bounding box center [921, 530] width 90 height 30
click at [953, 518] on icon at bounding box center [950, 529] width 22 height 22
click at [0, 0] on input "radio" at bounding box center [0, 0] width 0 height 0
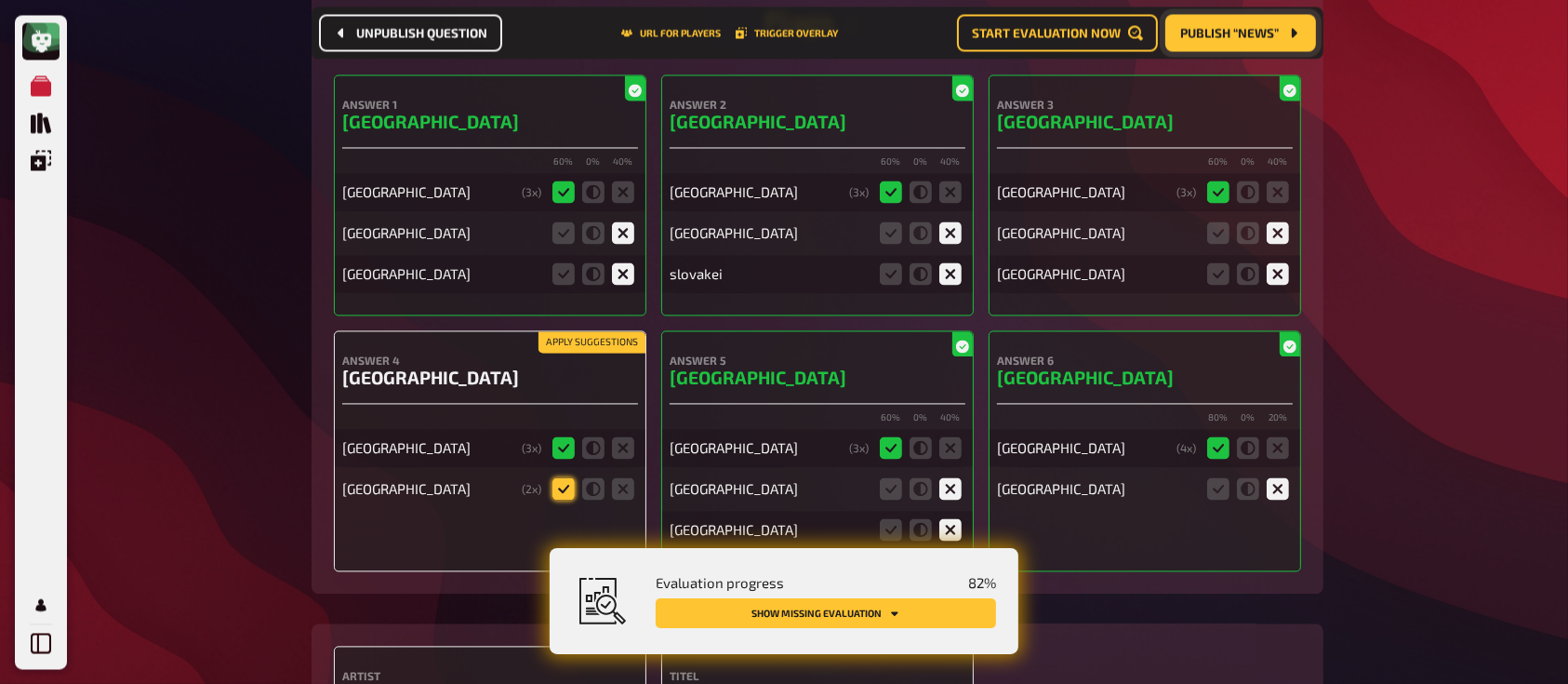
click at [560, 477] on icon at bounding box center [563, 488] width 22 height 22
click at [0, 0] on input "radio" at bounding box center [0, 0] width 0 height 0
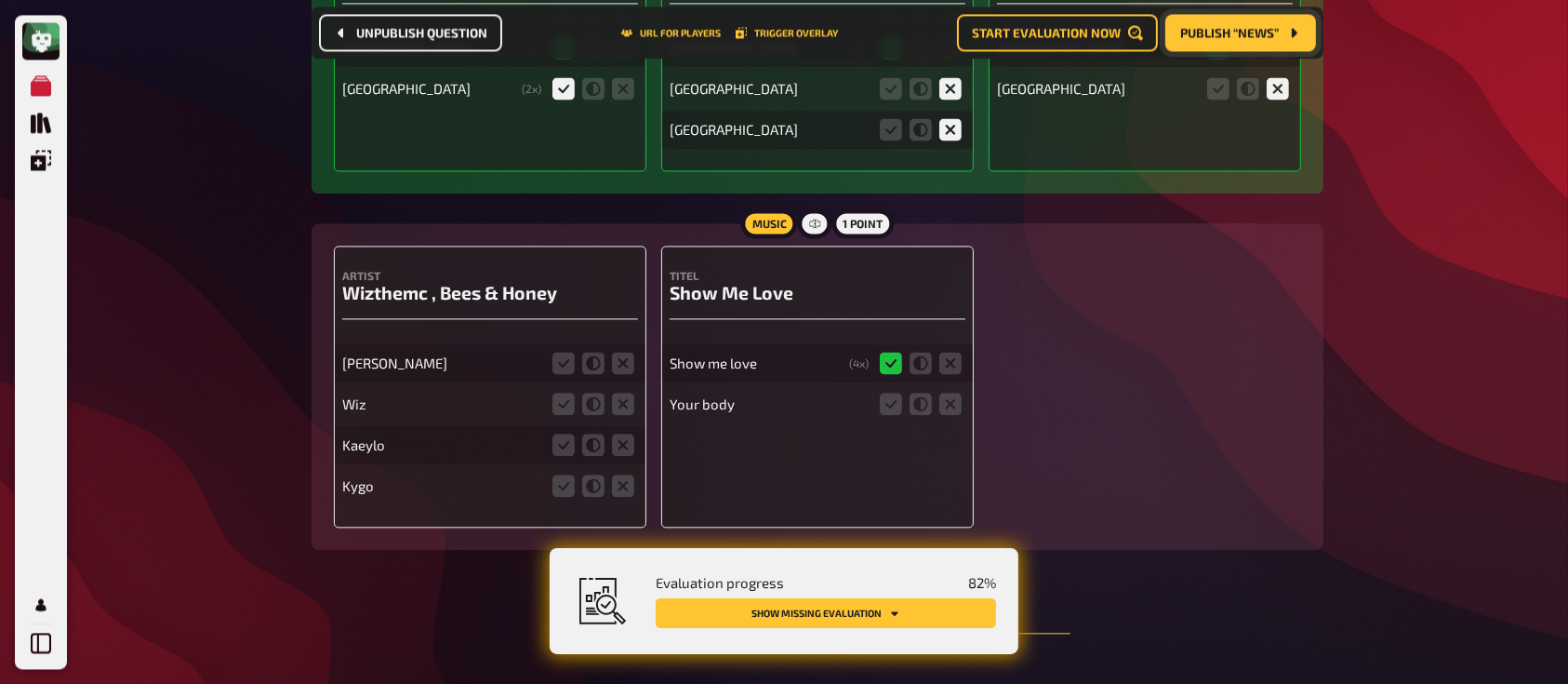
scroll to position [11097, 0]
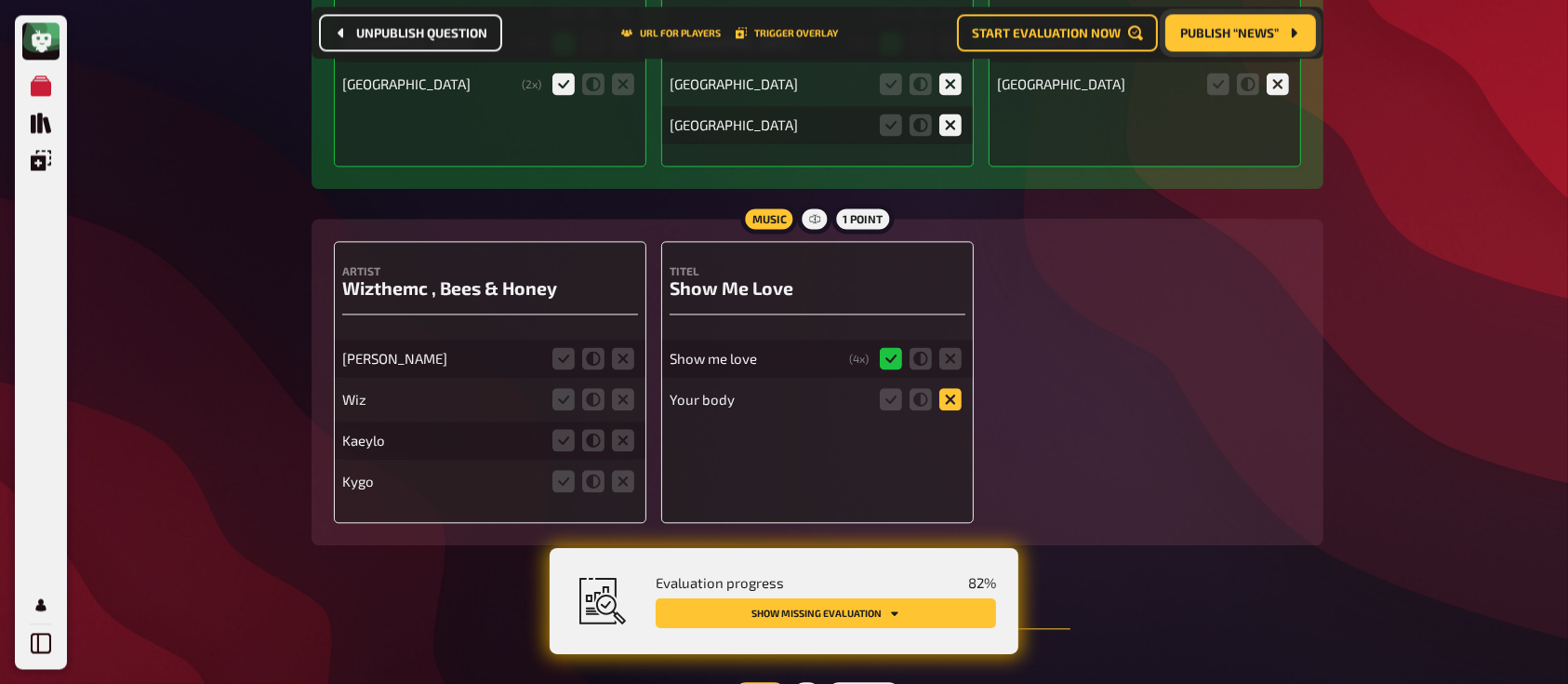
click at [946, 388] on icon at bounding box center [950, 399] width 22 height 22
click at [0, 0] on input "radio" at bounding box center [0, 0] width 0 height 0
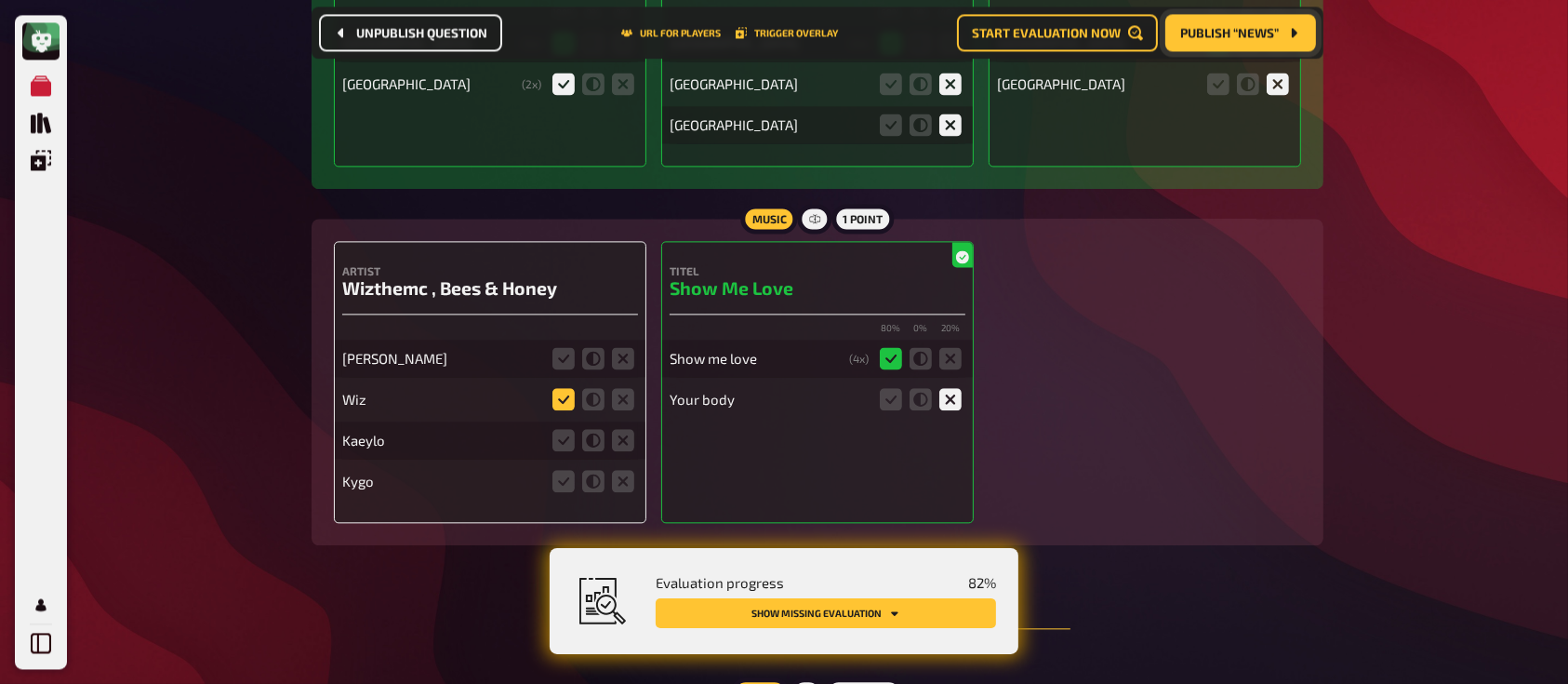
click at [565, 388] on icon at bounding box center [563, 399] width 22 height 22
click at [0, 0] on input "radio" at bounding box center [0, 0] width 0 height 0
click at [625, 429] on icon at bounding box center [623, 440] width 22 height 22
click at [0, 0] on input "radio" at bounding box center [0, 0] width 0 height 0
click at [627, 346] on icon at bounding box center [623, 357] width 22 height 22
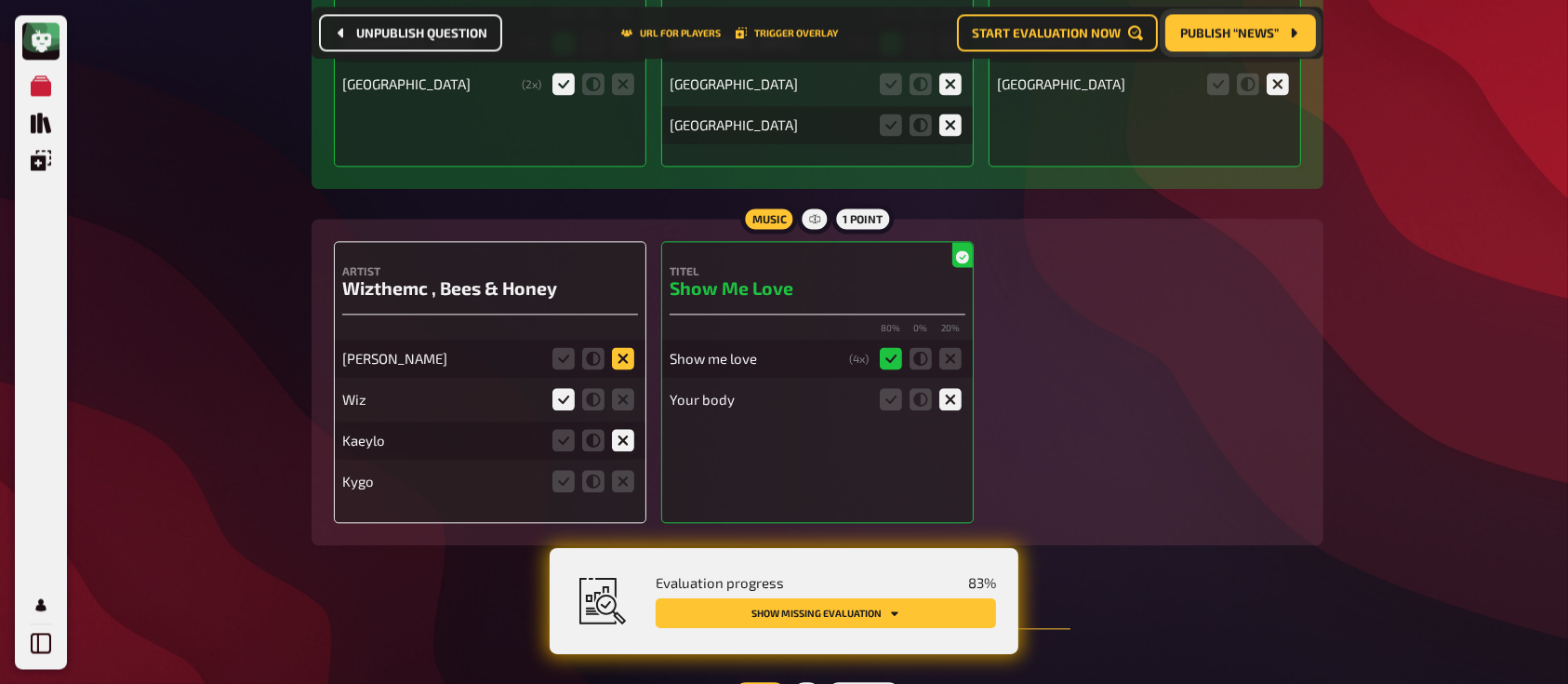
click at [0, 0] on input "radio" at bounding box center [0, 0] width 0 height 0
drag, startPoint x: 628, startPoint y: 270, endPoint x: 625, endPoint y: 397, distance: 127.0
click at [625, 397] on div "Justin bieber Wiz Kaeylo Kygo" at bounding box center [490, 410] width 296 height 177
click at [625, 470] on icon at bounding box center [623, 481] width 22 height 22
click at [0, 0] on input "radio" at bounding box center [0, 0] width 0 height 0
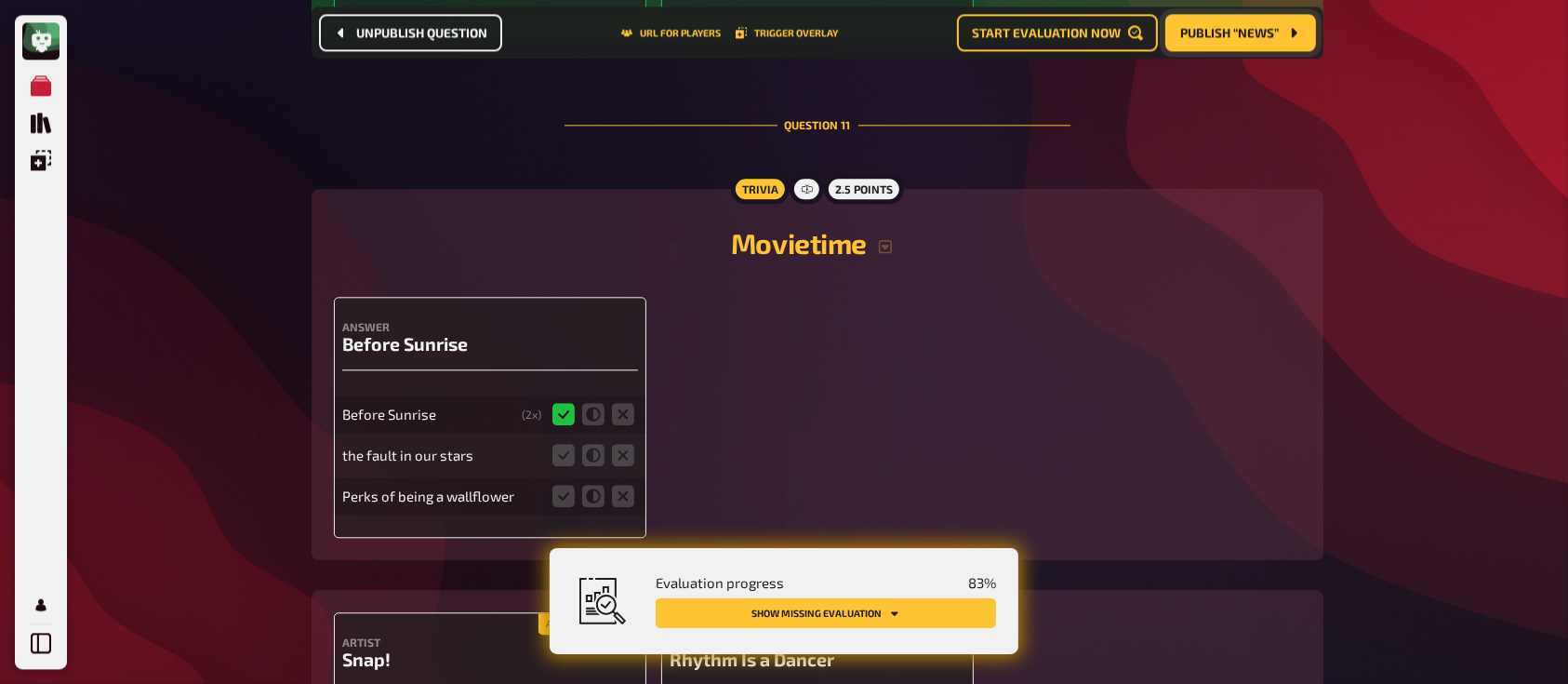
scroll to position [11612, 0]
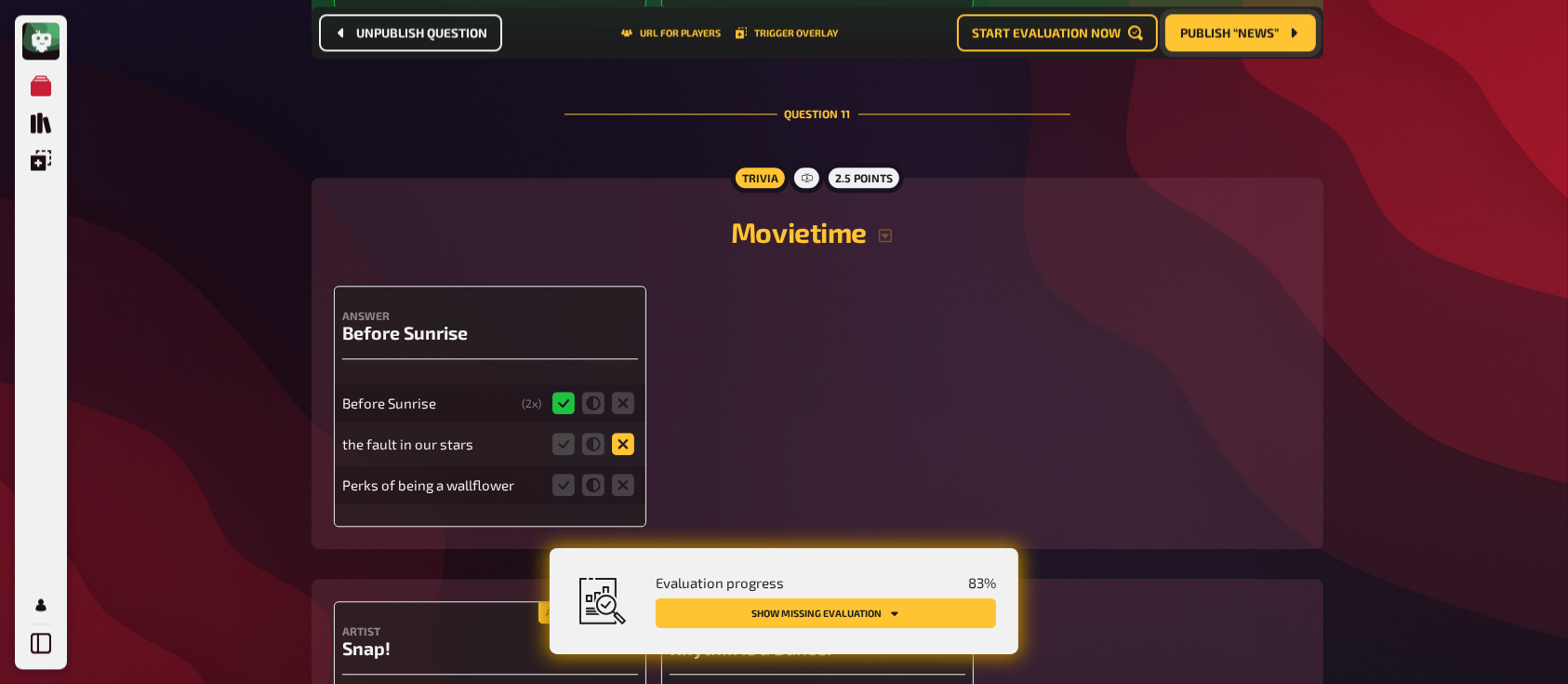
click at [627, 432] on icon at bounding box center [623, 443] width 22 height 22
click at [0, 0] on input "radio" at bounding box center [0, 0] width 0 height 0
click at [615, 473] on icon at bounding box center [623, 484] width 22 height 22
click at [0, 0] on input "radio" at bounding box center [0, 0] width 0 height 0
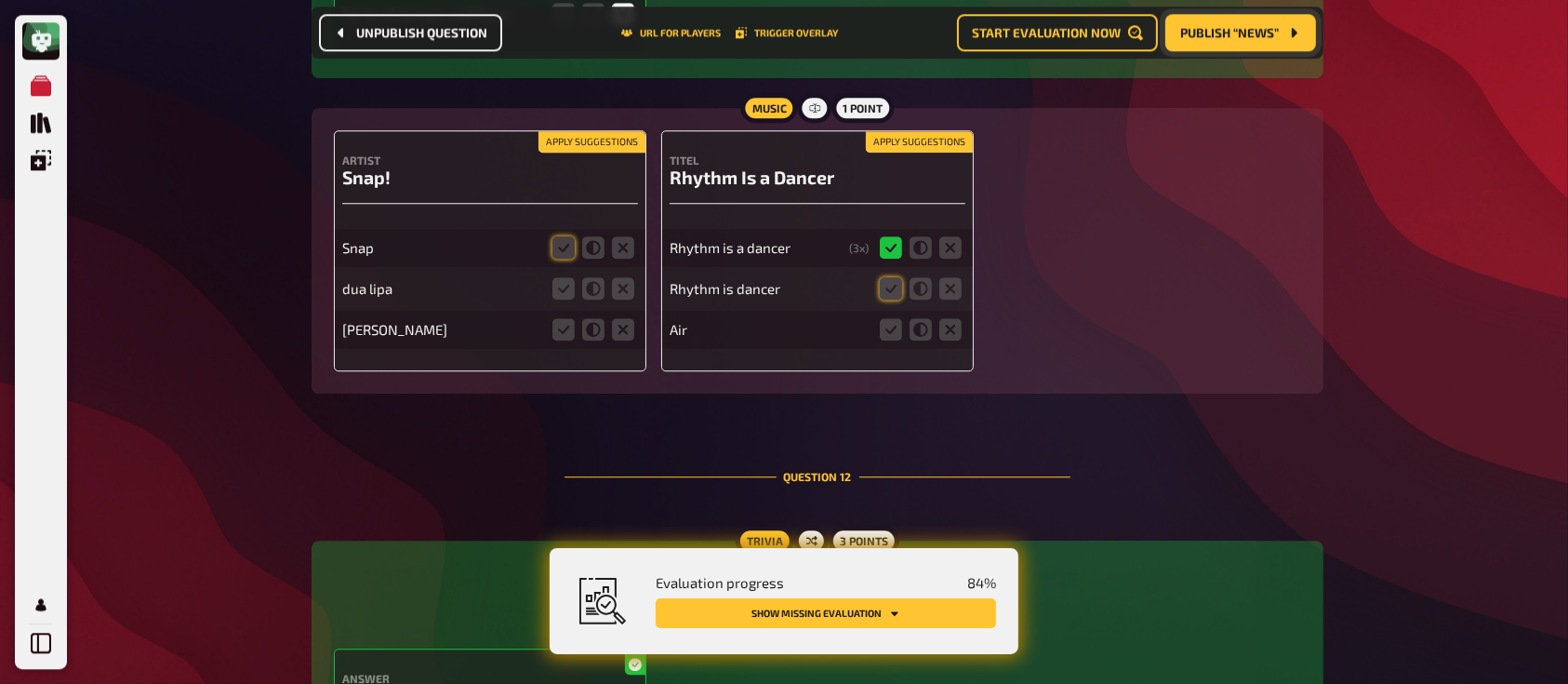
scroll to position [12050, 0]
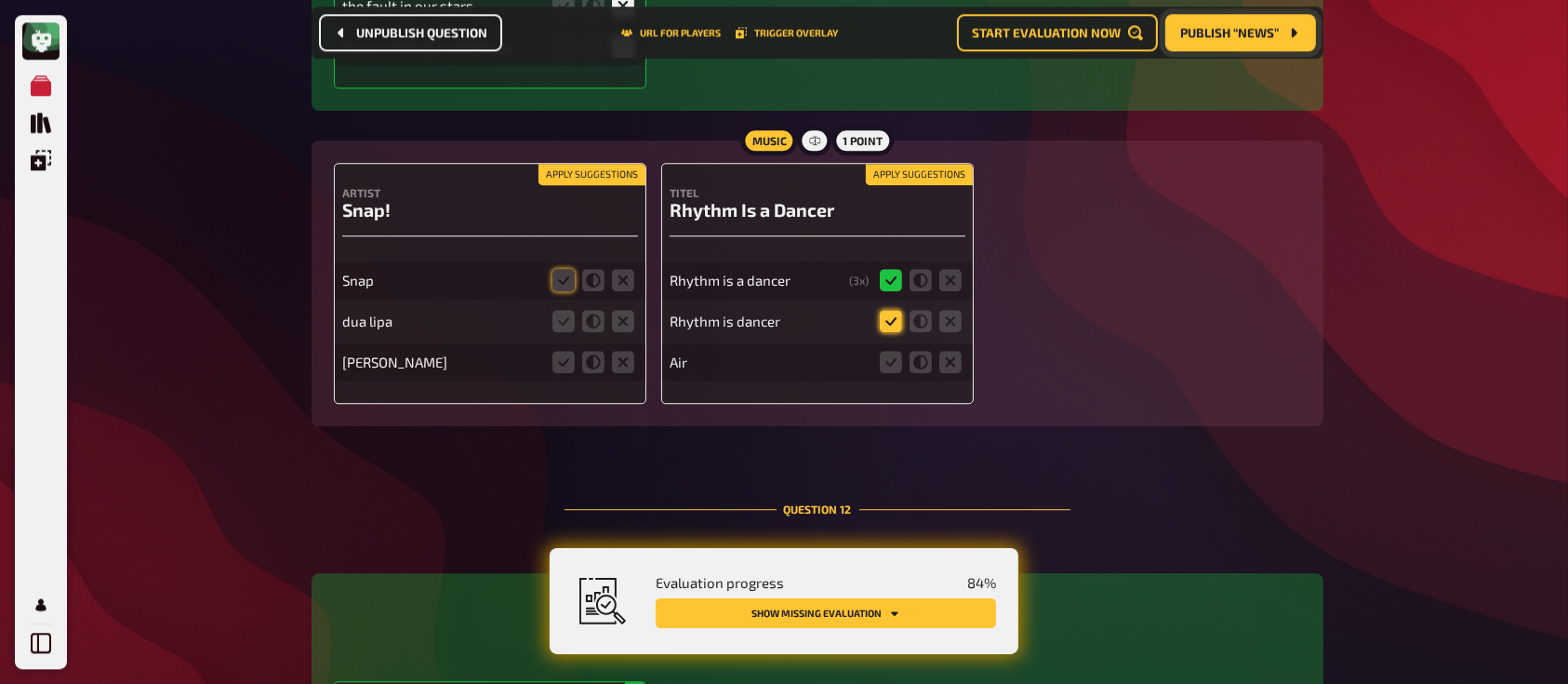
click at [891, 310] on icon at bounding box center [891, 321] width 22 height 22
click at [0, 0] on input "radio" at bounding box center [0, 0] width 0 height 0
click at [943, 350] on icon at bounding box center [950, 361] width 22 height 22
click at [0, 0] on input "radio" at bounding box center [0, 0] width 0 height 0
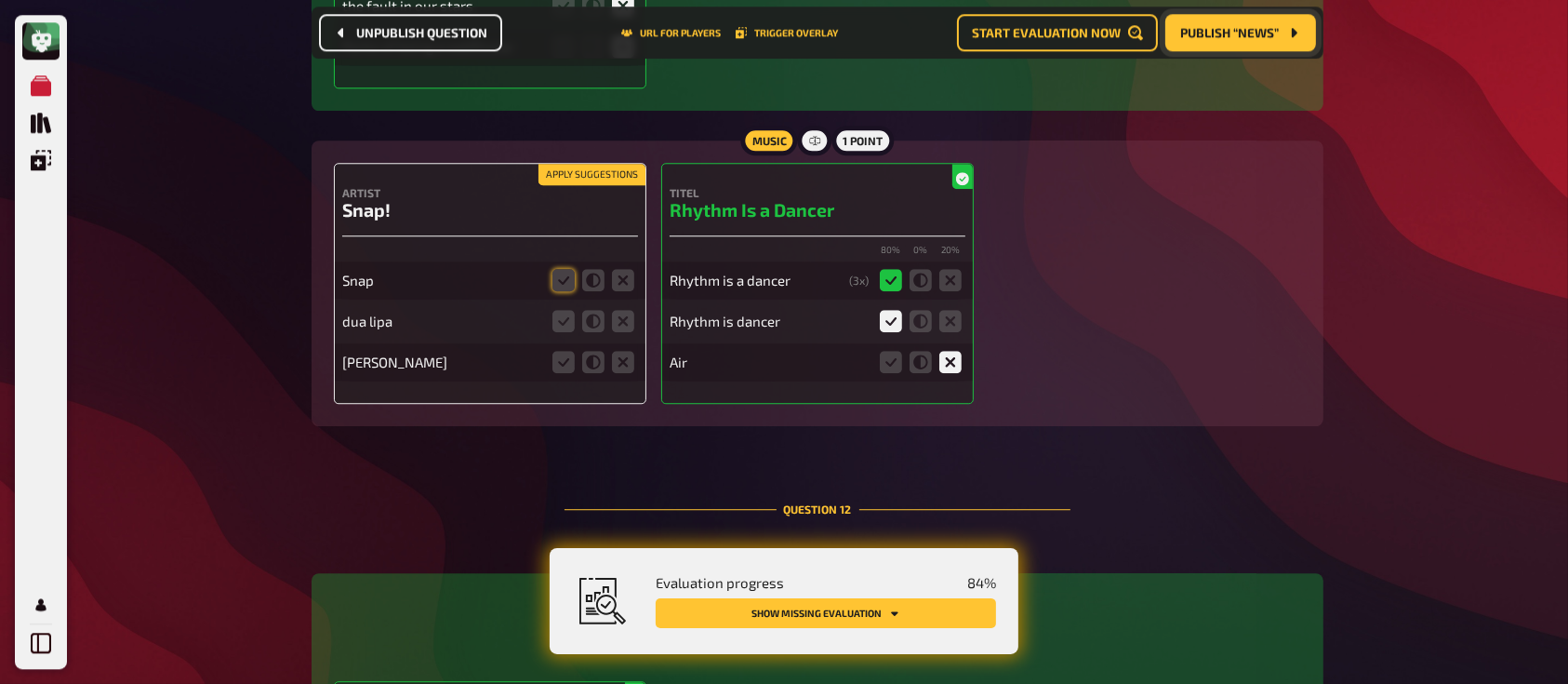
click at [576, 265] on fieldset at bounding box center [593, 280] width 90 height 30
click at [563, 269] on icon at bounding box center [563, 280] width 22 height 22
click at [0, 0] on input "radio" at bounding box center [0, 0] width 0 height 0
click at [626, 310] on icon at bounding box center [623, 321] width 22 height 22
click at [0, 0] on input "radio" at bounding box center [0, 0] width 0 height 0
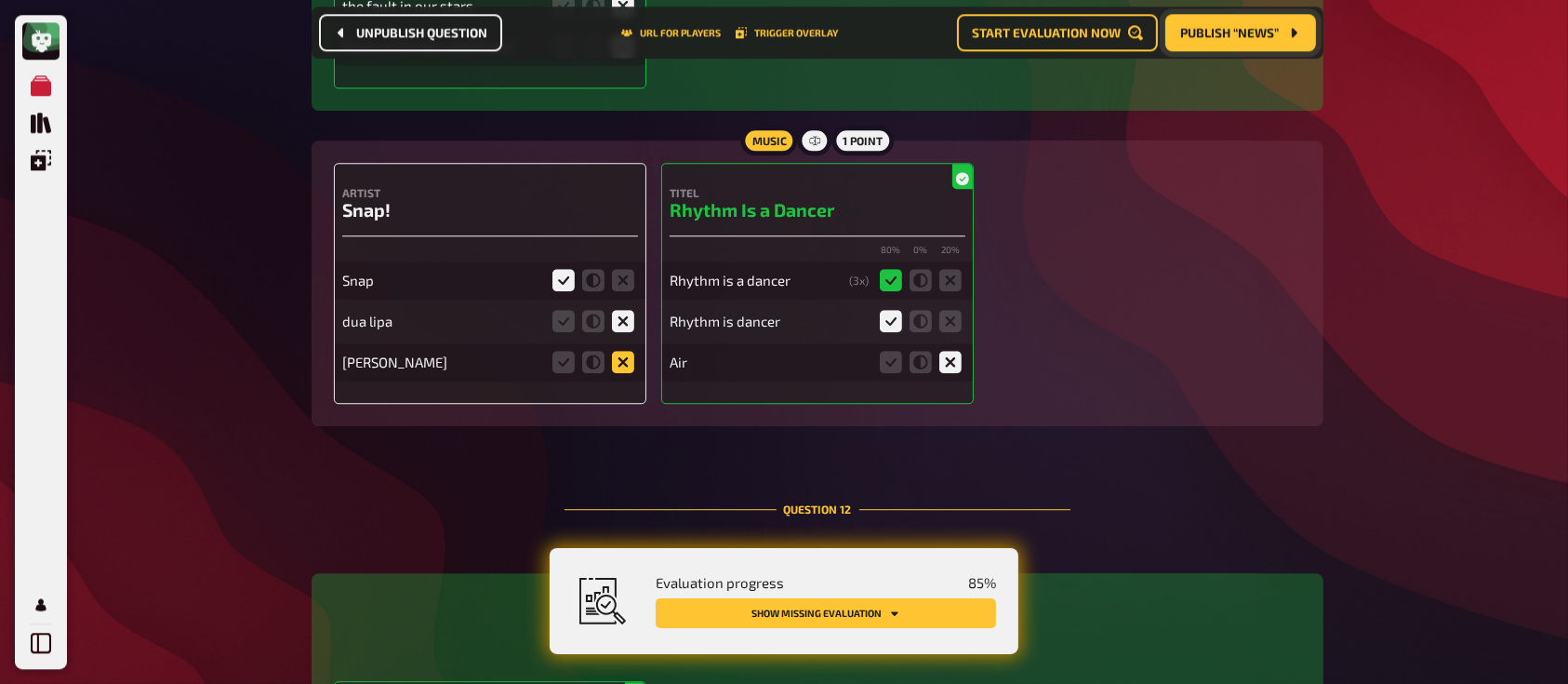
click at [620, 350] on icon at bounding box center [623, 361] width 22 height 22
click at [0, 0] on input "radio" at bounding box center [0, 0] width 0 height 0
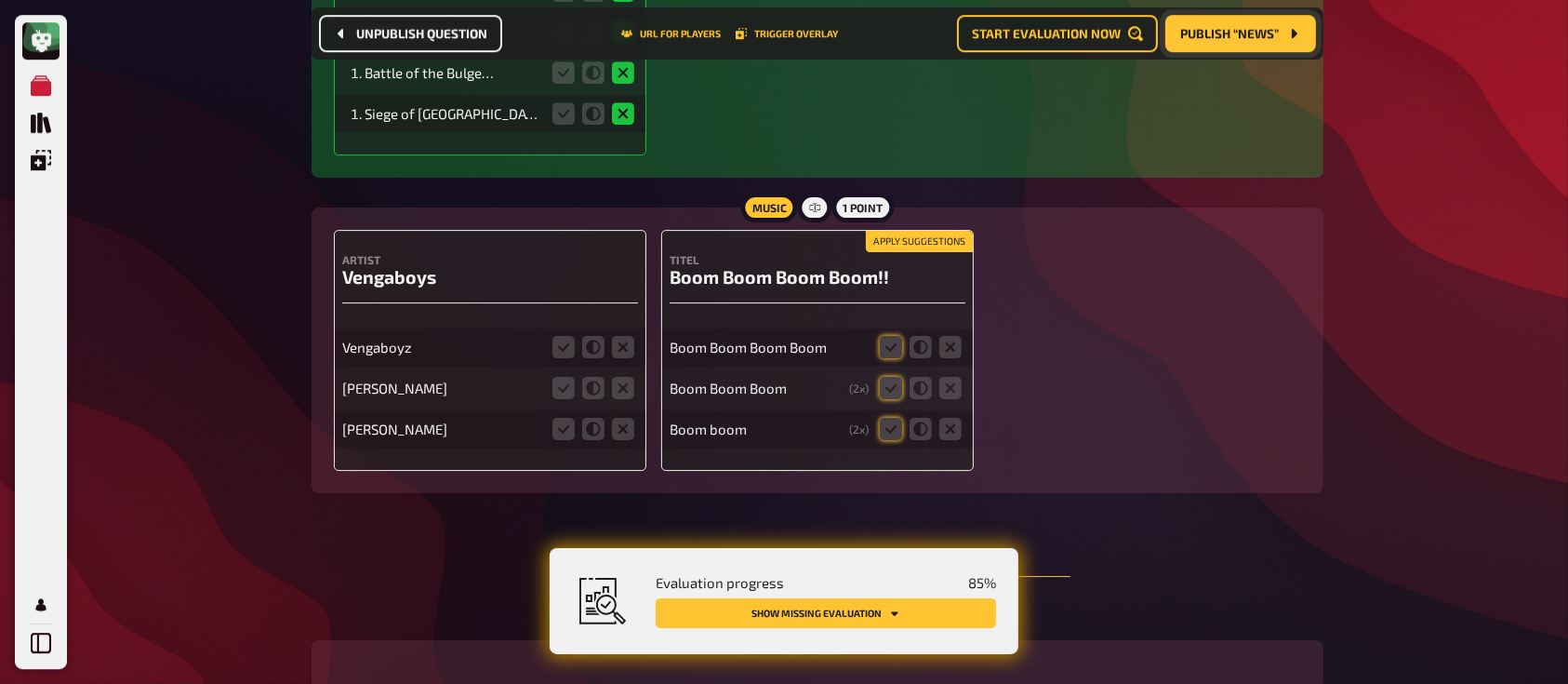
scroll to position [13093, 0]
click at [562, 338] on icon at bounding box center [563, 348] width 22 height 22
click at [0, 0] on input "radio" at bounding box center [0, 0] width 0 height 0
click at [617, 378] on icon at bounding box center [623, 389] width 22 height 22
click at [0, 0] on input "radio" at bounding box center [0, 0] width 0 height 0
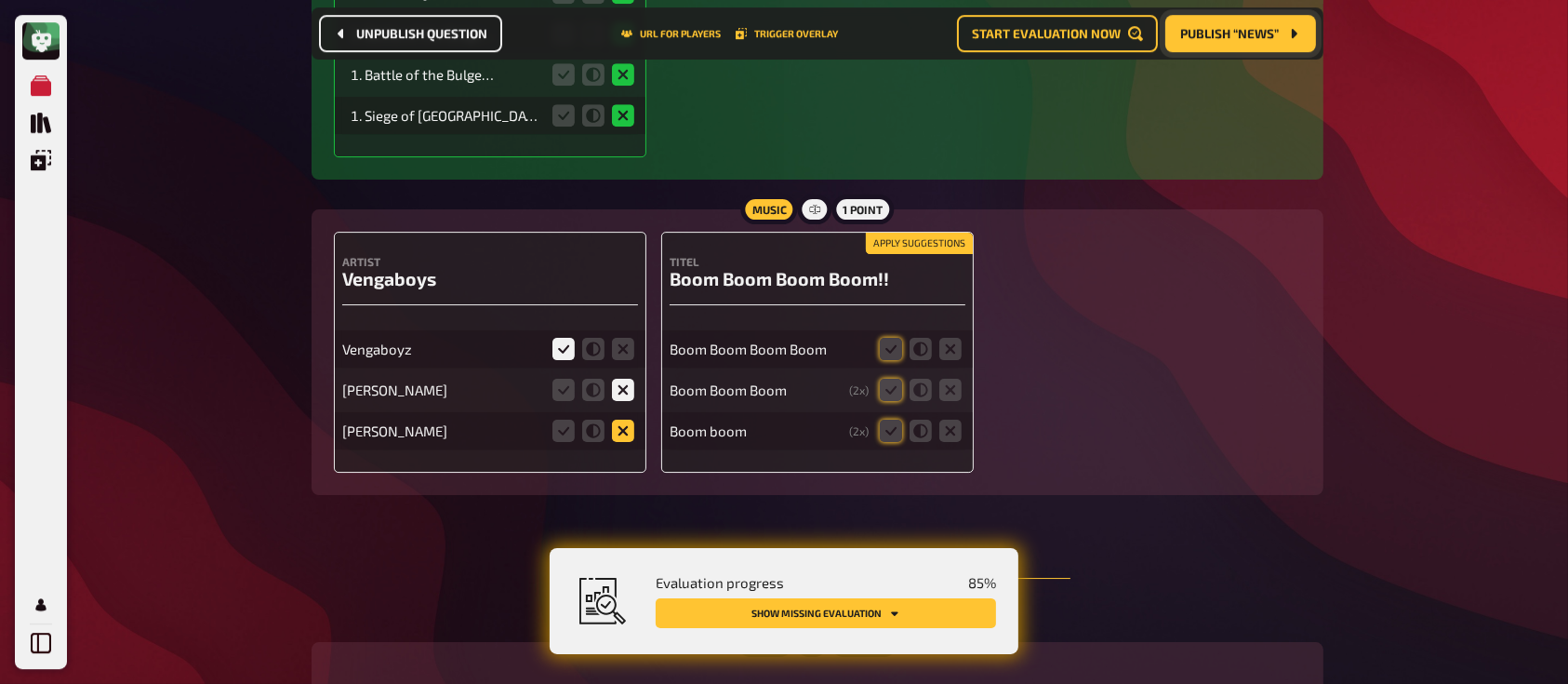
click at [613, 419] on icon at bounding box center [623, 430] width 22 height 22
click at [0, 0] on input "radio" at bounding box center [0, 0] width 0 height 0
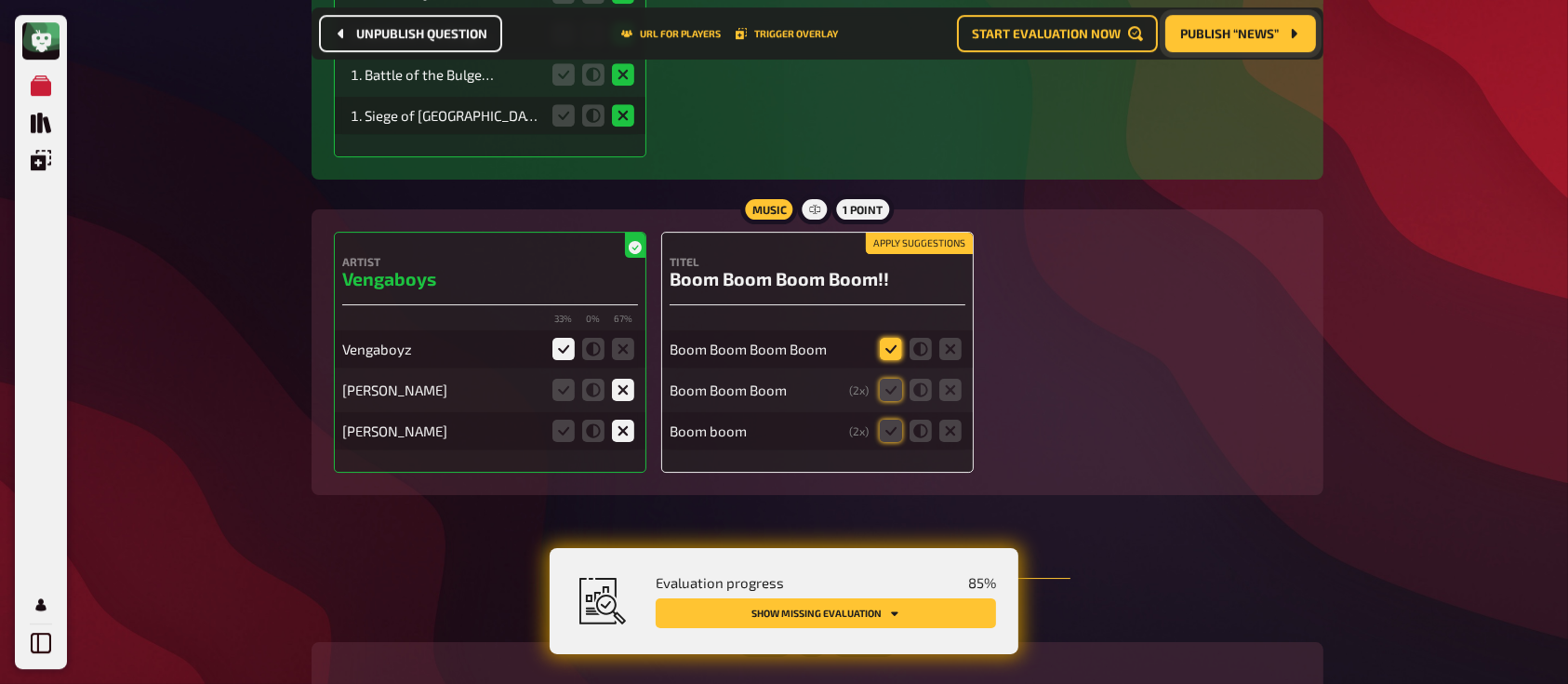
click at [891, 338] on icon at bounding box center [891, 348] width 22 height 22
click at [0, 0] on input "radio" at bounding box center [0, 0] width 0 height 0
click at [896, 371] on div "Boom Boom Boom ( 2 x)" at bounding box center [817, 389] width 296 height 37
click at [896, 378] on icon at bounding box center [891, 389] width 22 height 22
click at [0, 0] on input "radio" at bounding box center [0, 0] width 0 height 0
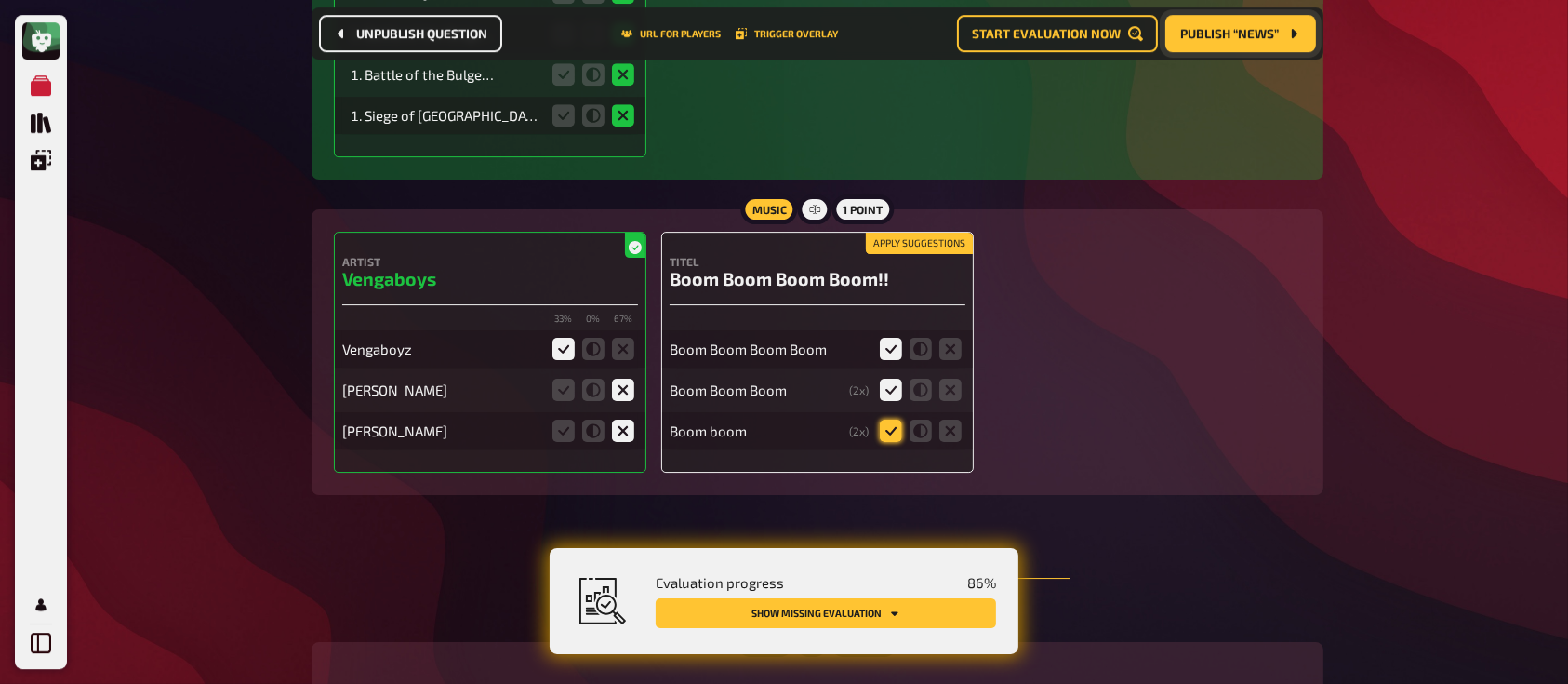
click at [891, 419] on icon at bounding box center [891, 430] width 22 height 22
click at [0, 0] on input "radio" at bounding box center [0, 0] width 0 height 0
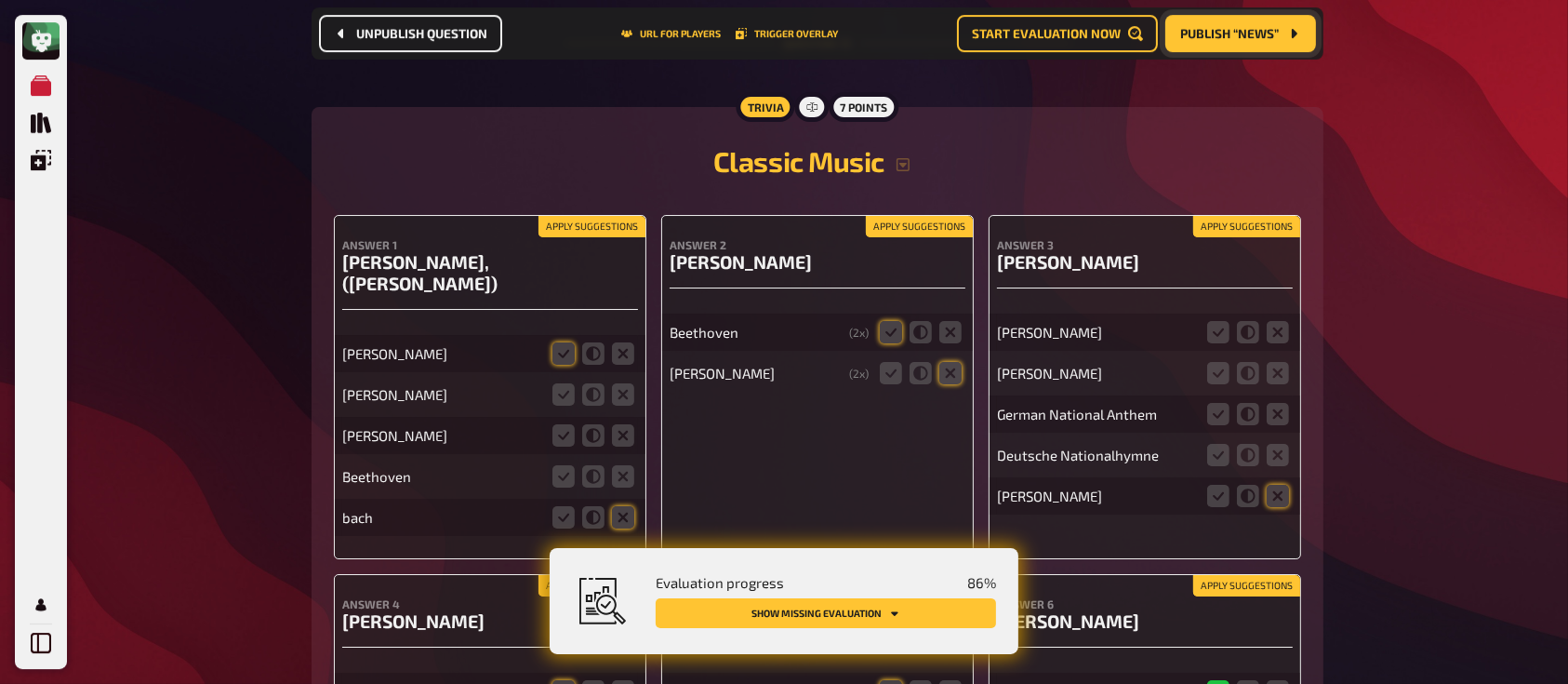
scroll to position [13652, 0]
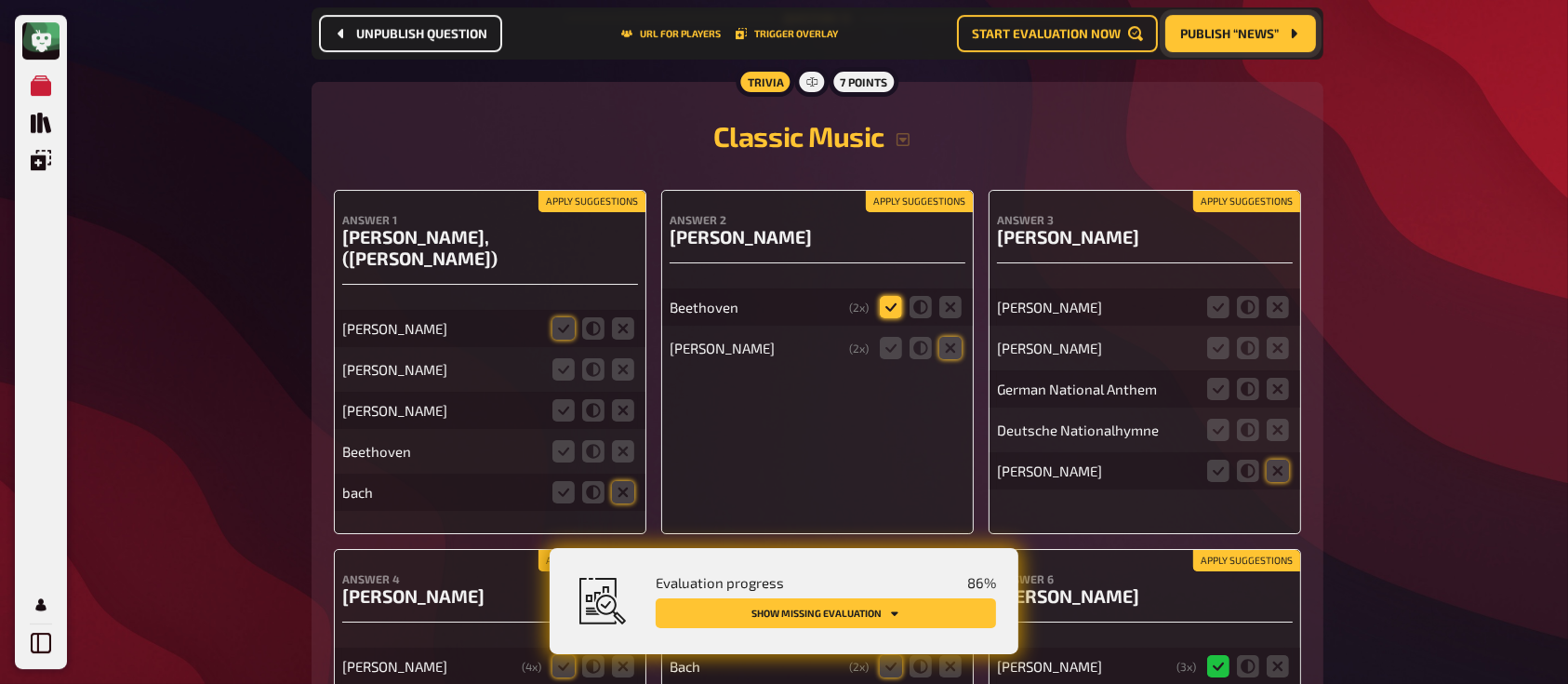
click at [888, 296] on icon at bounding box center [891, 307] width 22 height 22
click at [0, 0] on input "radio" at bounding box center [0, 0] width 0 height 0
click at [953, 337] on icon at bounding box center [950, 347] width 22 height 22
click at [0, 0] on input "radio" at bounding box center [0, 0] width 0 height 0
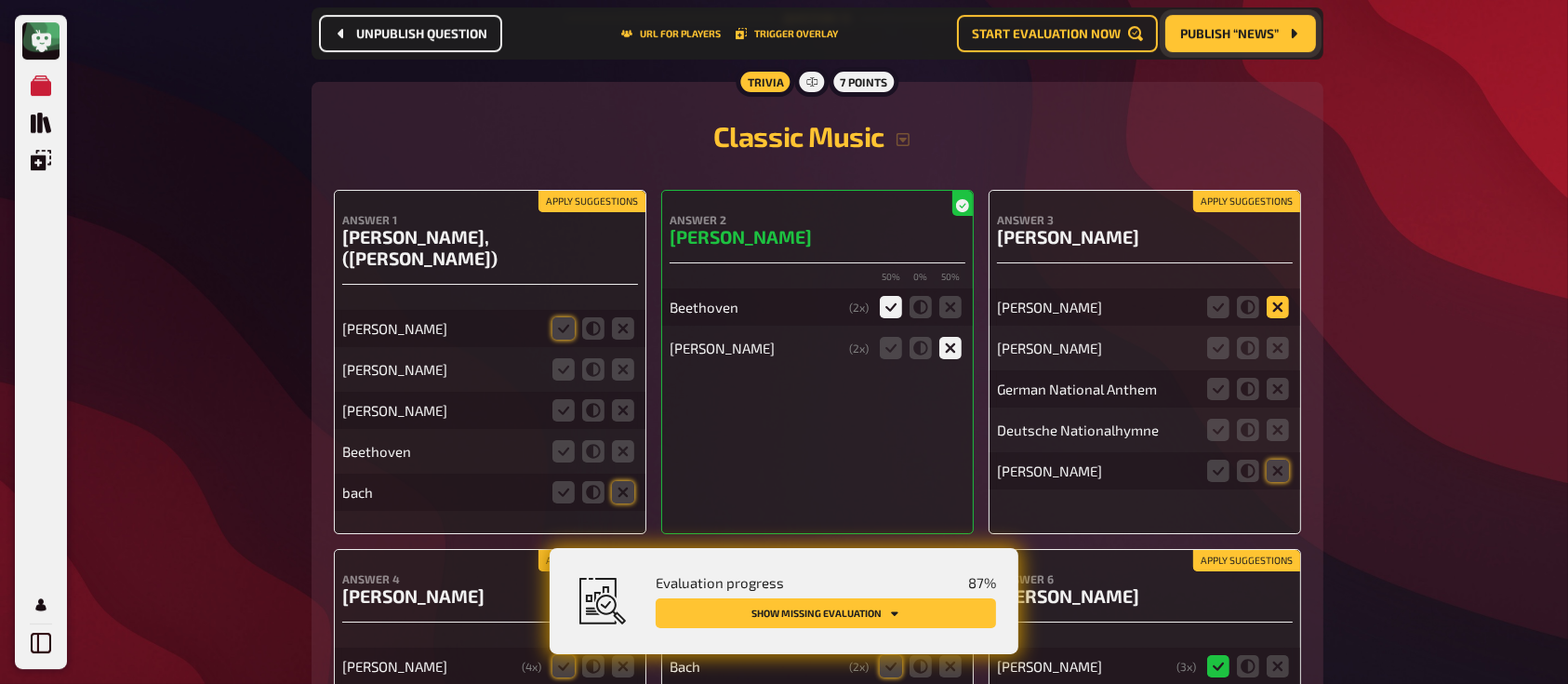
click at [1273, 296] on icon at bounding box center [1277, 307] width 22 height 22
click at [0, 0] on input "radio" at bounding box center [0, 0] width 0 height 0
click at [1273, 337] on icon at bounding box center [1277, 347] width 22 height 22
click at [0, 0] on input "radio" at bounding box center [0, 0] width 0 height 0
click at [1279, 459] on icon at bounding box center [1277, 470] width 22 height 22
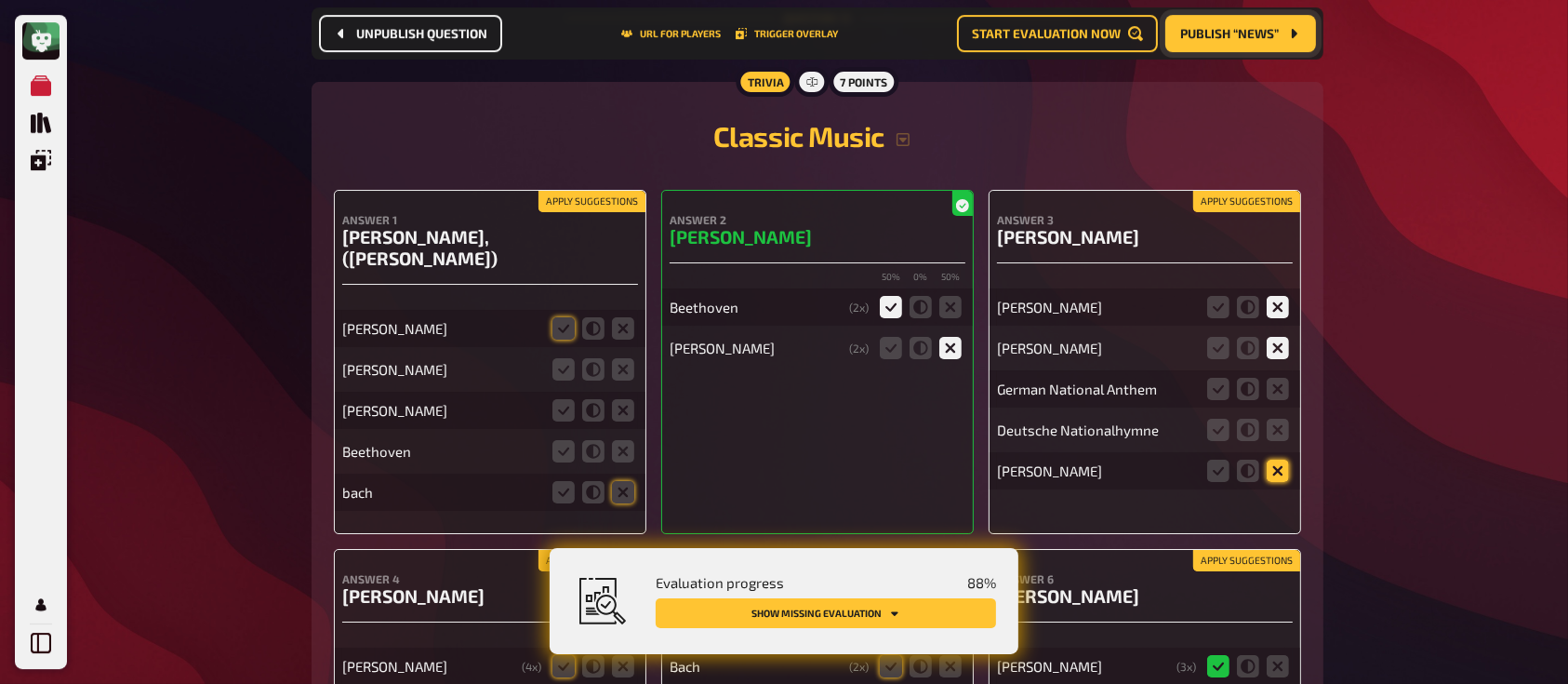
click at [0, 0] on input "radio" at bounding box center [0, 0] width 0 height 0
click at [1277, 377] on icon at bounding box center [1277, 388] width 22 height 22
click at [0, 0] on input "radio" at bounding box center [0, 0] width 0 height 0
click at [1277, 418] on icon at bounding box center [1277, 429] width 22 height 22
click at [0, 0] on input "radio" at bounding box center [0, 0] width 0 height 0
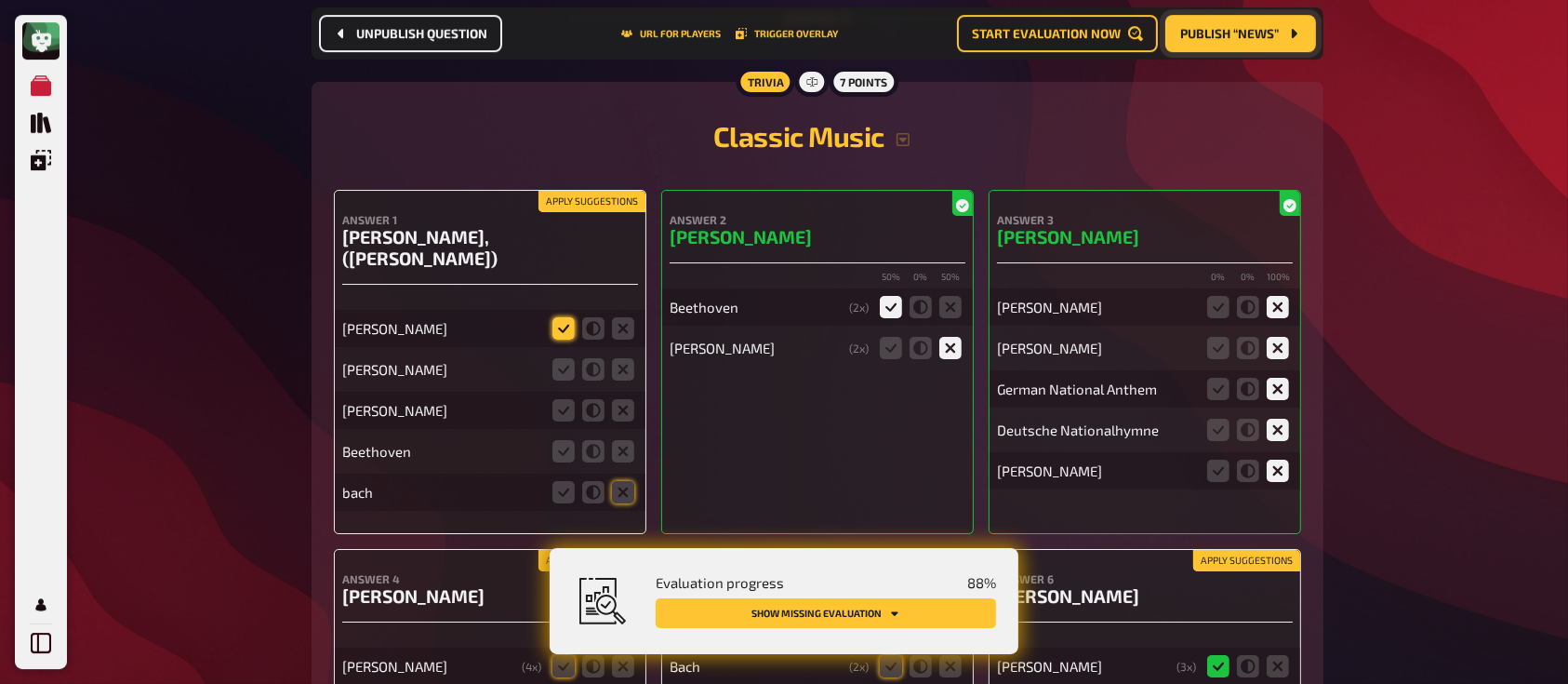
click at [556, 318] on icon at bounding box center [563, 329] width 22 height 22
click at [0, 0] on input "radio" at bounding box center [0, 0] width 0 height 0
click at [624, 358] on icon at bounding box center [623, 369] width 22 height 22
click at [0, 0] on input "radio" at bounding box center [0, 0] width 0 height 0
click at [619, 399] on icon at bounding box center [623, 410] width 22 height 22
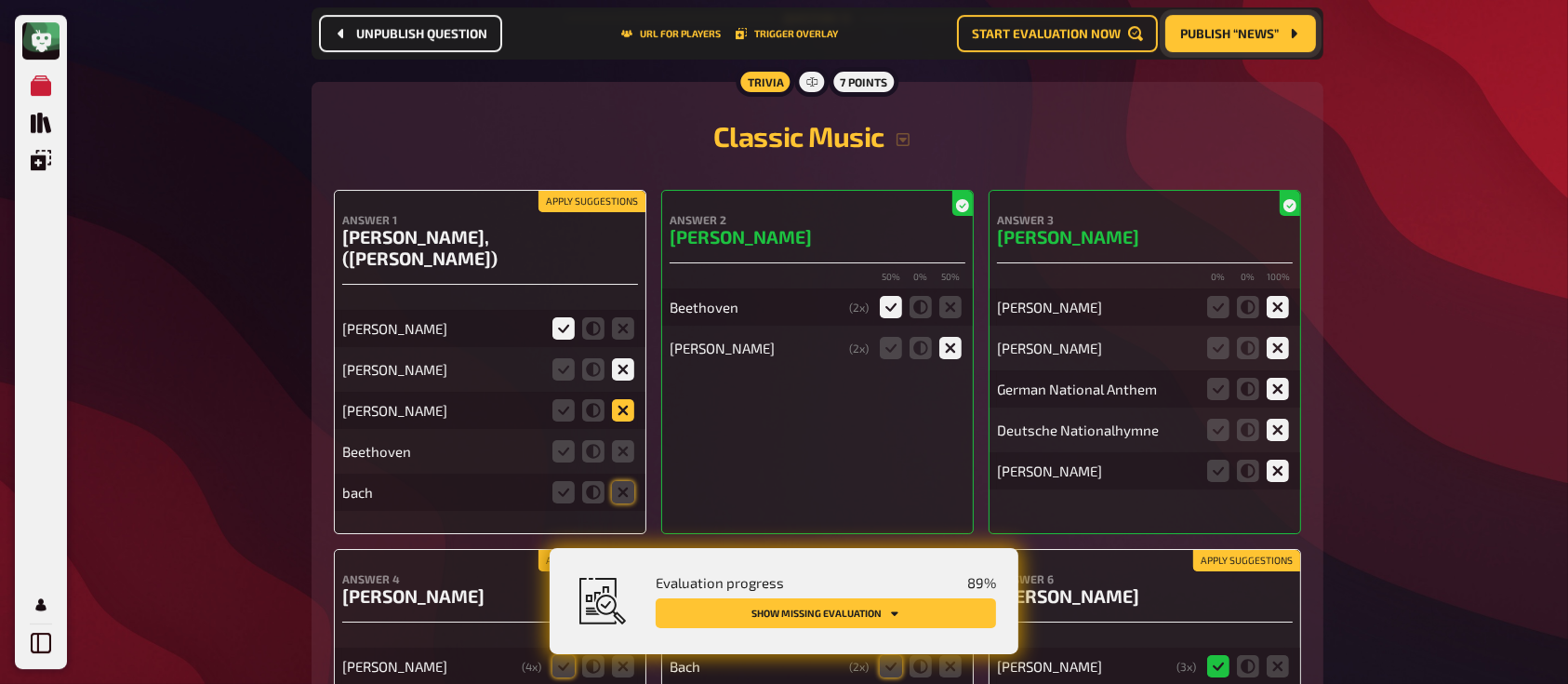
click at [0, 0] on input "radio" at bounding box center [0, 0] width 0 height 0
click at [622, 440] on icon at bounding box center [623, 451] width 22 height 22
click at [0, 0] on input "radio" at bounding box center [0, 0] width 0 height 0
click at [620, 477] on fieldset at bounding box center [593, 492] width 90 height 30
click at [621, 481] on icon at bounding box center [623, 492] width 22 height 22
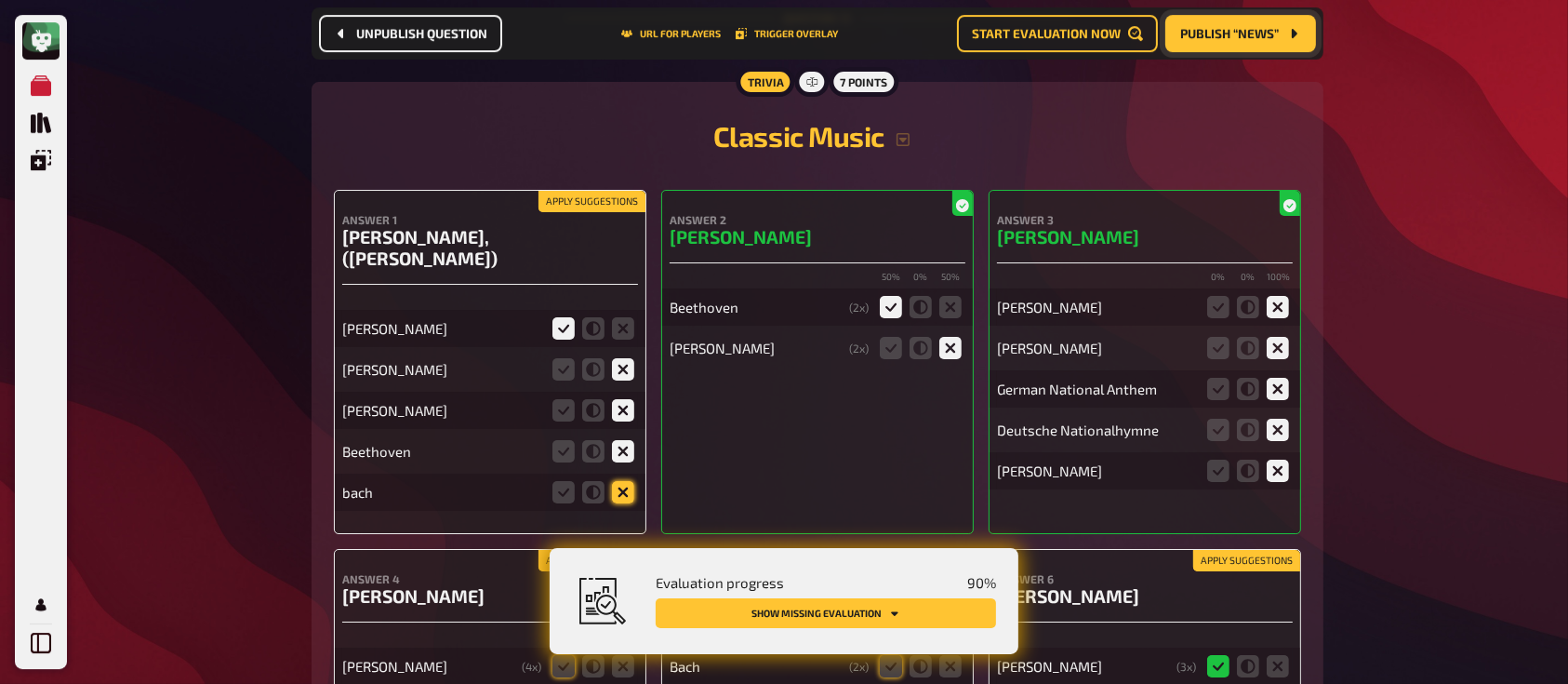
click at [0, 0] on input "radio" at bounding box center [0, 0] width 0 height 0
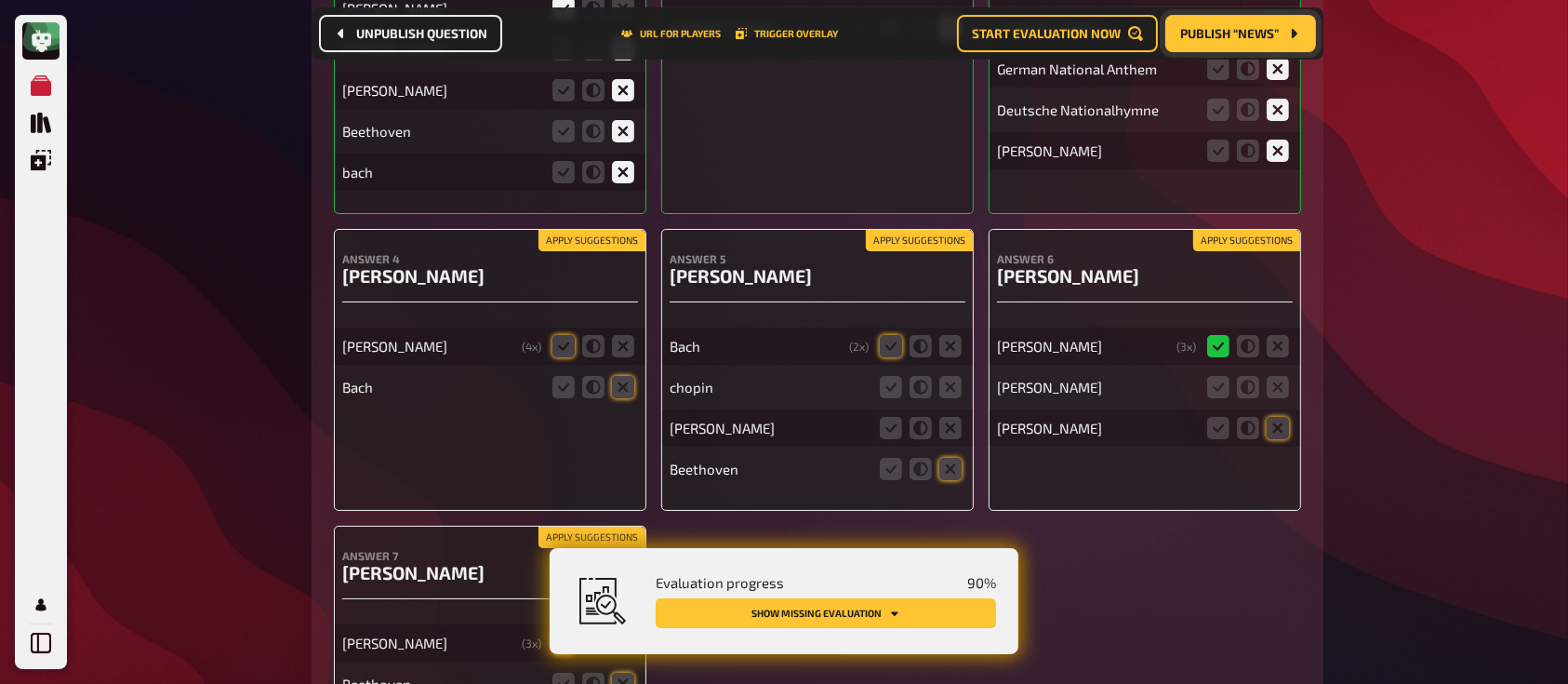
scroll to position [13974, 0]
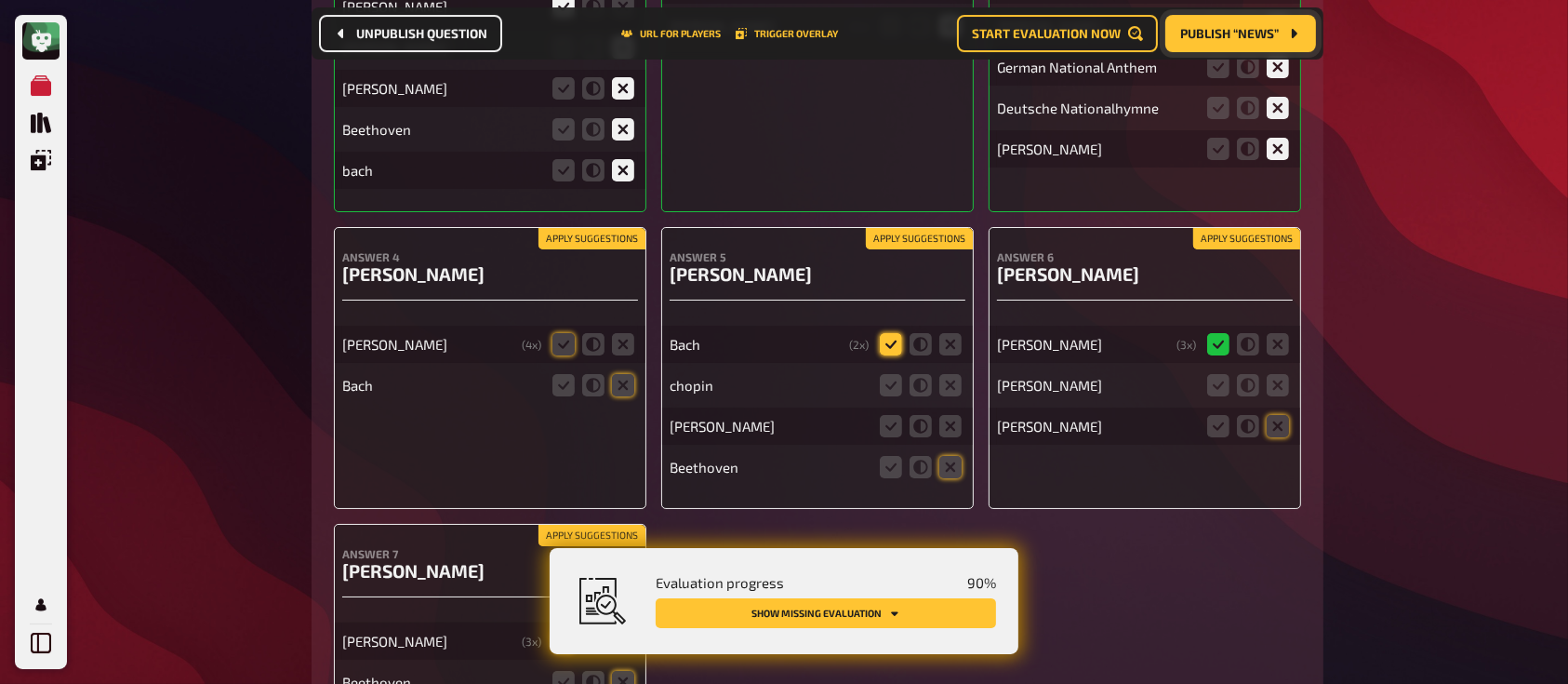
click at [894, 333] on icon at bounding box center [891, 343] width 22 height 22
click at [0, 0] on input "radio" at bounding box center [0, 0] width 0 height 0
click at [945, 373] on icon at bounding box center [950, 384] width 22 height 22
click at [0, 0] on input "radio" at bounding box center [0, 0] width 0 height 0
click at [947, 415] on icon at bounding box center [950, 426] width 22 height 22
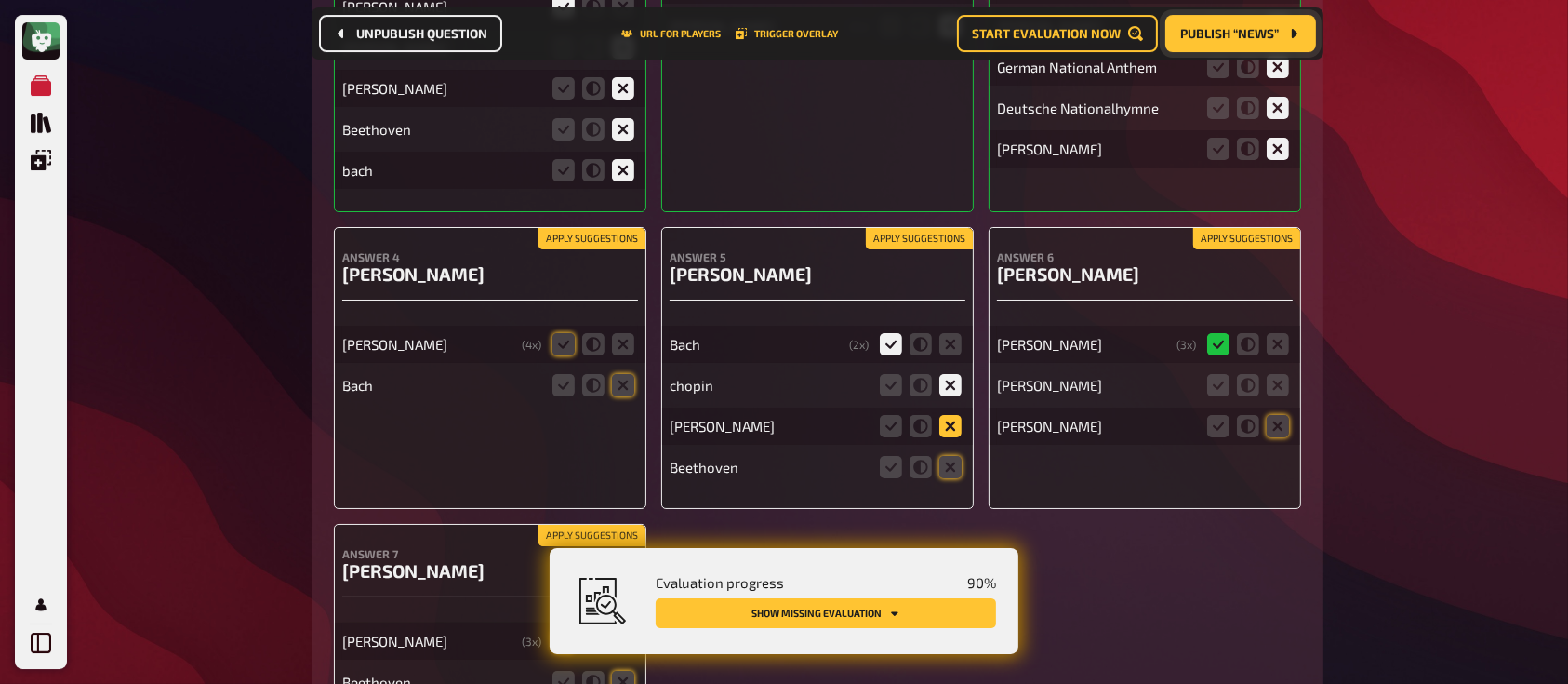
click at [0, 0] on input "radio" at bounding box center [0, 0] width 0 height 0
click at [945, 452] on fieldset at bounding box center [921, 467] width 90 height 30
click at [949, 456] on icon at bounding box center [950, 467] width 22 height 22
click at [0, 0] on input "radio" at bounding box center [0, 0] width 0 height 0
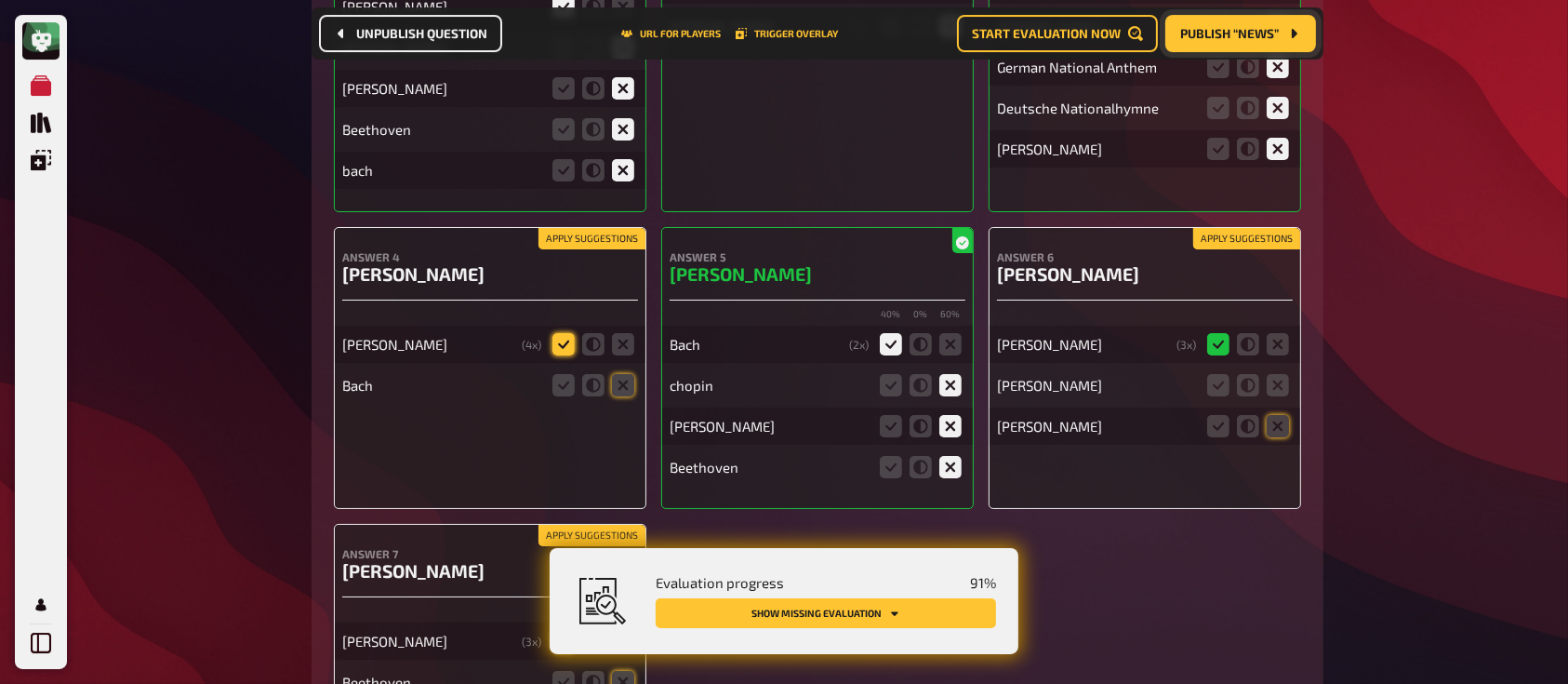
click at [571, 333] on icon at bounding box center [563, 343] width 22 height 22
click at [0, 0] on input "radio" at bounding box center [0, 0] width 0 height 0
click at [615, 373] on icon at bounding box center [623, 384] width 22 height 22
click at [0, 0] on input "radio" at bounding box center [0, 0] width 0 height 0
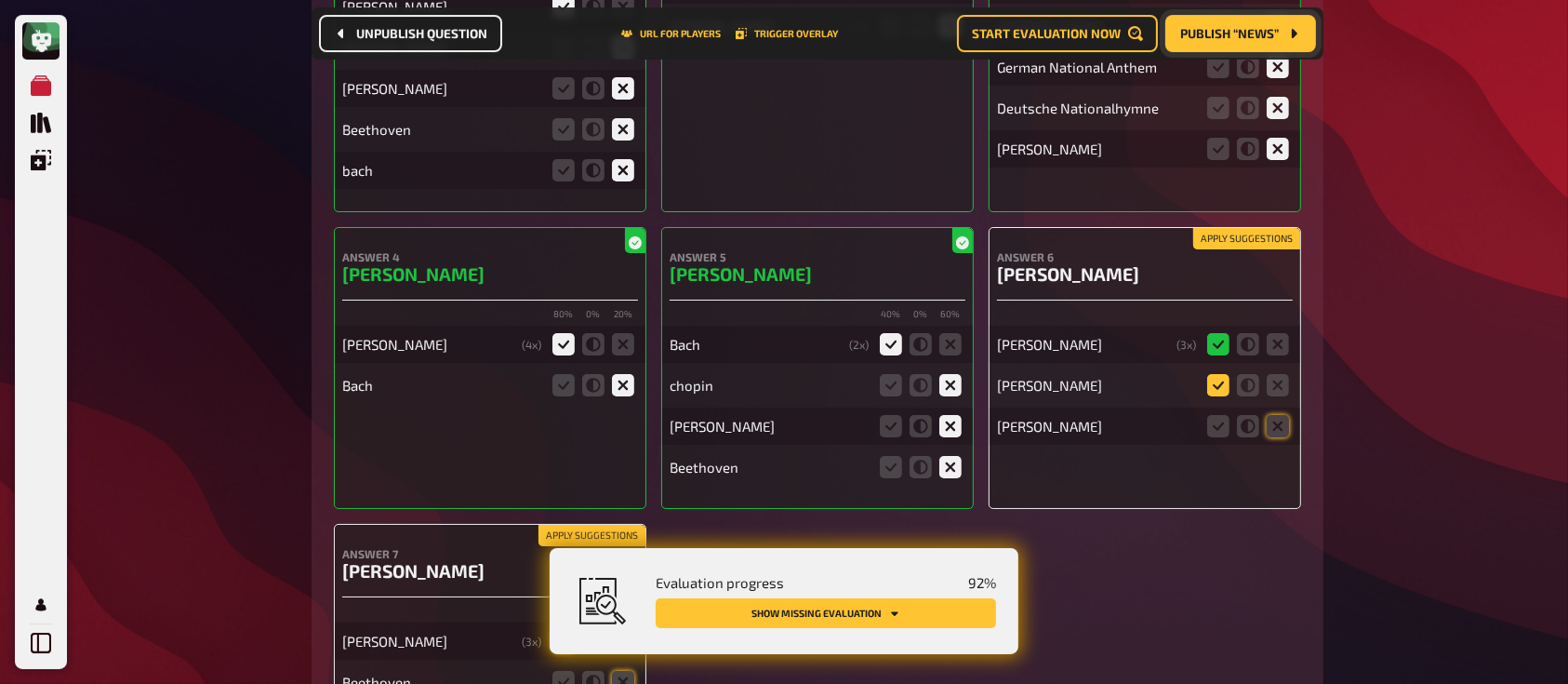
click at [1217, 373] on icon at bounding box center [1218, 384] width 22 height 22
click at [0, 0] on input "radio" at bounding box center [0, 0] width 0 height 0
click at [1215, 415] on icon at bounding box center [1218, 426] width 22 height 22
click at [0, 0] on input "radio" at bounding box center [0, 0] width 0 height 0
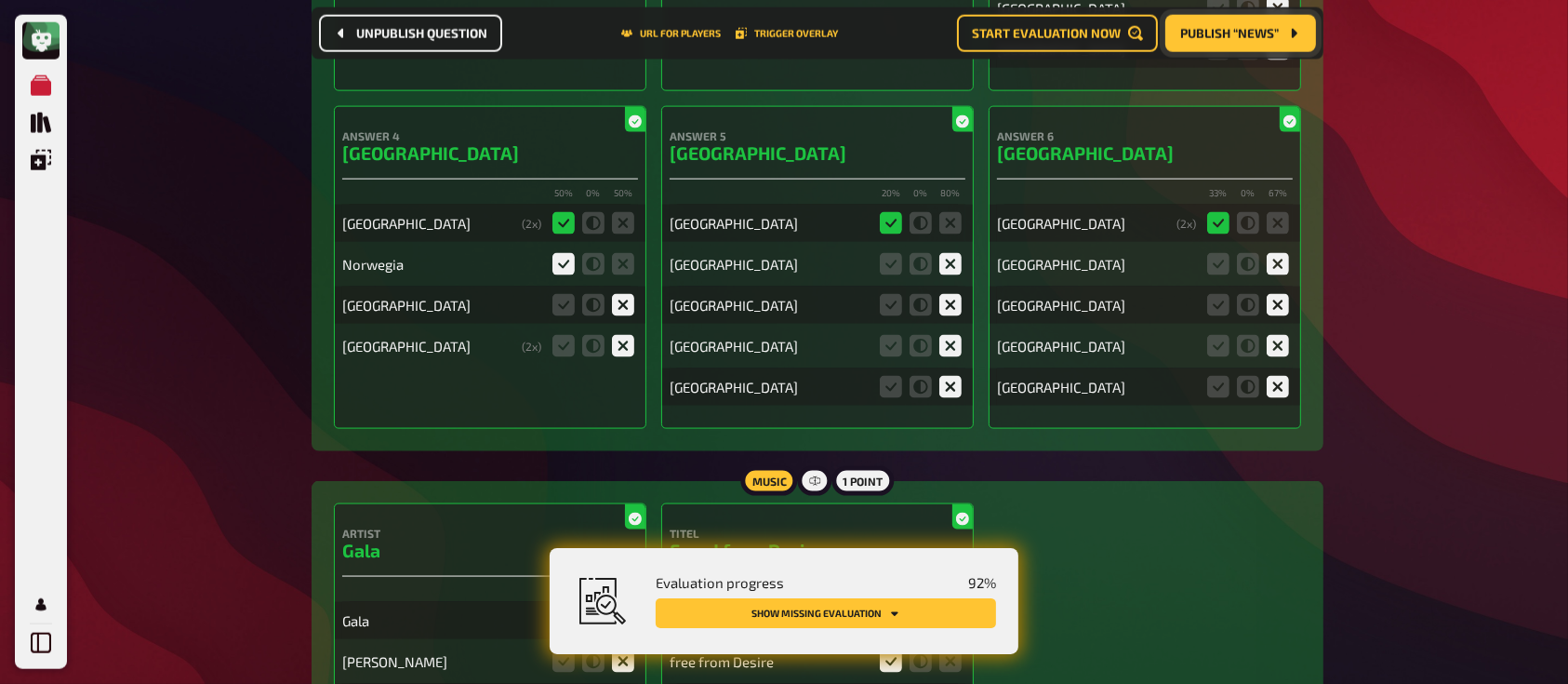
scroll to position [9139, 0]
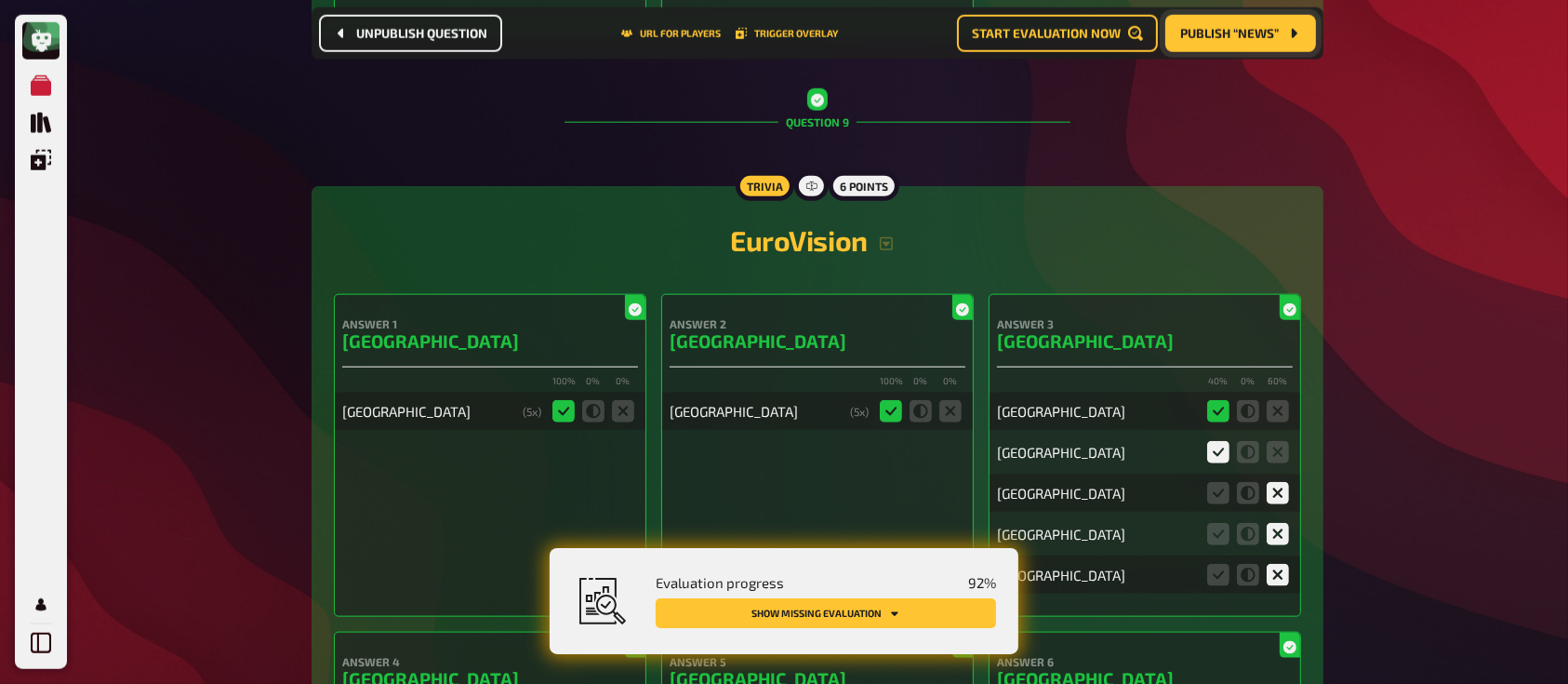
click at [1206, 30] on span "Publish “News”" at bounding box center [1229, 33] width 99 height 13
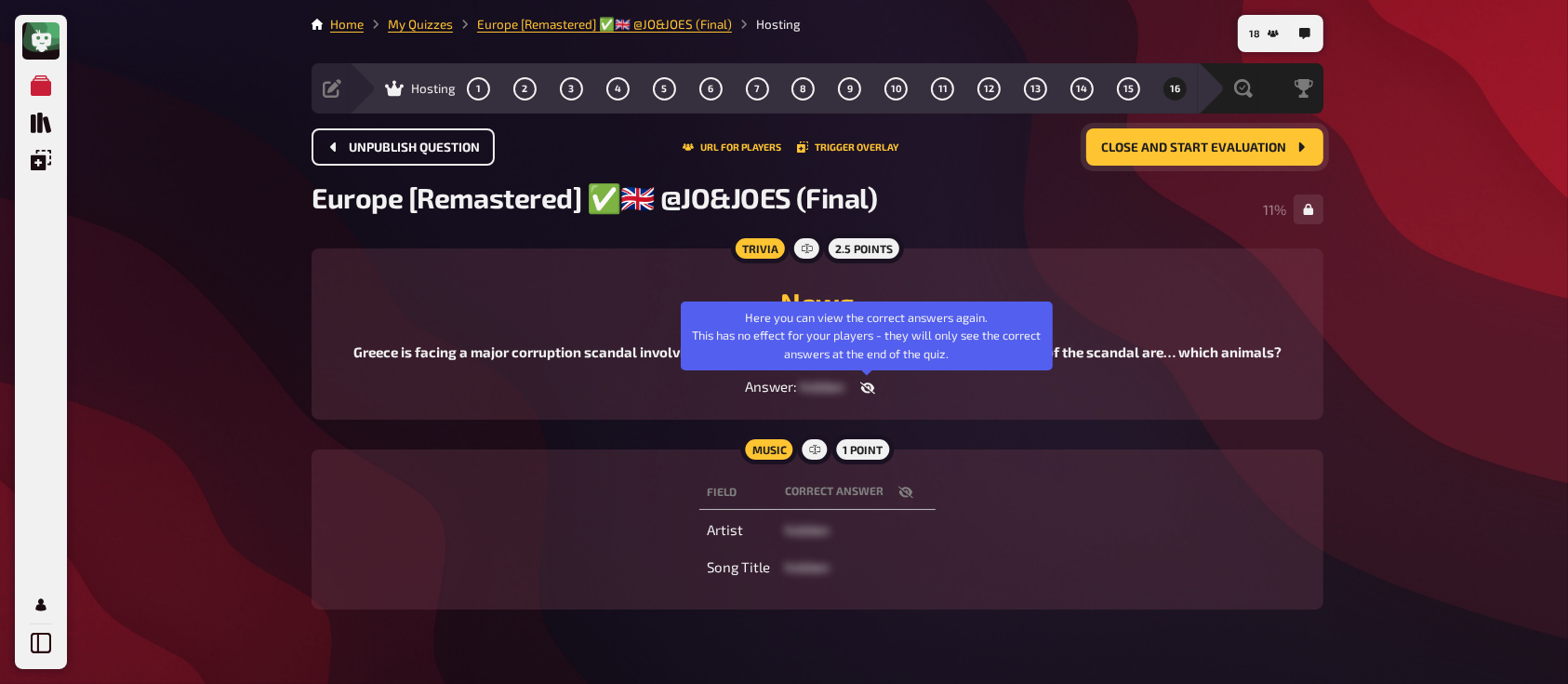
click at [863, 380] on button "button" at bounding box center [867, 387] width 45 height 19
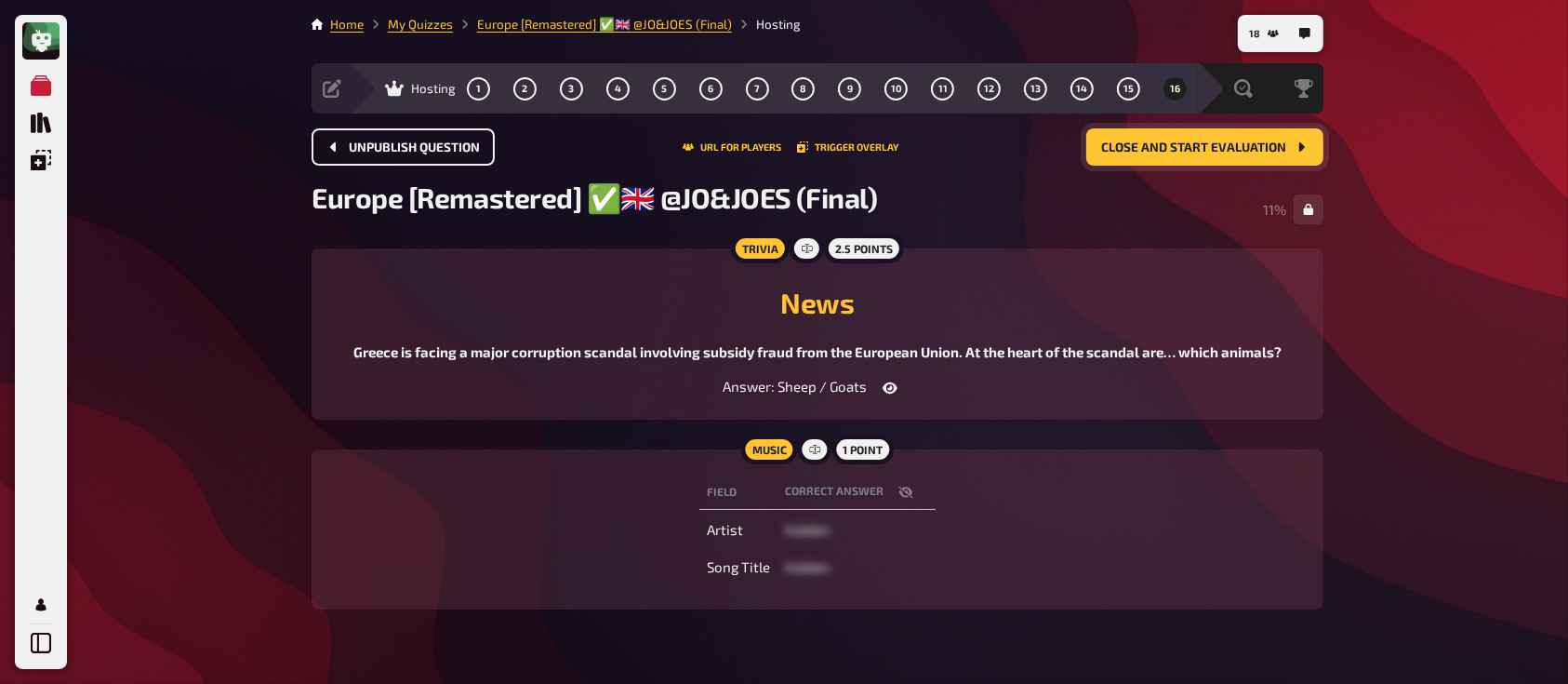
click at [903, 501] on button "button" at bounding box center [905, 492] width 45 height 19
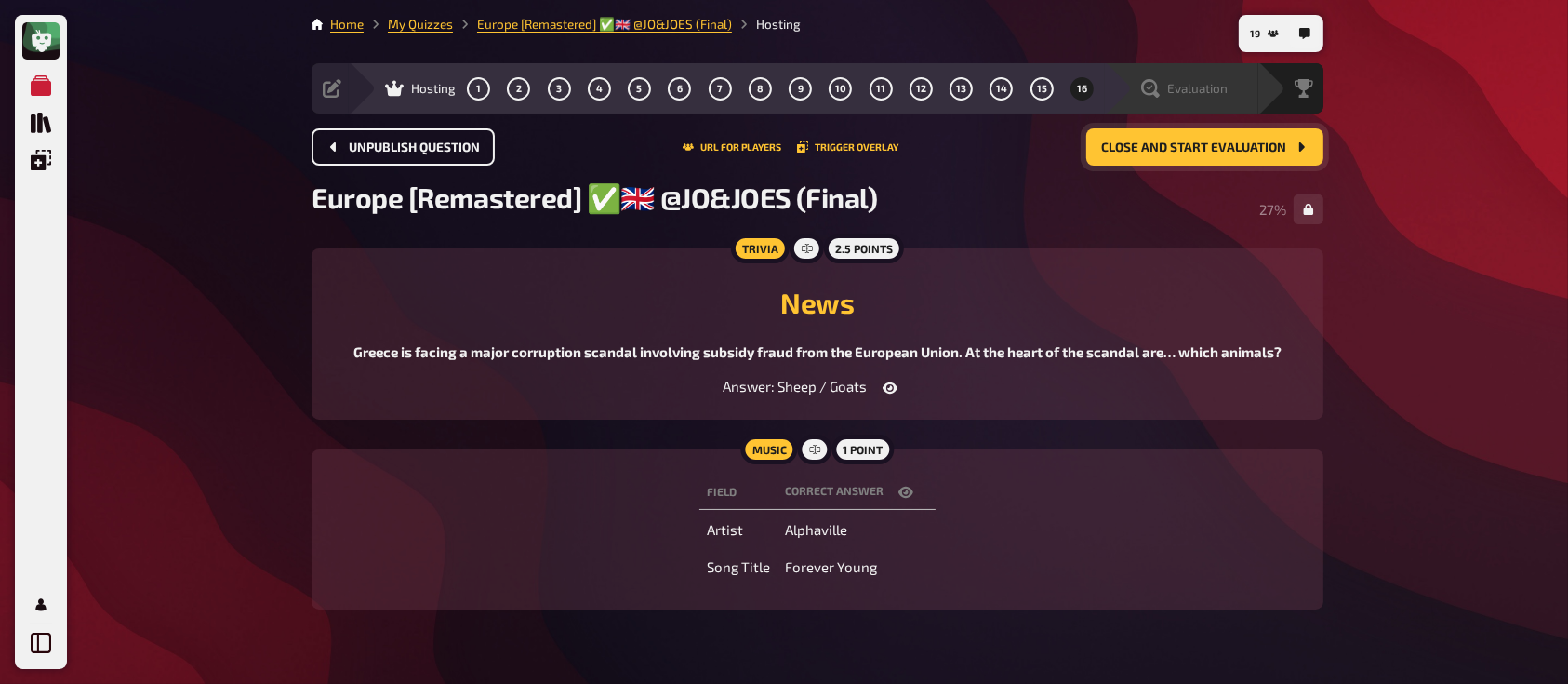
click at [1209, 84] on span "Evaluation" at bounding box center [1197, 88] width 61 height 15
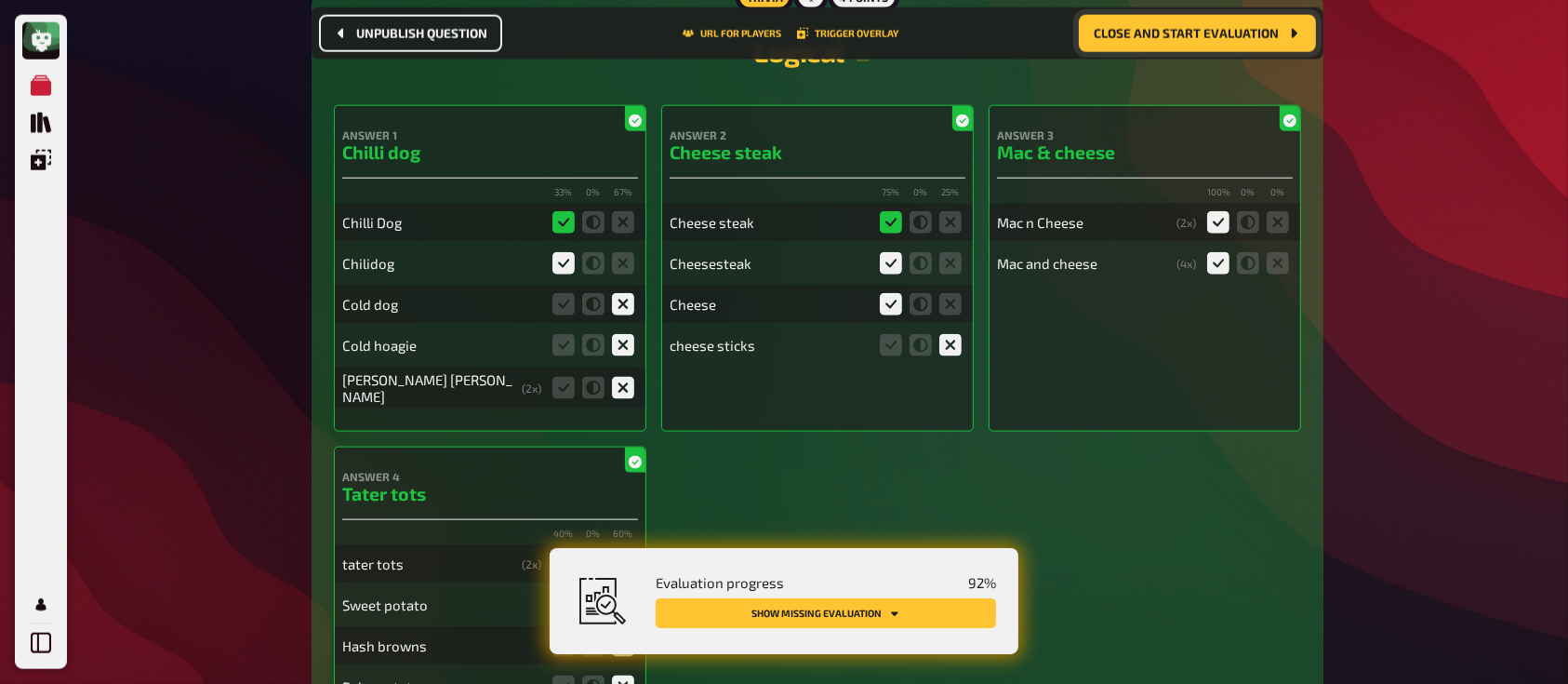
scroll to position [2332, 0]
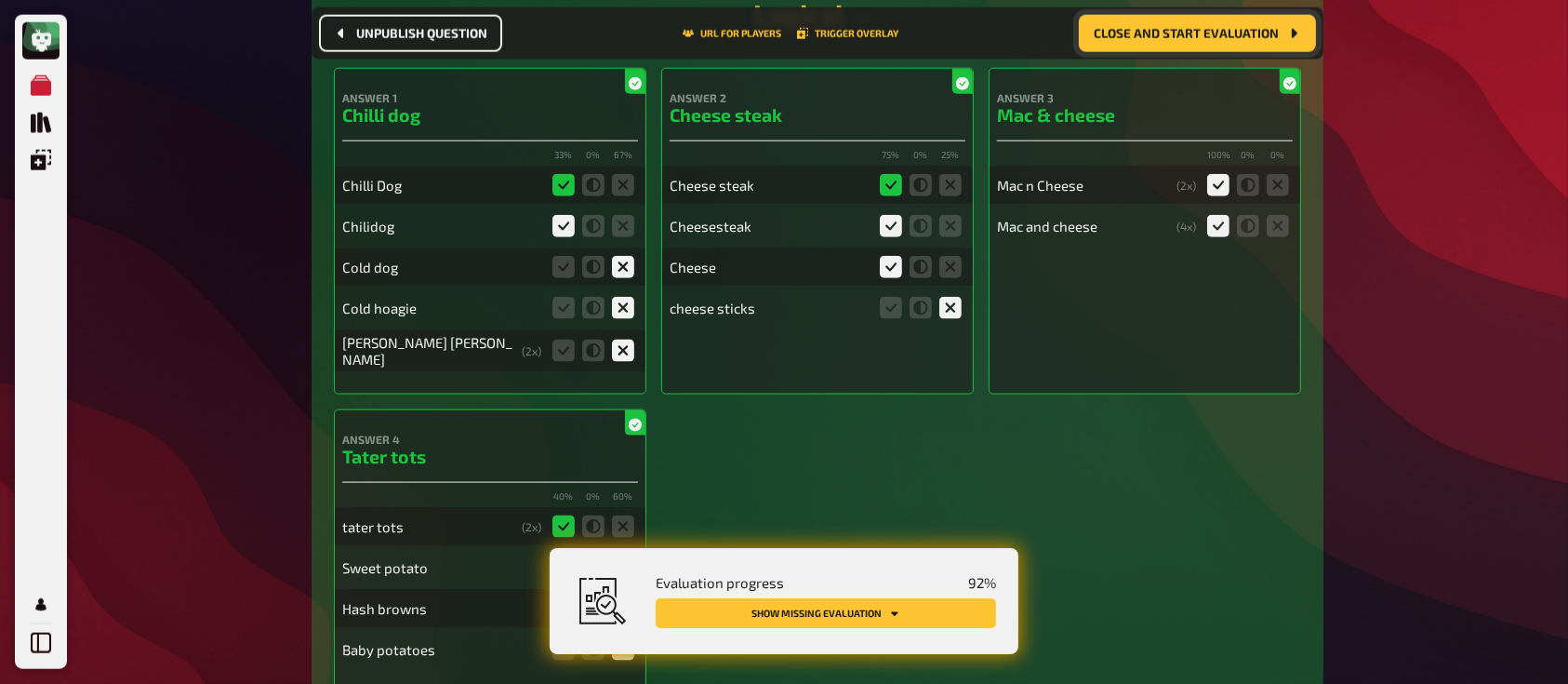
click at [828, 607] on button "Show missing evaluation" at bounding box center [826, 613] width 340 height 30
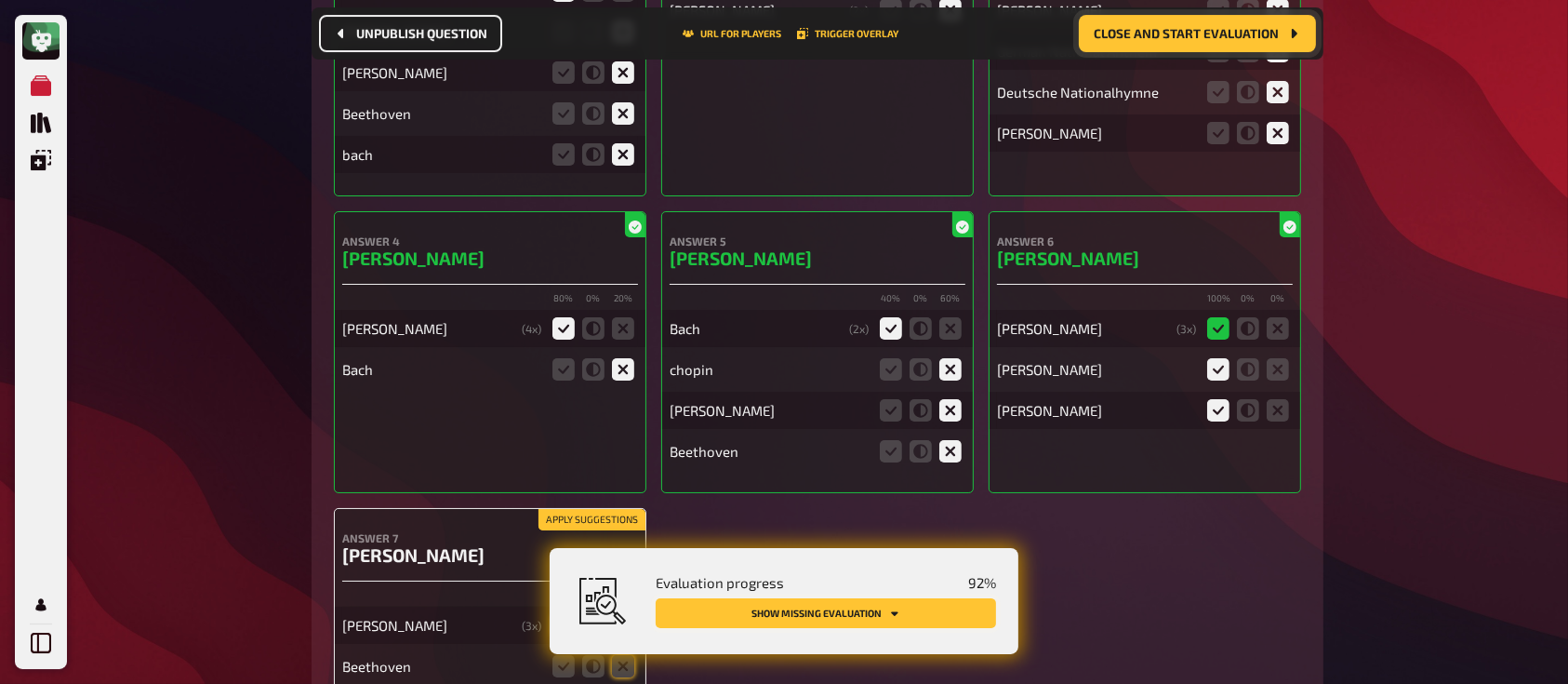
scroll to position [14205, 0]
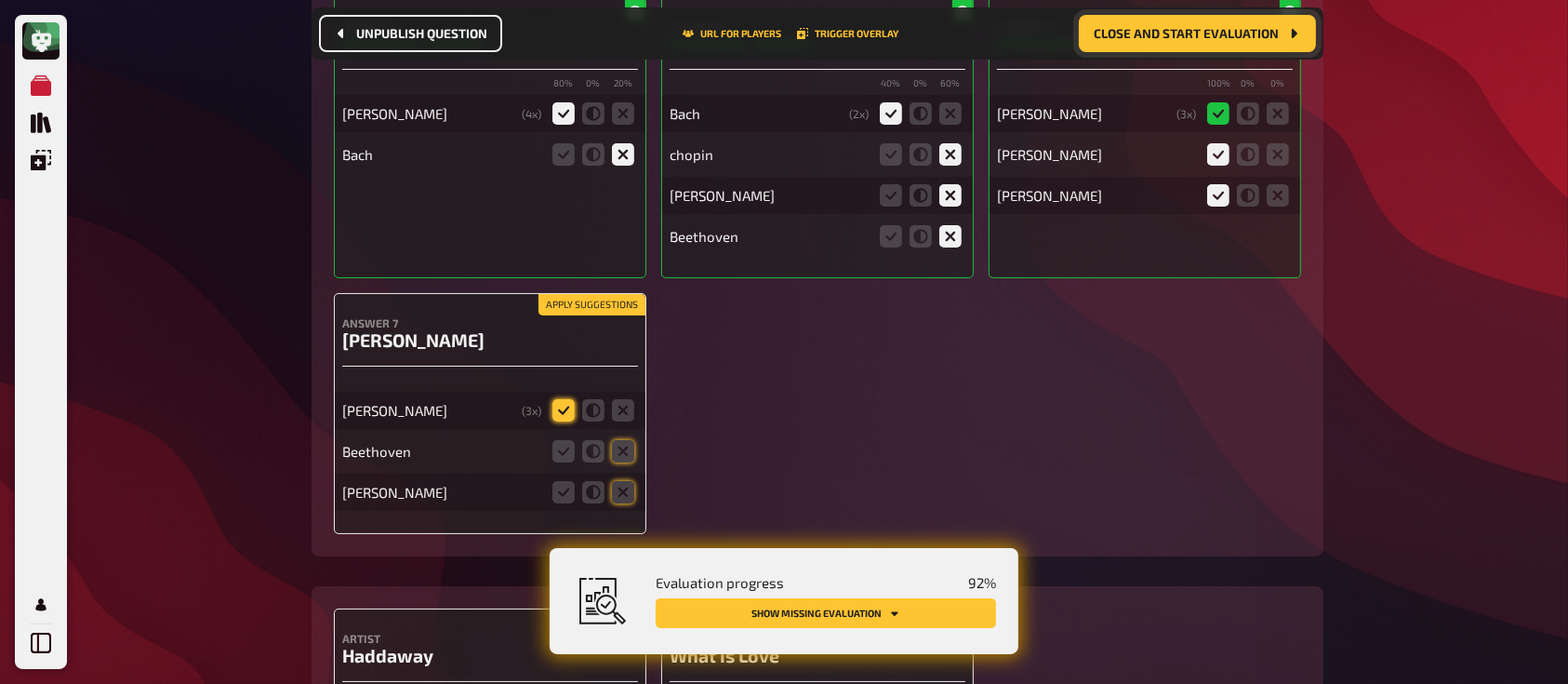
click at [572, 399] on icon at bounding box center [563, 410] width 22 height 22
click at [0, 0] on input "radio" at bounding box center [0, 0] width 0 height 0
click at [625, 440] on icon at bounding box center [623, 451] width 22 height 22
click at [0, 0] on input "radio" at bounding box center [0, 0] width 0 height 0
click at [632, 481] on icon at bounding box center [623, 492] width 22 height 22
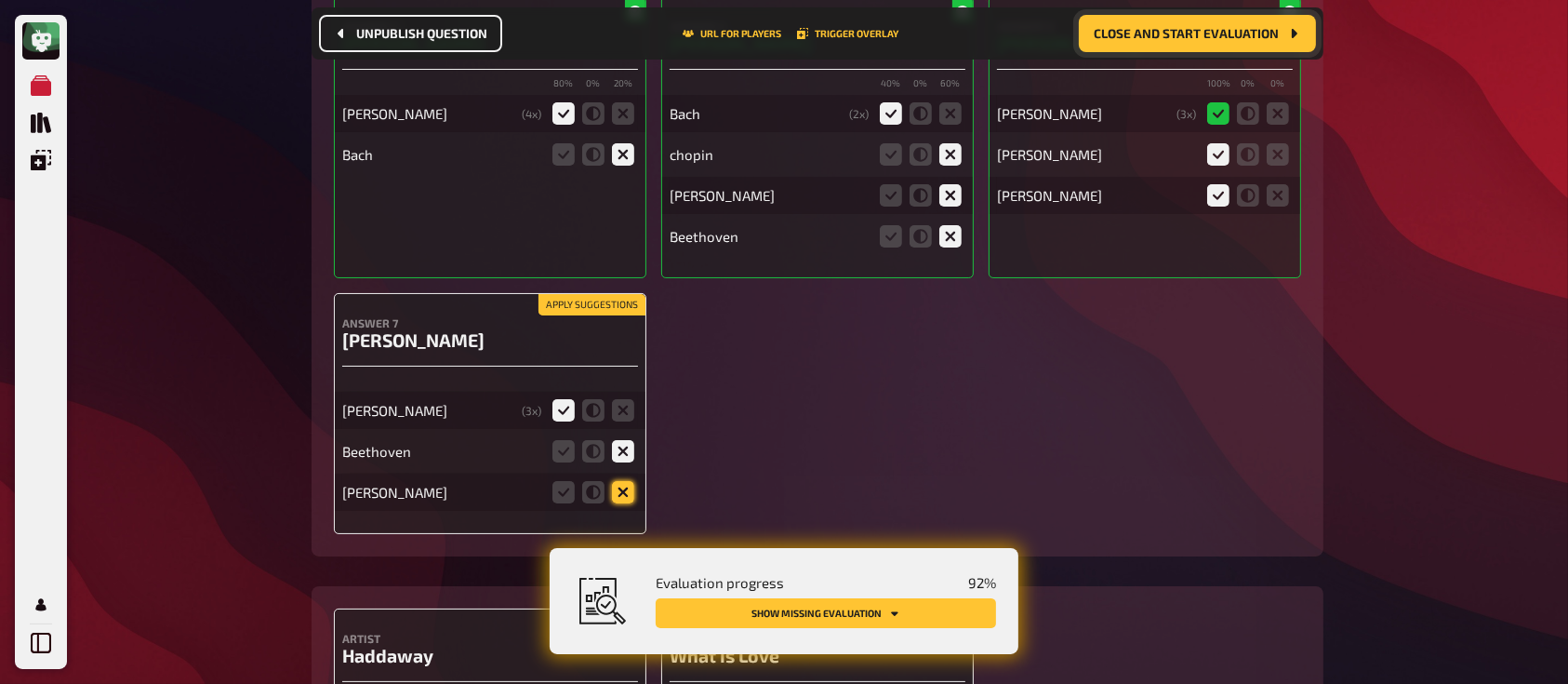
click at [0, 0] on input "radio" at bounding box center [0, 0] width 0 height 0
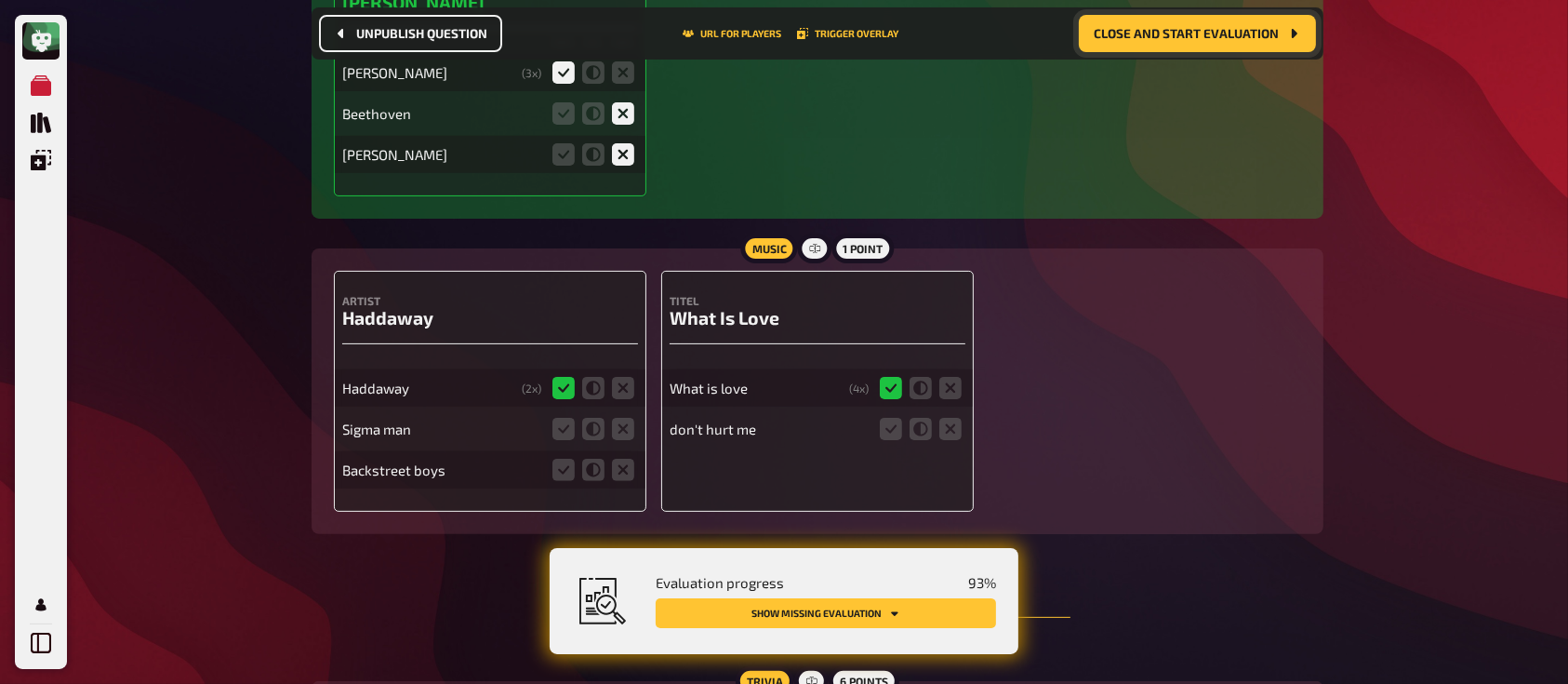
scroll to position [14545, 0]
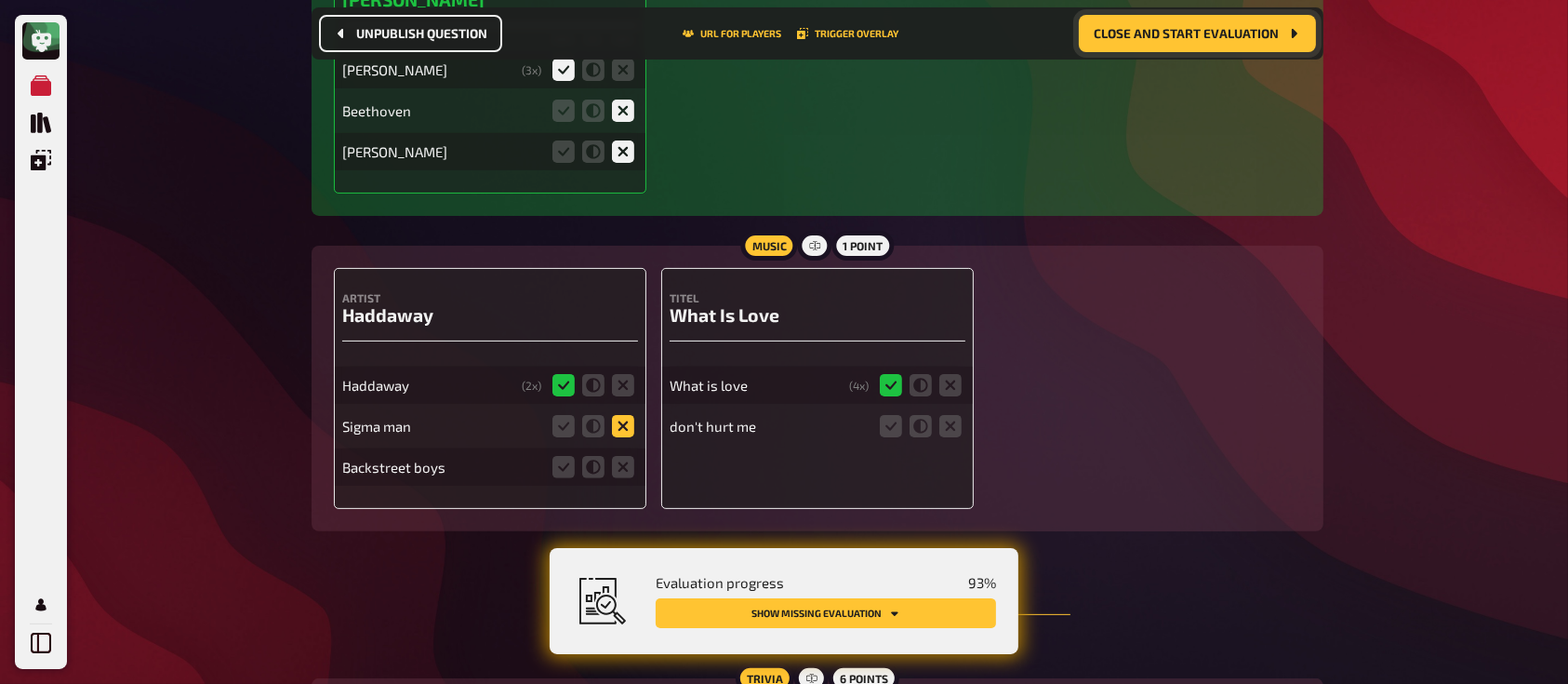
click at [627, 415] on icon at bounding box center [623, 426] width 22 height 22
click at [0, 0] on input "radio" at bounding box center [0, 0] width 0 height 0
click at [619, 456] on icon at bounding box center [623, 467] width 22 height 22
click at [0, 0] on input "radio" at bounding box center [0, 0] width 0 height 0
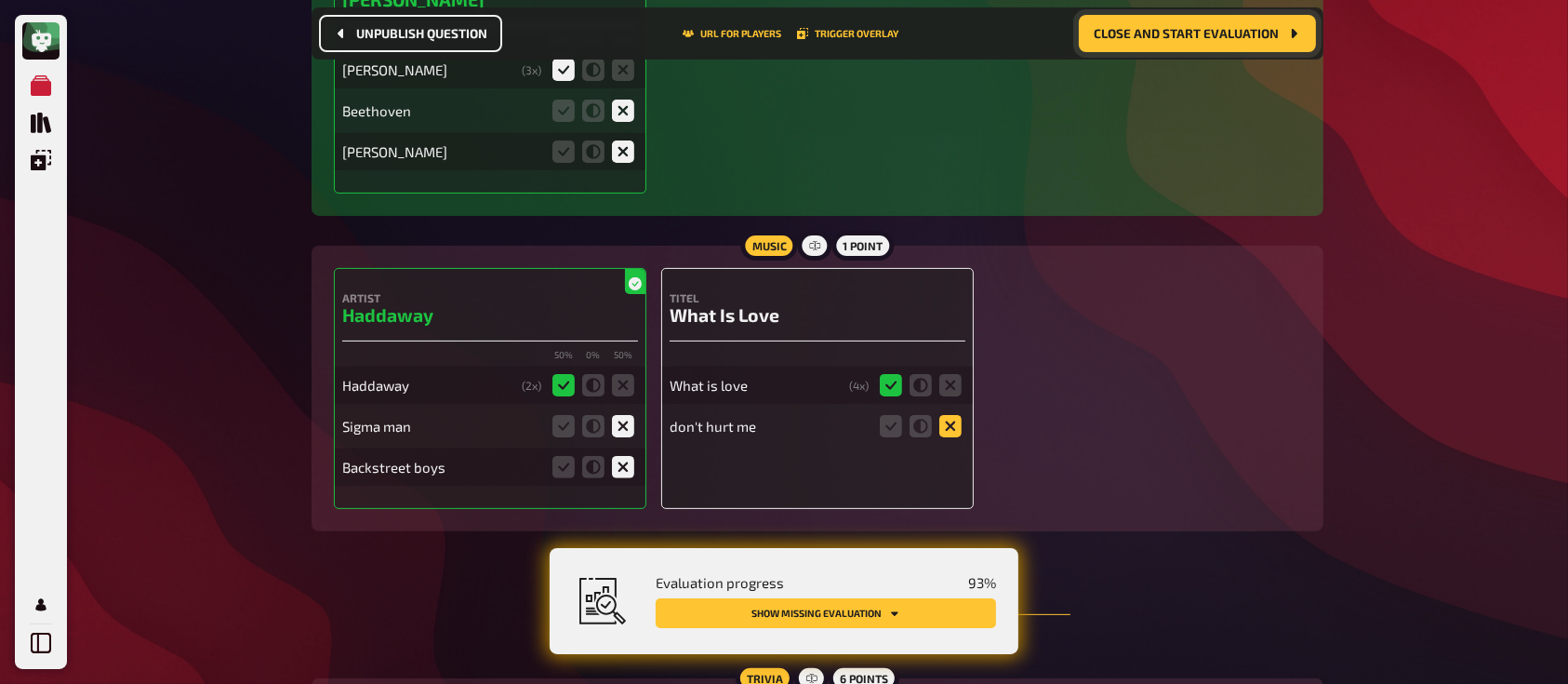
click at [949, 415] on icon at bounding box center [950, 426] width 22 height 22
click at [0, 0] on input "radio" at bounding box center [0, 0] width 0 height 0
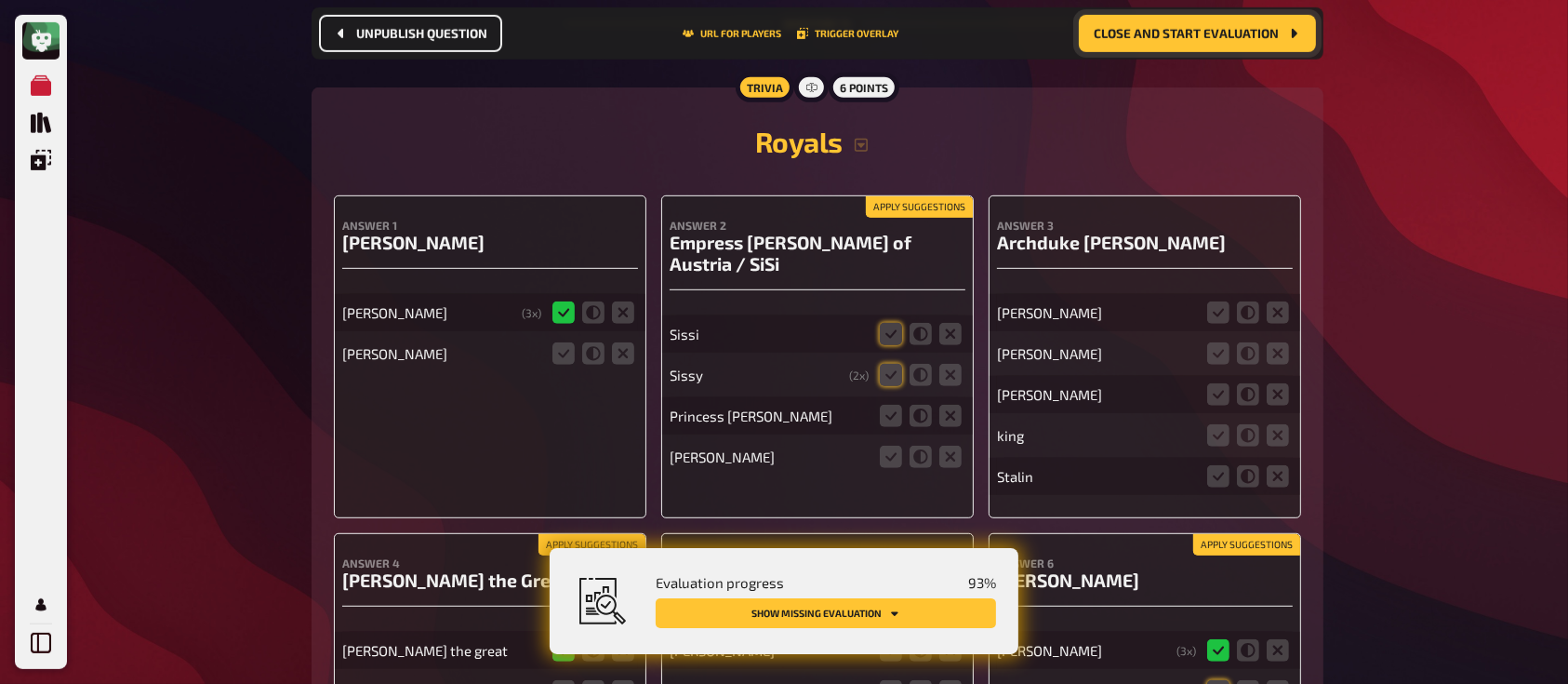
scroll to position [15135, 0]
click at [891, 324] on icon at bounding box center [891, 335] width 22 height 22
click at [0, 0] on input "radio" at bounding box center [0, 0] width 0 height 0
click at [888, 364] on icon at bounding box center [891, 375] width 22 height 22
click at [0, 0] on input "radio" at bounding box center [0, 0] width 0 height 0
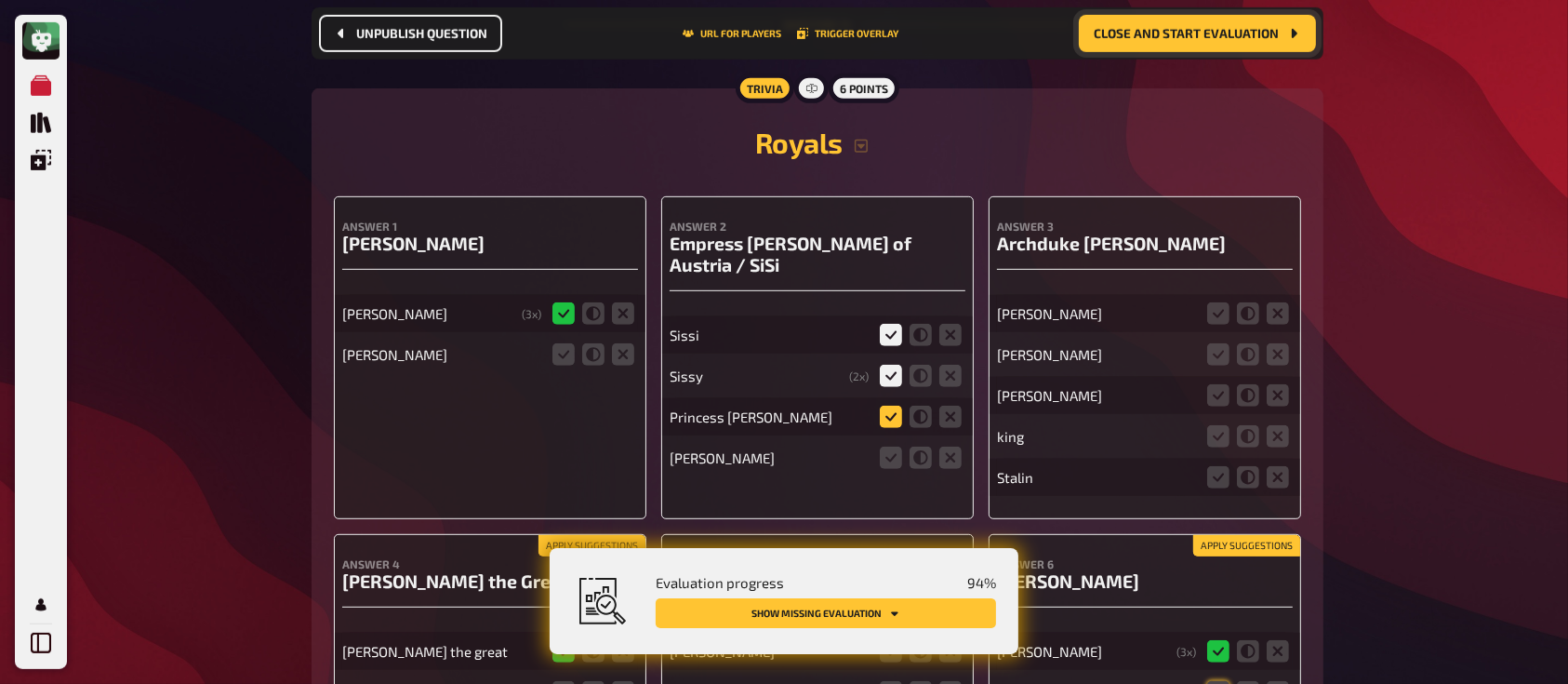
click at [895, 405] on icon at bounding box center [891, 416] width 22 height 22
click at [0, 0] on input "radio" at bounding box center [0, 0] width 0 height 0
click at [952, 446] on icon at bounding box center [950, 457] width 22 height 22
click at [0, 0] on input "radio" at bounding box center [0, 0] width 0 height 0
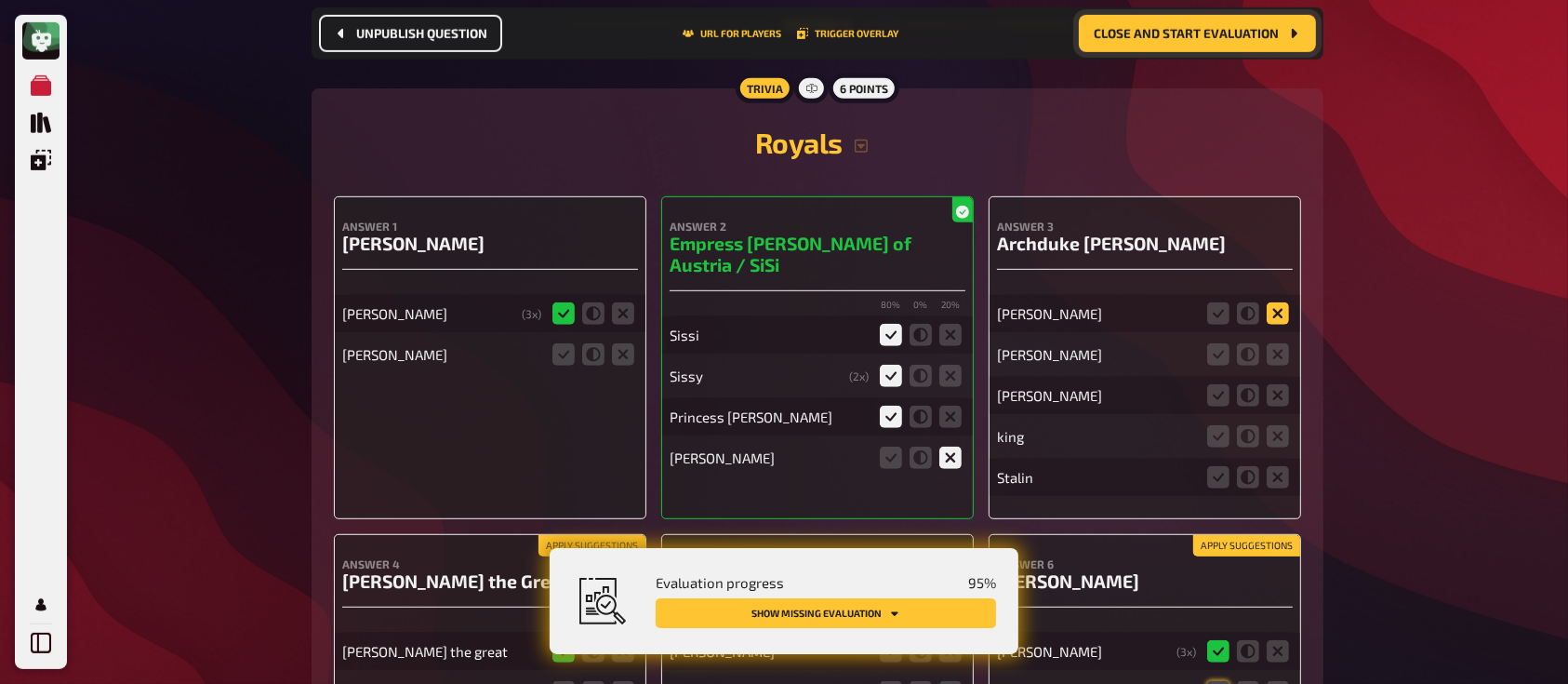
click at [1269, 303] on icon at bounding box center [1277, 314] width 22 height 22
click at [0, 0] on input "radio" at bounding box center [0, 0] width 0 height 0
click at [1273, 343] on icon at bounding box center [1277, 354] width 22 height 22
click at [0, 0] on input "radio" at bounding box center [0, 0] width 0 height 0
click at [1278, 384] on icon at bounding box center [1277, 395] width 22 height 22
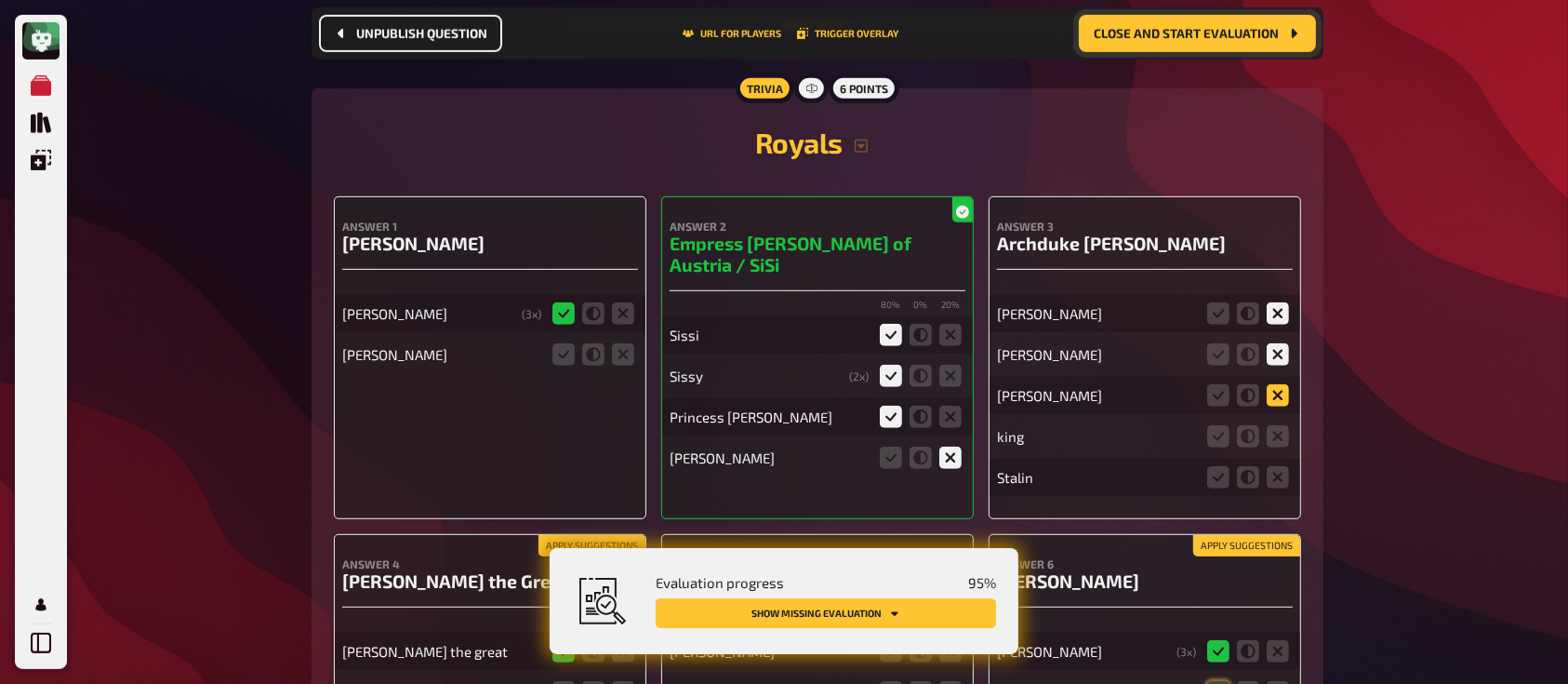
click at [0, 0] on input "radio" at bounding box center [0, 0] width 0 height 0
click at [1272, 425] on icon at bounding box center [1277, 436] width 22 height 22
click at [0, 0] on input "radio" at bounding box center [0, 0] width 0 height 0
drag, startPoint x: 1276, startPoint y: 332, endPoint x: 1256, endPoint y: 332, distance: 20.0
click at [1256, 462] on fieldset at bounding box center [1248, 477] width 90 height 30
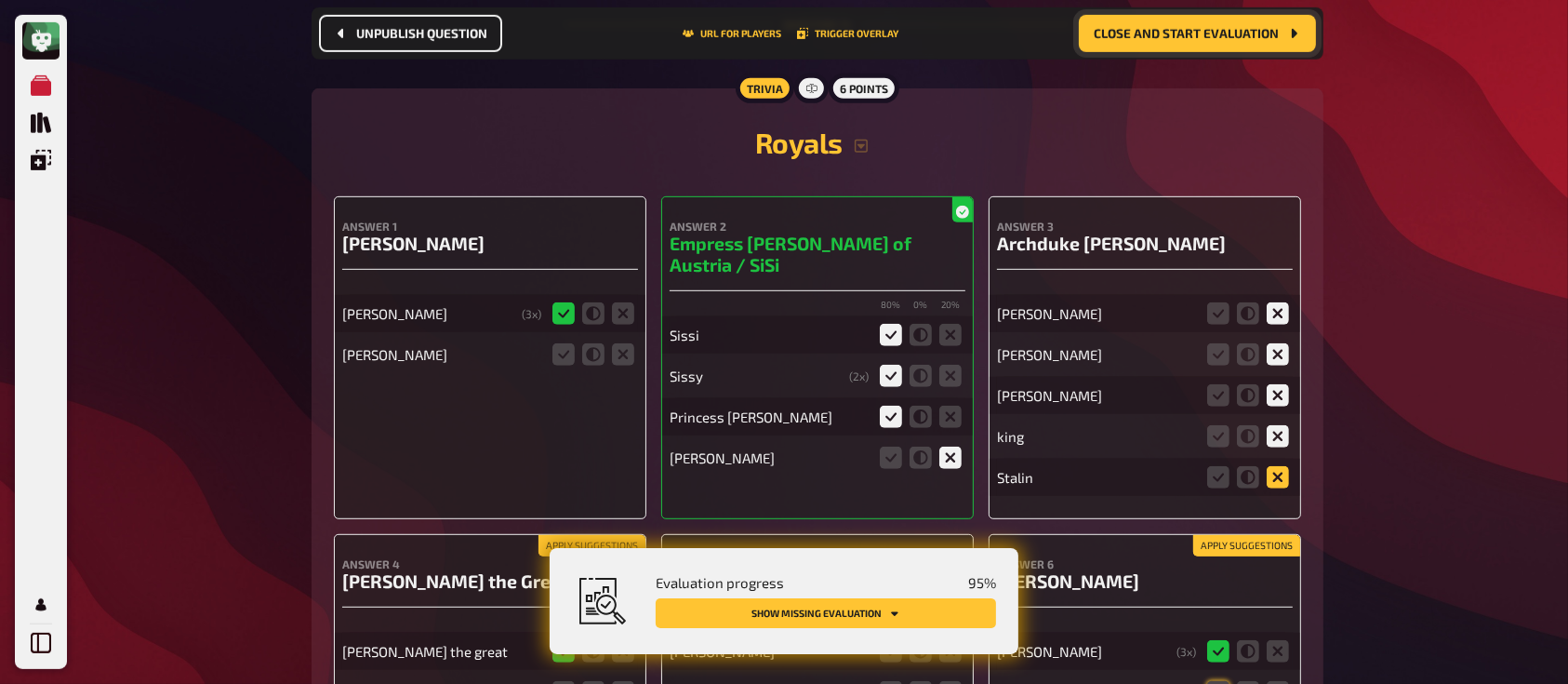
click at [1272, 466] on icon at bounding box center [1277, 477] width 22 height 22
click at [0, 0] on input "radio" at bounding box center [0, 0] width 0 height 0
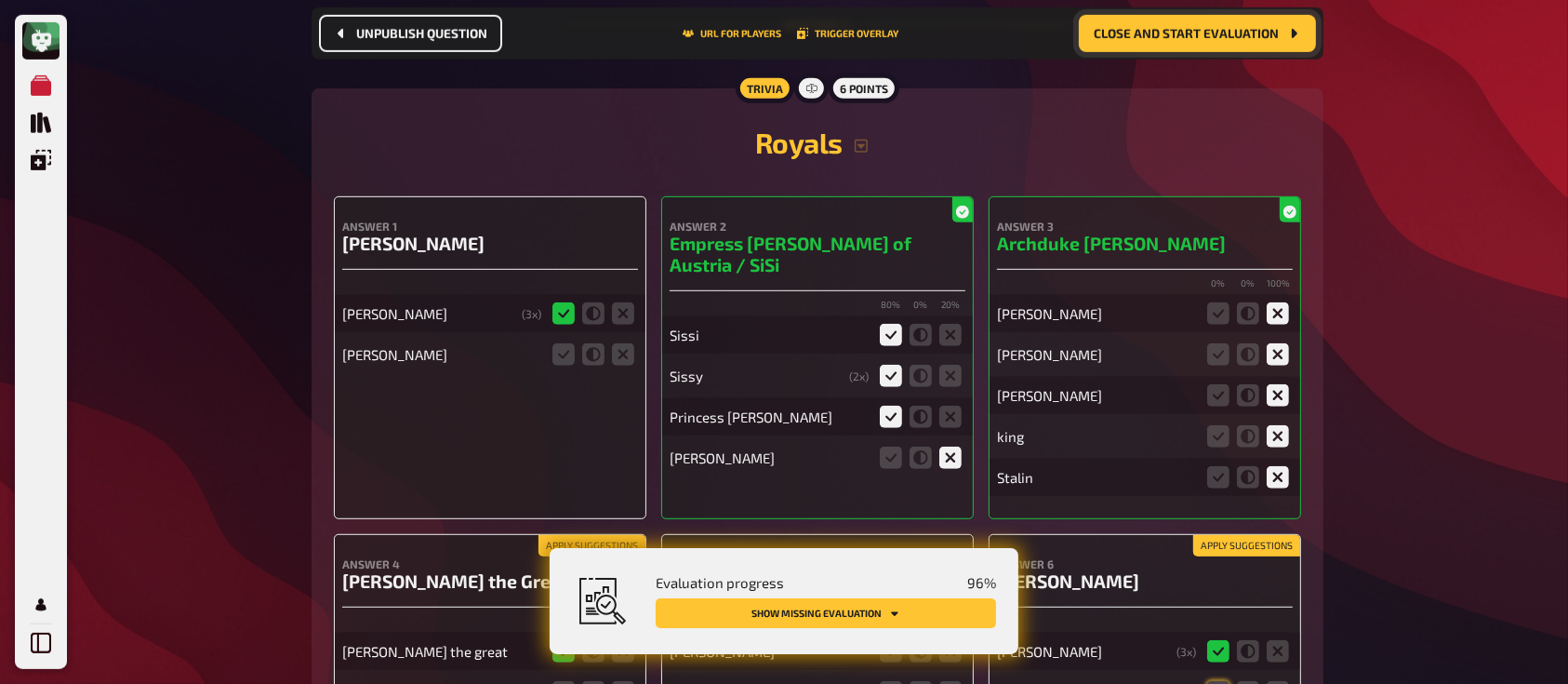
click at [608, 340] on fieldset at bounding box center [593, 354] width 90 height 30
click at [616, 343] on icon at bounding box center [623, 354] width 22 height 22
click at [0, 0] on input "radio" at bounding box center [0, 0] width 0 height 0
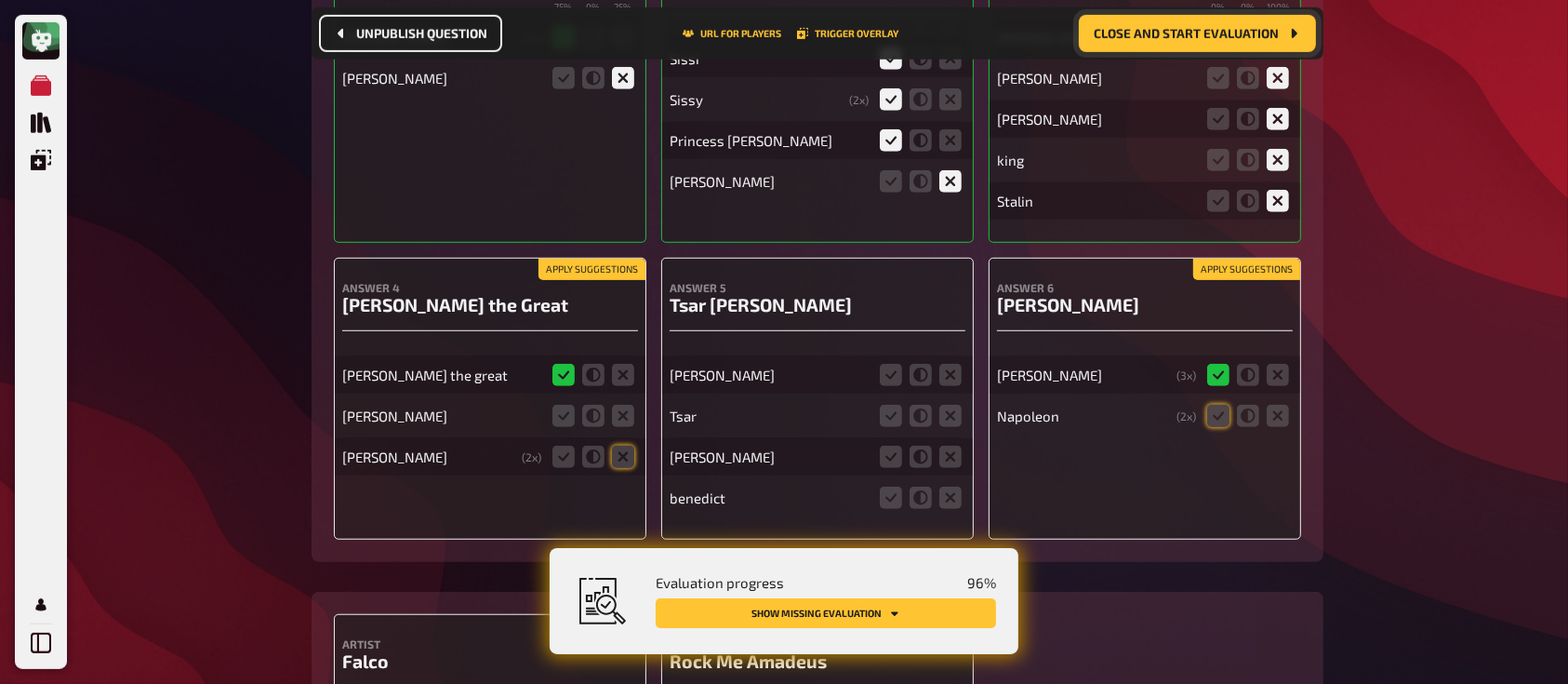
scroll to position [15412, 0]
click at [613, 402] on icon at bounding box center [623, 413] width 22 height 22
click at [0, 0] on input "radio" at bounding box center [0, 0] width 0 height 0
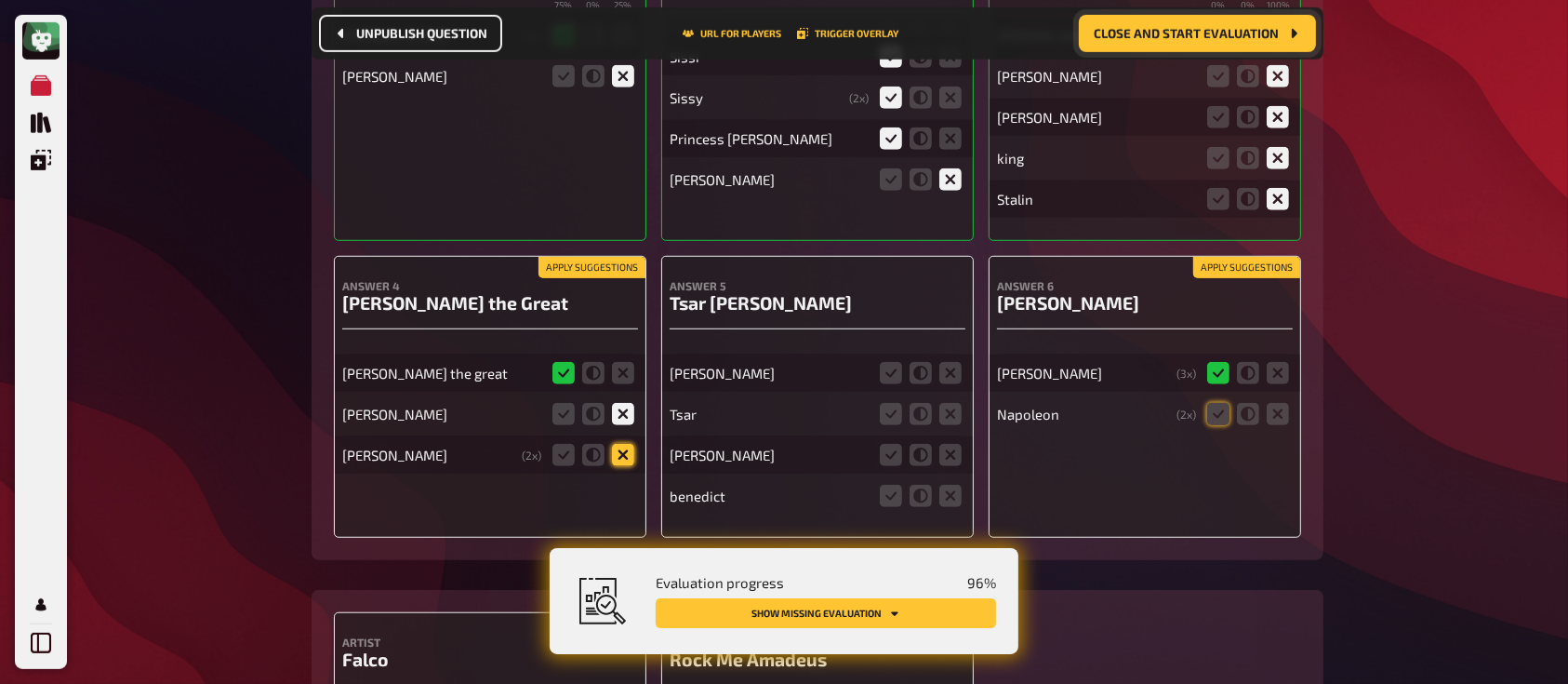
click at [620, 444] on icon at bounding box center [623, 455] width 22 height 22
click at [0, 0] on input "radio" at bounding box center [0, 0] width 0 height 0
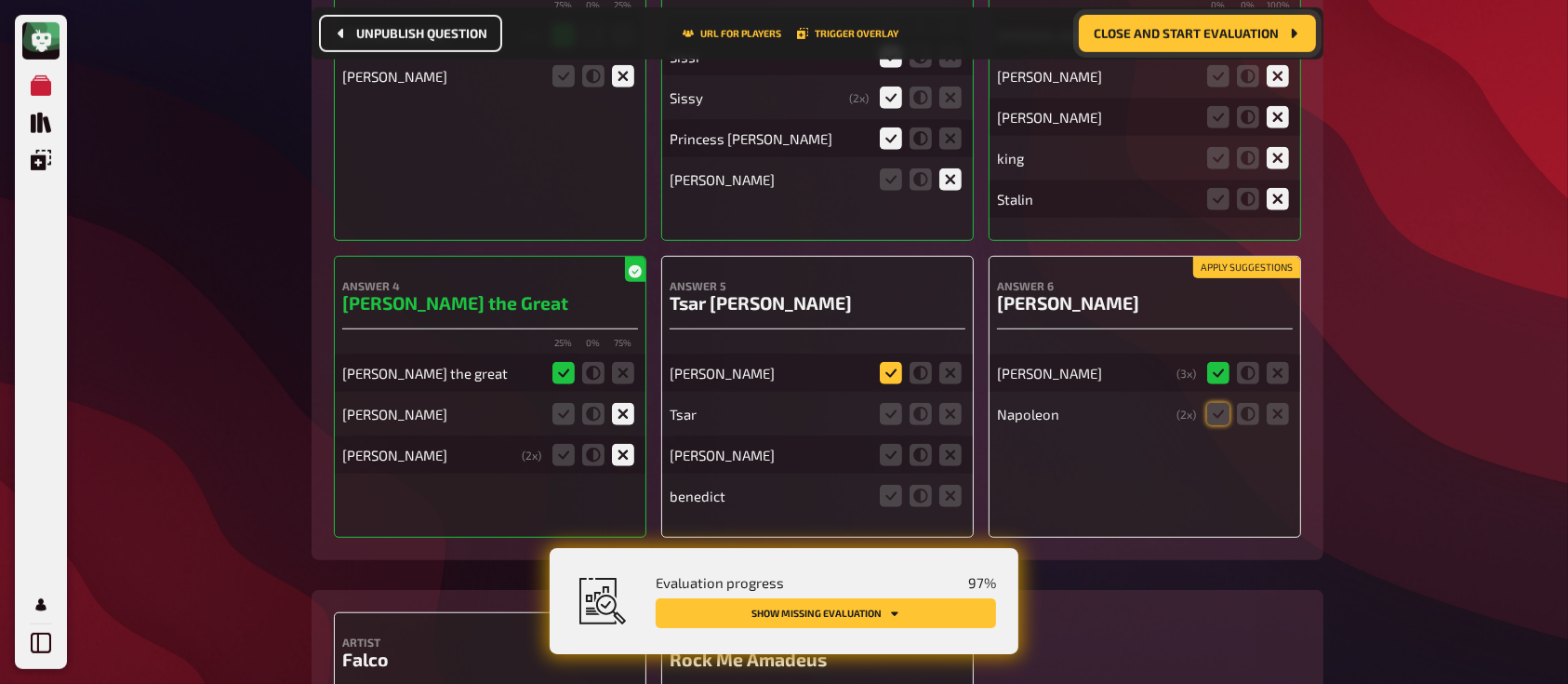
click at [893, 361] on icon at bounding box center [891, 372] width 22 height 22
click at [0, 0] on input "radio" at bounding box center [0, 0] width 0 height 0
click at [896, 402] on icon at bounding box center [891, 413] width 22 height 22
click at [0, 0] on input "radio" at bounding box center [0, 0] width 0 height 0
click at [952, 444] on icon at bounding box center [950, 455] width 22 height 22
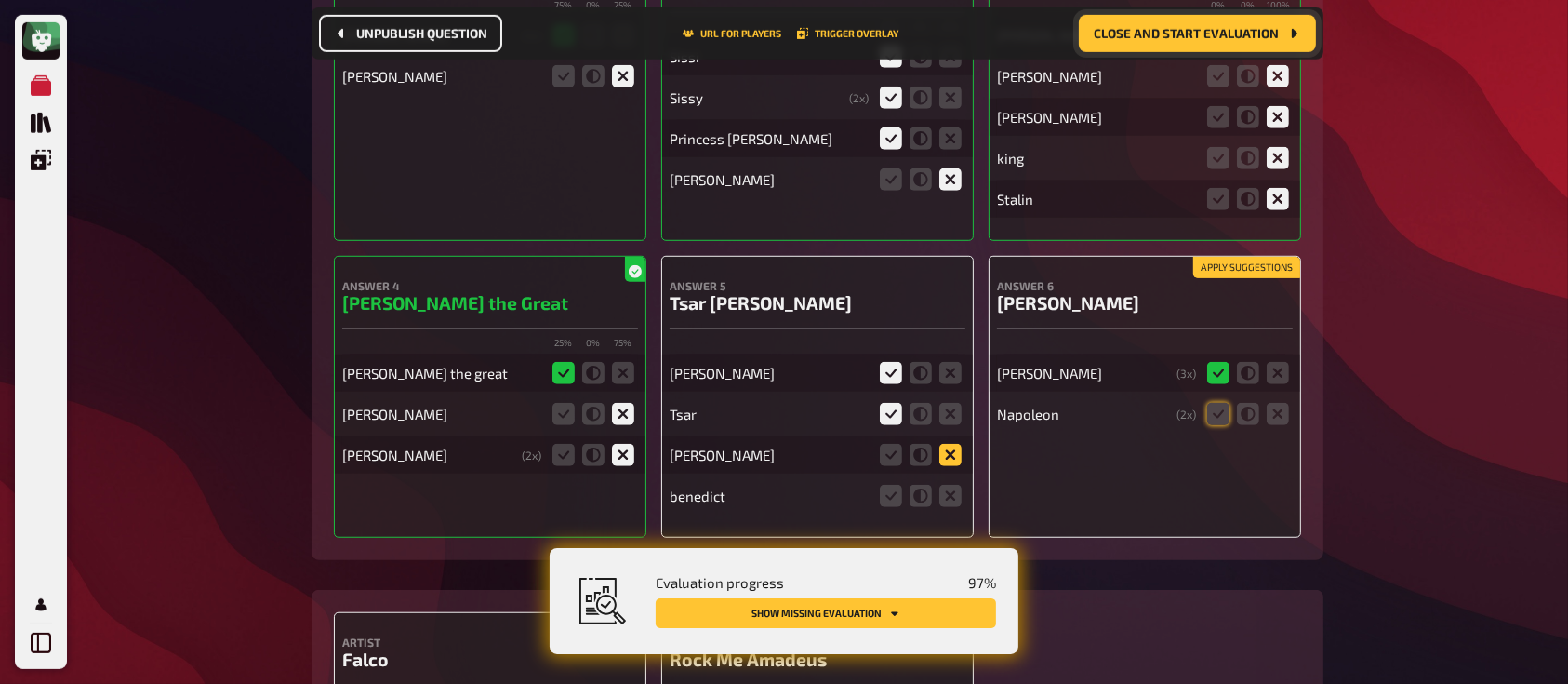
click at [0, 0] on input "radio" at bounding box center [0, 0] width 0 height 0
click at [957, 485] on icon at bounding box center [950, 496] width 22 height 22
click at [0, 0] on input "radio" at bounding box center [0, 0] width 0 height 0
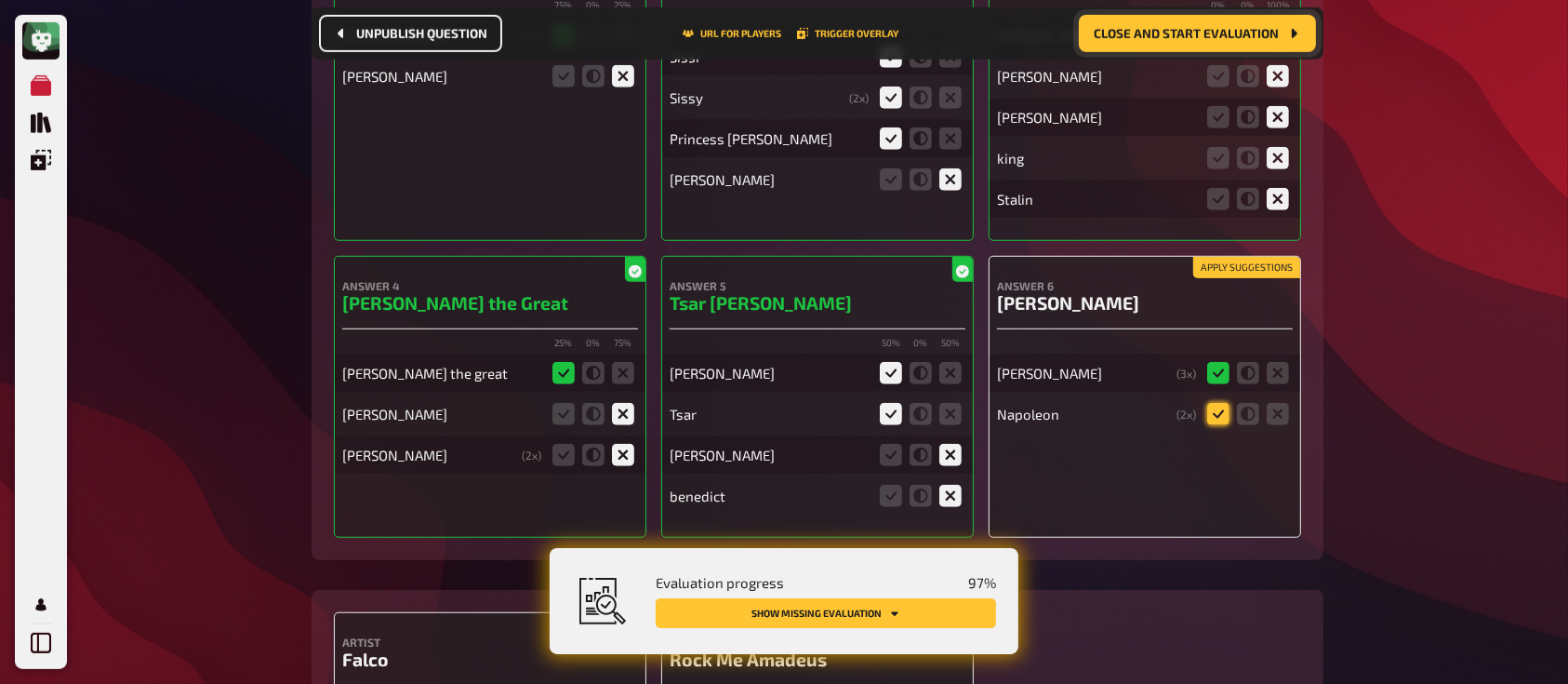
click at [1227, 402] on icon at bounding box center [1218, 413] width 22 height 22
click at [0, 0] on input "radio" at bounding box center [0, 0] width 0 height 0
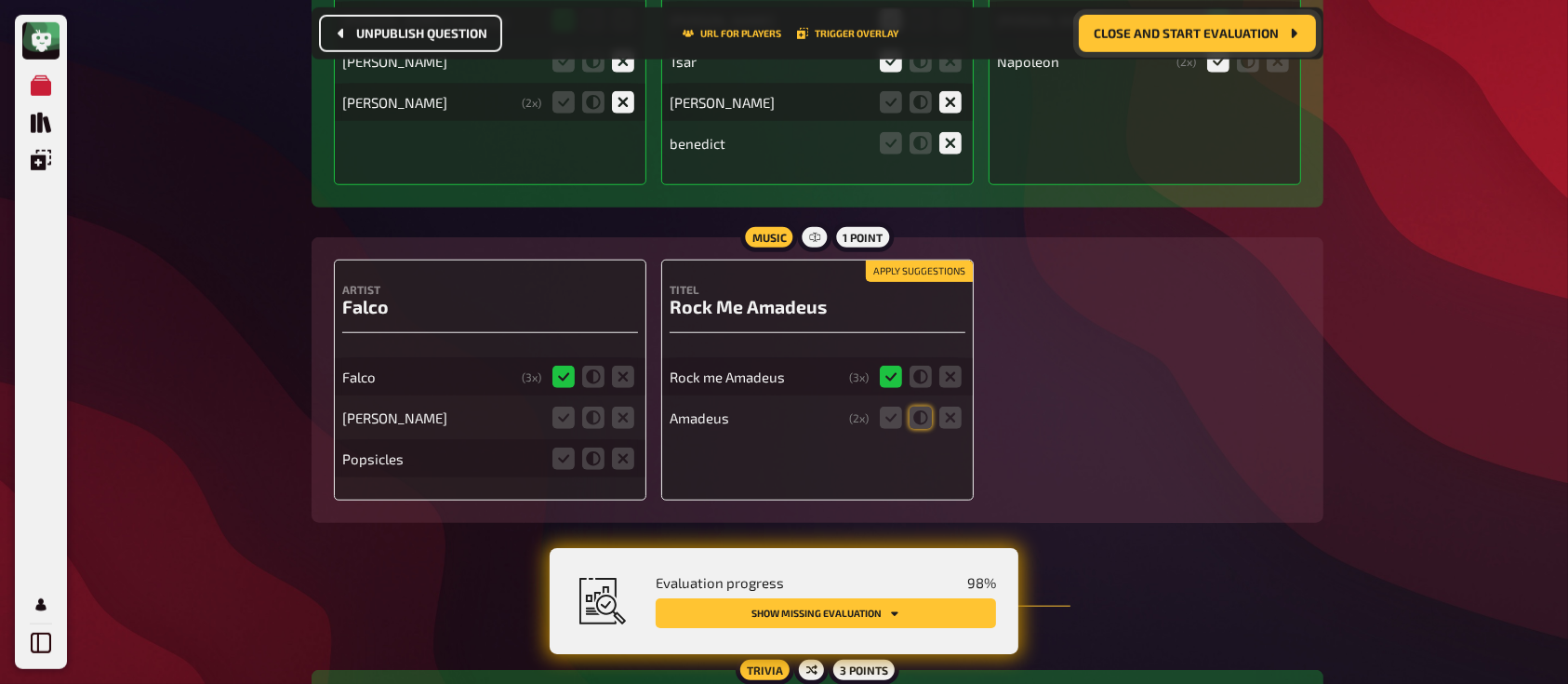
scroll to position [15767, 0]
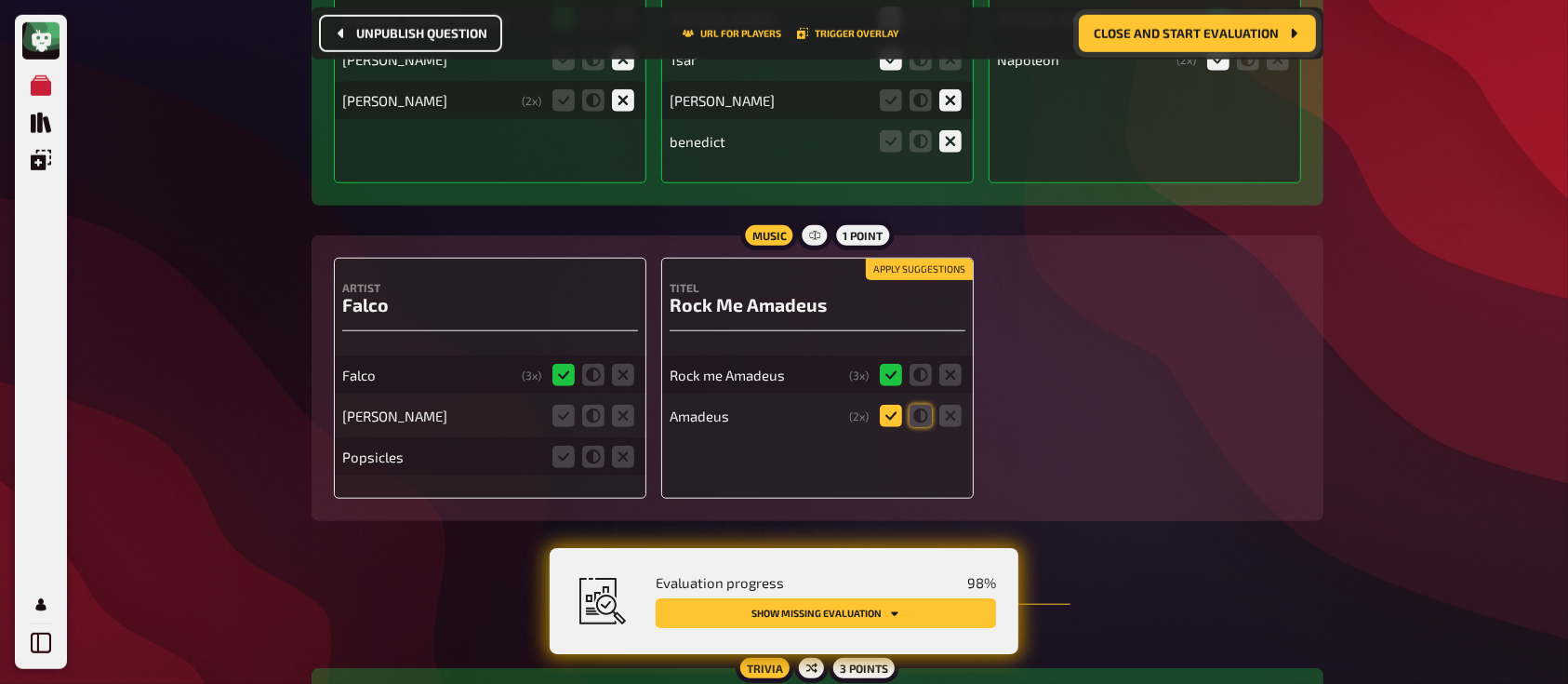
click at [883, 404] on icon at bounding box center [891, 415] width 22 height 22
click at [0, 0] on input "radio" at bounding box center [0, 0] width 0 height 0
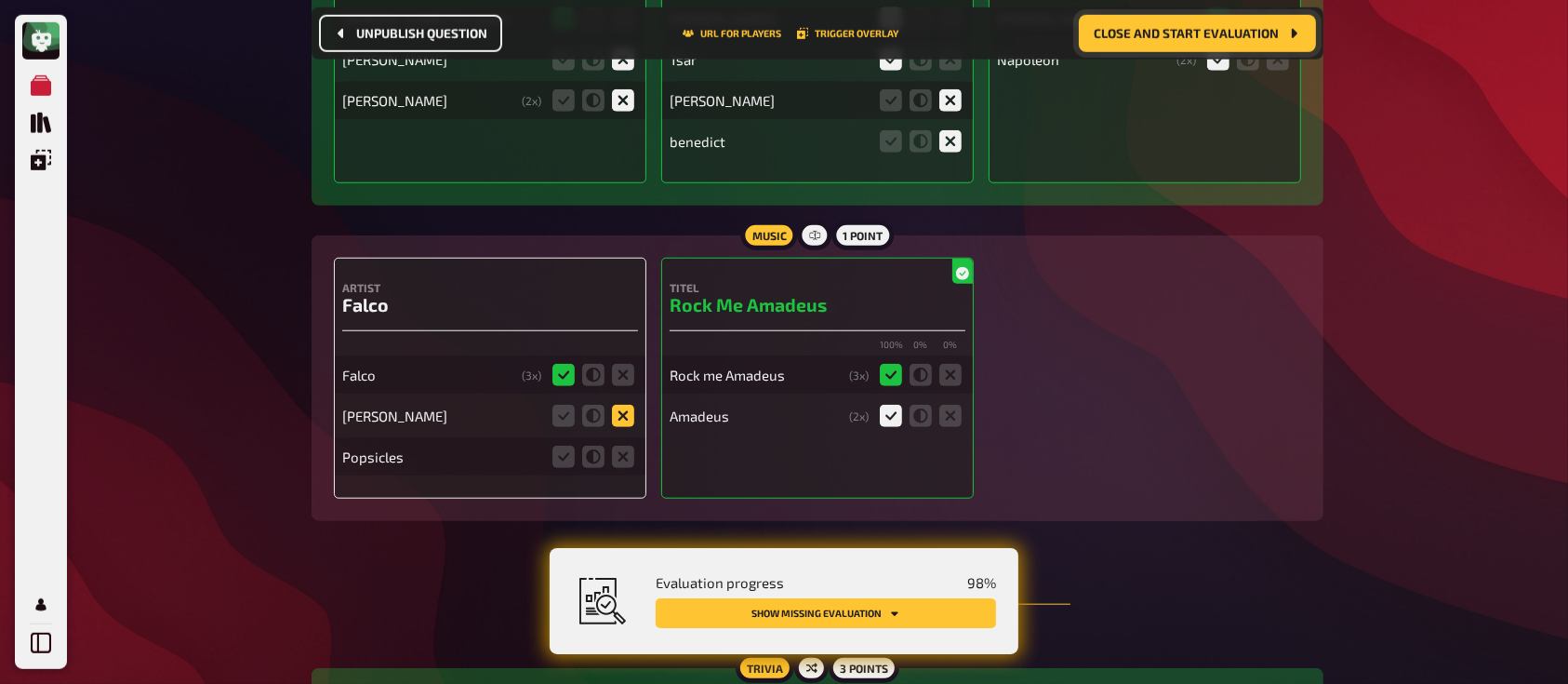
click at [630, 404] on icon at bounding box center [623, 415] width 22 height 22
click at [0, 0] on input "radio" at bounding box center [0, 0] width 0 height 0
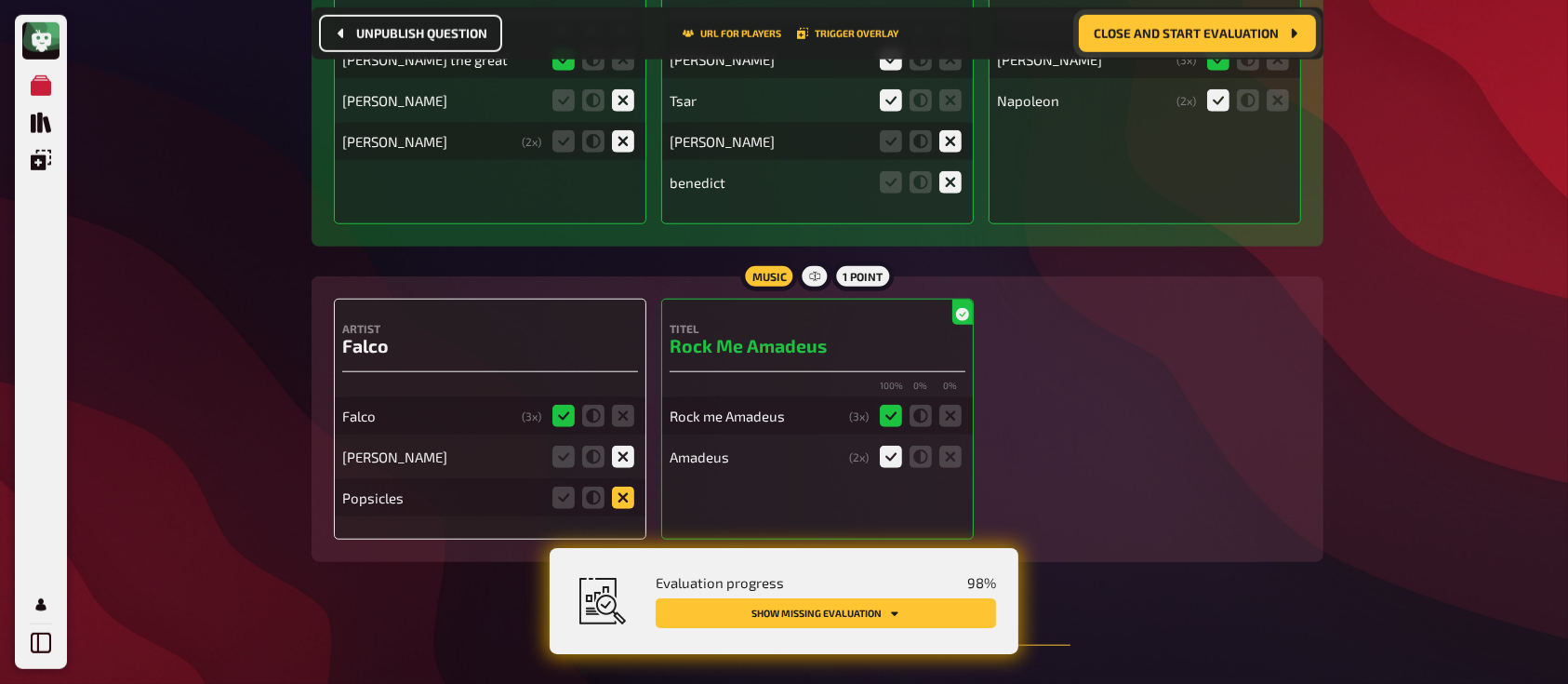
scroll to position [15809, 0]
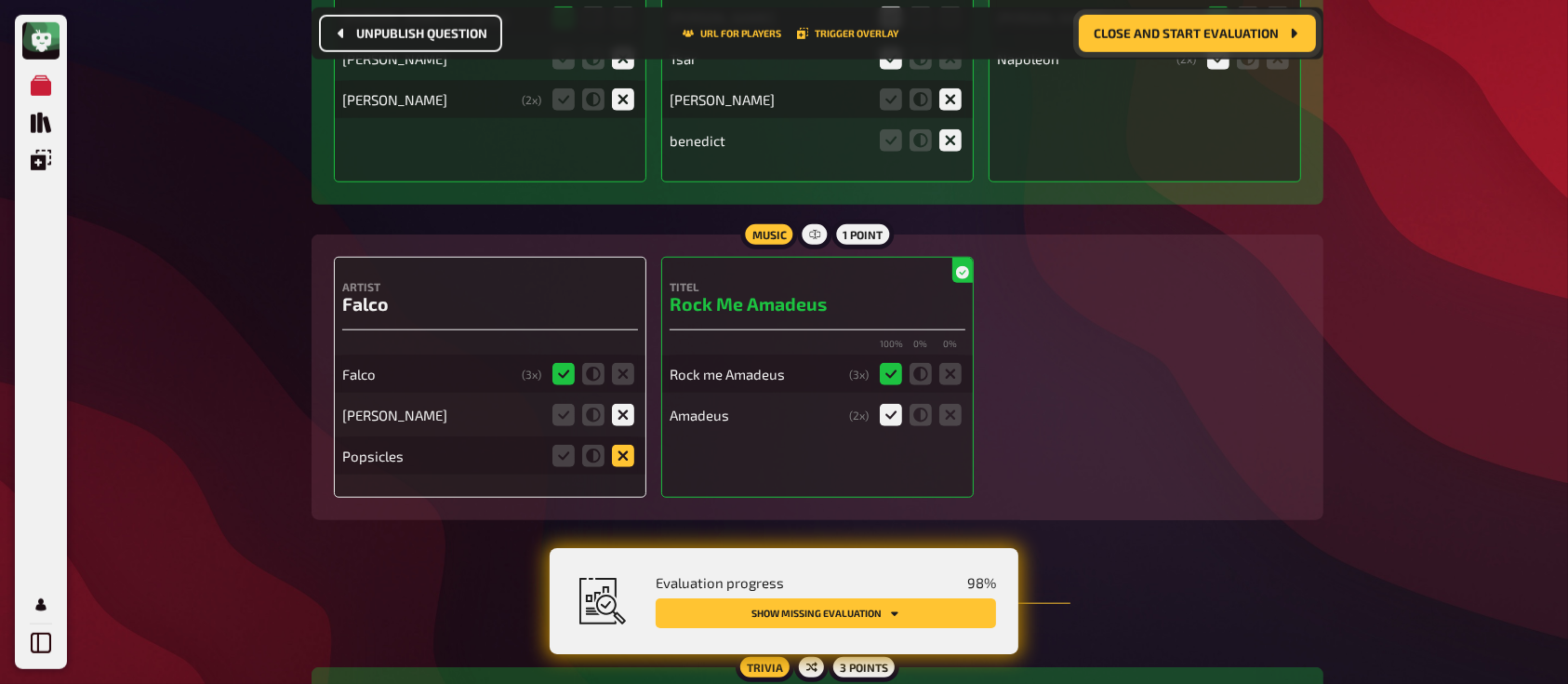
click at [623, 444] on icon at bounding box center [623, 455] width 22 height 22
click at [0, 0] on input "radio" at bounding box center [0, 0] width 0 height 0
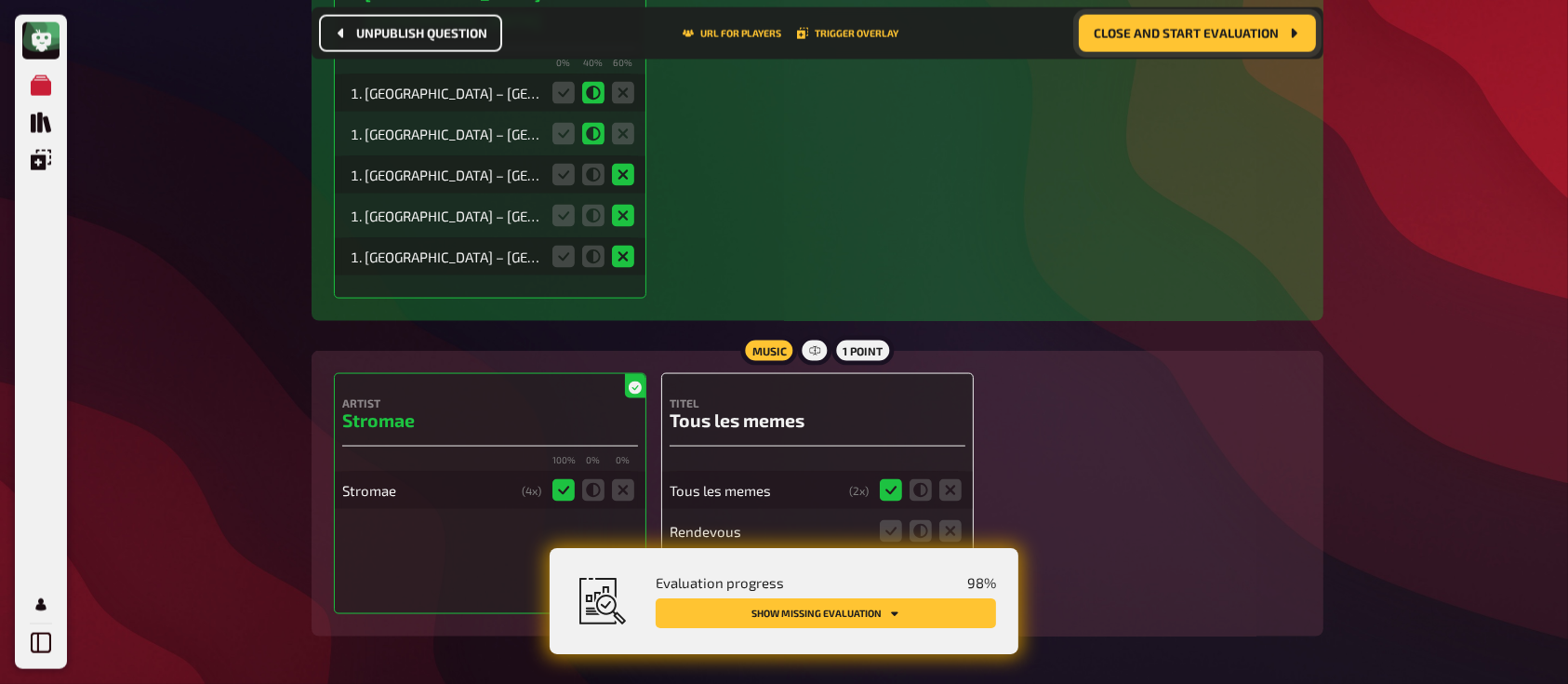
scroll to position [16844, 0]
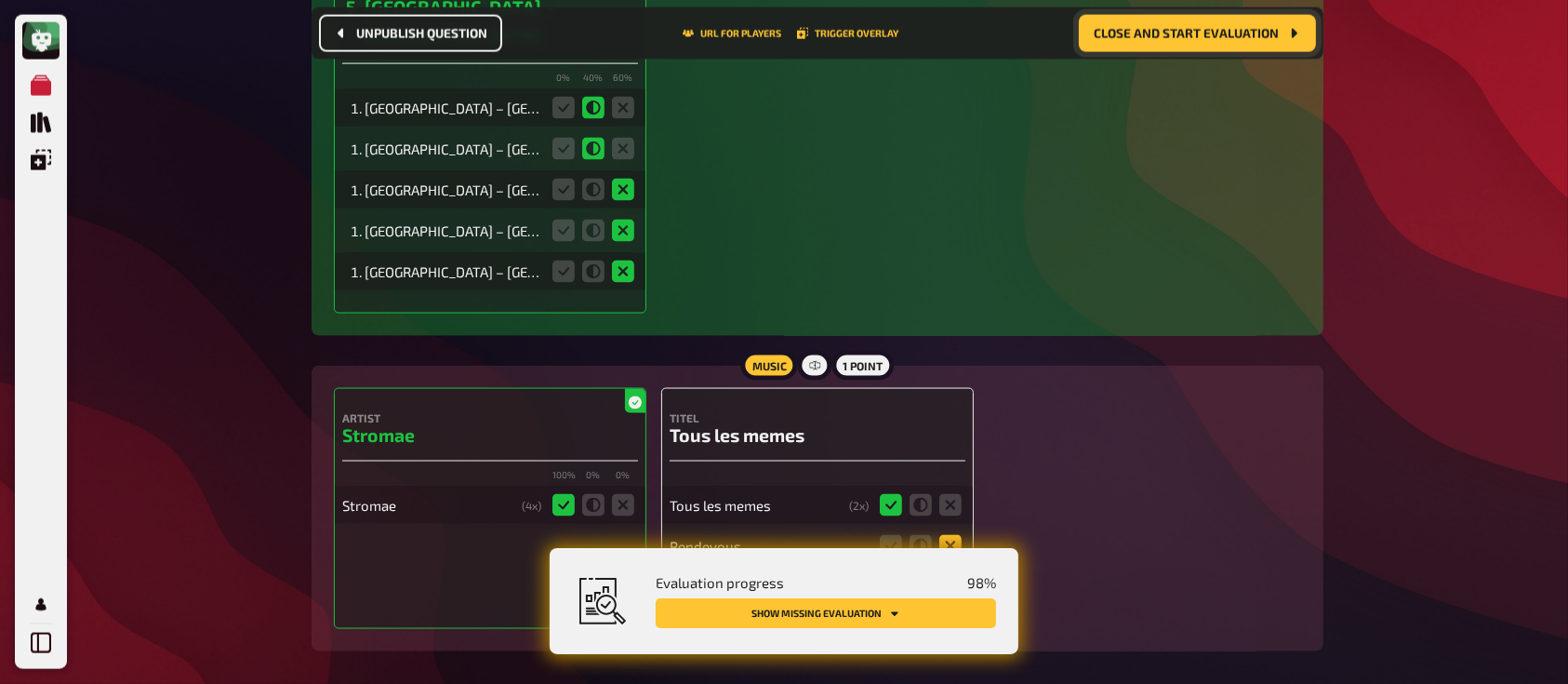
click at [952, 535] on icon at bounding box center [950, 546] width 22 height 22
click at [0, 0] on input "radio" at bounding box center [0, 0] width 0 height 0
click at [949, 575] on icon at bounding box center [950, 586] width 22 height 22
click at [0, 0] on input "radio" at bounding box center [0, 0] width 0 height 0
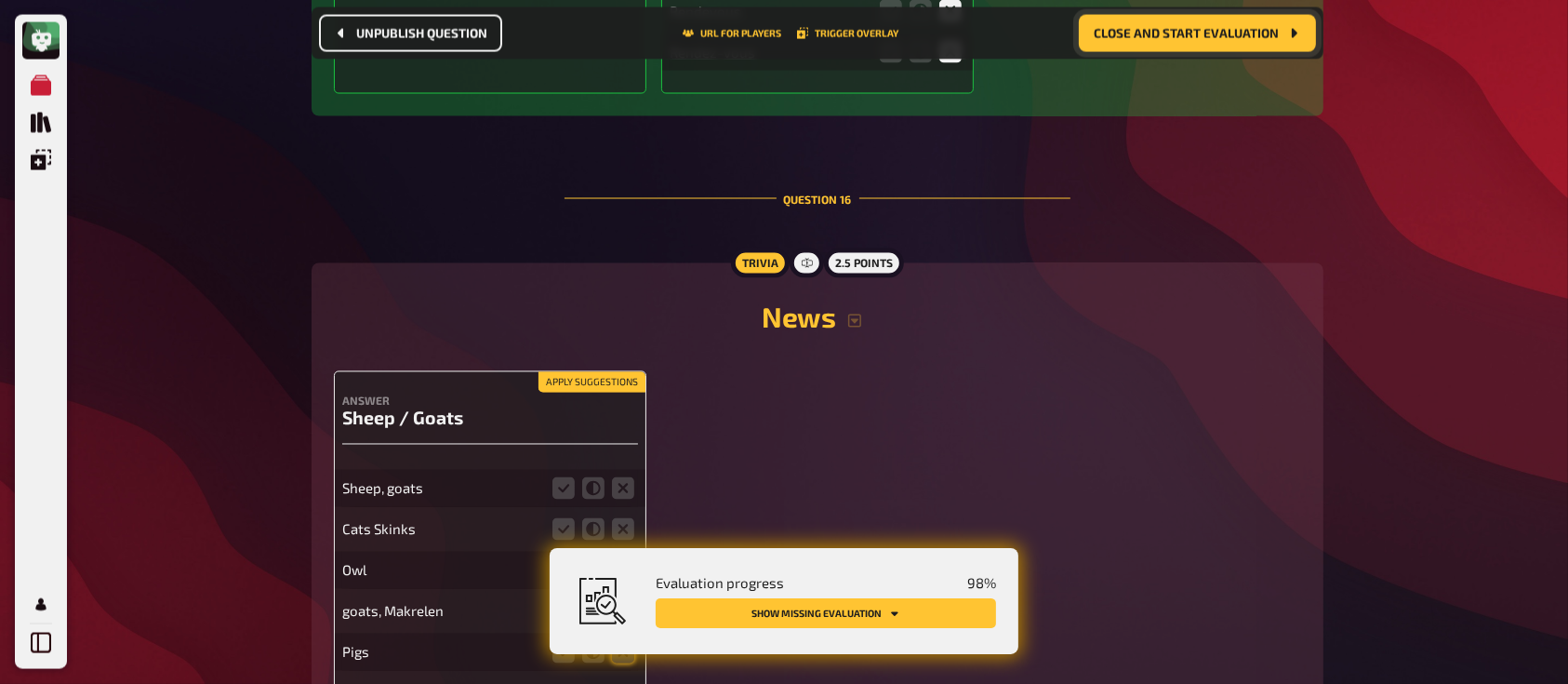
scroll to position [17423, 0]
click at [566, 474] on icon at bounding box center [563, 485] width 22 height 22
click at [0, 0] on input "radio" at bounding box center [0, 0] width 0 height 0
click at [630, 515] on icon at bounding box center [623, 526] width 22 height 22
click at [0, 0] on input "radio" at bounding box center [0, 0] width 0 height 0
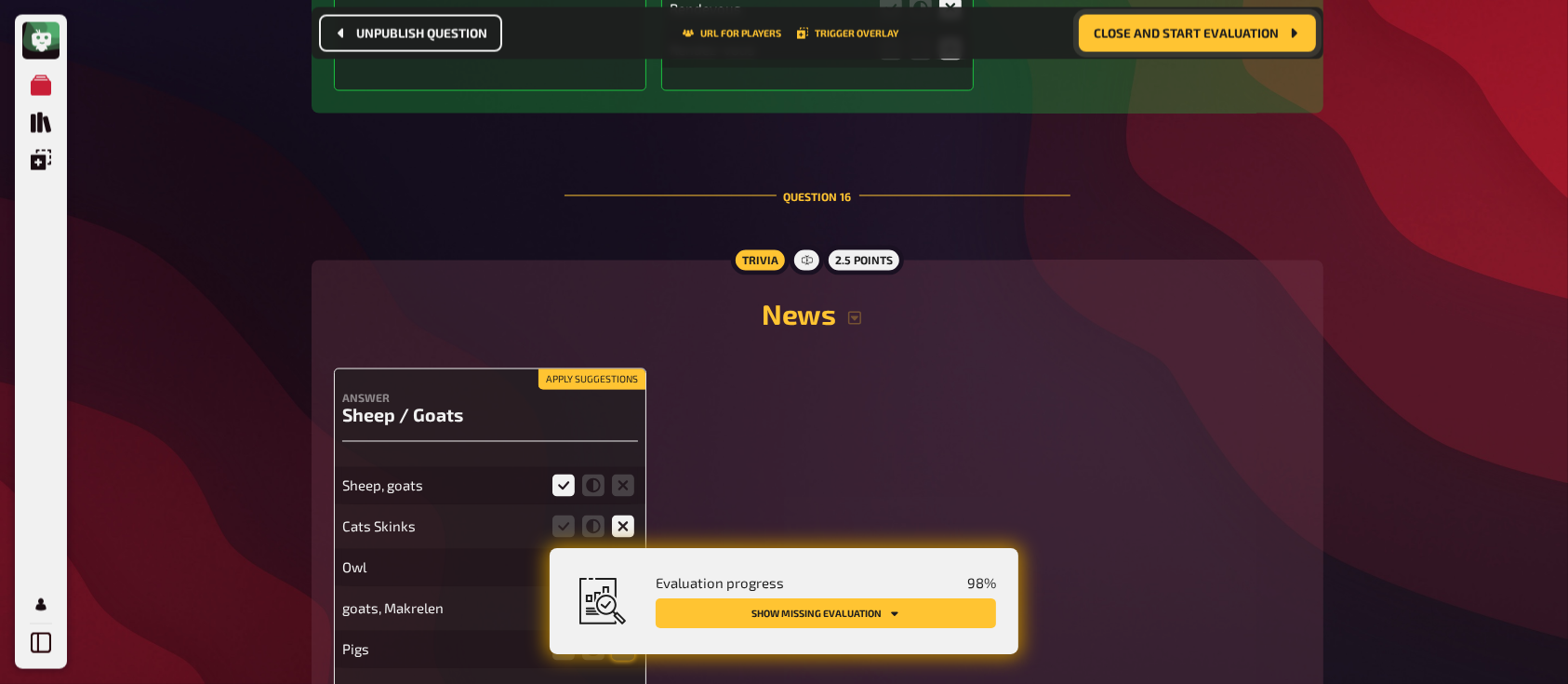
click at [622, 557] on icon at bounding box center [623, 568] width 22 height 22
click at [0, 0] on input "radio" at bounding box center [0, 0] width 0 height 0
click at [588, 597] on icon at bounding box center [593, 608] width 22 height 22
click at [0, 0] on input "radio" at bounding box center [0, 0] width 0 height 0
click at [612, 638] on icon at bounding box center [623, 649] width 22 height 22
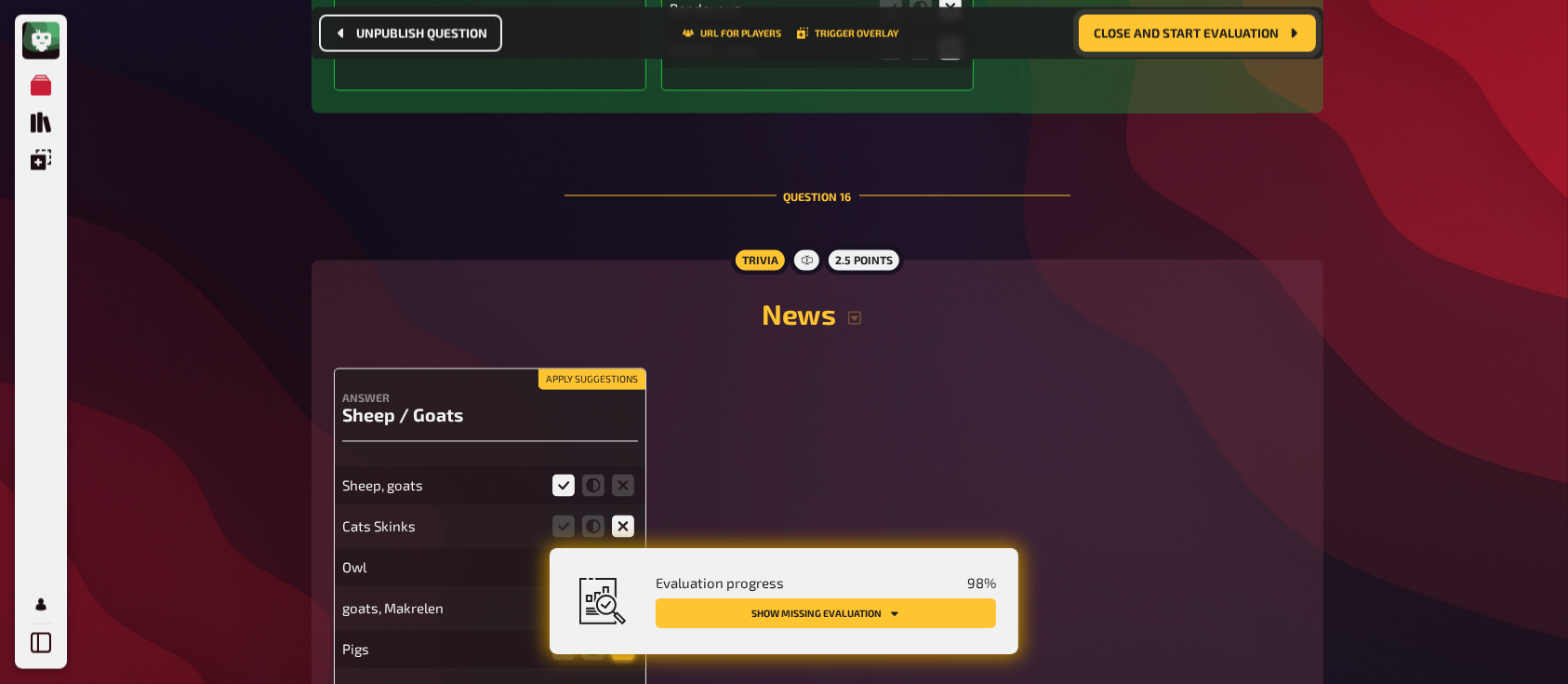
click at [0, 0] on input "radio" at bounding box center [0, 0] width 0 height 0
click at [625, 638] on icon at bounding box center [623, 649] width 22 height 22
click at [0, 0] on input "radio" at bounding box center [0, 0] width 0 height 0
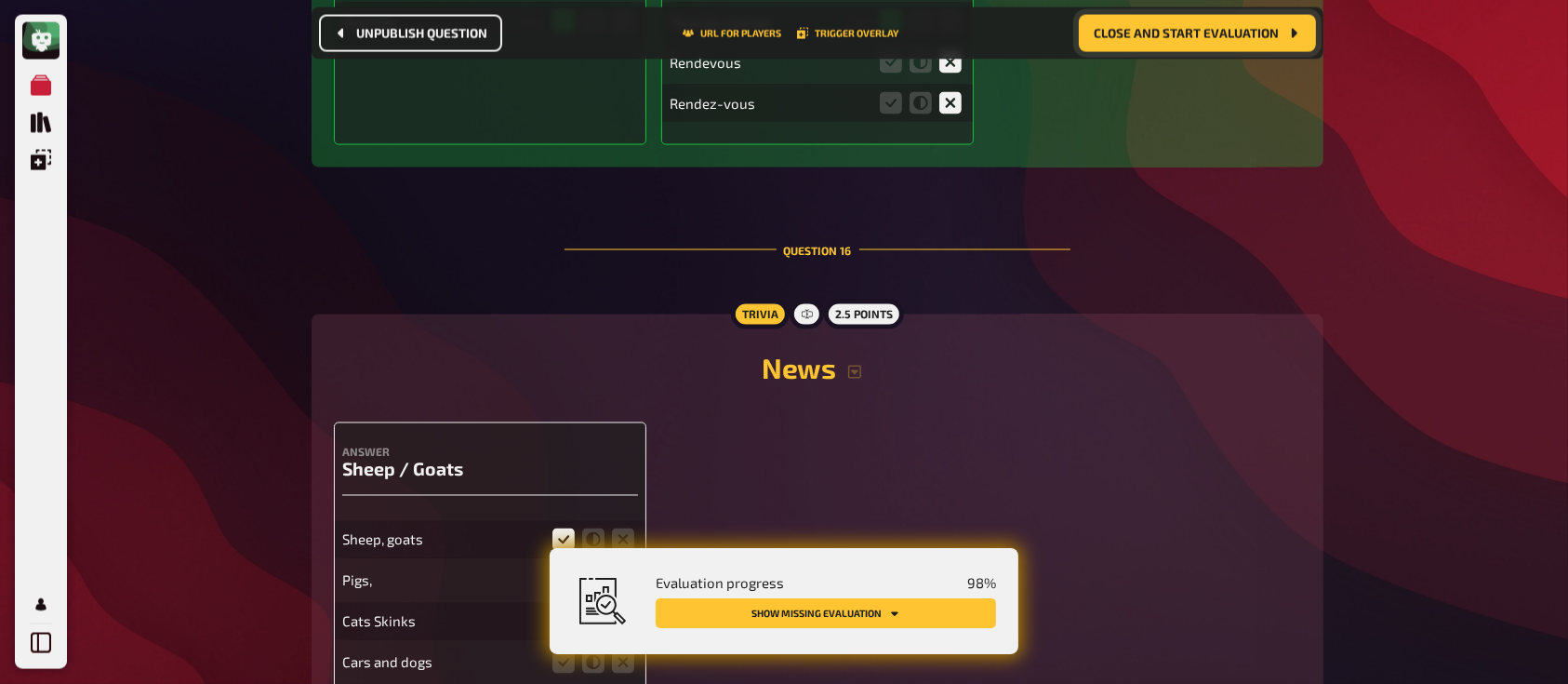
scroll to position [17372, 0]
click at [1183, 27] on span "Close and start evaluation" at bounding box center [1186, 33] width 185 height 13
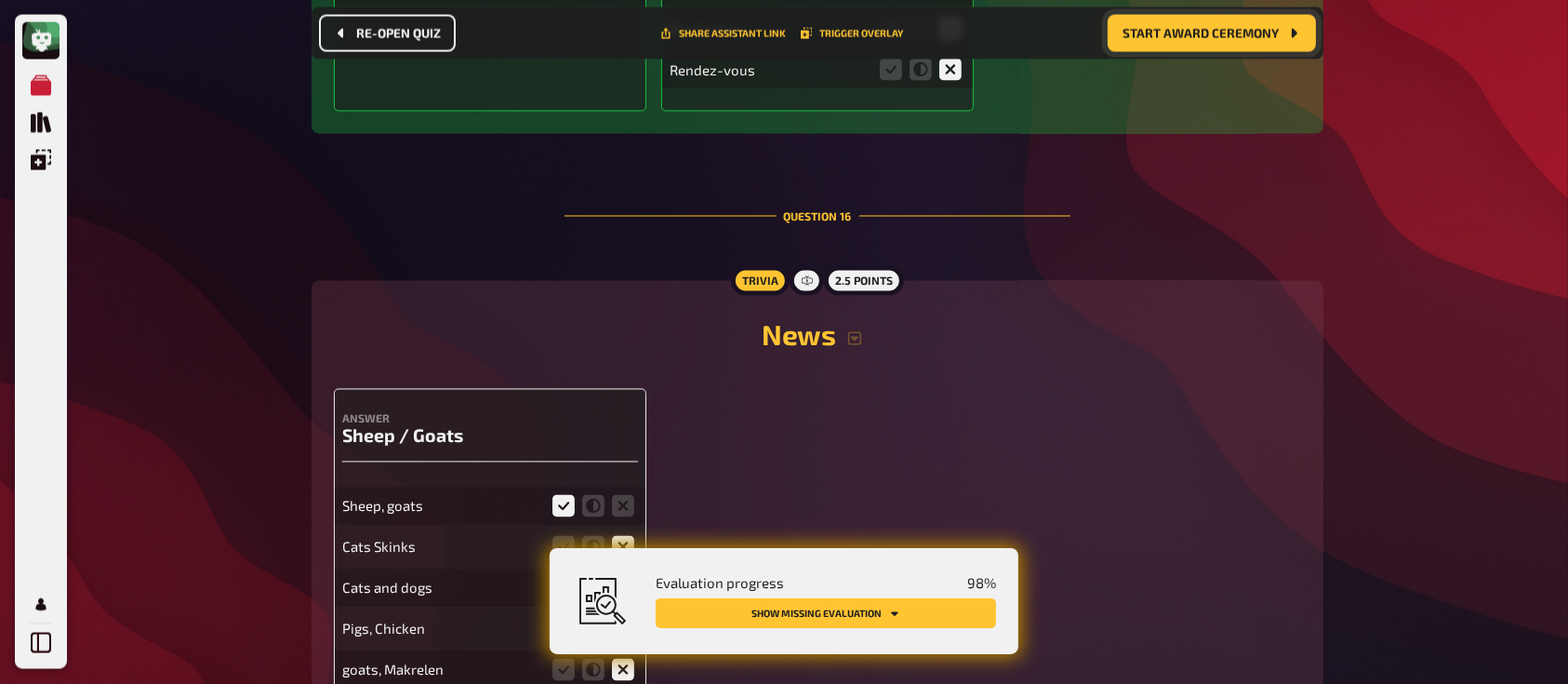
scroll to position [17486, 0]
click at [623, 573] on icon at bounding box center [623, 584] width 22 height 22
click at [0, 0] on input "radio" at bounding box center [0, 0] width 0 height 0
click at [625, 614] on icon at bounding box center [623, 625] width 22 height 22
click at [0, 0] on input "radio" at bounding box center [0, 0] width 0 height 0
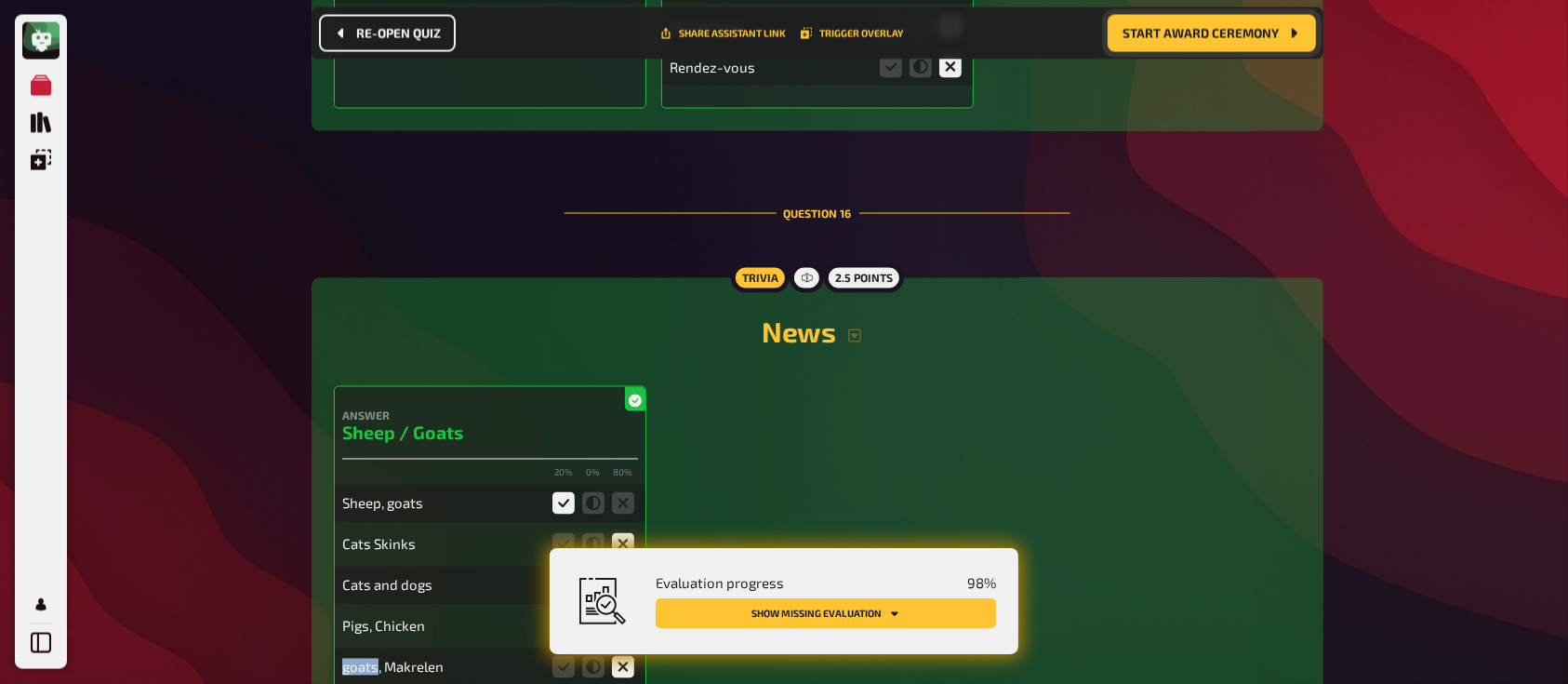
click at [625, 614] on icon at bounding box center [623, 625] width 22 height 22
click at [0, 0] on input "radio" at bounding box center [0, 0] width 0 height 0
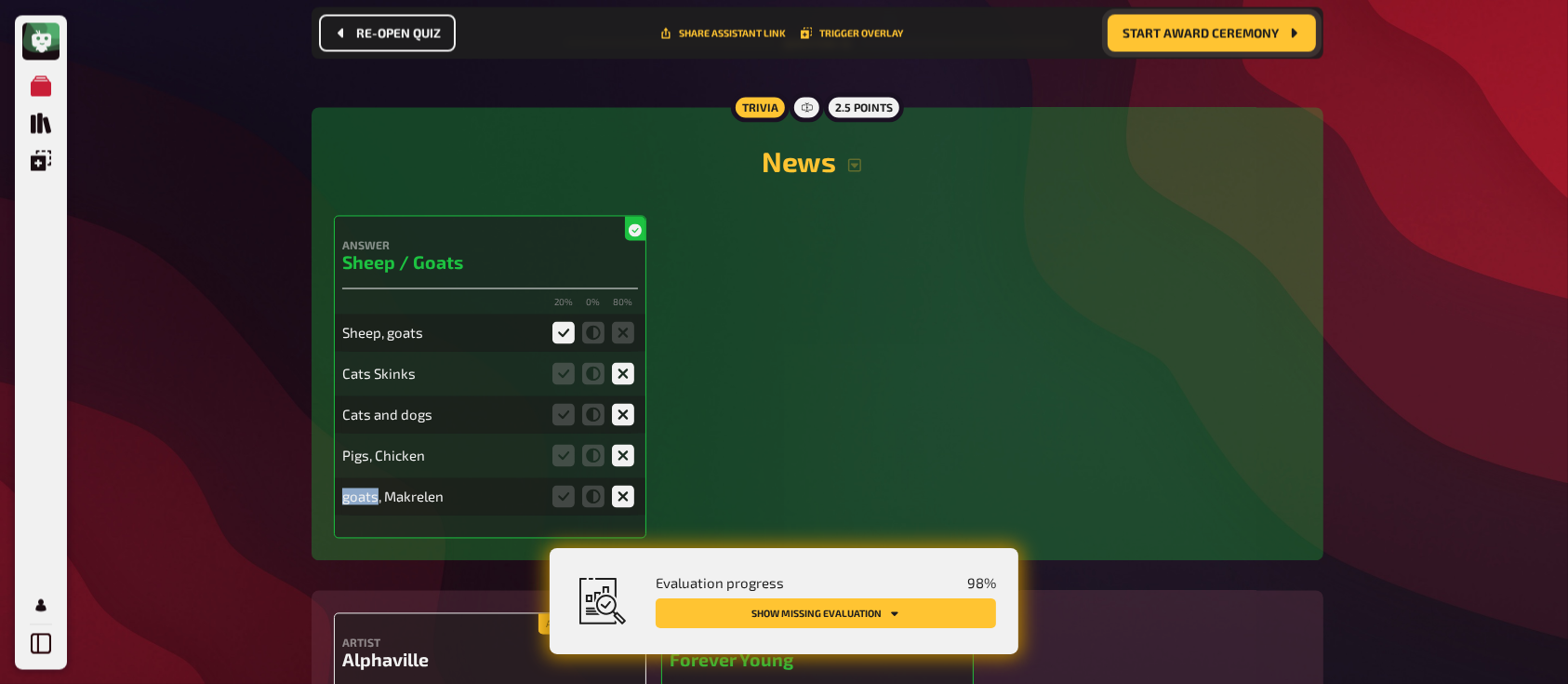
scroll to position [17659, 0]
click at [0, 0] on input "radio" at bounding box center [0, 0] width 0 height 0
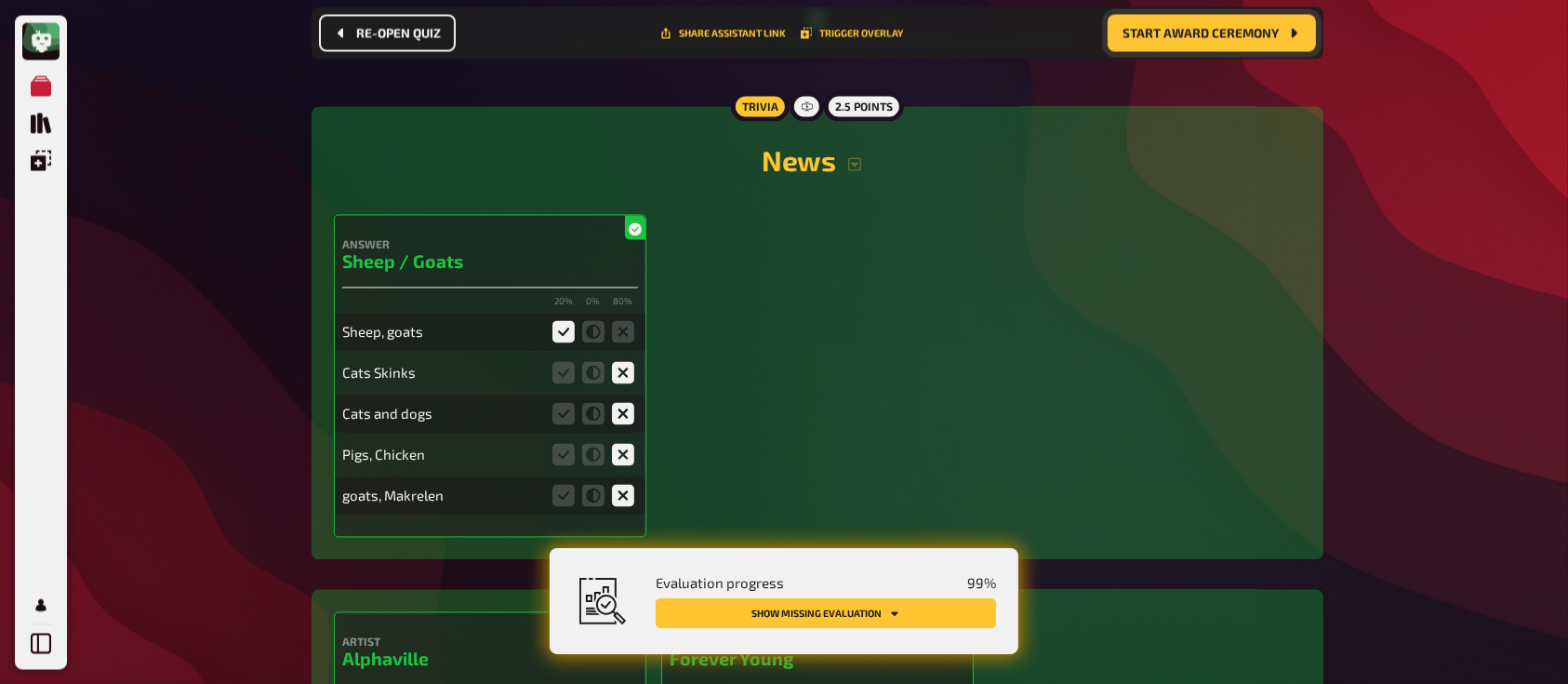
click at [803, 613] on button "Show missing evaluation" at bounding box center [826, 613] width 340 height 30
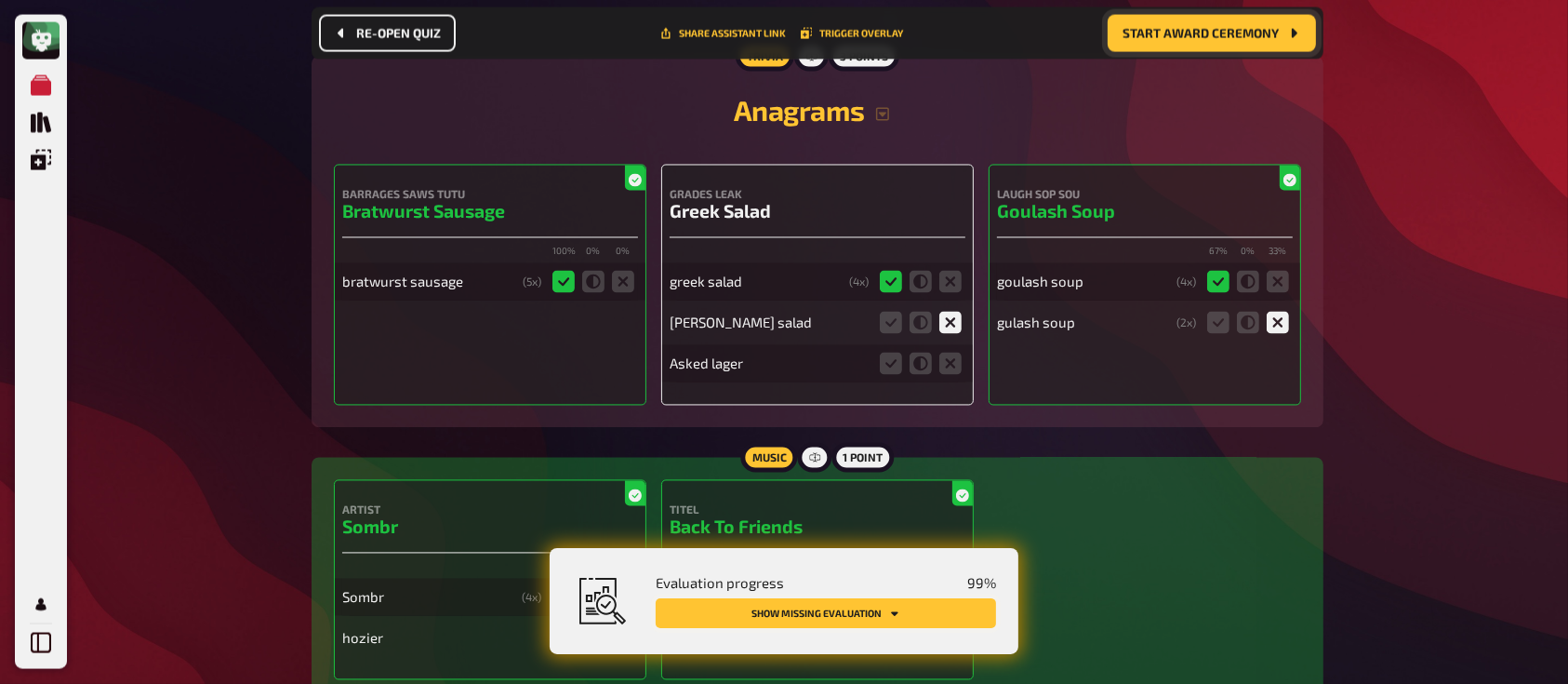
scroll to position [3464, 0]
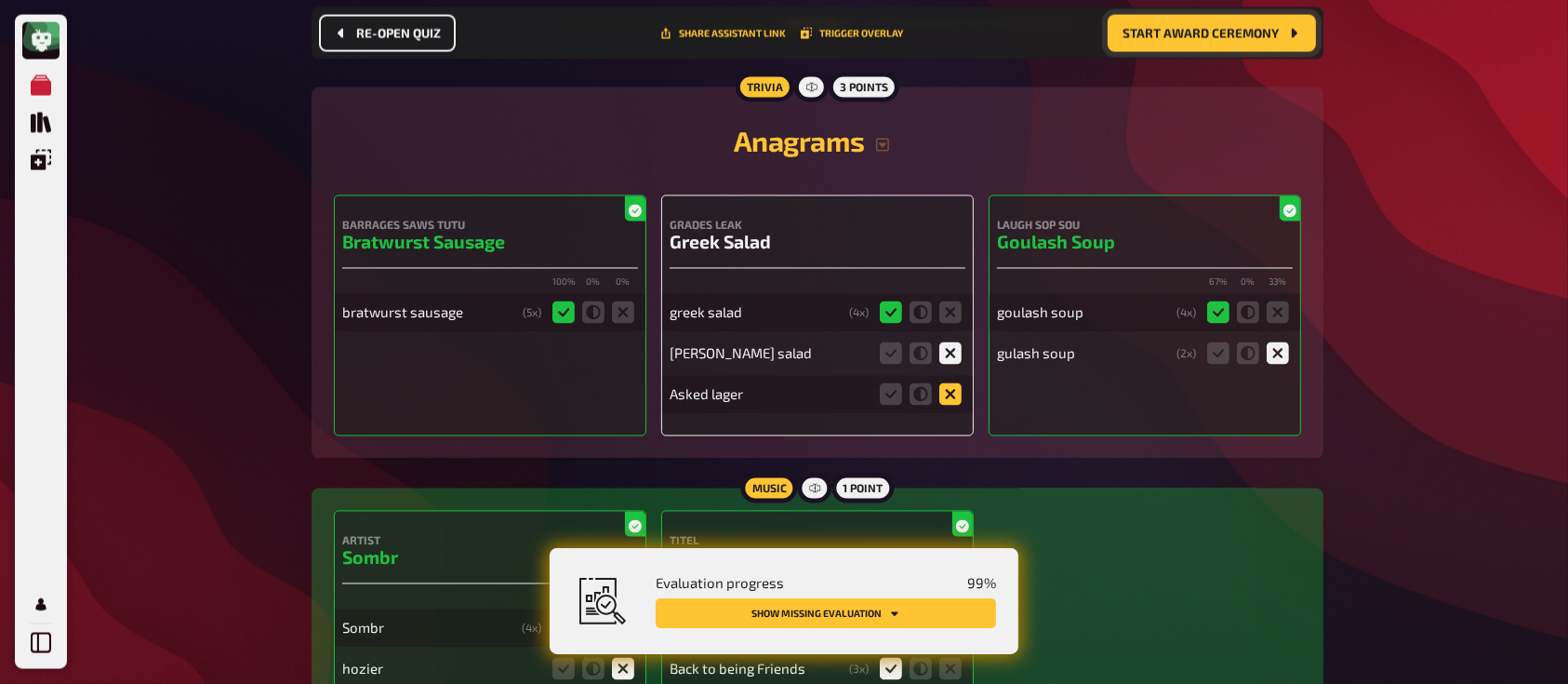
click at [952, 388] on icon at bounding box center [950, 394] width 22 height 22
click at [0, 0] on input "radio" at bounding box center [0, 0] width 0 height 0
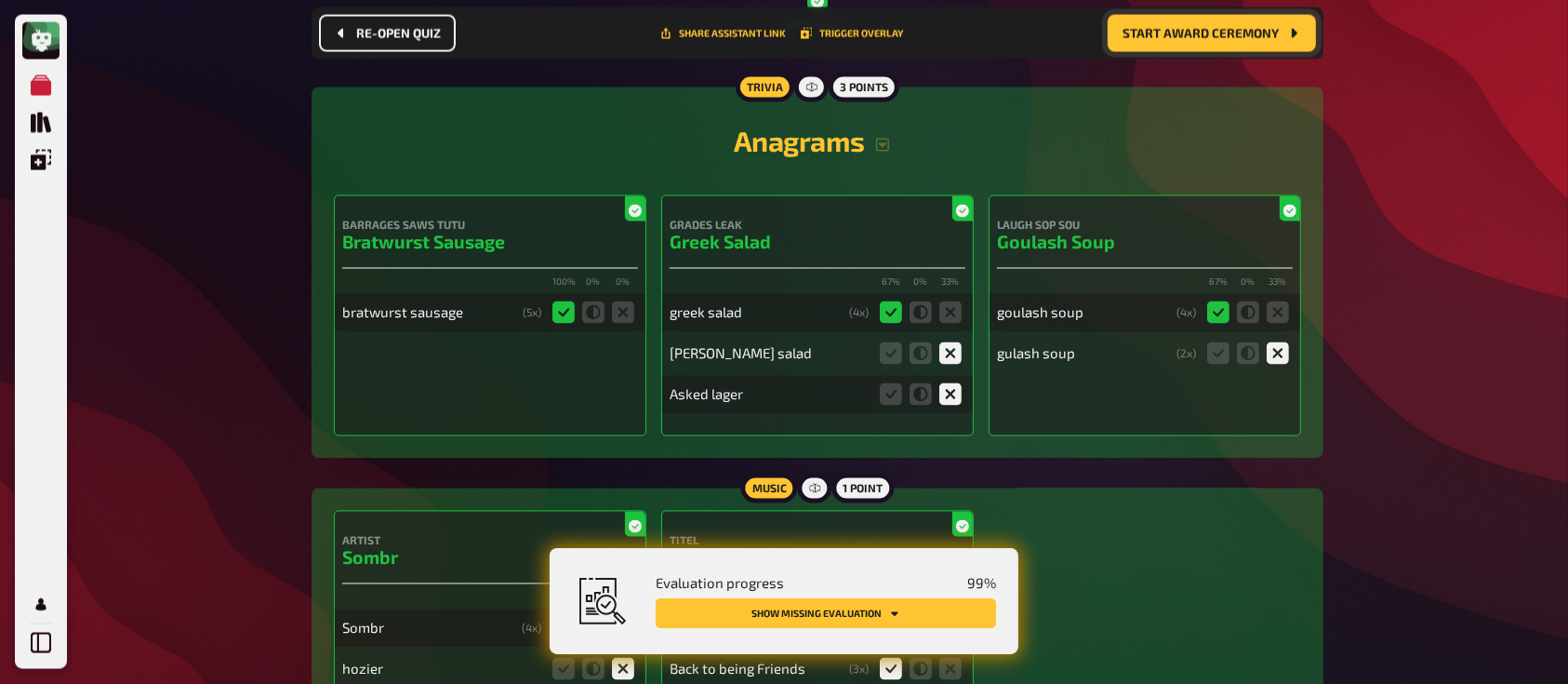
click at [872, 606] on button "Show missing evaluation" at bounding box center [826, 613] width 340 height 30
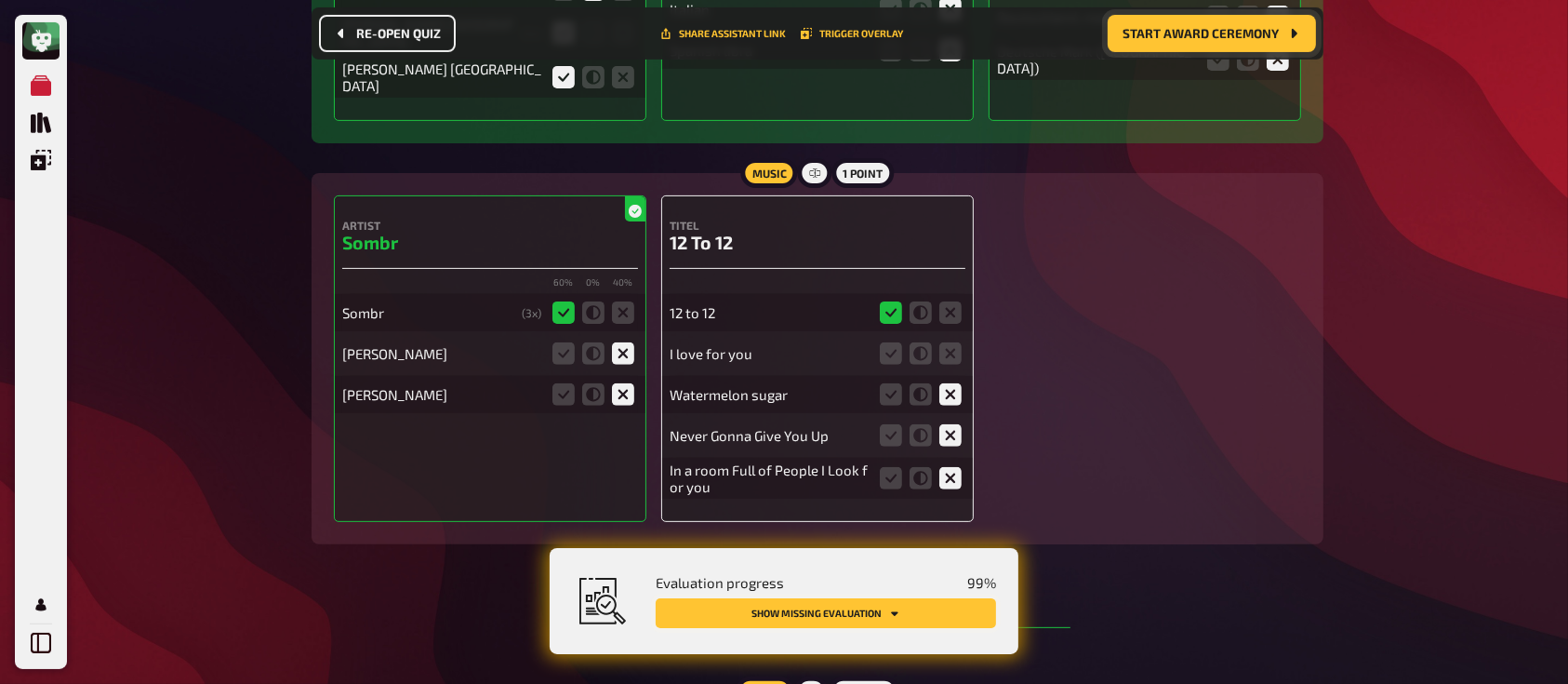
scroll to position [7607, 0]
click at [955, 342] on icon at bounding box center [950, 352] width 22 height 22
click at [0, 0] on input "radio" at bounding box center [0, 0] width 0 height 0
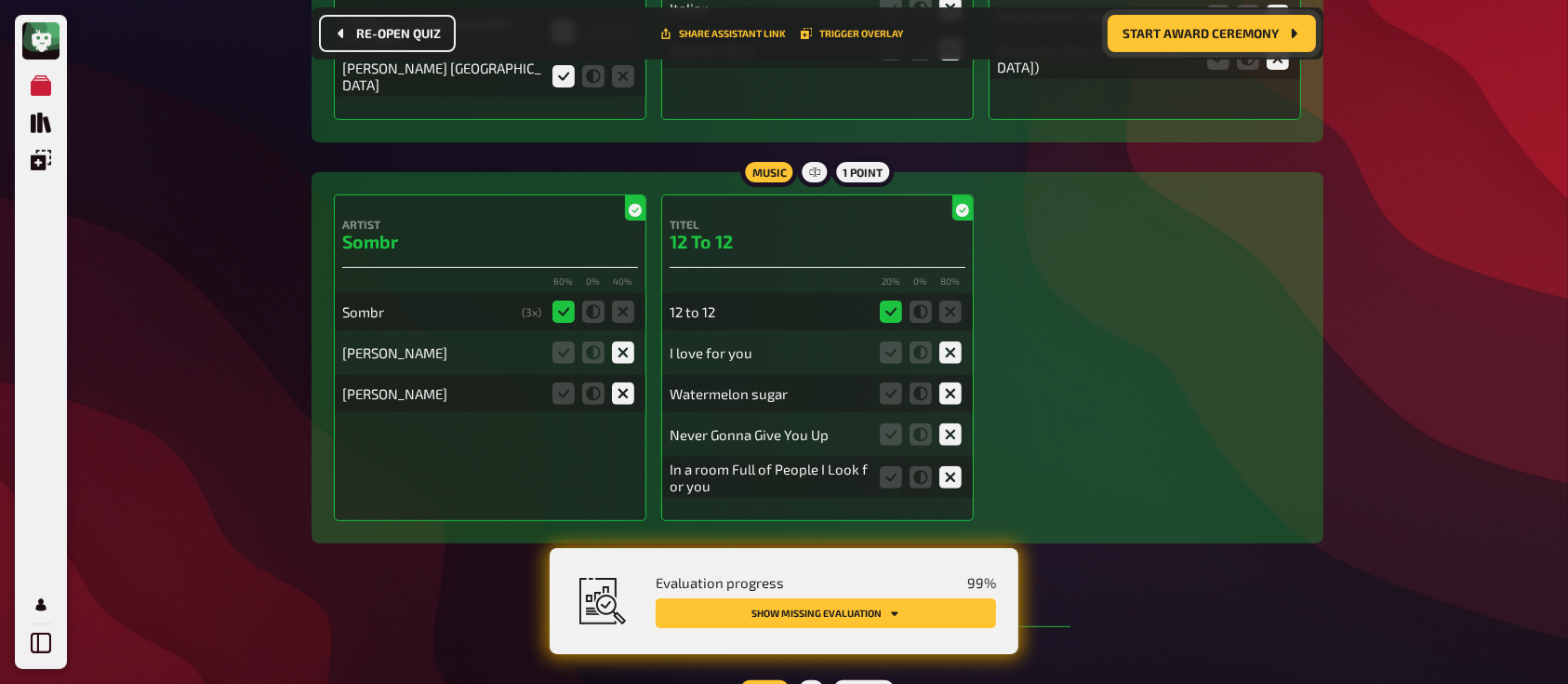
click at [864, 614] on button "Show missing evaluation" at bounding box center [826, 613] width 340 height 30
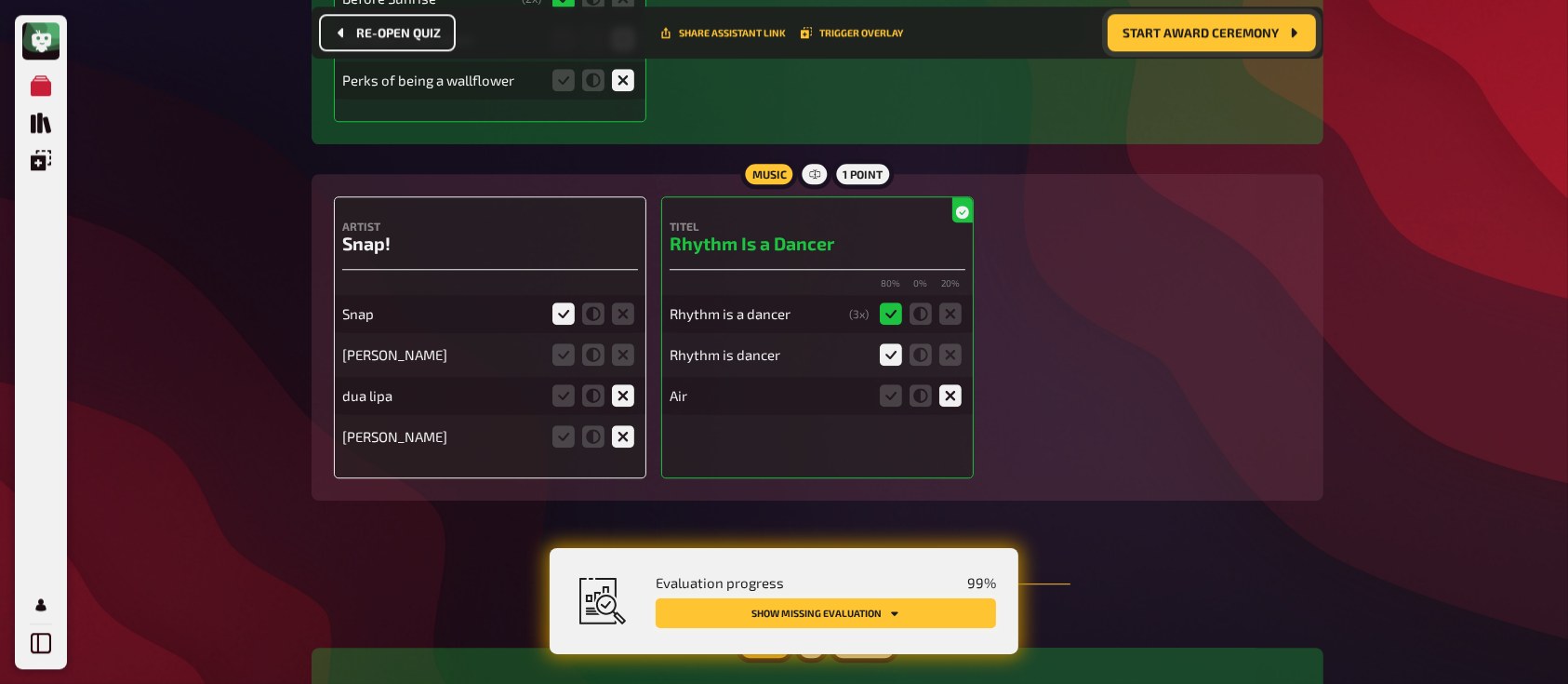
scroll to position [12103, 0]
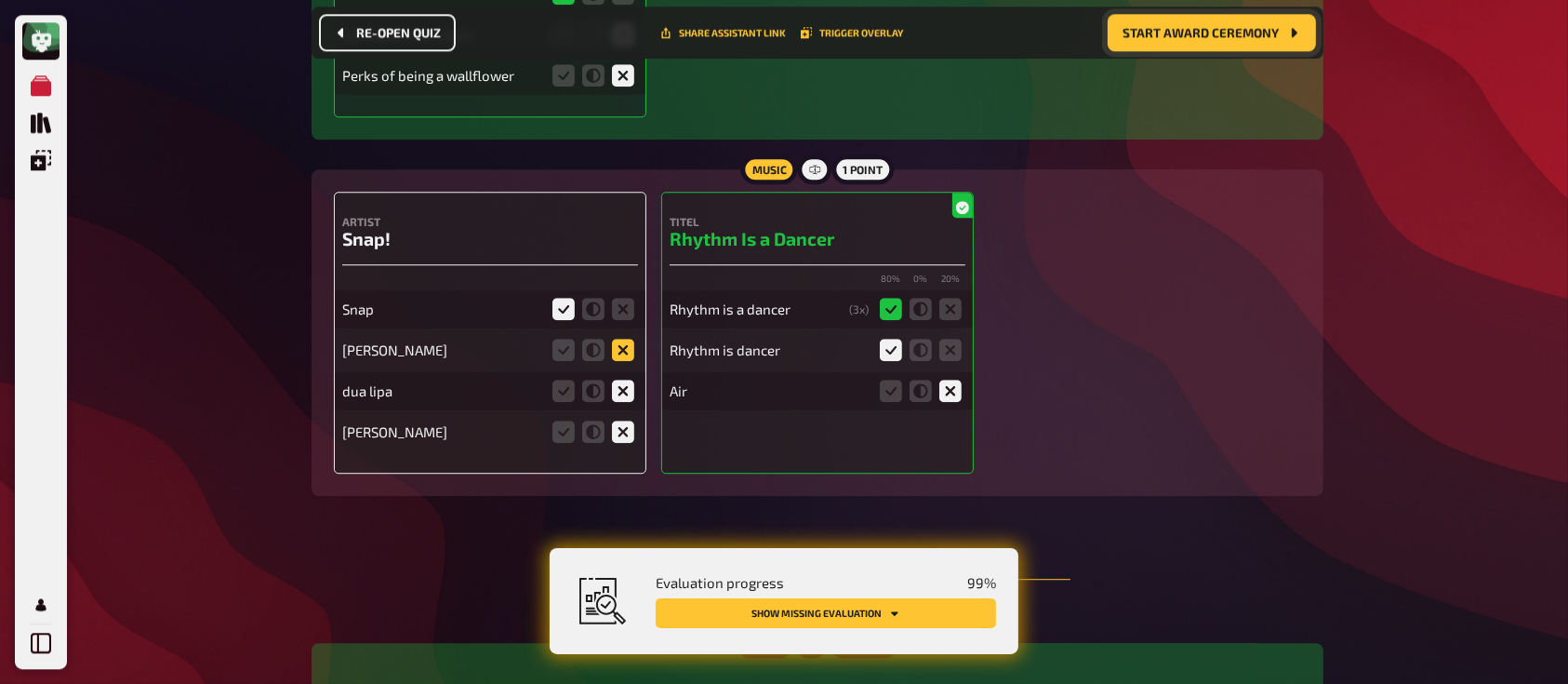
click at [628, 339] on icon at bounding box center [623, 349] width 22 height 22
click at [0, 0] on input "radio" at bounding box center [0, 0] width 0 height 0
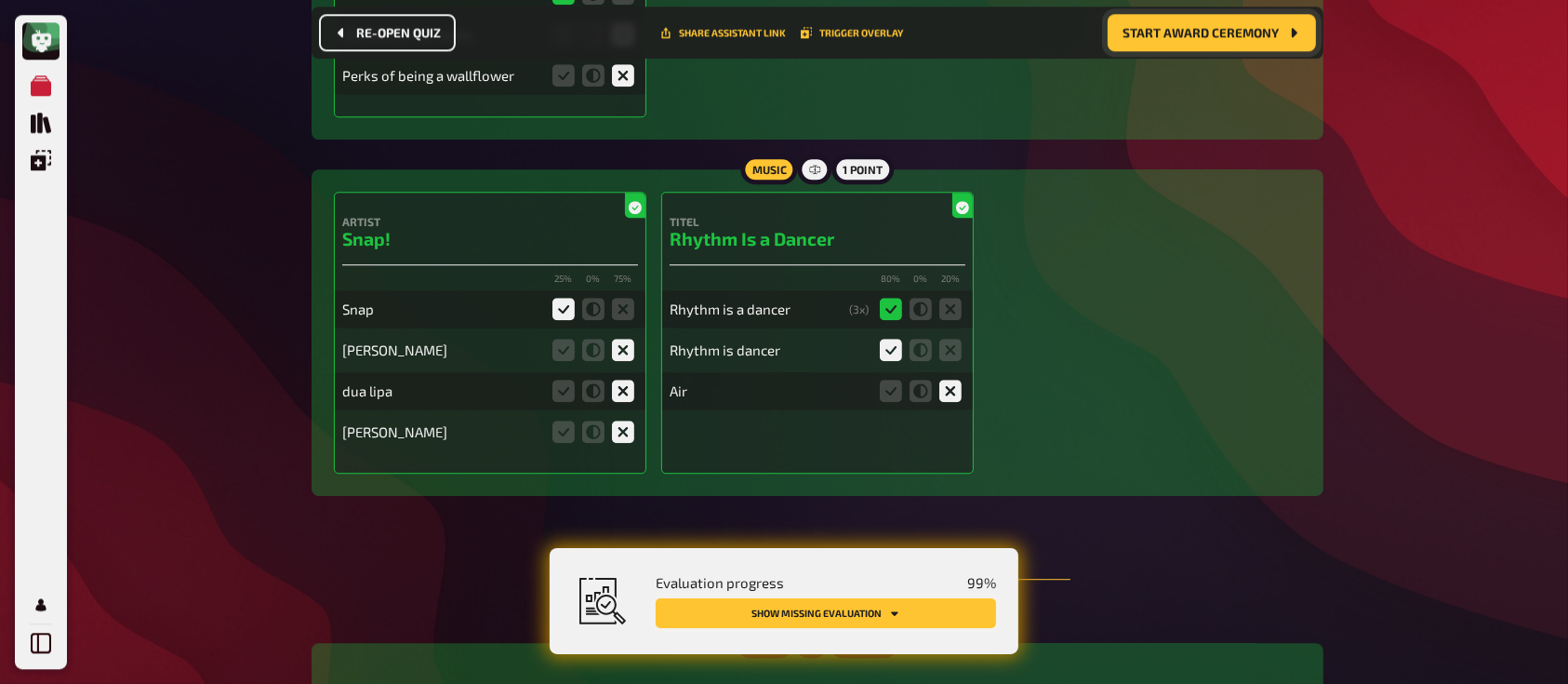
click at [788, 608] on button "Show missing evaluation" at bounding box center [826, 613] width 340 height 30
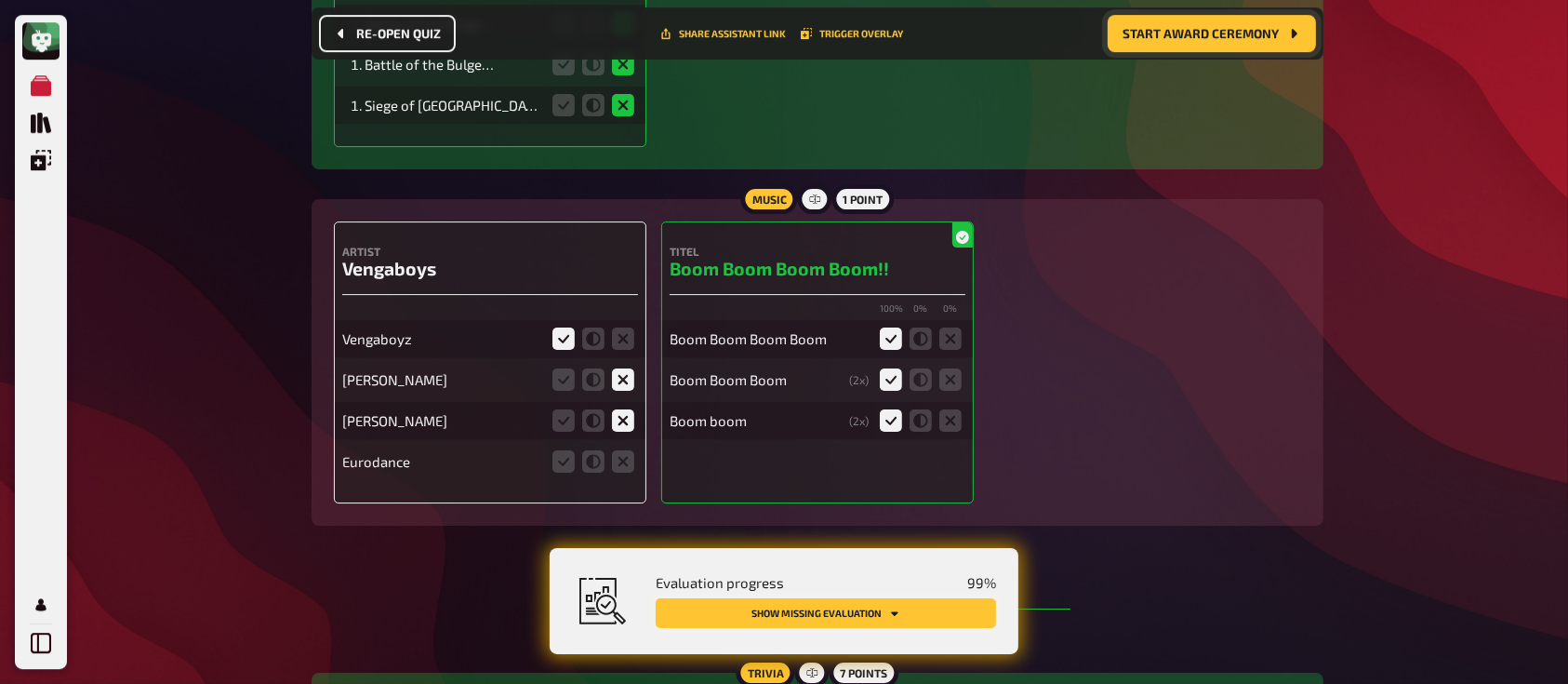
scroll to position [13228, 0]
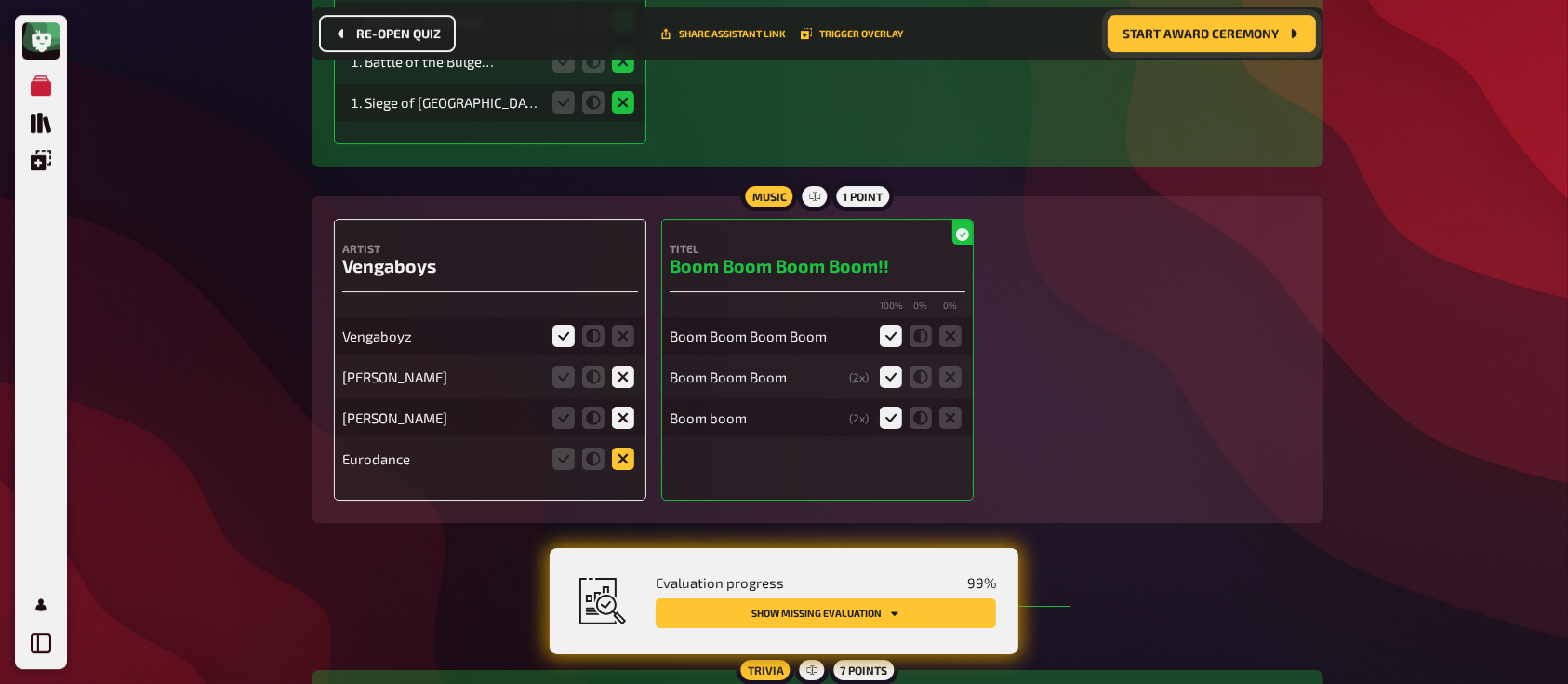
click at [626, 447] on icon at bounding box center [623, 458] width 22 height 22
click at [0, 0] on input "radio" at bounding box center [0, 0] width 0 height 0
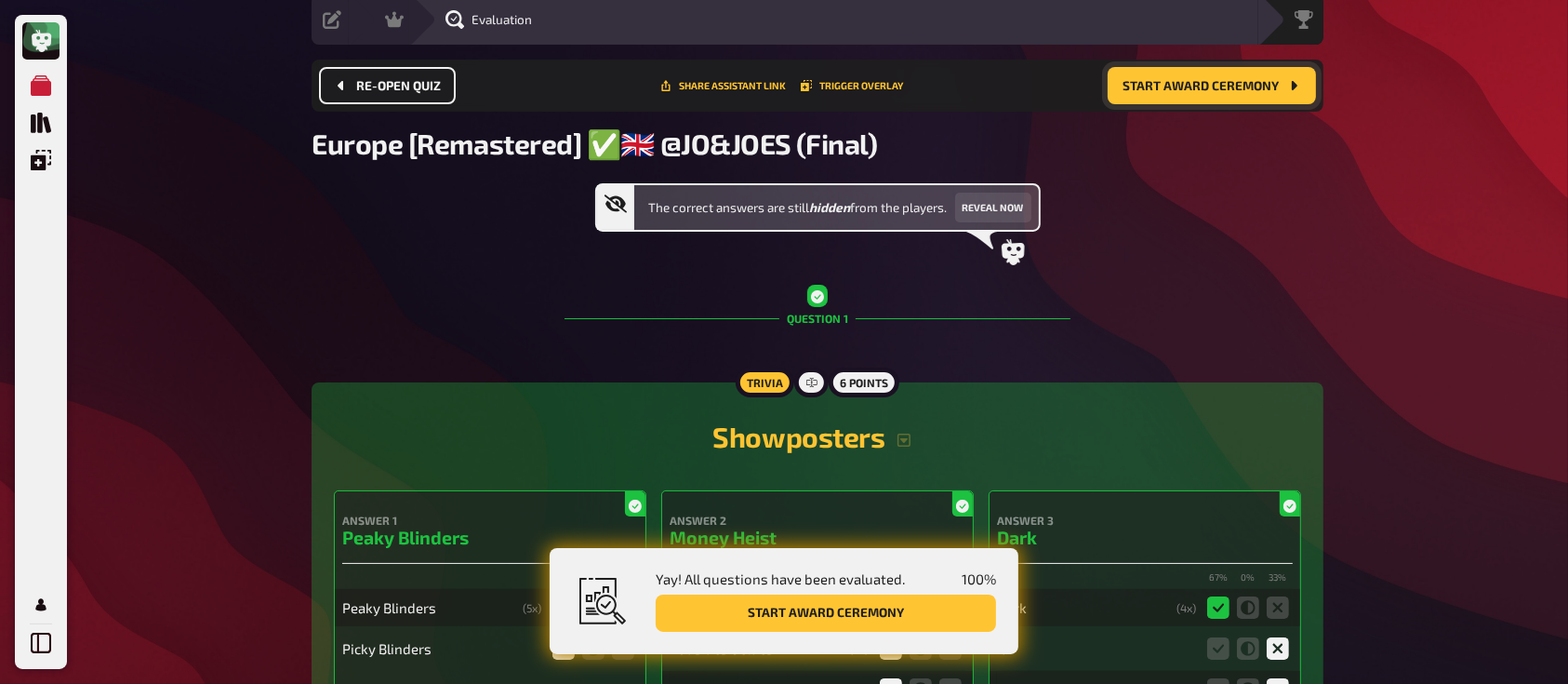
scroll to position [0, 0]
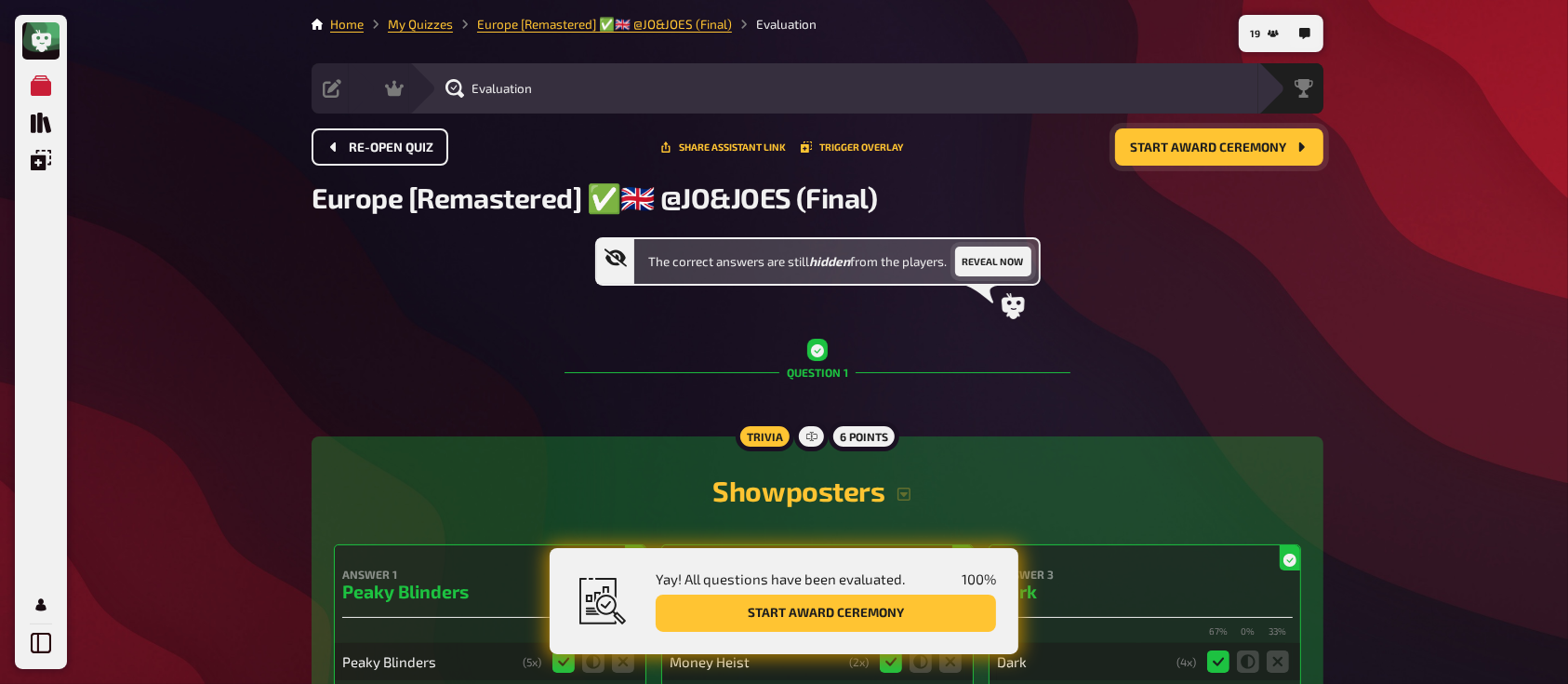
click at [986, 251] on button "Reveal now" at bounding box center [993, 262] width 77 height 30
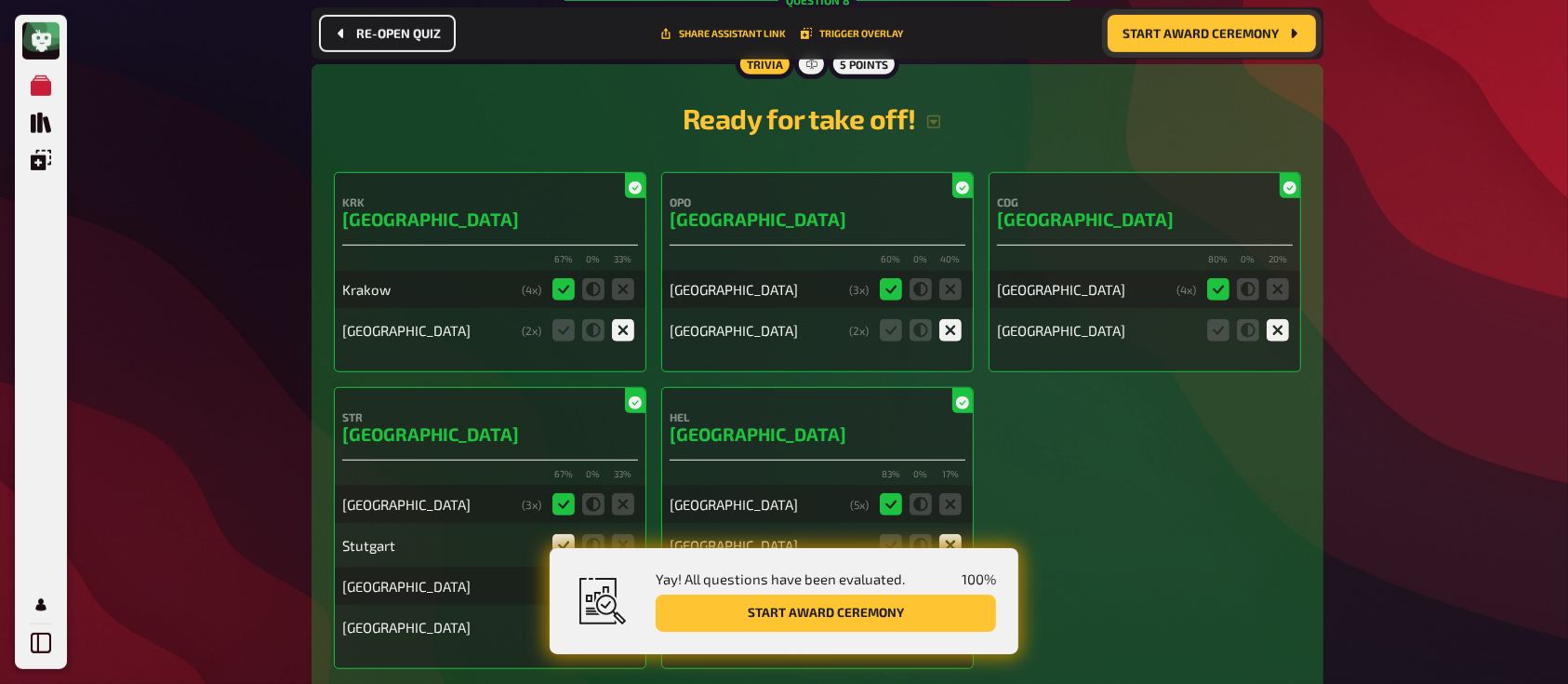
scroll to position [8236, 0]
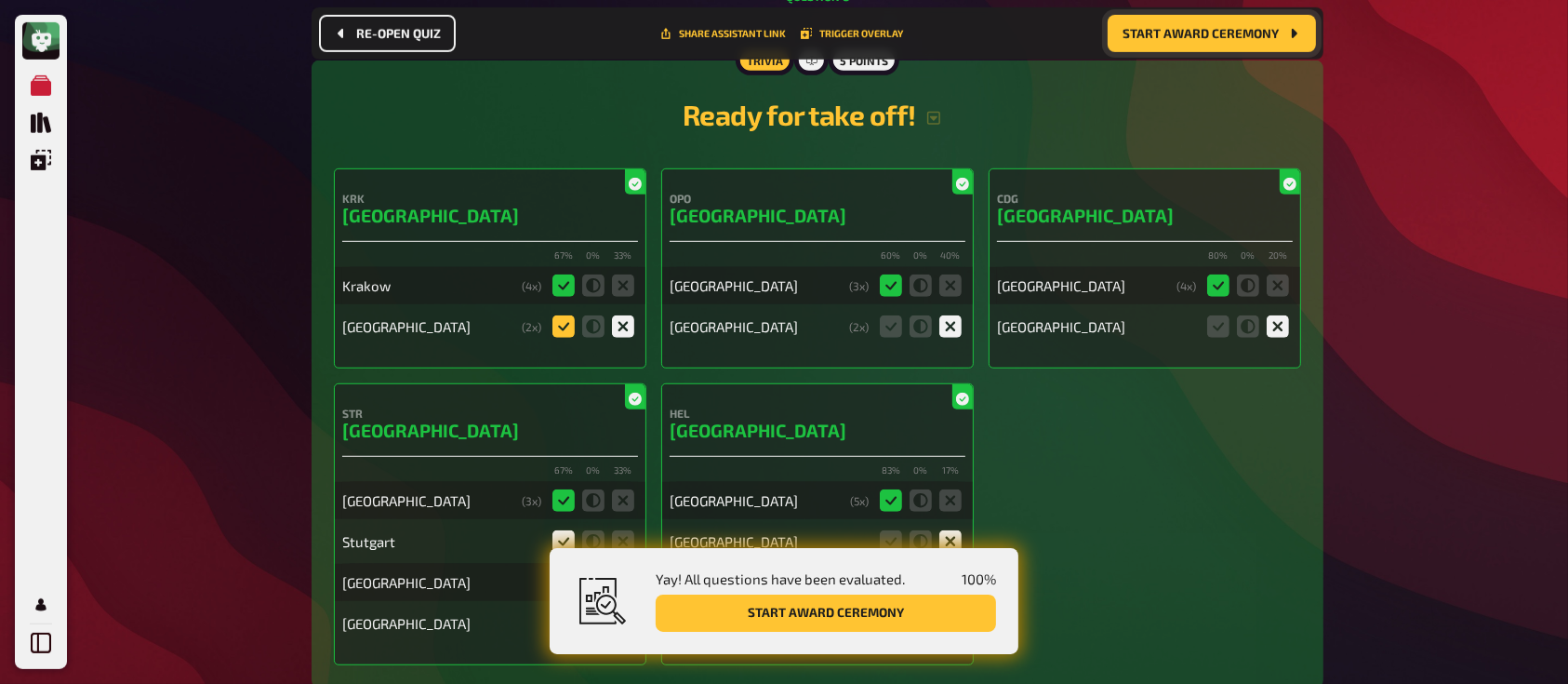
click at [558, 316] on icon at bounding box center [563, 327] width 22 height 22
click at [0, 0] on input "radio" at bounding box center [0, 0] width 0 height 0
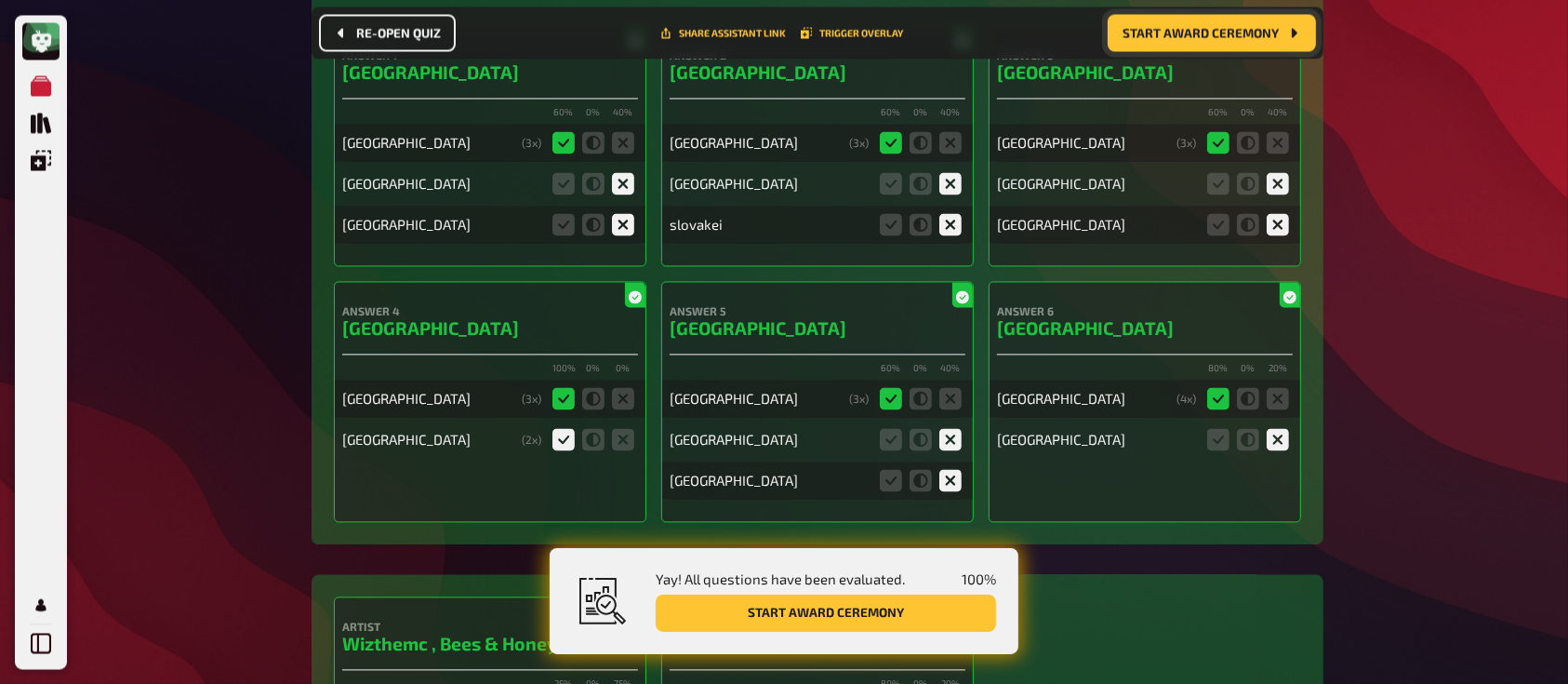
scroll to position [10823, 0]
click at [895, 430] on icon at bounding box center [891, 441] width 22 height 22
click at [0, 0] on input "radio" at bounding box center [0, 0] width 0 height 0
click at [1215, 430] on icon at bounding box center [1218, 441] width 22 height 22
click at [0, 0] on input "radio" at bounding box center [0, 0] width 0 height 0
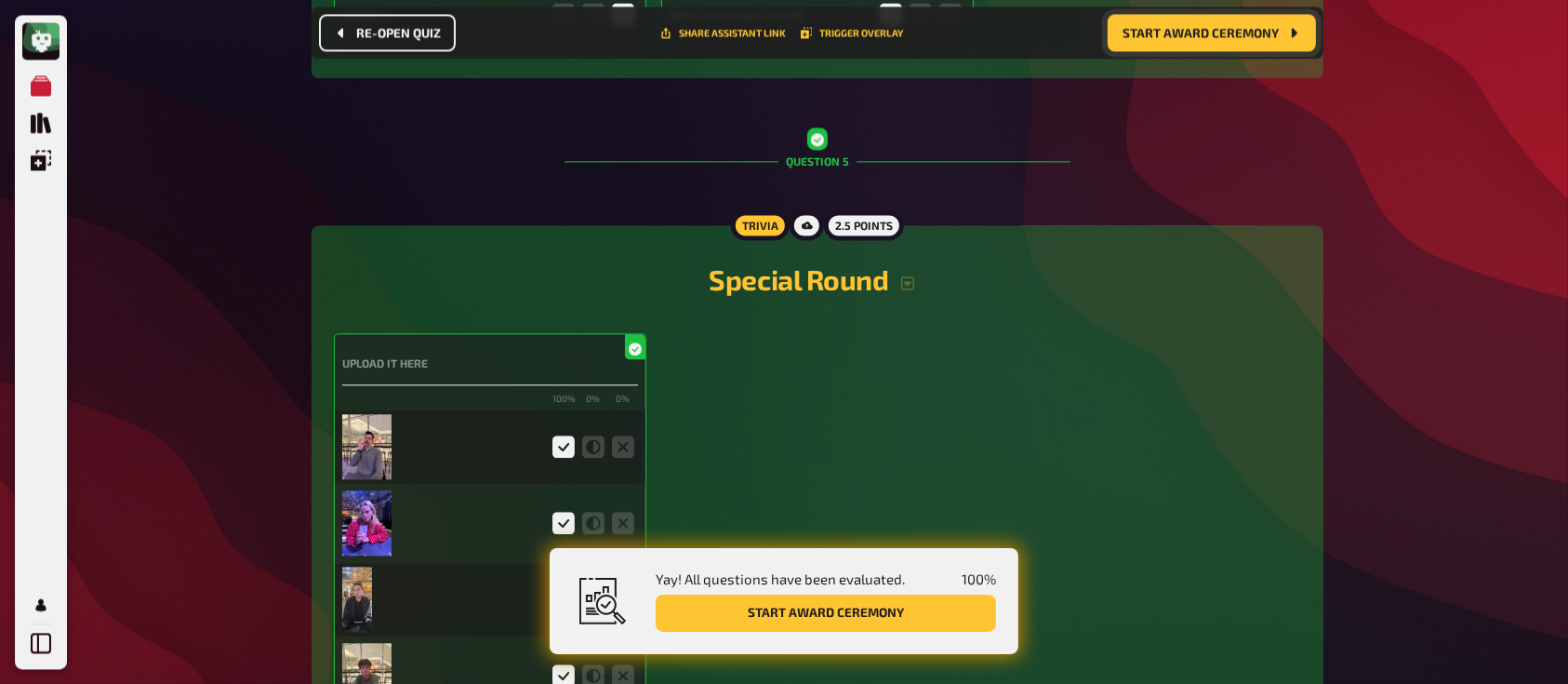
scroll to position [4123, 0]
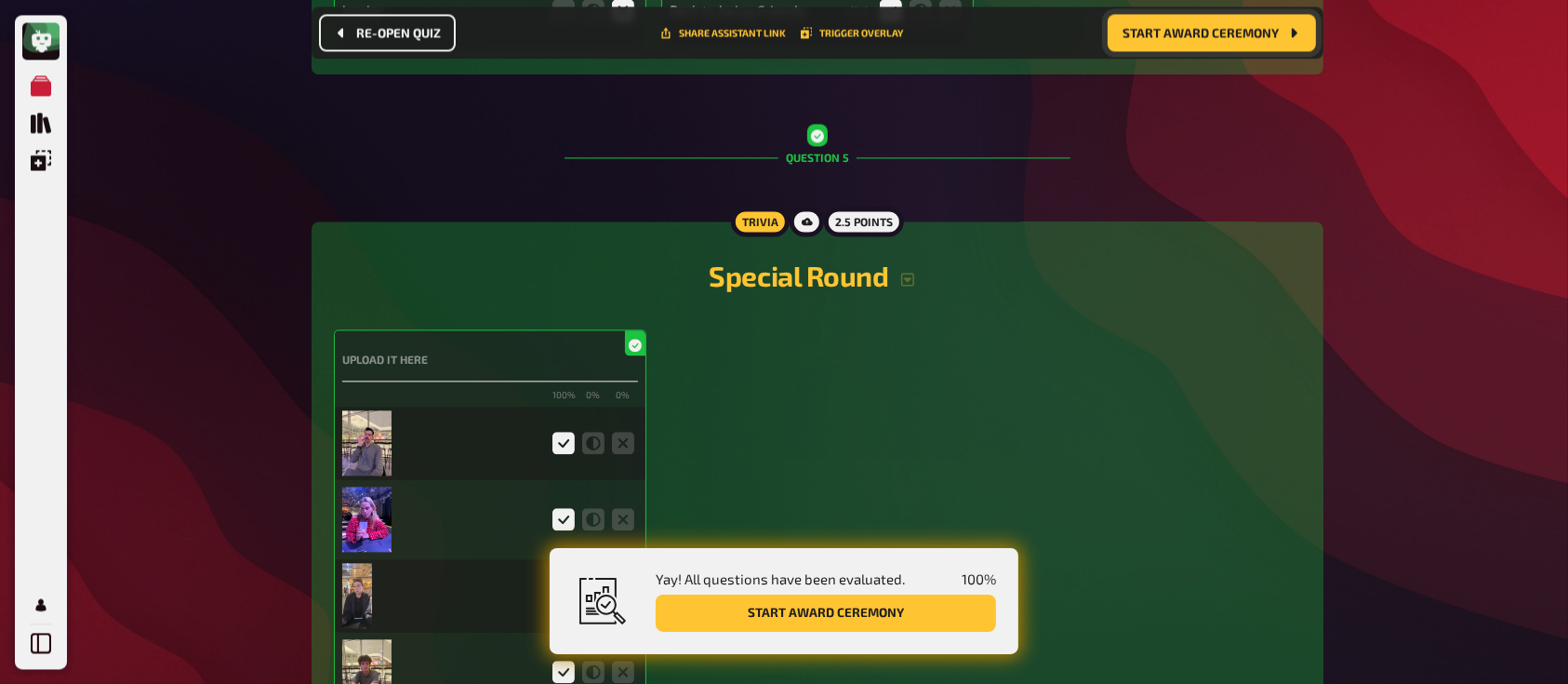
click at [845, 612] on button "Start award ceremony" at bounding box center [826, 612] width 340 height 37
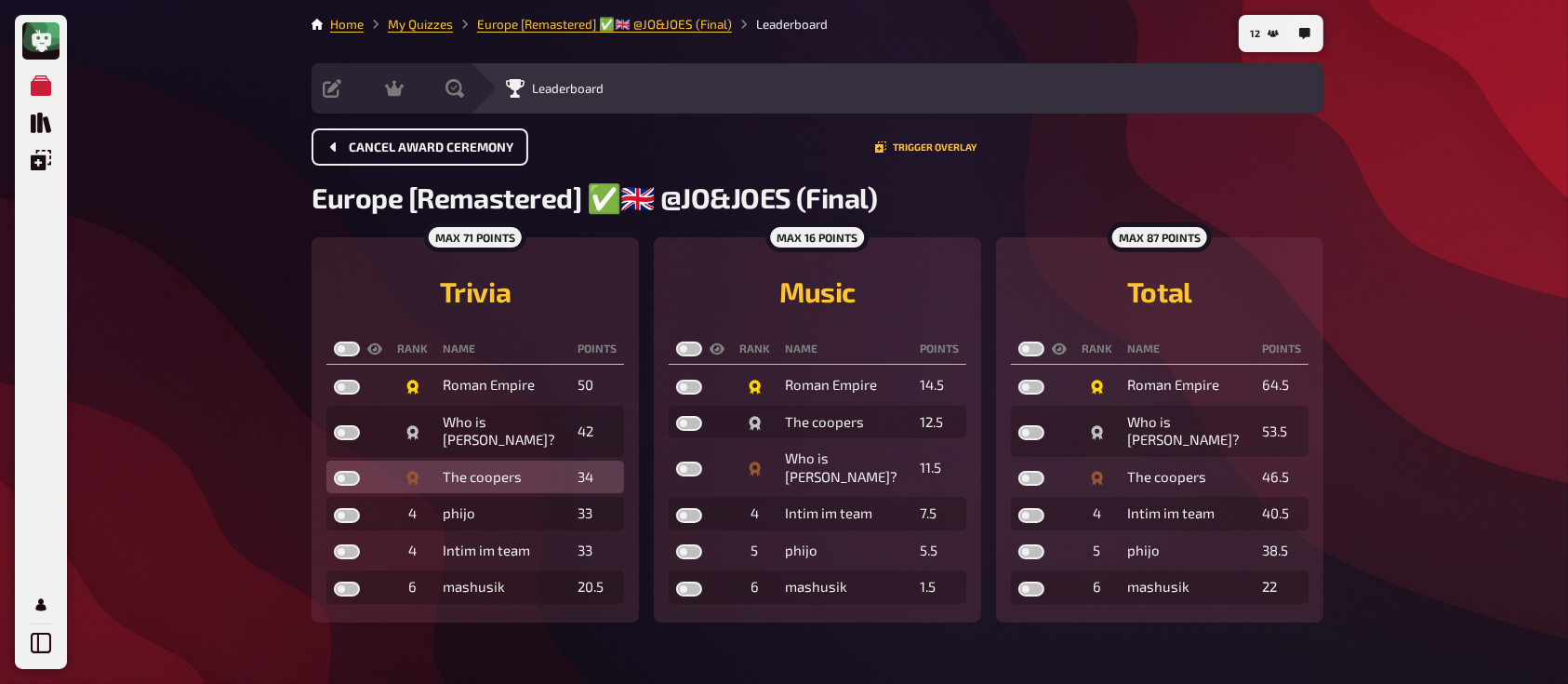
click at [349, 471] on label at bounding box center [346, 478] width 26 height 15
click at [334, 470] on input "checkbox" at bounding box center [333, 470] width 1 height 1
checkbox input "true"
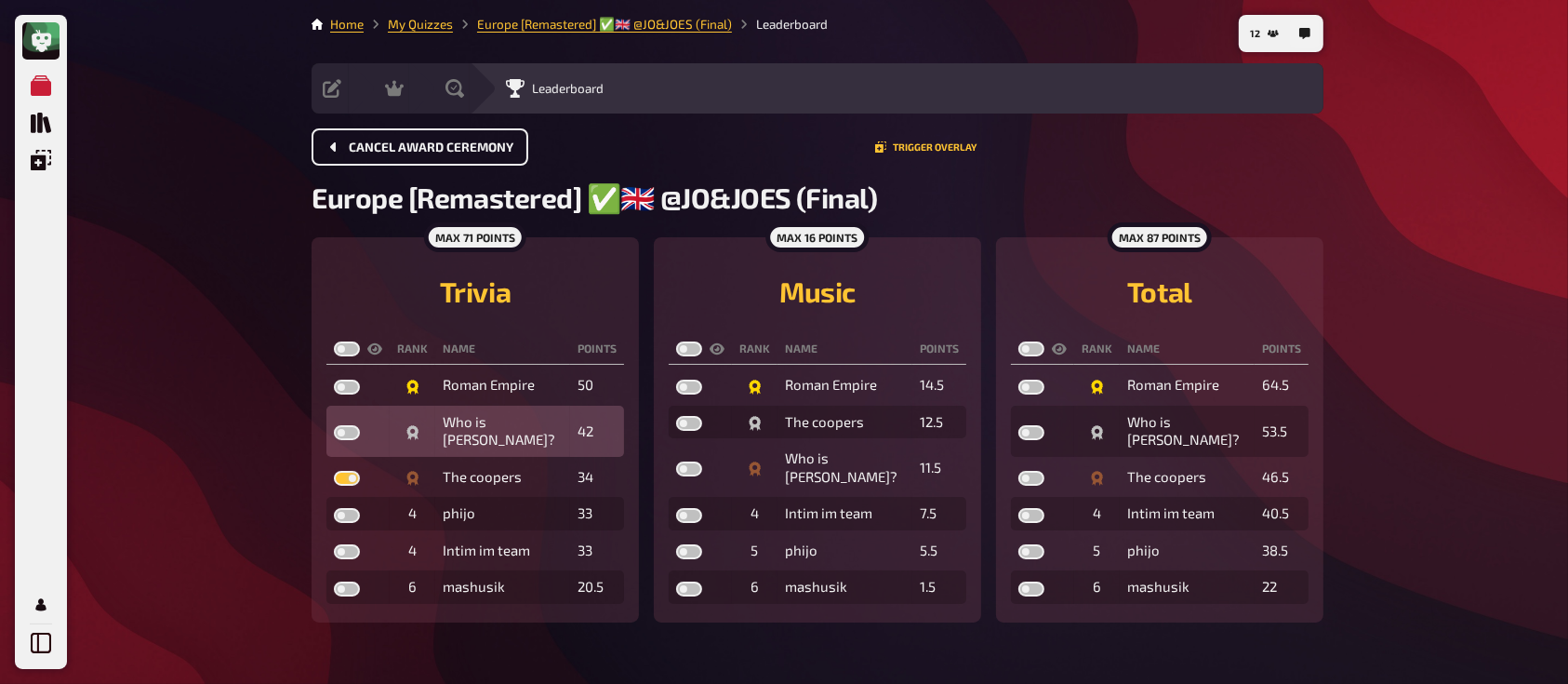
click at [352, 426] on label at bounding box center [346, 432] width 26 height 15
click at [334, 425] on input "checkbox" at bounding box center [333, 424] width 1 height 1
checkbox input "true"
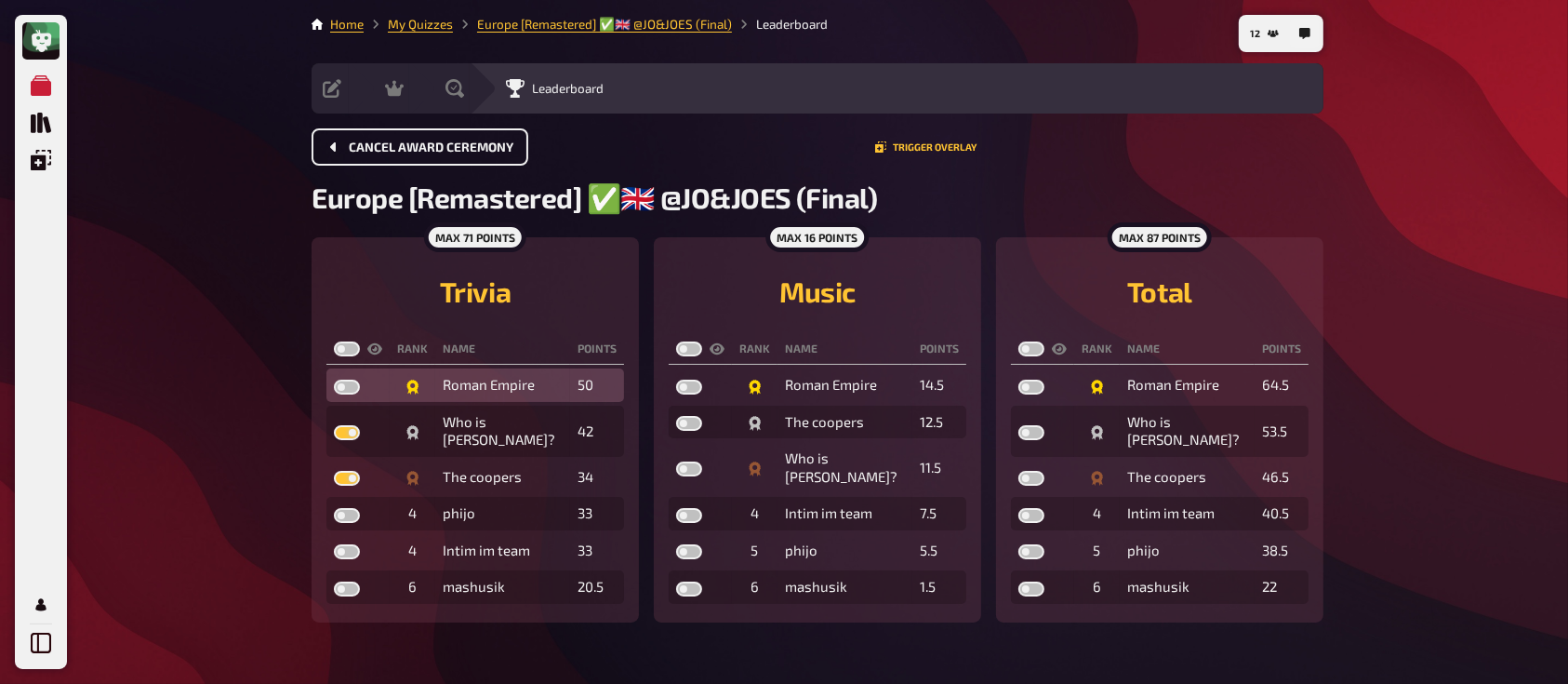
click at [355, 382] on label at bounding box center [346, 386] width 26 height 15
click at [334, 379] on input "checkbox" at bounding box center [333, 378] width 1 height 1
checkbox input "true"
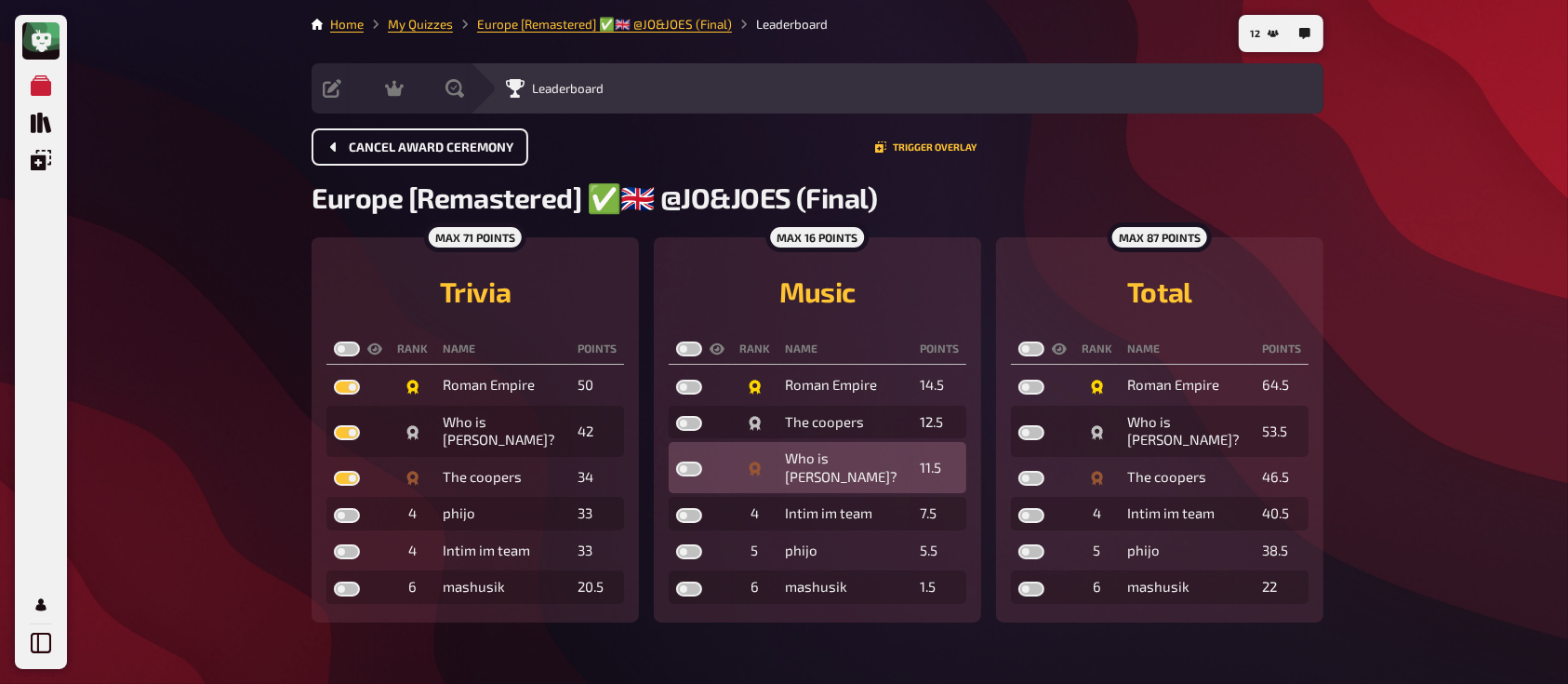
click at [696, 461] on label at bounding box center [689, 468] width 26 height 15
click at [676, 460] on input "checkbox" at bounding box center [675, 460] width 1 height 1
checkbox input "true"
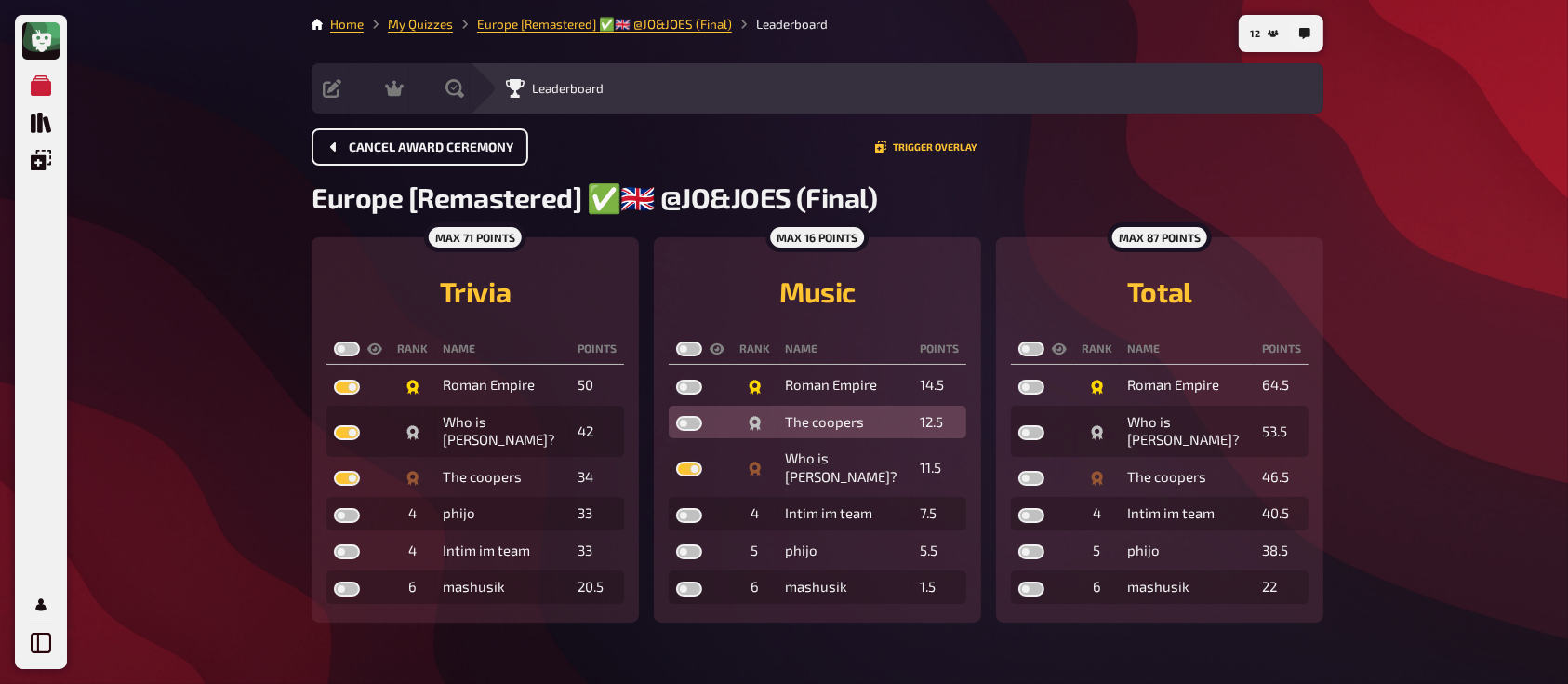
click at [691, 420] on label at bounding box center [689, 423] width 26 height 15
click at [676, 416] on input "checkbox" at bounding box center [675, 415] width 1 height 1
checkbox input "true"
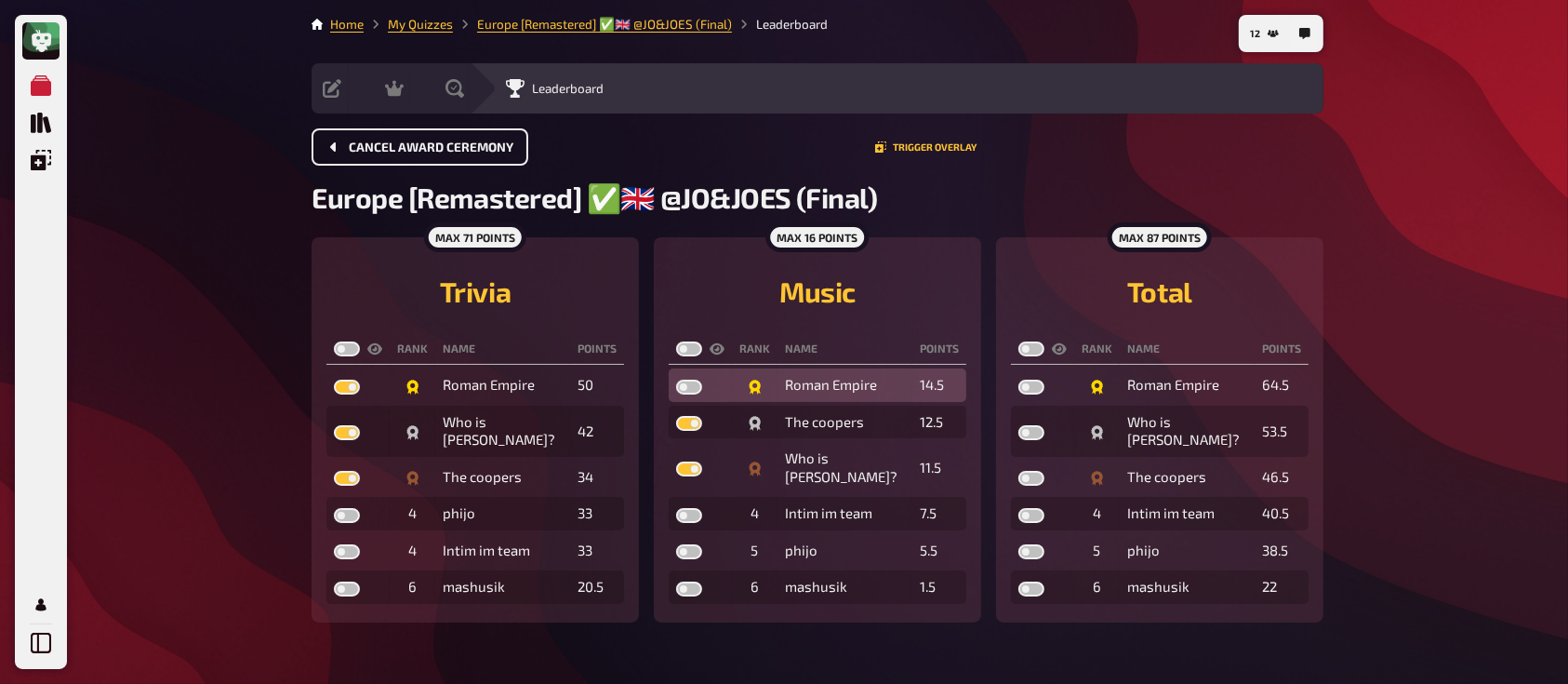
click at [692, 383] on label at bounding box center [689, 386] width 26 height 15
click at [676, 379] on input "checkbox" at bounding box center [675, 378] width 1 height 1
checkbox input "true"
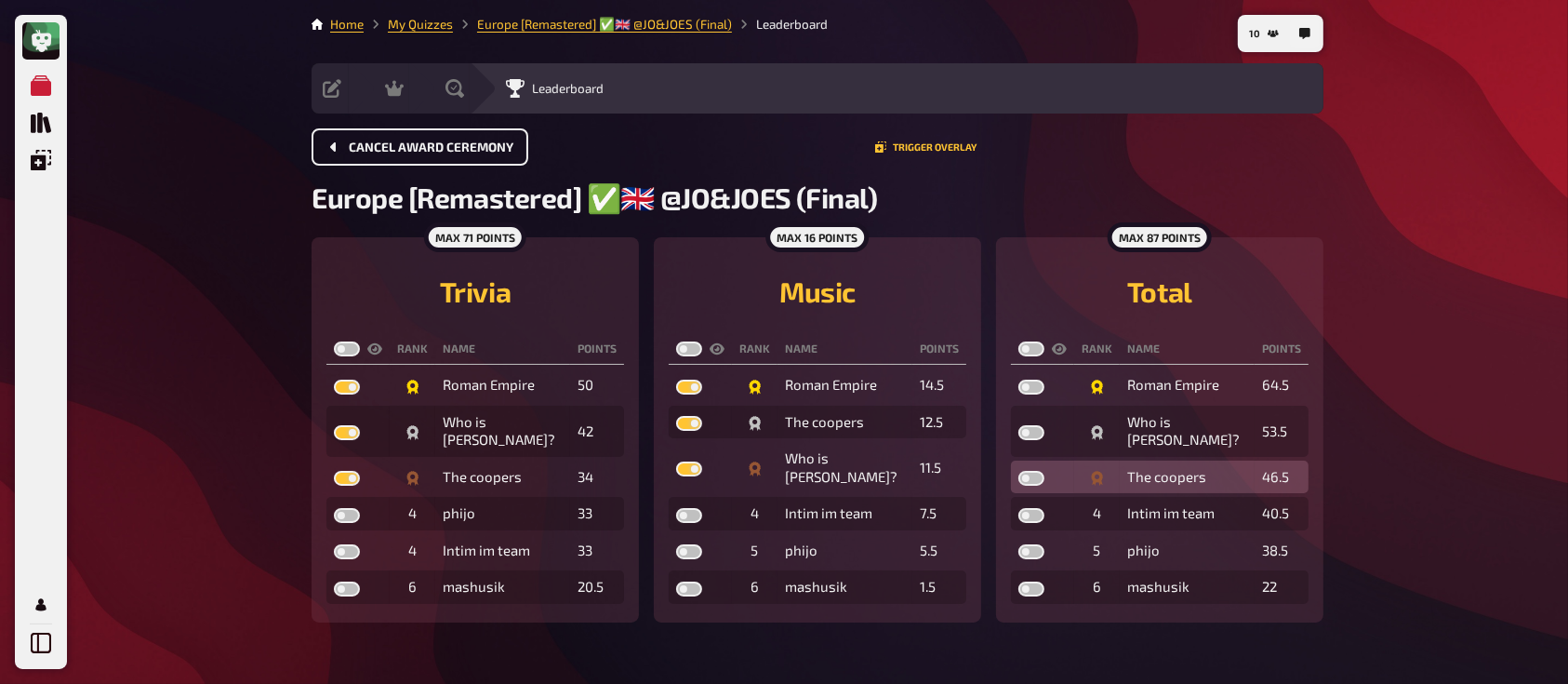
click at [1042, 471] on label at bounding box center [1031, 478] width 26 height 15
click at [1018, 470] on input "checkbox" at bounding box center [1017, 470] width 1 height 1
checkbox input "true"
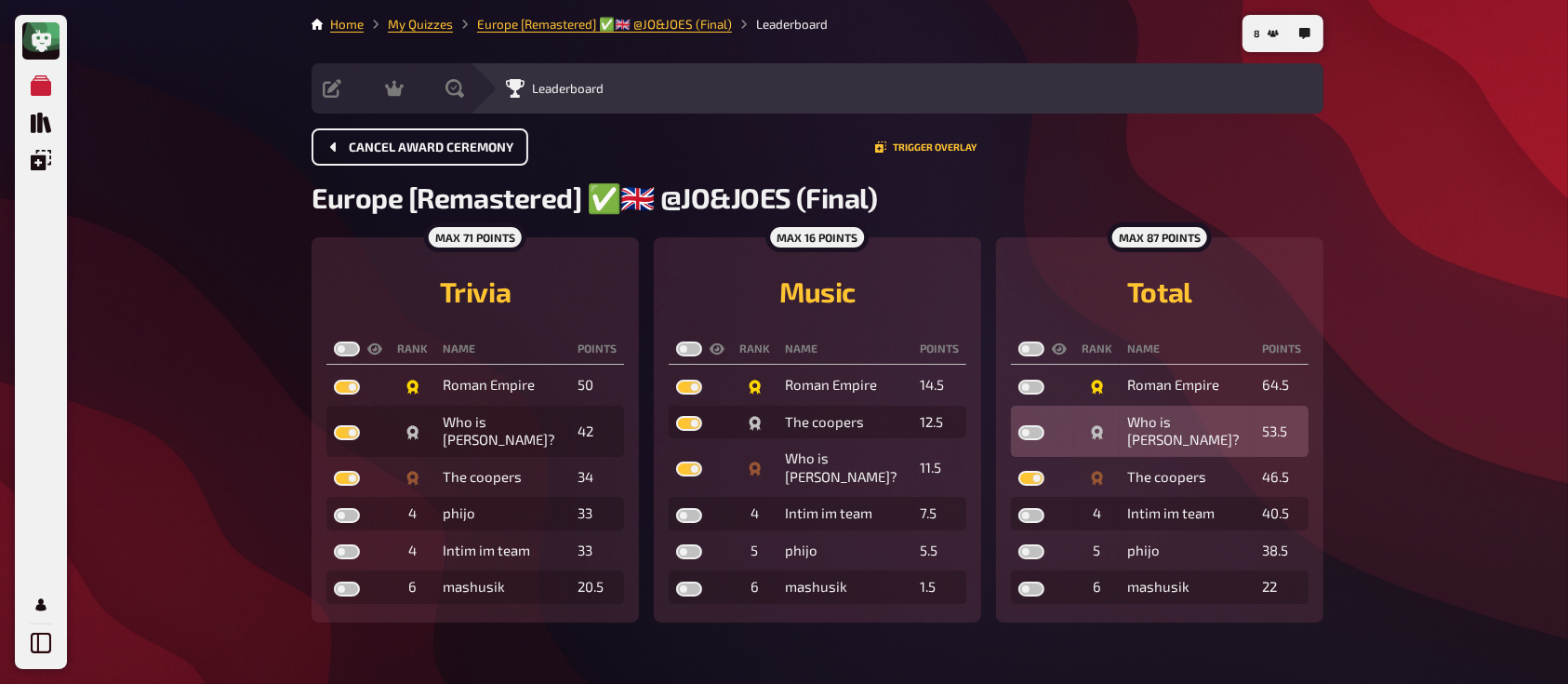
click at [1036, 425] on label at bounding box center [1031, 432] width 26 height 15
click at [1018, 424] on input "checkbox" at bounding box center [1017, 424] width 1 height 1
checkbox input "true"
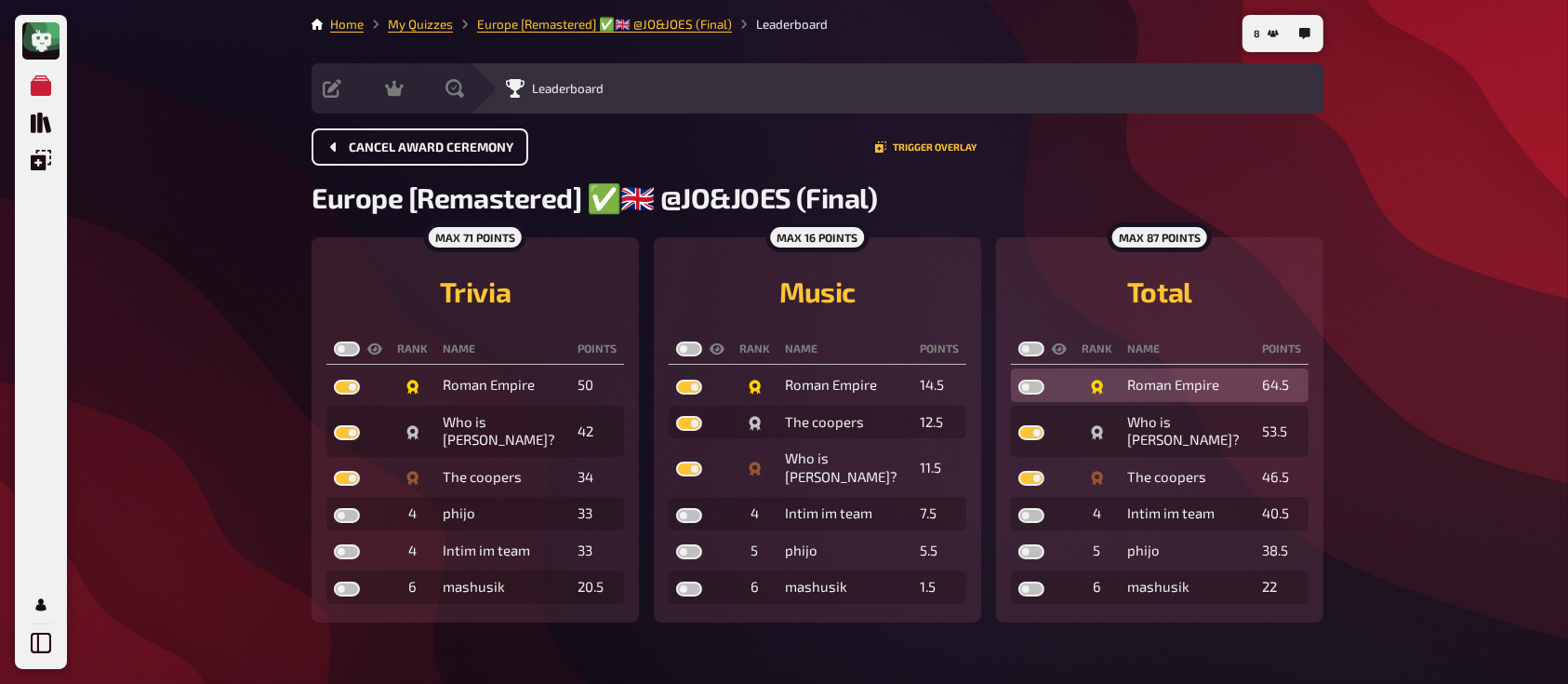
click at [1035, 383] on label at bounding box center [1031, 386] width 26 height 15
click at [1018, 379] on input "checkbox" at bounding box center [1017, 378] width 1 height 1
checkbox input "true"
click at [357, 352] on label at bounding box center [346, 348] width 26 height 15
click at [334, 342] on input "checkbox" at bounding box center [333, 341] width 1 height 1
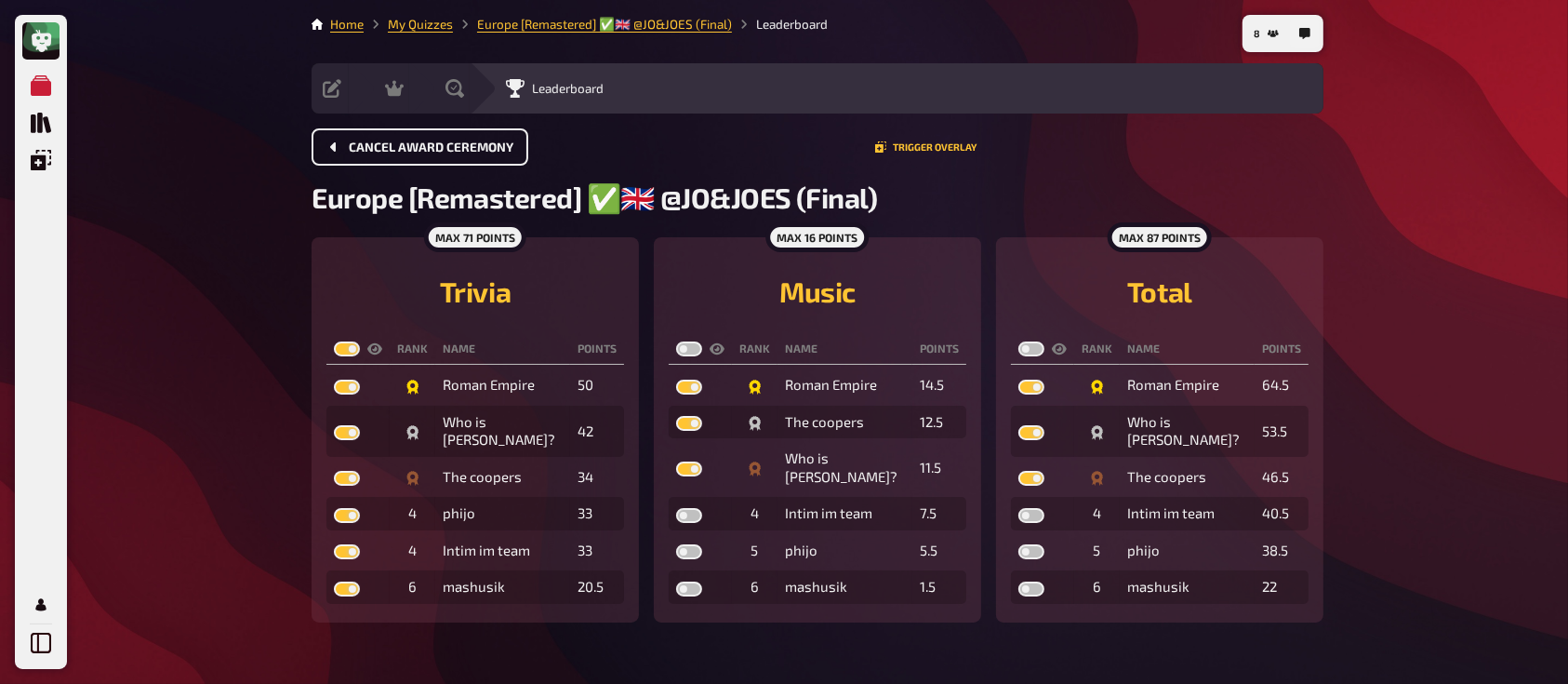
checkbox input "true"
click at [699, 344] on label at bounding box center [689, 348] width 26 height 15
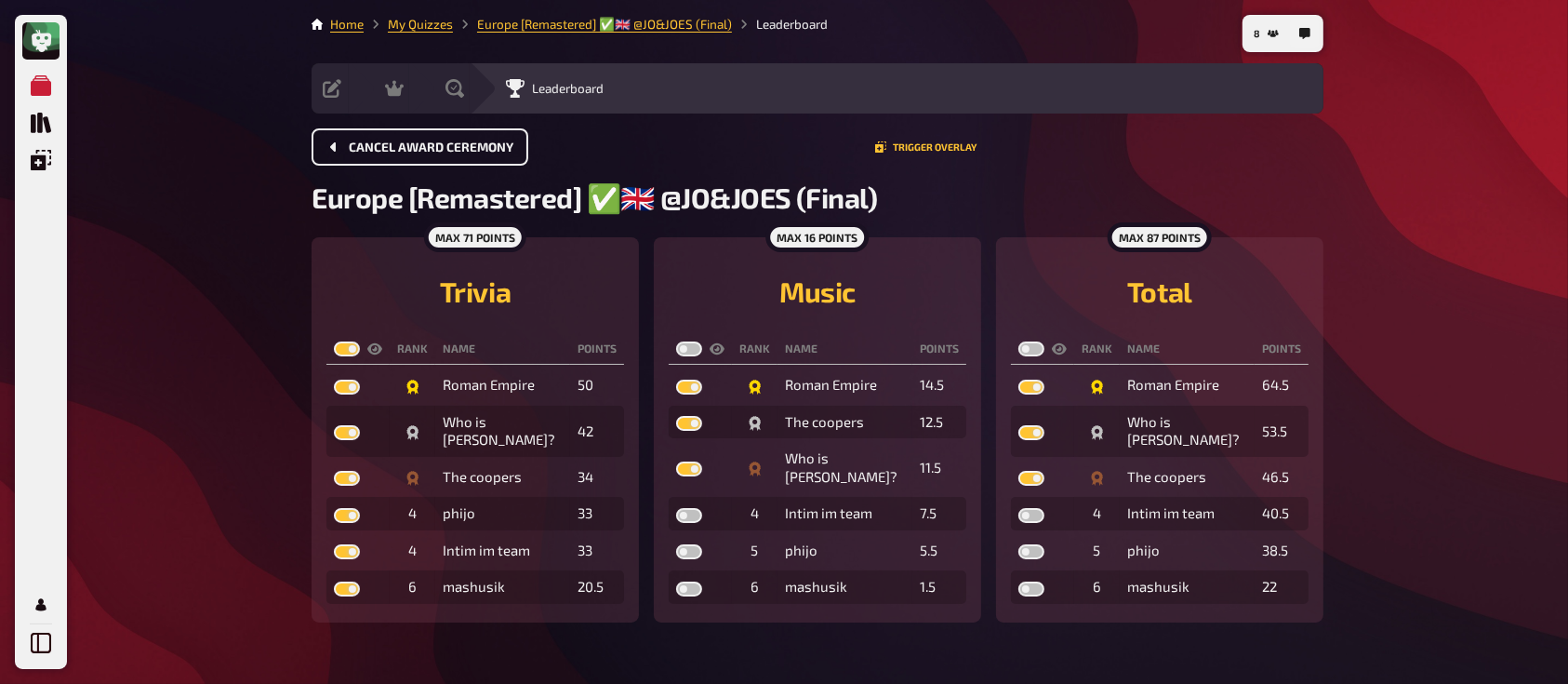
click at [676, 342] on input "checkbox" at bounding box center [675, 341] width 1 height 1
checkbox input "true"
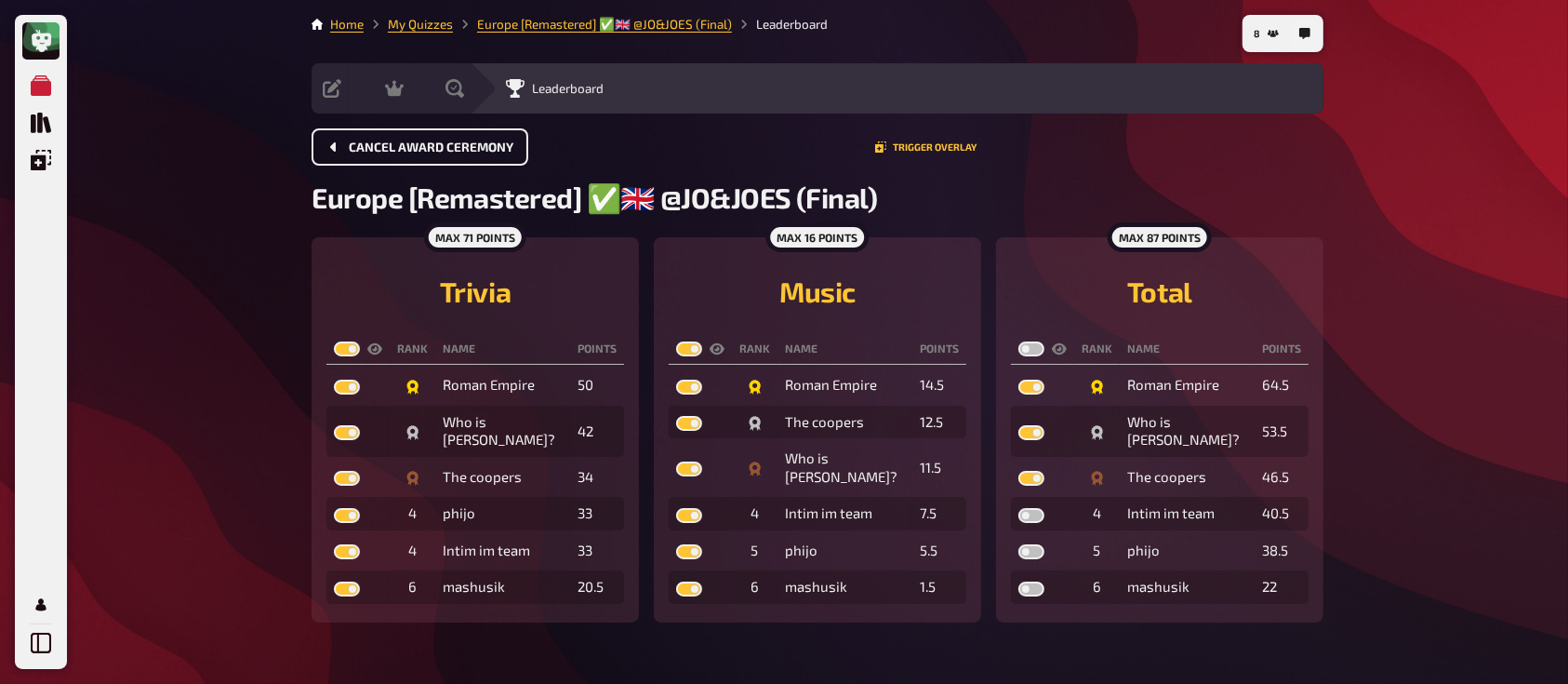
click at [1034, 342] on th at bounding box center [1042, 348] width 64 height 31
click at [1031, 353] on label at bounding box center [1031, 348] width 26 height 15
click at [1018, 342] on input "checkbox" at bounding box center [1017, 341] width 1 height 1
checkbox input "true"
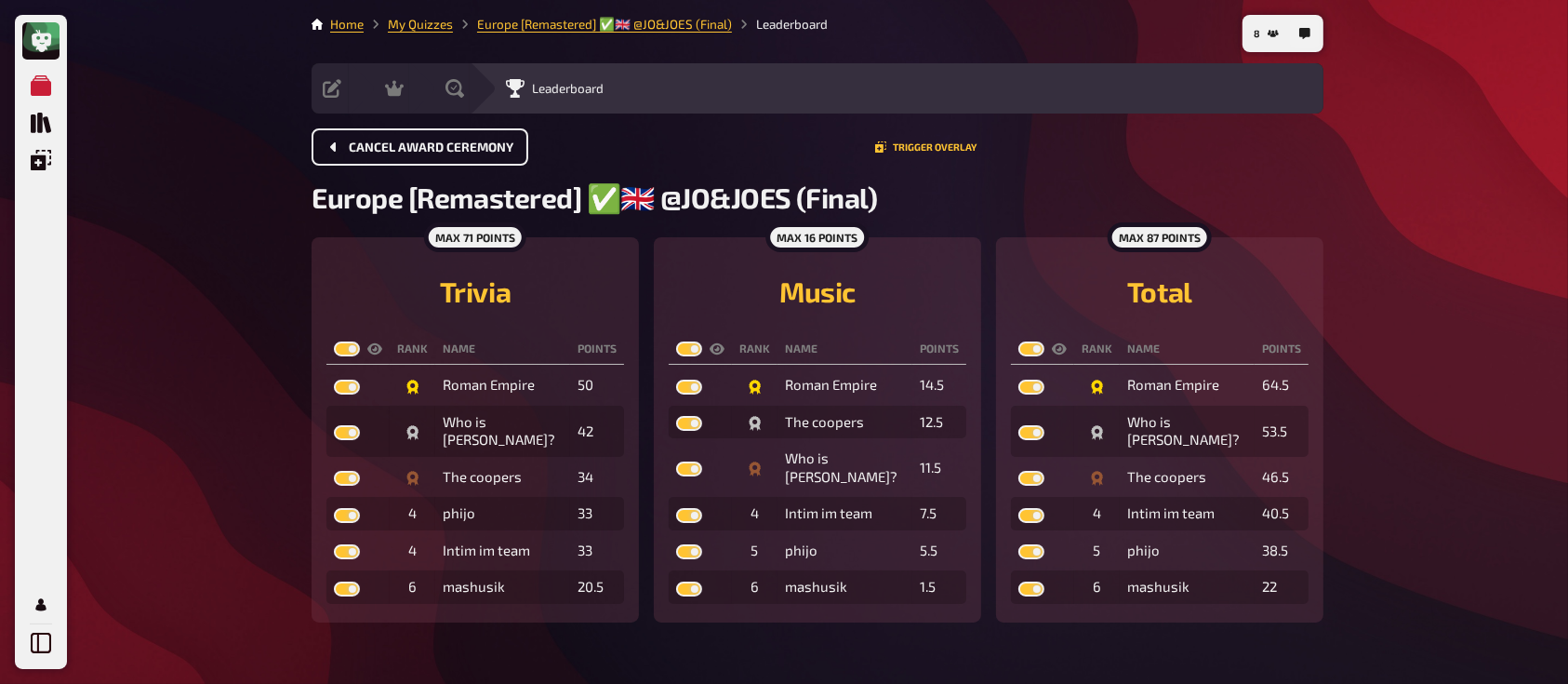
checkbox input "true"
click at [522, 87] on span "Evaluation" at bounding box center [502, 88] width 61 height 15
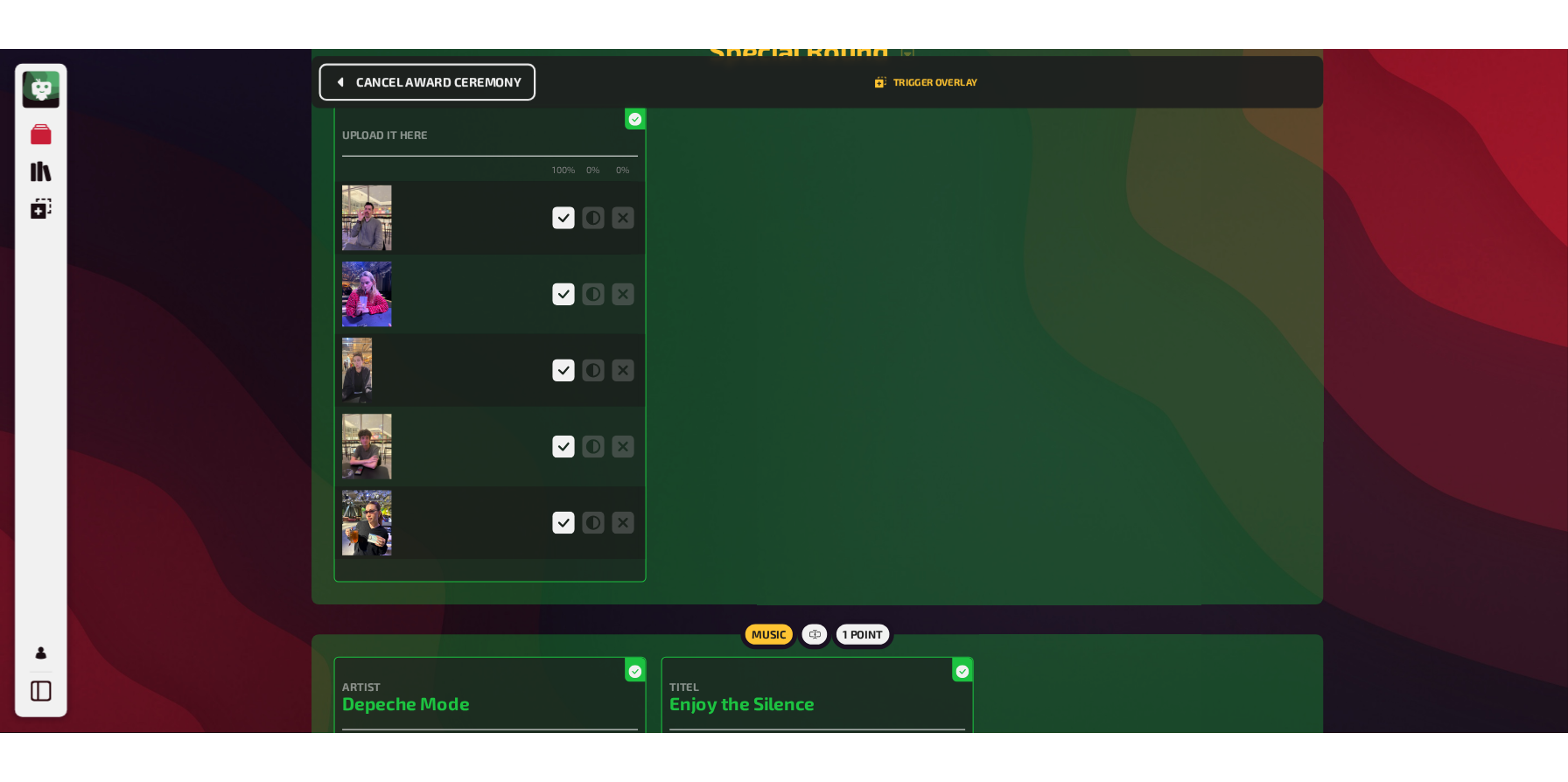
scroll to position [4206, 0]
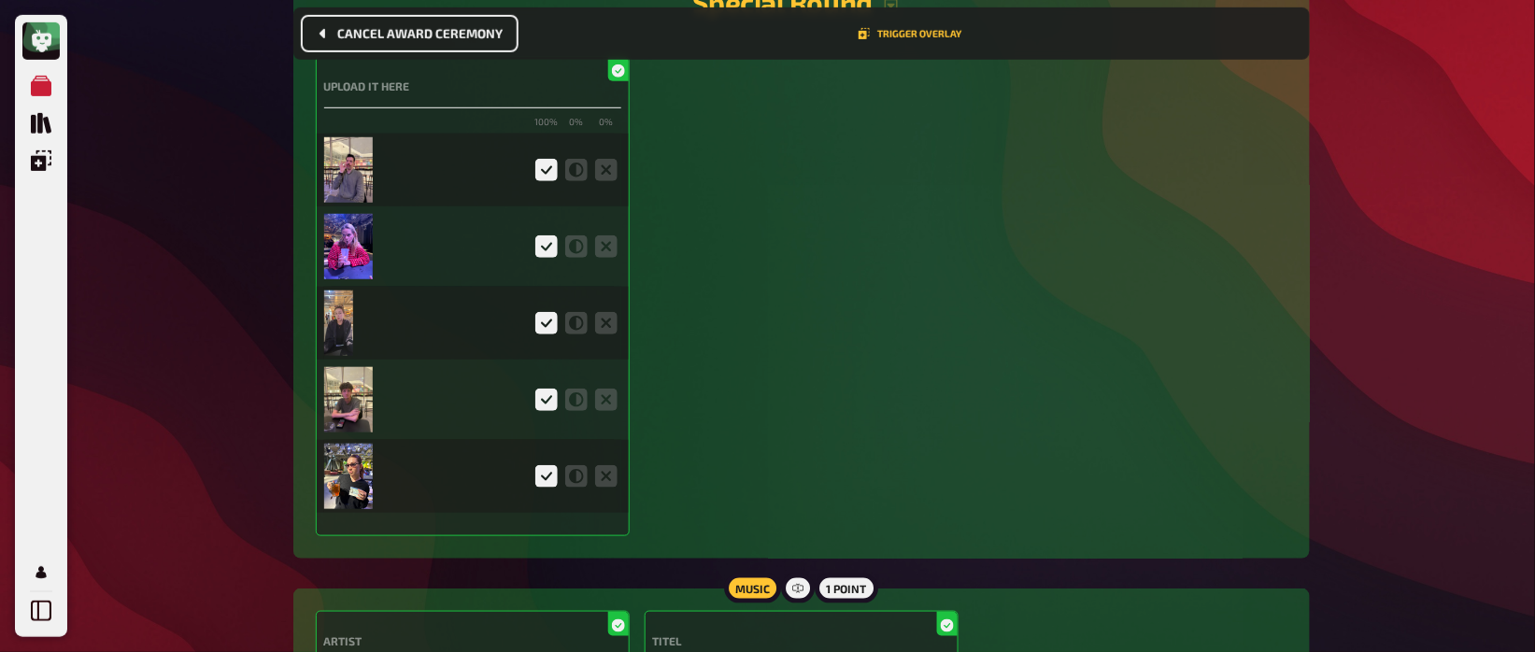
click at [347, 164] on img at bounding box center [349, 169] width 50 height 65
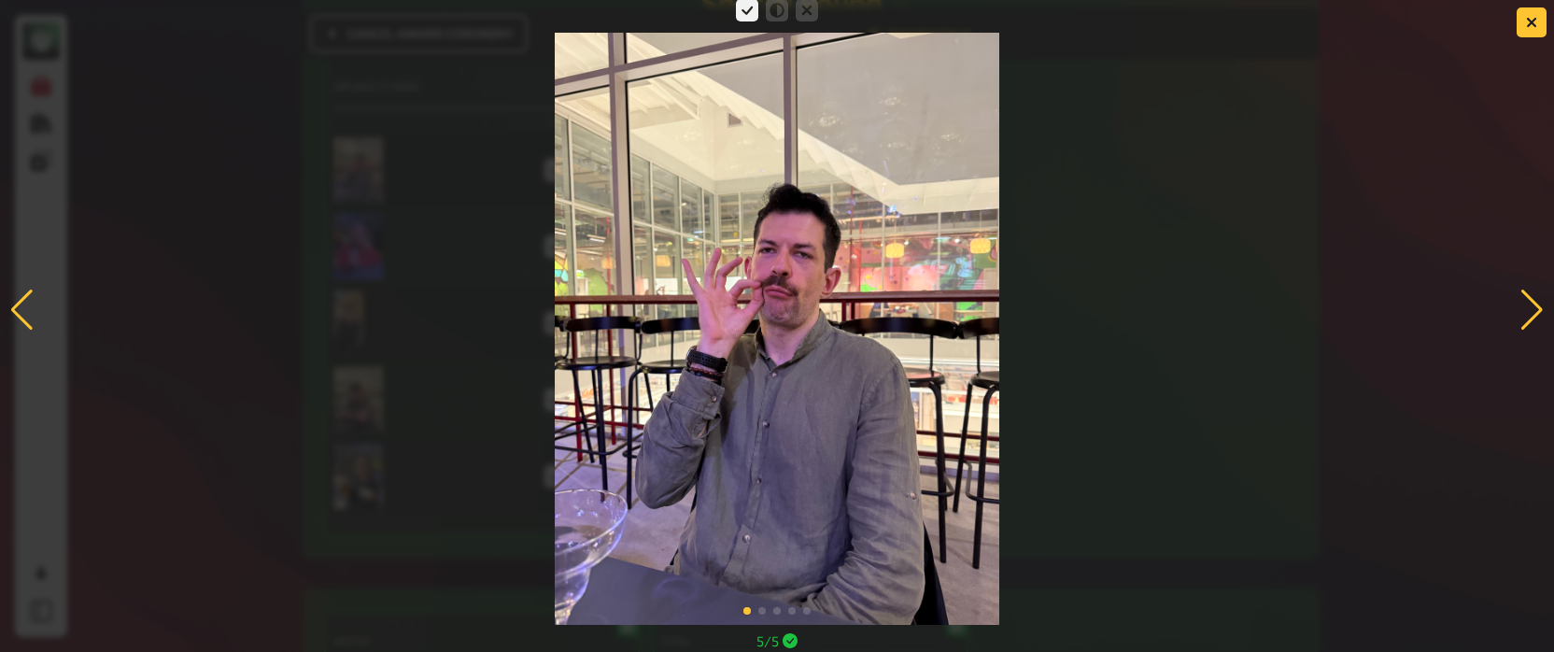
click at [1174, 309] on div at bounding box center [777, 310] width 1554 height 630
click at [1443, 354] on div at bounding box center [777, 310] width 1554 height 630
click at [1459, 309] on div at bounding box center [777, 310] width 1554 height 630
click at [1197, 251] on div at bounding box center [777, 310] width 1554 height 630
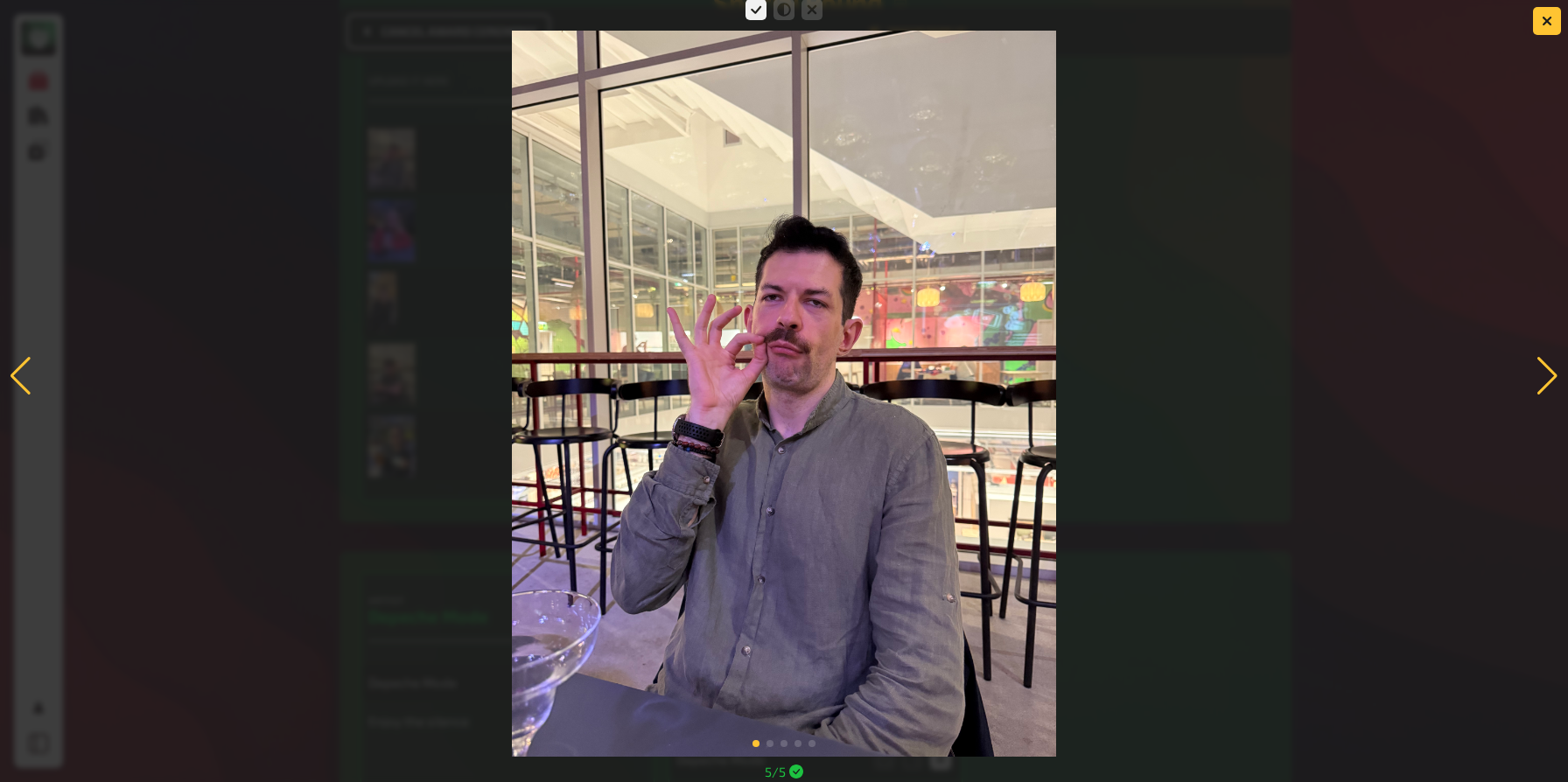
click at [1493, 368] on div at bounding box center [1546, 376] width 23 height 38
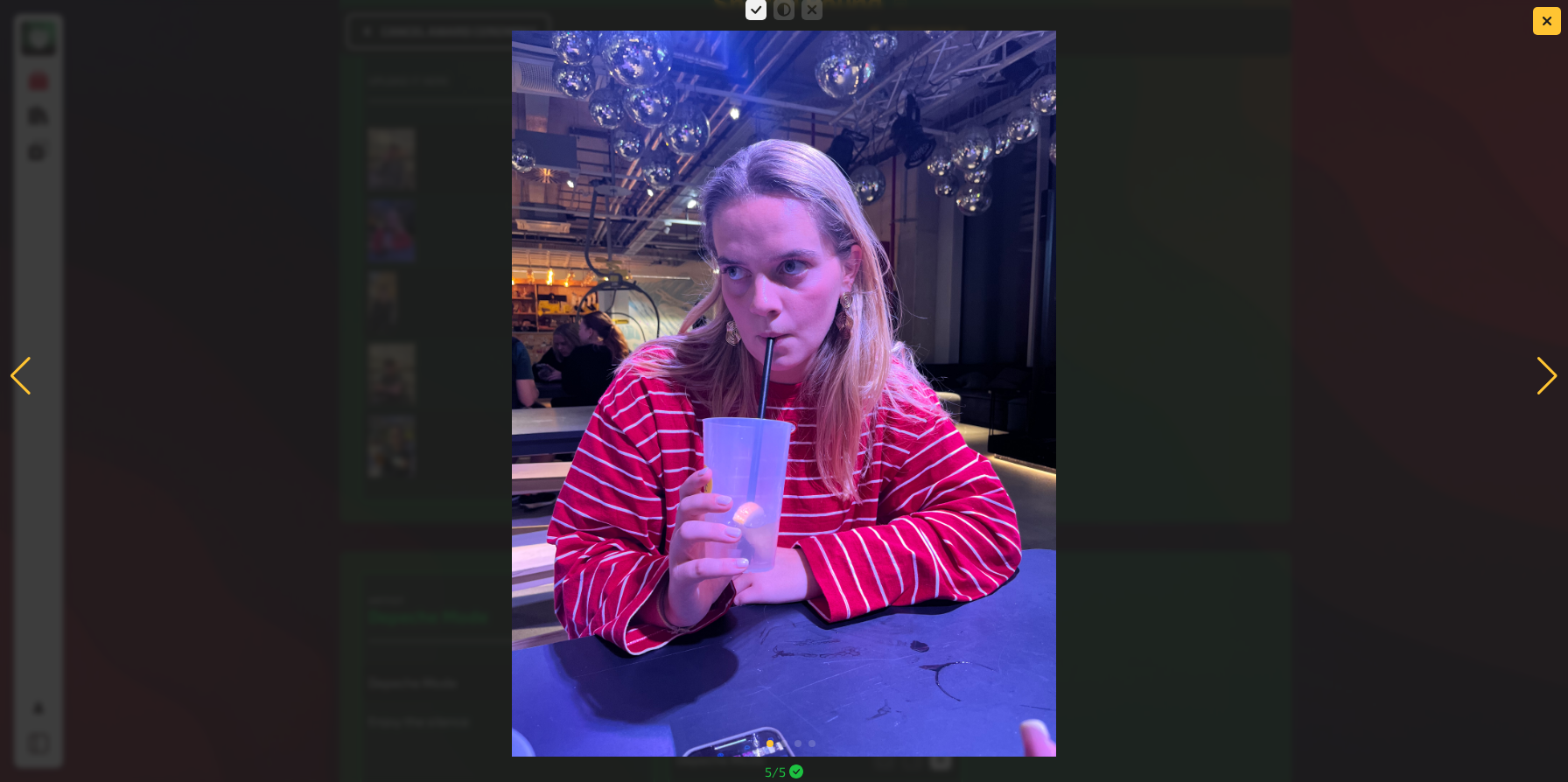
click at [1493, 368] on div at bounding box center [1546, 376] width 23 height 38
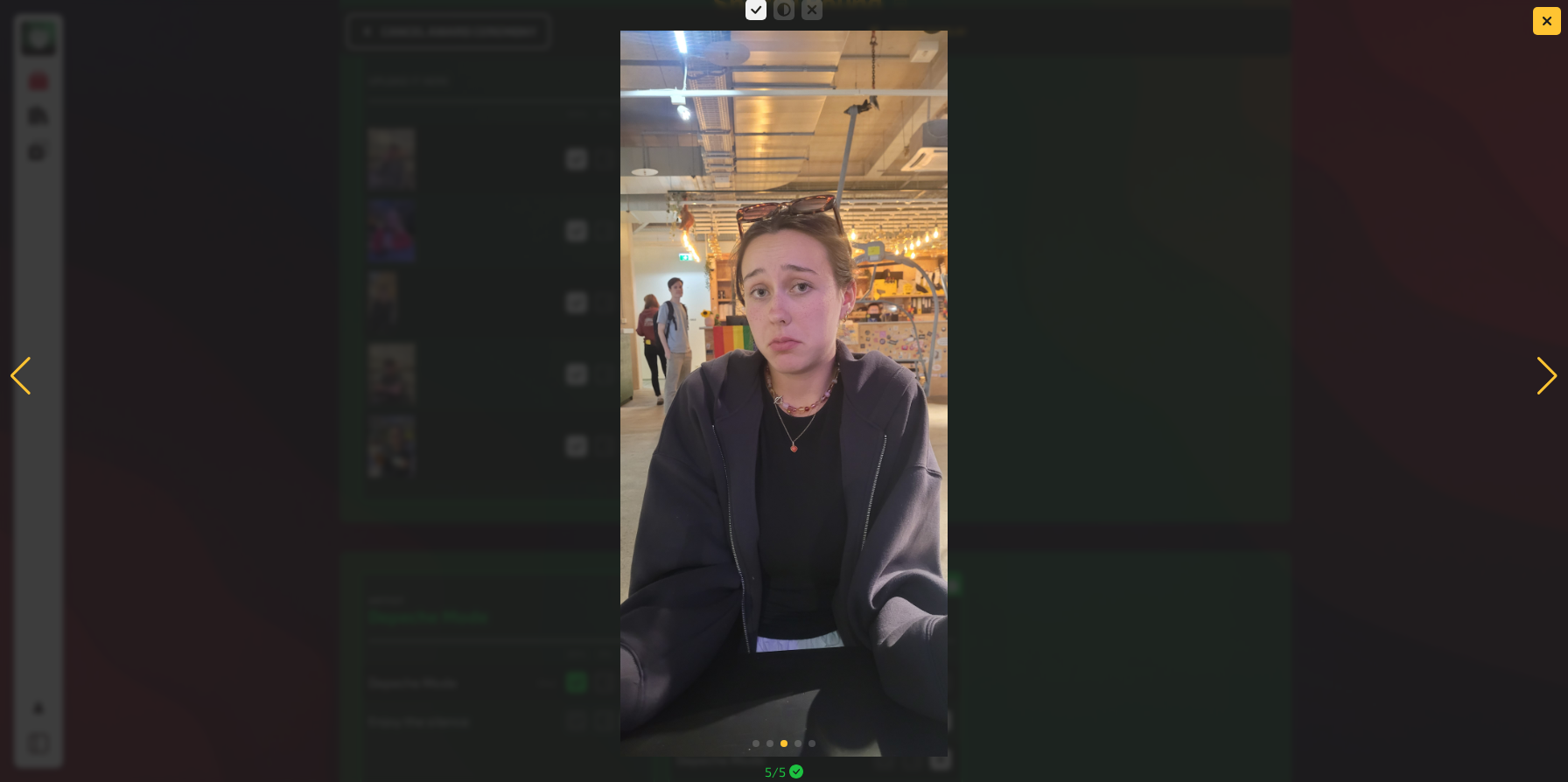
click at [1493, 368] on div at bounding box center [1546, 376] width 23 height 38
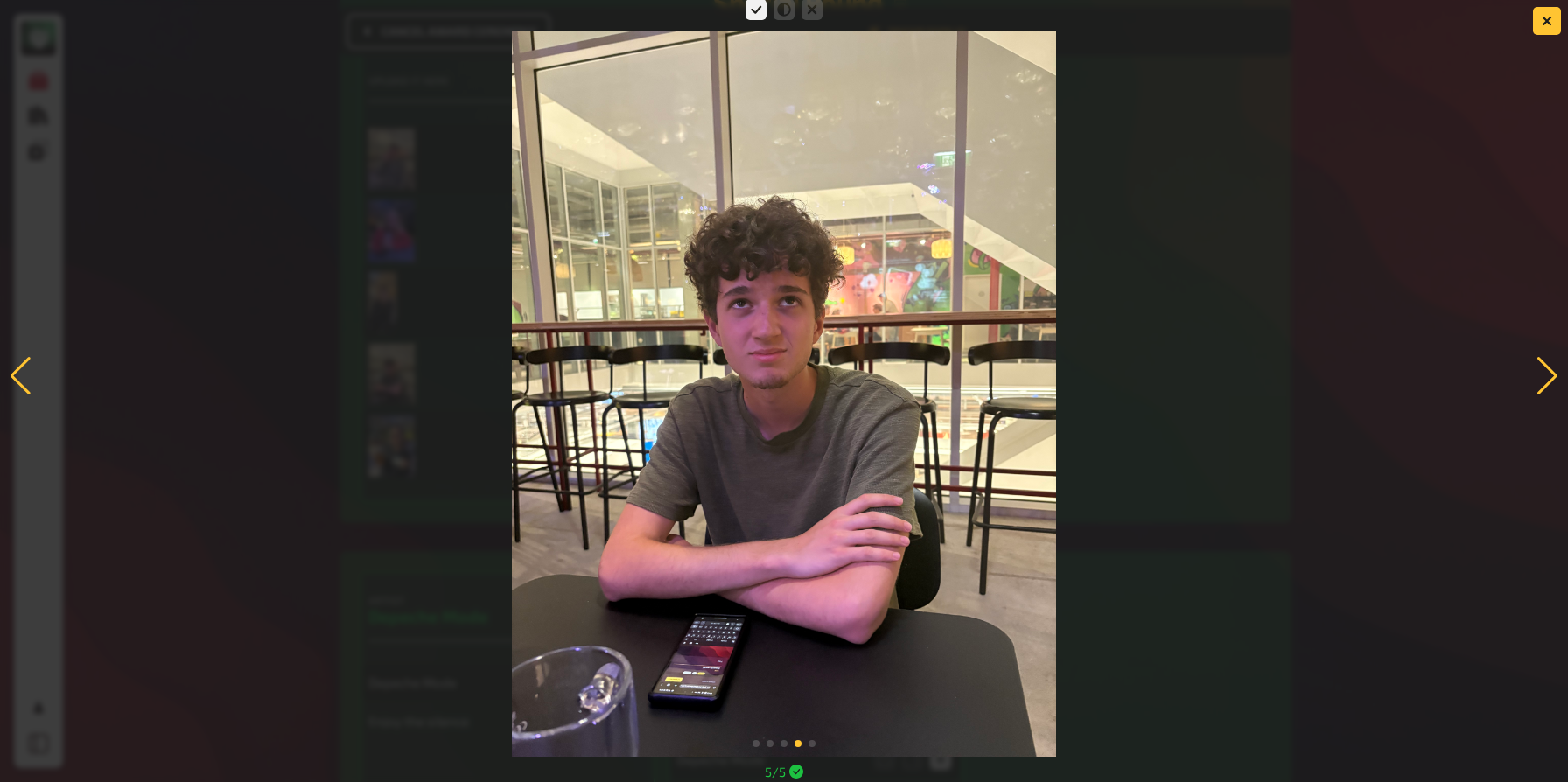
click at [1493, 368] on div at bounding box center [1546, 376] width 23 height 38
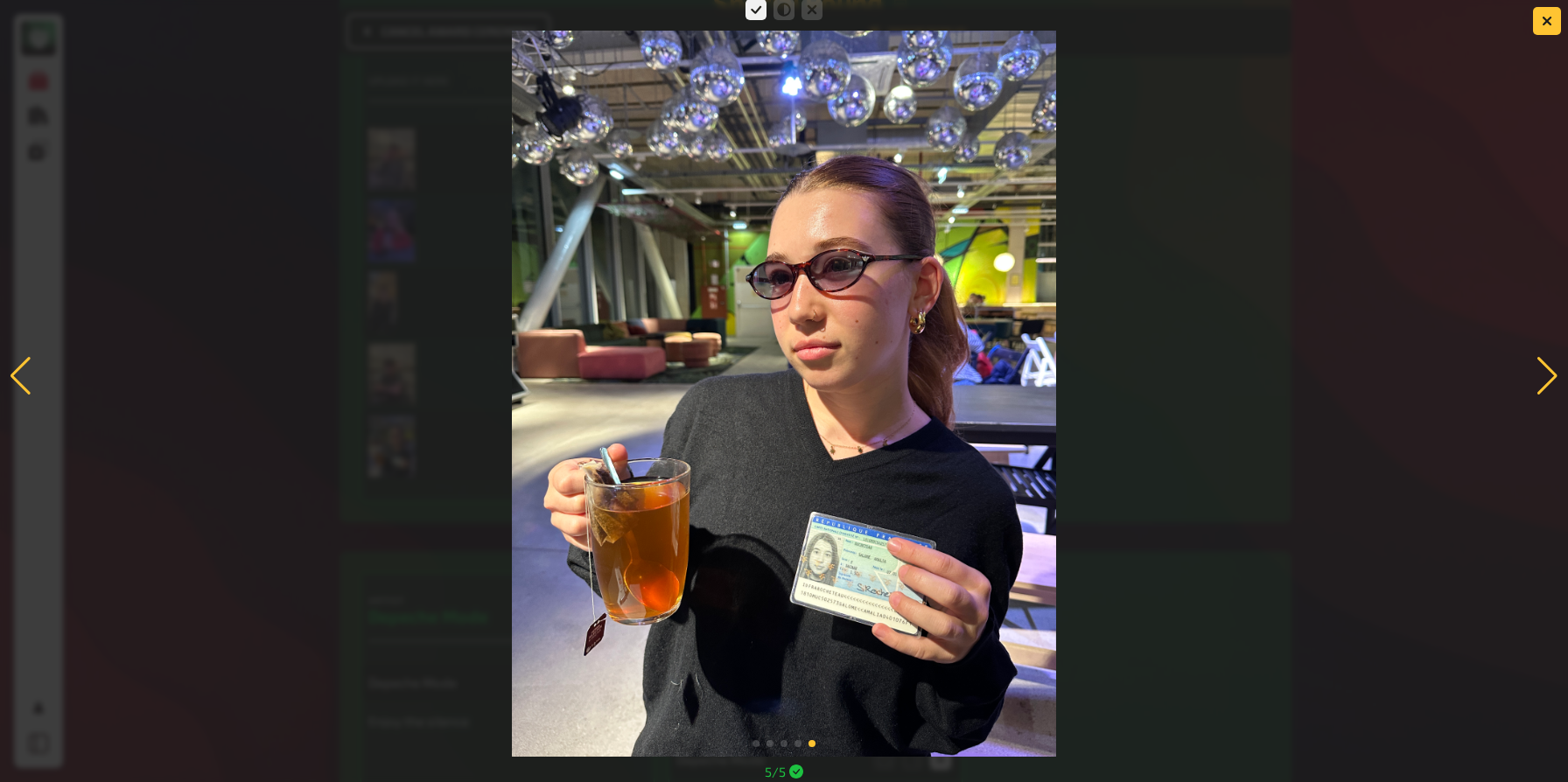
click at [1493, 368] on div at bounding box center [1546, 376] width 23 height 38
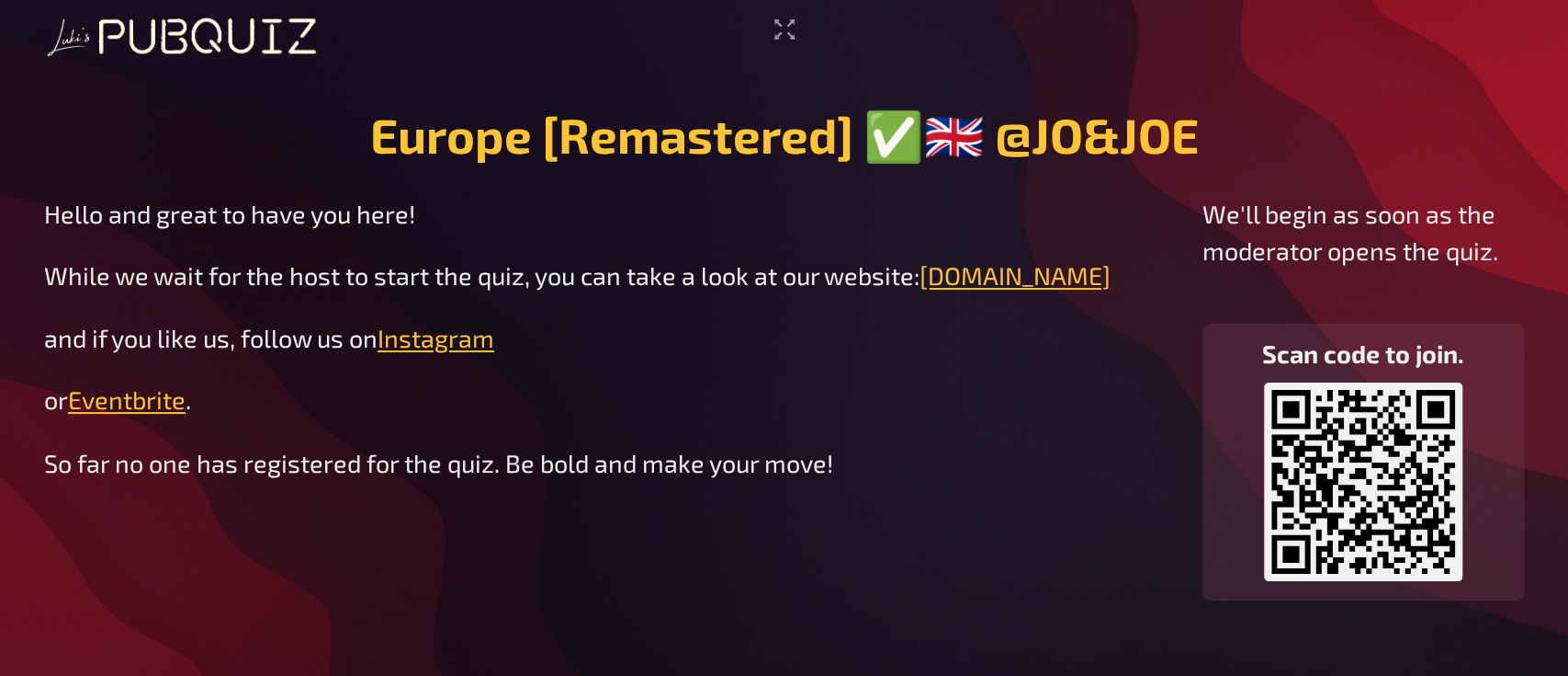
click at [1426, 50] on header at bounding box center [784, 36] width 1480 height 42
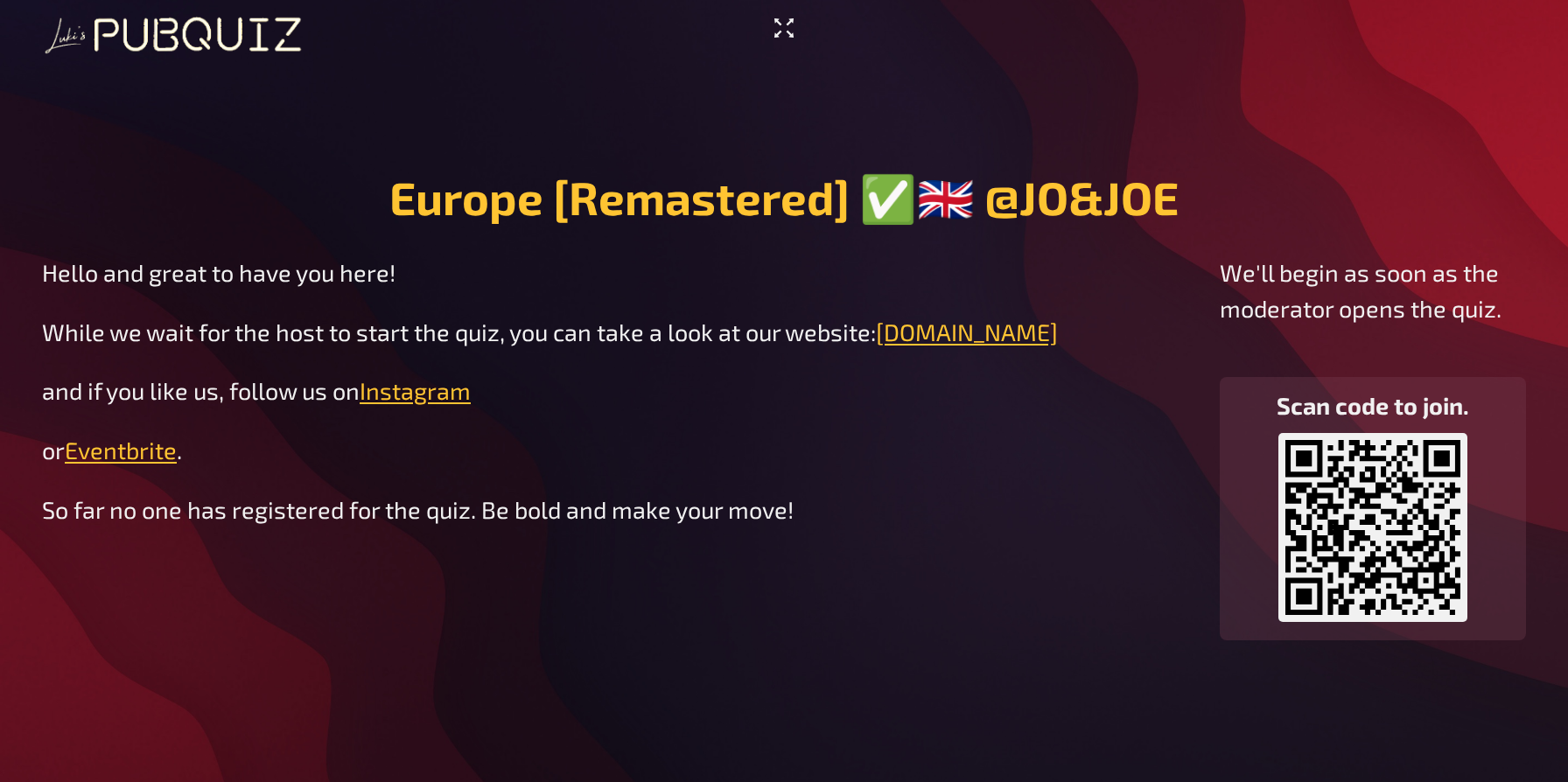
click at [785, 28] on icon "Enter Fullscreen" at bounding box center [784, 28] width 28 height 28
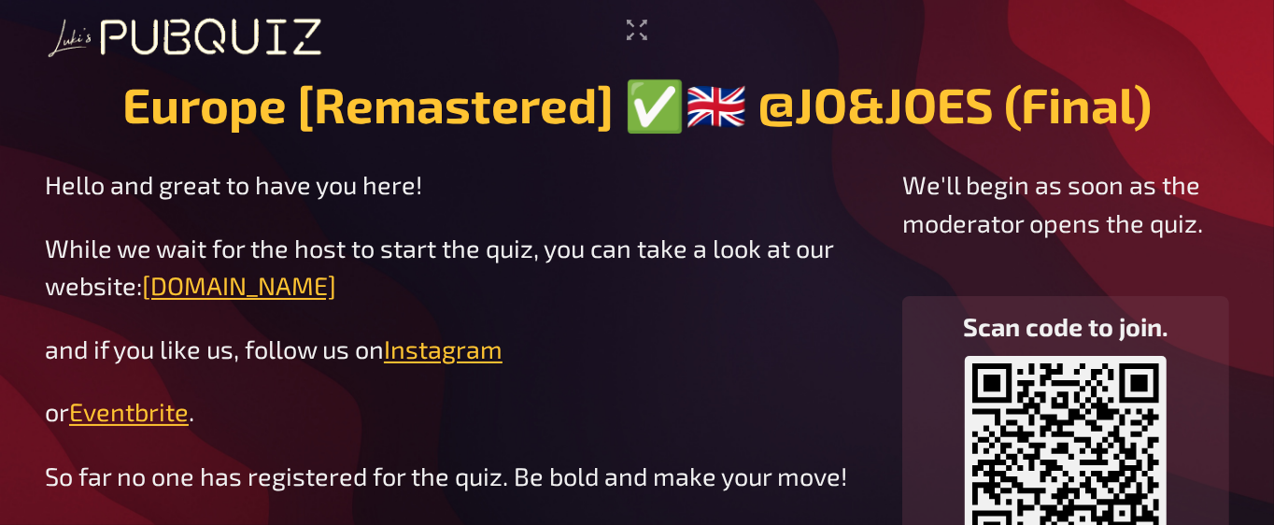
drag, startPoint x: 633, startPoint y: 29, endPoint x: 870, endPoint y: 266, distance: 334.9
click at [633, 28] on icon "Enter Fullscreen" at bounding box center [637, 30] width 30 height 30
